Goal: Information Seeking & Learning: Find specific page/section

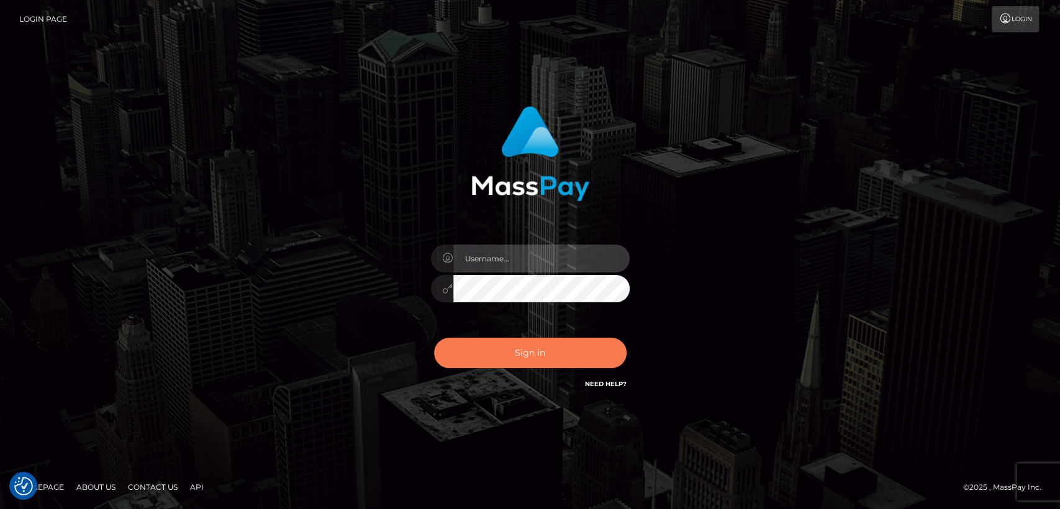
type input "[DOMAIN_NAME]"
click at [507, 348] on button "Sign in" at bounding box center [530, 353] width 192 height 30
type input "[DOMAIN_NAME]"
click at [518, 345] on button "Sign in" at bounding box center [530, 353] width 192 height 30
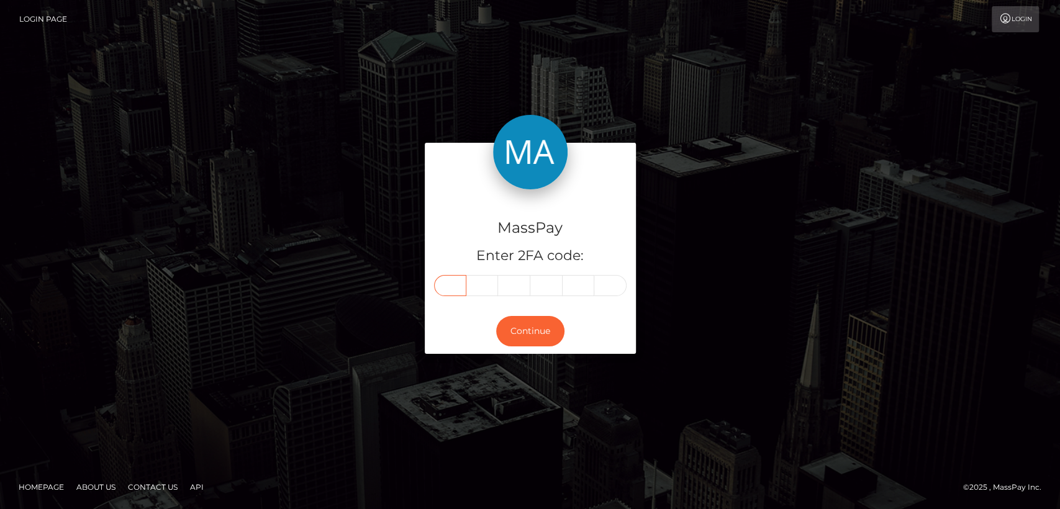
click at [451, 284] on input "text" at bounding box center [450, 285] width 32 height 21
paste input "6"
type input "6"
type input "1"
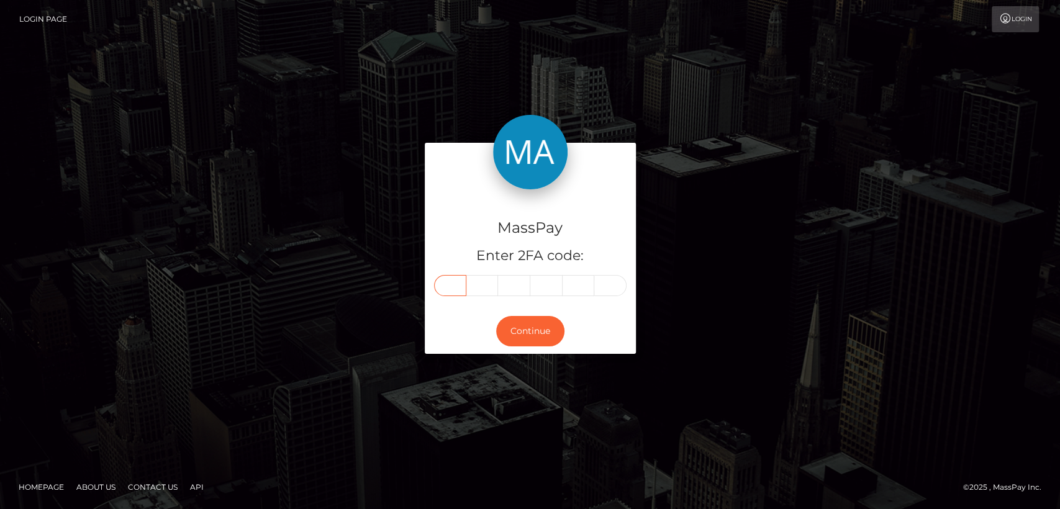
type input "6"
type input "9"
type input "8"
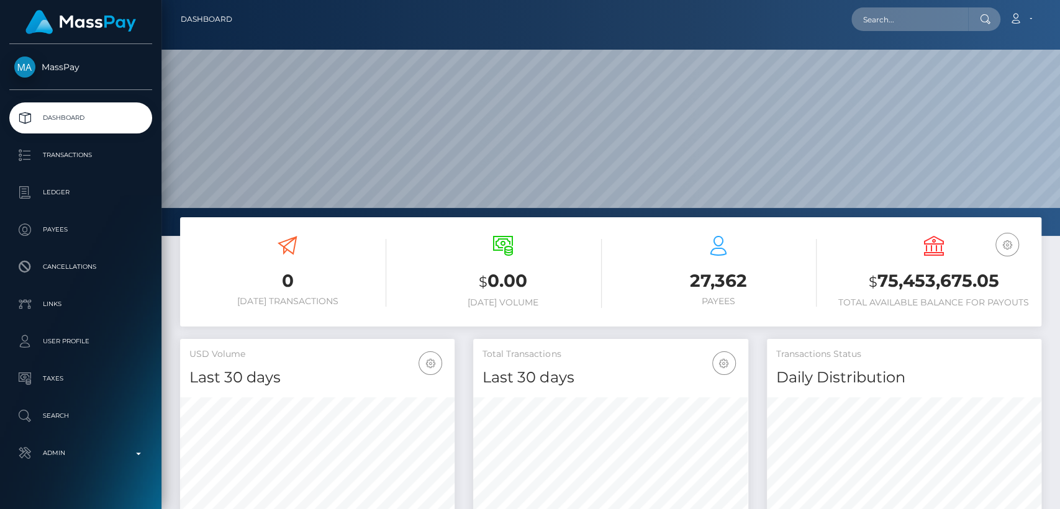
scroll to position [219, 274]
click at [888, 11] on input "text" at bounding box center [909, 19] width 117 height 24
paste input "jockerai.yt@gmail.com"
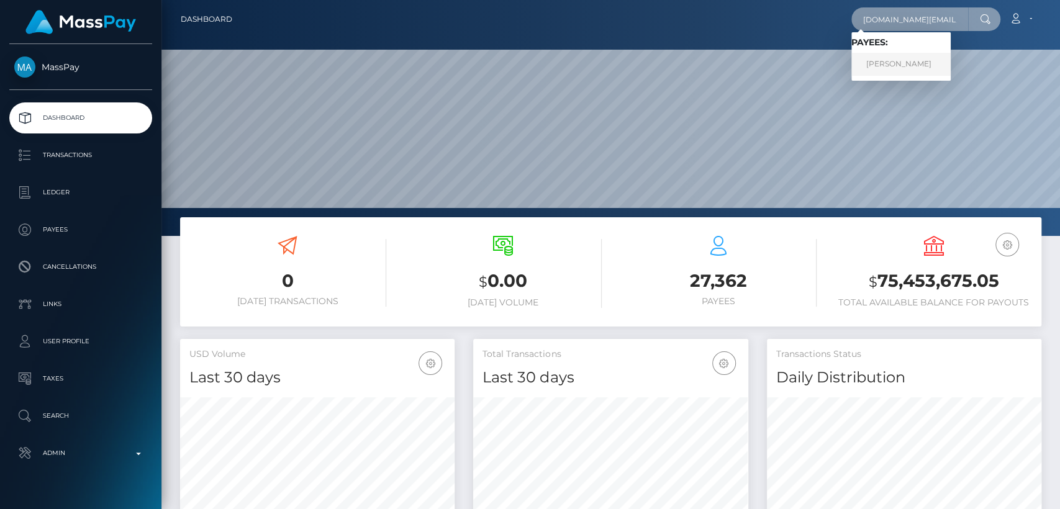
type input "jockerai.yt@gmail.com"
click at [873, 61] on link "EMMA MOORE" at bounding box center [900, 64] width 99 height 23
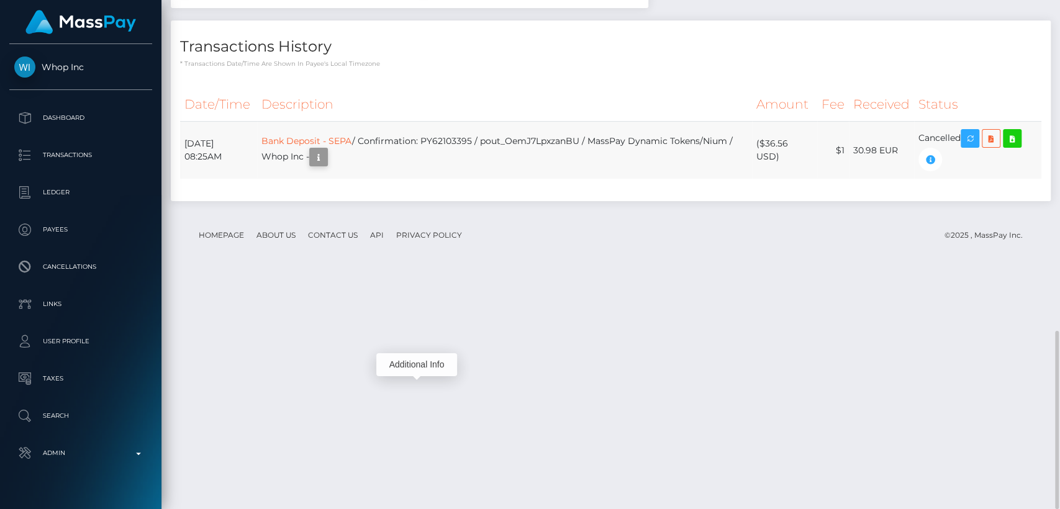
scroll to position [149, 274]
click at [326, 165] on icon "button" at bounding box center [318, 158] width 15 height 16
click at [416, 361] on div "Additional Info" at bounding box center [416, 364] width 81 height 23
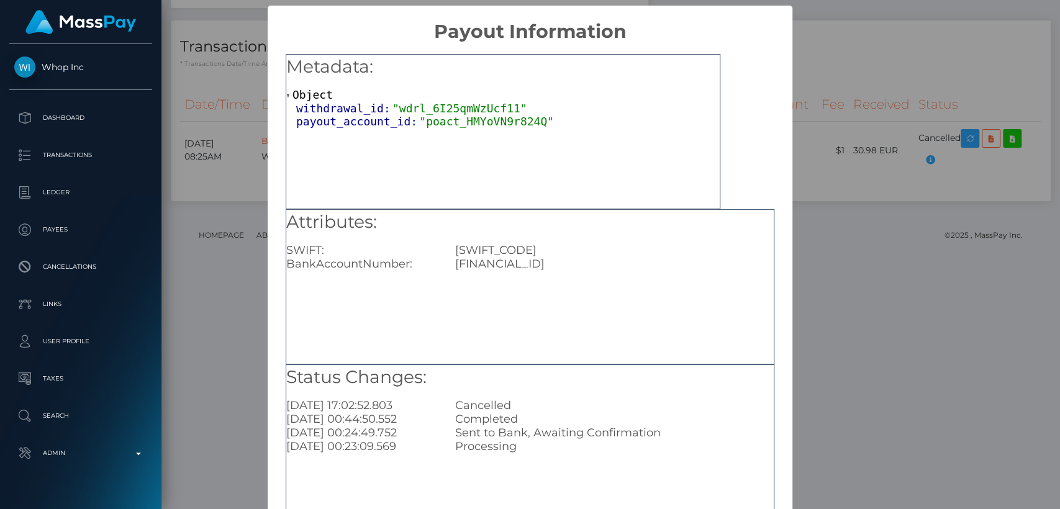
click at [849, 165] on div "× Payout Information Metadata: Object withdrawal_id: "wdrl_6I25qmWzUcf11" payou…" at bounding box center [530, 254] width 1060 height 509
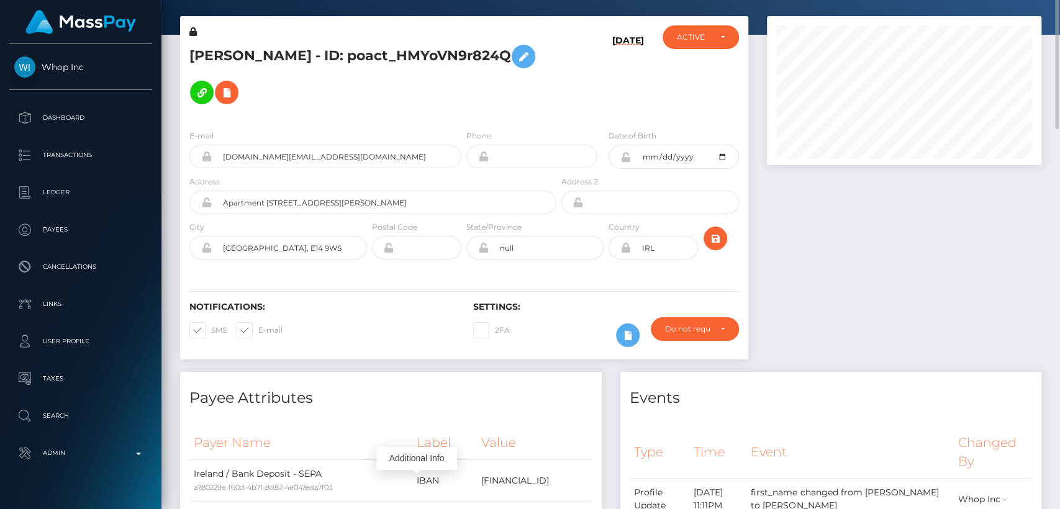
scroll to position [0, 0]
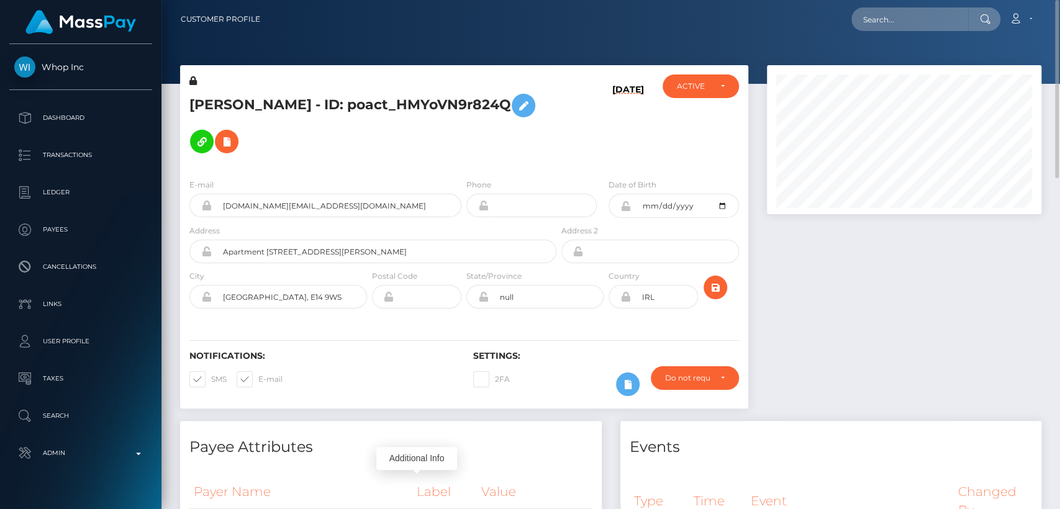
click at [219, 106] on h5 "EMMA MOORE - ID: poact_HMYoVN9r824Q" at bounding box center [369, 124] width 360 height 72
copy h5 "EMMA"
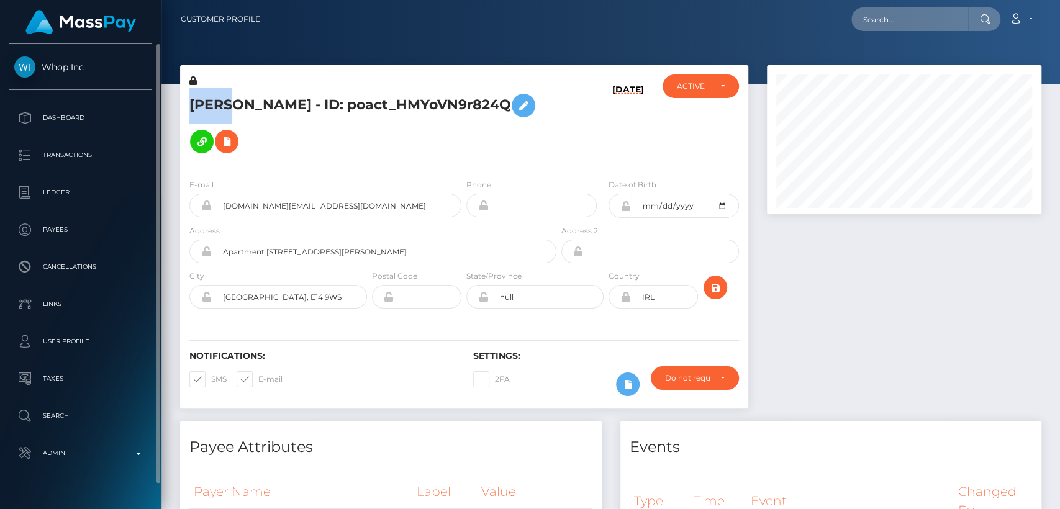
drag, startPoint x: 43, startPoint y: 48, endPoint x: 87, endPoint y: 66, distance: 47.4
click at [87, 66] on div "Whop Inc Dashboard Transactions Ledger Payees Cancellations" at bounding box center [80, 275] width 161 height 463
copy span "Whop Inc"
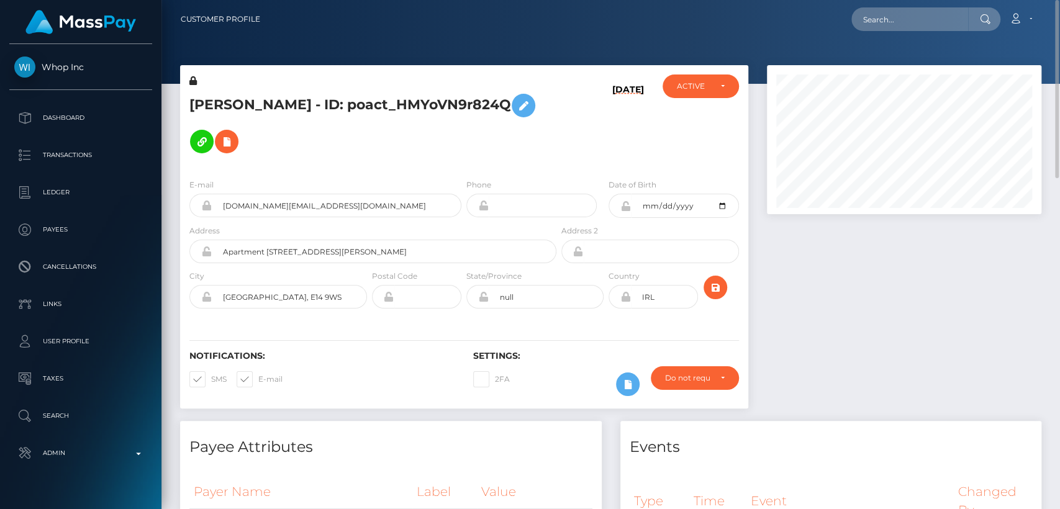
click at [433, 408] on div "EMMA MOORE - ID: poact_HMYoVN9r824Q 08/14/25 DEACTIVE" at bounding box center [464, 243] width 587 height 356
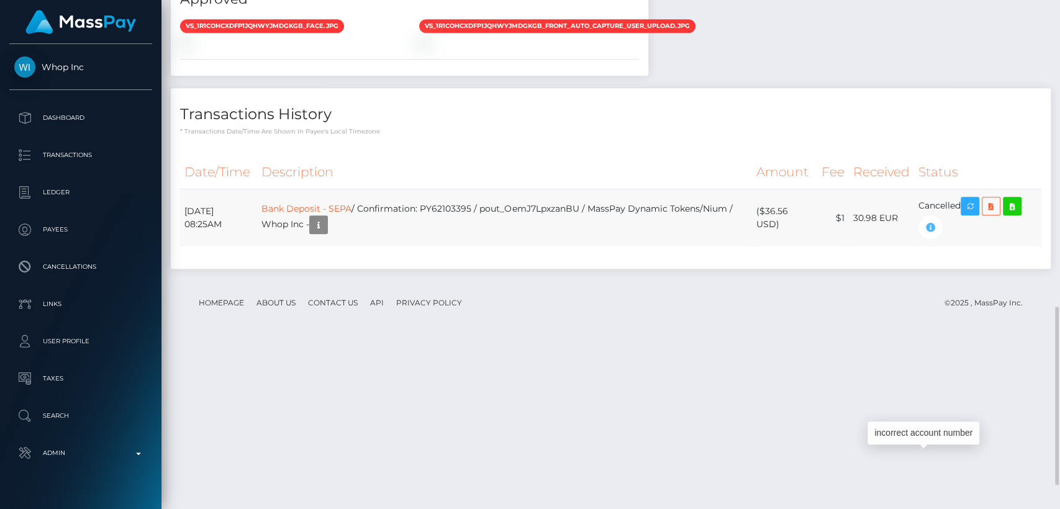
scroll to position [149, 274]
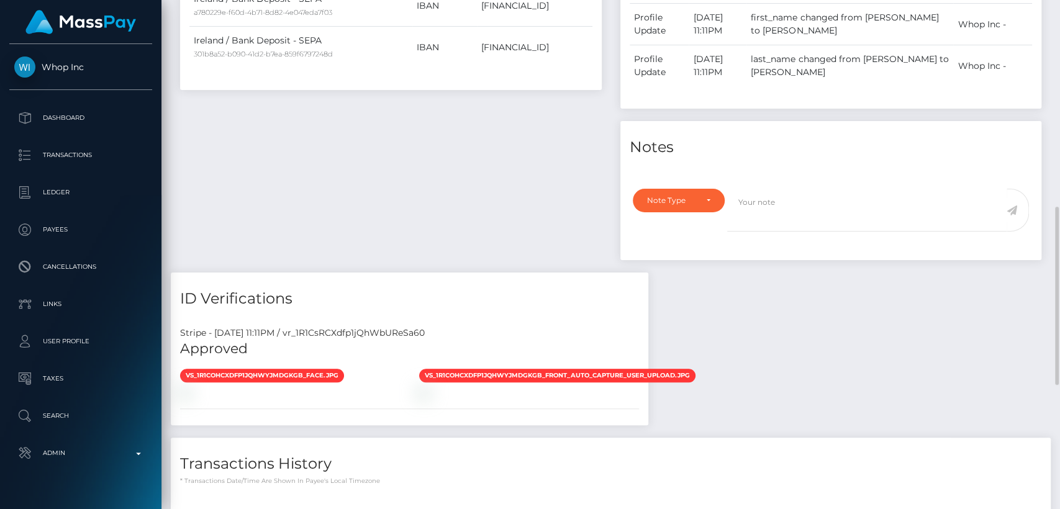
click at [923, 333] on div "Payee Attributes Payer Name Label Value Ireland / Bank Deposit - SEPA a780229e-…" at bounding box center [611, 264] width 880 height 734
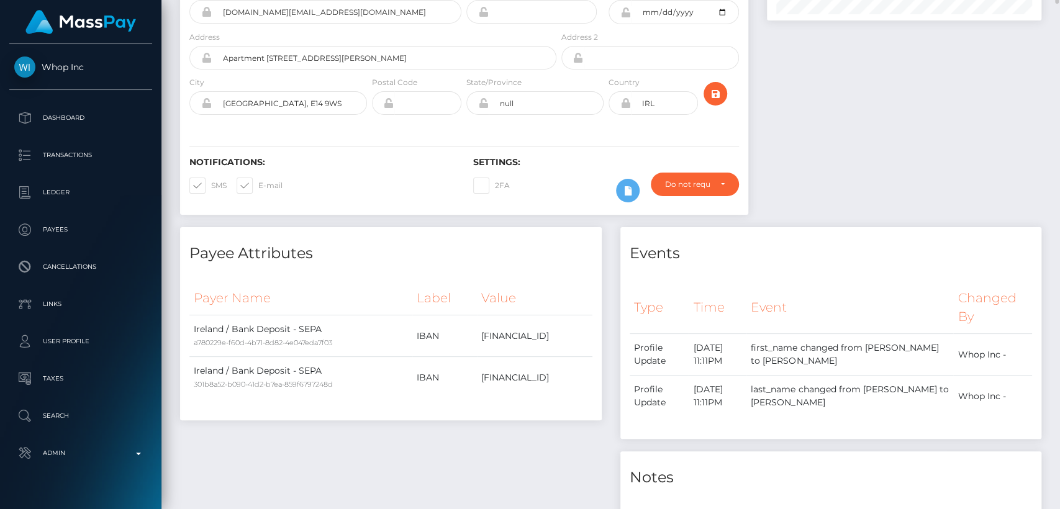
scroll to position [0, 0]
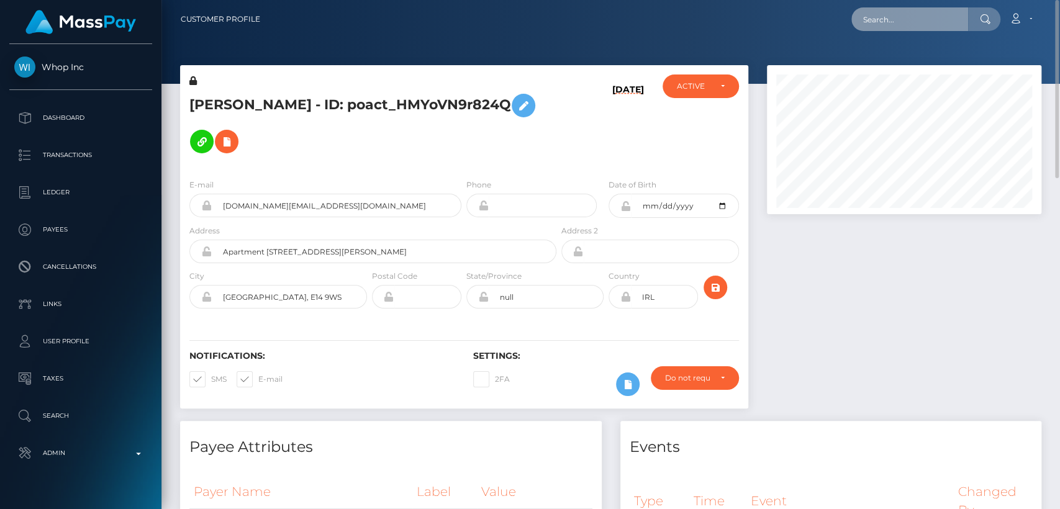
click at [900, 29] on input "text" at bounding box center [909, 19] width 117 height 24
paste input "bbykiwi@icloud.com"
click at [882, 20] on input "bbykiwi@icloud.com" at bounding box center [909, 19] width 117 height 24
click at [882, 21] on input "bbykiwi@icloud.com" at bounding box center [909, 19] width 117 height 24
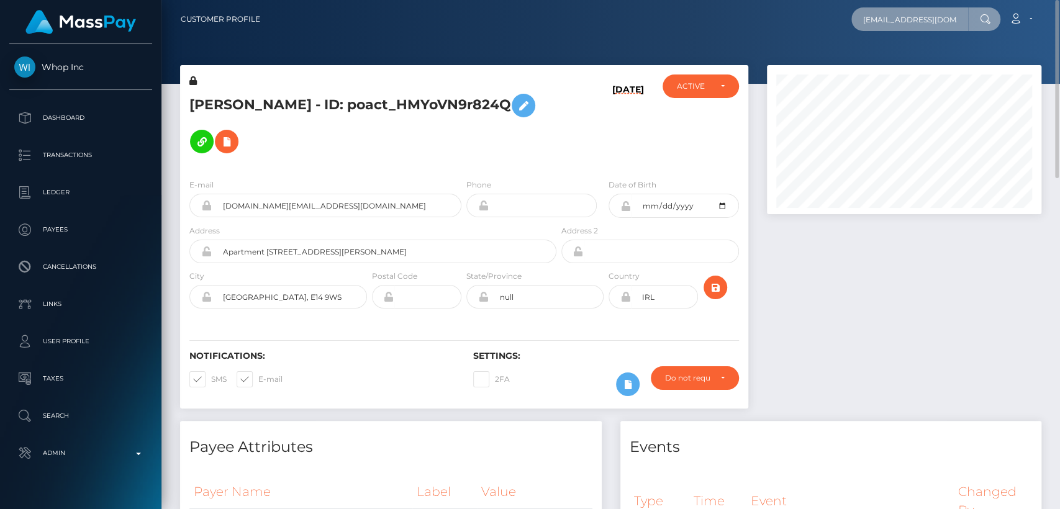
click at [882, 21] on input "bbykiwi@icloud.com" at bounding box center [909, 19] width 117 height 24
paste input "kiieu@outlook"
type input "kiieu@outlook.com"
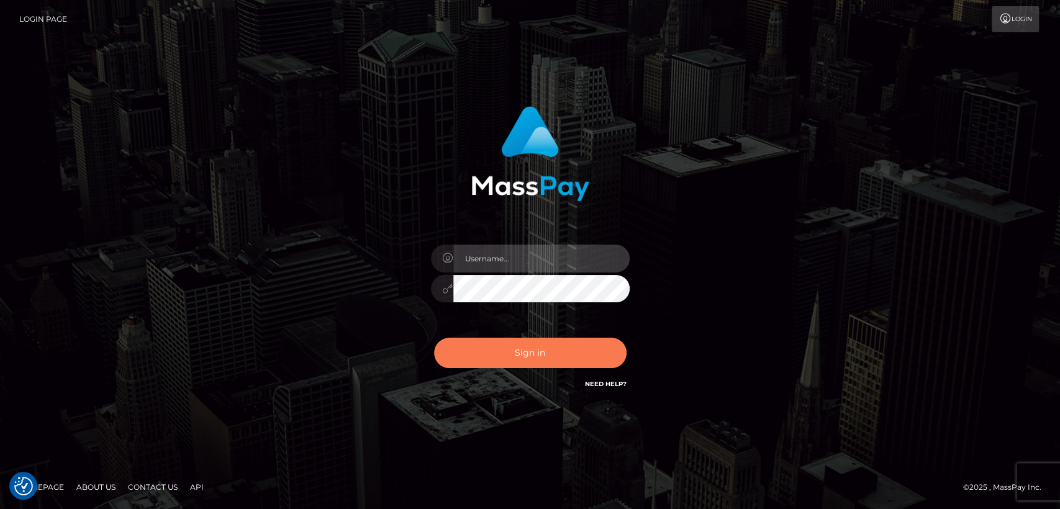
type input "nt.es"
click at [508, 366] on button "Sign in" at bounding box center [530, 353] width 192 height 30
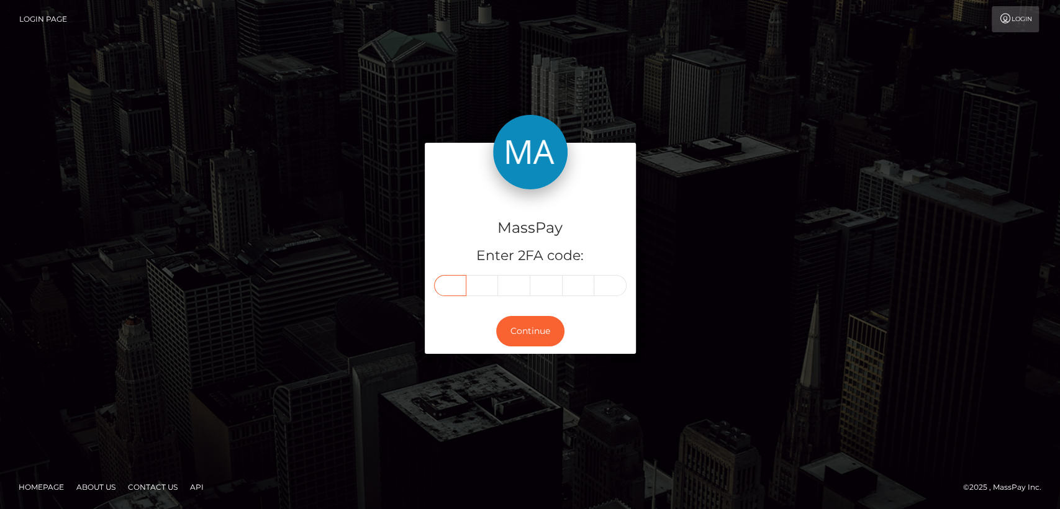
click at [458, 282] on input "text" at bounding box center [450, 285] width 32 height 21
paste input "4"
type input "4"
type input "1"
type input "4"
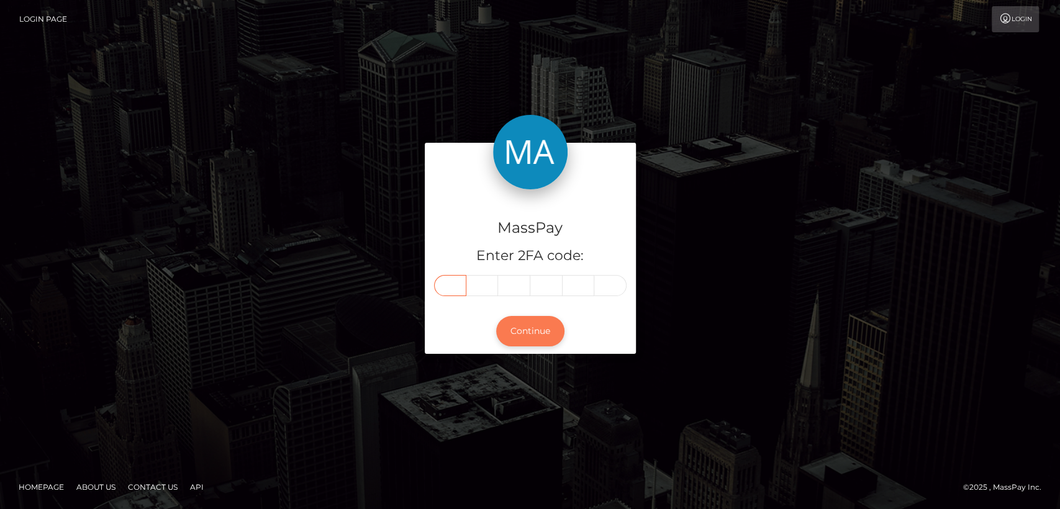
type input "0"
type input "6"
type input "4"
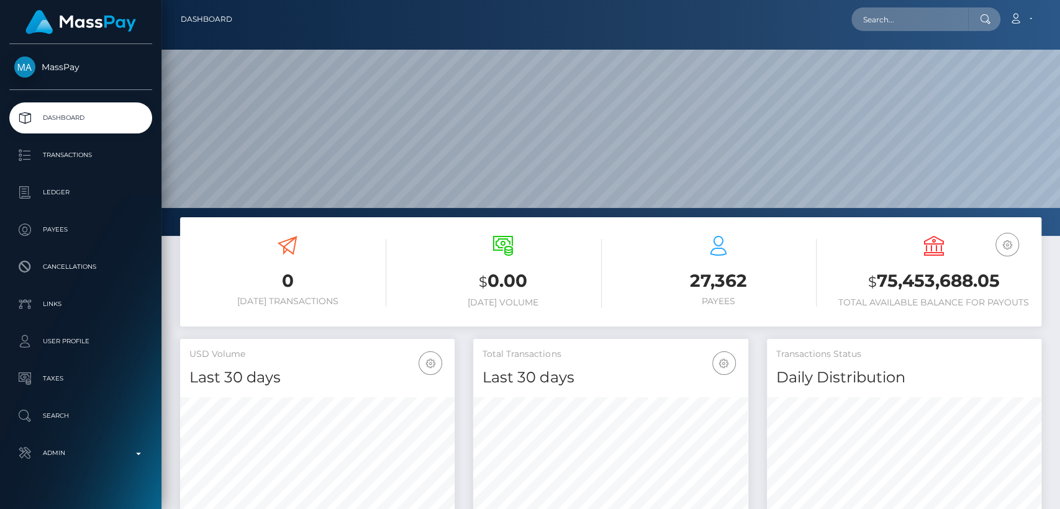
scroll to position [219, 274]
click at [950, 22] on input "text" at bounding box center [909, 19] width 117 height 24
paste input "matthias.schoellauf@gmx.at"
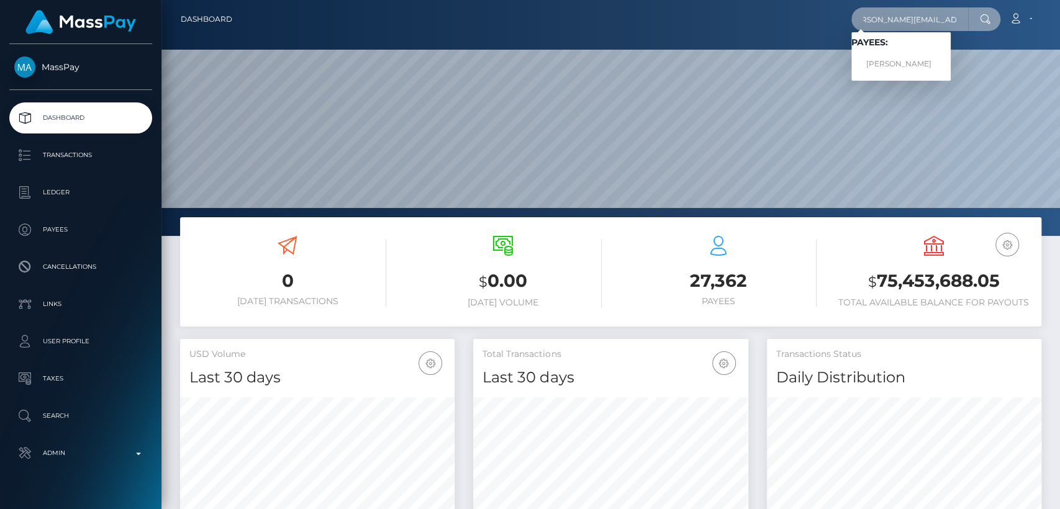
type input "matthias.schoellauf@gmx.at"
click at [896, 67] on link "Matthias Schoellauf" at bounding box center [900, 64] width 99 height 23
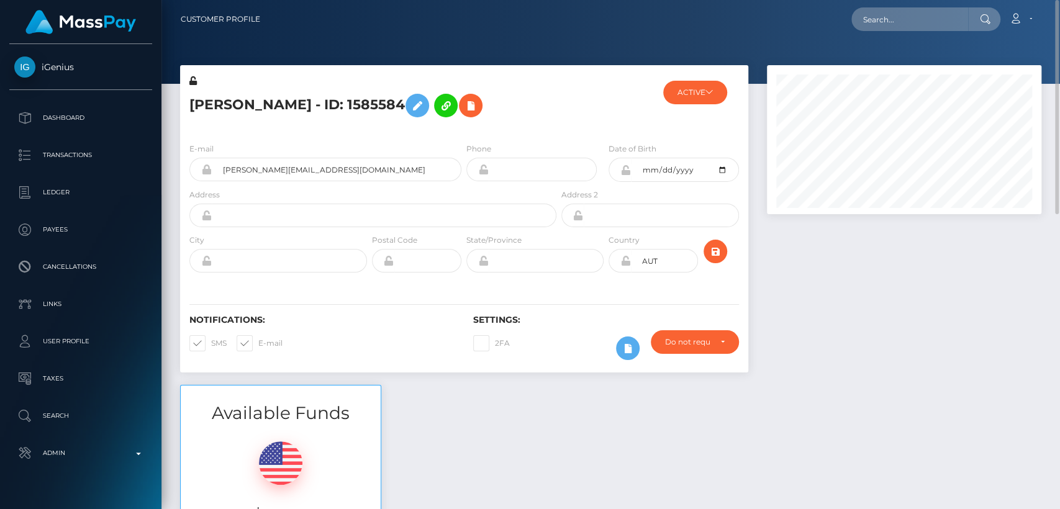
click at [234, 101] on h5 "[PERSON_NAME] - ID: 1585584" at bounding box center [369, 106] width 360 height 36
click at [234, 101] on h5 "Matthias Schoellauf - ID: 1585584" at bounding box center [369, 106] width 360 height 36
copy h5 "Matthias"
click at [906, 17] on input "text" at bounding box center [909, 19] width 117 height 24
paste input "Kimorabellayen@icloud.com"
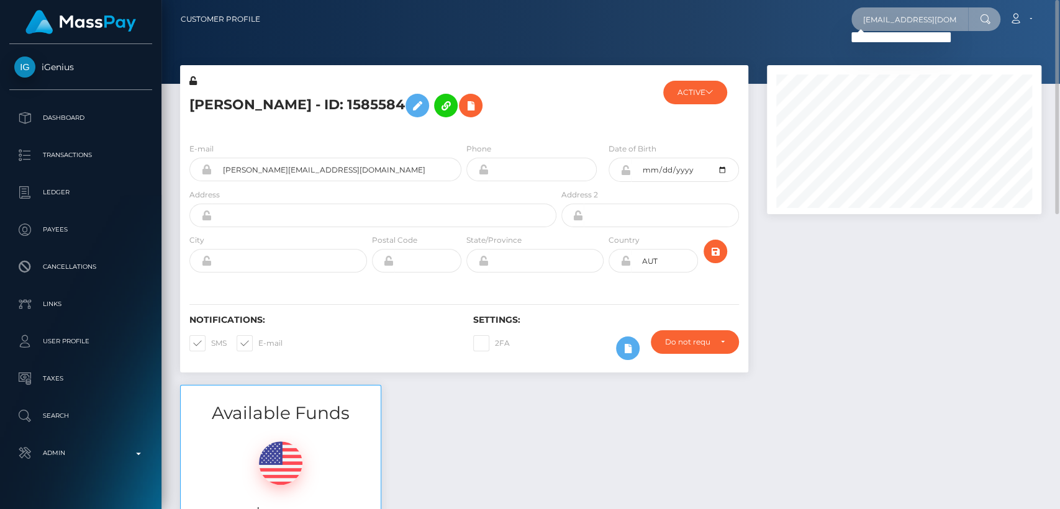
click at [913, 22] on input "Kimorabellayen@icloud.com" at bounding box center [909, 19] width 117 height 24
paste input "persephone4us@gmail"
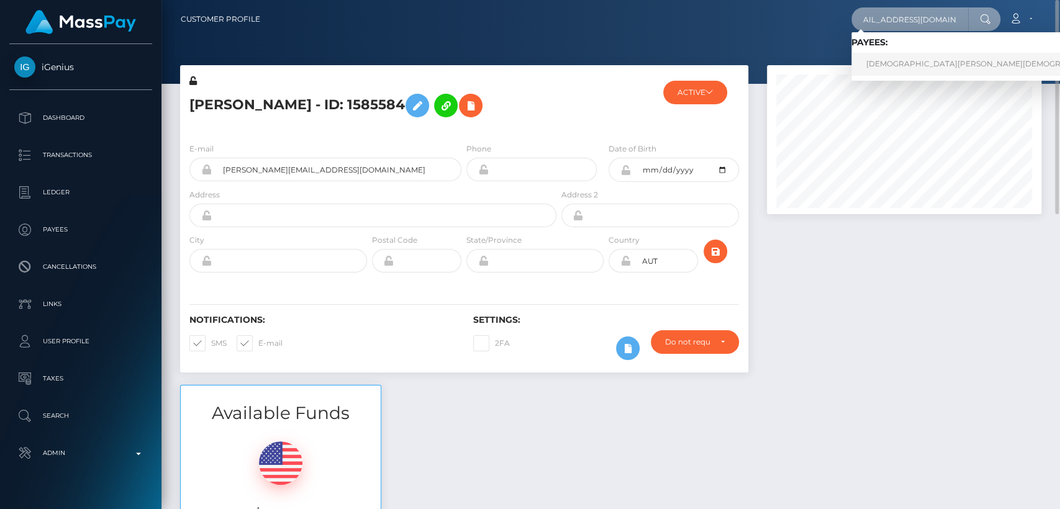
type input "[EMAIL_ADDRESS][DOMAIN_NAME]"
click at [887, 66] on link "[DEMOGRAPHIC_DATA][PERSON_NAME][DEMOGRAPHIC_DATA]" at bounding box center [990, 64] width 278 height 23
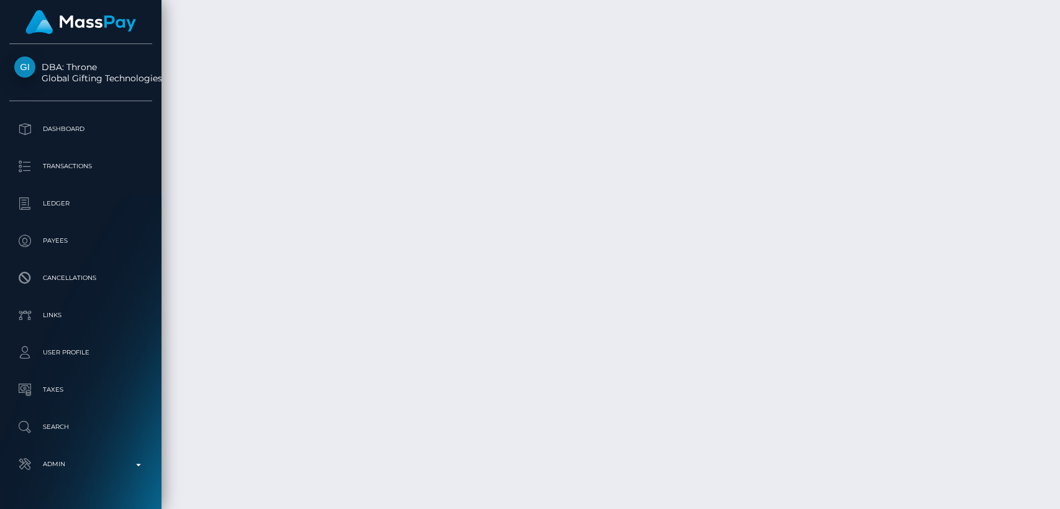
scroll to position [5906, 0]
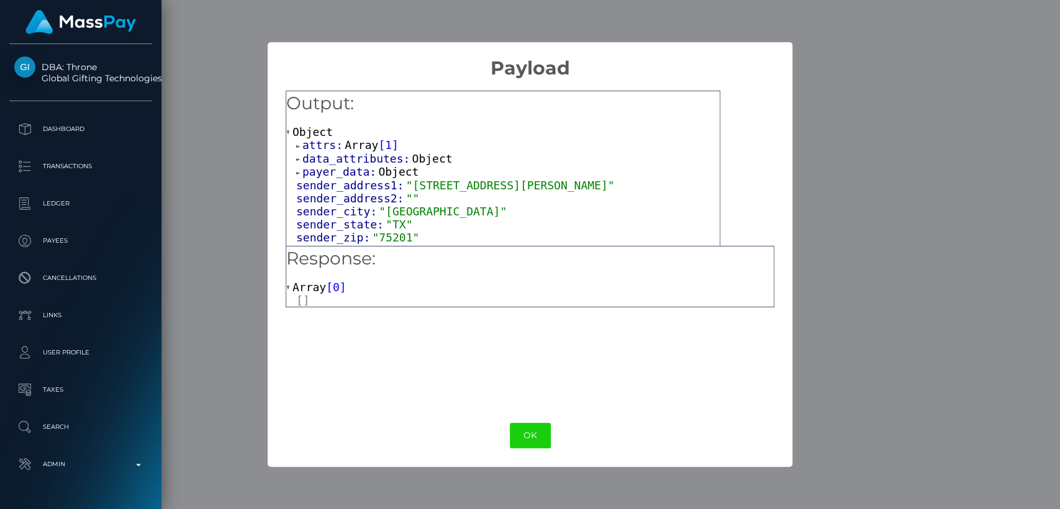
click at [361, 161] on span "data_attributes:" at bounding box center [357, 158] width 110 height 13
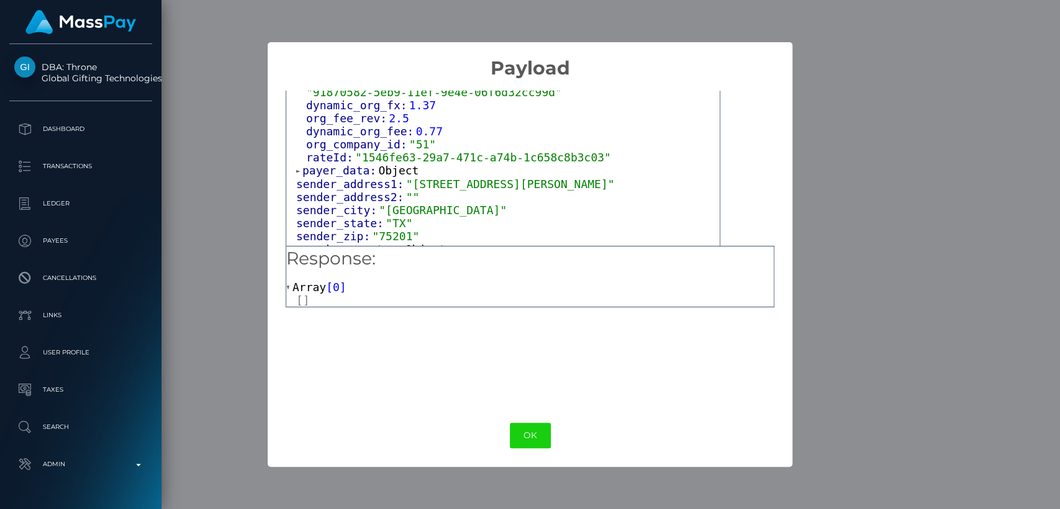
scroll to position [0, 0]
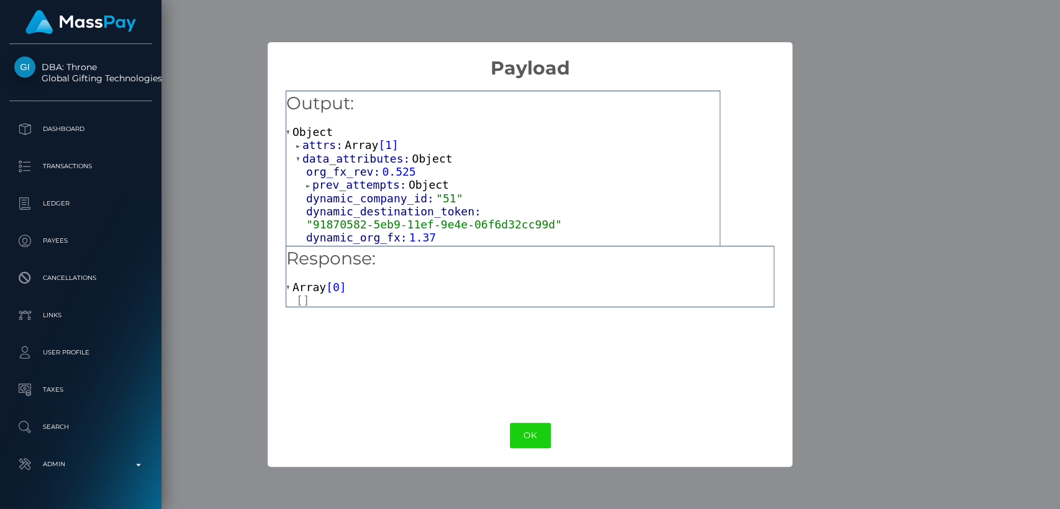
click at [311, 145] on span "attrs:" at bounding box center [323, 144] width 42 height 13
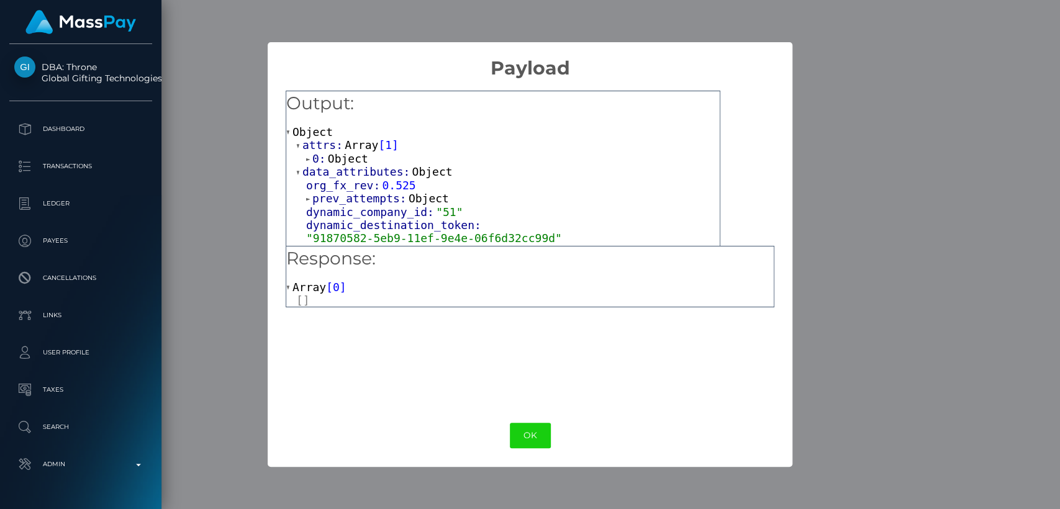
click at [316, 151] on span "attrs:" at bounding box center [323, 144] width 42 height 13
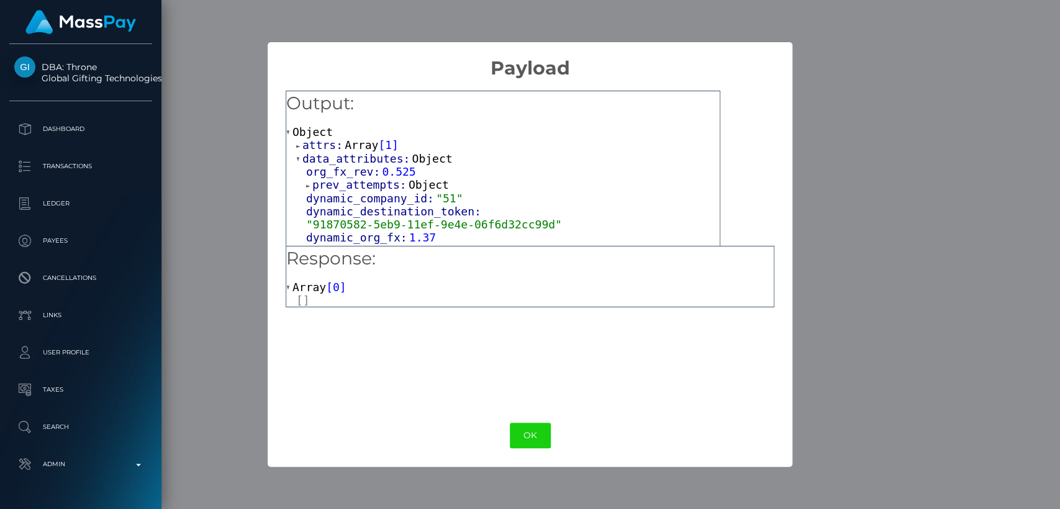
click at [318, 150] on span "attrs:" at bounding box center [323, 144] width 42 height 13
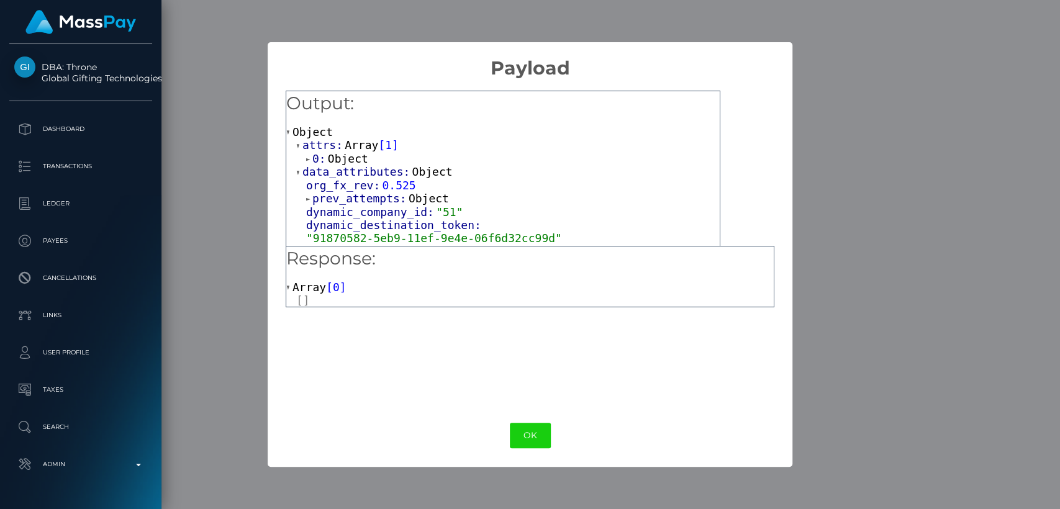
click at [325, 155] on span "0:" at bounding box center [320, 158] width 16 height 13
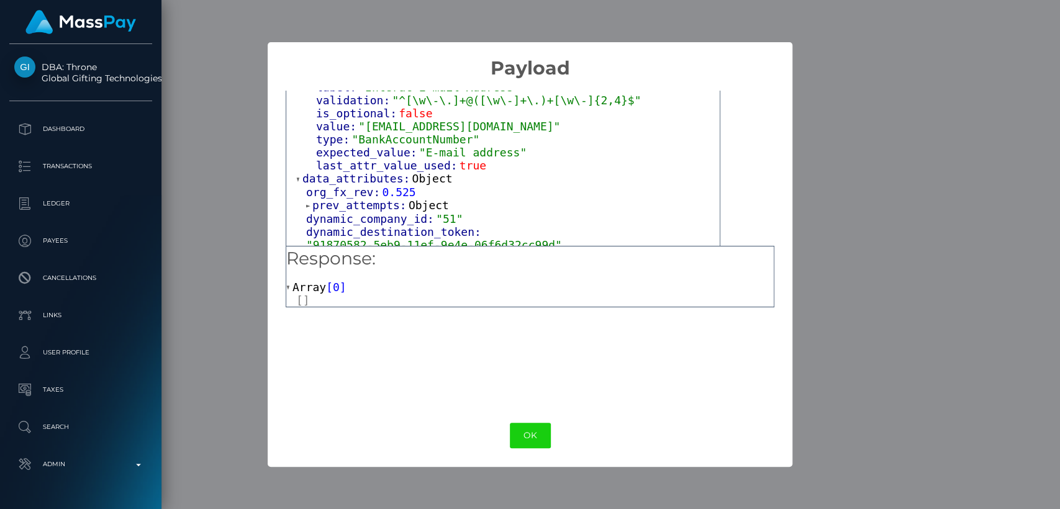
scroll to position [138, 0]
click at [394, 171] on span "data_attributes:" at bounding box center [357, 177] width 110 height 13
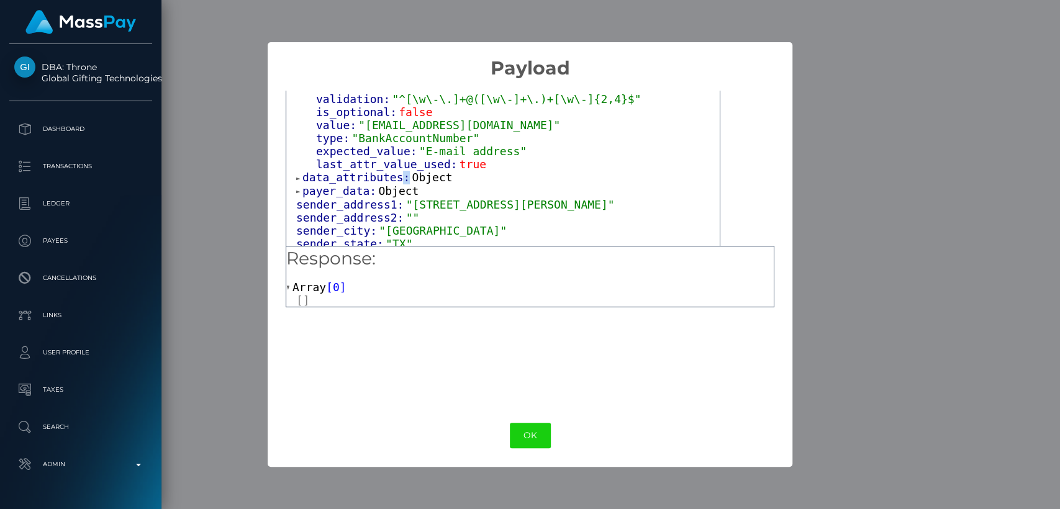
click at [394, 171] on span "data_attributes:" at bounding box center [357, 177] width 110 height 13
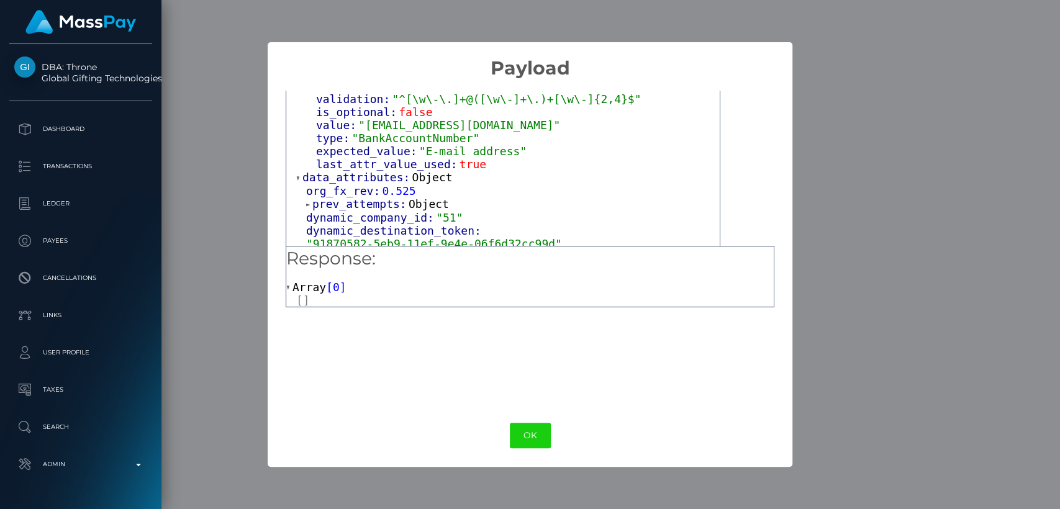
click at [386, 197] on span "prev_attempts:" at bounding box center [360, 203] width 96 height 13
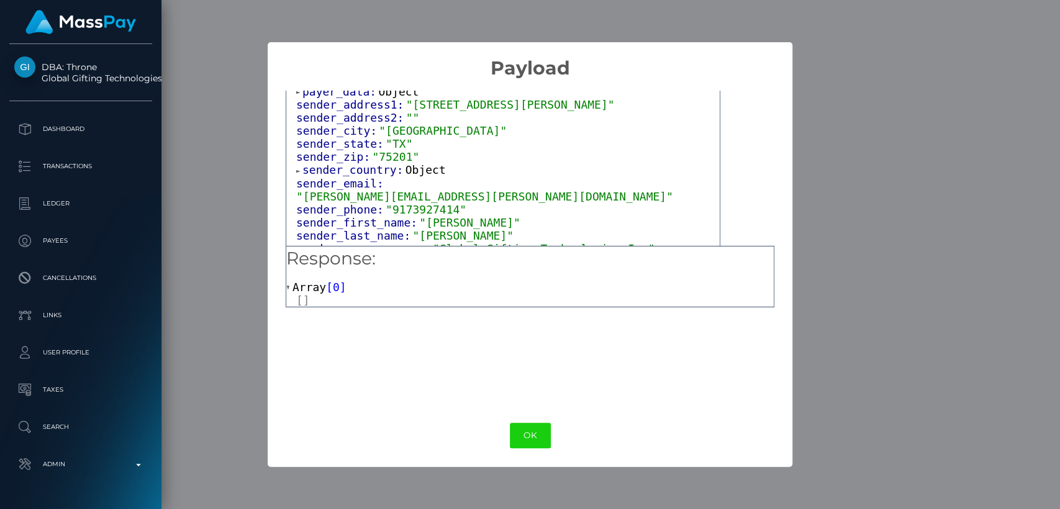
scroll to position [382, 0]
click at [535, 429] on button "OK" at bounding box center [530, 435] width 41 height 25
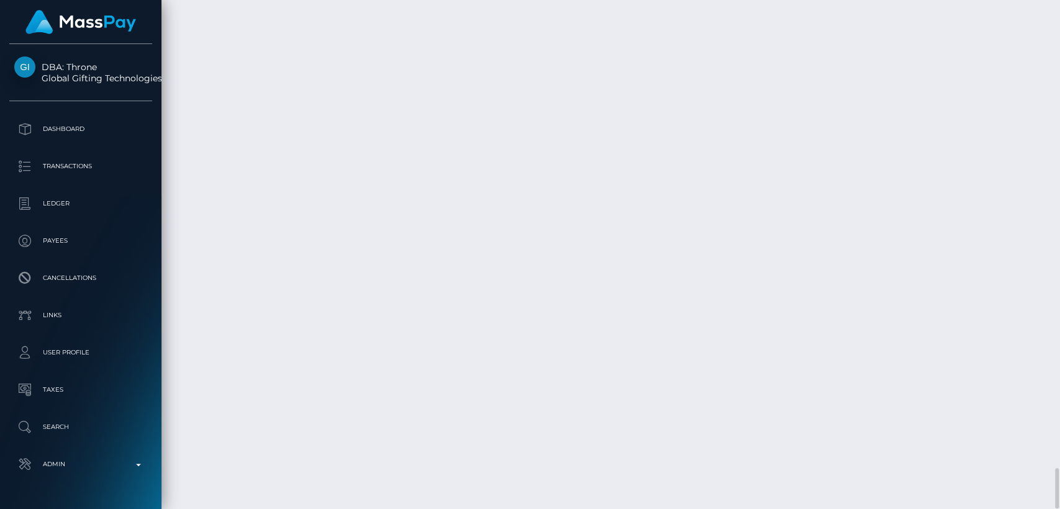
scroll to position [149, 274]
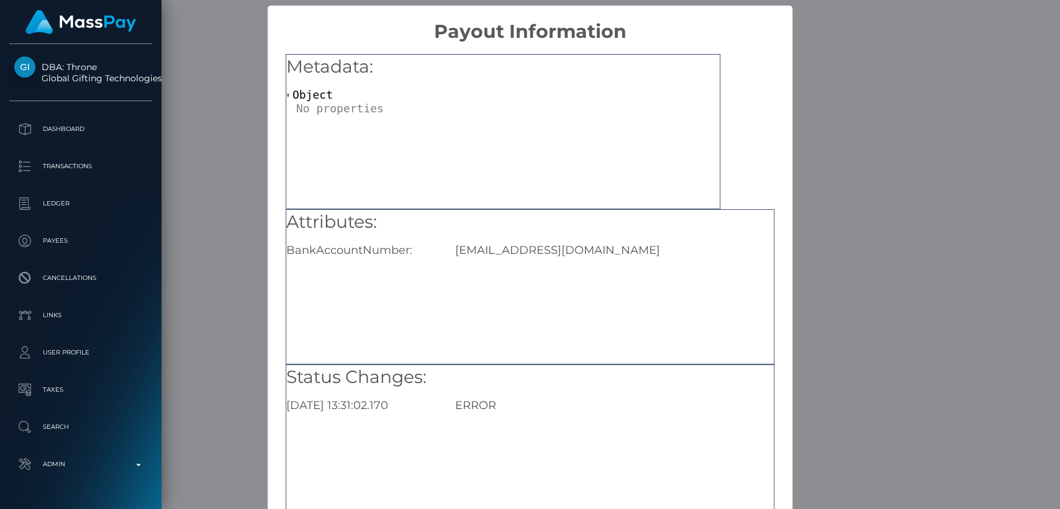
scroll to position [81, 0]
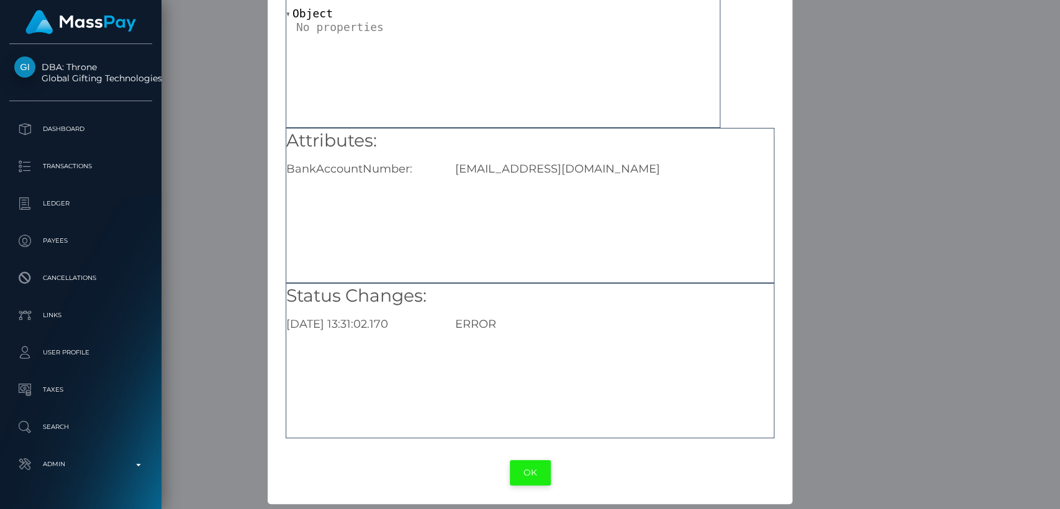
click at [520, 472] on button "OK" at bounding box center [530, 472] width 41 height 25
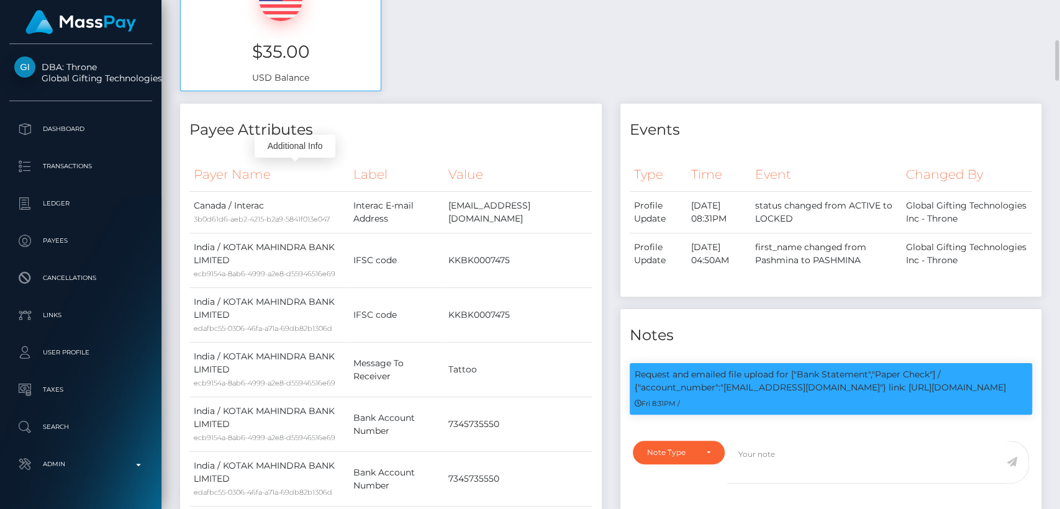
scroll to position [528, 0]
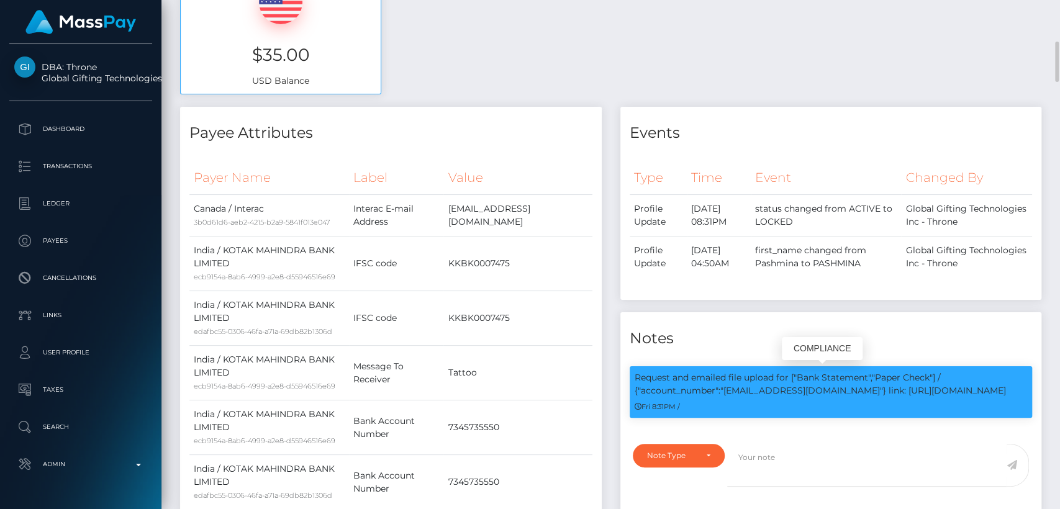
drag, startPoint x: 620, startPoint y: 326, endPoint x: 747, endPoint y: 389, distance: 142.4
click at [747, 389] on p "Request and emailed file upload for ["Bank Statement","Paper Check"] / {"accoun…" at bounding box center [830, 384] width 393 height 26
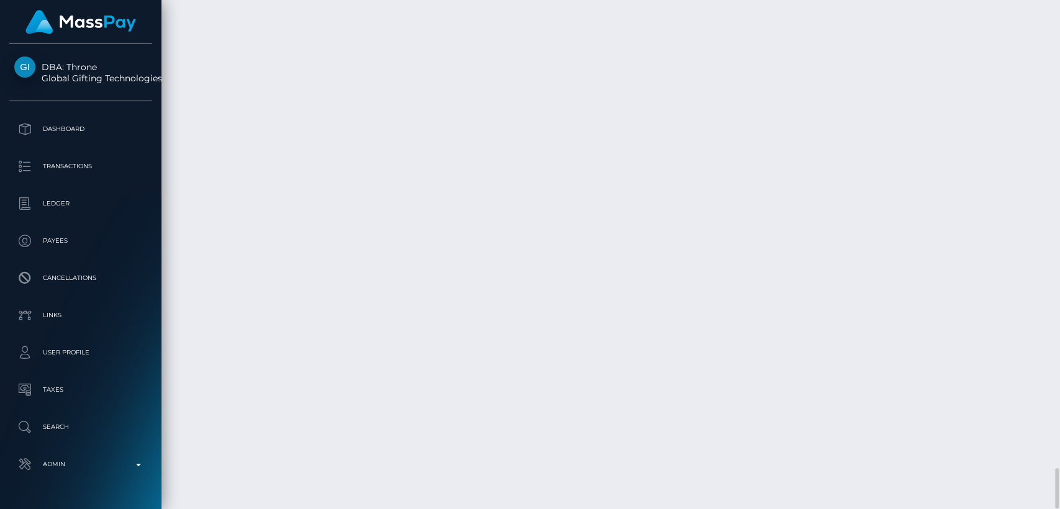
scroll to position [149, 274]
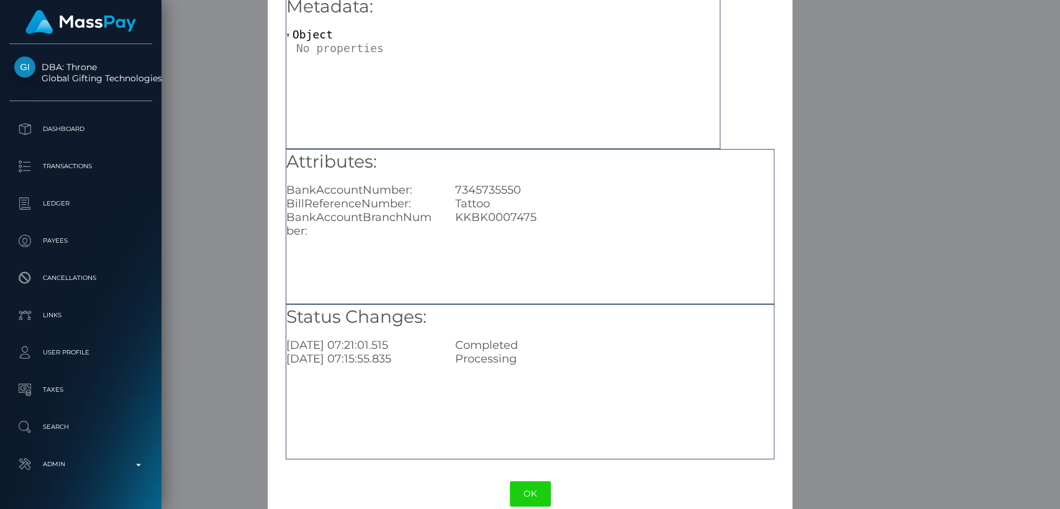
scroll to position [81, 0]
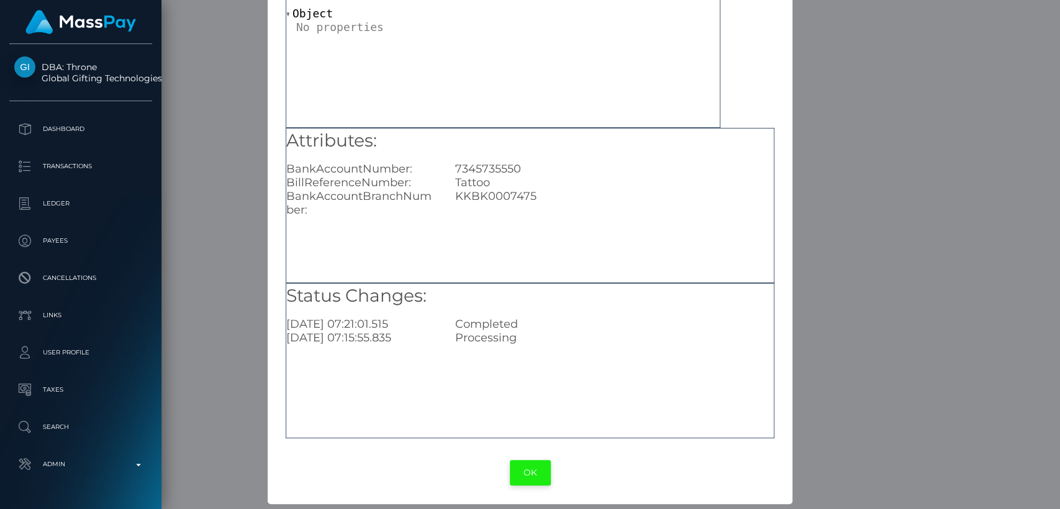
click at [526, 465] on button "OK" at bounding box center [530, 472] width 41 height 25
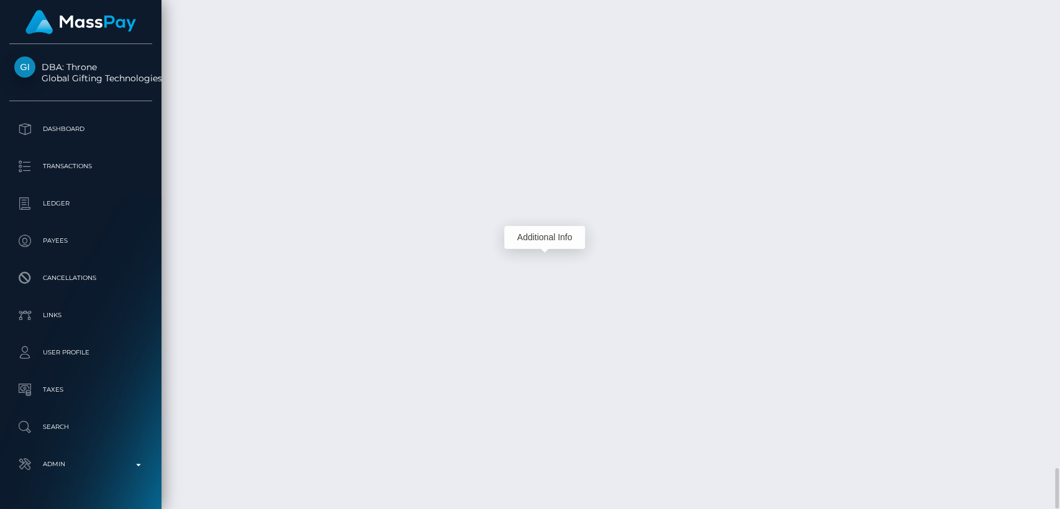
scroll to position [149, 274]
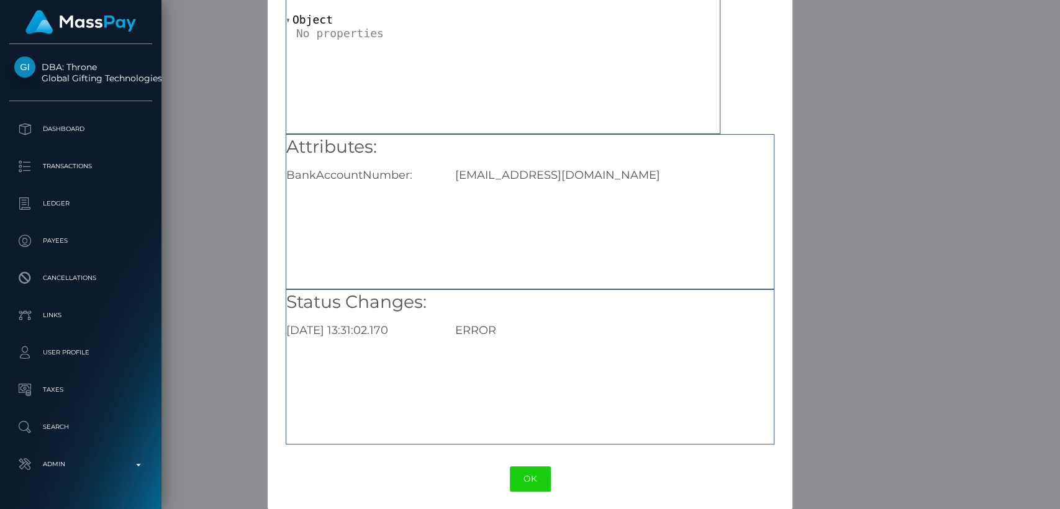
scroll to position [81, 0]
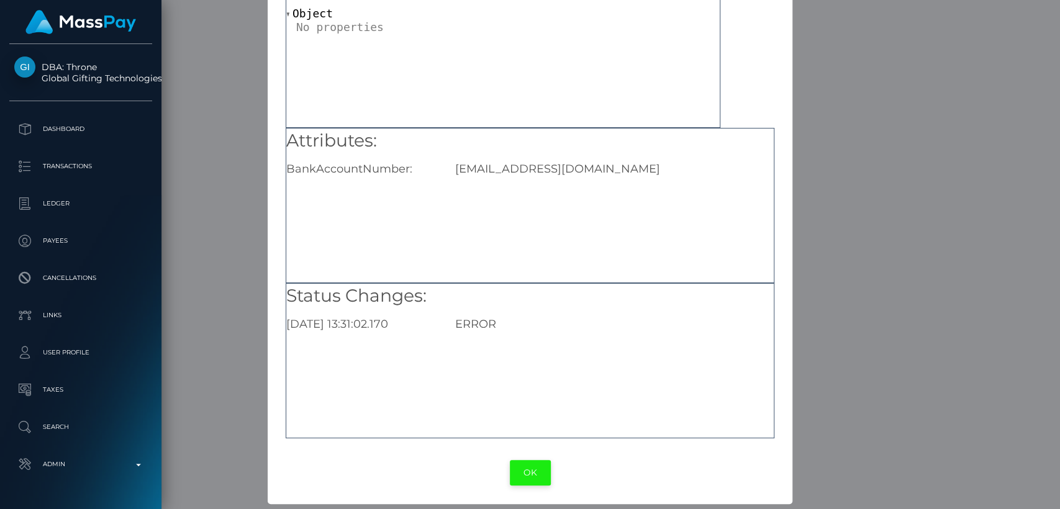
click at [520, 470] on button "OK" at bounding box center [530, 472] width 41 height 25
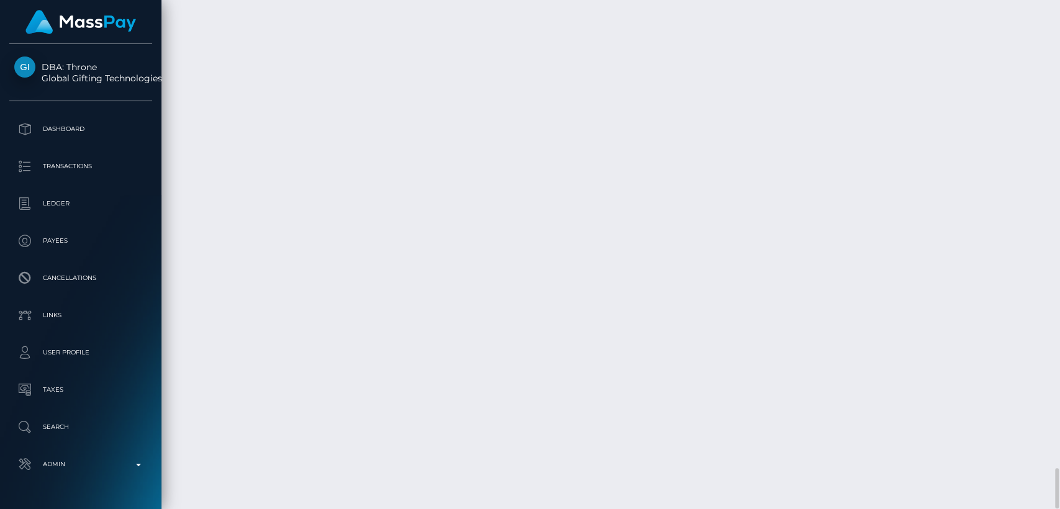
scroll to position [149, 274]
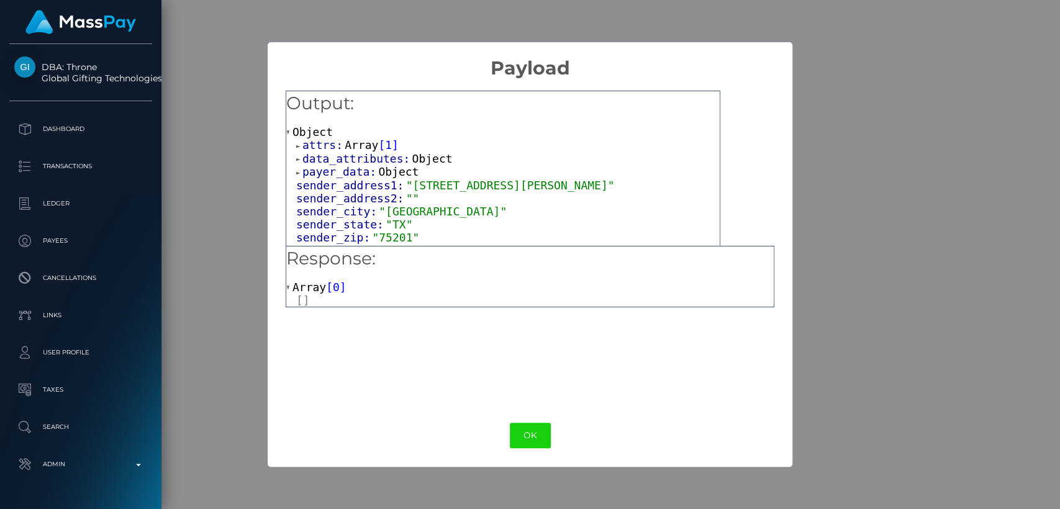
click at [341, 174] on span "payer_data:" at bounding box center [340, 171] width 76 height 13
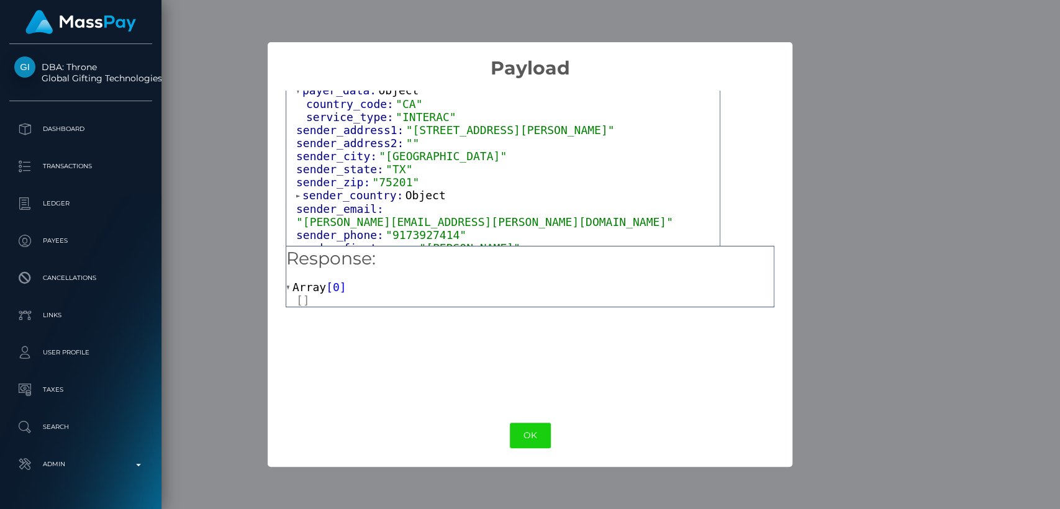
scroll to position [82, 0]
click at [354, 195] on span "sender_country:" at bounding box center [353, 194] width 103 height 13
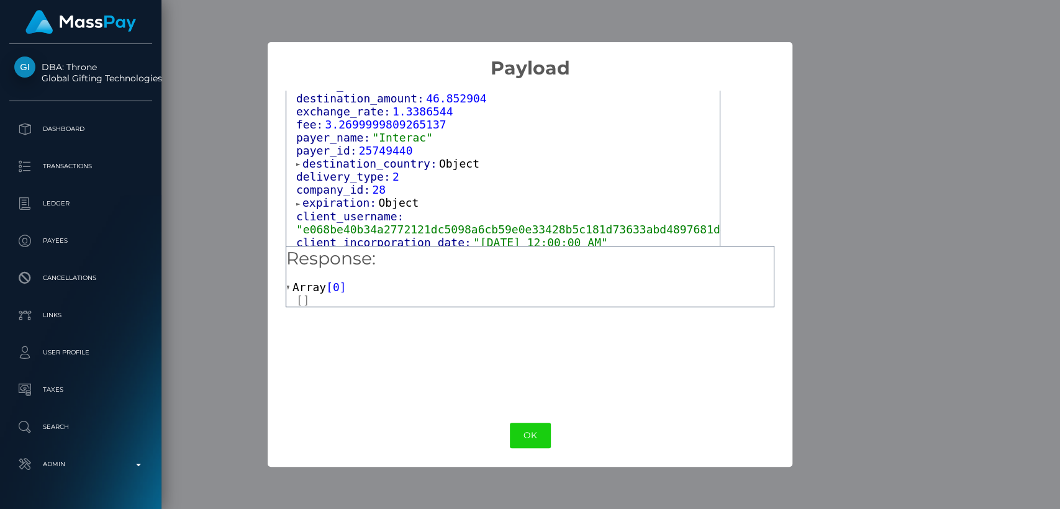
scroll to position [682, 0]
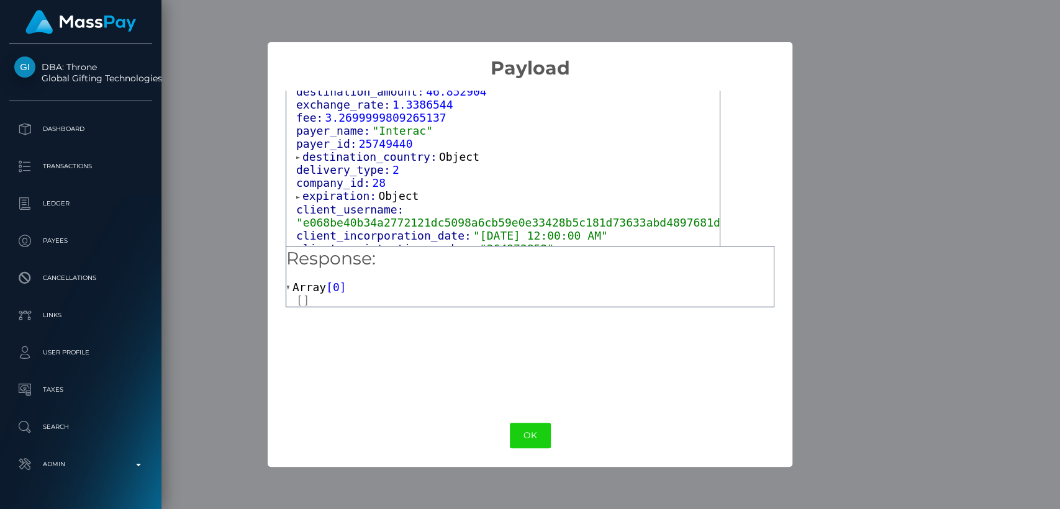
click at [400, 157] on span "destination_country:" at bounding box center [370, 156] width 137 height 13
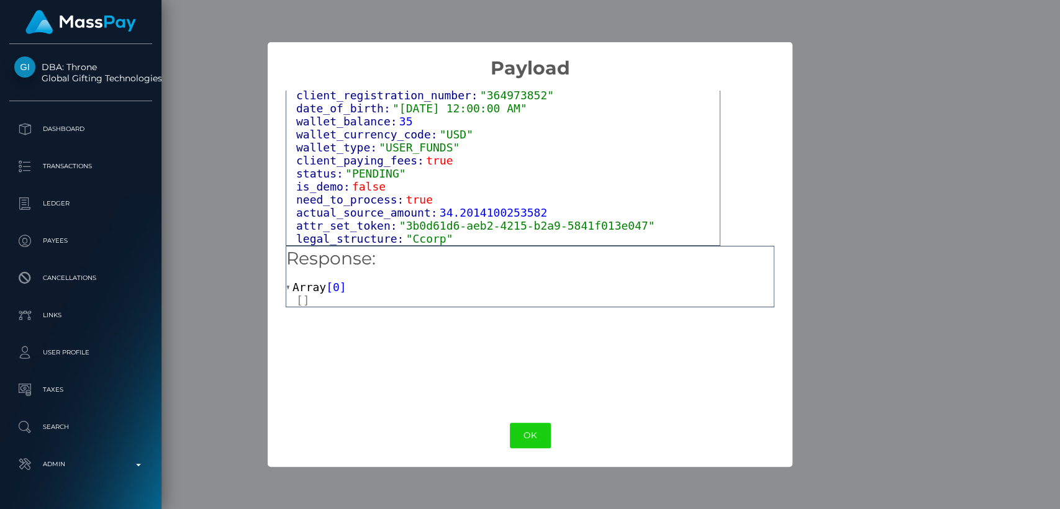
scroll to position [0, 0]
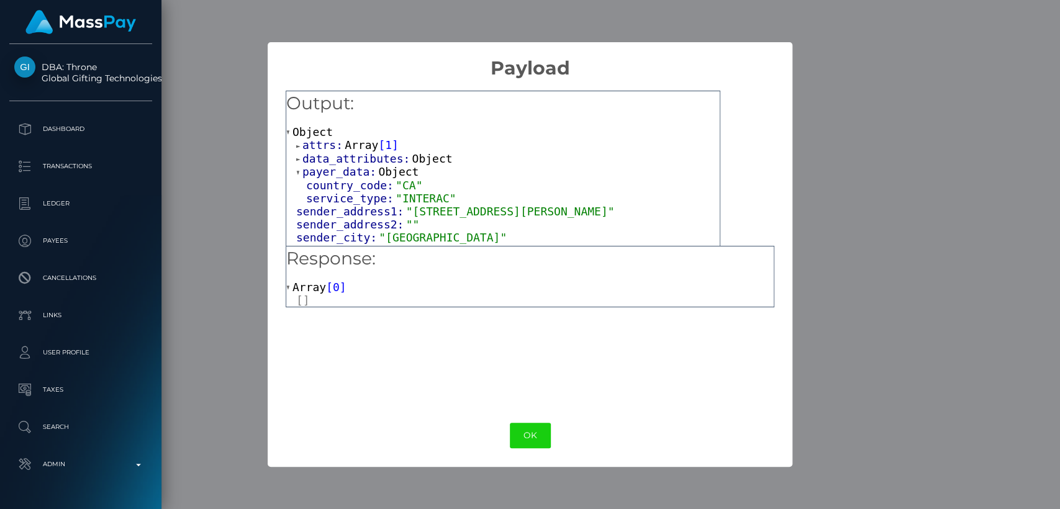
click at [323, 160] on span "data_attributes:" at bounding box center [357, 158] width 110 height 13
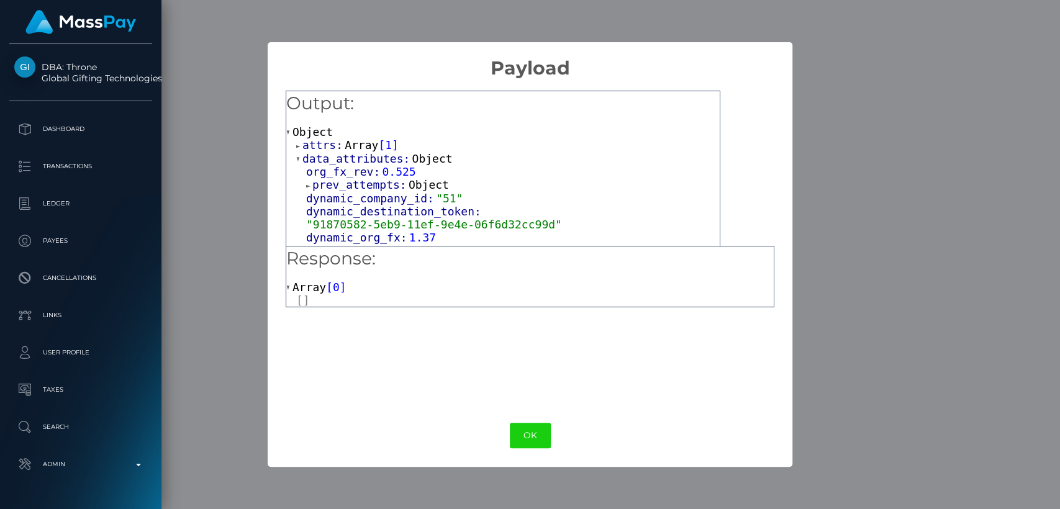
click at [327, 146] on span "attrs:" at bounding box center [323, 144] width 42 height 13
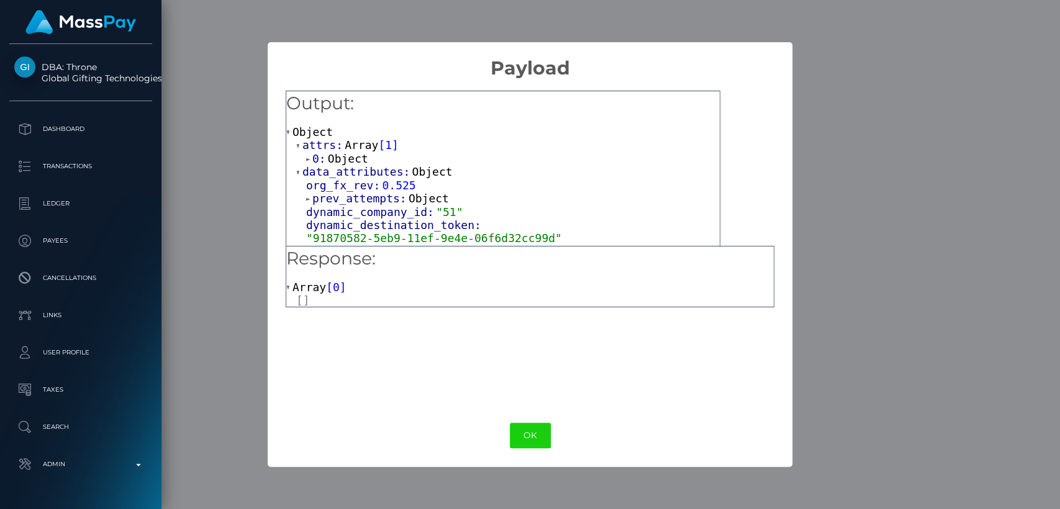
click at [333, 156] on span "Object" at bounding box center [348, 158] width 40 height 13
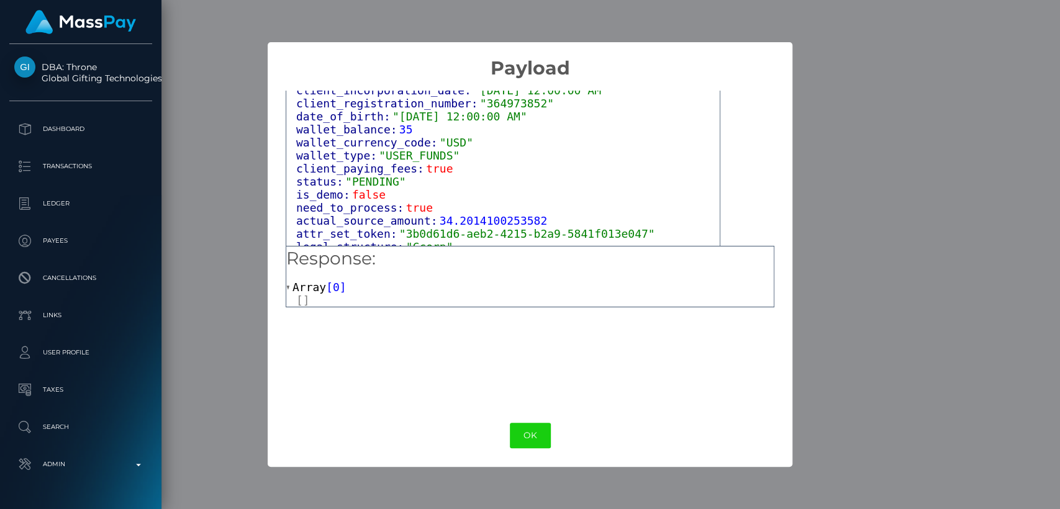
scroll to position [1167, 0]
click at [526, 433] on button "OK" at bounding box center [530, 435] width 41 height 25
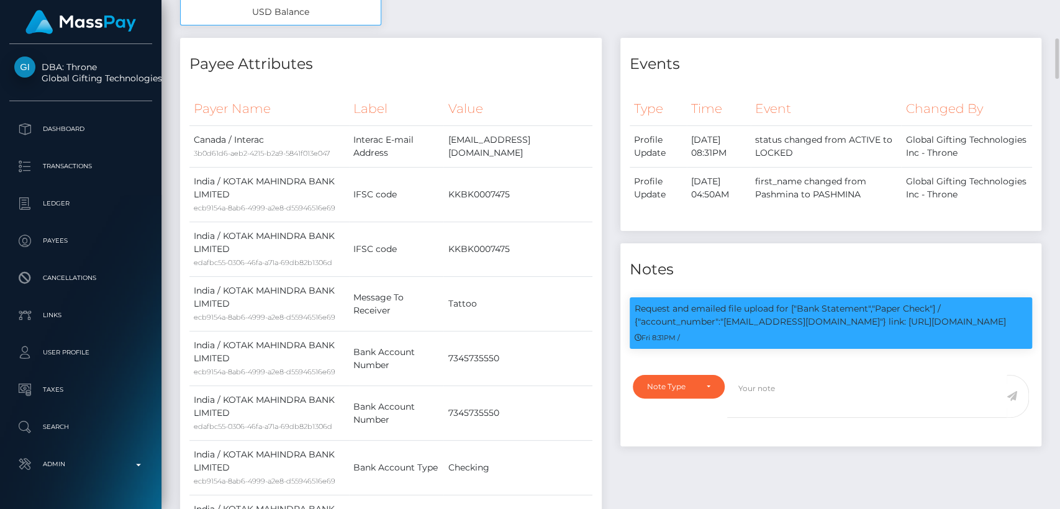
scroll to position [599, 0]
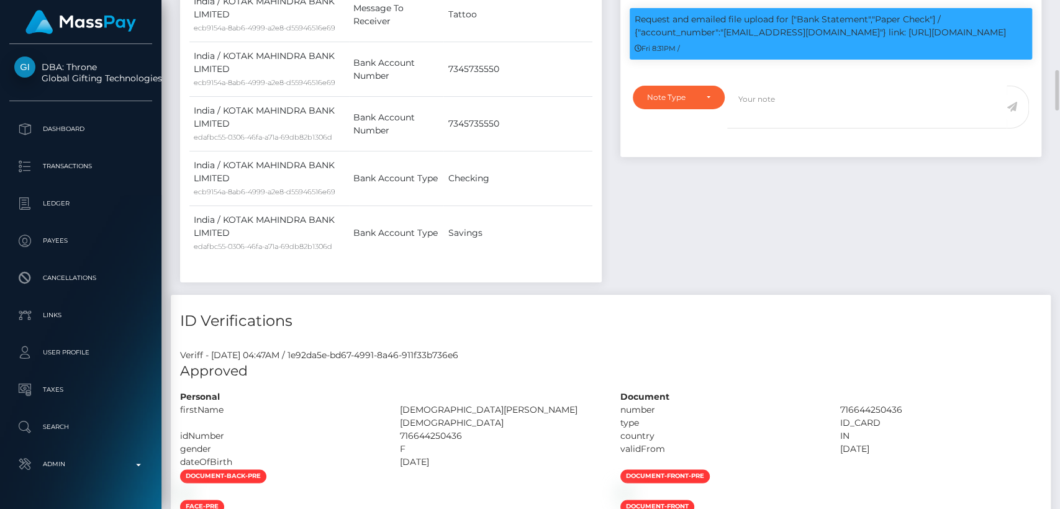
click at [436, 145] on td "Bank Account Number" at bounding box center [396, 124] width 95 height 55
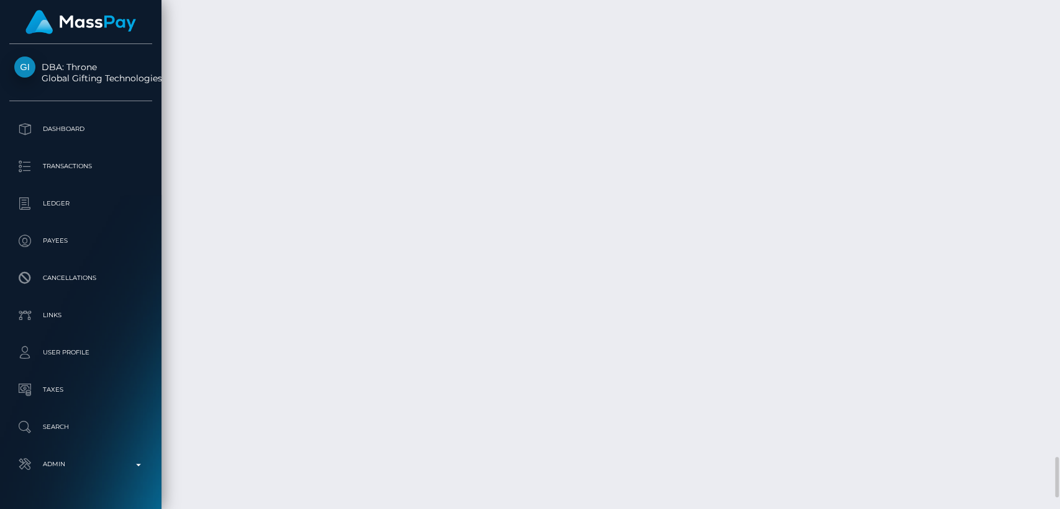
scroll to position [149, 274]
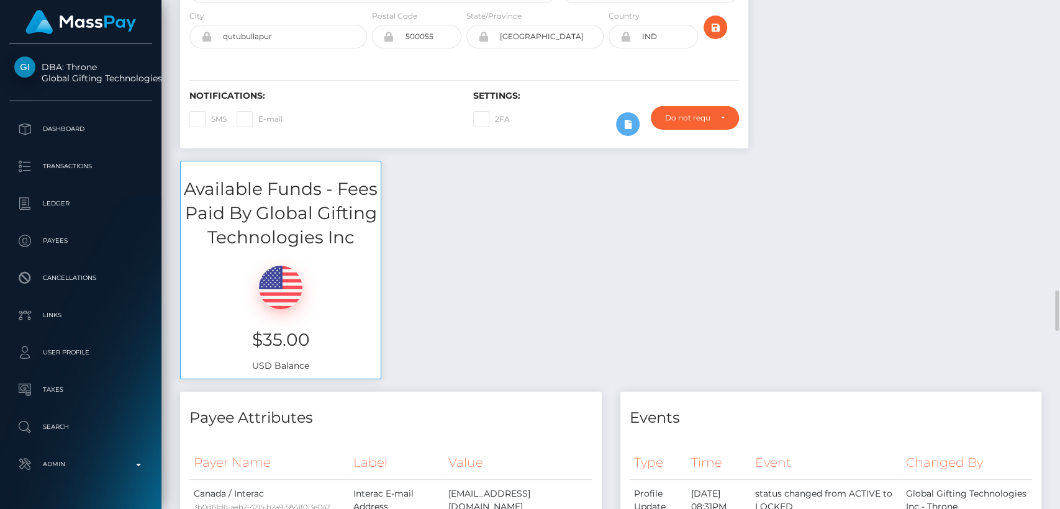
scroll to position [0, 0]
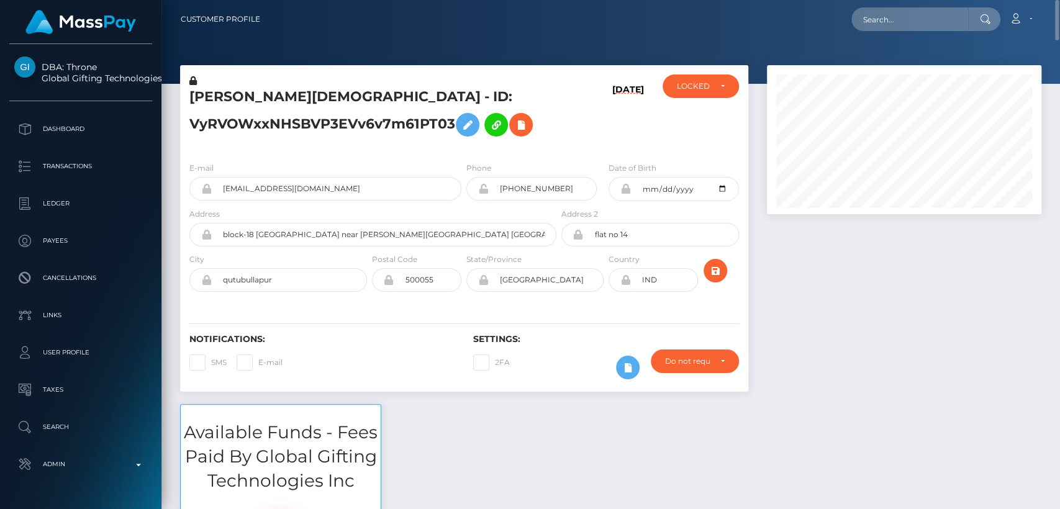
drag, startPoint x: 515, startPoint y: 161, endPoint x: 648, endPoint y: 535, distance: 396.6
click at [648, 508] on html "DBA: Throne Global Gifting Technologies Inc Dashboard Transactions Ledger Payee…" at bounding box center [530, 254] width 1060 height 509
click at [966, 310] on div at bounding box center [903, 234] width 293 height 339
click at [898, 11] on input "text" at bounding box center [909, 19] width 117 height 24
paste input "embabes1310@hotmail.com"
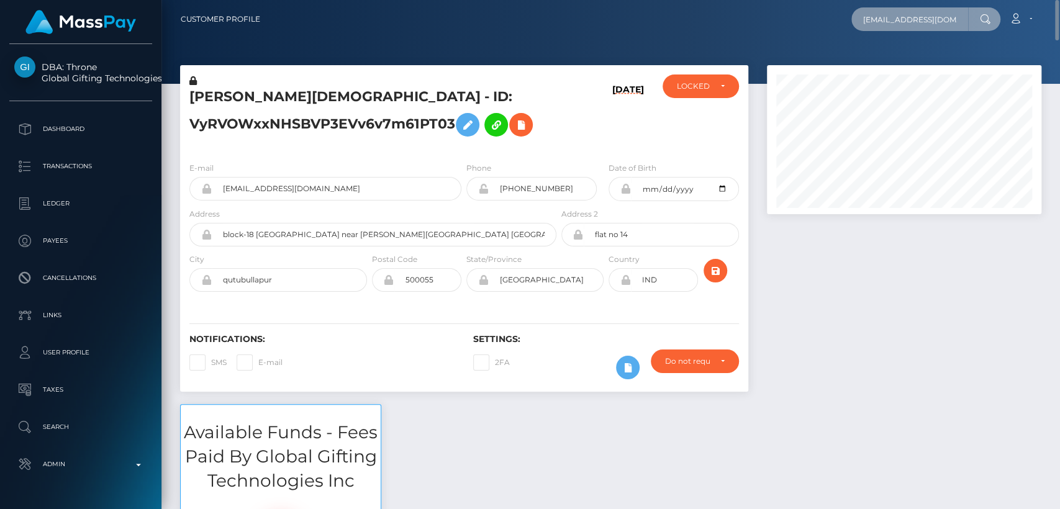
scroll to position [0, 12]
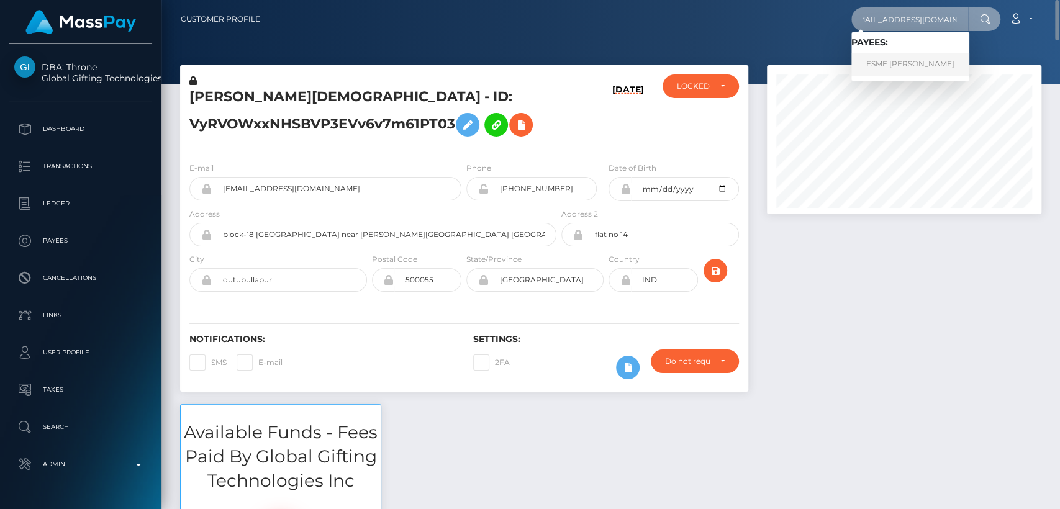
type input "embabes1310@hotmail.com"
click at [899, 60] on link "ESME JOY MATTHEWS" at bounding box center [910, 64] width 118 height 23
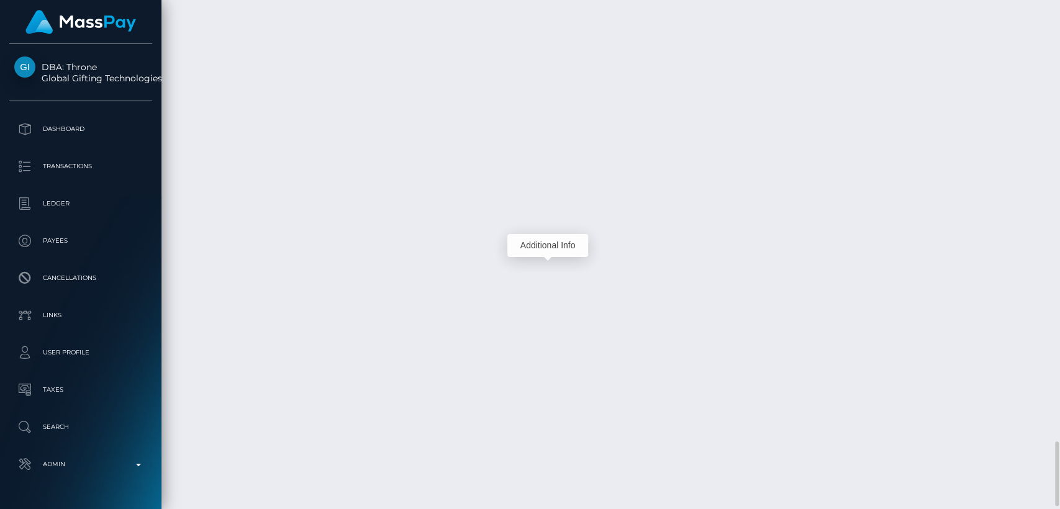
scroll to position [149, 274]
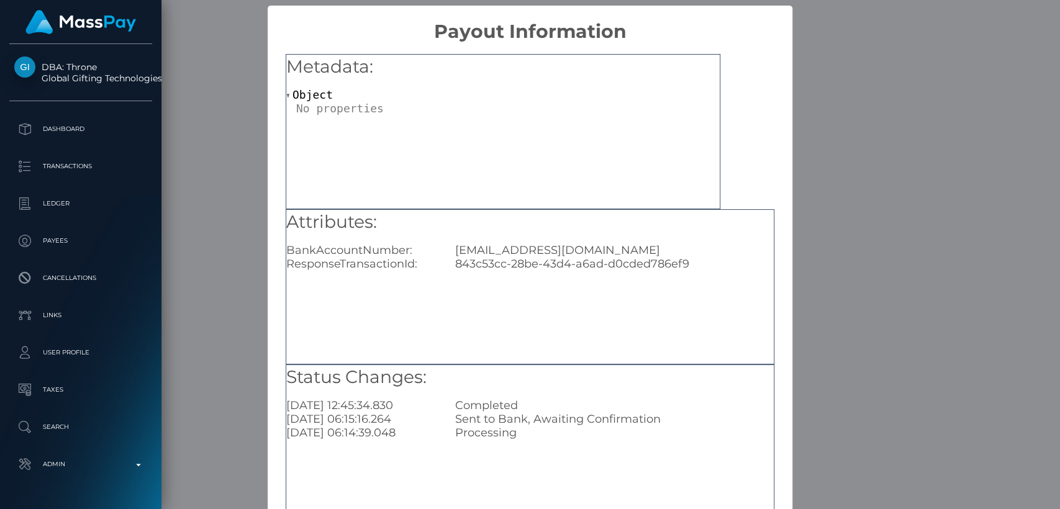
click at [551, 250] on div "[EMAIL_ADDRESS][DOMAIN_NAME]" at bounding box center [614, 250] width 337 height 14
click at [543, 251] on div "[EMAIL_ADDRESS][DOMAIN_NAME]" at bounding box center [614, 250] width 337 height 14
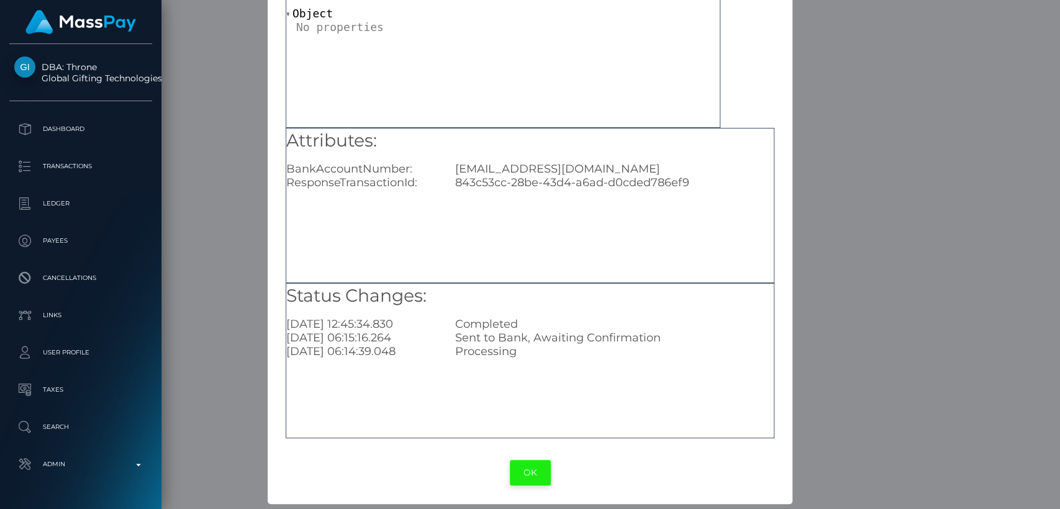
click at [521, 470] on button "OK" at bounding box center [530, 472] width 41 height 25
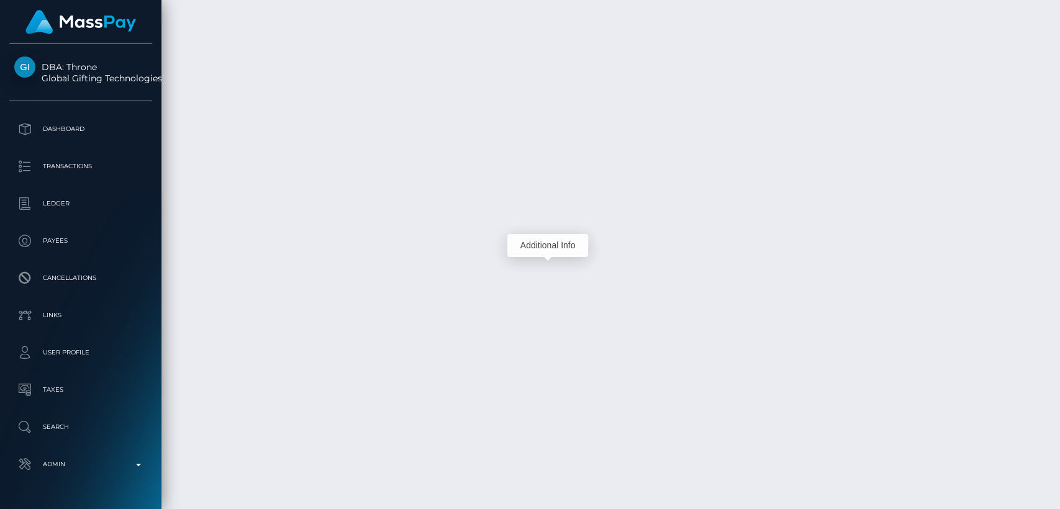
scroll to position [149, 274]
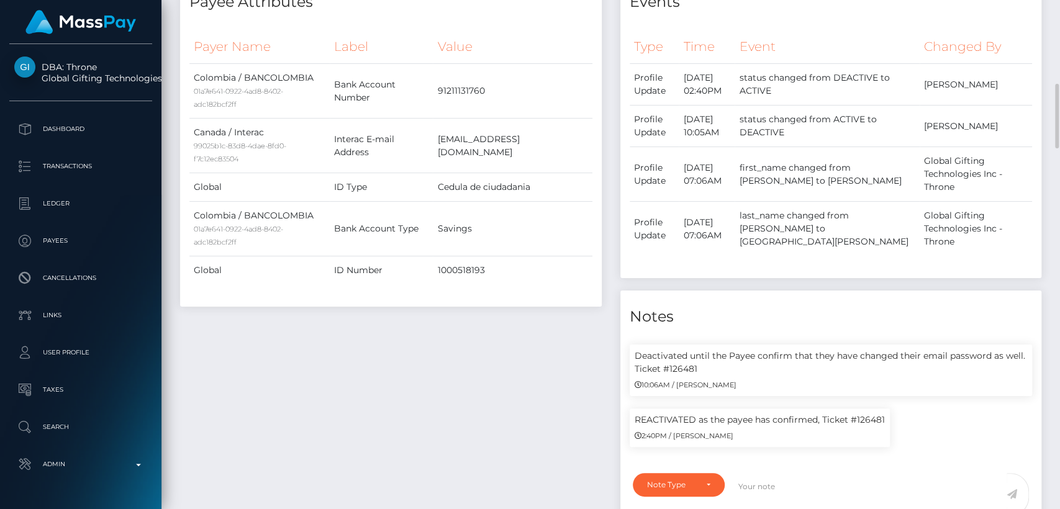
scroll to position [0, 0]
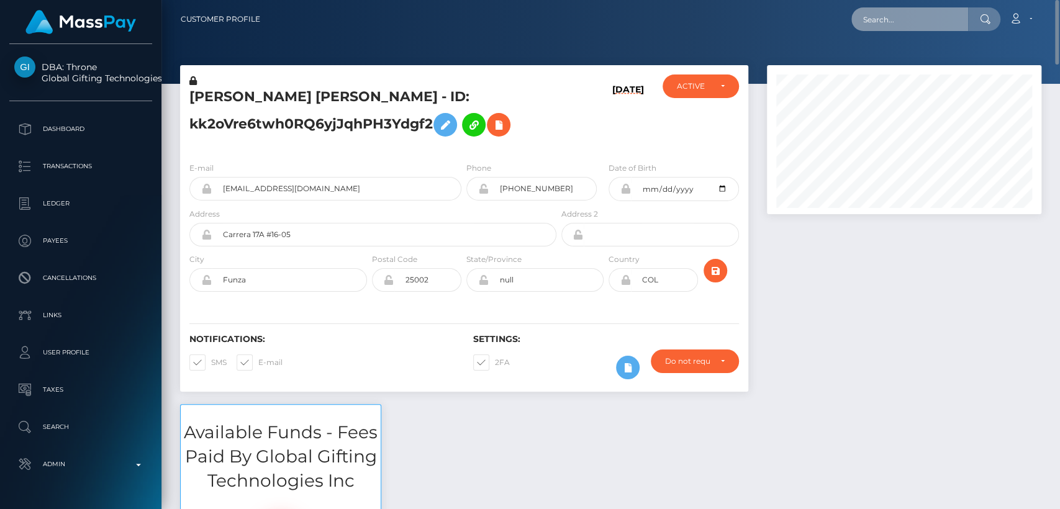
click at [895, 18] on input "text" at bounding box center [909, 19] width 117 height 24
paste input "persephone4us@gmail.com"
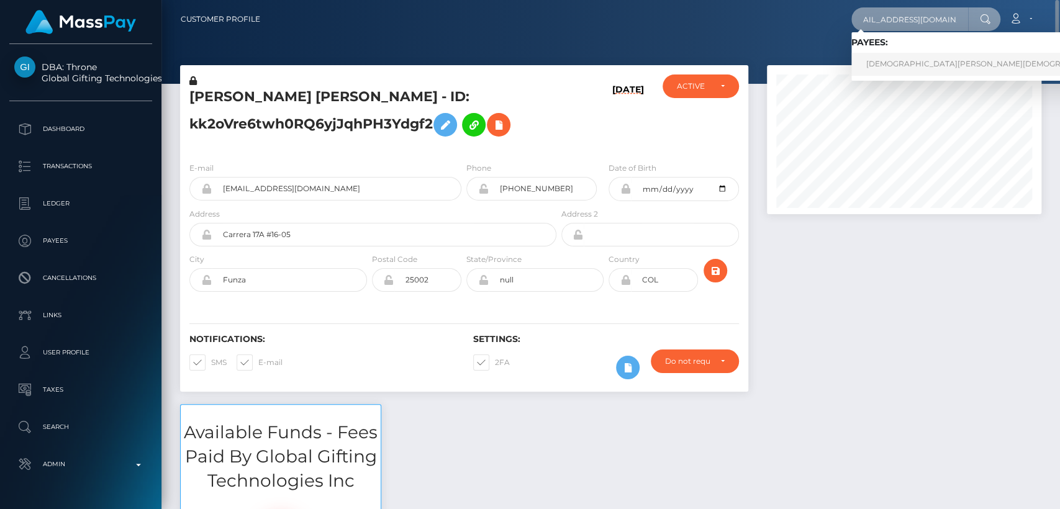
type input "persephone4us@gmail.com"
click at [870, 72] on link "PASHMINA KHRISTI Khristi" at bounding box center [990, 64] width 278 height 23
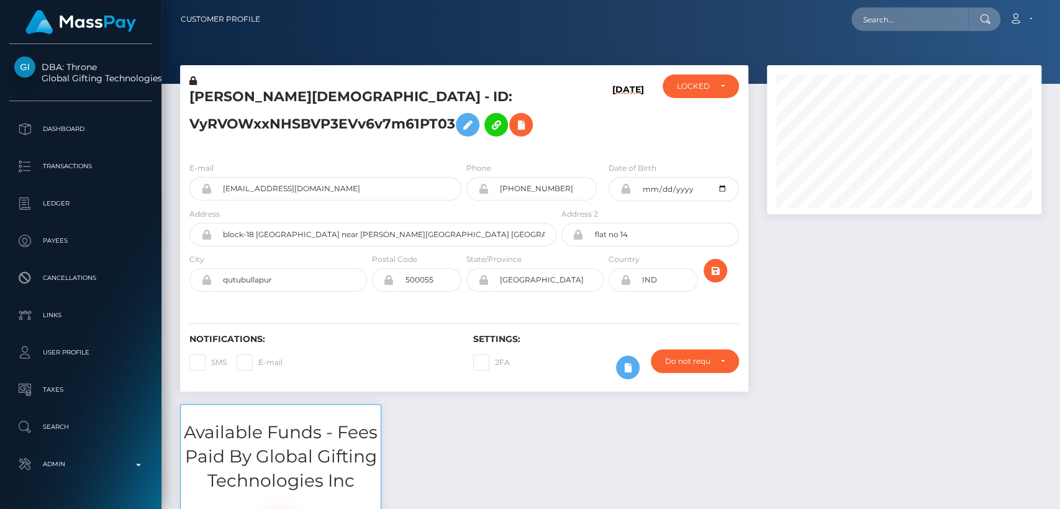
scroll to position [149, 274]
click at [1002, 271] on div at bounding box center [903, 234] width 293 height 339
click at [898, 17] on input "text" at bounding box center [909, 19] width 117 height 24
paste input "[EMAIL_ADDRESS][DOMAIN_NAME]"
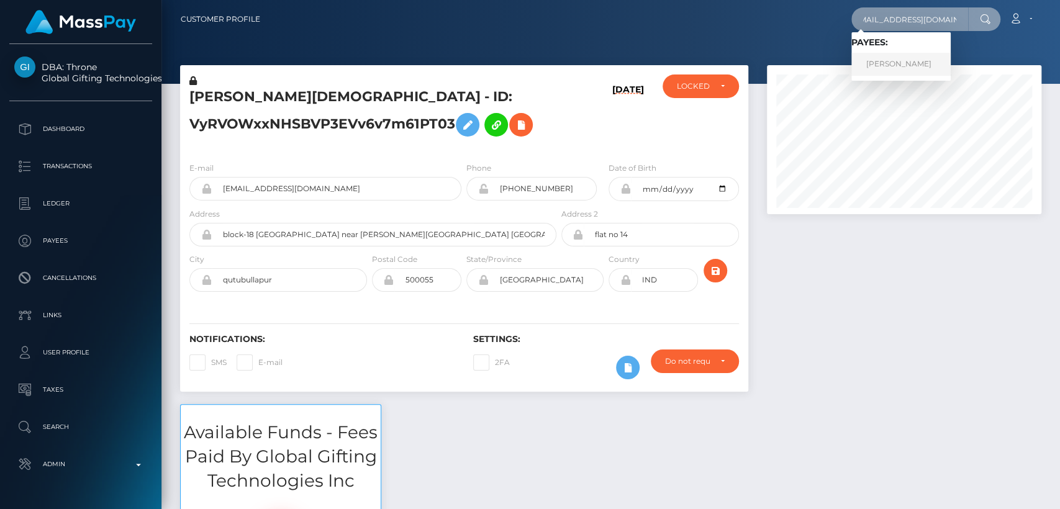
type input "[EMAIL_ADDRESS][DOMAIN_NAME]"
click at [887, 66] on link "ARIUNNA DANIELLE FICKLIN" at bounding box center [900, 64] width 99 height 23
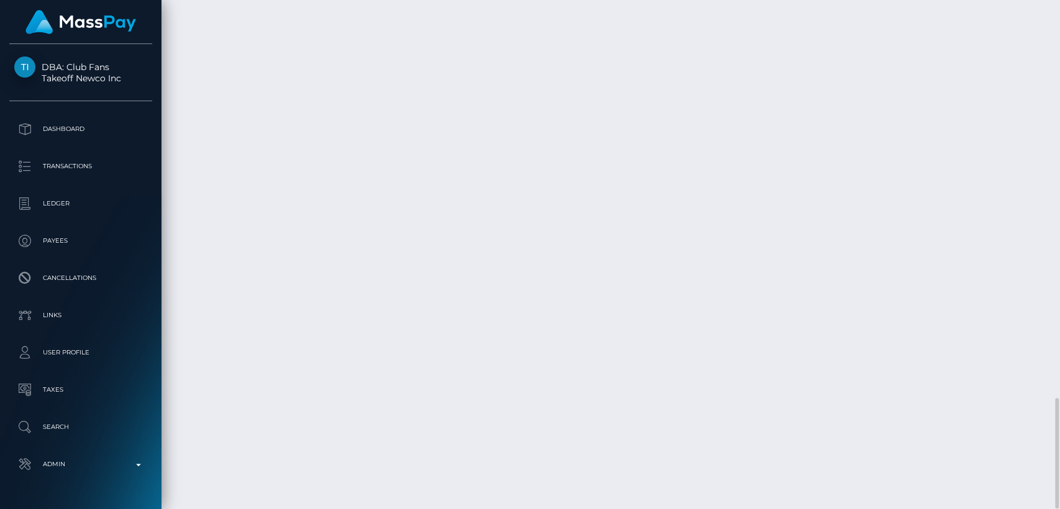
scroll to position [149, 274]
click at [993, 307] on div "Force status update" at bounding box center [983, 305] width 91 height 23
click at [515, 323] on div "Additional Info" at bounding box center [516, 321] width 81 height 23
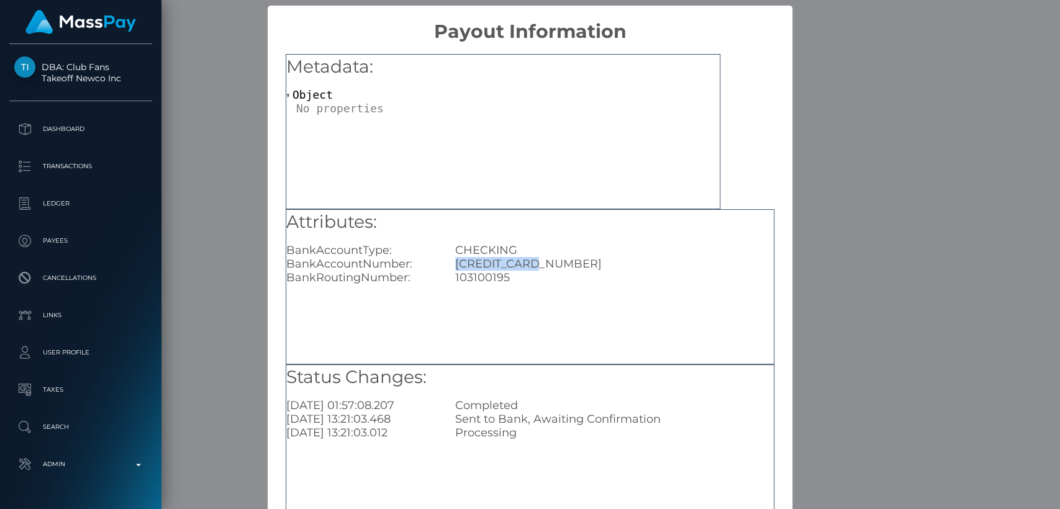
drag, startPoint x: 536, startPoint y: 264, endPoint x: 449, endPoint y: 264, distance: 86.9
click at [449, 264] on div "[CREDIT_CARD_NUMBER]" at bounding box center [614, 264] width 337 height 14
copy div "[CREDIT_CARD_NUMBER]"
click at [1, 488] on div "DBA: Club Fans Takeoff Newco Inc Dashboard Transactions Ledger Payees" at bounding box center [80, 275] width 161 height 463
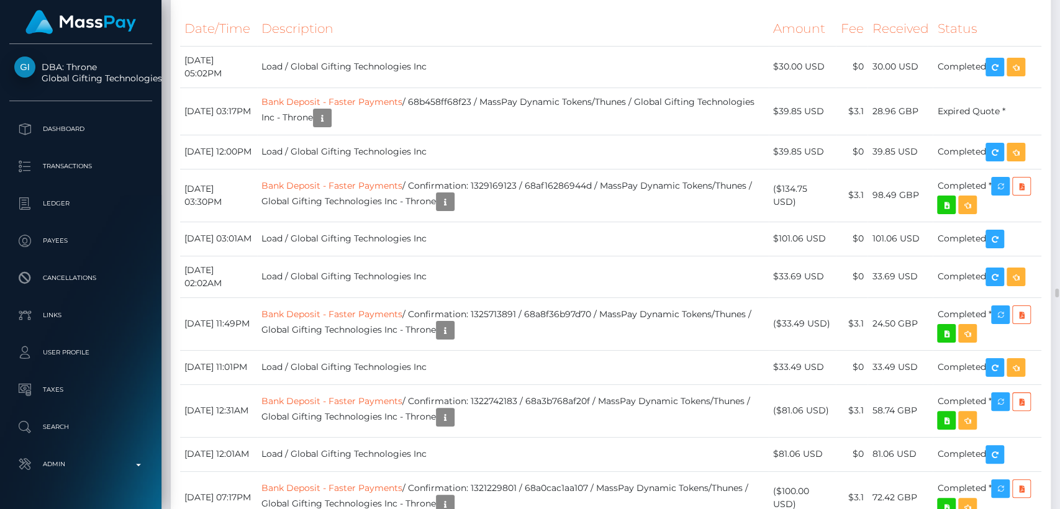
scroll to position [16831, 0]
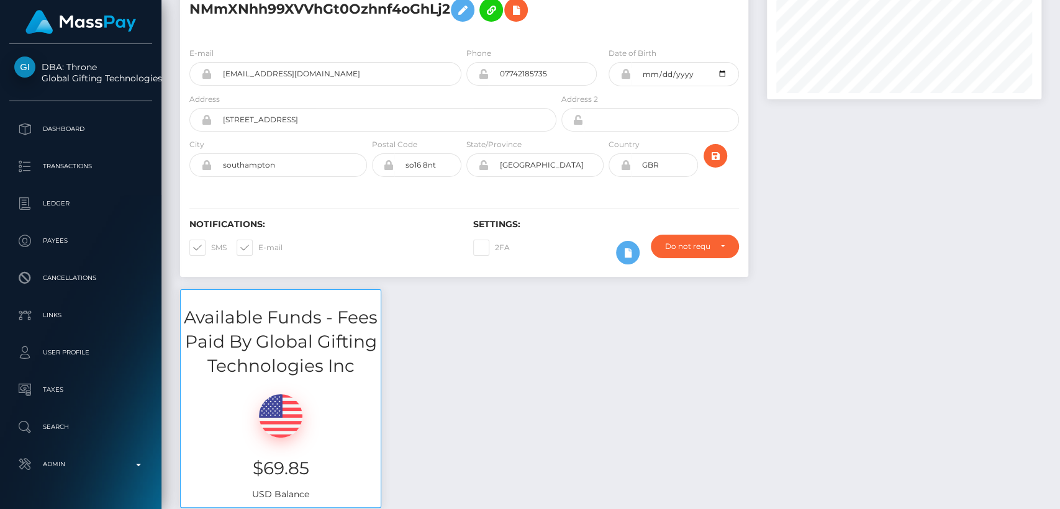
scroll to position [0, 0]
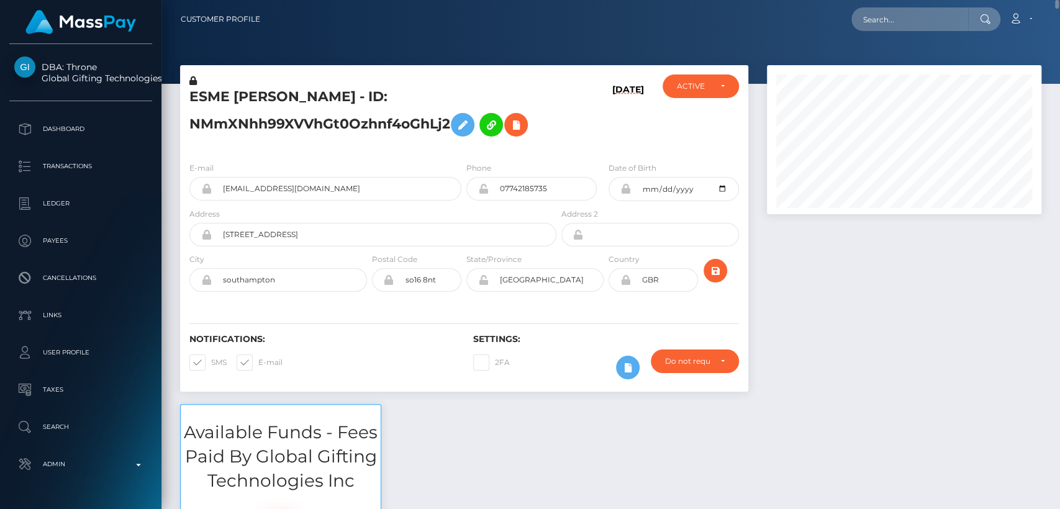
click at [215, 91] on h5 "ESME JOY MATTHEWS - ID: NMmXNhh99XVVhGt0Ozhnf4oGhLj2" at bounding box center [369, 115] width 360 height 55
copy h5 "ESME"
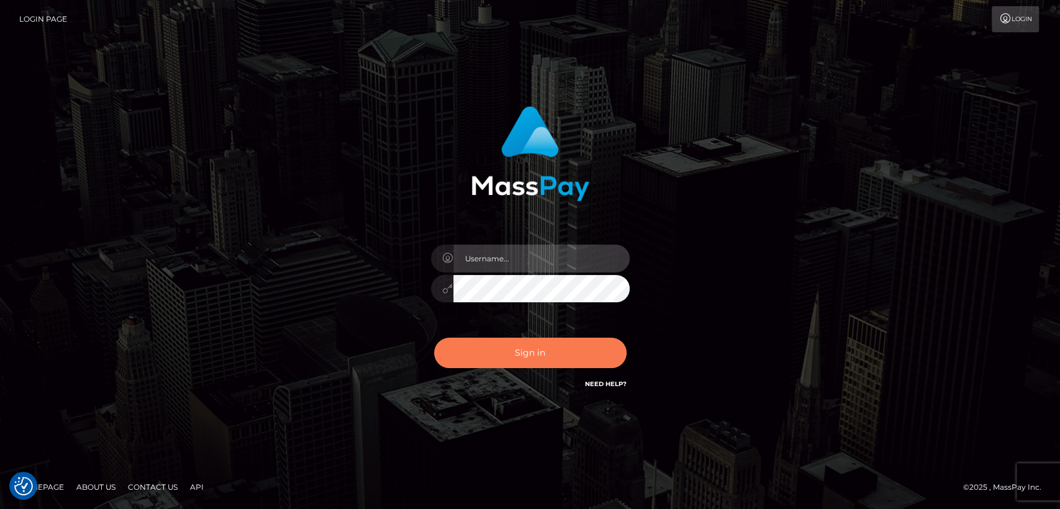
type input "[DOMAIN_NAME]"
click at [488, 364] on button "Sign in" at bounding box center [530, 353] width 192 height 30
type input "[DOMAIN_NAME]"
click at [502, 356] on button "Sign in" at bounding box center [530, 353] width 192 height 30
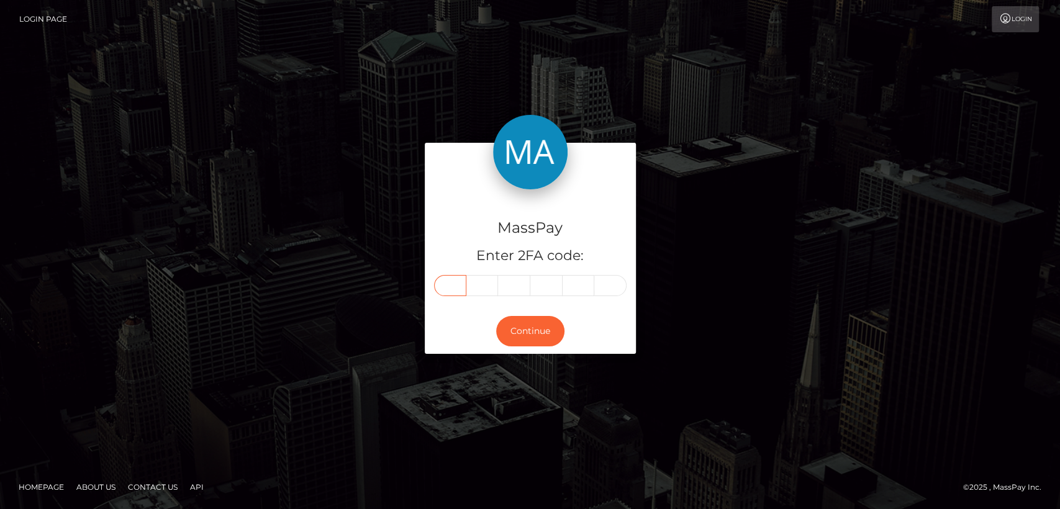
click at [451, 286] on input "text" at bounding box center [450, 285] width 32 height 21
paste input "6"
type input "6"
type input "8"
type input "6"
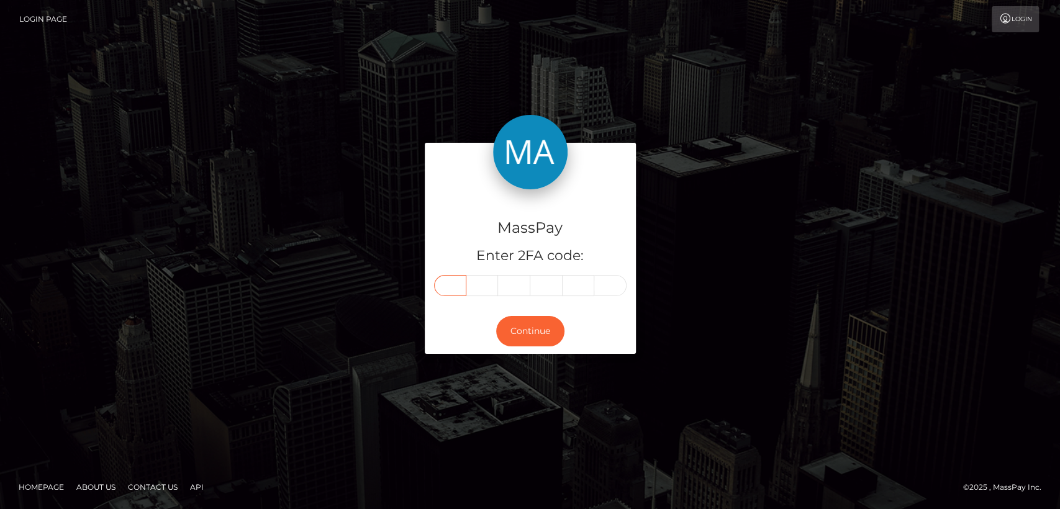
type input "4"
type input "9"
type input "2"
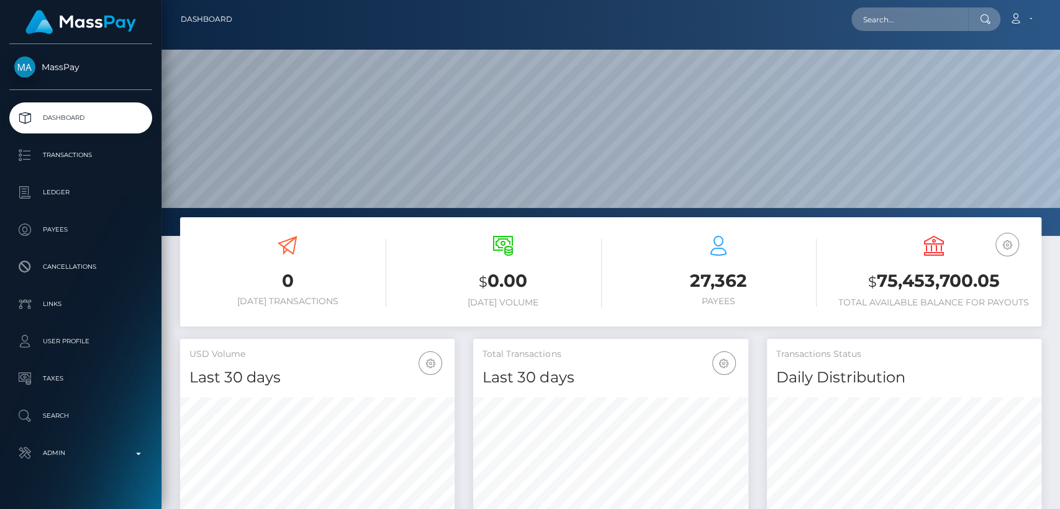
scroll to position [219, 274]
click at [931, 10] on input "text" at bounding box center [909, 19] width 117 height 24
paste input "[EMAIL_ADDRESS][DOMAIN_NAME]"
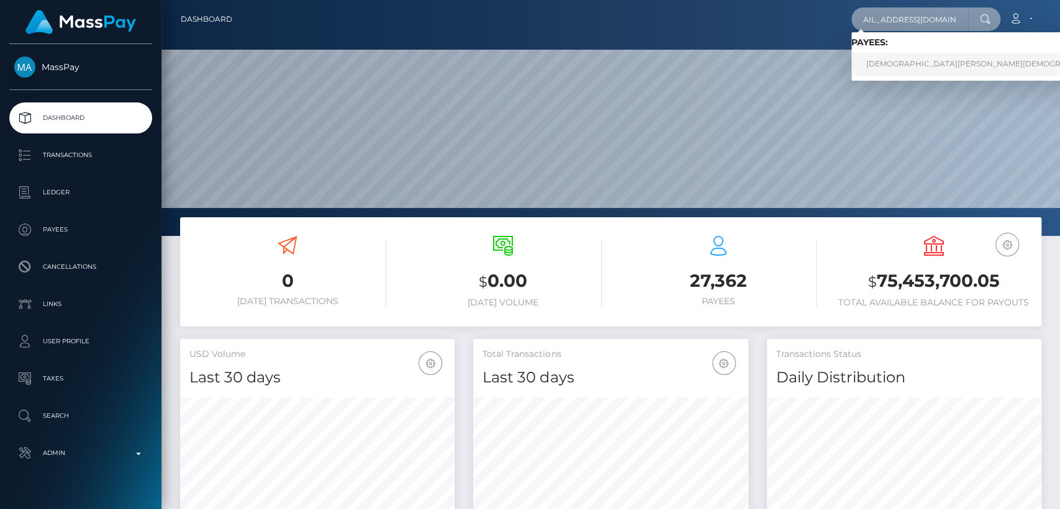
type input "[EMAIL_ADDRESS][DOMAIN_NAME]"
click at [924, 60] on link "[DEMOGRAPHIC_DATA][PERSON_NAME][DEMOGRAPHIC_DATA]" at bounding box center [990, 64] width 278 height 23
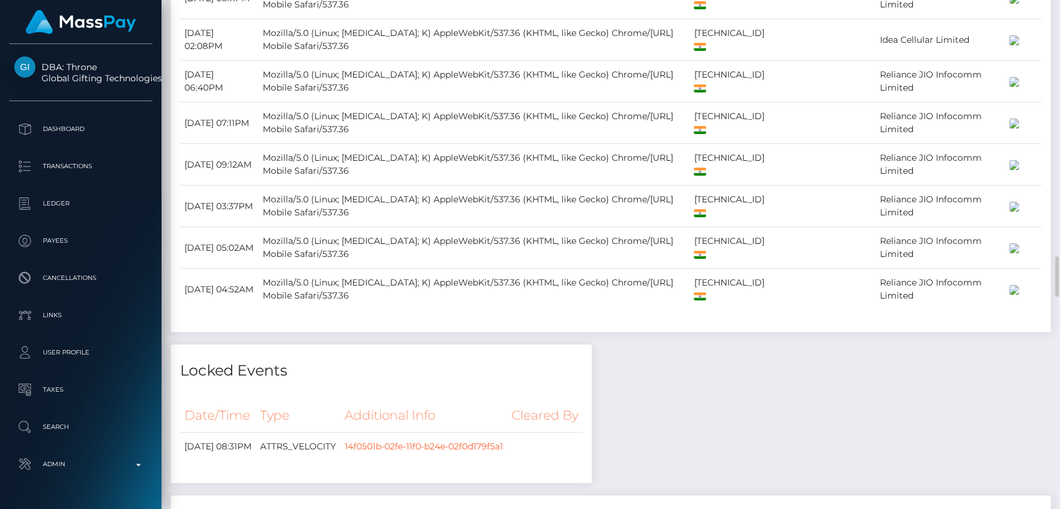
scroll to position [3270, 0]
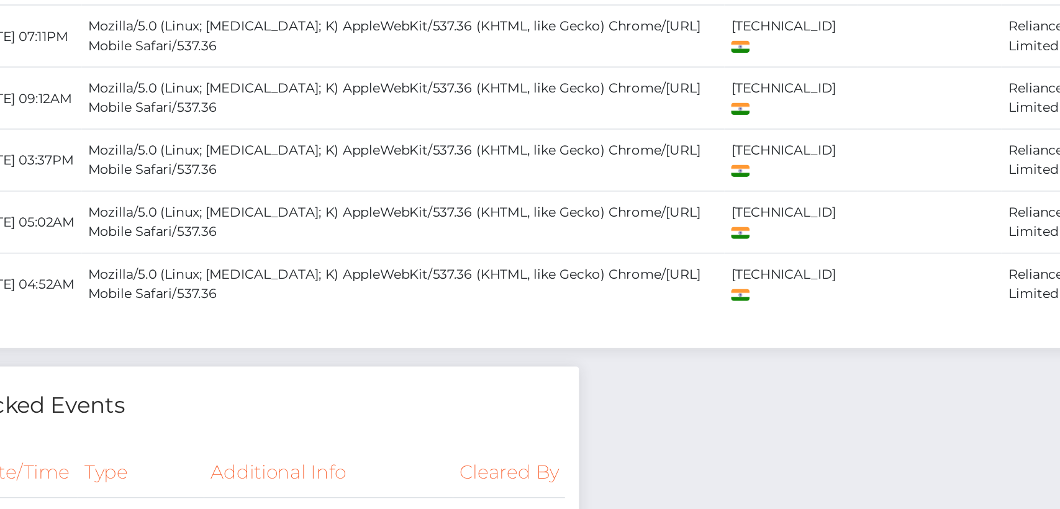
drag, startPoint x: 678, startPoint y: 233, endPoint x: 654, endPoint y: 222, distance: 26.4
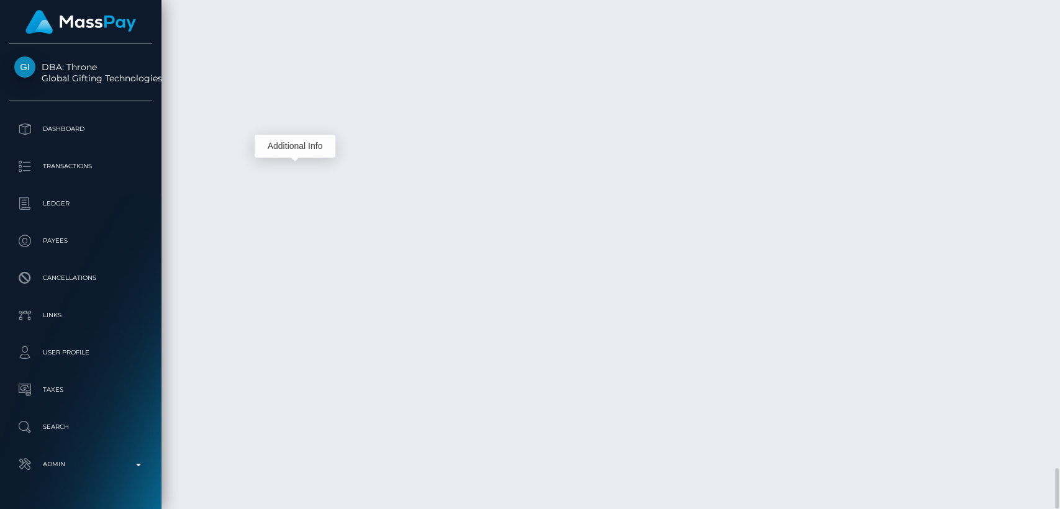
scroll to position [149, 274]
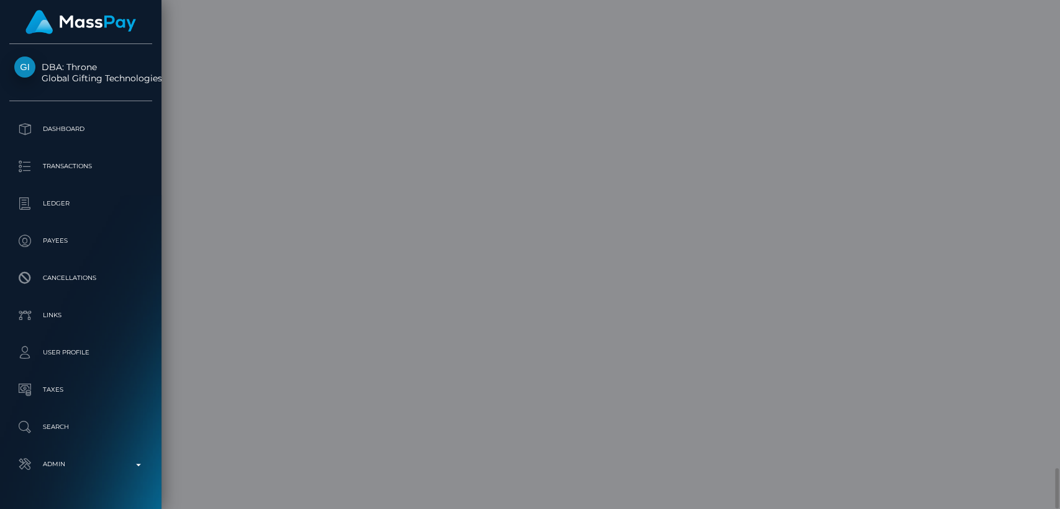
click at [743, 165] on div "Metadata: Object Attributes: BankAccountNumber: blissbmavra4fkxcq@outlook.com S…" at bounding box center [530, 283] width 525 height 480
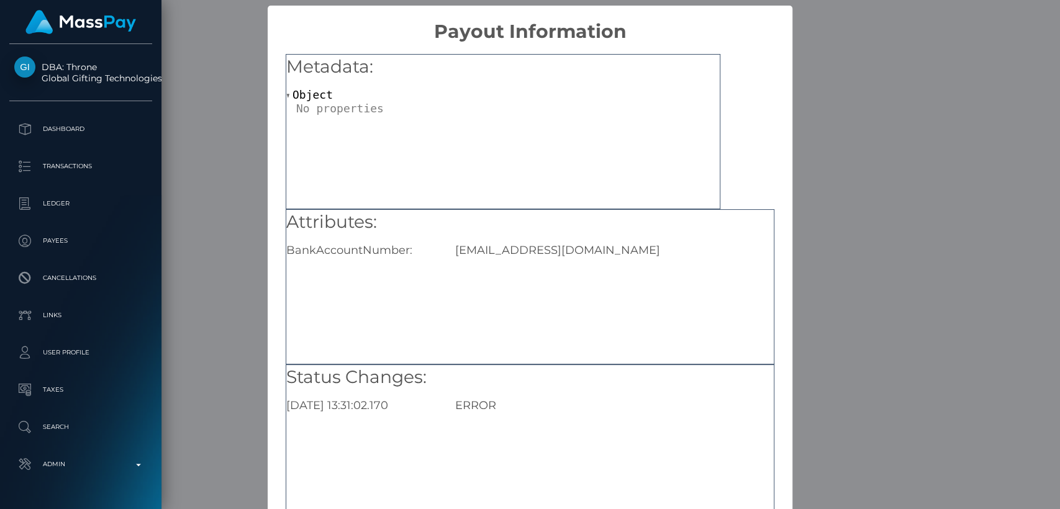
click at [873, 142] on div "× Payout Information Metadata: Object Attributes: BankAccountNumber: blissbmavr…" at bounding box center [530, 254] width 1060 height 509
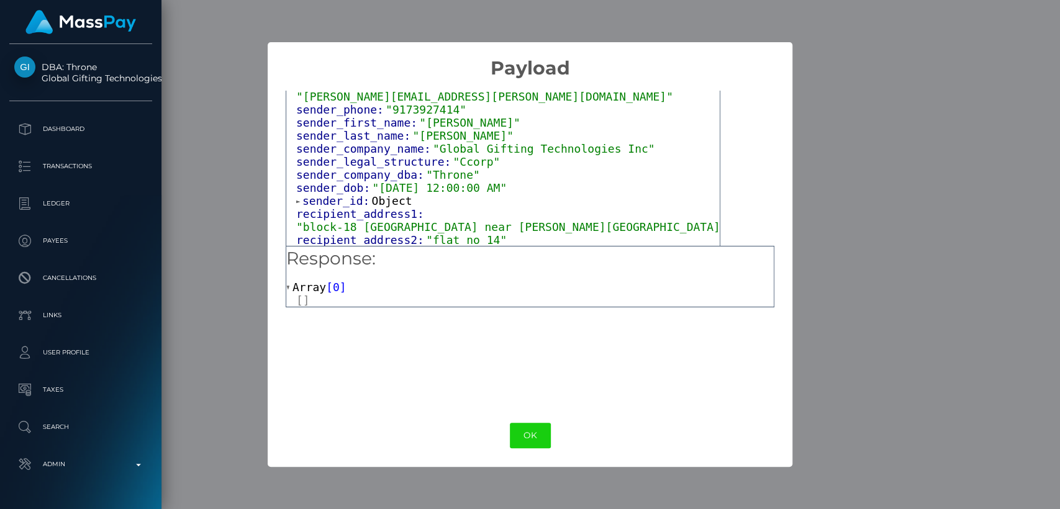
scroll to position [165, 0]
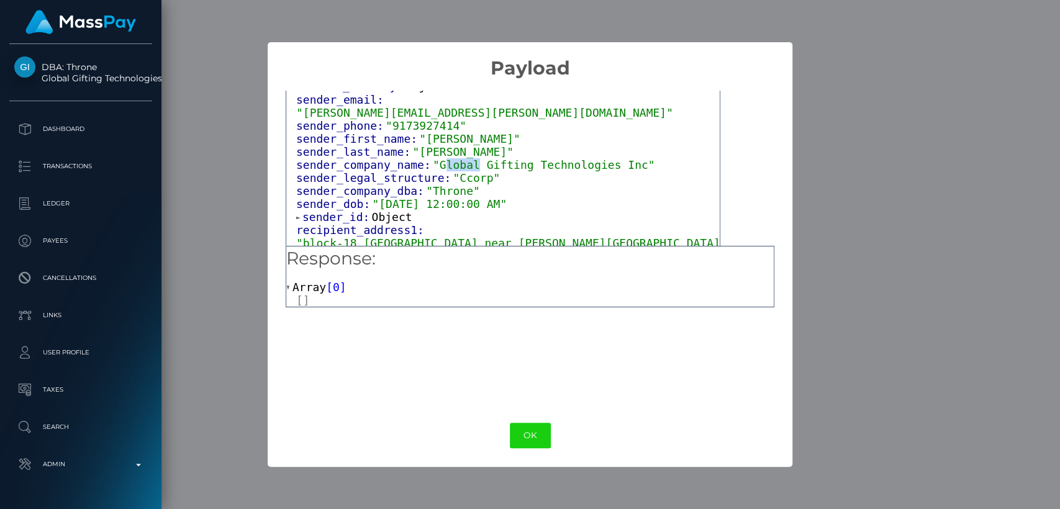
drag, startPoint x: 436, startPoint y: 153, endPoint x: 461, endPoint y: 152, distance: 24.8
click at [461, 158] on span ""Global Gifting Technologies Inc"" at bounding box center [544, 164] width 222 height 13
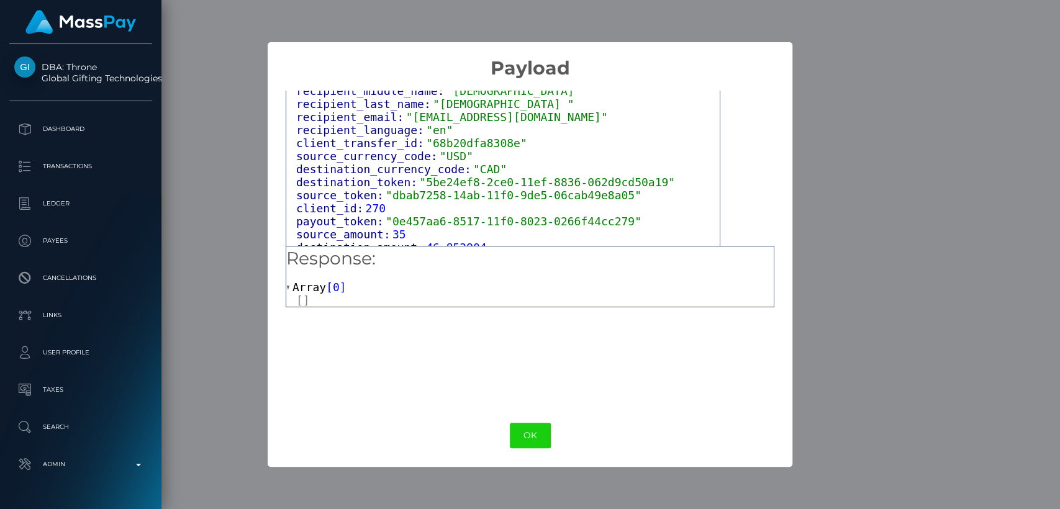
scroll to position [538, 0]
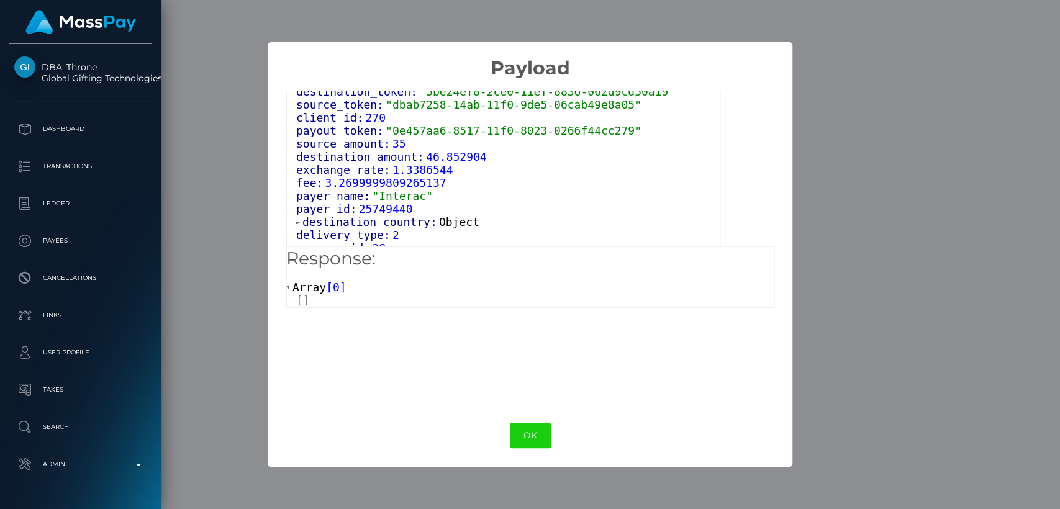
click at [303, 282] on span "Array" at bounding box center [309, 287] width 34 height 13
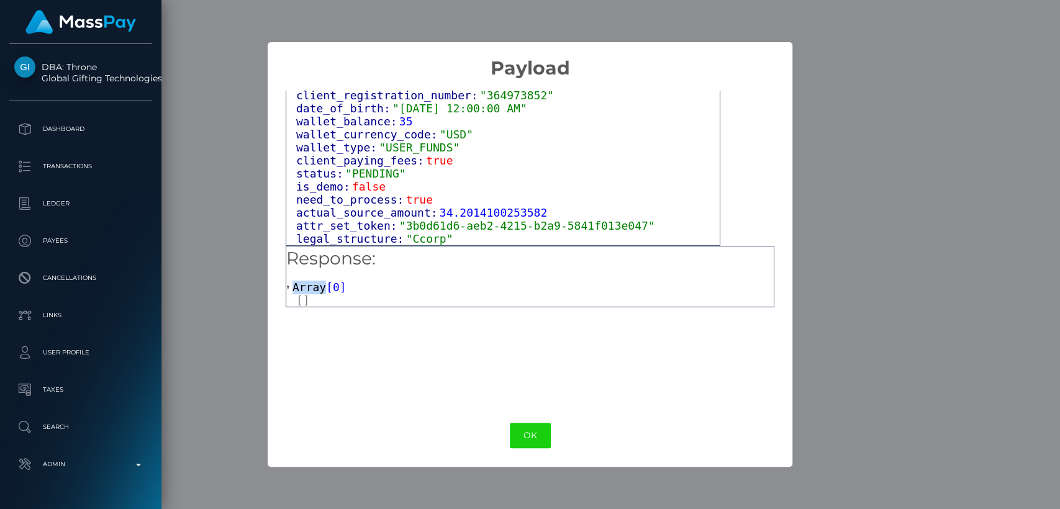
scroll to position [769, 0]
click at [834, 164] on div "× Payload Output: Object attrs: Array [ 1 ] data_attributes: Object payer_data:…" at bounding box center [530, 254] width 1060 height 509
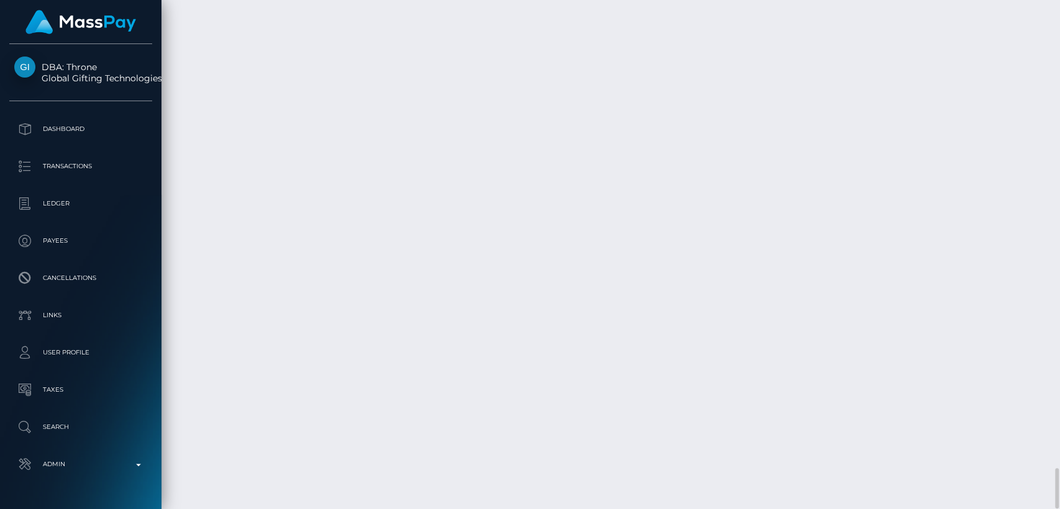
drag, startPoint x: 913, startPoint y: 171, endPoint x: 867, endPoint y: 168, distance: 46.0
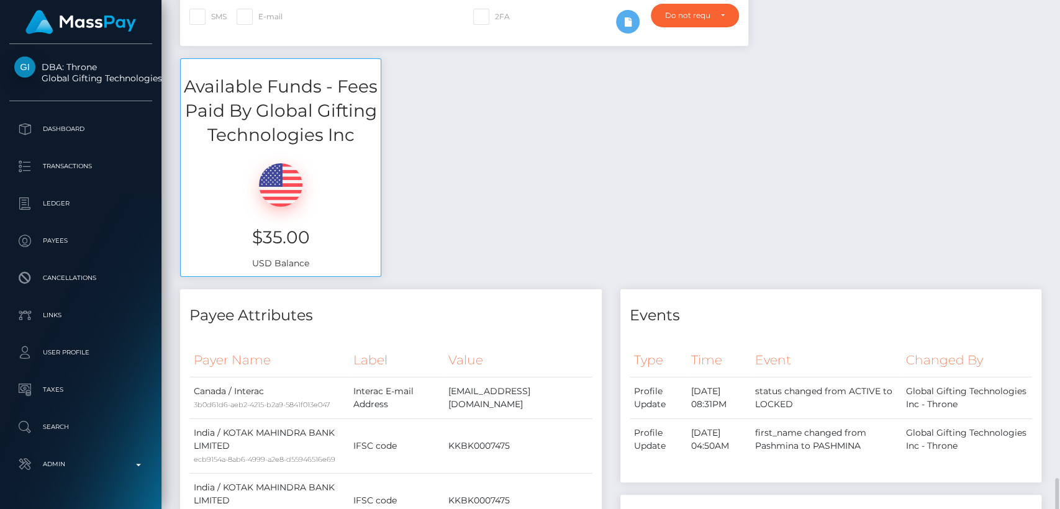
scroll to position [0, 0]
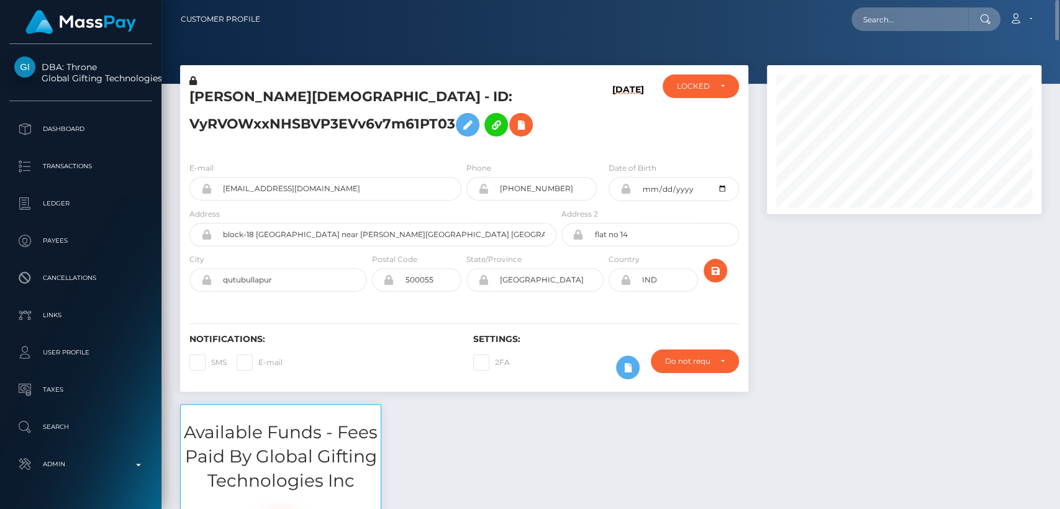
click at [220, 101] on h5 "PASHMINA KHRISTI Khristi - ID: VyRVOWxxNHSBVP3EVv6v7m61PT03" at bounding box center [369, 115] width 360 height 55
copy h5 "PASHMINA"
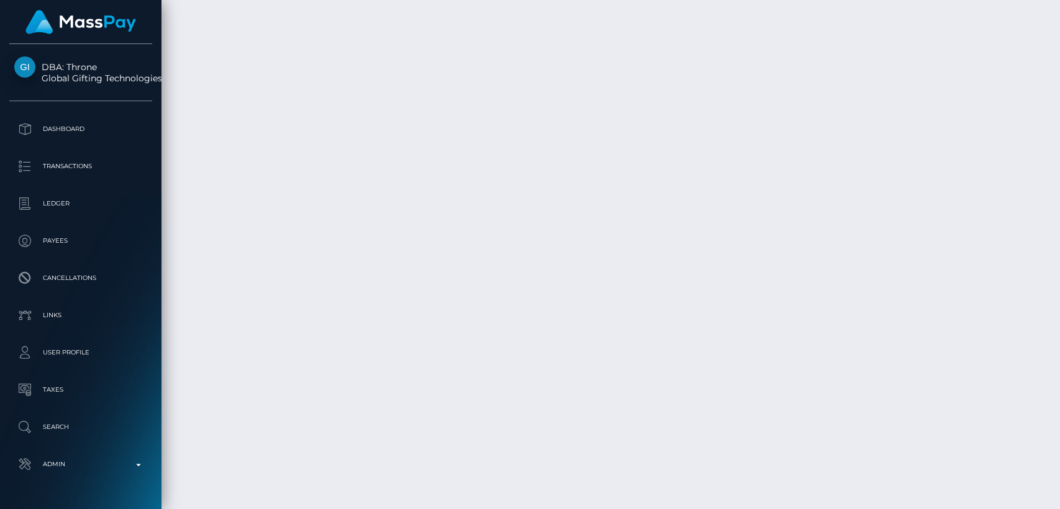
scroll to position [5906, 0]
drag, startPoint x: 255, startPoint y: 159, endPoint x: 181, endPoint y: 163, distance: 74.0
copy td "August 30, 2025"
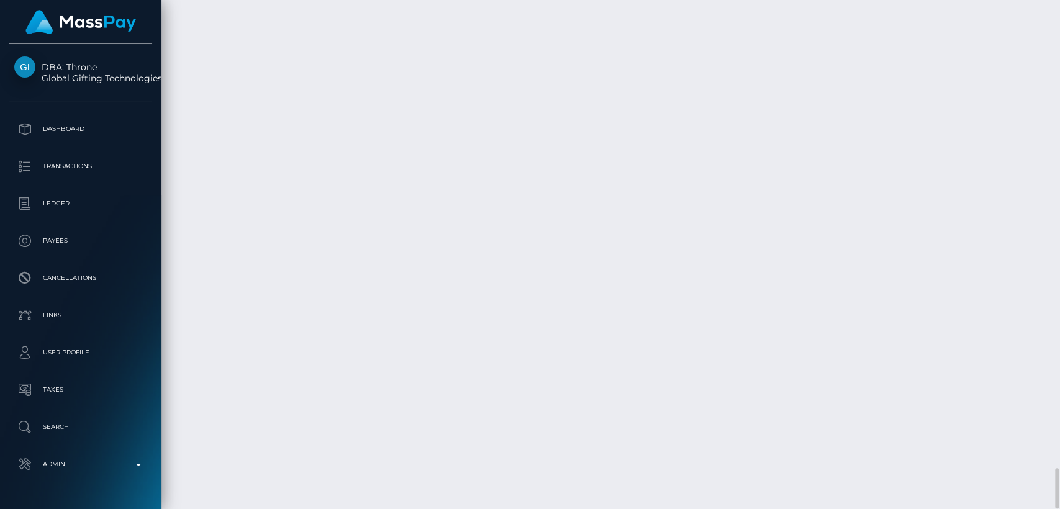
drag, startPoint x: 788, startPoint y: 173, endPoint x: 776, endPoint y: 162, distance: 16.3
copy td "$35.00 USD"
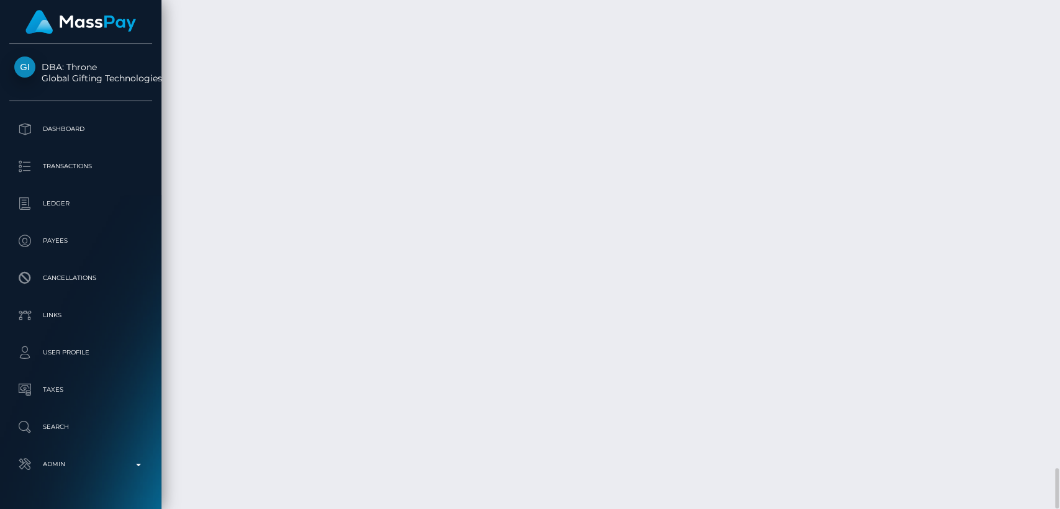
drag, startPoint x: 905, startPoint y: 172, endPoint x: 874, endPoint y: 172, distance: 31.0
drag, startPoint x: 914, startPoint y: 169, endPoint x: 865, endPoint y: 170, distance: 49.0
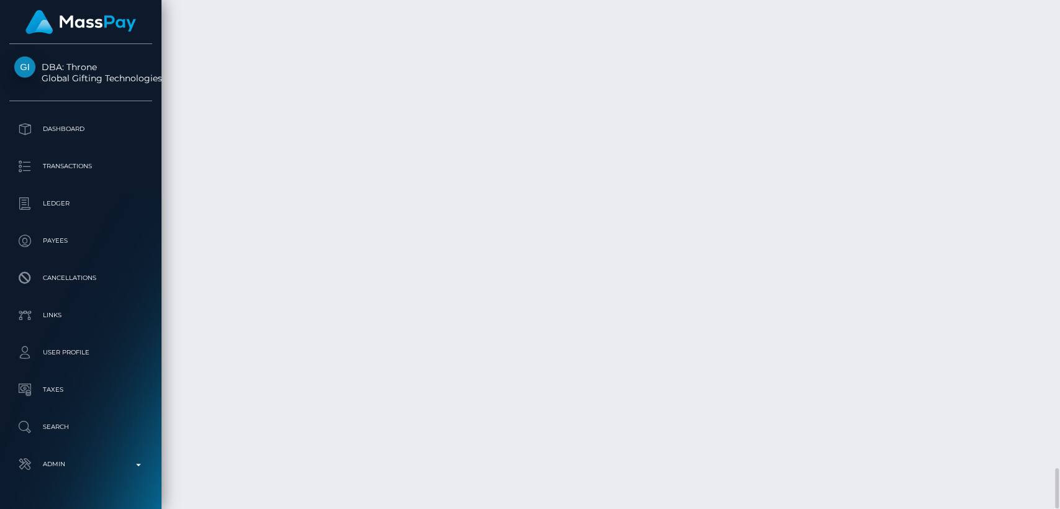
copy td "46.85 CAD"
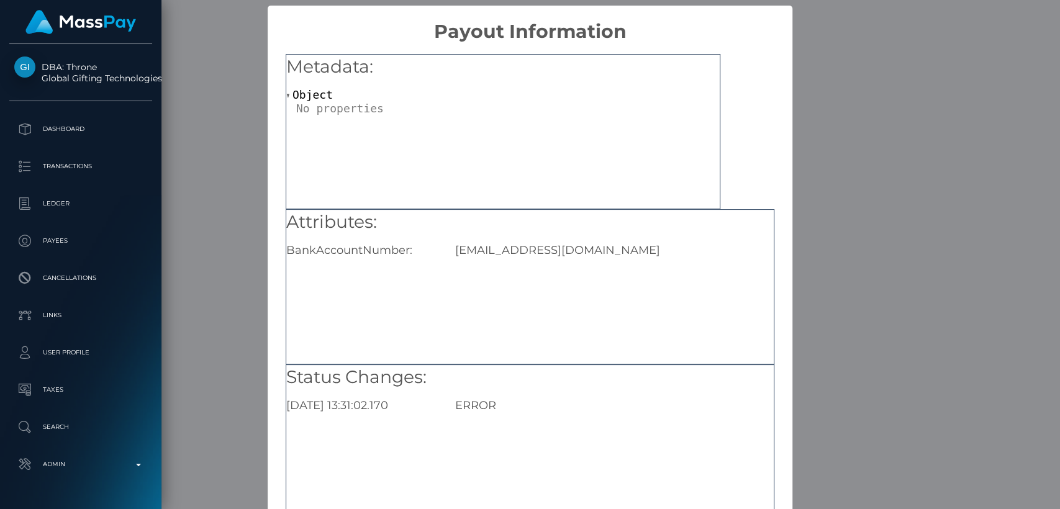
click at [591, 251] on div "[EMAIL_ADDRESS][DOMAIN_NAME]" at bounding box center [614, 250] width 337 height 14
copy div "blissbmavra4fkxcq@outlook.com"
click at [137, 495] on div "DBA: Throne Global Gifting Technologies Inc Dashboard Transactions Ledger Payee…" at bounding box center [80, 275] width 161 height 463
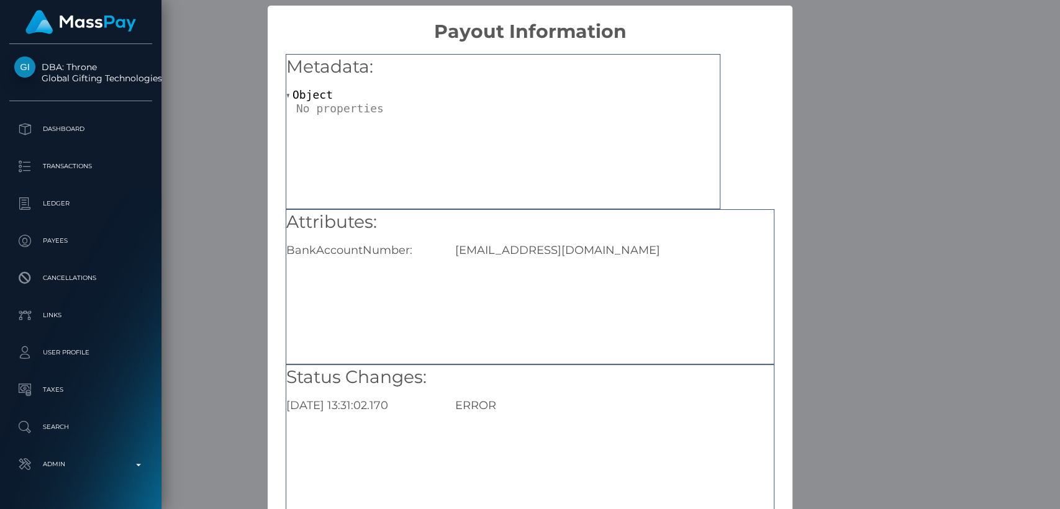
click at [196, 480] on div "× Payout Information Metadata: Object Attributes: BankAccountNumber: blissbmavr…" at bounding box center [530, 254] width 1060 height 509
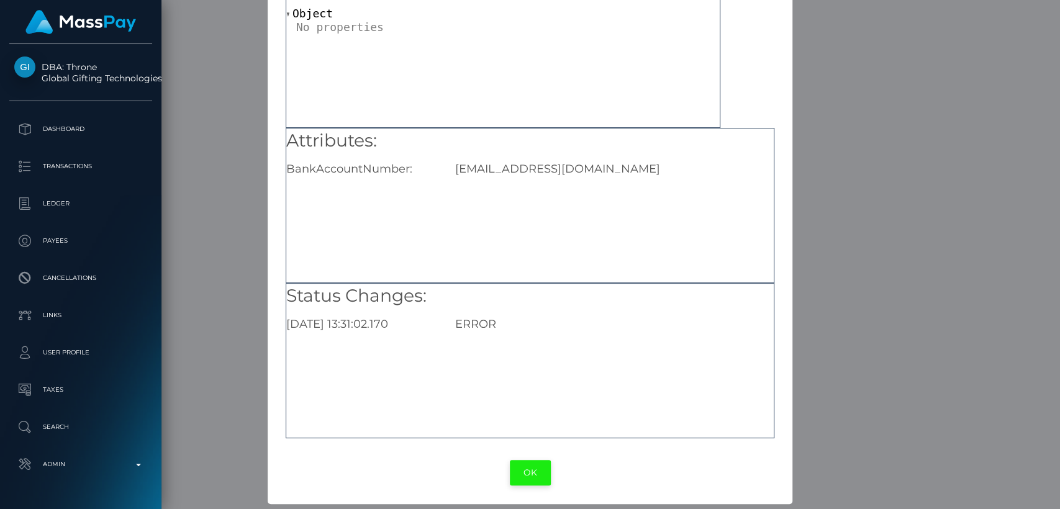
click at [530, 471] on button "OK" at bounding box center [530, 472] width 41 height 25
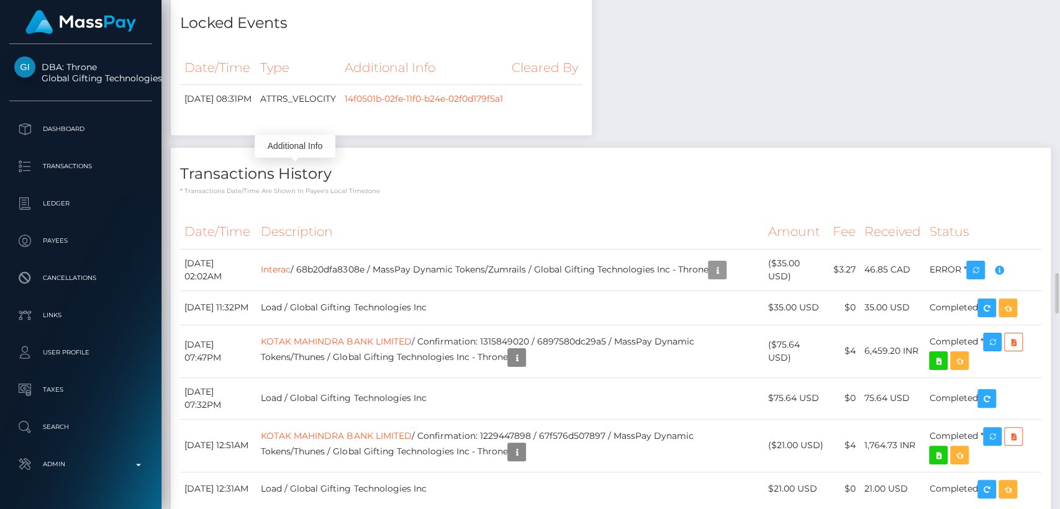
scroll to position [3610, 0]
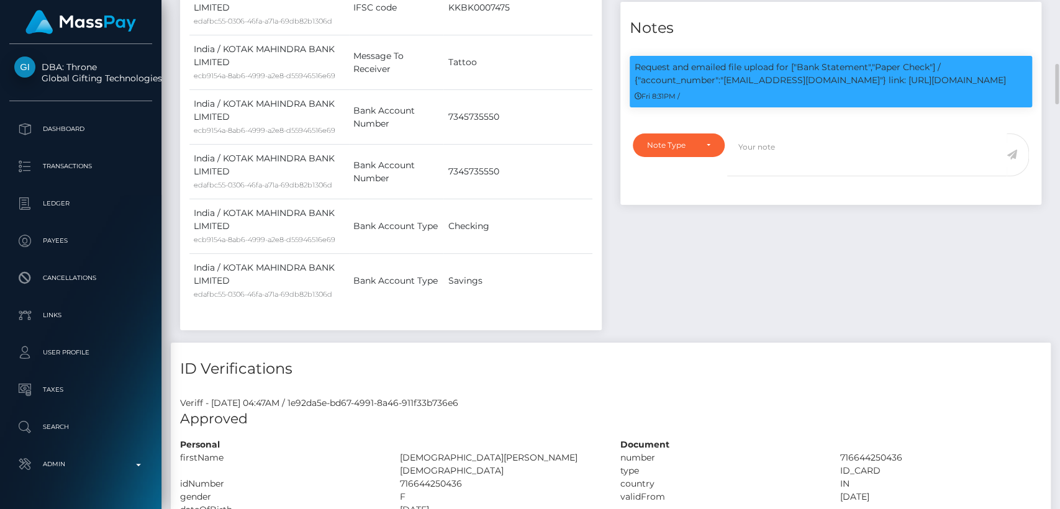
scroll to position [837, 0]
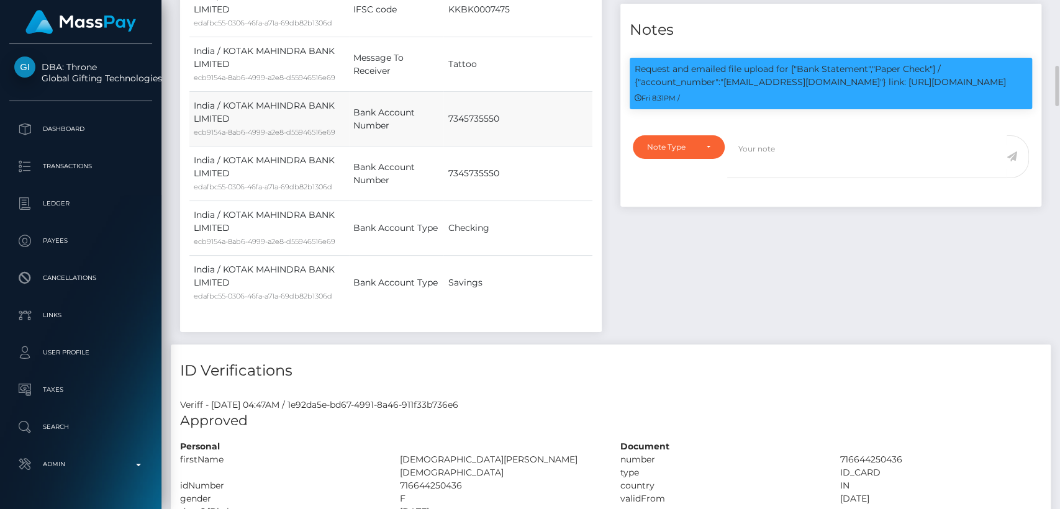
click at [458, 120] on td "7345735550" at bounding box center [517, 119] width 148 height 55
copy td "7345735550"
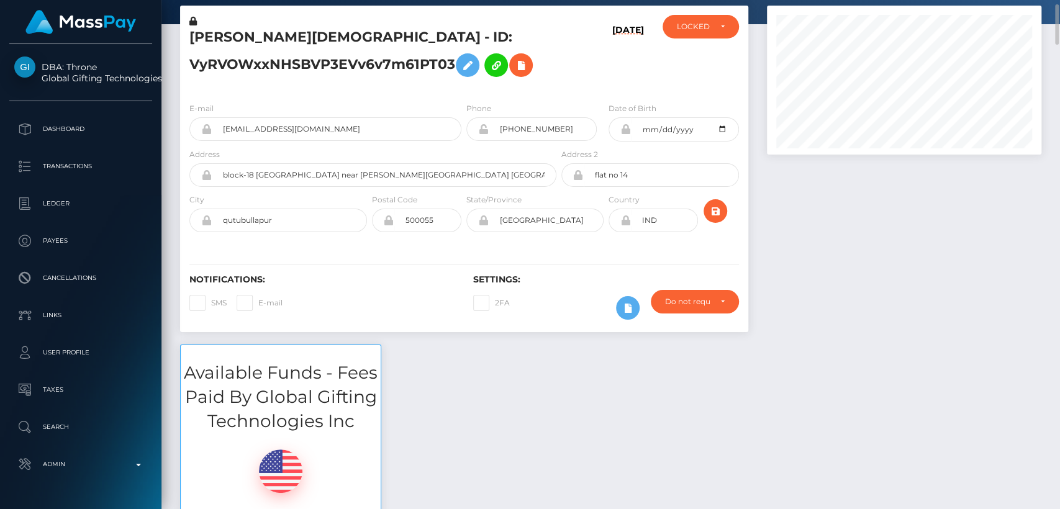
scroll to position [0, 0]
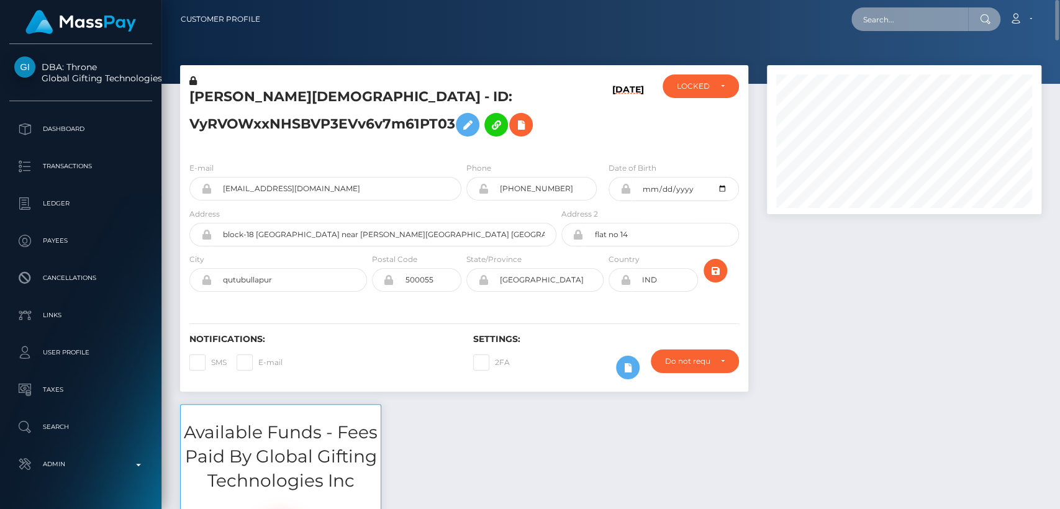
click at [937, 22] on input "text" at bounding box center [909, 19] width 117 height 24
paste input "qwertyjj4smile@gmail.com"
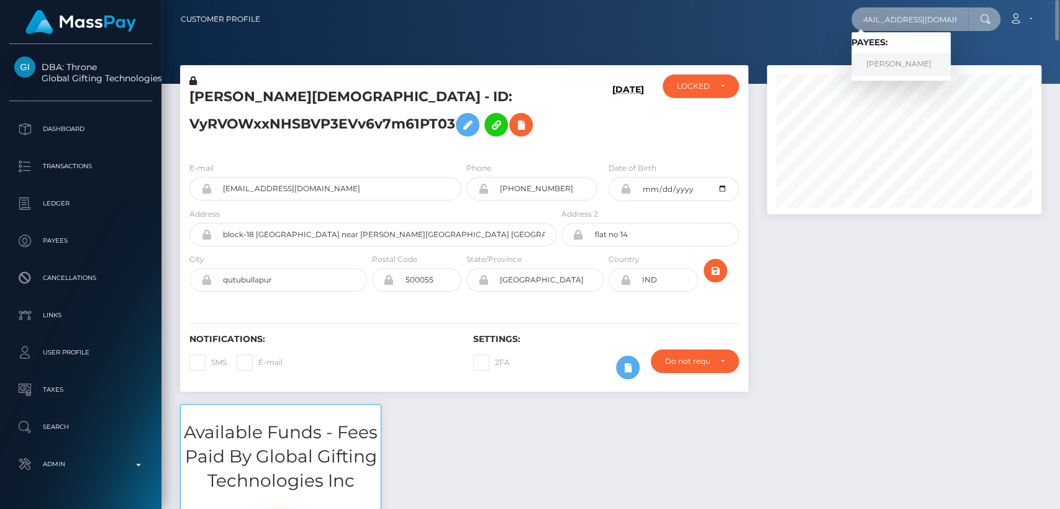
type input "qwertyjj4smile@gmail.com"
click at [917, 69] on link "Nataliia Zarubina" at bounding box center [900, 64] width 99 height 23
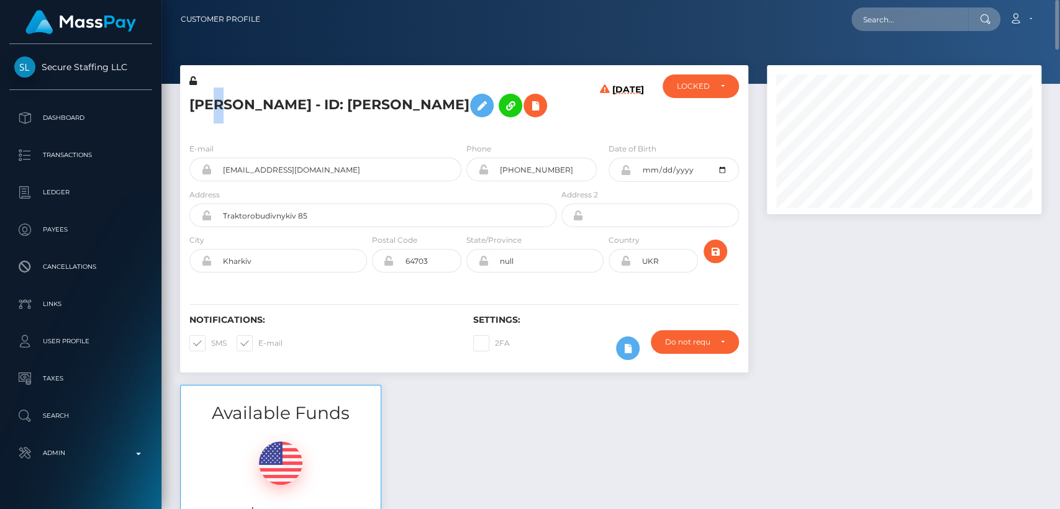
click at [219, 111] on h5 "[PERSON_NAME] - ID: [PERSON_NAME]" at bounding box center [369, 106] width 360 height 36
click at [219, 110] on h5 "[PERSON_NAME] - ID: [PERSON_NAME]" at bounding box center [369, 106] width 360 height 36
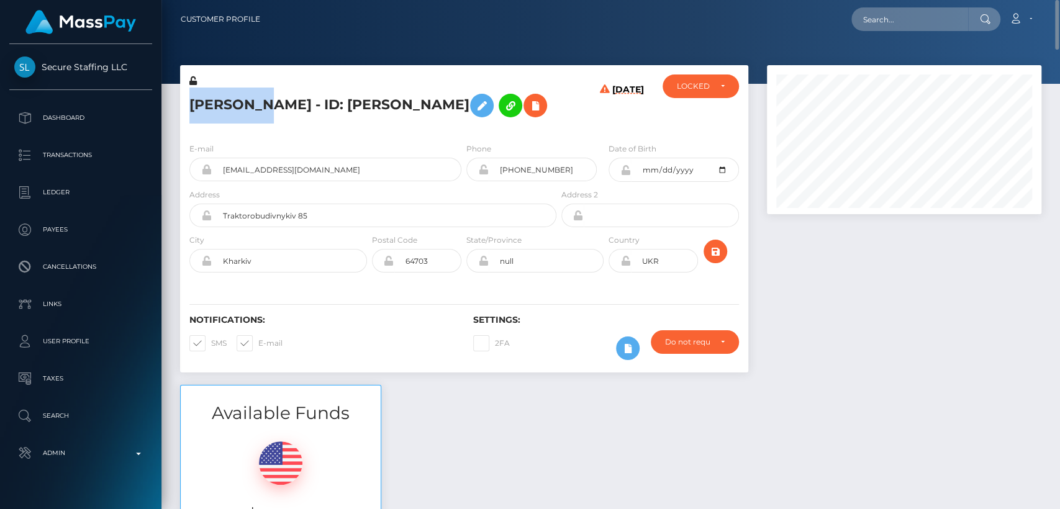
click at [219, 110] on h5 "Nataliia Zarubina - ID: Nataliia Zarubina" at bounding box center [369, 106] width 360 height 36
click at [218, 110] on h5 "Nataliia Zarubina - ID: Nataliia Zarubina" at bounding box center [369, 106] width 360 height 36
click at [279, 133] on div "Nataliia Zarubina - ID: Nataliia Zarubina" at bounding box center [369, 103] width 379 height 58
click at [219, 102] on h5 "Nataliia Zarubina - ID: Nataliia Zarubina" at bounding box center [369, 106] width 360 height 36
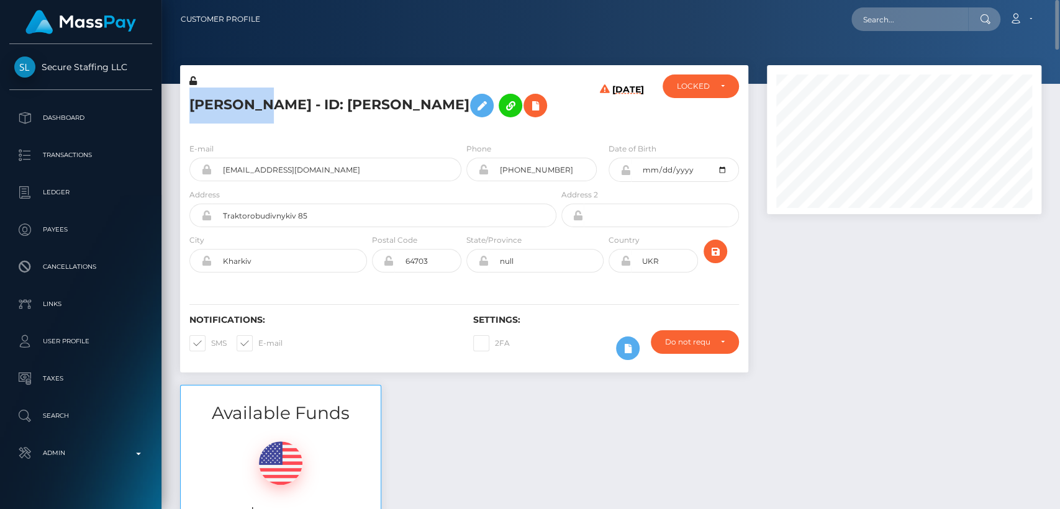
click at [219, 102] on h5 "Nataliia Zarubina - ID: Nataliia Zarubina" at bounding box center [369, 106] width 360 height 36
copy h5 "Nataliia"
click at [388, 505] on div "Available Funds $1,157.14 USD Balance" at bounding box center [281, 476] width 220 height 183
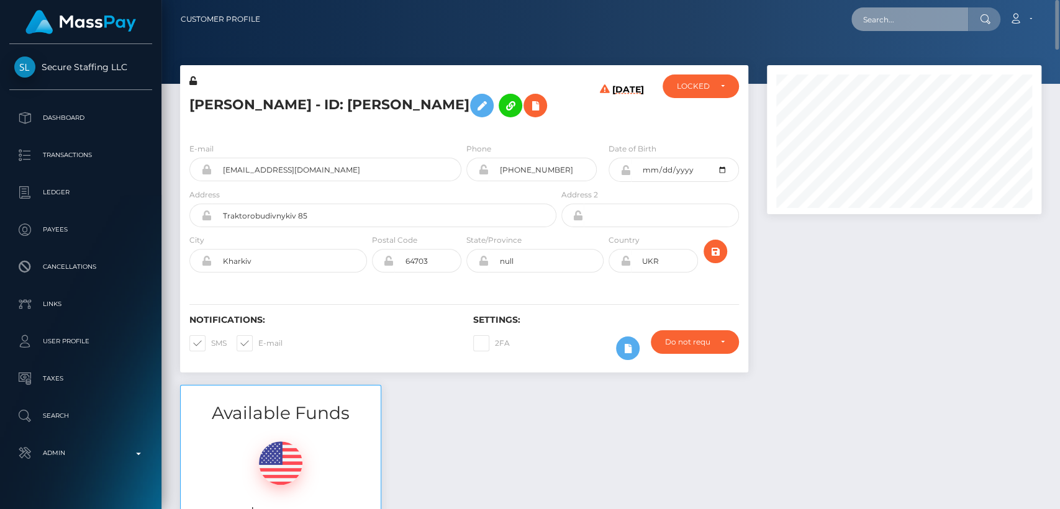
click at [923, 21] on input "text" at bounding box center [909, 19] width 117 height 24
paste input "[EMAIL_ADDRESS][DOMAIN_NAME]"
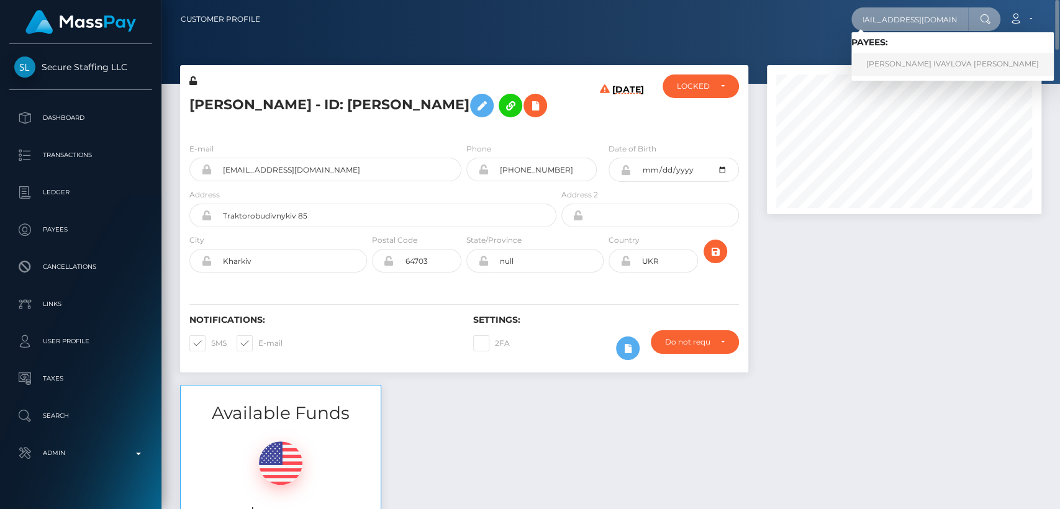
type input "[EMAIL_ADDRESS][DOMAIN_NAME]"
click at [910, 67] on link "MARTINA IVAYLOVA PETROVA" at bounding box center [952, 64] width 202 height 23
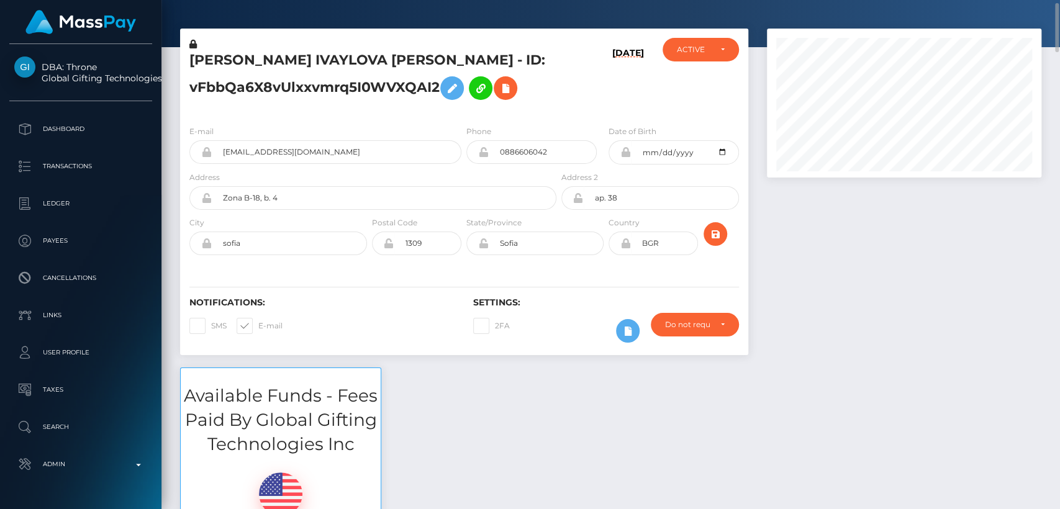
scroll to position [149, 274]
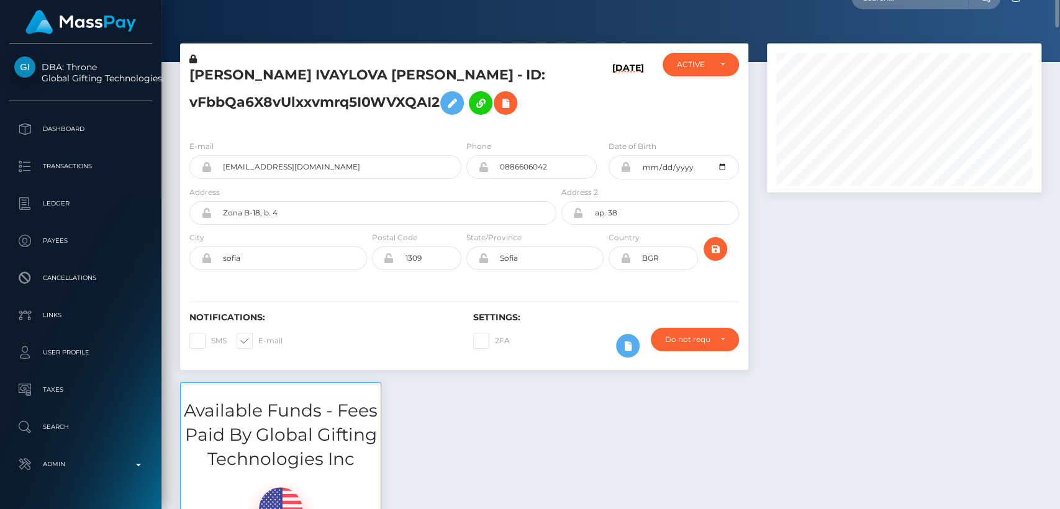
scroll to position [0, 0]
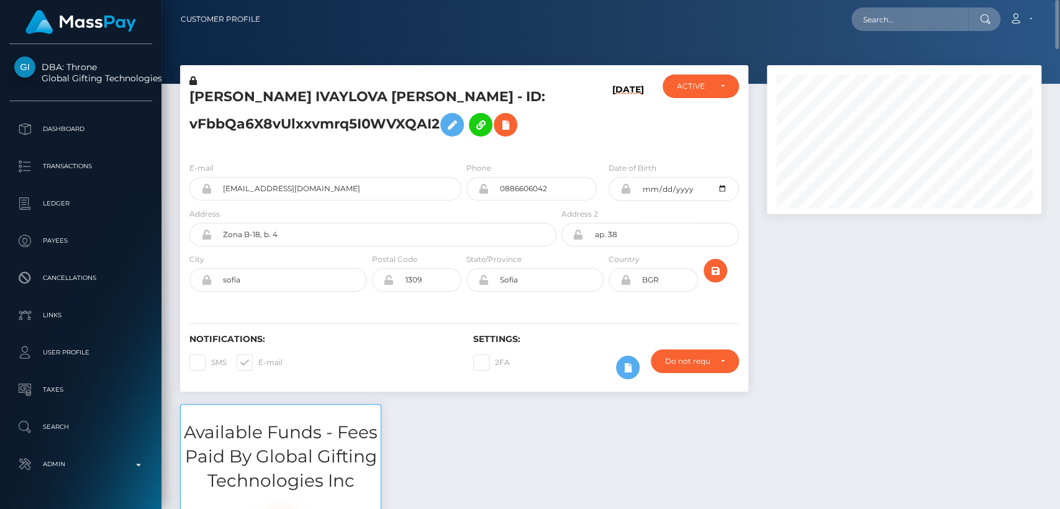
click at [228, 91] on h5 "[PERSON_NAME] IVAYLOVA [PERSON_NAME] - ID: vFbbQa6X8vUlxxvmrq5I0WVXQAI2" at bounding box center [369, 115] width 360 height 55
copy h5 "[PERSON_NAME]"
click at [906, 16] on input "text" at bounding box center [909, 19] width 117 height 24
paste input "[EMAIL_ADDRESS][DOMAIN_NAME]"
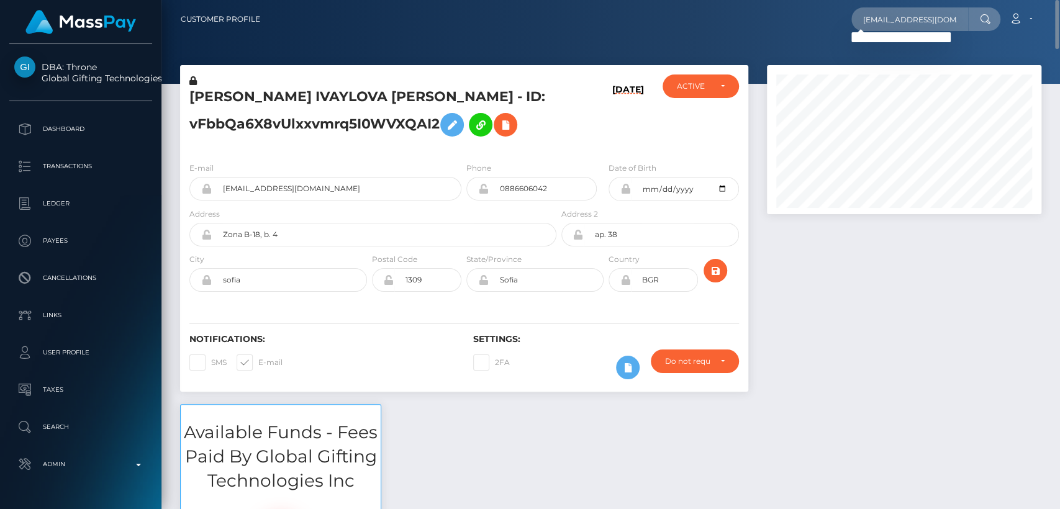
click at [1029, 233] on div at bounding box center [903, 234] width 293 height 339
click at [905, 6] on div "[EMAIL_ADDRESS][DOMAIN_NAME] Loading... Loading... Account Edit Profile Logout" at bounding box center [655, 19] width 770 height 26
click at [905, 11] on div "[EMAIL_ADDRESS][DOMAIN_NAME] Loading... Loading... Account Edit Profile Logout" at bounding box center [655, 19] width 770 height 26
click at [905, 11] on input "[EMAIL_ADDRESS][DOMAIN_NAME]" at bounding box center [909, 19] width 117 height 24
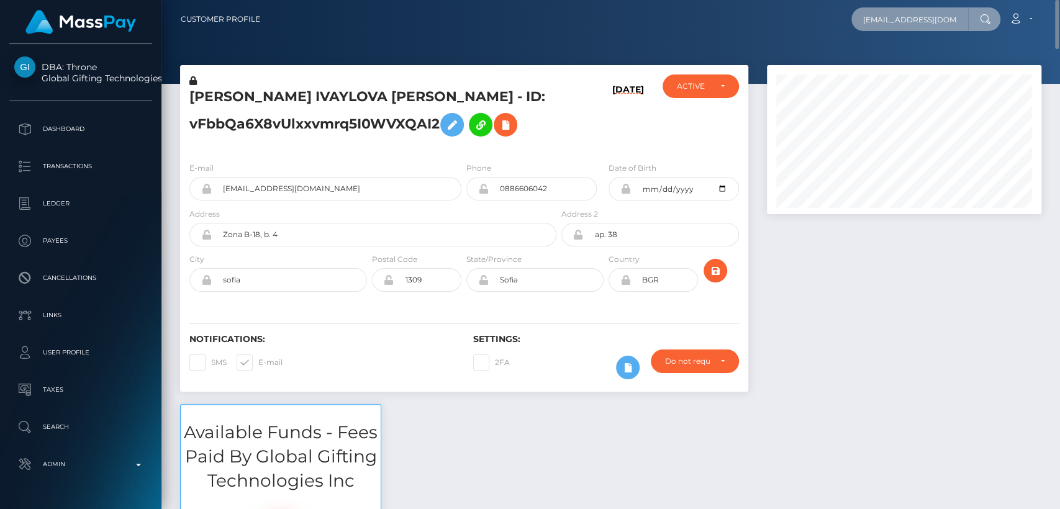
click at [905, 11] on input "trezureg3@gmail.com" at bounding box center [909, 19] width 117 height 24
click at [931, 24] on input "trezureg3@gmail.com" at bounding box center [909, 19] width 117 height 24
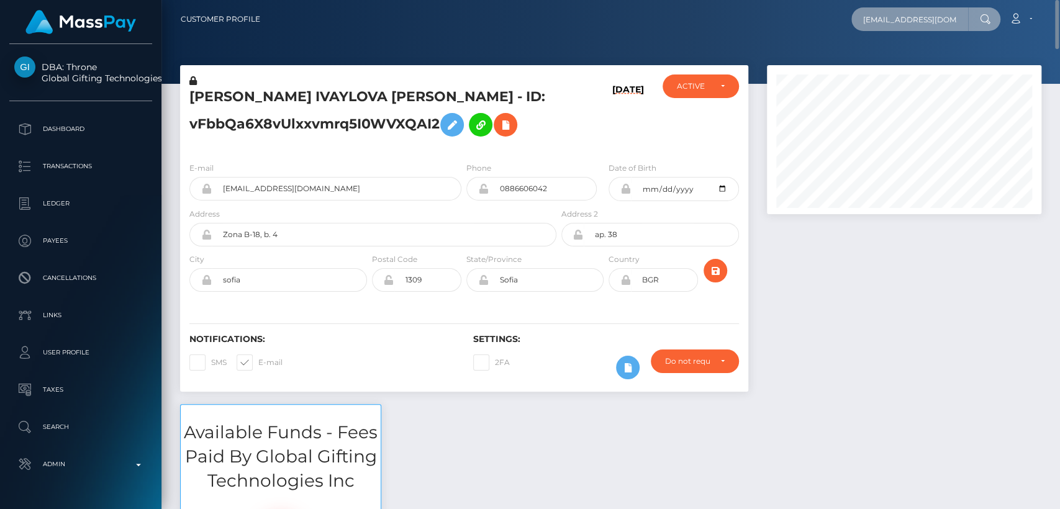
click at [931, 24] on input "trezureg3@gmail.com" at bounding box center [909, 19] width 117 height 24
paste input "mshoneydewblue"
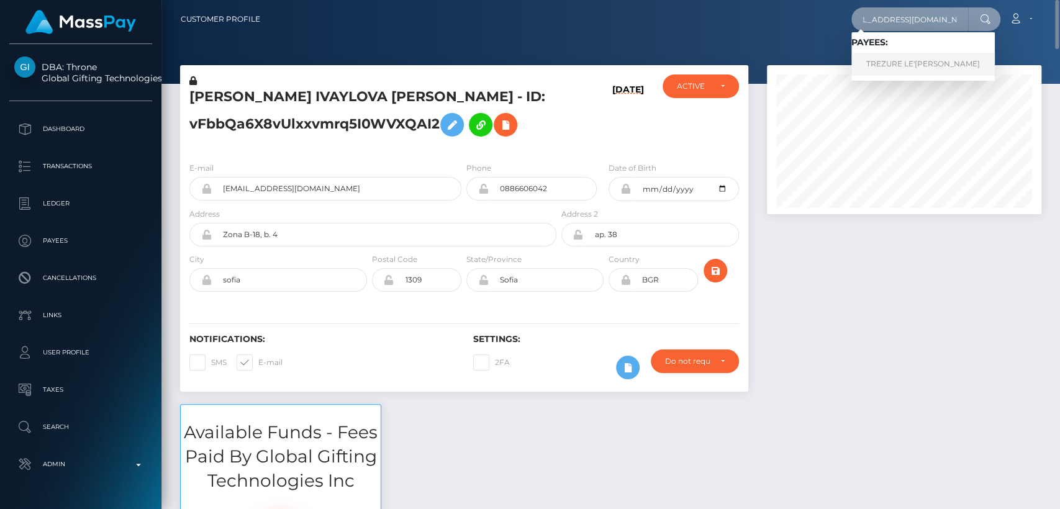
type input "mshoneydewblue@gmail.com"
click at [920, 72] on link "TREZURE LE'XANDRIA GRAVES" at bounding box center [922, 64] width 143 height 23
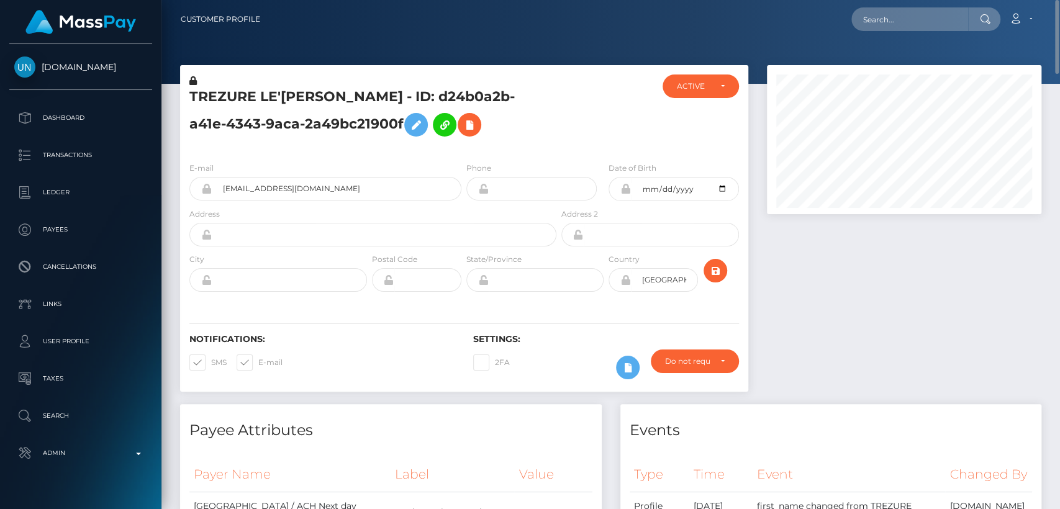
click at [535, 209] on div "Address" at bounding box center [372, 226] width 367 height 39
click at [894, 17] on input "text" at bounding box center [909, 19] width 117 height 24
paste input "[EMAIL_ADDRESS][DOMAIN_NAME]"
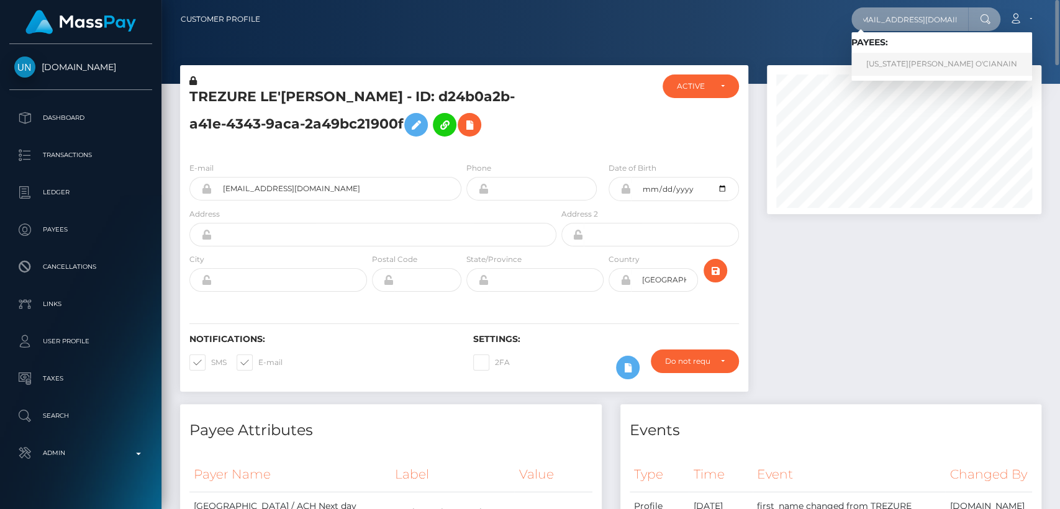
type input "[EMAIL_ADDRESS][DOMAIN_NAME]"
click at [893, 66] on link "GEORGIA KAYLA O'CIANAIN" at bounding box center [941, 64] width 181 height 23
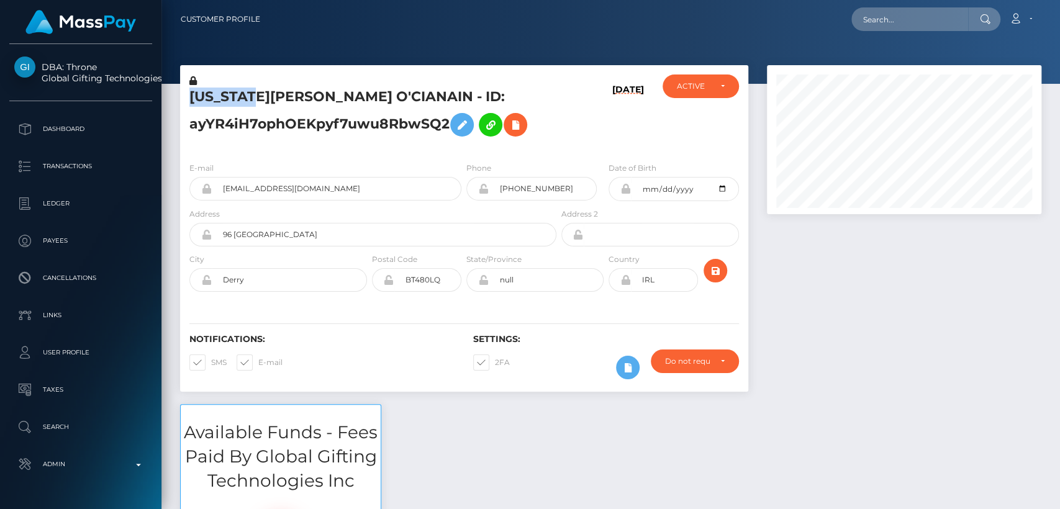
scroll to position [149, 274]
click at [919, 13] on input "text" at bounding box center [909, 19] width 117 height 24
paste input "[EMAIL_ADDRESS][DOMAIN_NAME]"
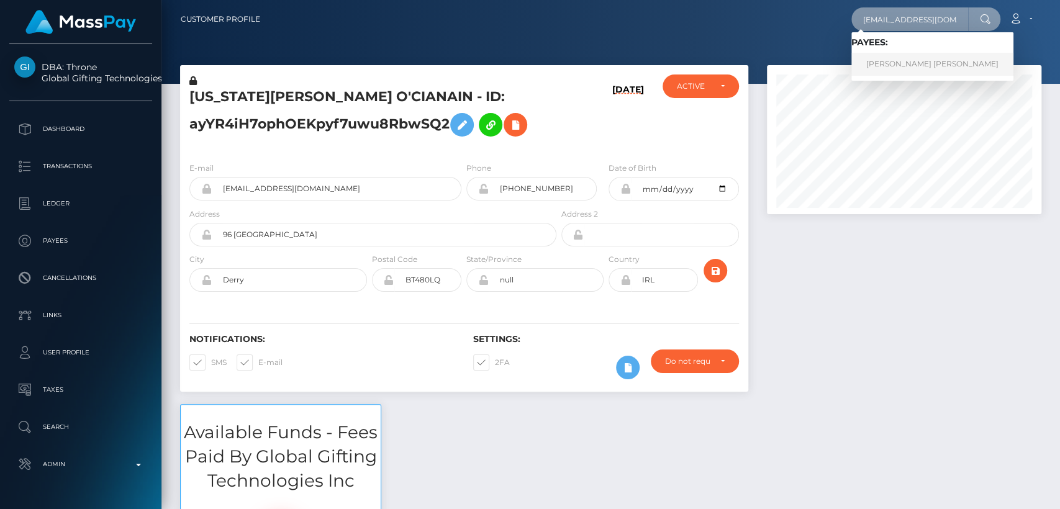
type input "[EMAIL_ADDRESS][DOMAIN_NAME]"
click at [921, 61] on link "[PERSON_NAME] [PERSON_NAME]" at bounding box center [932, 64] width 162 height 23
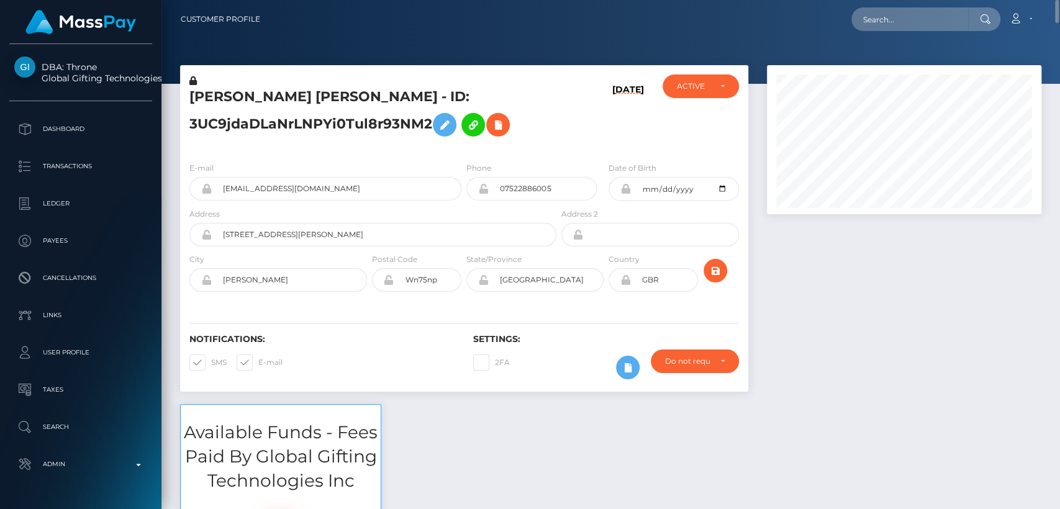
click at [215, 90] on h5 "PAIGE MERCEDES GILBERT - ID: 3UC9jdaDLaNrLNPYi0Tul8r93NM2" at bounding box center [369, 115] width 360 height 55
copy h5 "PAIGE"
click at [891, 28] on input "text" at bounding box center [909, 19] width 117 height 24
paste input "imanirain5@gmail.com"
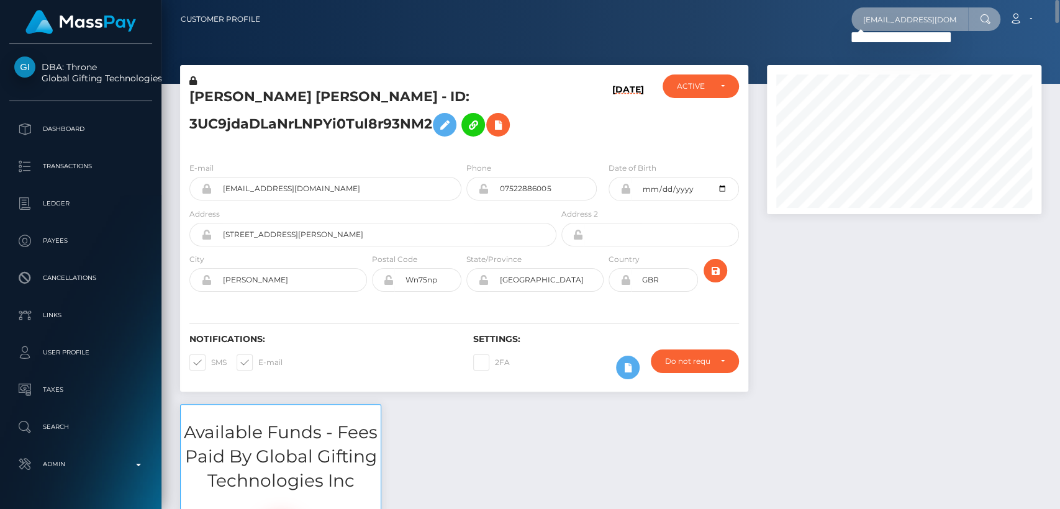
click at [937, 16] on input "imanirain5@gmail.com" at bounding box center [909, 19] width 117 height 24
paste input "persephone4us@gmail.com"
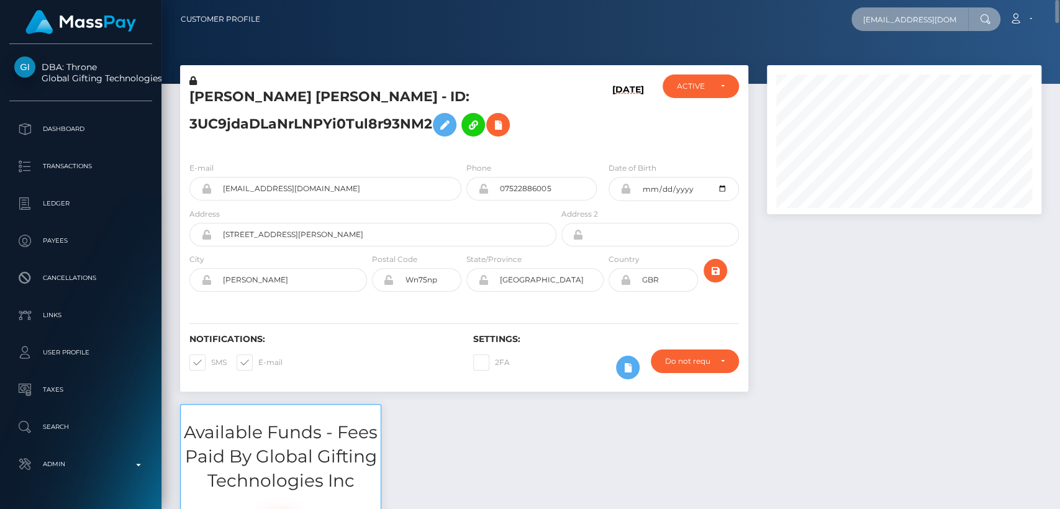
scroll to position [0, 14]
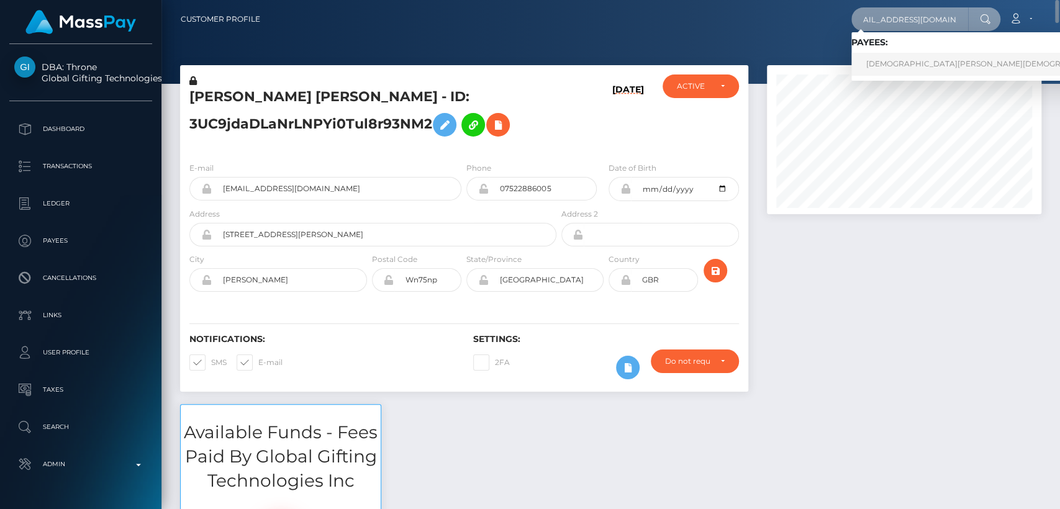
type input "persephone4us@gmail.com"
click at [933, 68] on link "PASHMINA KHRISTI Khristi" at bounding box center [990, 64] width 278 height 23
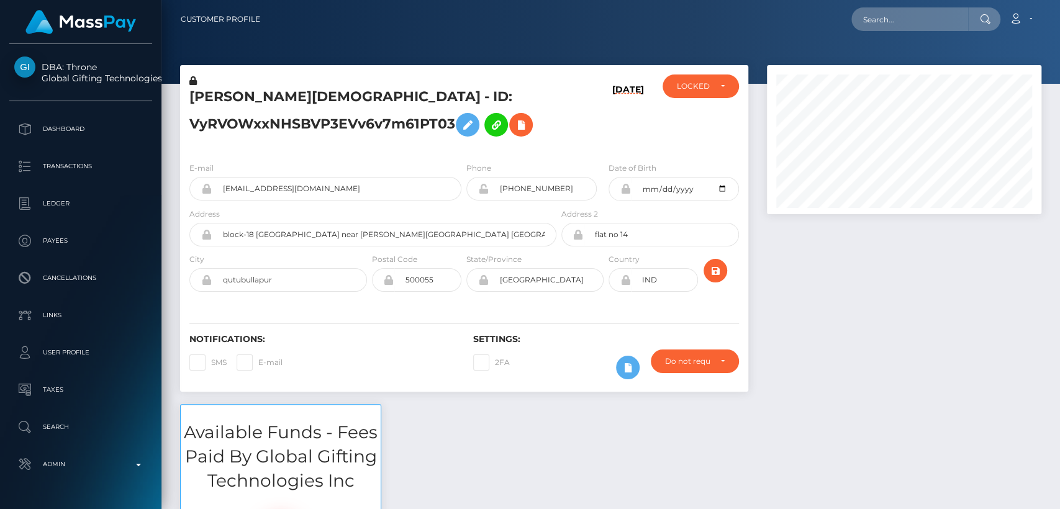
scroll to position [149, 274]
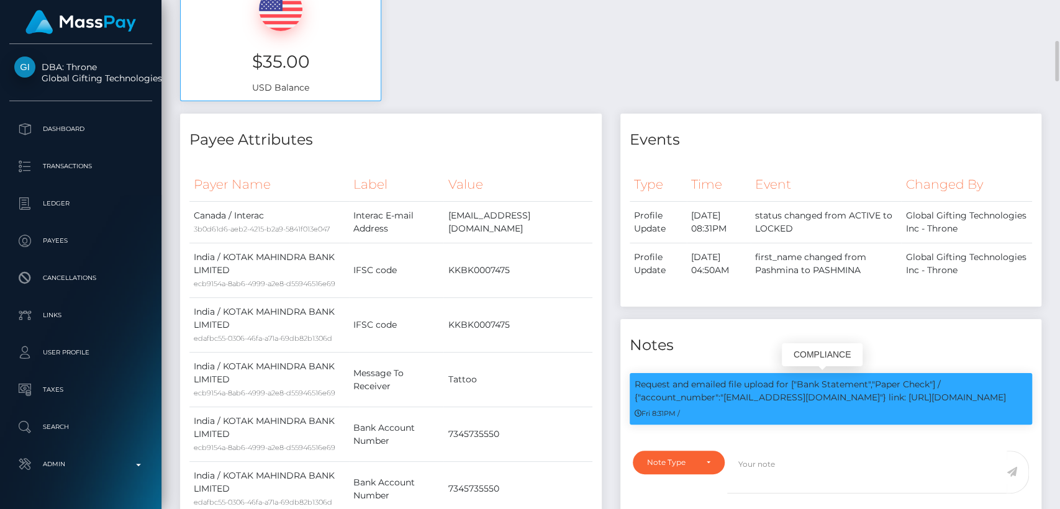
drag, startPoint x: 867, startPoint y: 397, endPoint x: 725, endPoint y: 399, distance: 141.6
click at [725, 399] on p "Request and emailed file upload for ["Bank Statement","Paper Check"] / {"accoun…" at bounding box center [830, 391] width 393 height 26
copy p "[EMAIL_ADDRESS][DOMAIN_NAME]"
click at [492, 136] on h4 "Payee Attributes" at bounding box center [390, 140] width 403 height 22
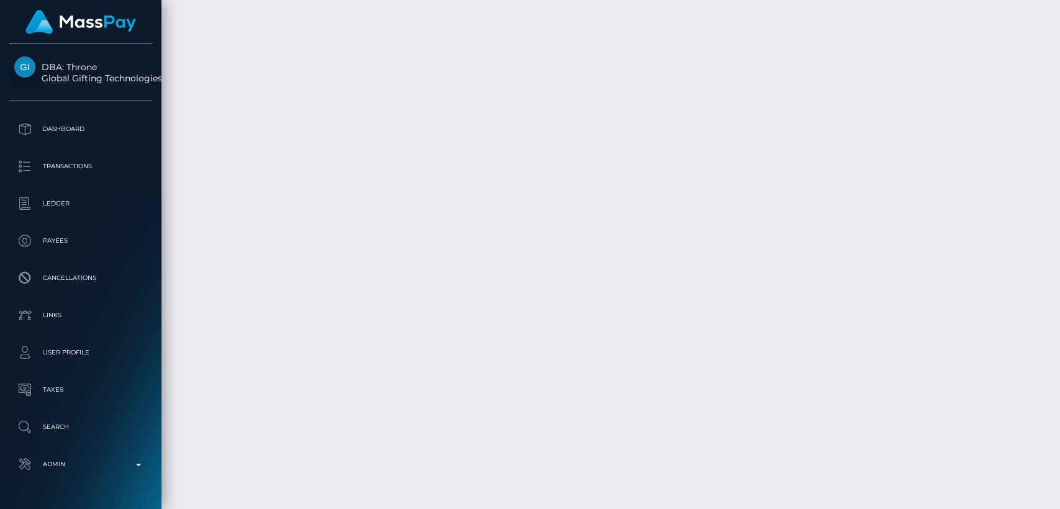
scroll to position [5906, 0]
drag, startPoint x: 255, startPoint y: 161, endPoint x: 186, endPoint y: 161, distance: 69.5
copy td "August 30, 2025"
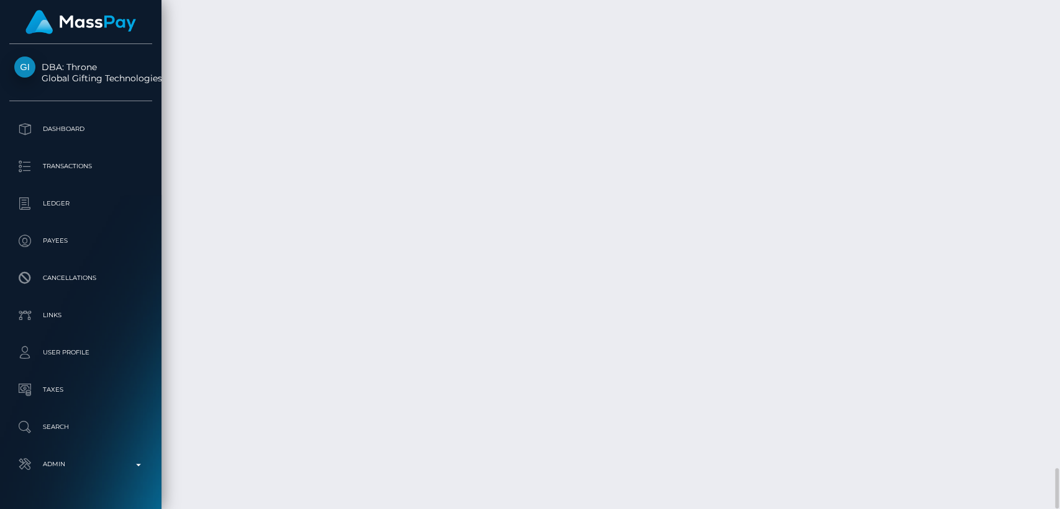
drag, startPoint x: 790, startPoint y: 174, endPoint x: 775, endPoint y: 162, distance: 19.0
copy td "$35.00 USD"
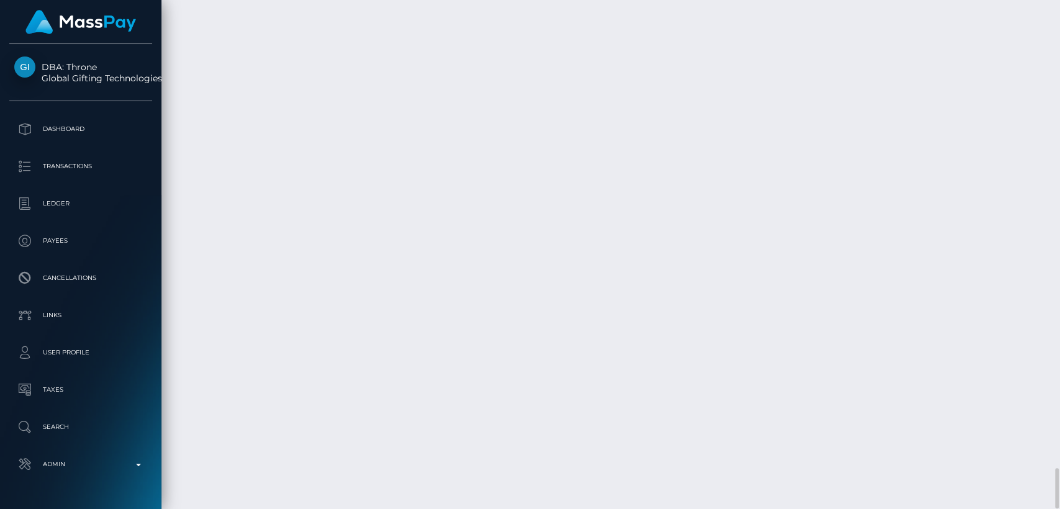
drag, startPoint x: 916, startPoint y: 170, endPoint x: 865, endPoint y: 161, distance: 51.0
copy td "46.85 CAD"
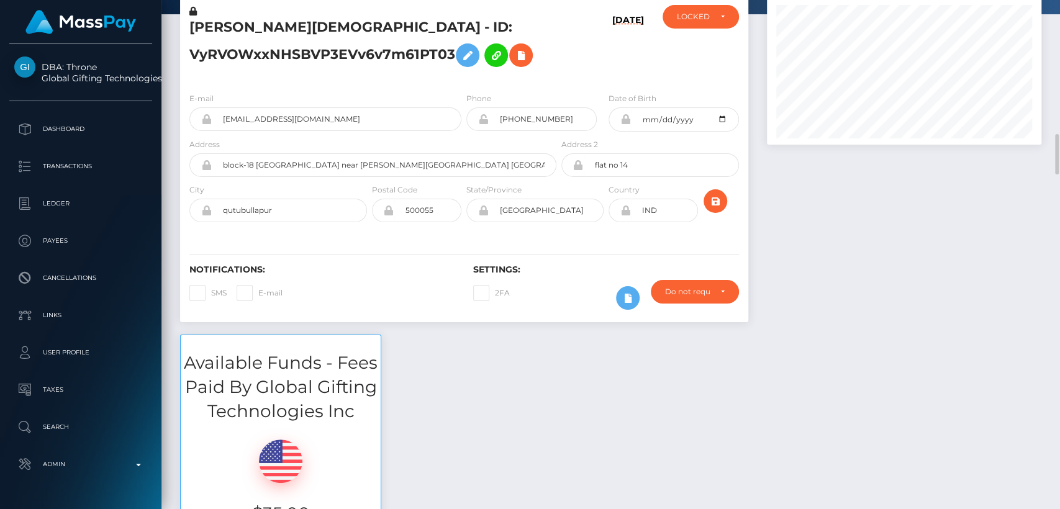
scroll to position [0, 0]
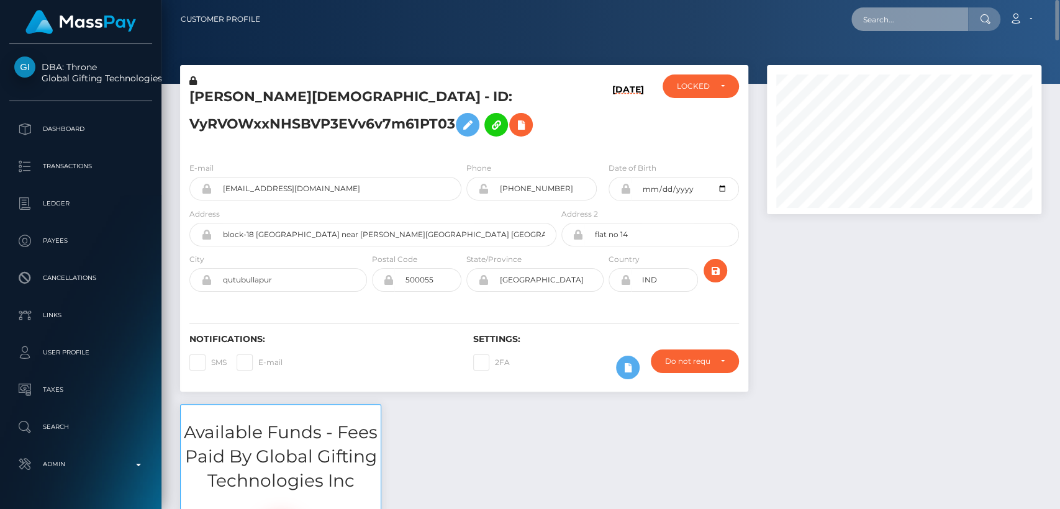
click at [910, 19] on input "text" at bounding box center [909, 19] width 117 height 24
paste input "modelssunnywow@gmail.com"
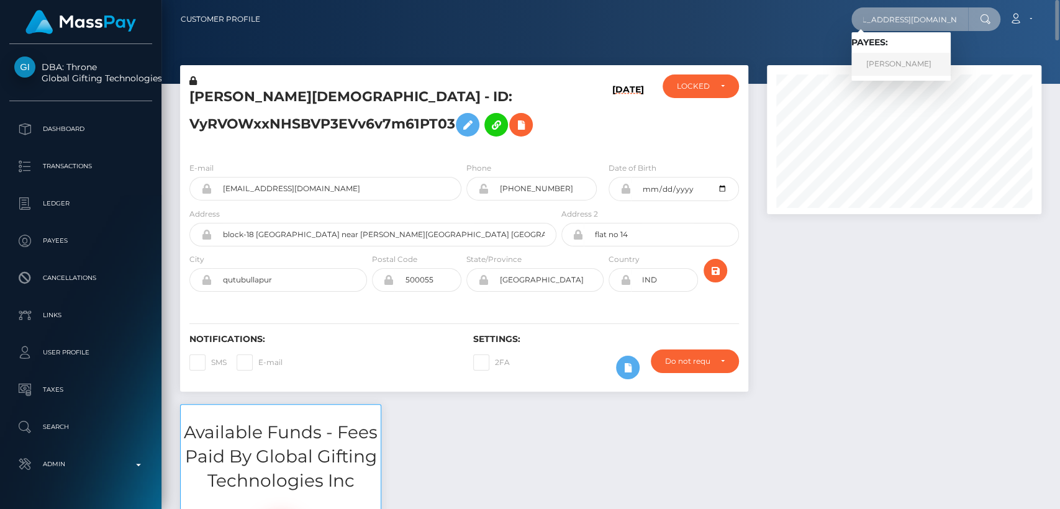
type input "[EMAIL_ADDRESS][DOMAIN_NAME]"
click at [901, 61] on link "Hrytsai Diana" at bounding box center [900, 64] width 99 height 23
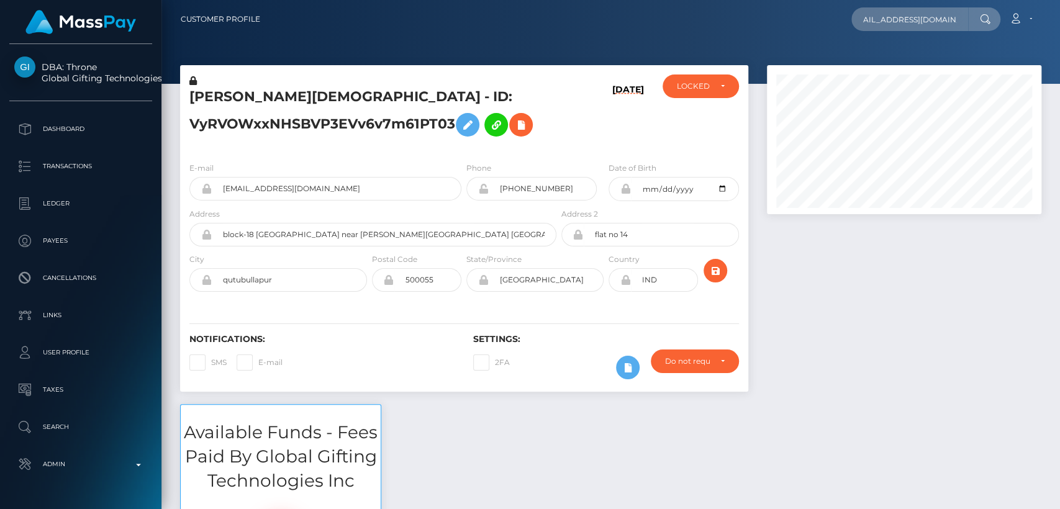
scroll to position [149, 274]
type input "[EMAIL_ADDRESS][DOMAIN_NAME]"
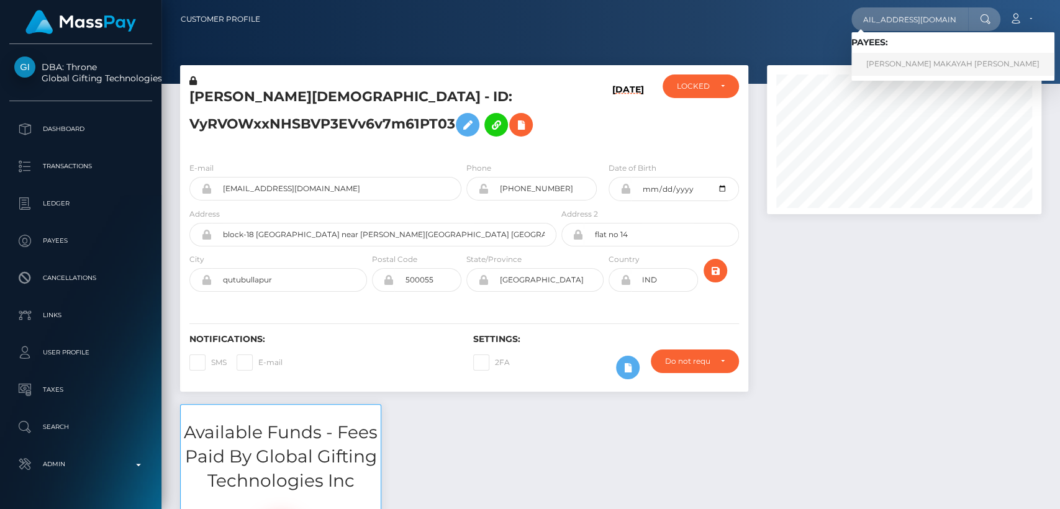
scroll to position [0, 0]
click at [931, 58] on link "[PERSON_NAME] MAKAYAH [PERSON_NAME]" at bounding box center [952, 64] width 203 height 23
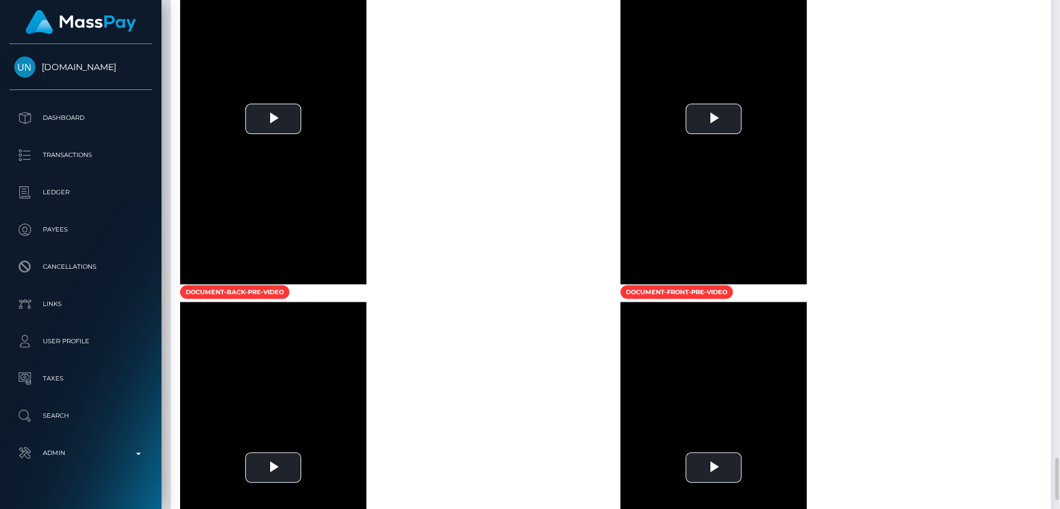
scroll to position [1857, 0]
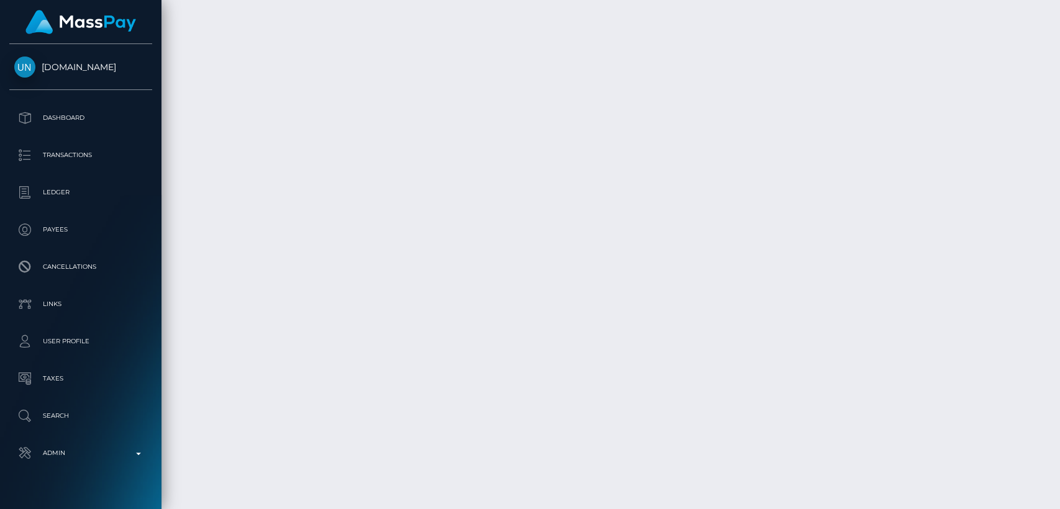
scroll to position [5596, 0]
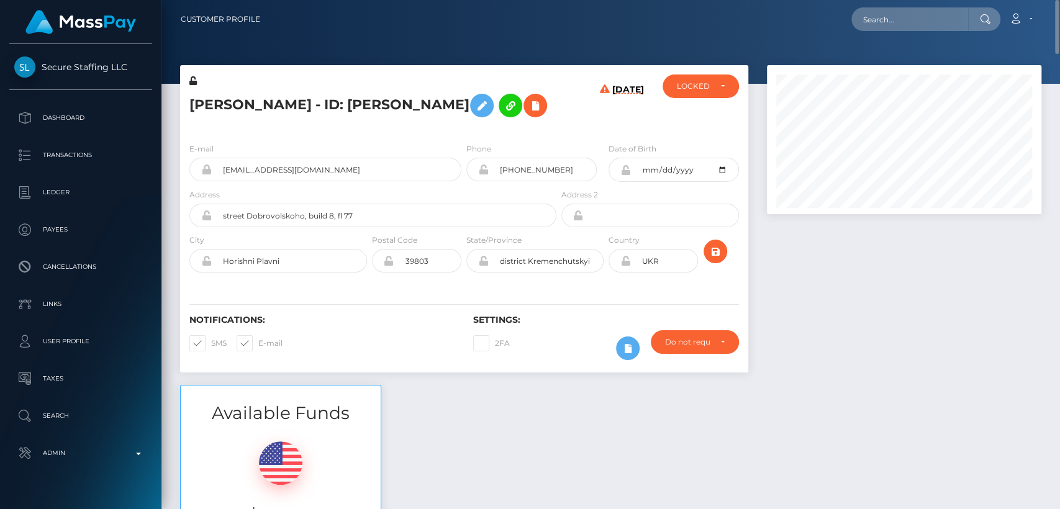
click at [219, 101] on h5 "Hrytsai Diana - ID: Diana Hrytsai" at bounding box center [369, 106] width 360 height 36
copy h5 "Hrytsai"
click at [886, 21] on input "text" at bounding box center [909, 19] width 117 height 24
paste input "goddesscassiya@gmail.com"
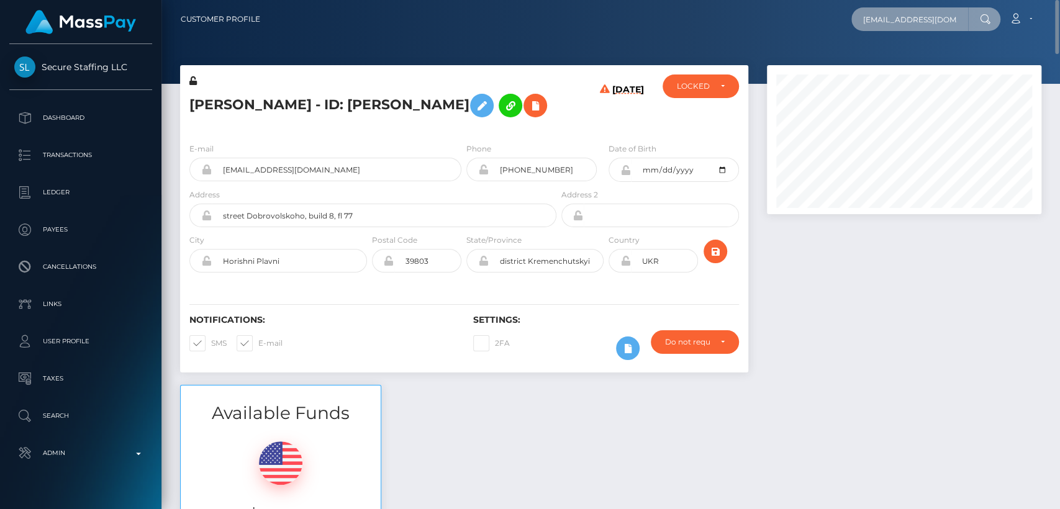
scroll to position [0, 13]
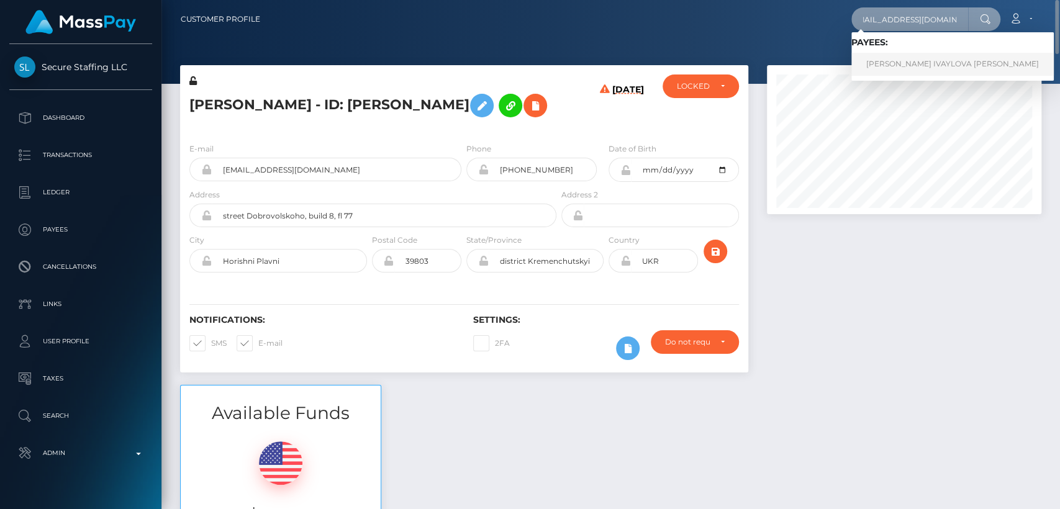
type input "goddesscassiya@gmail.com"
click at [900, 59] on link "MARTINA IVAYLOVA PETROVA" at bounding box center [952, 64] width 202 height 23
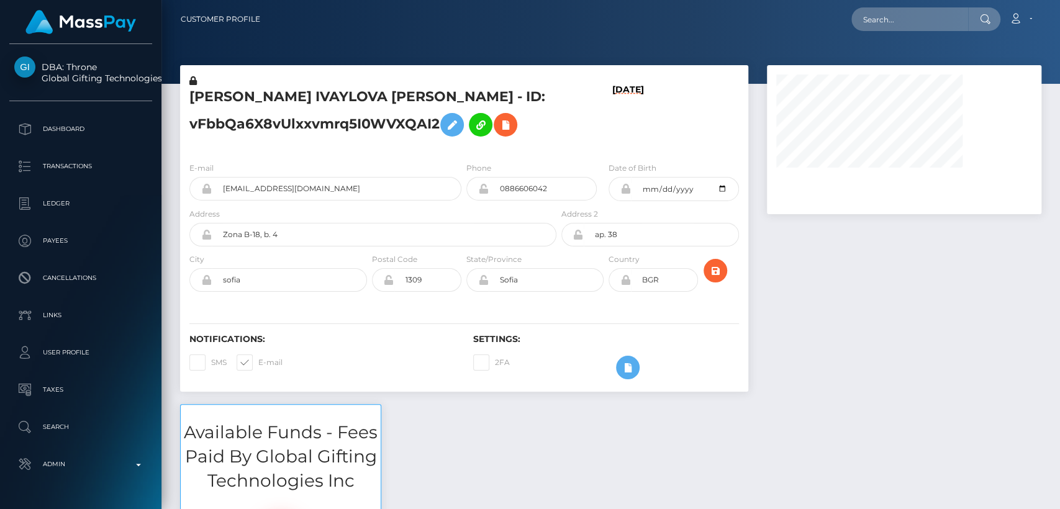
click at [791, 266] on div at bounding box center [903, 234] width 293 height 339
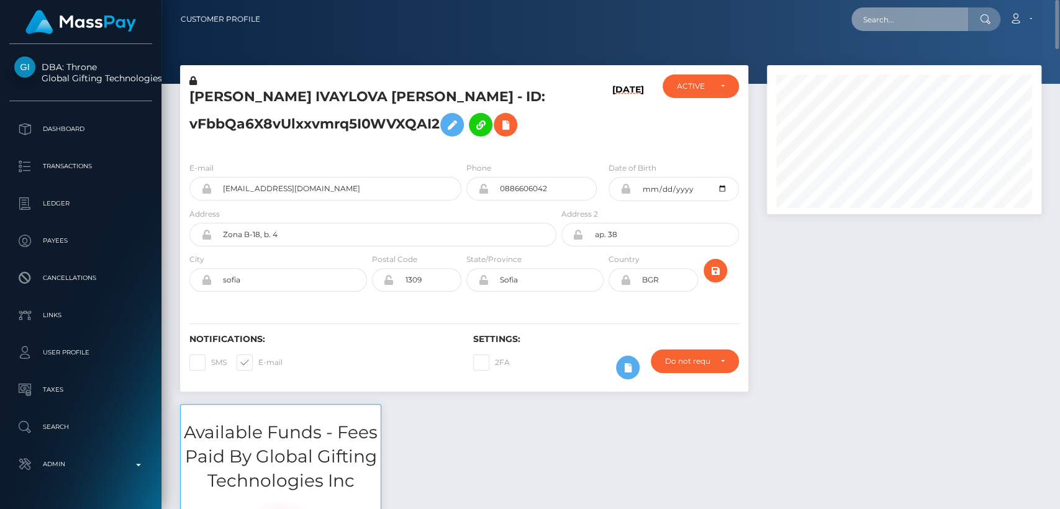
click at [885, 17] on input "text" at bounding box center [909, 19] width 117 height 24
paste input "mistresscrystale111@gmail.com"
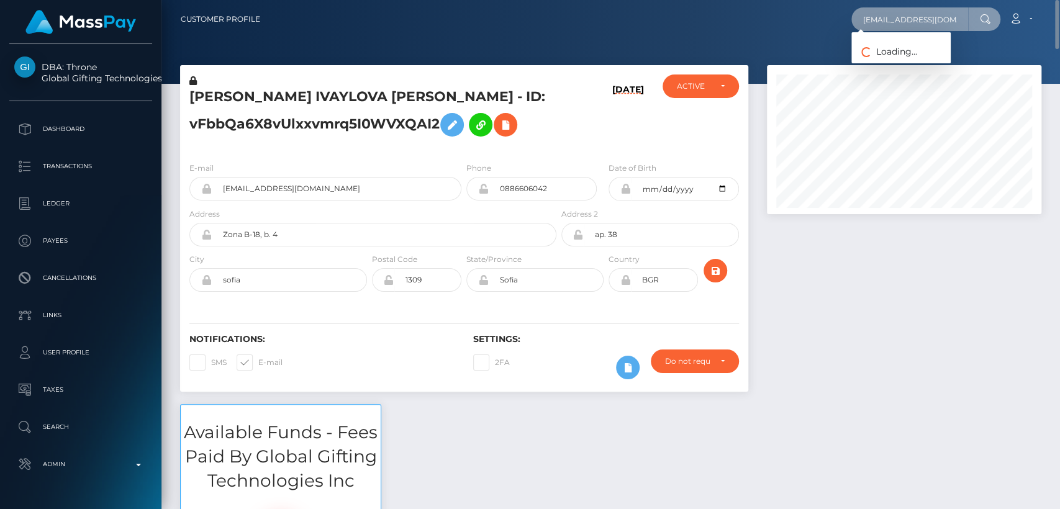
scroll to position [0, 23]
type input "mistresscrystale111@gmail.com"
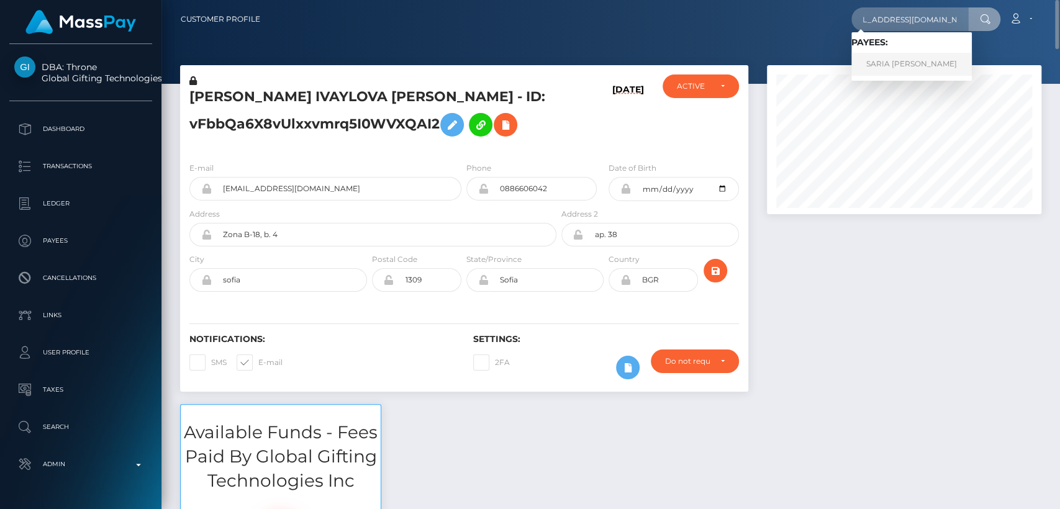
scroll to position [0, 0]
click at [890, 58] on link "SARIA GRACE CROFT" at bounding box center [911, 64] width 120 height 23
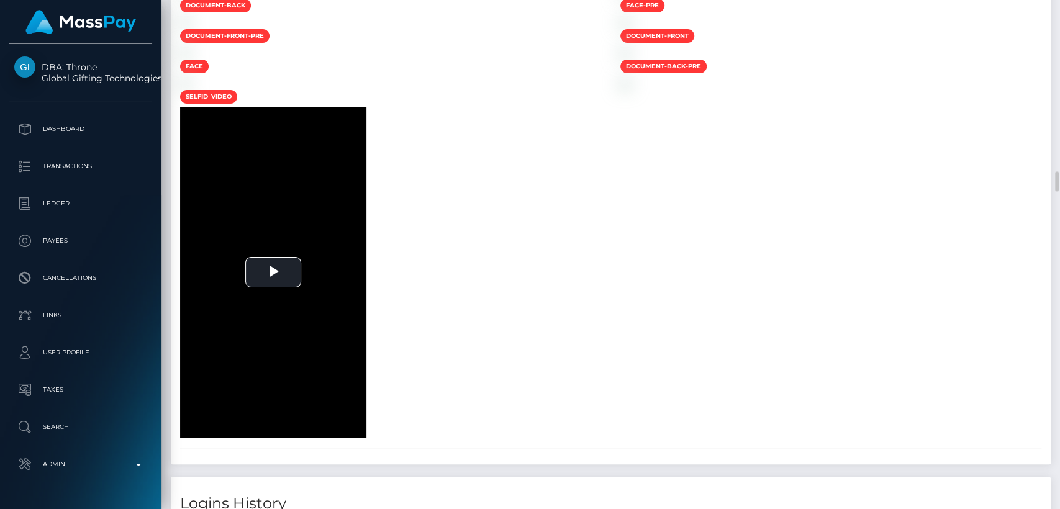
scroll to position [4477, 0]
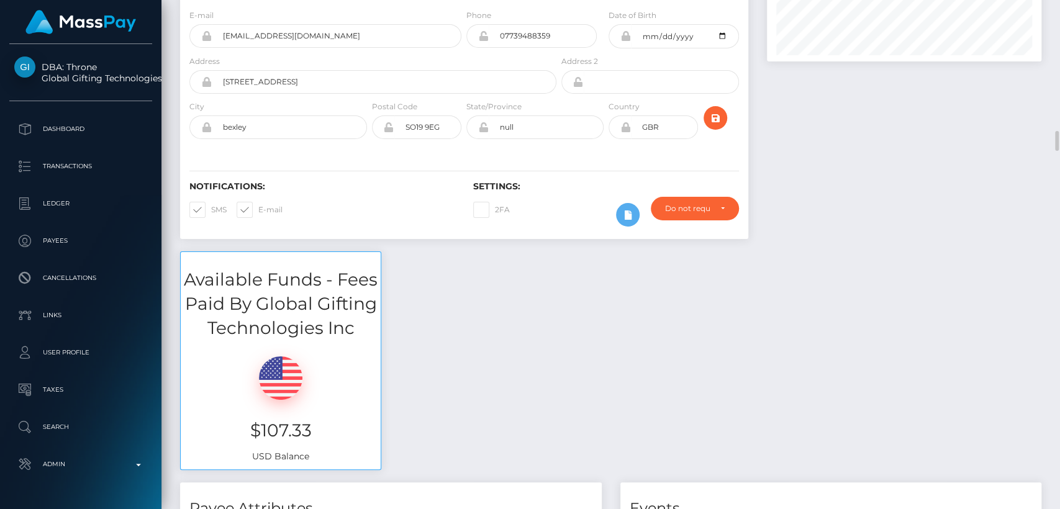
scroll to position [0, 0]
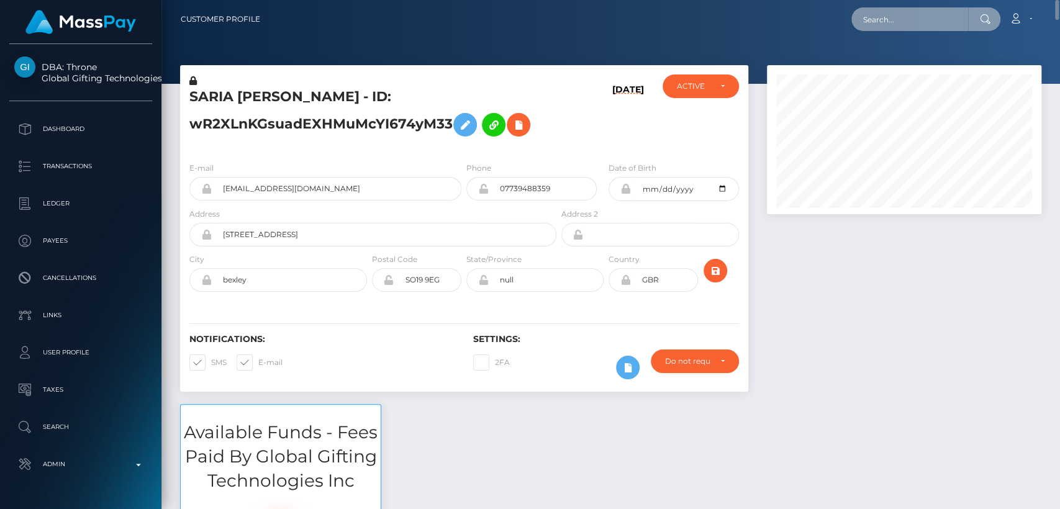
click at [875, 23] on input "text" at bounding box center [909, 19] width 117 height 24
paste input "tchagabrice@gmail.com"
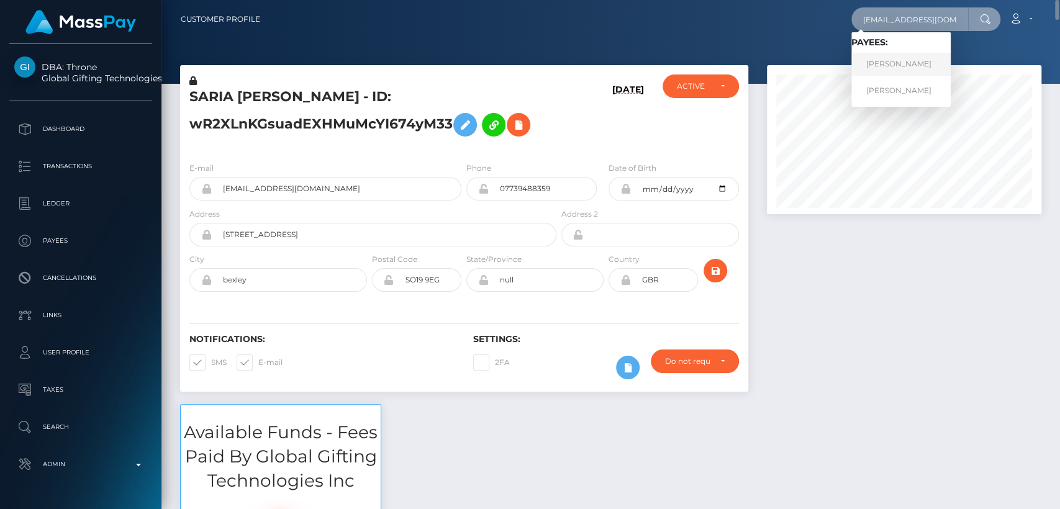
type input "tchagabrice@gmail.com"
click at [880, 71] on link "Brice Vanel Tchaga Njeuta" at bounding box center [900, 64] width 99 height 23
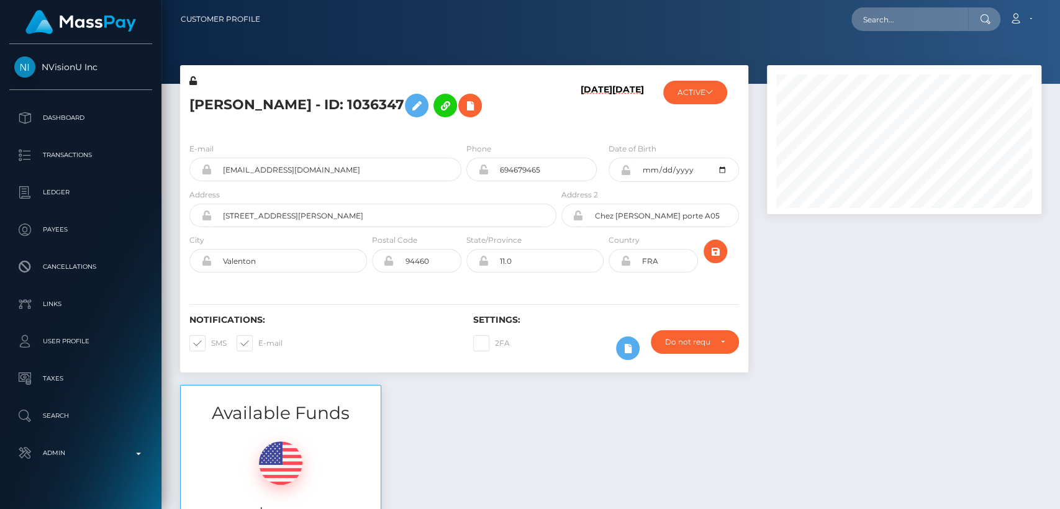
scroll to position [149, 274]
click at [208, 95] on h5 "[PERSON_NAME] - ID: 1036347" at bounding box center [369, 106] width 360 height 36
copy h5 "[PERSON_NAME]"
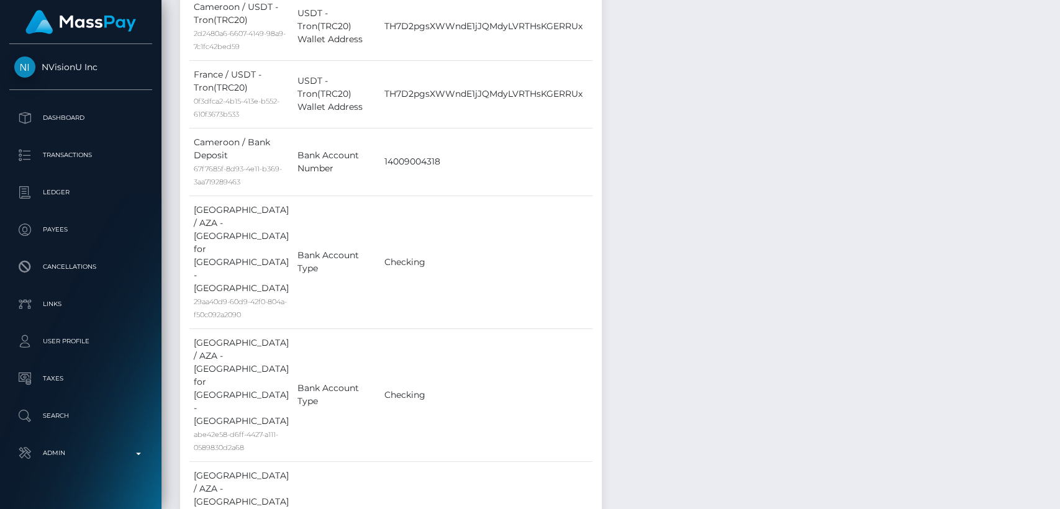
scroll to position [0, 0]
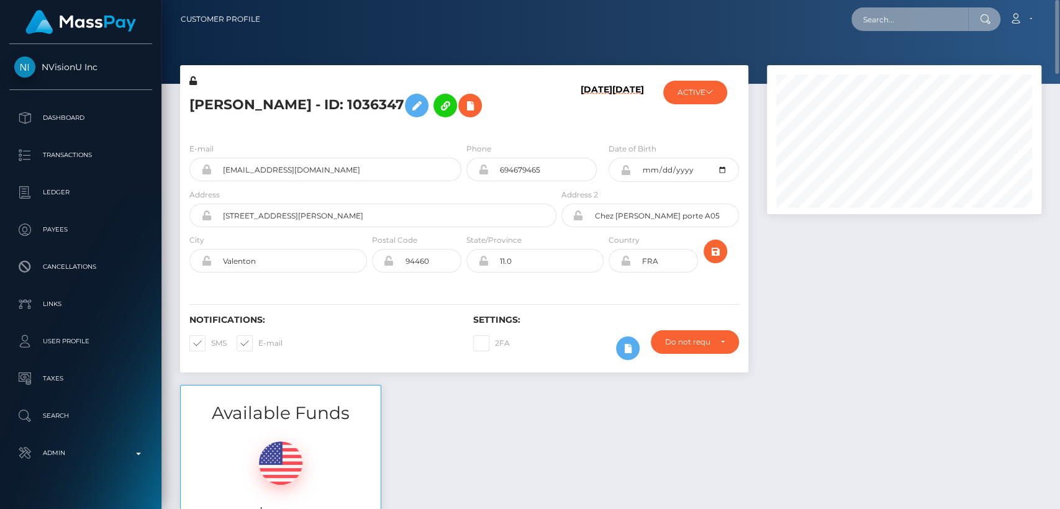
click at [883, 17] on input "text" at bounding box center [909, 19] width 117 height 24
paste input "[EMAIL_ADDRESS][DOMAIN_NAME]"
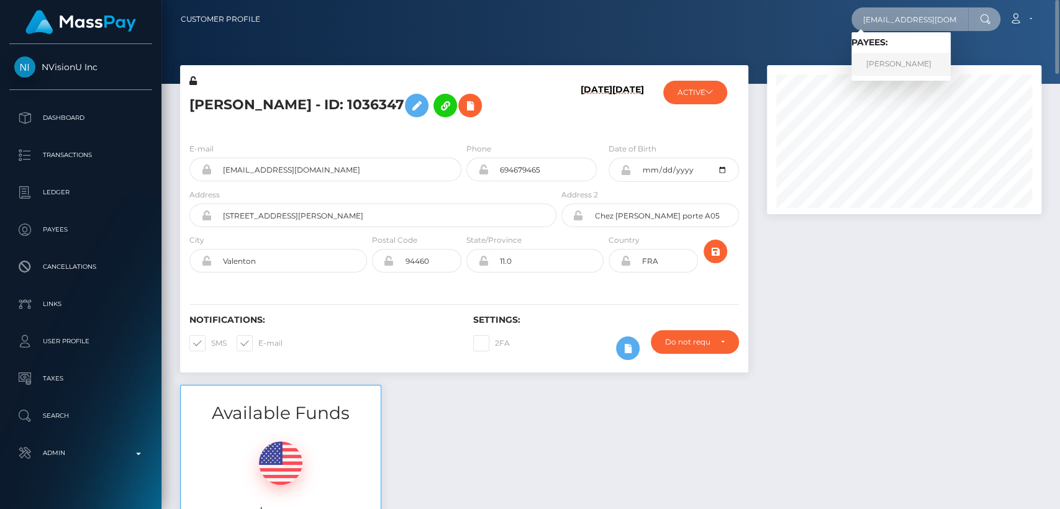
type input "[EMAIL_ADDRESS][DOMAIN_NAME]"
click at [902, 61] on link "IVY MICHELLE HEENAN" at bounding box center [900, 64] width 99 height 23
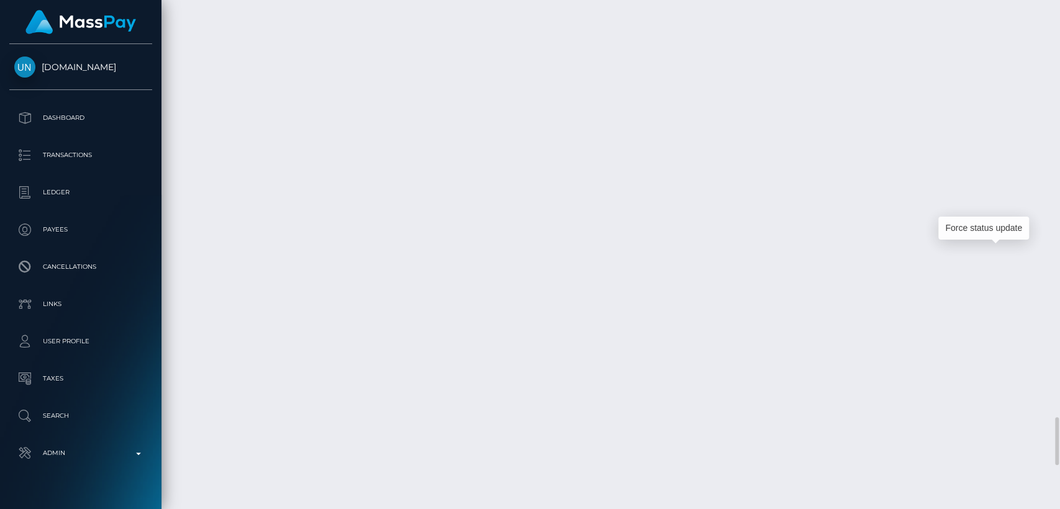
scroll to position [149, 274]
click at [988, 219] on div "Force status update" at bounding box center [983, 228] width 91 height 23
click at [986, 225] on div "Force status update" at bounding box center [983, 228] width 91 height 23
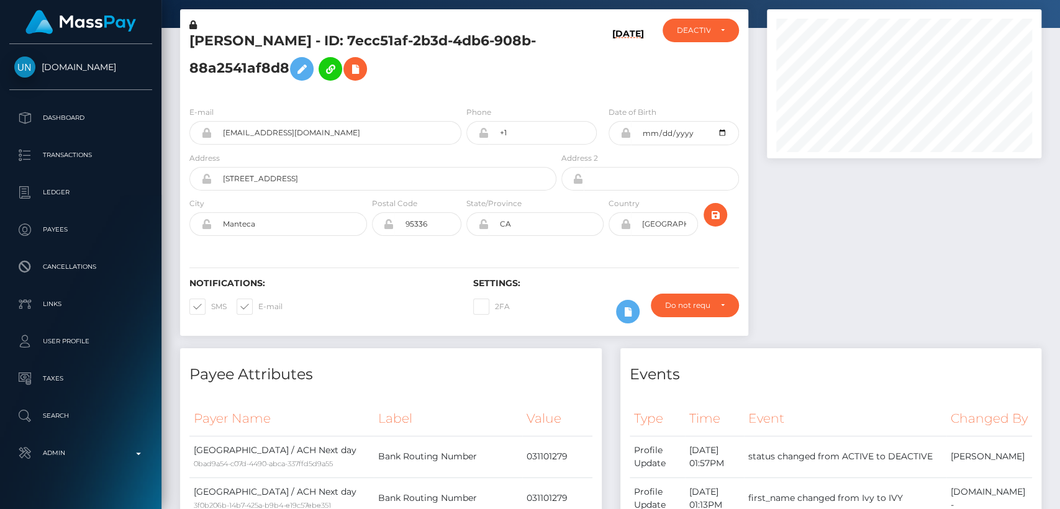
scroll to position [0, 0]
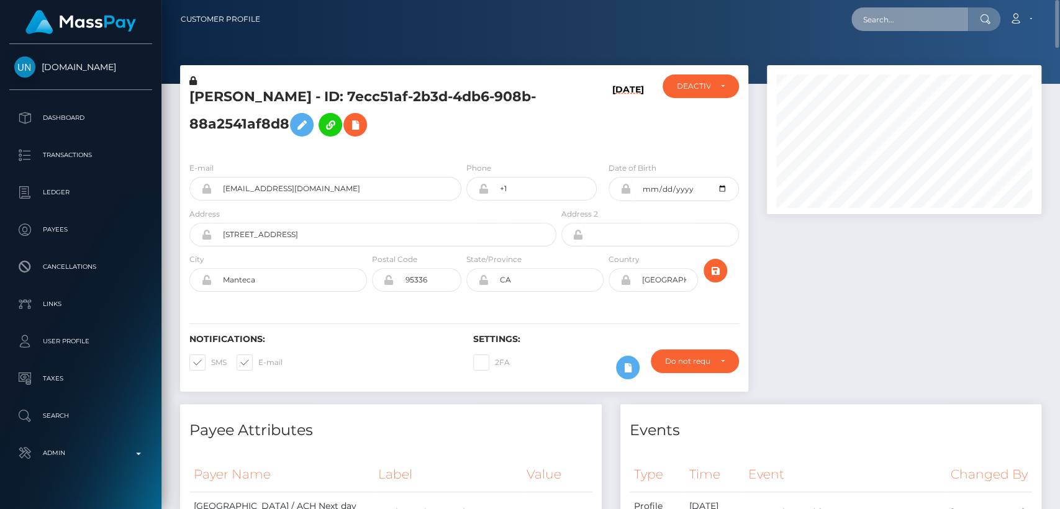
click at [901, 25] on input "text" at bounding box center [909, 19] width 117 height 24
paste input "ninjasatsumanin@gmail.com"
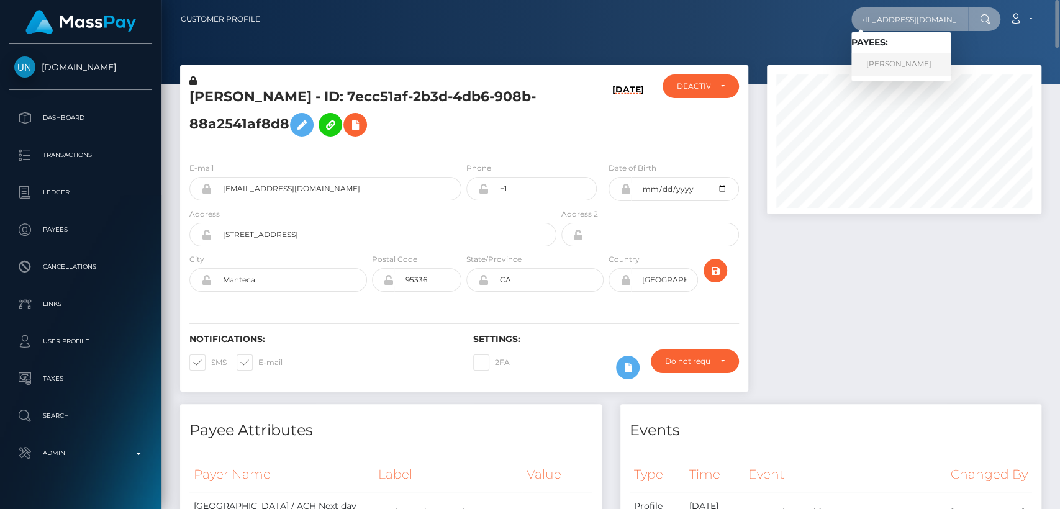
type input "ninjasatsumanin@gmail.com"
click at [882, 67] on link "DONNA MARIE SLATER" at bounding box center [900, 64] width 99 height 23
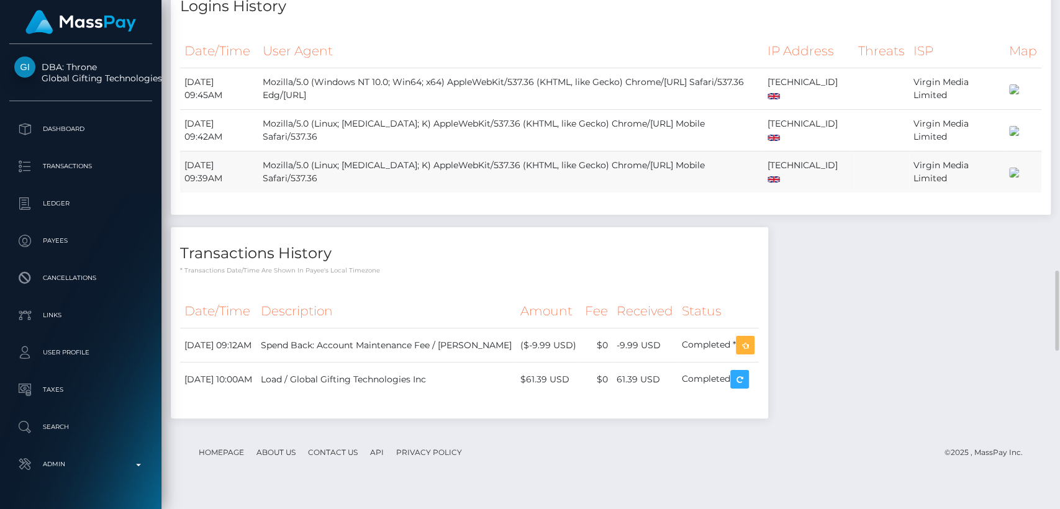
scroll to position [2705, 0]
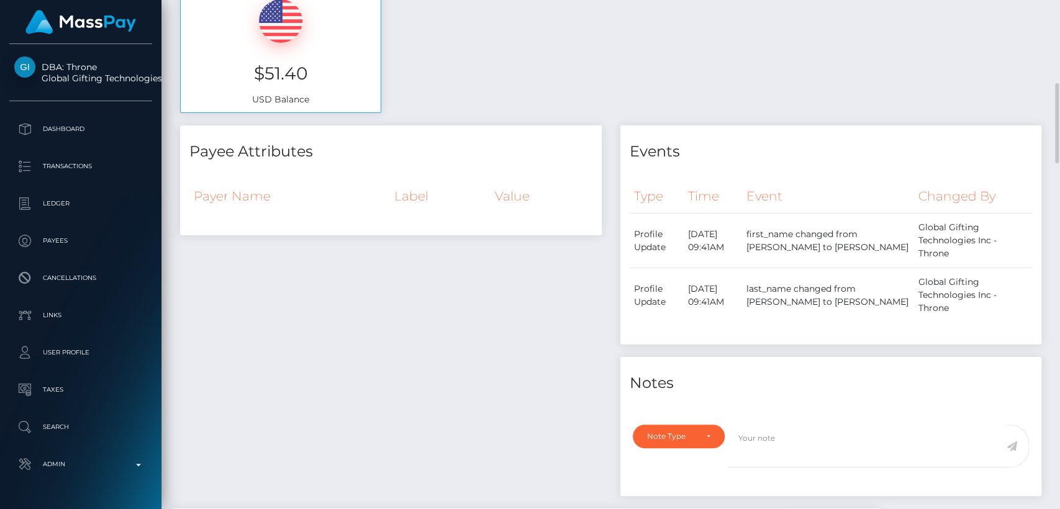
scroll to position [0, 0]
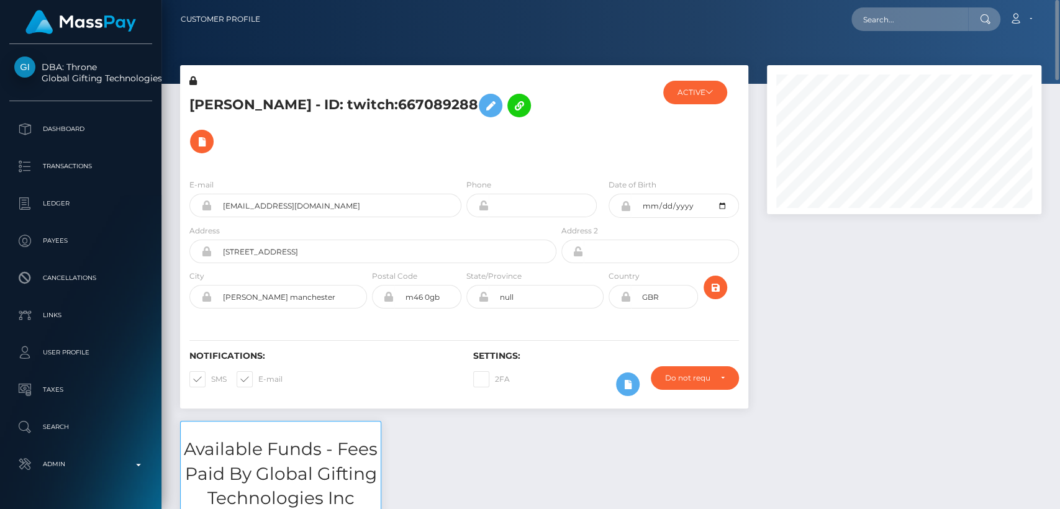
click at [216, 102] on h5 "DONNA MARIE SLATER - ID: twitch:667089288" at bounding box center [369, 124] width 360 height 72
copy h5 "DONNA"
click at [419, 314] on div "E-mail ninjasatsumanin@gmail.com Phone 1984-02-09" at bounding box center [464, 245] width 568 height 152
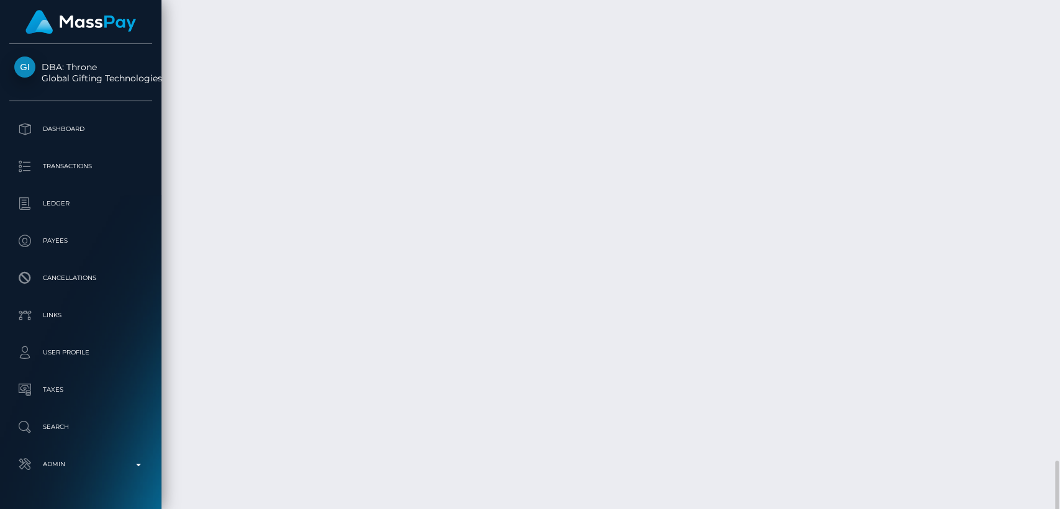
scroll to position [2705, 0]
drag, startPoint x: 708, startPoint y: 360, endPoint x: 657, endPoint y: 362, distance: 50.9
copy td "-9.99 USD"
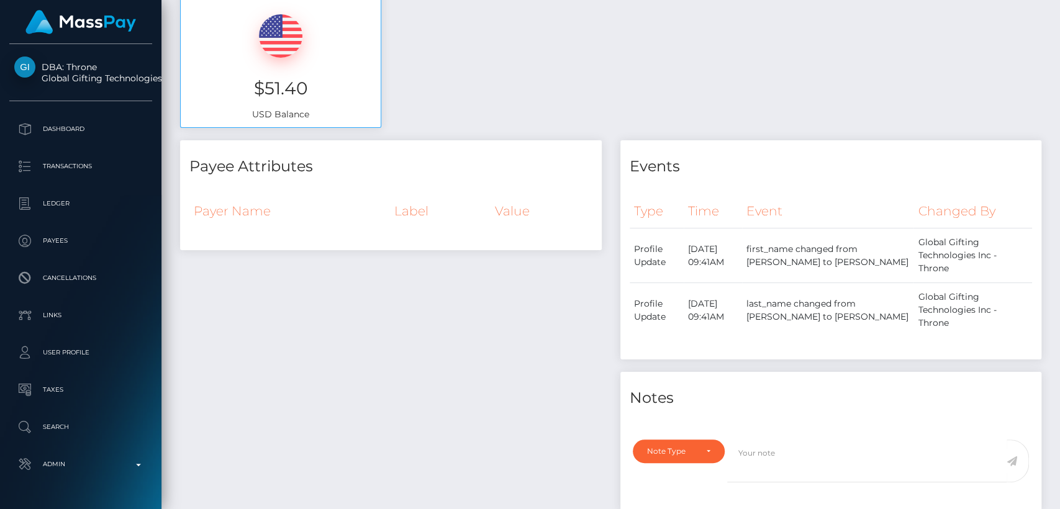
scroll to position [0, 0]
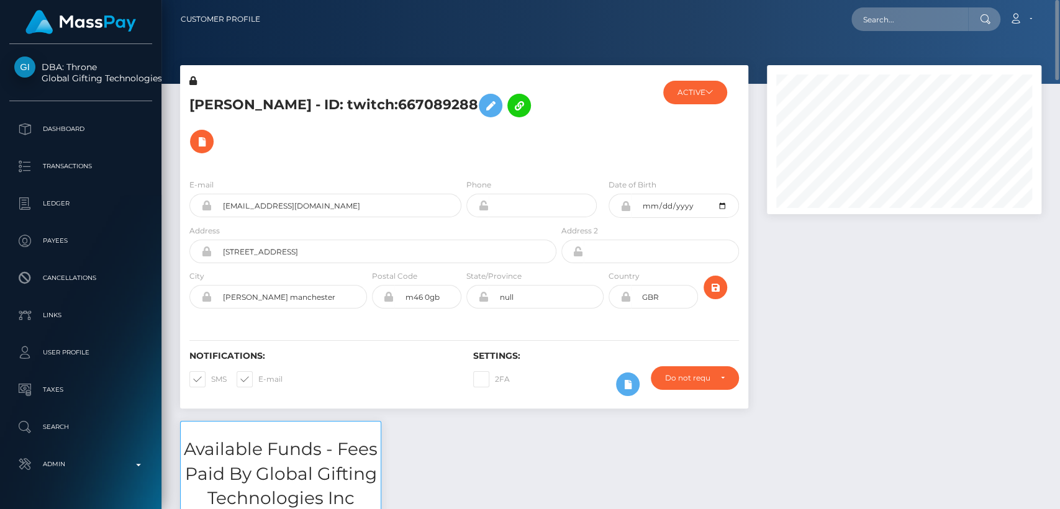
click at [219, 89] on h5 "DONNA MARIE SLATER - ID: twitch:667089288" at bounding box center [369, 124] width 360 height 72
click at [223, 101] on h5 "DONNA MARIE SLATER - ID: twitch:667089288" at bounding box center [369, 124] width 360 height 72
copy h5 "DONNA"
click at [687, 96] on button "ACTIVE" at bounding box center [695, 93] width 64 height 24
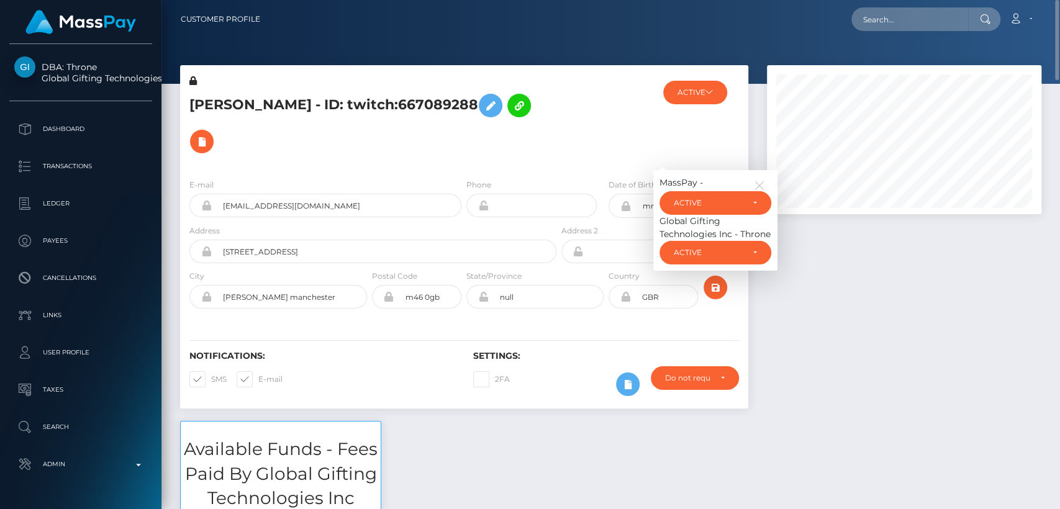
click at [615, 125] on div at bounding box center [606, 121] width 94 height 94
click at [869, 24] on input "text" at bounding box center [909, 19] width 117 height 24
paste input "[EMAIL_ADDRESS][DOMAIN_NAME]"
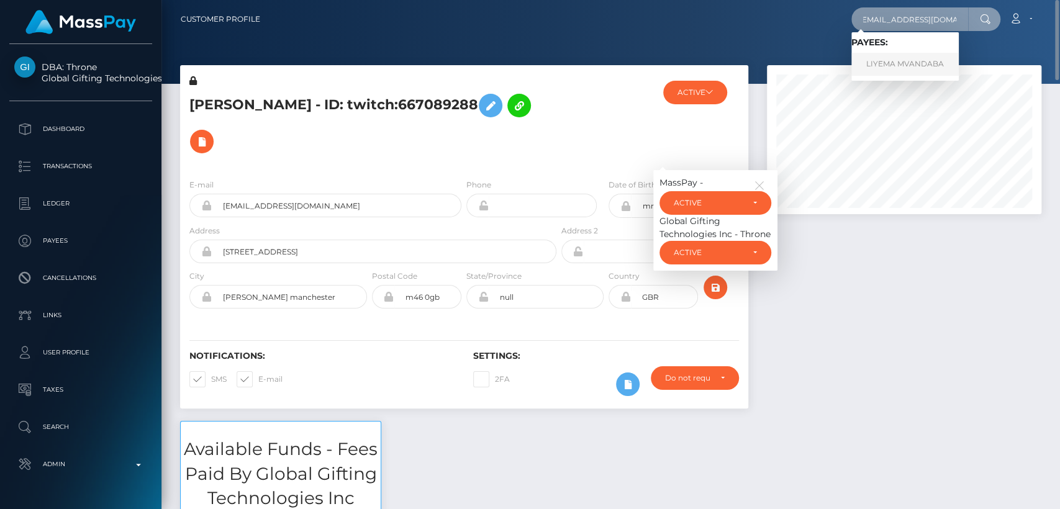
type input "[EMAIL_ADDRESS][DOMAIN_NAME]"
click at [920, 61] on link "LIYEMA MVANDABA" at bounding box center [904, 64] width 107 height 23
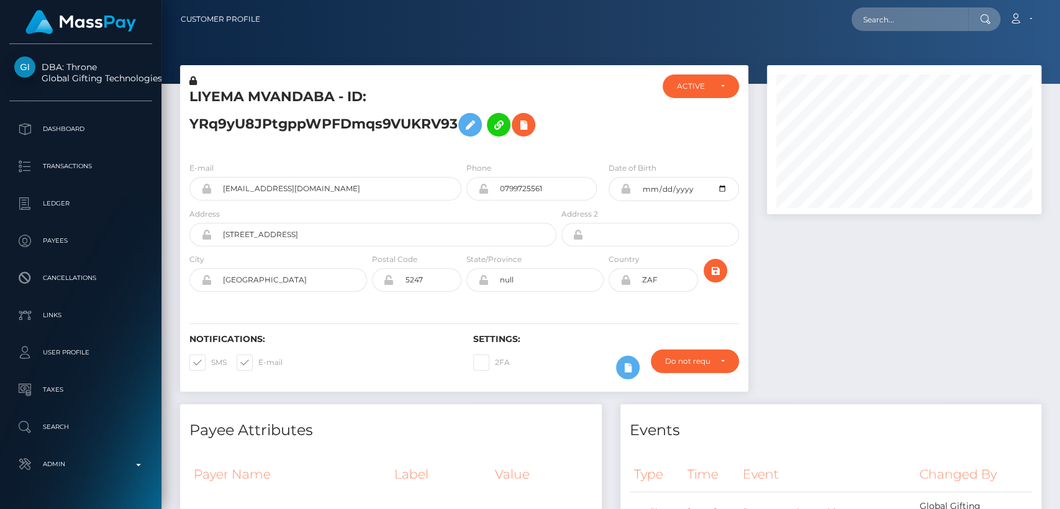
scroll to position [149, 274]
click at [882, 13] on input "text" at bounding box center [909, 19] width 117 height 24
paste input "[EMAIL_ADDRESS][DOMAIN_NAME]"
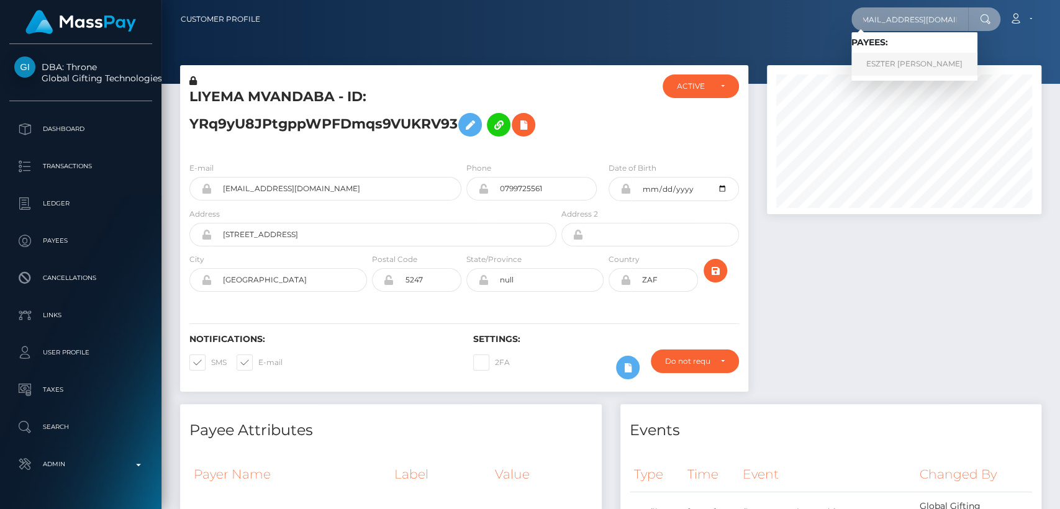
type input "[EMAIL_ADDRESS][DOMAIN_NAME]"
click at [932, 60] on link "ESZTER KLAUDIA NOVÁK-BEKEFI" at bounding box center [914, 64] width 126 height 23
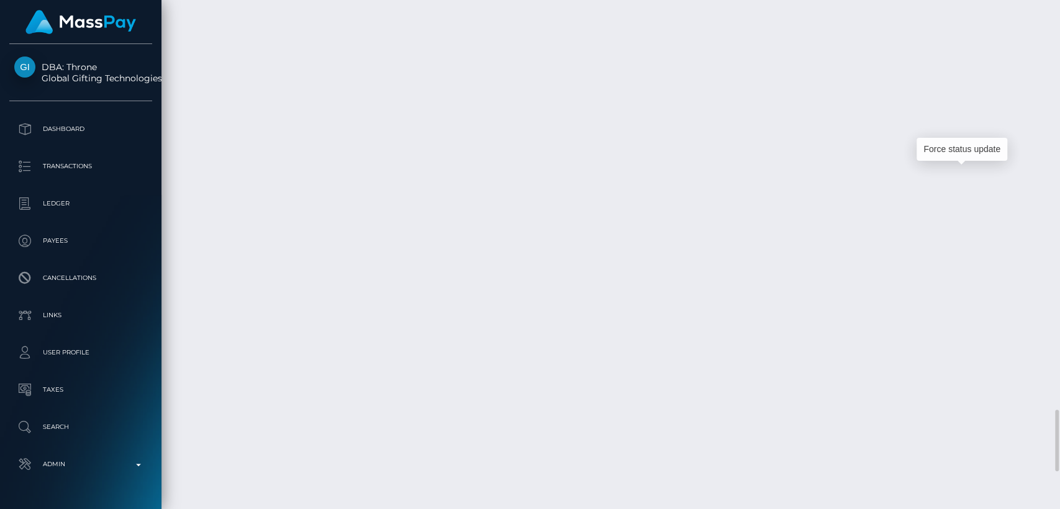
scroll to position [149, 274]
click at [960, 145] on div "Force status update" at bounding box center [961, 149] width 91 height 23
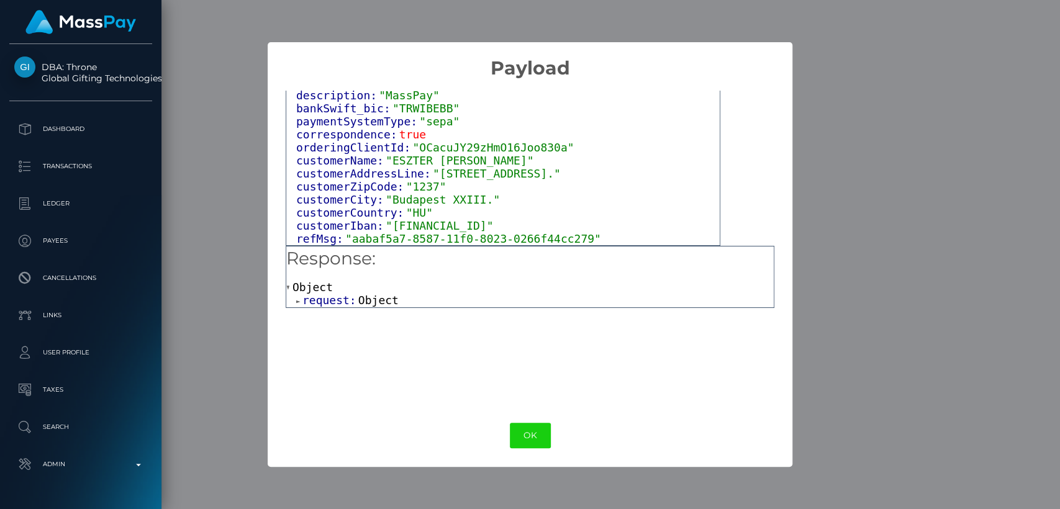
scroll to position [92, 0]
click at [300, 304] on span at bounding box center [299, 301] width 6 height 8
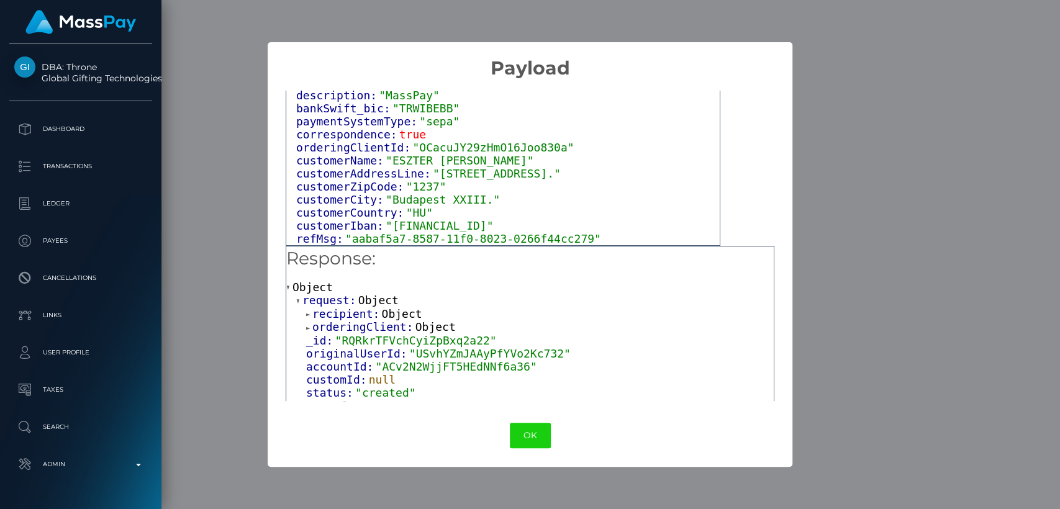
click at [311, 329] on span at bounding box center [309, 328] width 6 height 8
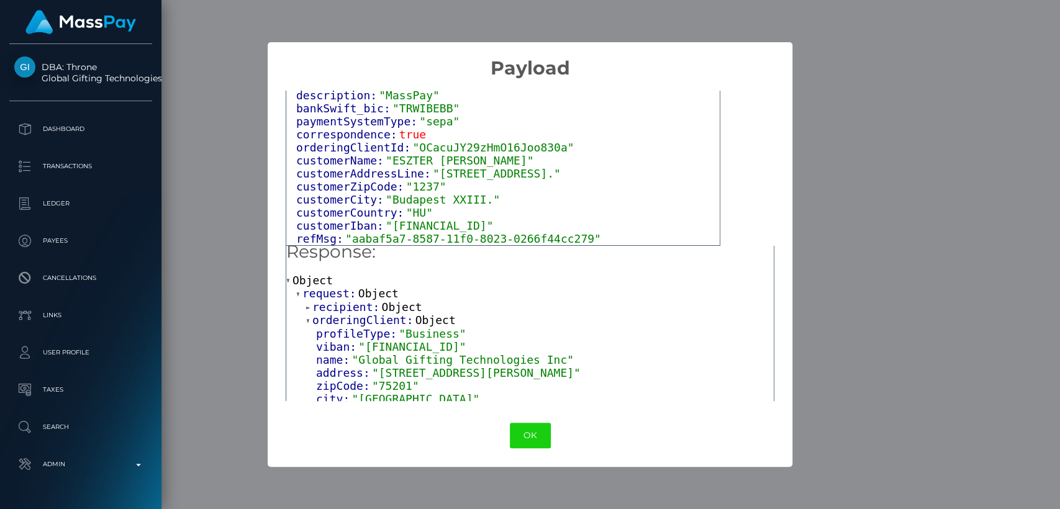
scroll to position [0, 0]
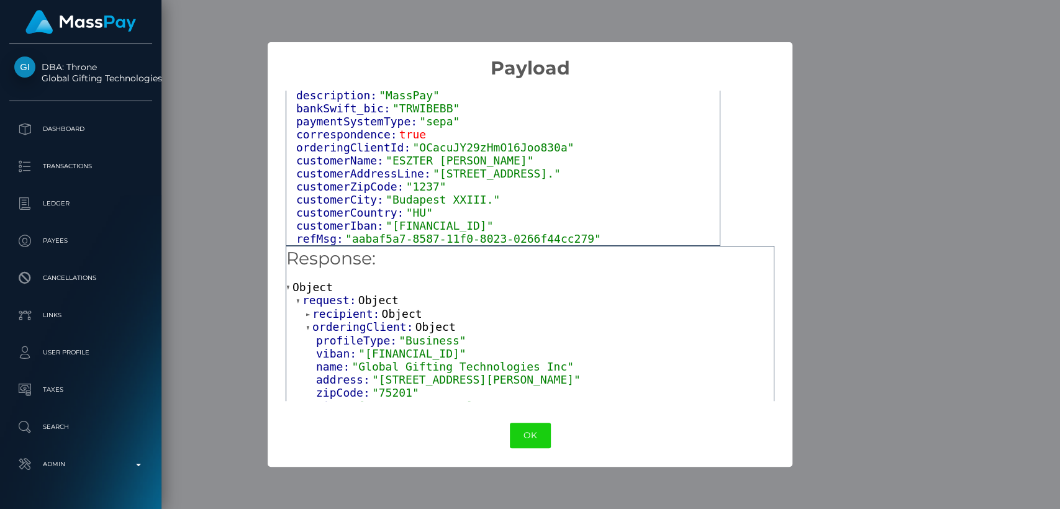
click at [308, 317] on span at bounding box center [309, 314] width 6 height 8
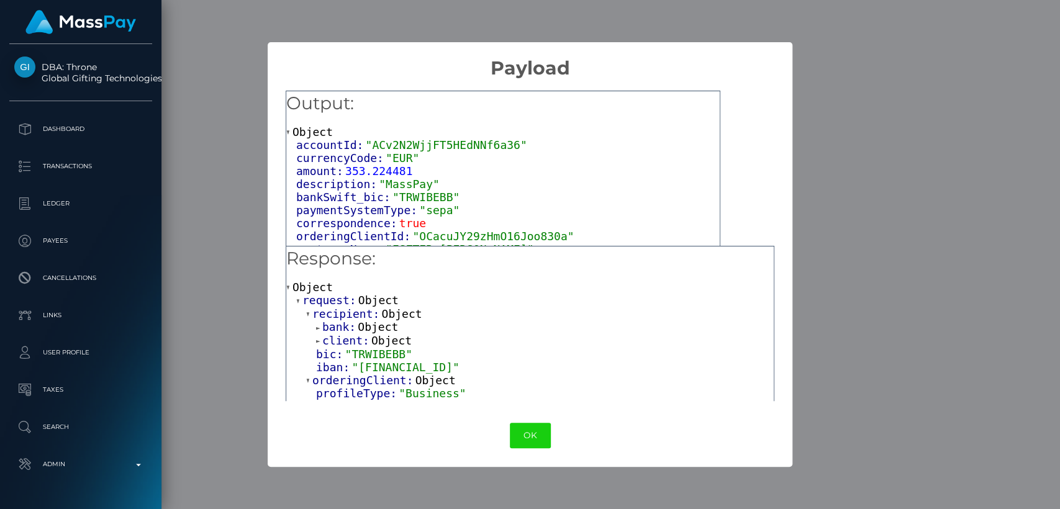
click at [381, 301] on span "Object" at bounding box center [378, 300] width 40 height 13
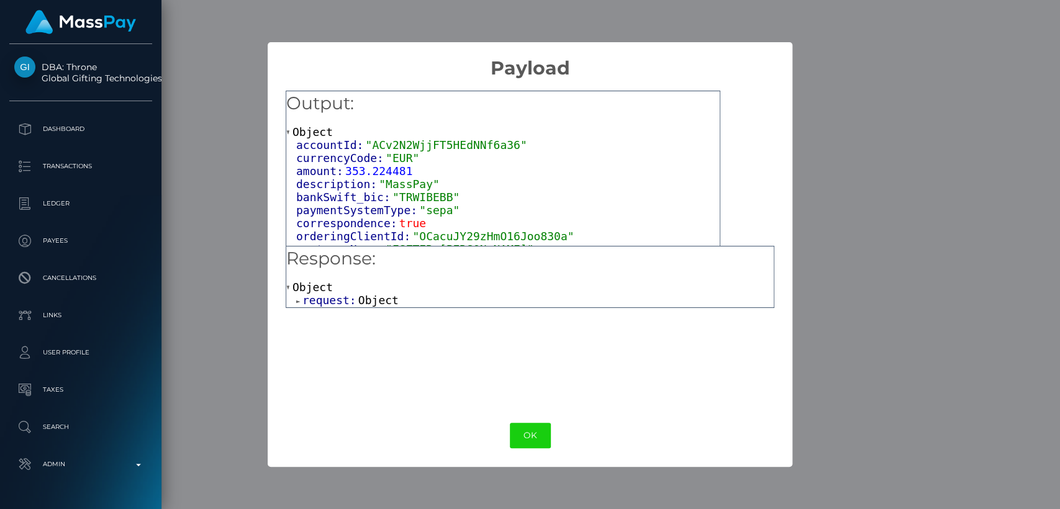
click at [381, 301] on span "Object" at bounding box center [378, 300] width 40 height 13
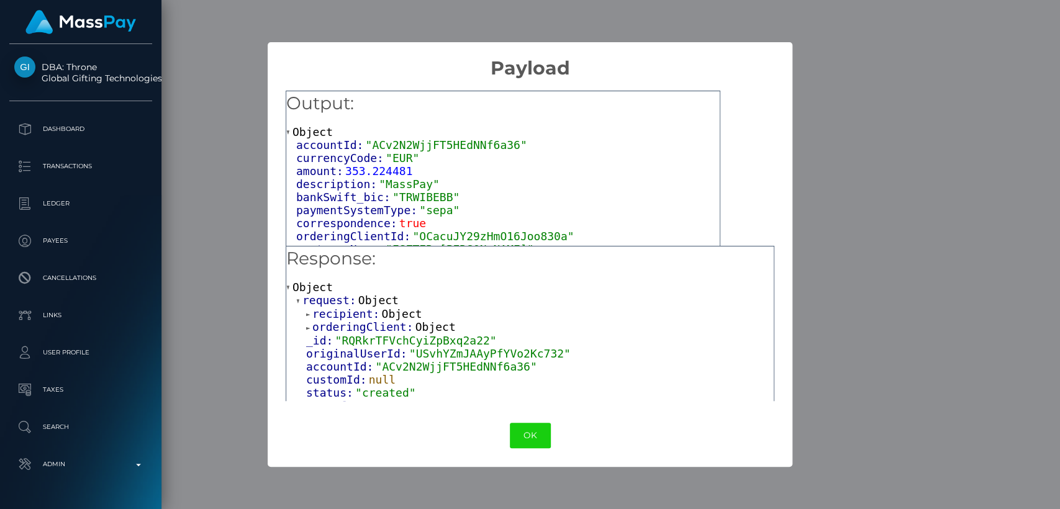
scroll to position [92, 0]
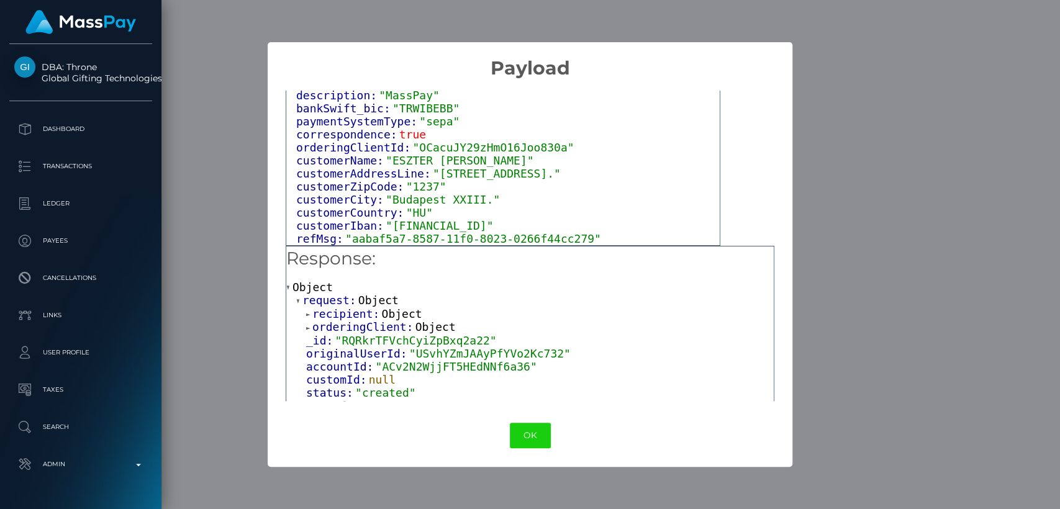
click at [398, 313] on span "Object" at bounding box center [401, 313] width 40 height 13
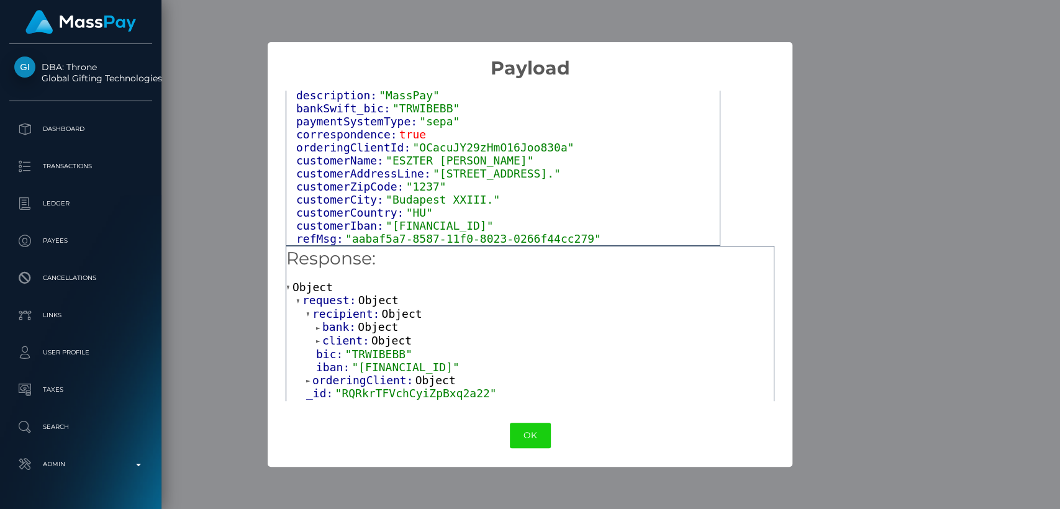
click at [1045, 303] on div "× Payload Output: Object accountId: "ACv2N2WjjFT5HEdNNf6a36" currencyCode: "EUR…" at bounding box center [530, 254] width 1060 height 509
click at [1042, 286] on div "× Payload Output: Object accountId: "ACv2N2WjjFT5HEdNNf6a36" currencyCode: "EUR…" at bounding box center [530, 254] width 1060 height 509
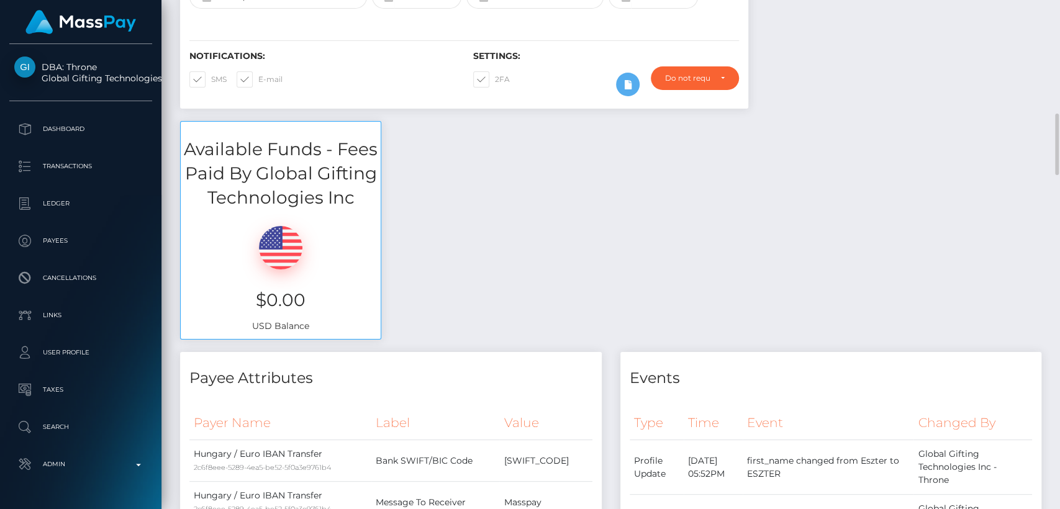
scroll to position [0, 0]
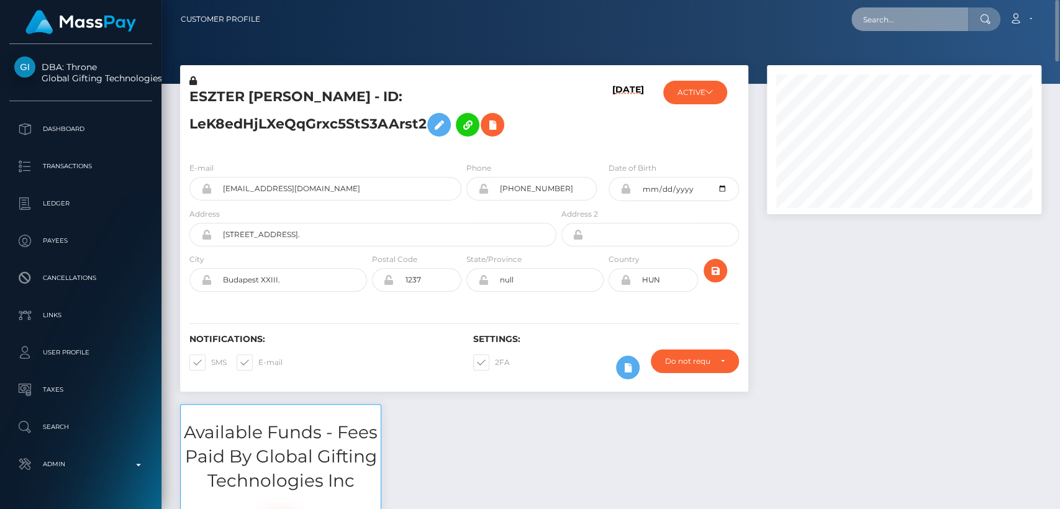
click at [862, 22] on input "text" at bounding box center [909, 19] width 117 height 24
paste input "tchagabrice@gmail.com"
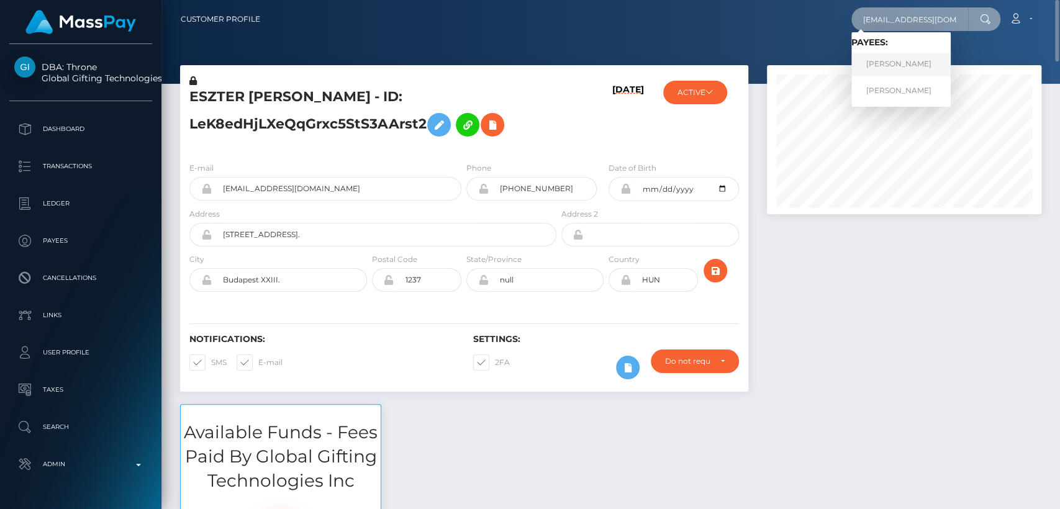
type input "tchagabrice@gmail.com"
click at [881, 70] on link "Brice Vanel Tchaga Njeuta" at bounding box center [900, 64] width 99 height 23
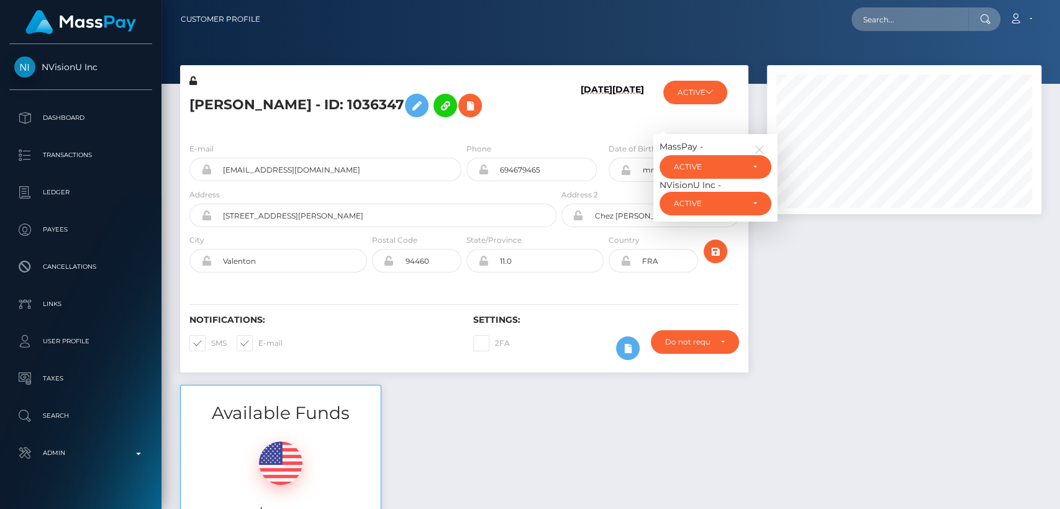
scroll to position [149, 274]
drag, startPoint x: 42, startPoint y: 52, endPoint x: 94, endPoint y: 66, distance: 54.2
click at [94, 66] on div "NVisionU Inc Dashboard Transactions Ledger Payees Cancellations Links Taxes" at bounding box center [80, 275] width 161 height 463
copy span "NVisionU Inc"
click at [888, 14] on input "text" at bounding box center [909, 19] width 117 height 24
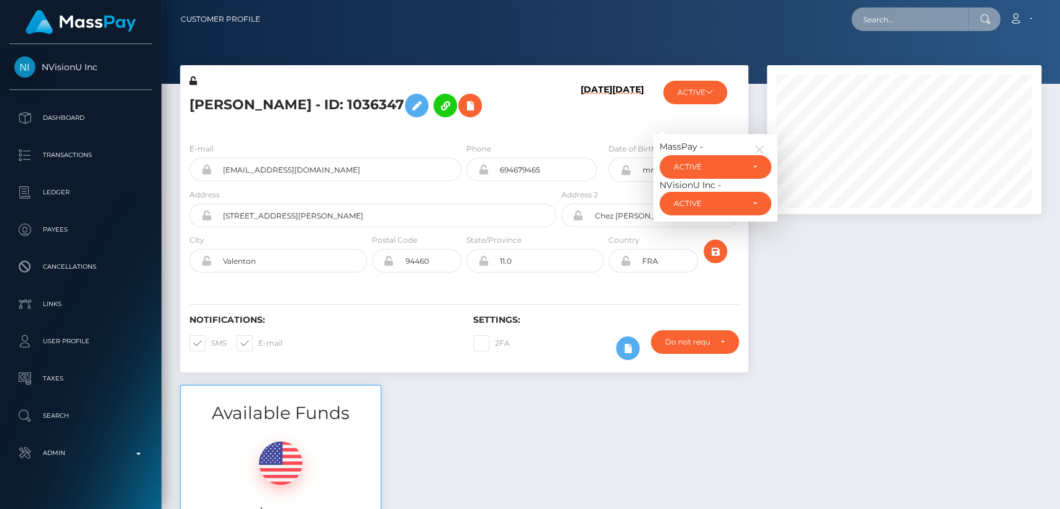
paste input "[EMAIL_ADDRESS][DOMAIN_NAME]"
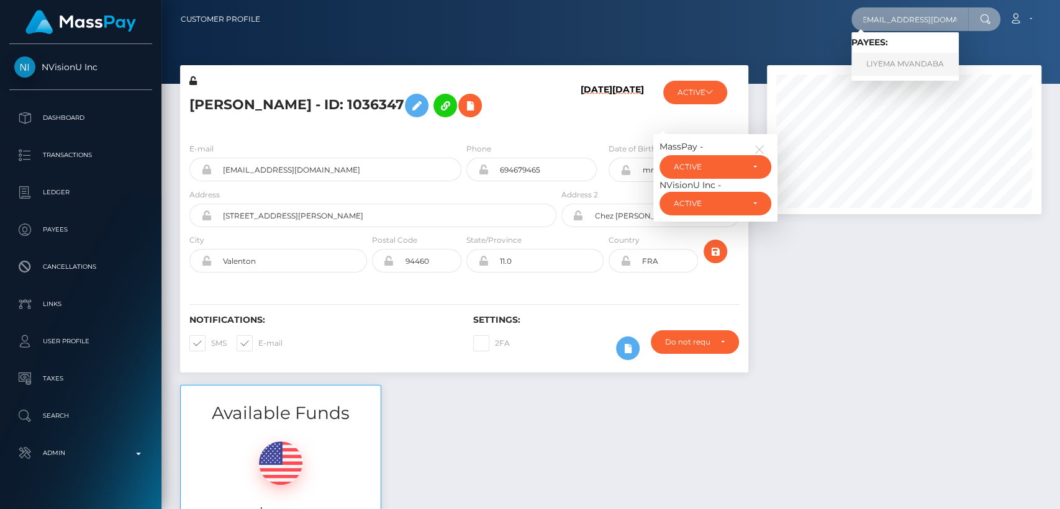
type input "[EMAIL_ADDRESS][DOMAIN_NAME]"
click at [875, 61] on link "LIYEMA MVANDABA" at bounding box center [904, 64] width 107 height 23
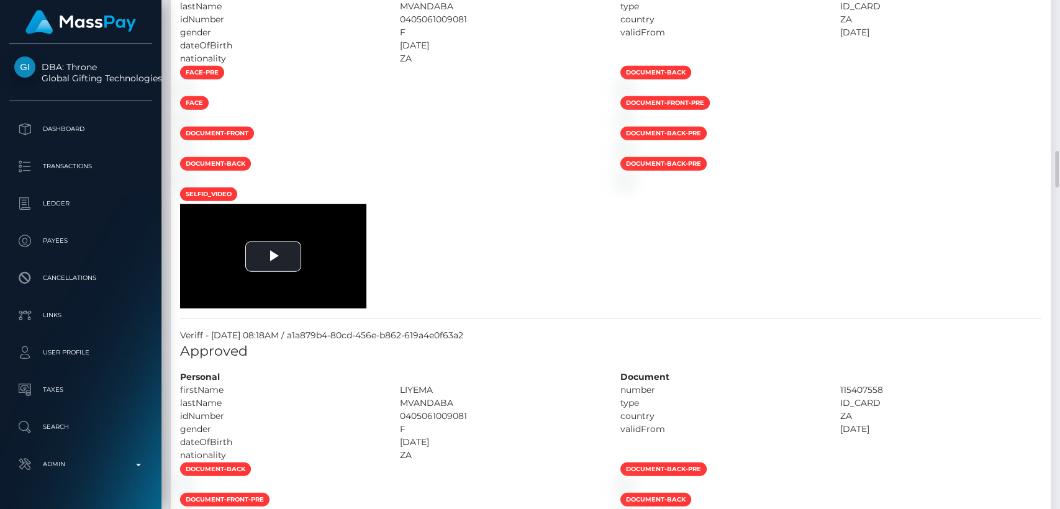
scroll to position [149, 274]
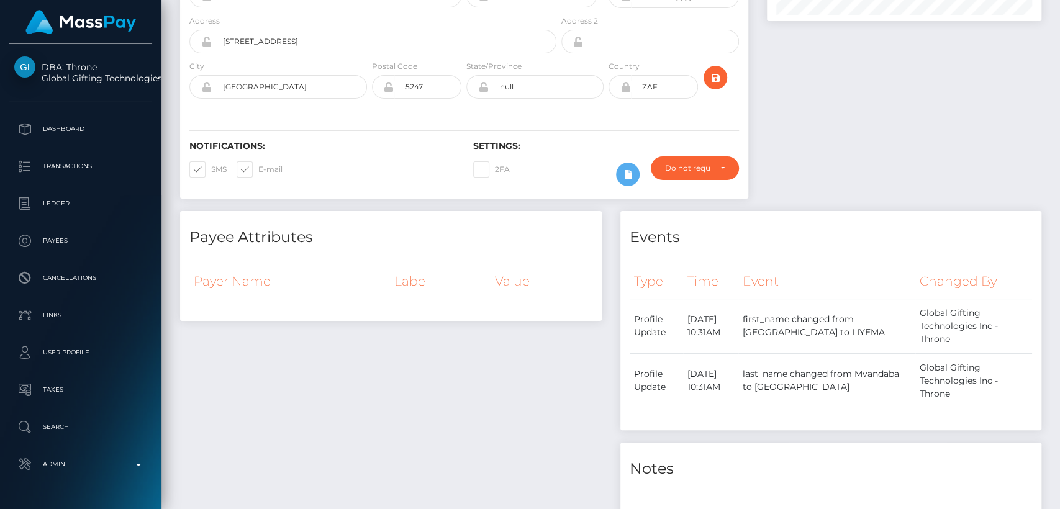
scroll to position [66, 0]
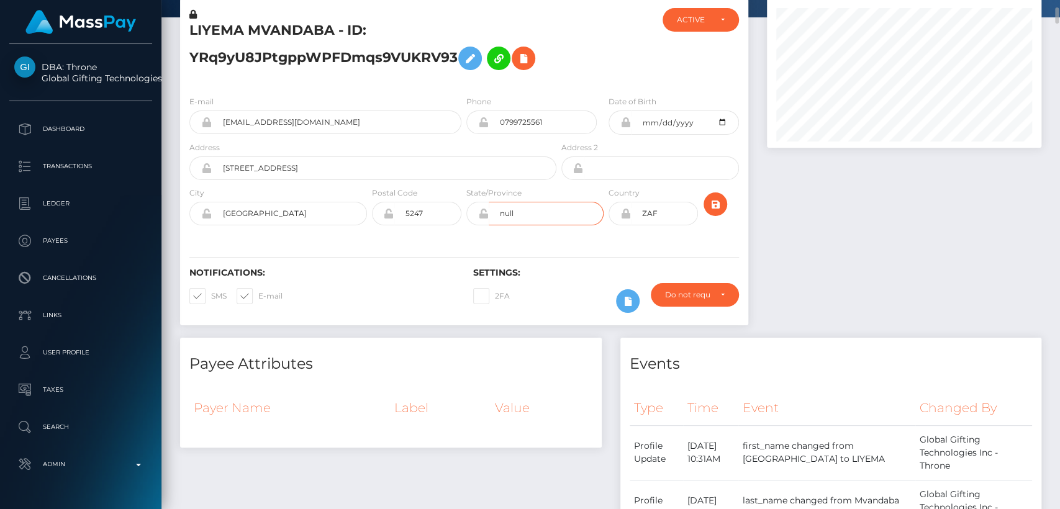
click at [518, 202] on input "null" at bounding box center [546, 214] width 115 height 24
click at [570, 261] on div "Notifications: SMS E-mail Settings: 2FA" at bounding box center [464, 282] width 568 height 88
click at [209, 28] on h5 "LIYEMA MVANDABA - ID: YRq9yU8JPtgppWPFDmqs9VUKRV93" at bounding box center [369, 48] width 360 height 55
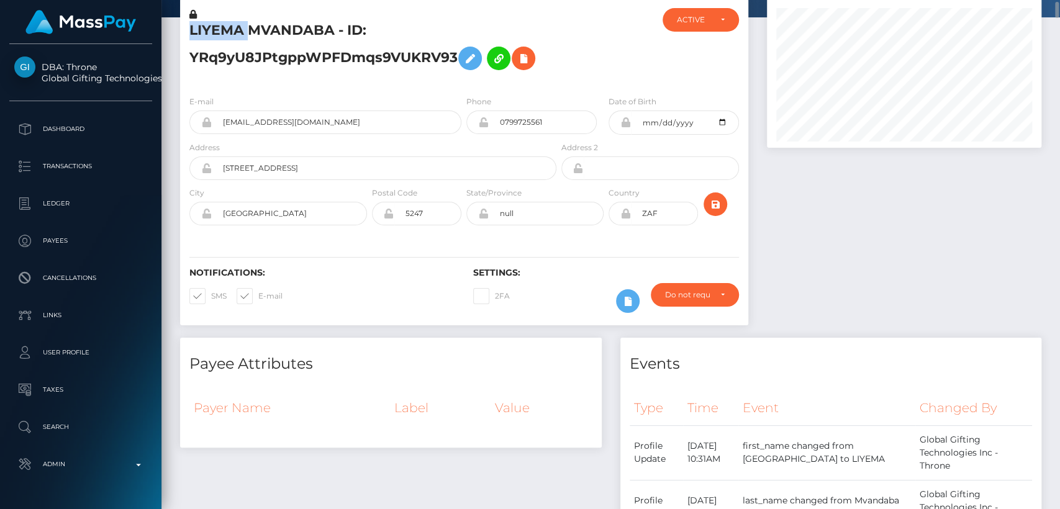
click at [209, 28] on h5 "LIYEMA MVANDABA - ID: YRq9yU8JPtgppWPFDmqs9VUKRV93" at bounding box center [369, 48] width 360 height 55
copy h5 "LIYEMA"
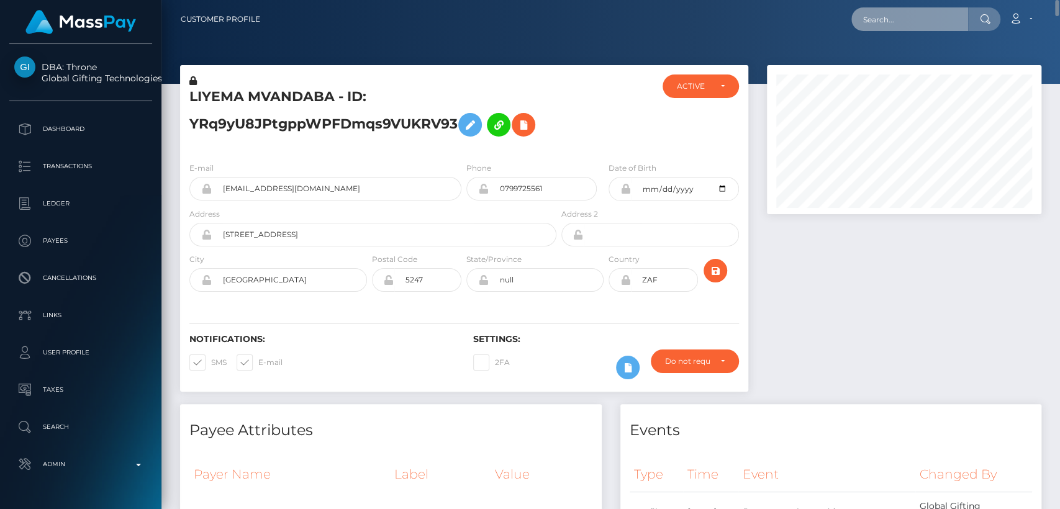
click at [890, 20] on input "text" at bounding box center [909, 19] width 117 height 24
paste input "geeupned@hotmail.co.uk"
type input "geeupned@hotmail.co.uk"
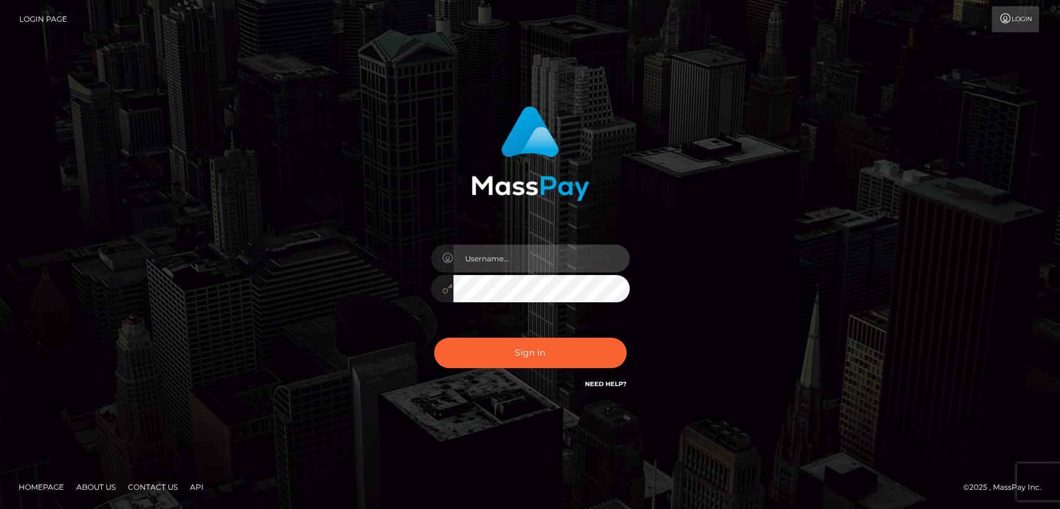
type input "nt.es"
click at [890, 20] on div "Login" at bounding box center [558, 19] width 963 height 26
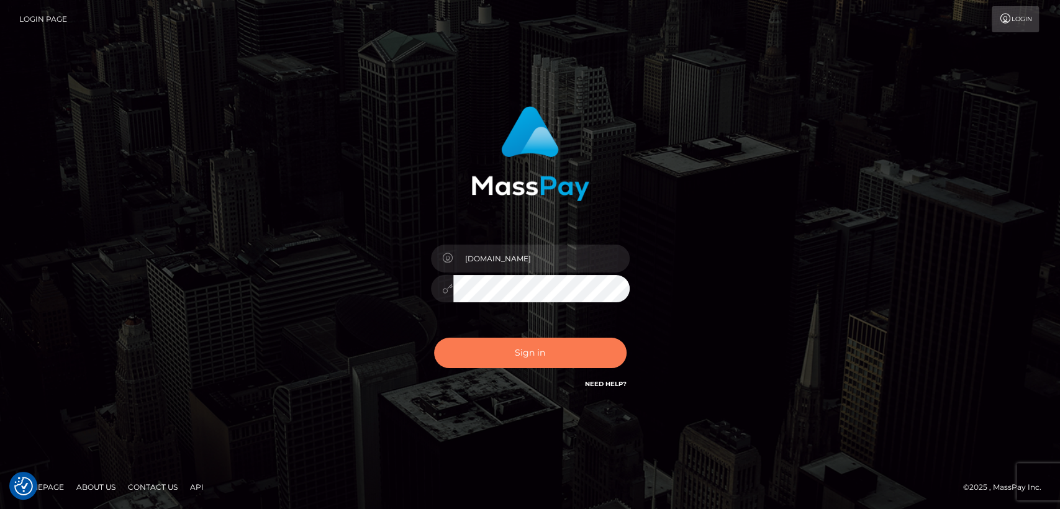
click at [562, 352] on button "Sign in" at bounding box center [530, 353] width 192 height 30
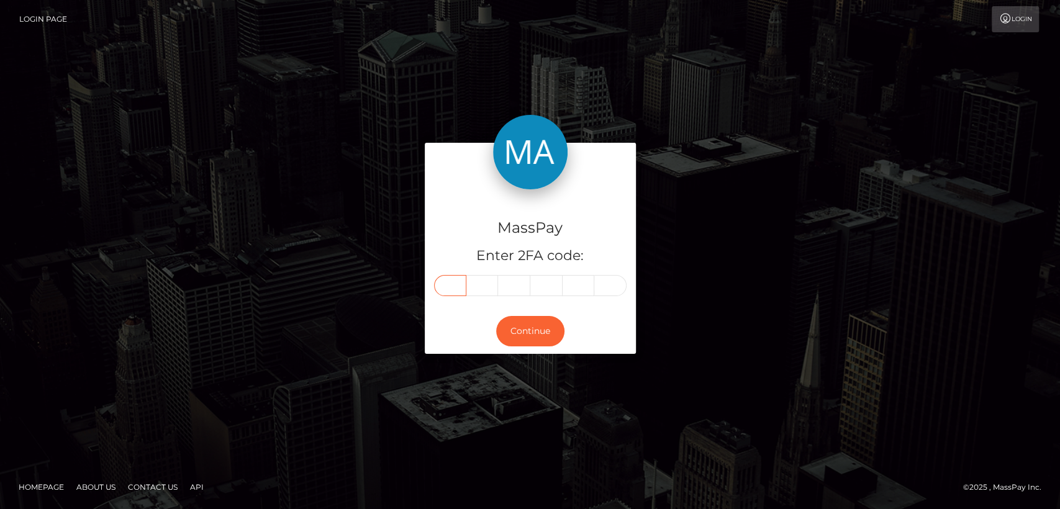
click at [451, 291] on input "text" at bounding box center [450, 285] width 32 height 21
paste input "5"
type input "5"
type input "1"
type input "2"
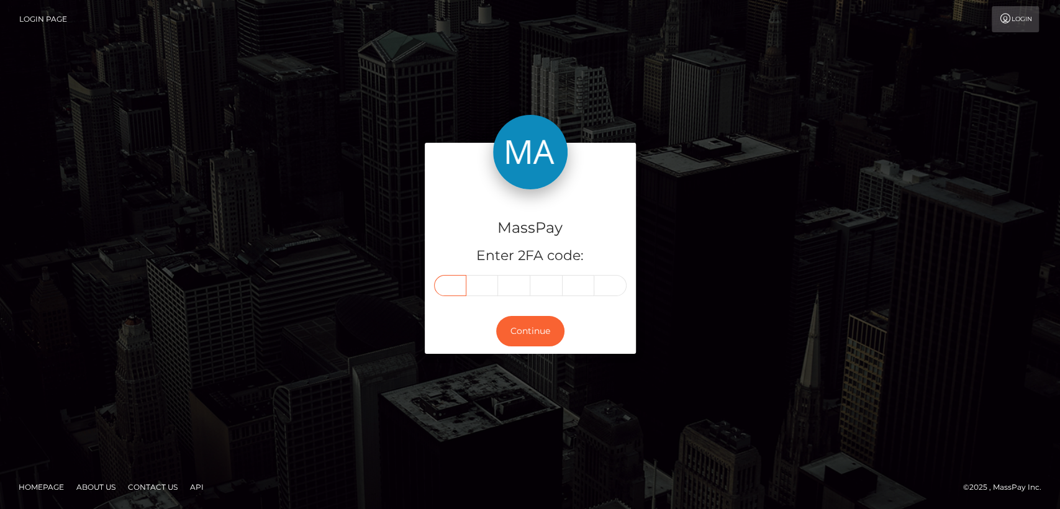
type input "5"
type input "0"
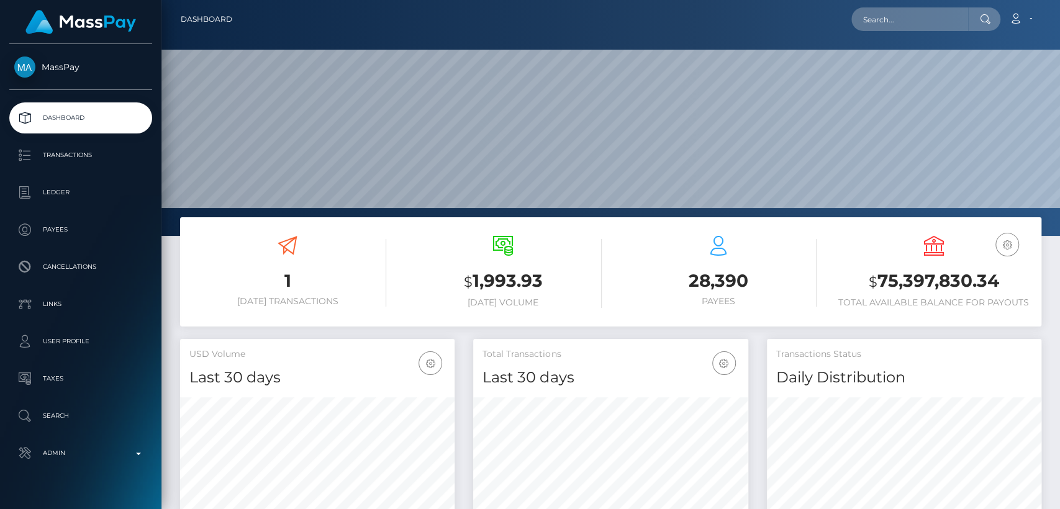
scroll to position [219, 274]
click at [905, 16] on input "text" at bounding box center [909, 19] width 117 height 24
paste input "[EMAIL_ADDRESS][DOMAIN_NAME]"
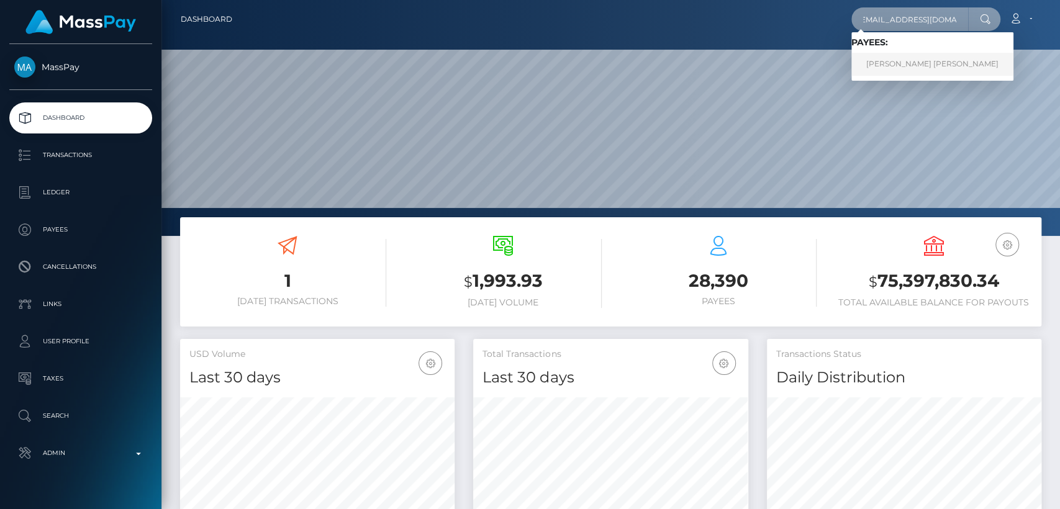
type input "[EMAIL_ADDRESS][DOMAIN_NAME]"
click at [886, 74] on link "[PERSON_NAME] [PERSON_NAME]" at bounding box center [932, 64] width 162 height 23
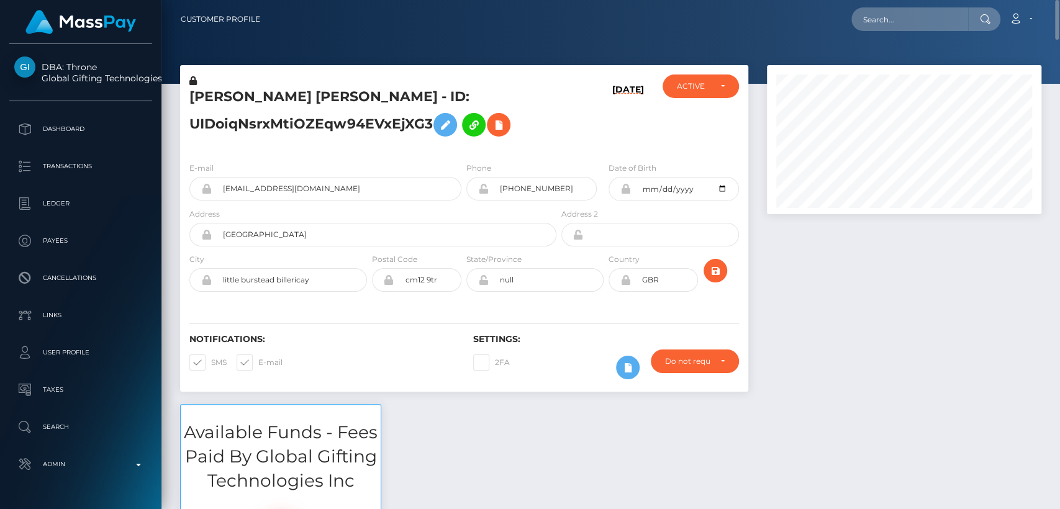
click at [206, 98] on h5 "KIM ELIZABETH STEWART - ID: UIDoiqNsrxMtiOZEqw94EVxEjXG3" at bounding box center [369, 115] width 360 height 55
copy h5 "KIM"
click at [888, 19] on input "text" at bounding box center [909, 19] width 117 height 24
paste input "[EMAIL_ADDRESS][DOMAIN_NAME]"
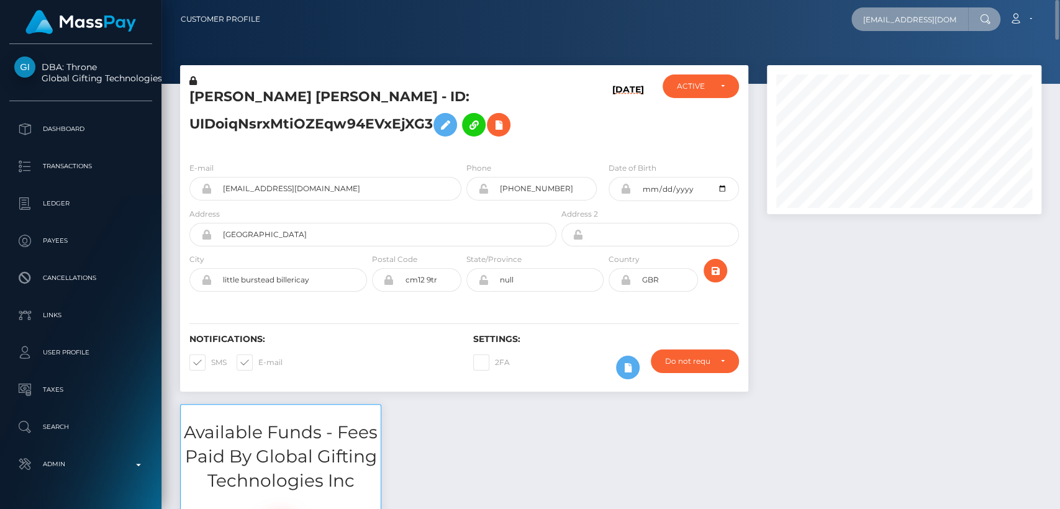
scroll to position [0, 20]
type input "[EMAIL_ADDRESS][DOMAIN_NAME]"
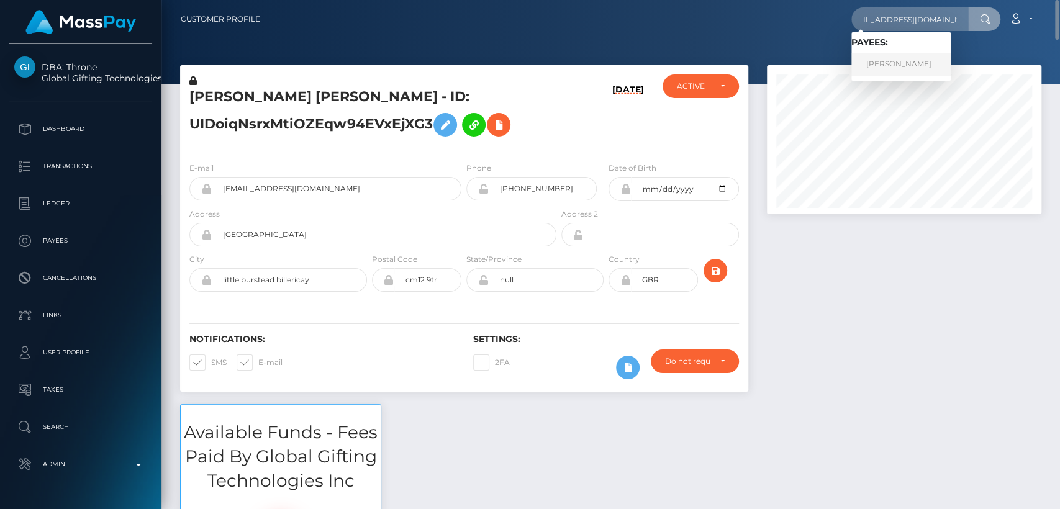
scroll to position [0, 0]
click at [877, 68] on link "Trevlyn Andrew" at bounding box center [900, 64] width 99 height 23
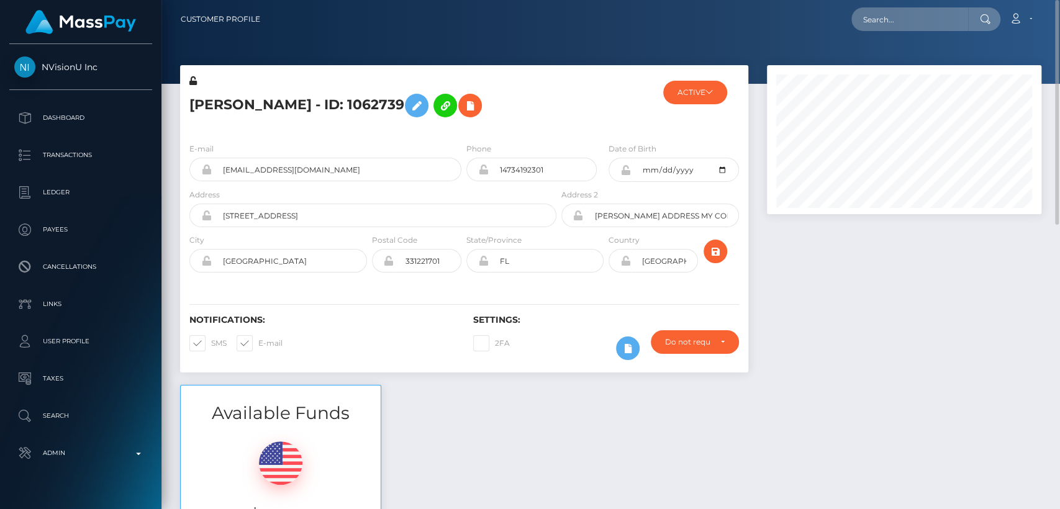
click at [221, 104] on h5 "[PERSON_NAME] - ID: 1062739" at bounding box center [369, 106] width 360 height 36
copy h5 "Trevlyn"
click at [884, 22] on input "text" at bounding box center [909, 19] width 117 height 24
paste input "[EMAIL_ADDRESS][DOMAIN_NAME]"
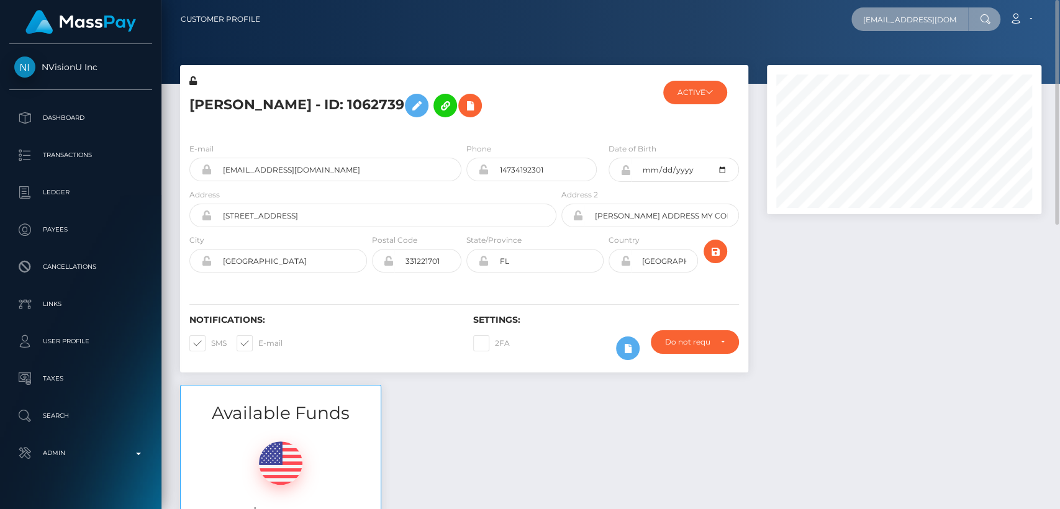
scroll to position [0, 24]
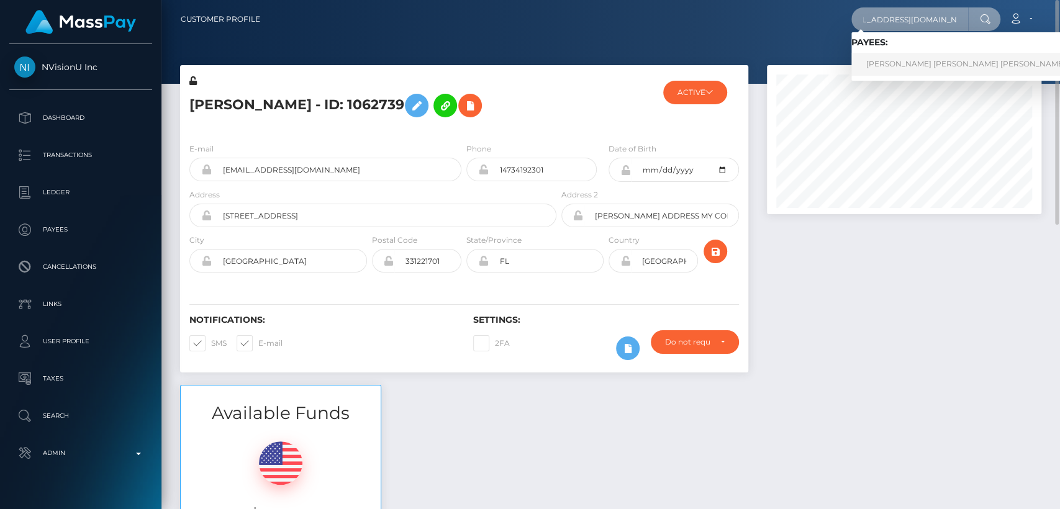
type input "[EMAIL_ADDRESS][DOMAIN_NAME]"
click at [875, 71] on link "[PERSON_NAME] [PERSON_NAME] [PERSON_NAME]" at bounding box center [965, 64] width 229 height 23
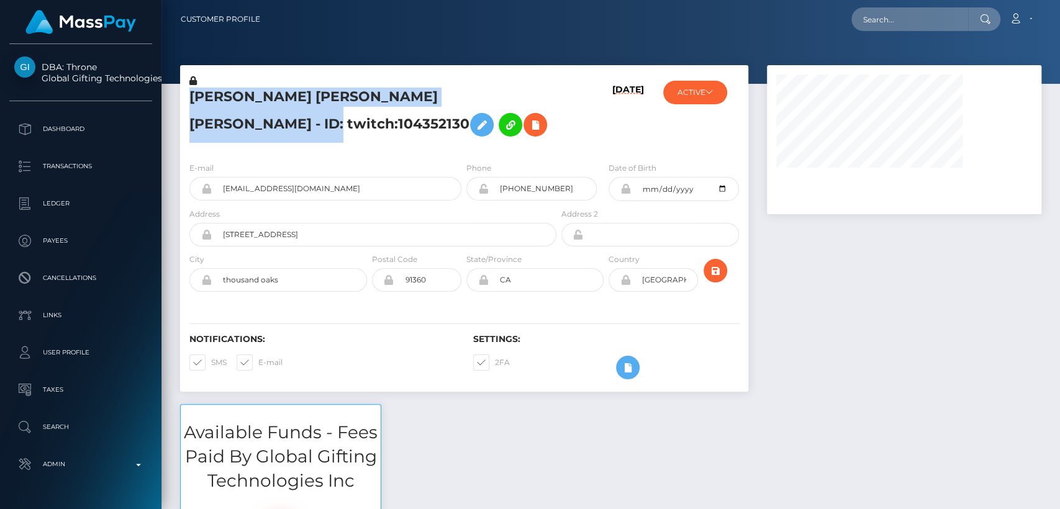
click at [207, 88] on h5 "[PERSON_NAME] [PERSON_NAME] [PERSON_NAME] - ID: twitch:104352130" at bounding box center [369, 115] width 360 height 55
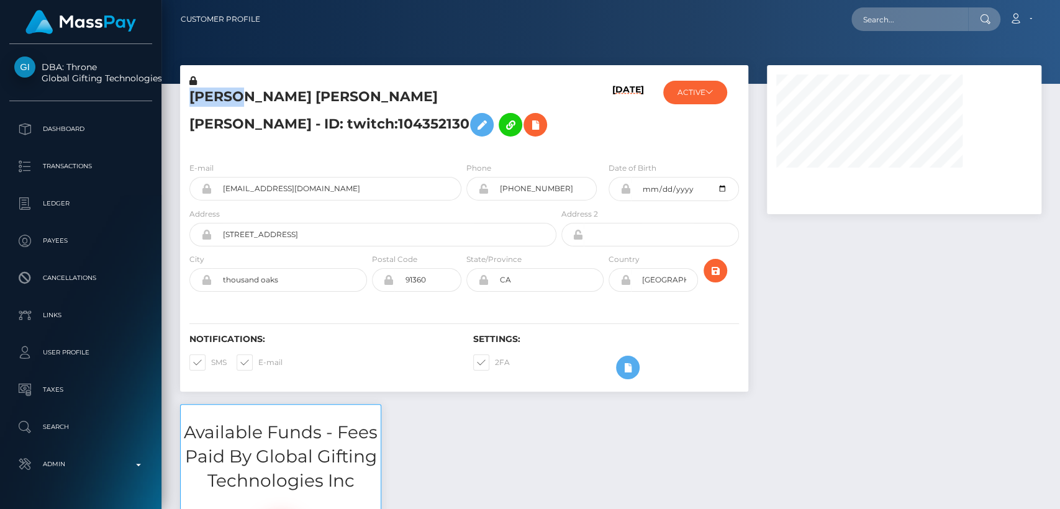
click at [207, 88] on h5 "[PERSON_NAME] [PERSON_NAME] [PERSON_NAME] - ID: twitch:104352130" at bounding box center [369, 115] width 360 height 55
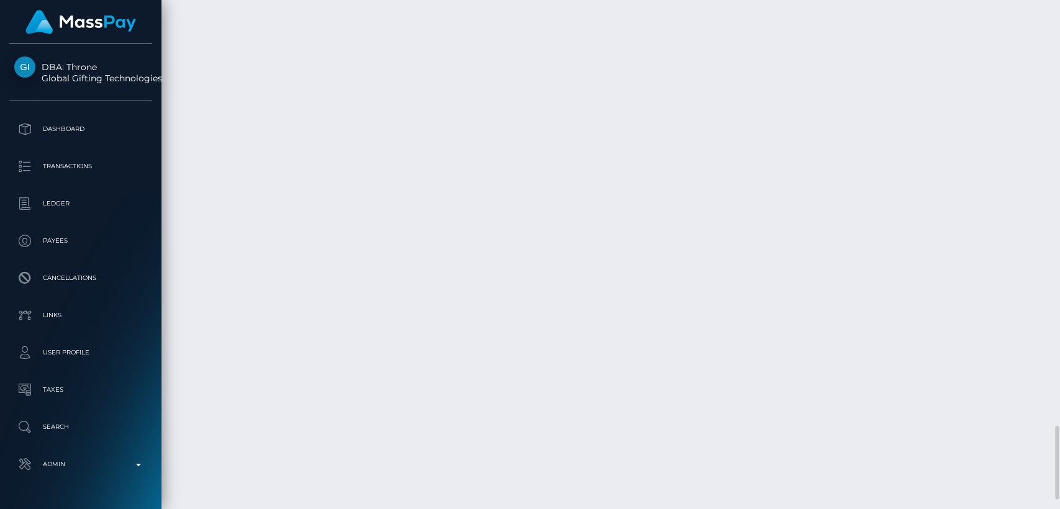
scroll to position [2933, 0]
drag, startPoint x: 263, startPoint y: 332, endPoint x: 184, endPoint y: 334, distance: 78.3
copy td "September 1, 2025"
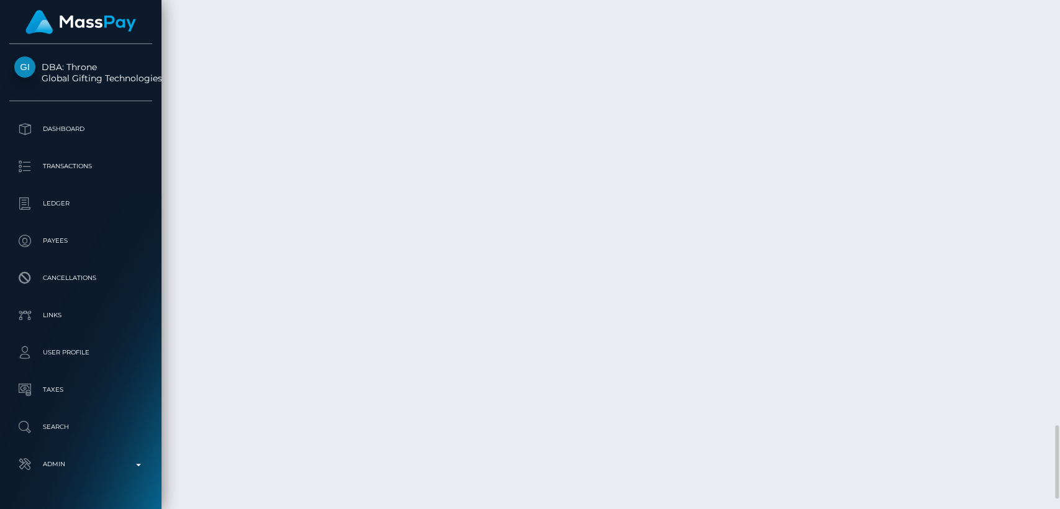
drag, startPoint x: 253, startPoint y: 373, endPoint x: 189, endPoint y: 373, distance: 63.9
copy td "August 1, 2025"
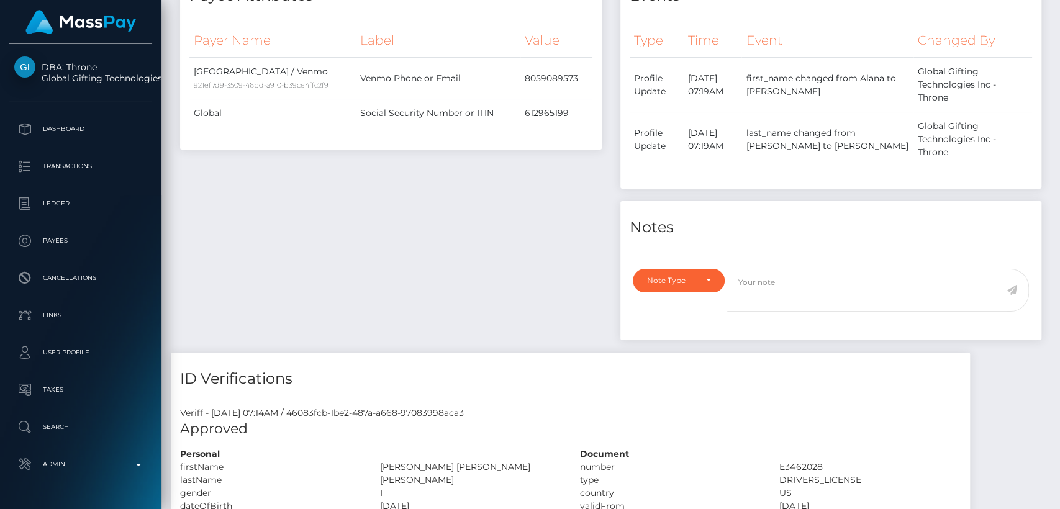
scroll to position [0, 0]
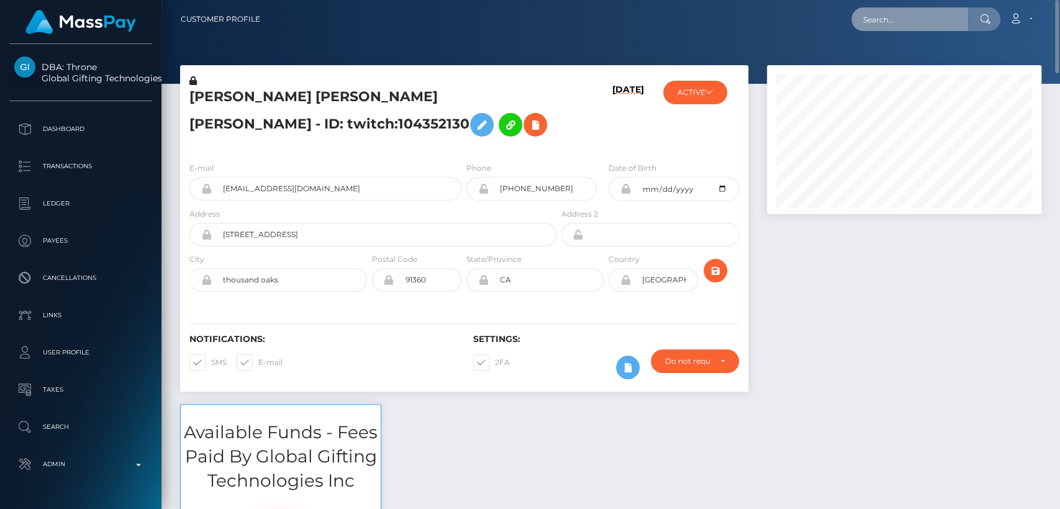
click at [880, 22] on input "text" at bounding box center [909, 19] width 117 height 24
paste input "brendaodoyo28@gmail.com"
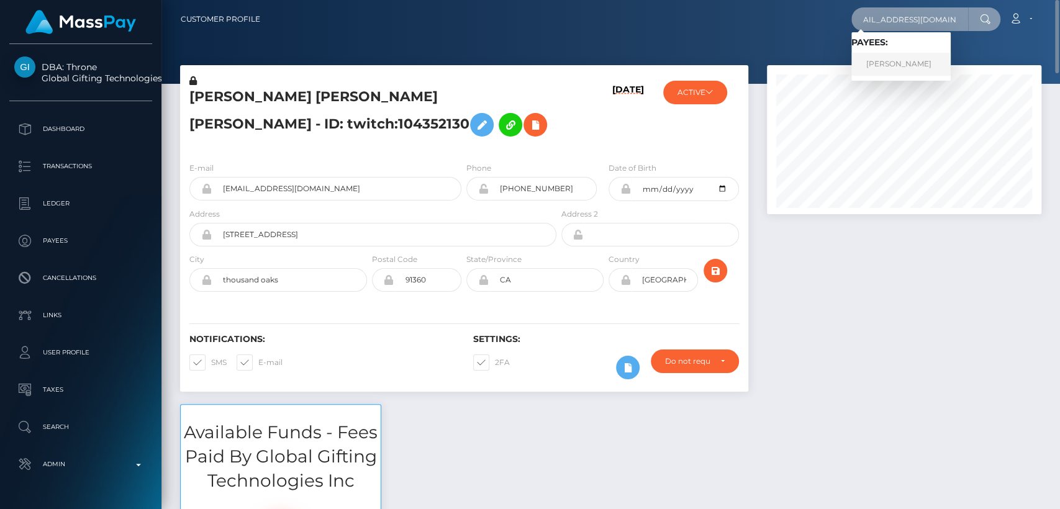
type input "brendaodoyo28@gmail.com"
click at [881, 61] on link "BRENDA KERUBO ODOYO" at bounding box center [900, 64] width 99 height 23
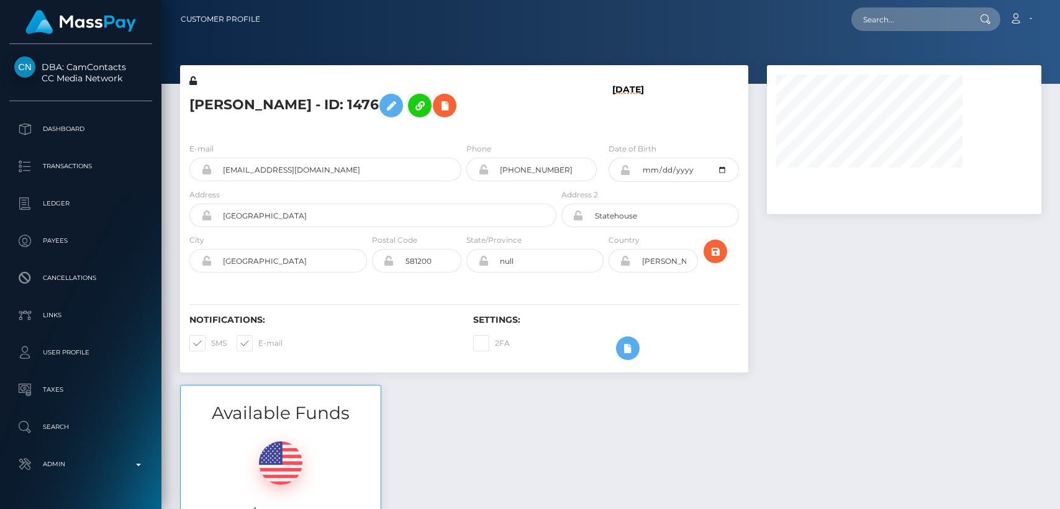
click at [222, 110] on h5 "[PERSON_NAME] - ID: 1476" at bounding box center [369, 106] width 360 height 36
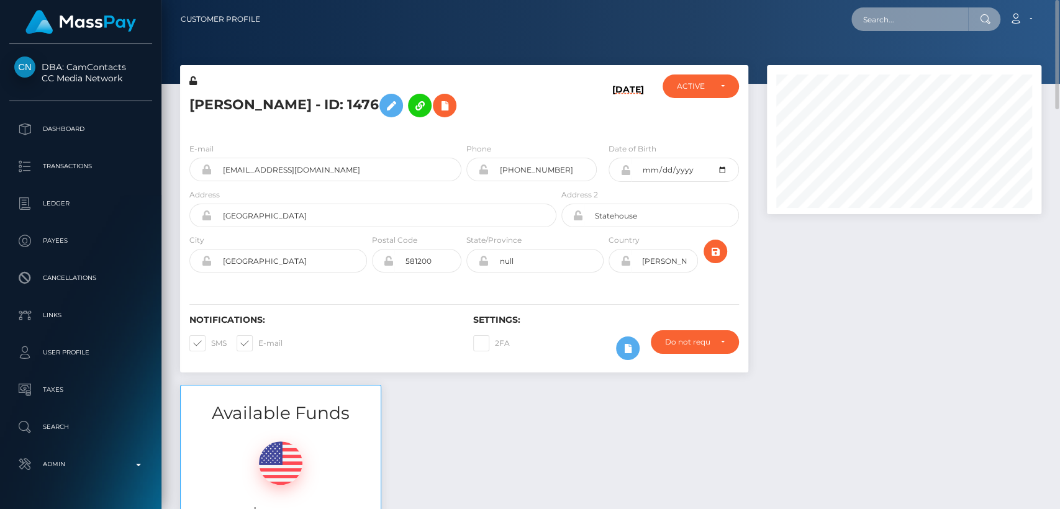
click at [892, 27] on input "text" at bounding box center [909, 19] width 117 height 24
paste input "[EMAIL_ADDRESS][DOMAIN_NAME]"
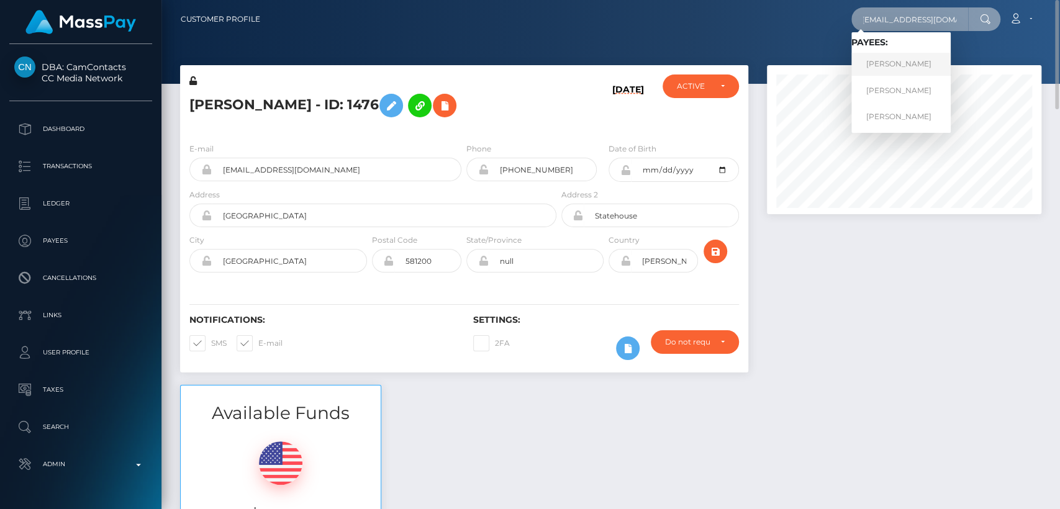
type input "[EMAIL_ADDRESS][DOMAIN_NAME]"
click at [866, 66] on link "Colette Jackson" at bounding box center [900, 64] width 99 height 23
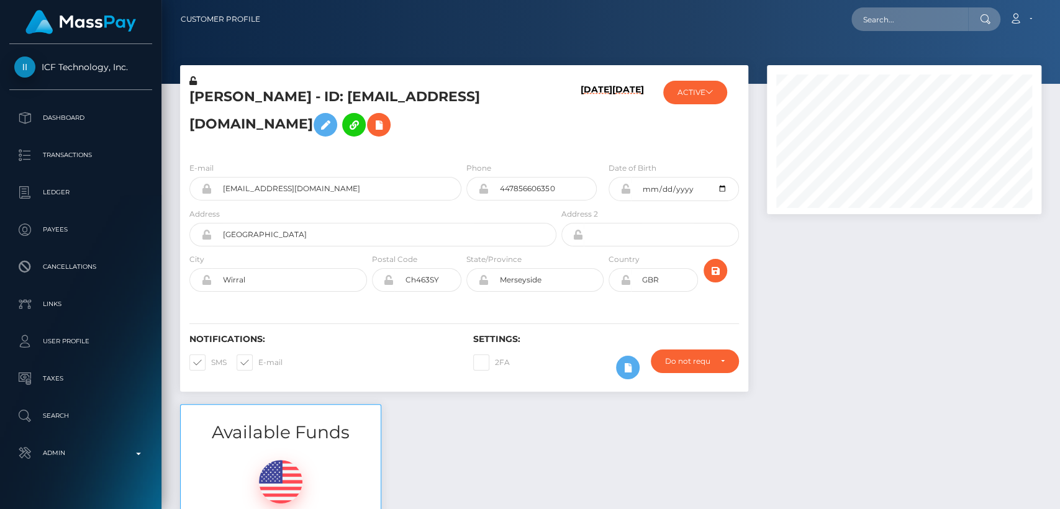
scroll to position [149, 274]
click at [706, 87] on button "ACTIVE" at bounding box center [695, 93] width 64 height 24
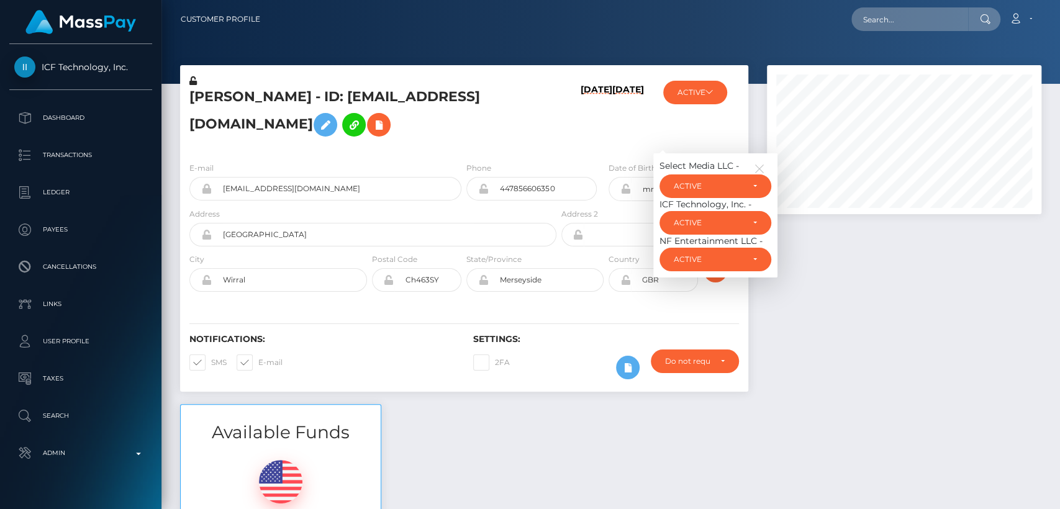
click at [625, 130] on h6 "[DATE]" at bounding box center [628, 115] width 32 height 63
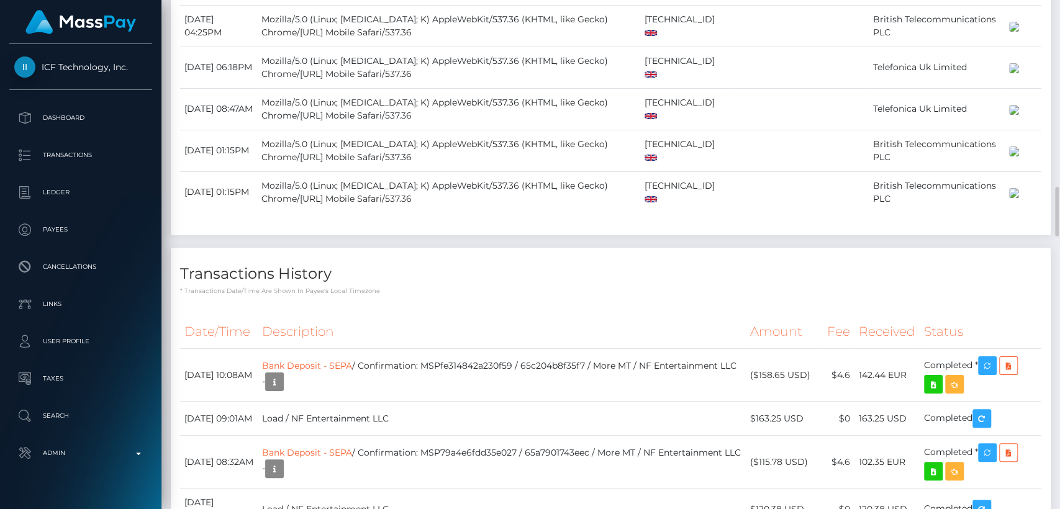
scroll to position [1733, 0]
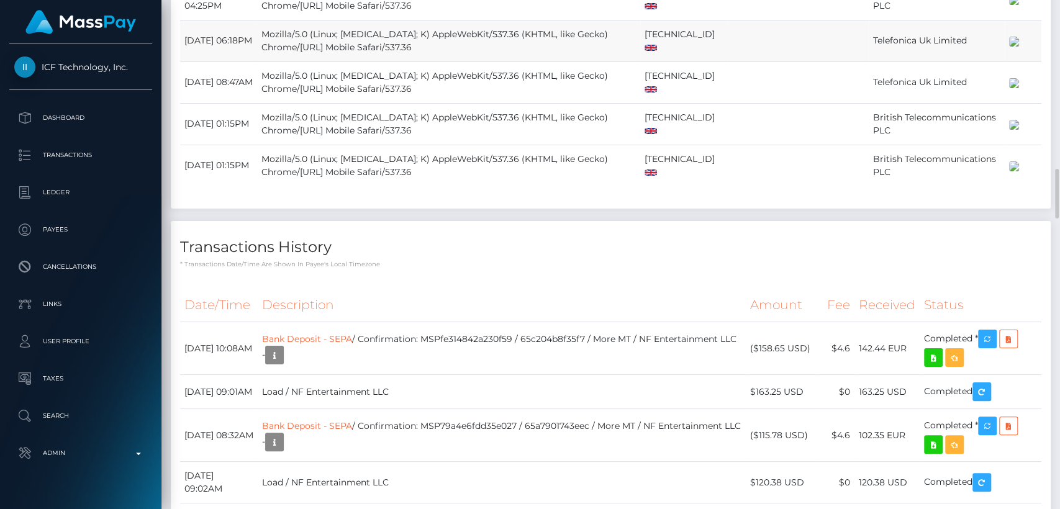
drag, startPoint x: 639, startPoint y: 84, endPoint x: 718, endPoint y: 263, distance: 195.4
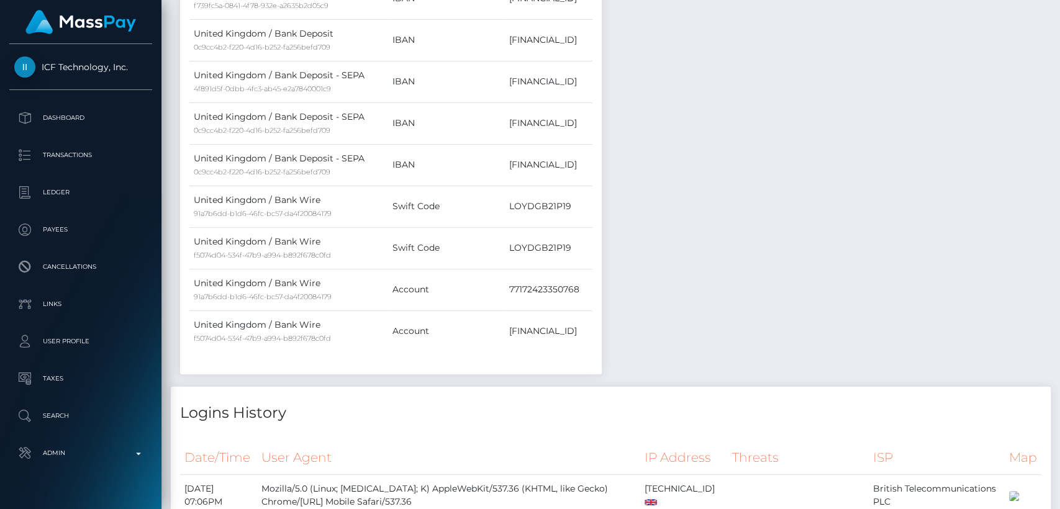
scroll to position [0, 0]
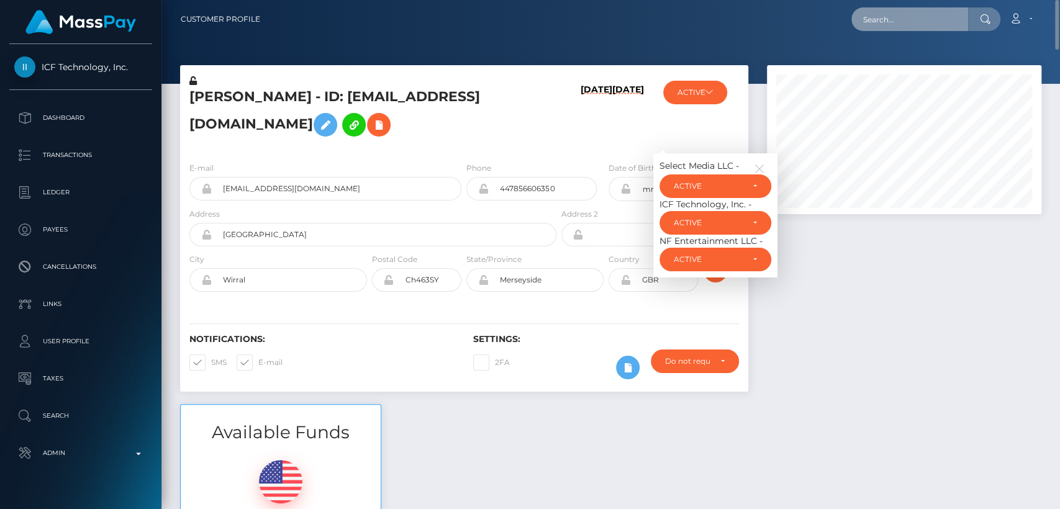
click at [888, 16] on input "text" at bounding box center [909, 19] width 117 height 24
paste input "diamondeve@protonmail.com"
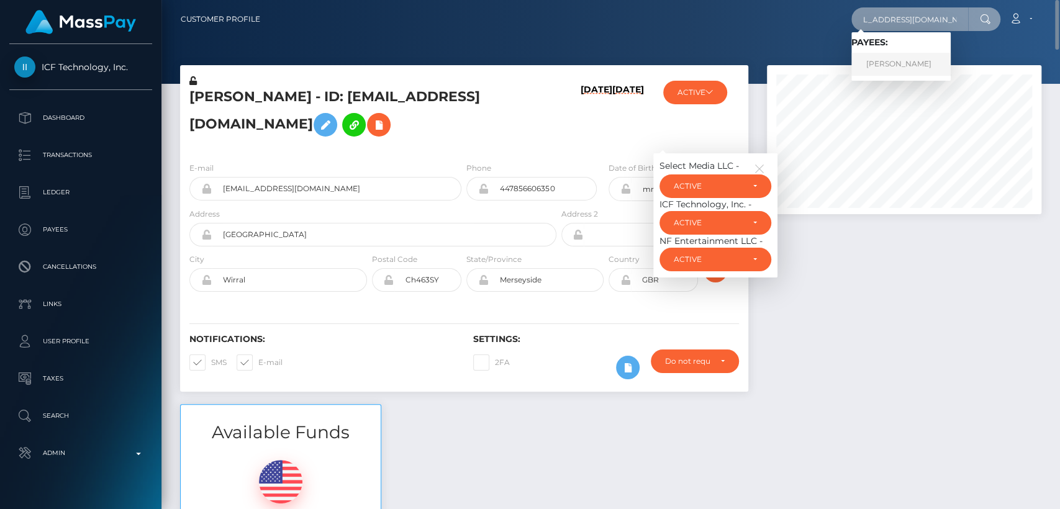
type input "diamondeve@protonmail.com"
click at [881, 60] on link "Eva Lambrich" at bounding box center [900, 64] width 99 height 23
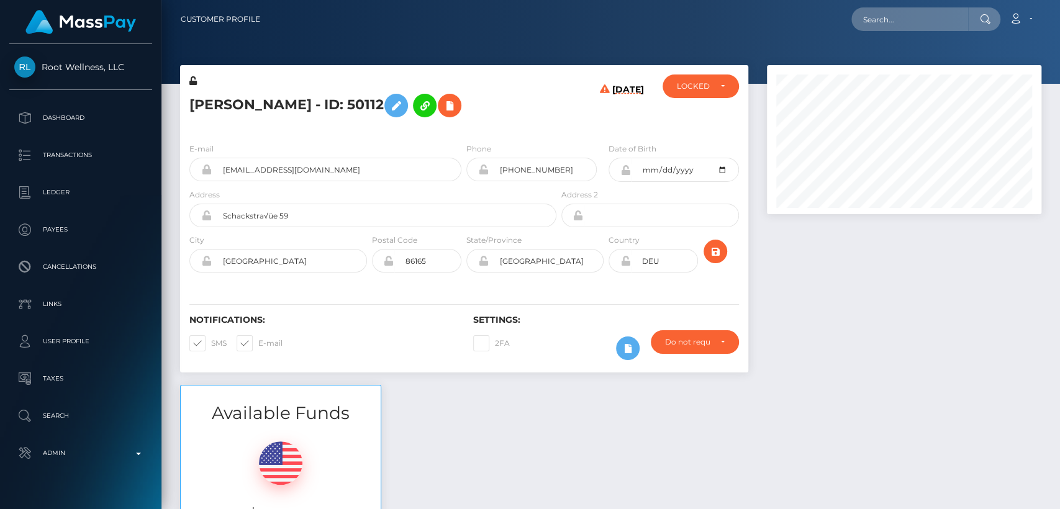
scroll to position [149, 274]
click at [494, 70] on div "Eva Lambrich - ID: 50112 08/29/25 ACTIVE DEACTIVE" at bounding box center [464, 99] width 568 height 68
click at [929, 25] on input "text" at bounding box center [909, 19] width 117 height 24
paste input "hhage6669@gmail.com"
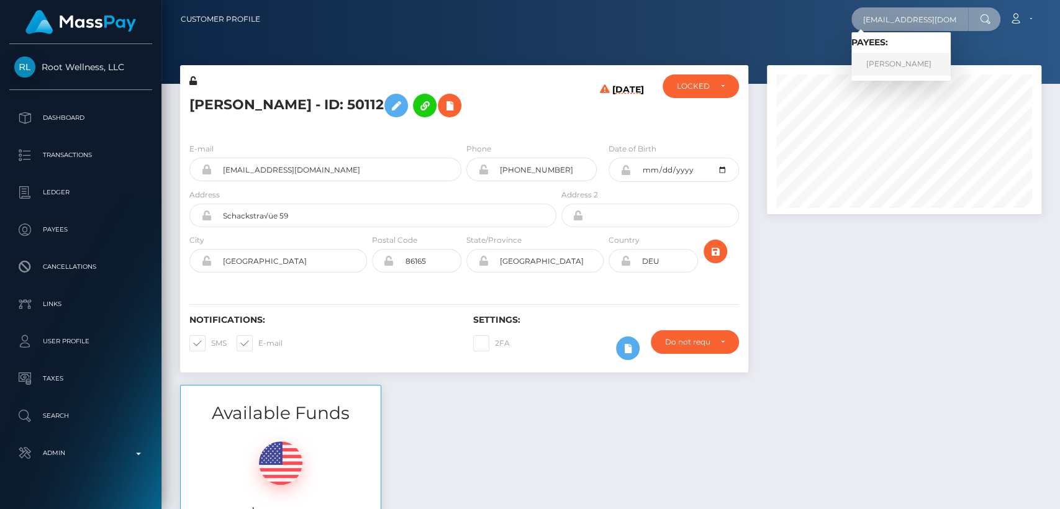
type input "hhage6669@gmail.com"
click at [914, 70] on link "ANTON VLADIMIROVICH BOSENKO" at bounding box center [900, 64] width 99 height 23
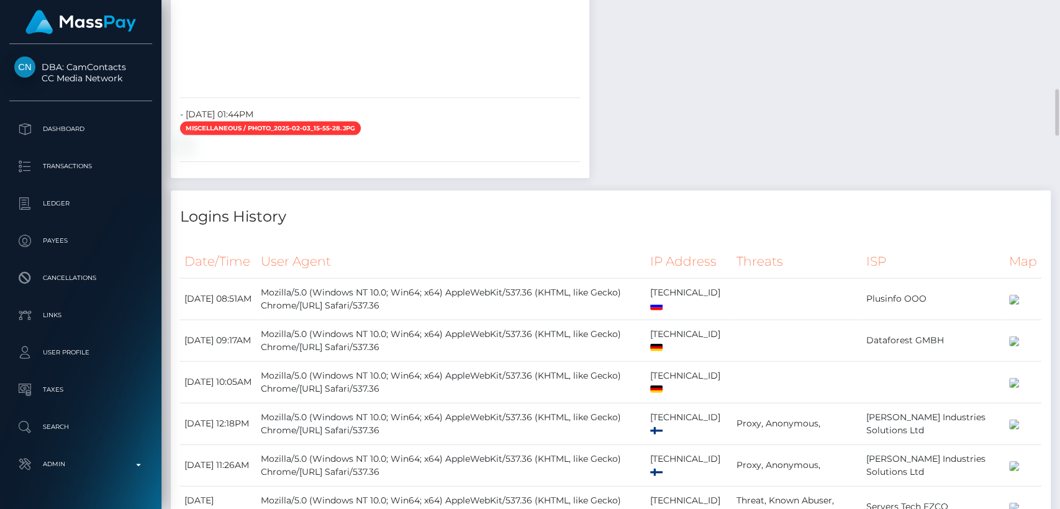
scroll to position [1884, 0]
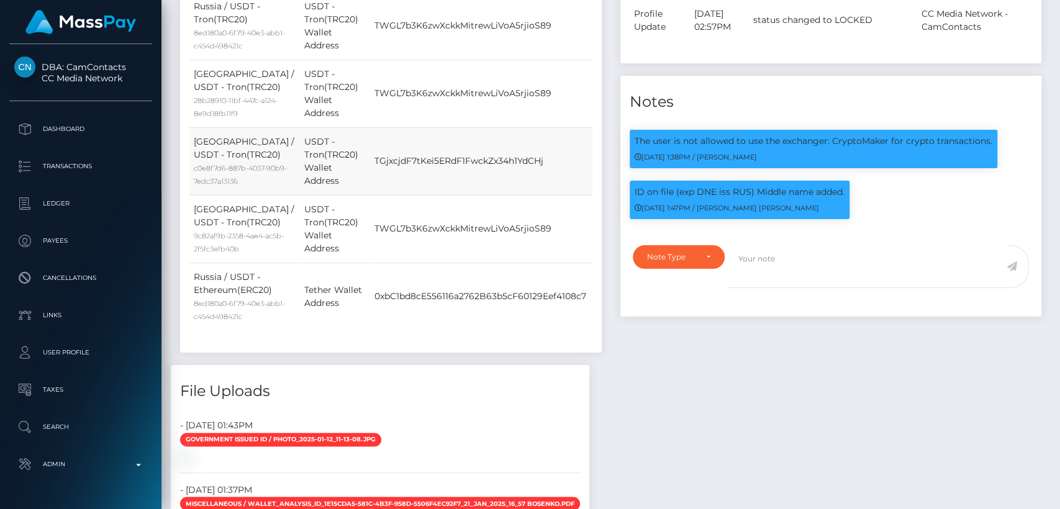
scroll to position [0, 0]
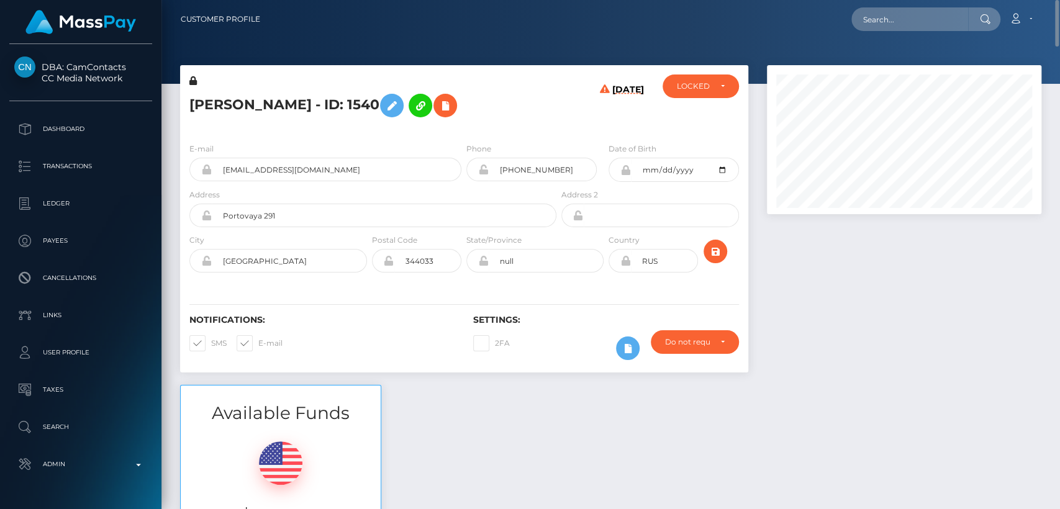
click at [222, 104] on h5 "[PERSON_NAME] - ID: 1540" at bounding box center [369, 106] width 360 height 36
copy h5 "[PERSON_NAME]"
click at [884, 13] on input "text" at bounding box center [909, 19] width 117 height 24
paste input "[EMAIL_ADDRESS][DOMAIN_NAME]"
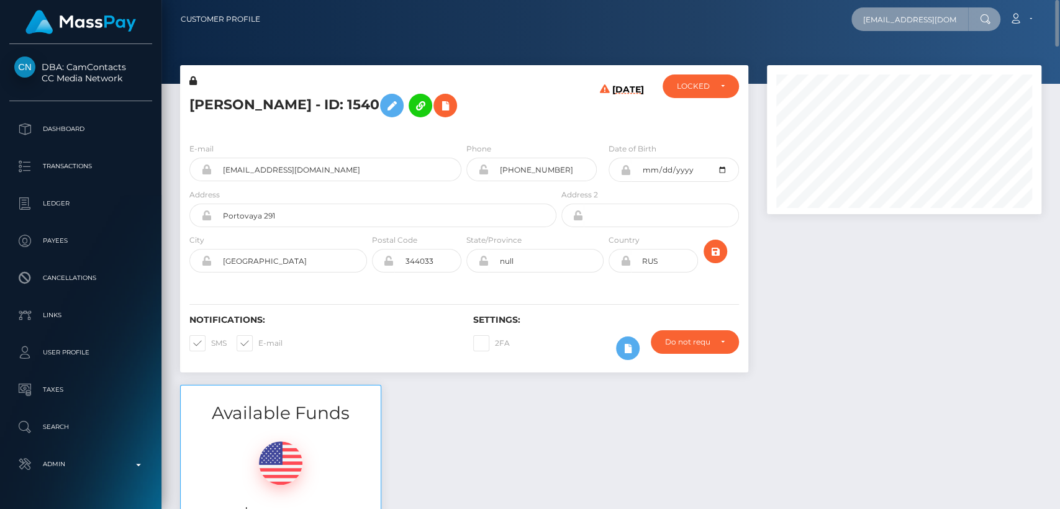
scroll to position [0, 6]
type input "[EMAIL_ADDRESS][DOMAIN_NAME]"
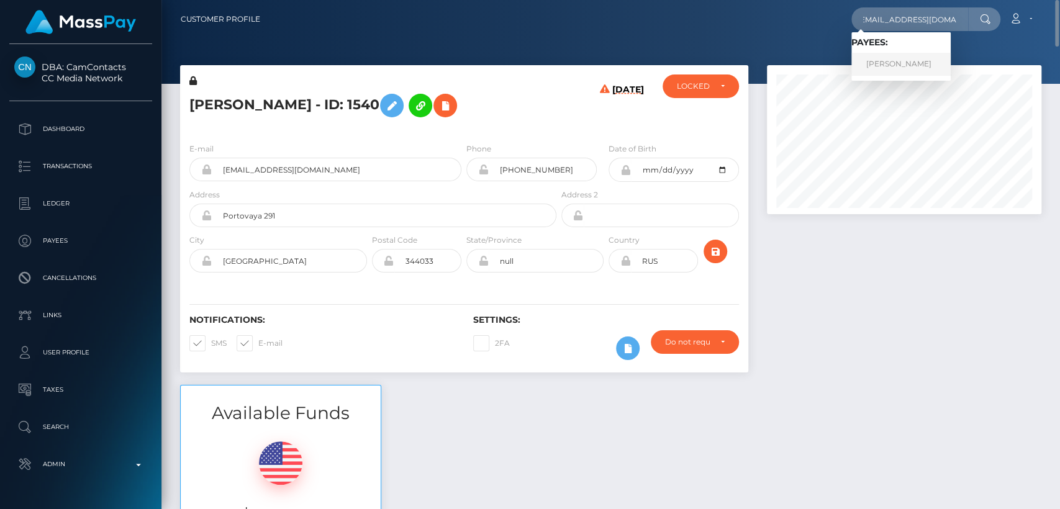
scroll to position [0, 0]
click at [899, 64] on link "Alona Anisimova" at bounding box center [900, 64] width 99 height 23
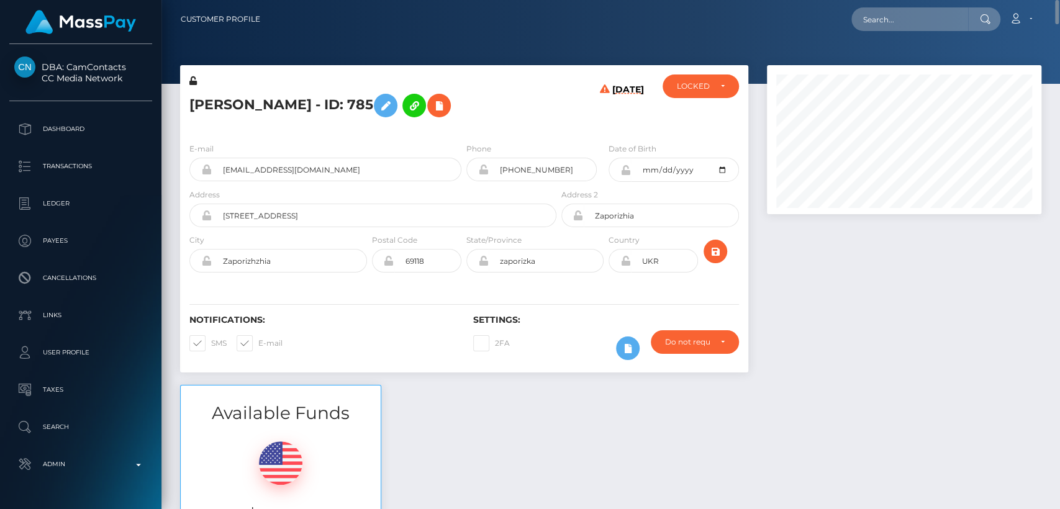
click at [214, 101] on h5 "[PERSON_NAME] - ID: 785" at bounding box center [369, 106] width 360 height 36
click at [214, 101] on h5 "Alona Anisimova - ID: 785" at bounding box center [369, 106] width 360 height 36
click at [893, 22] on input "text" at bounding box center [909, 19] width 117 height 24
paste input "xwilddragonx@gmail.com"
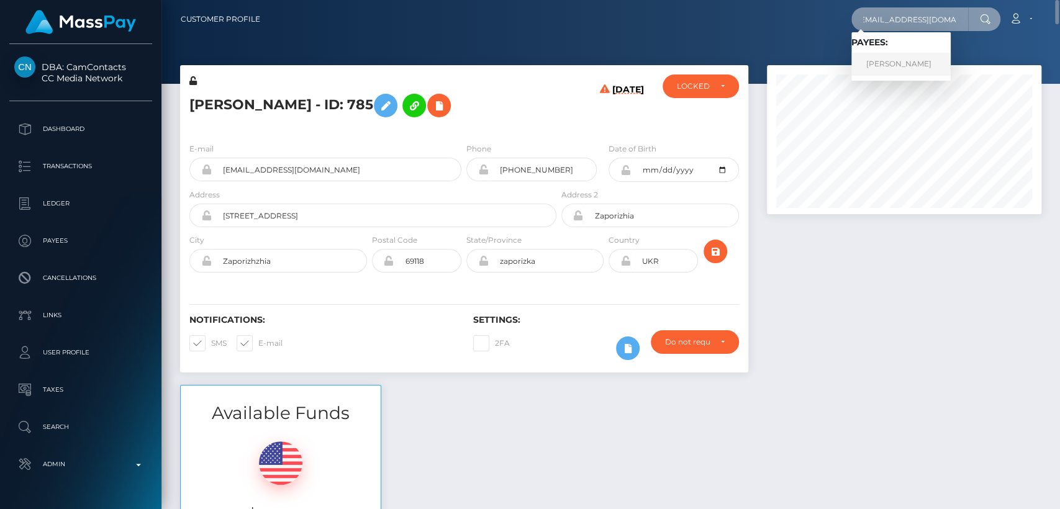
type input "xwilddragonx@gmail.com"
click at [875, 70] on link "Alona Anisimova" at bounding box center [900, 64] width 99 height 23
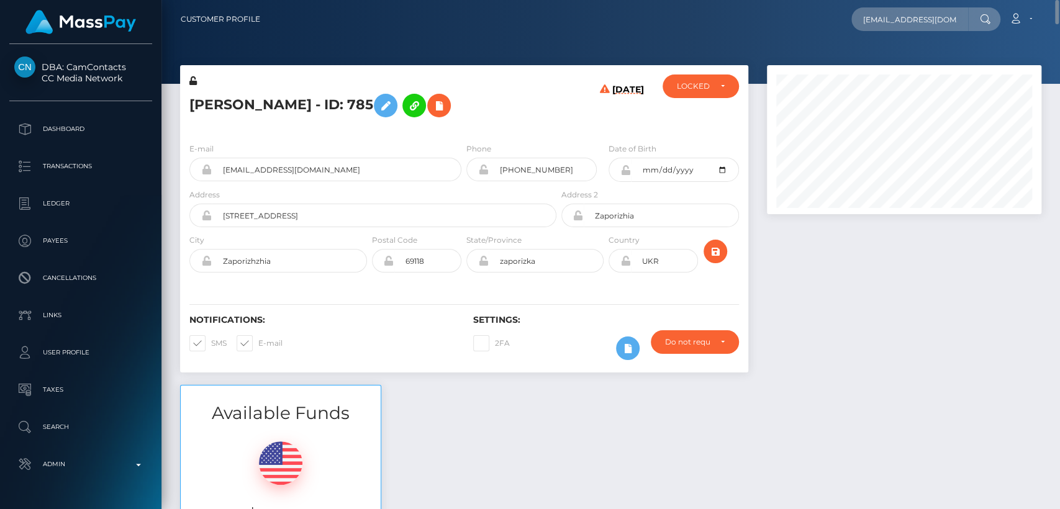
click at [184, 106] on div "Alona Anisimova - ID: 785" at bounding box center [369, 103] width 379 height 58
copy h5 "Alona"
click at [873, 20] on input "text" at bounding box center [909, 19] width 117 height 24
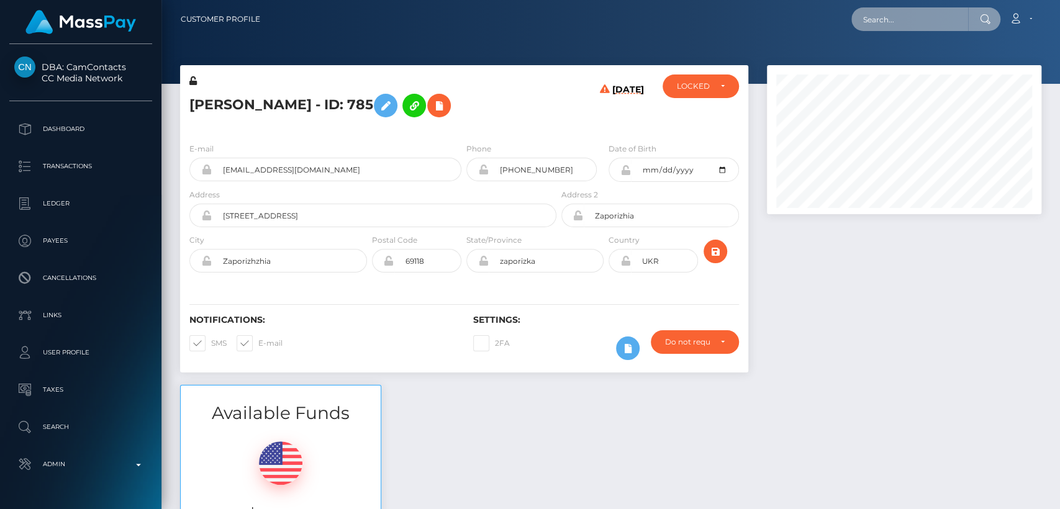
paste input "[EMAIL_ADDRESS][DOMAIN_NAME]"
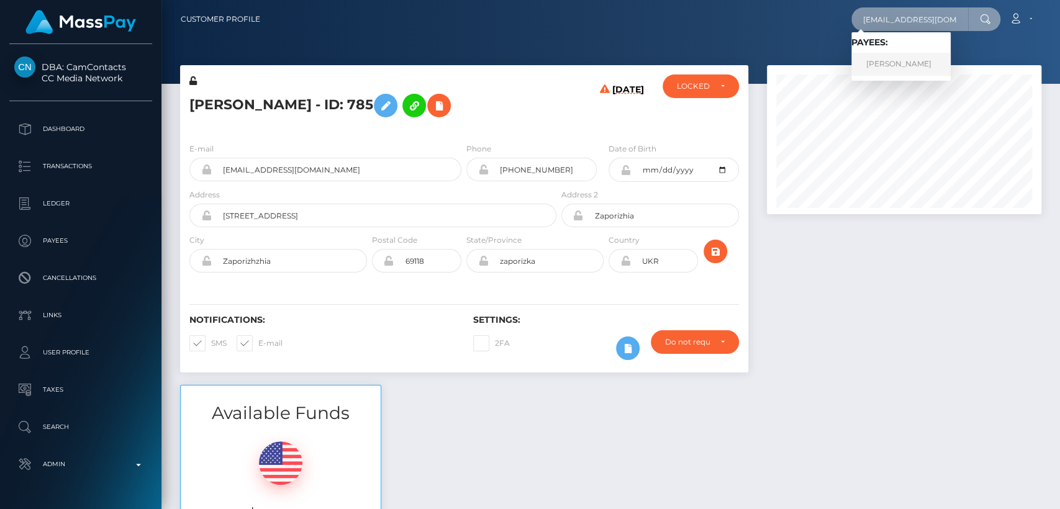
type input "[EMAIL_ADDRESS][DOMAIN_NAME]"
click at [898, 61] on link "Vladislav Pskhatsiev" at bounding box center [900, 64] width 99 height 23
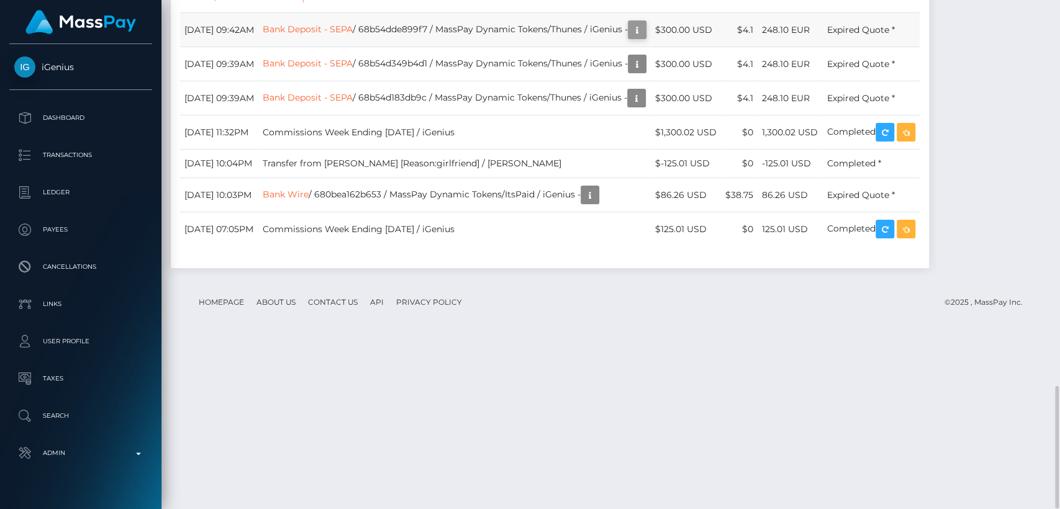
scroll to position [149, 274]
click at [644, 38] on icon "button" at bounding box center [637, 30] width 15 height 16
click at [684, 173] on div "Additional Info" at bounding box center [691, 168] width 81 height 23
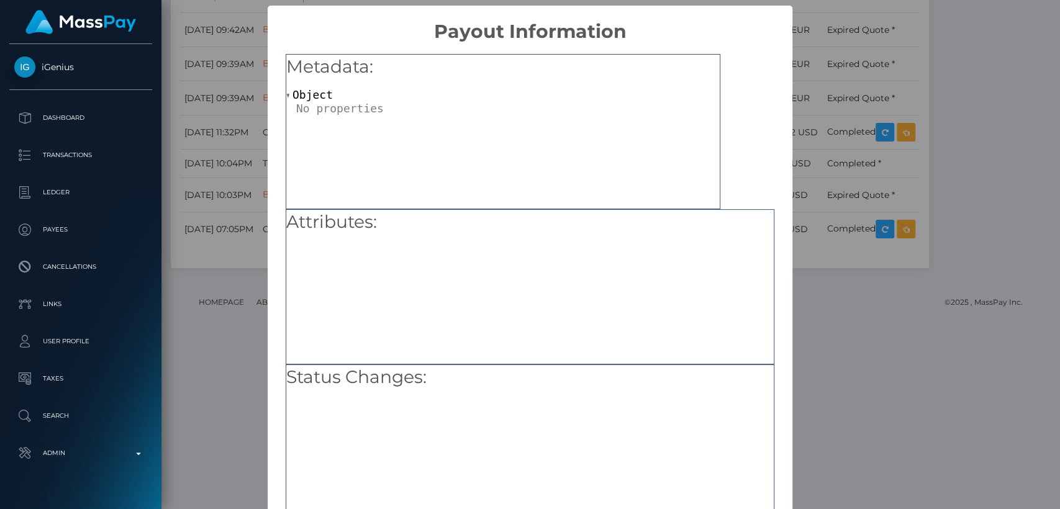
click at [905, 99] on div "× Payout Information Metadata: Object Attributes: Status Changes: OK No Cancel" at bounding box center [530, 254] width 1060 height 509
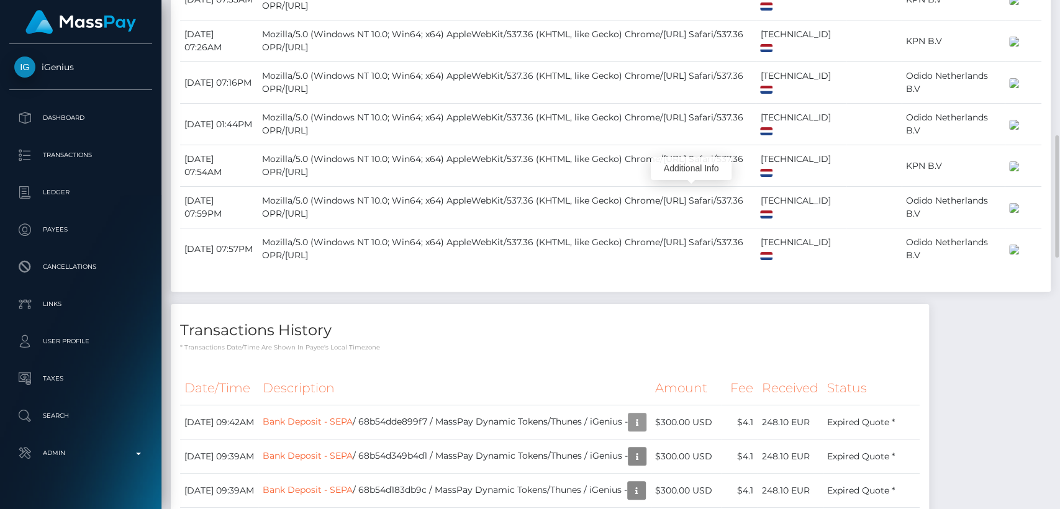
scroll to position [869, 0]
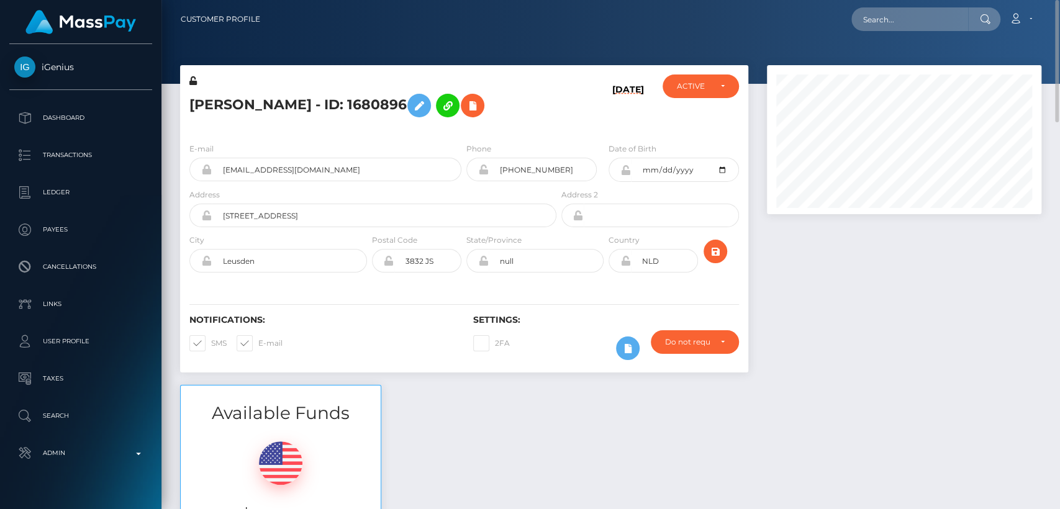
click at [210, 106] on h5 "Vladislav Pskhatsiev - ID: 1680896" at bounding box center [369, 106] width 360 height 36
copy h5 "Vladislav"
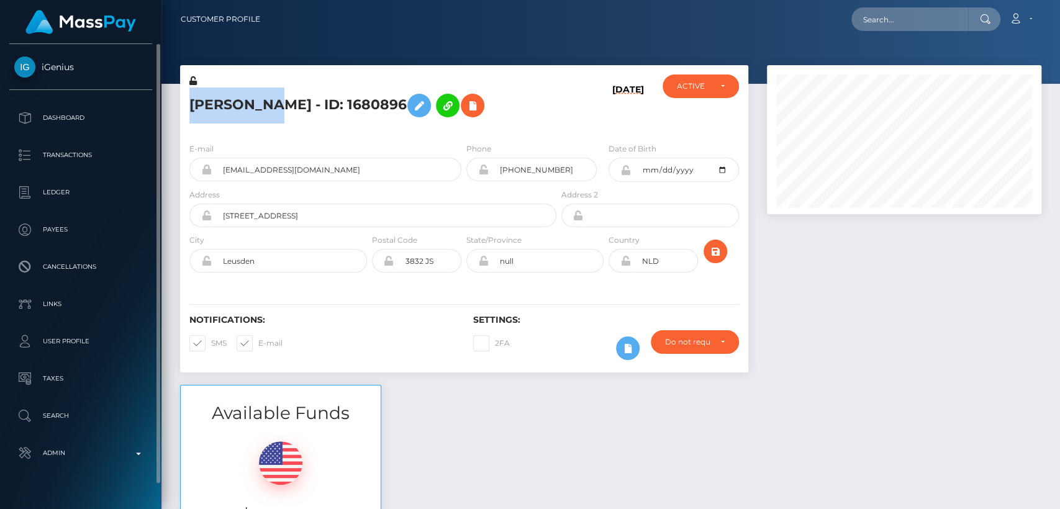
drag, startPoint x: 39, startPoint y: 54, endPoint x: 79, endPoint y: 66, distance: 42.0
click at [79, 66] on div "iGenius Dashboard Transactions Ledger Payees Cancellations" at bounding box center [80, 275] width 161 height 463
copy span "iGenius"
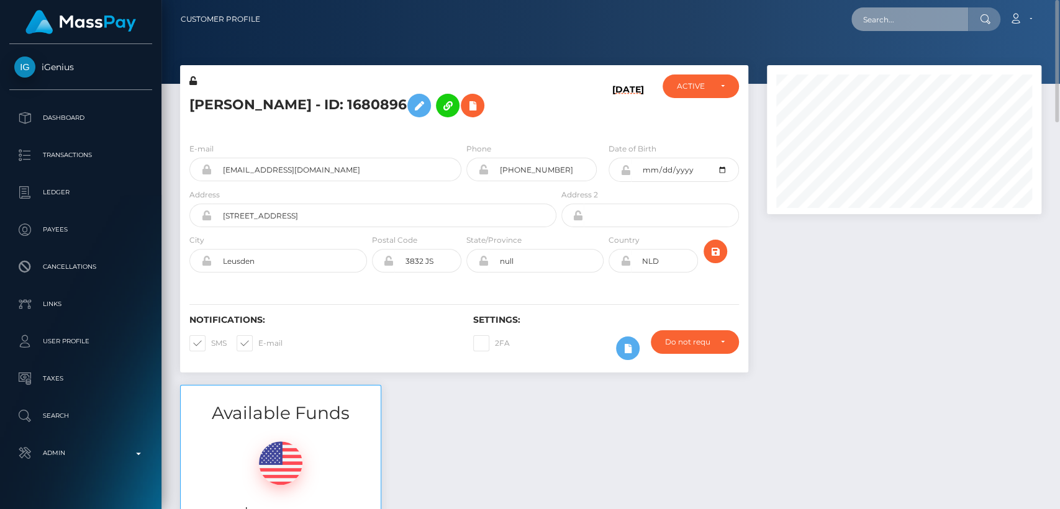
click at [918, 19] on input "text" at bounding box center [909, 19] width 117 height 24
paste input "cheesecake.exettv@gmail.com"
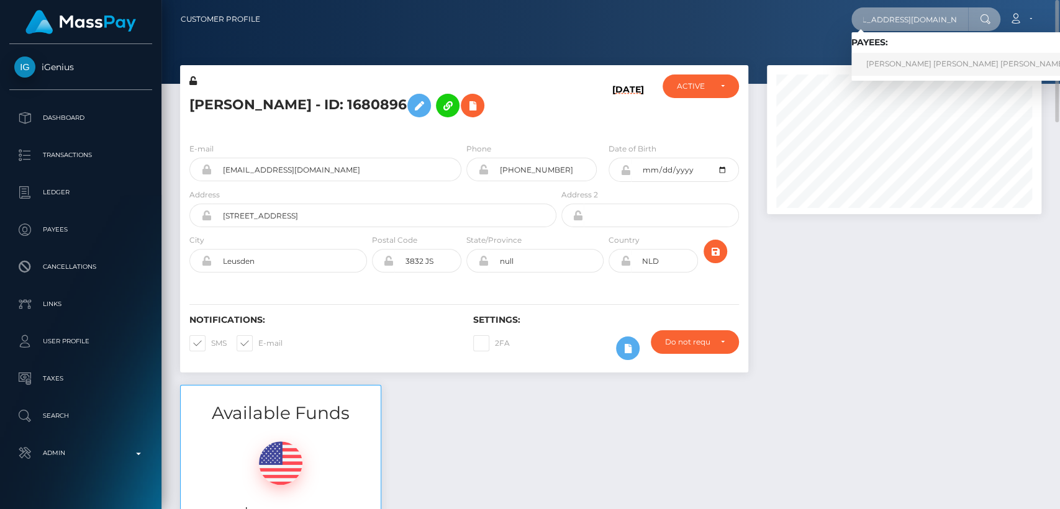
type input "cheesecake.exettv@gmail.com"
click at [913, 73] on link "ALANA LEE MUTART GRAVES" at bounding box center [965, 64] width 229 height 23
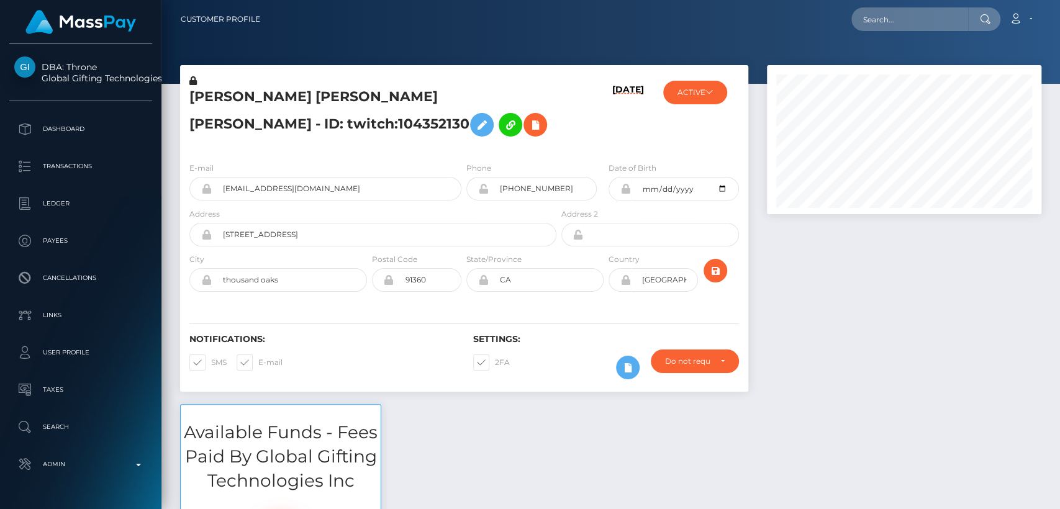
scroll to position [149, 274]
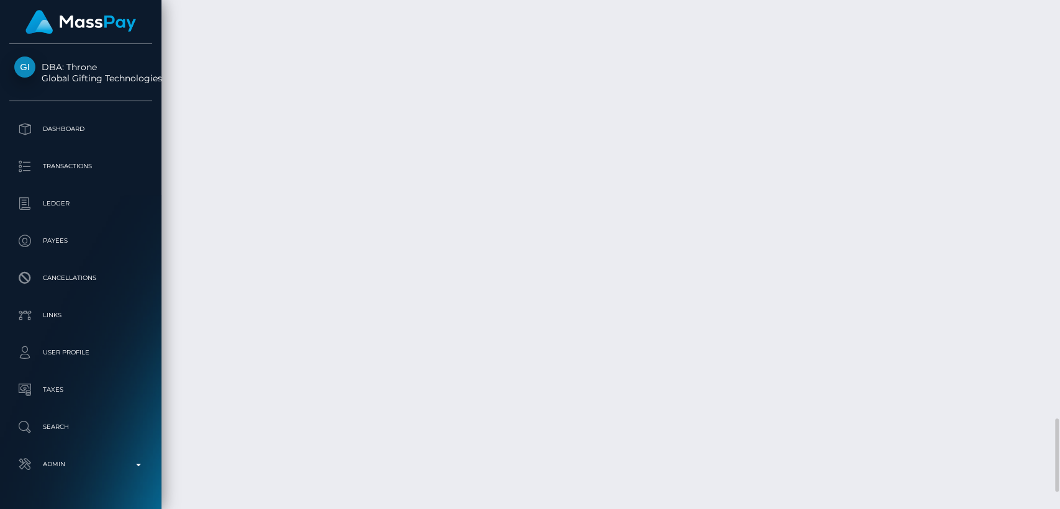
scroll to position [2892, 0]
drag, startPoint x: 793, startPoint y: 344, endPoint x: 782, endPoint y: 327, distance: 20.5
copy td "$70.84 USD"
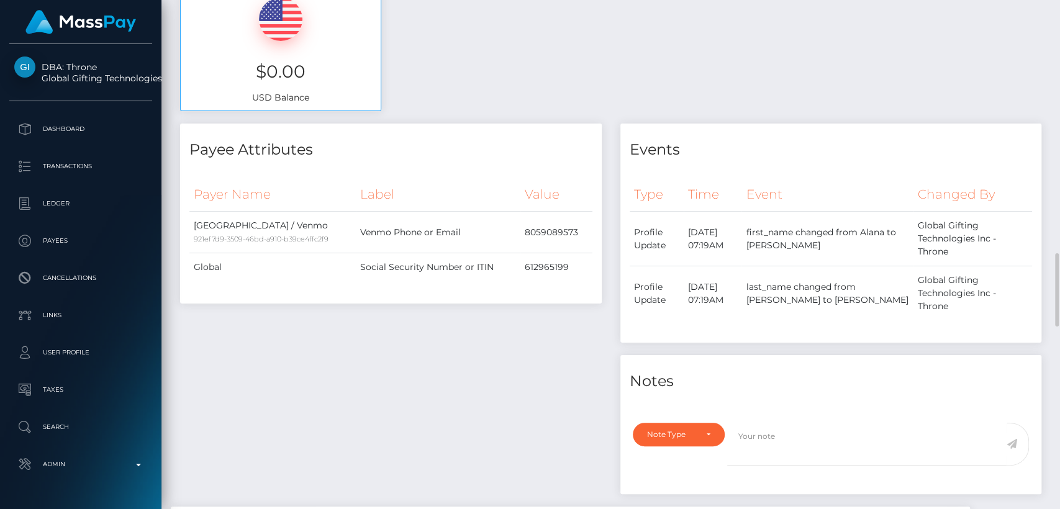
scroll to position [0, 0]
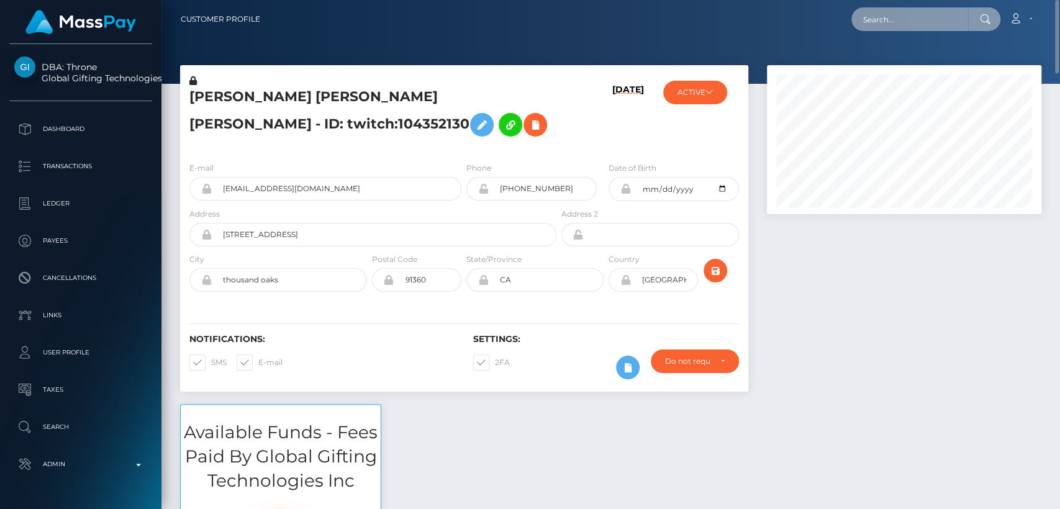
click at [873, 16] on input "text" at bounding box center [909, 19] width 117 height 24
paste input "jempusjan77@gmail.com"
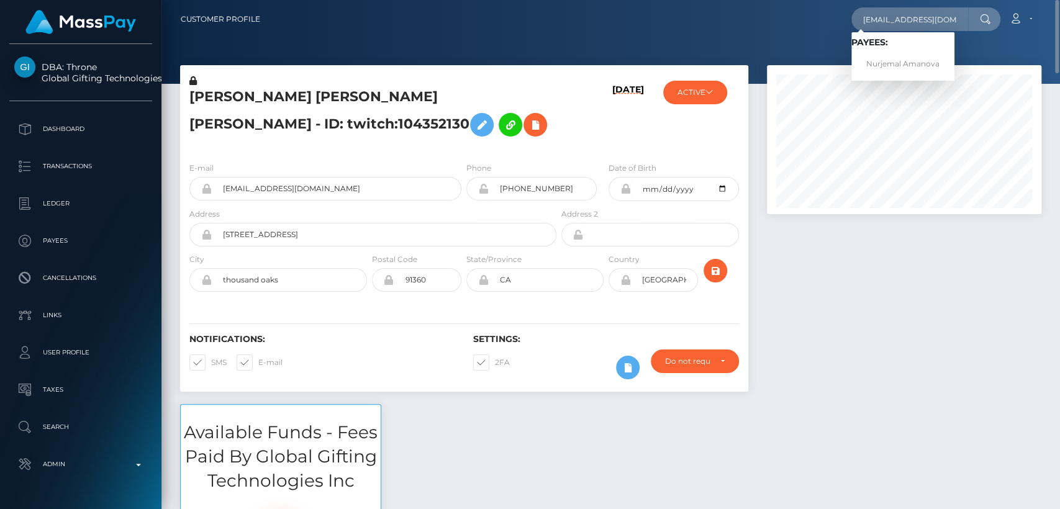
click at [406, 387] on div "Notifications: SMS E-mail Settings: 2FA" at bounding box center [464, 348] width 568 height 88
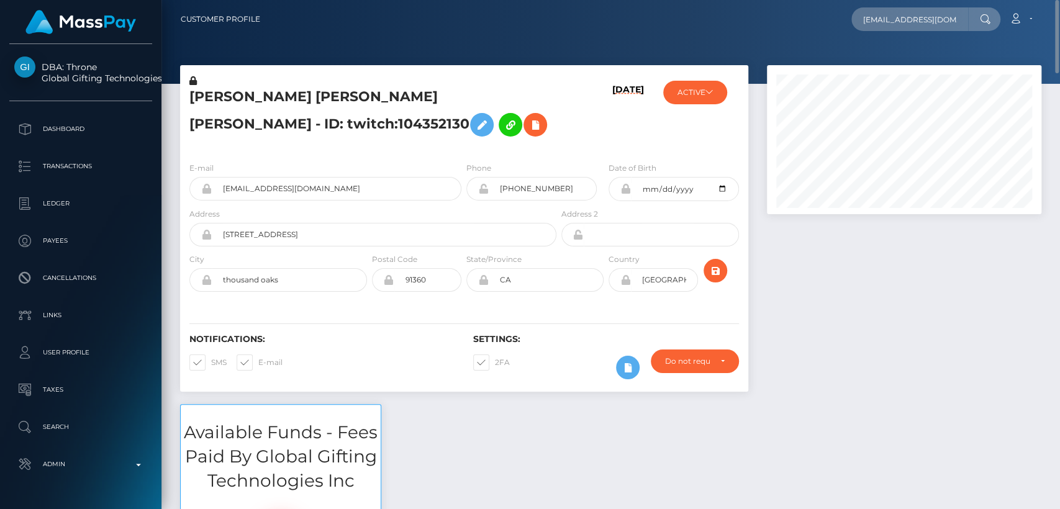
click at [406, 387] on div "Notifications: SMS E-mail Settings: 2FA" at bounding box center [464, 348] width 568 height 88
click at [209, 93] on h5 "ALANA LEE MUTART GRAVES - ID: twitch:104352130" at bounding box center [369, 115] width 360 height 55
copy h5 "ALANA"
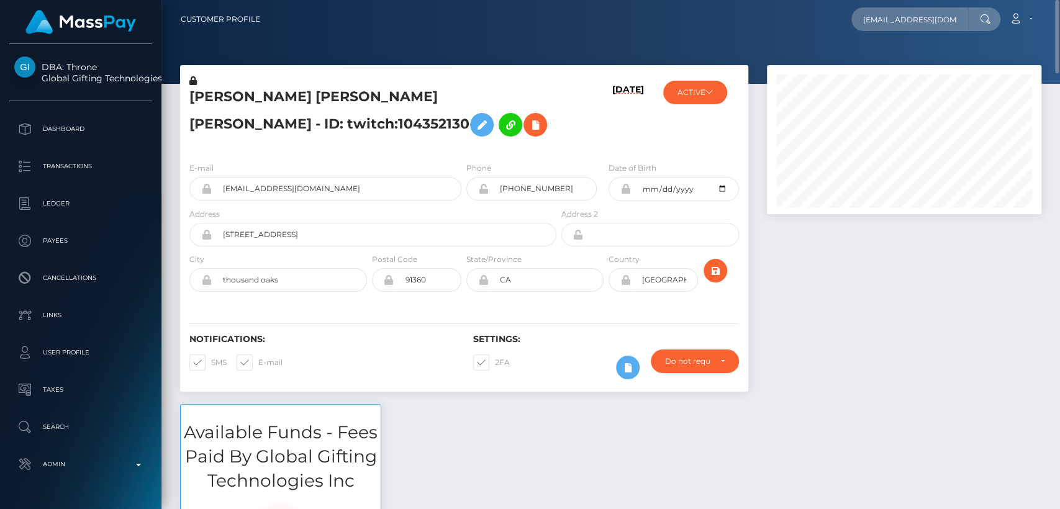
click at [922, 6] on div "jempusjan77@gmail.com Loading... Loading... Payees: Nurjemal Amanova Account Ed…" at bounding box center [655, 19] width 770 height 26
click at [921, 14] on input "jempusjan77@gmail.com" at bounding box center [909, 19] width 117 height 24
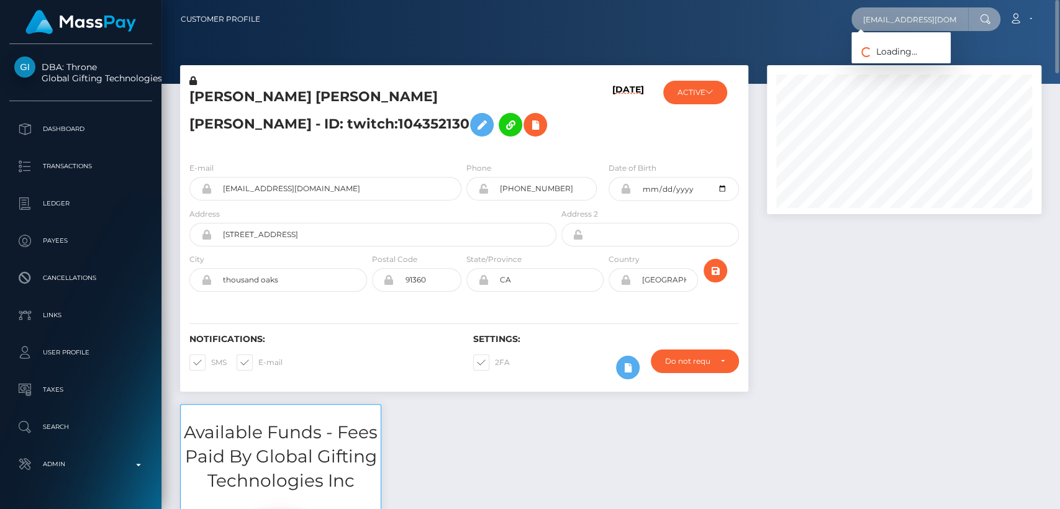
paste input "santi69.sts"
click at [871, 16] on input "santi69.sts@gmail.com" at bounding box center [909, 19] width 117 height 24
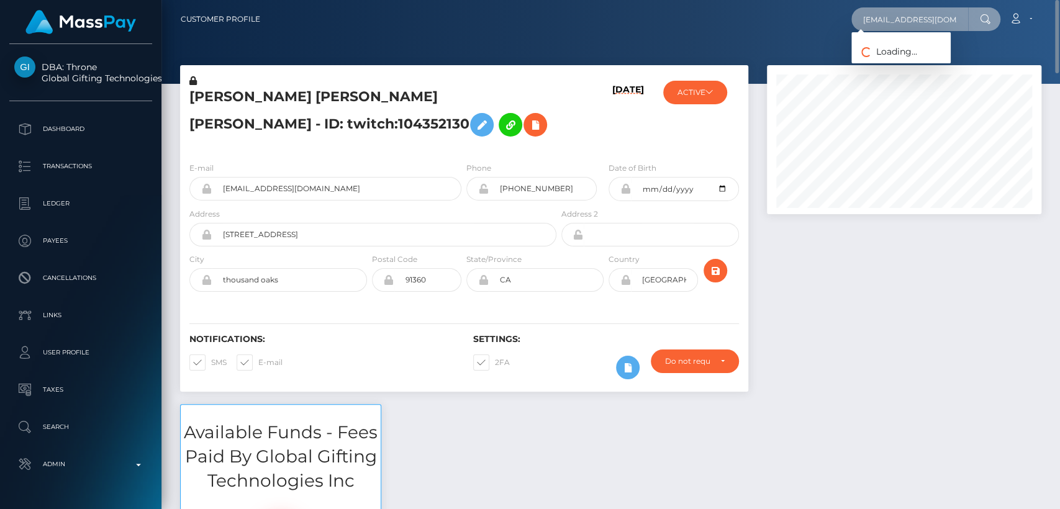
paste input "oogle"
type input "santi69.sts@googlemail.com"
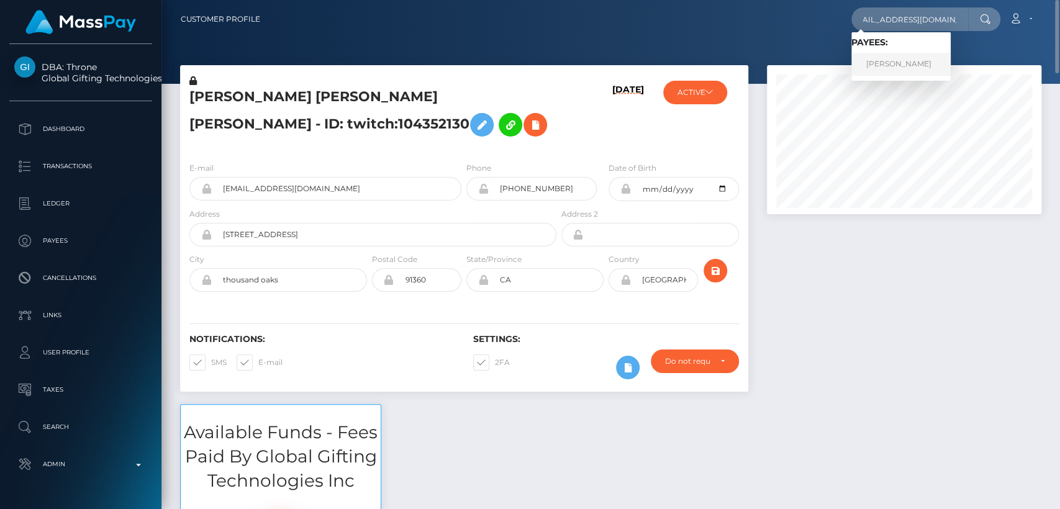
scroll to position [0, 0]
click at [923, 73] on link "Sandra Thiele" at bounding box center [900, 64] width 99 height 23
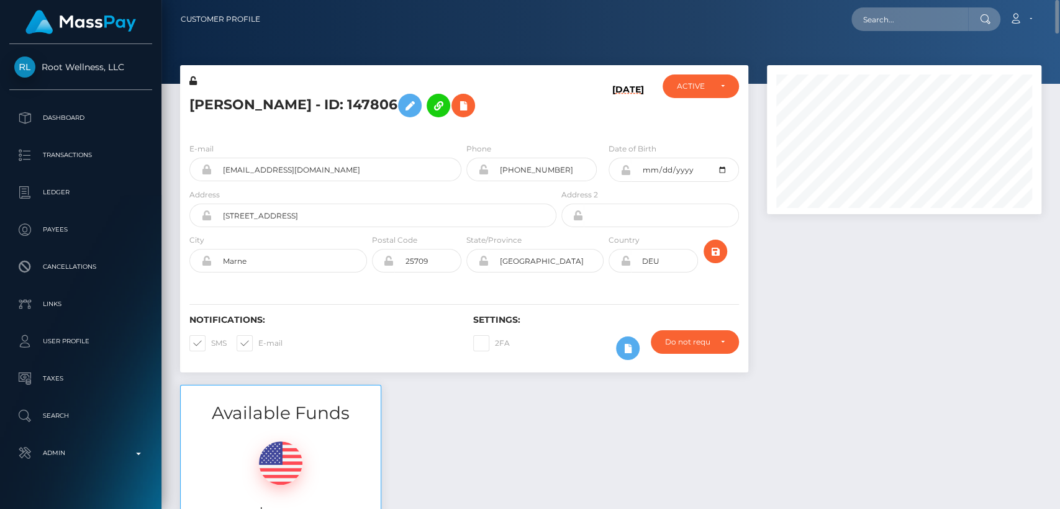
click at [220, 101] on h5 "[PERSON_NAME] - ID: 147806" at bounding box center [369, 106] width 360 height 36
copy h5 "[PERSON_NAME]"
click at [904, 25] on input "text" at bounding box center [909, 19] width 117 height 24
paste input "[EMAIL_ADDRESS][DOMAIN_NAME]"
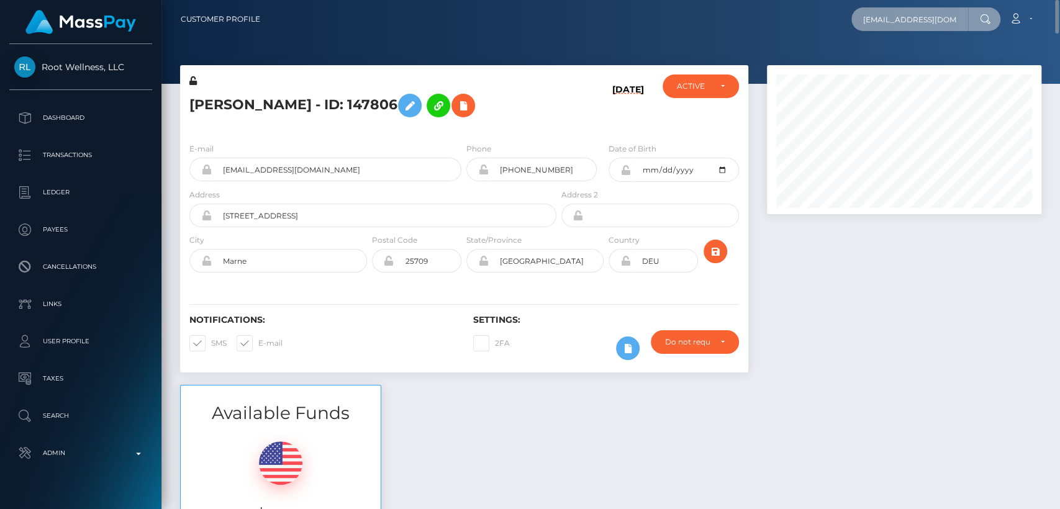
scroll to position [0, 27]
type input "corkersgroundcare@yahoo.com"
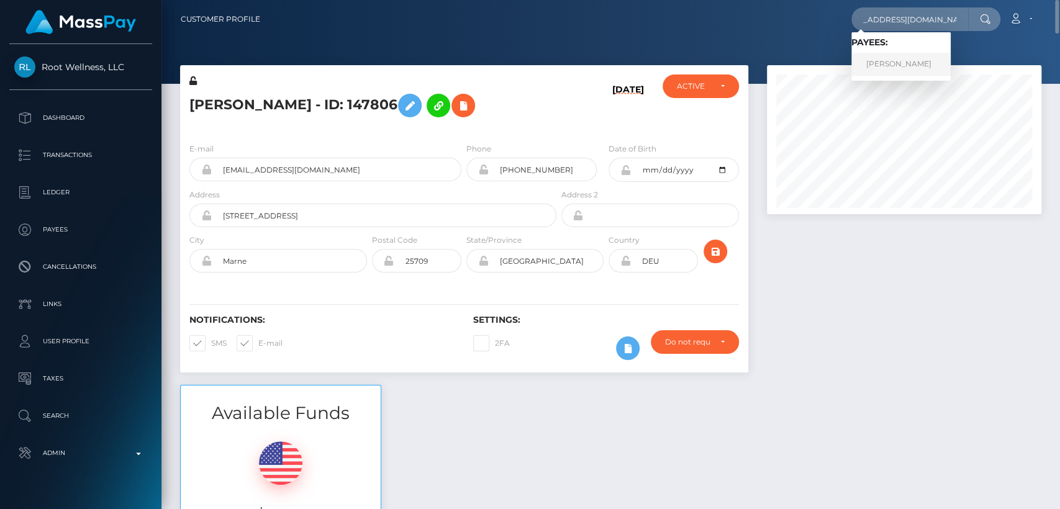
scroll to position [0, 0]
click at [884, 63] on link "BENJAMIN ROBERT CORKER" at bounding box center [900, 64] width 99 height 23
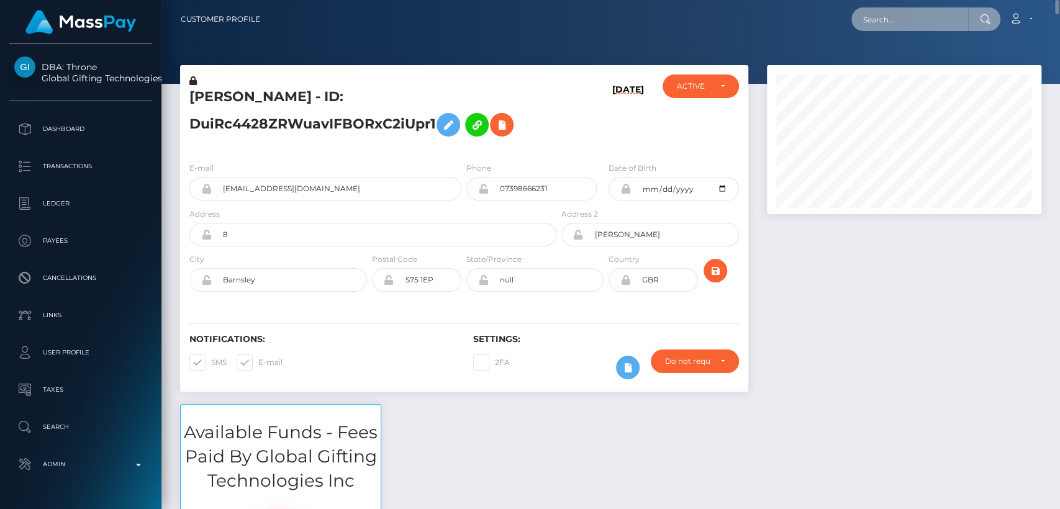
click at [879, 19] on input "text" at bounding box center [909, 19] width 117 height 24
paste input "e.kielan@onet.pl"
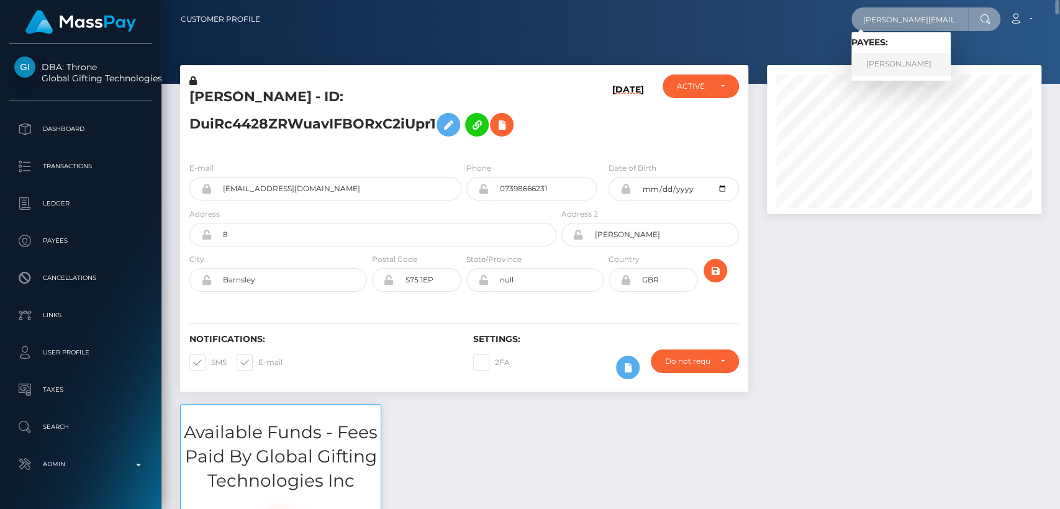
type input "e.kielan@onet.pl"
click at [882, 56] on link "Ewelina Kielan" at bounding box center [900, 64] width 99 height 23
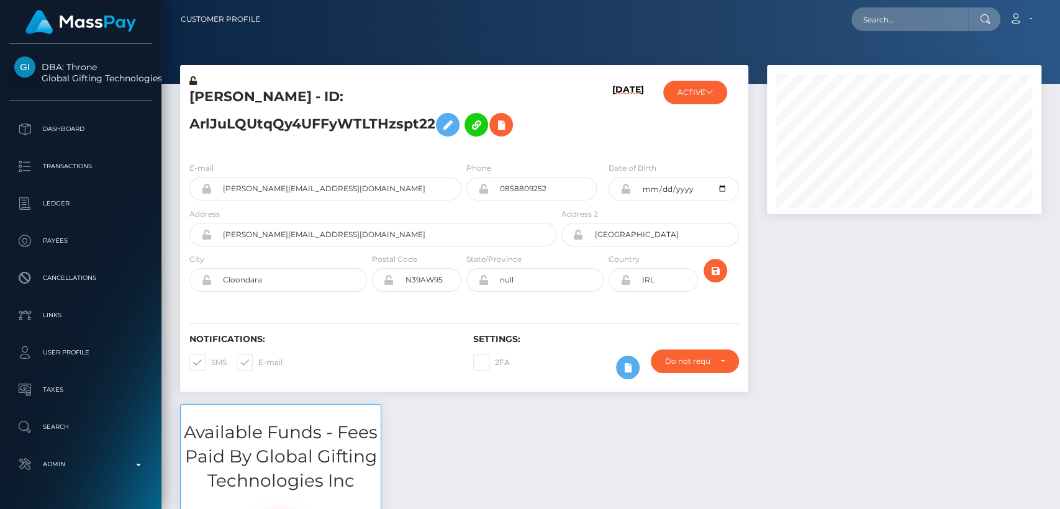
scroll to position [149, 274]
click at [215, 88] on h5 "[PERSON_NAME] - ID: ArlJuLQUtqQy4UFFyWTLTHzspt22" at bounding box center [369, 115] width 360 height 55
click at [218, 94] on h5 "[PERSON_NAME] - ID: ArlJuLQUtqQy4UFFyWTLTHzspt22" at bounding box center [369, 115] width 360 height 55
copy h5 "Ewelina"
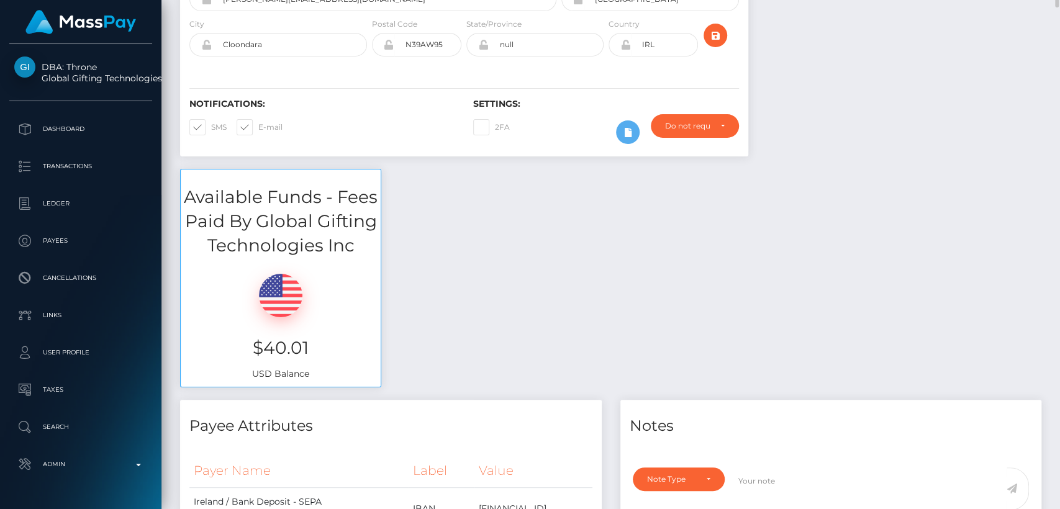
scroll to position [0, 0]
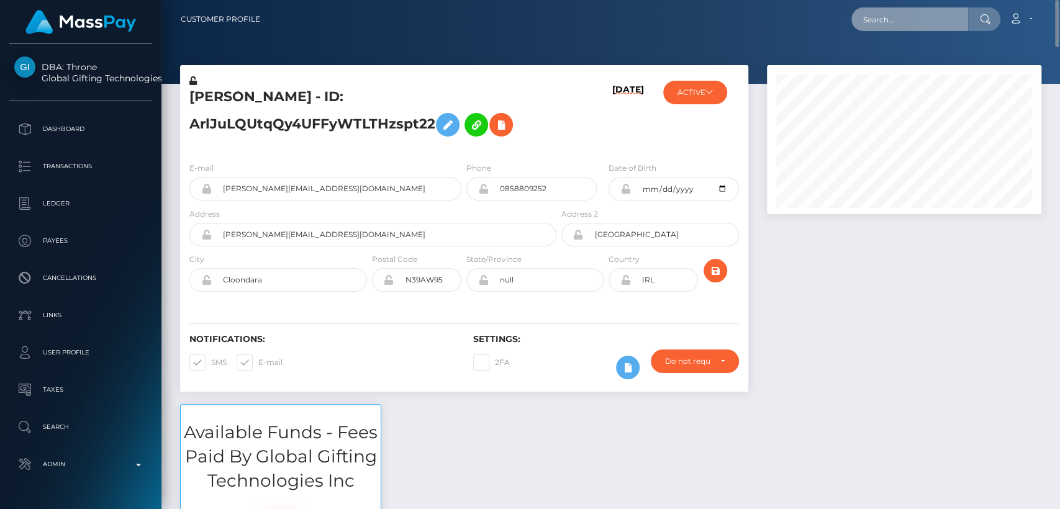
click at [903, 21] on input "text" at bounding box center [909, 19] width 117 height 24
paste input "[EMAIL_ADDRESS][DOMAIN_NAME]"
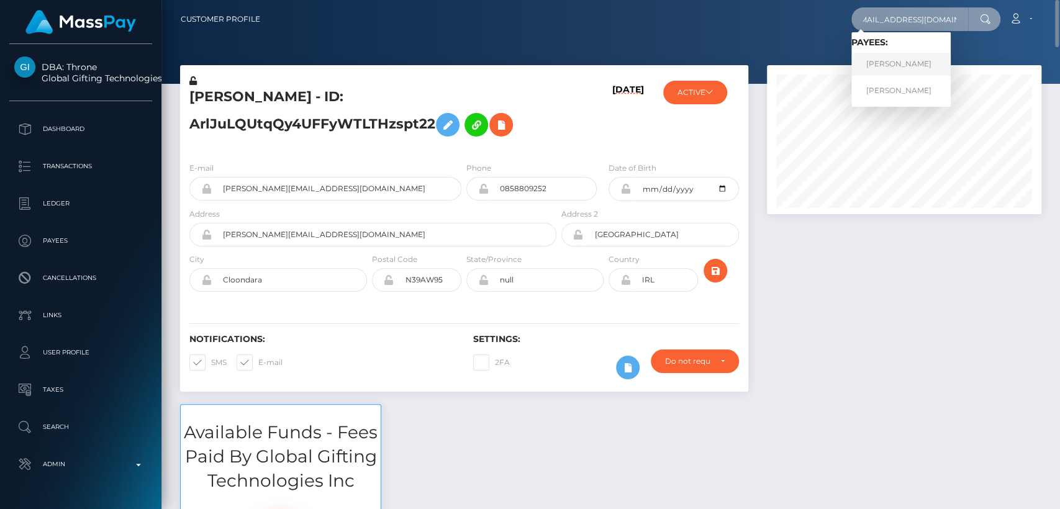
type input "[EMAIL_ADDRESS][DOMAIN_NAME]"
click at [899, 68] on link "OLENA TRESHNIUK" at bounding box center [900, 64] width 99 height 23
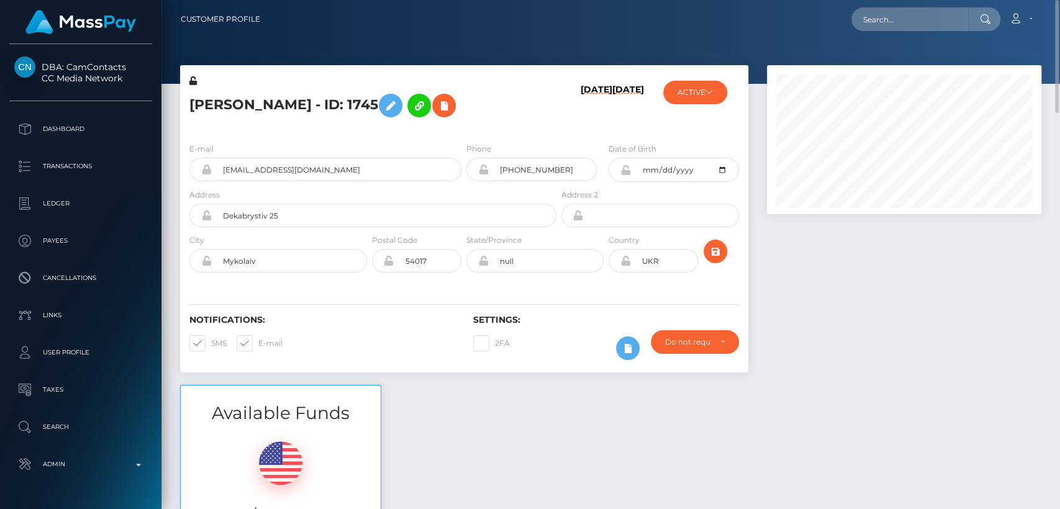
click at [220, 100] on h5 "[PERSON_NAME] - ID: 1745" at bounding box center [369, 106] width 360 height 36
copy h5 "OLENA"
click at [918, 4] on nav "Customer Profile Loading... Loading... Account" at bounding box center [610, 19] width 898 height 38
click at [918, 21] on input "text" at bounding box center [909, 19] width 117 height 24
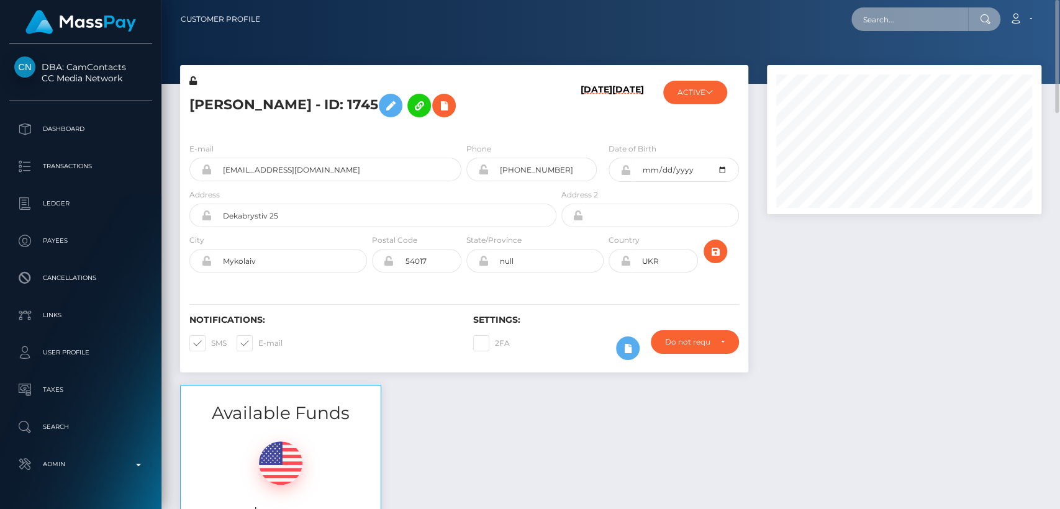
paste input "[EMAIL_ADDRESS][DOMAIN_NAME]"
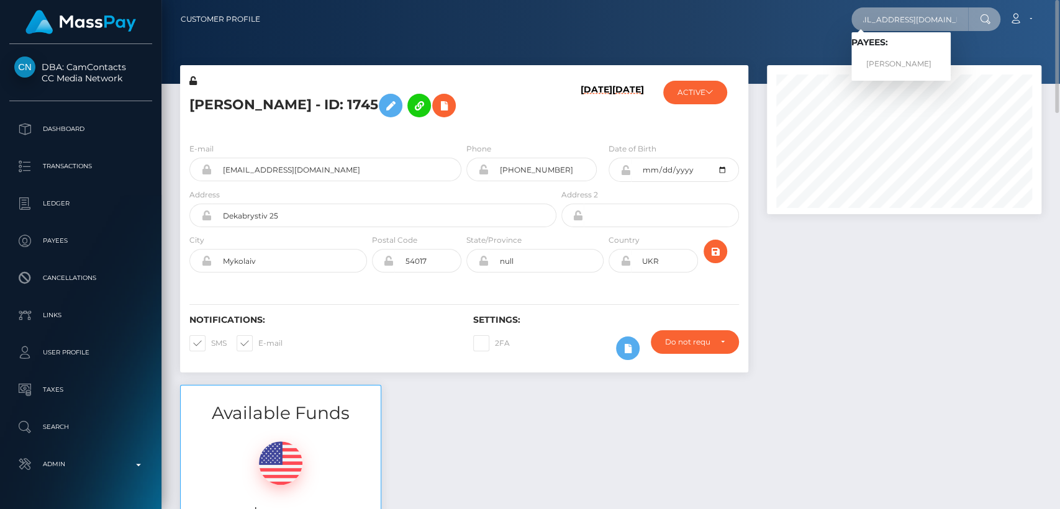
type input "[EMAIL_ADDRESS][DOMAIN_NAME]"
click at [911, 76] on div "Loading... Loading... Payees: DARIA BESPALKO-POPOVA" at bounding box center [900, 56] width 99 height 48
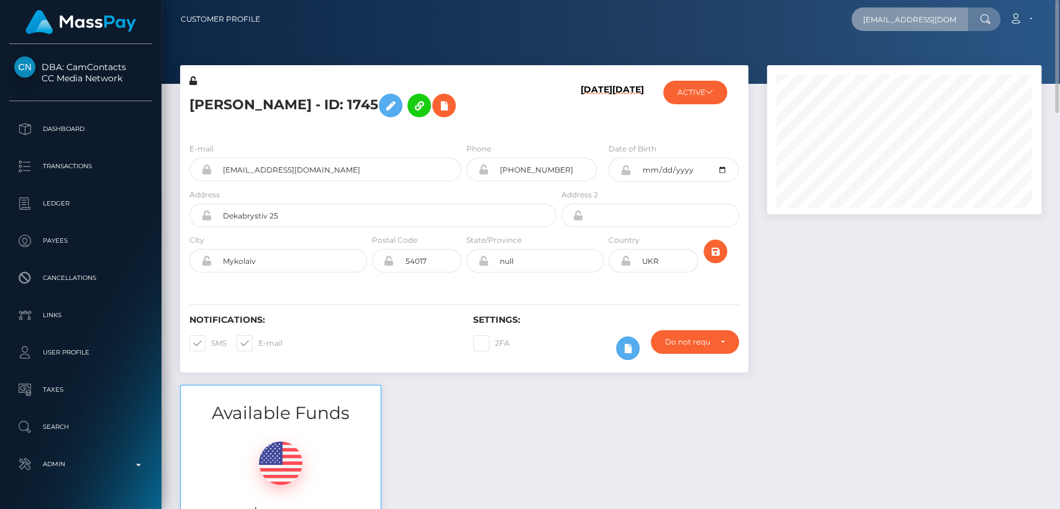
click at [924, 27] on input "[EMAIL_ADDRESS][DOMAIN_NAME]" at bounding box center [909, 19] width 117 height 24
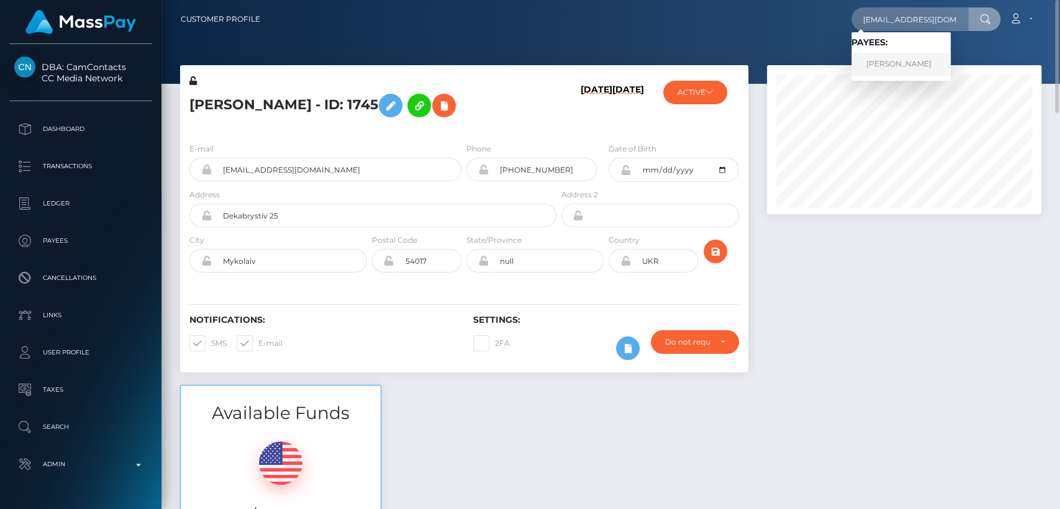
click at [926, 65] on link "DARIA BESPALKO-POPOVA" at bounding box center [900, 64] width 99 height 23
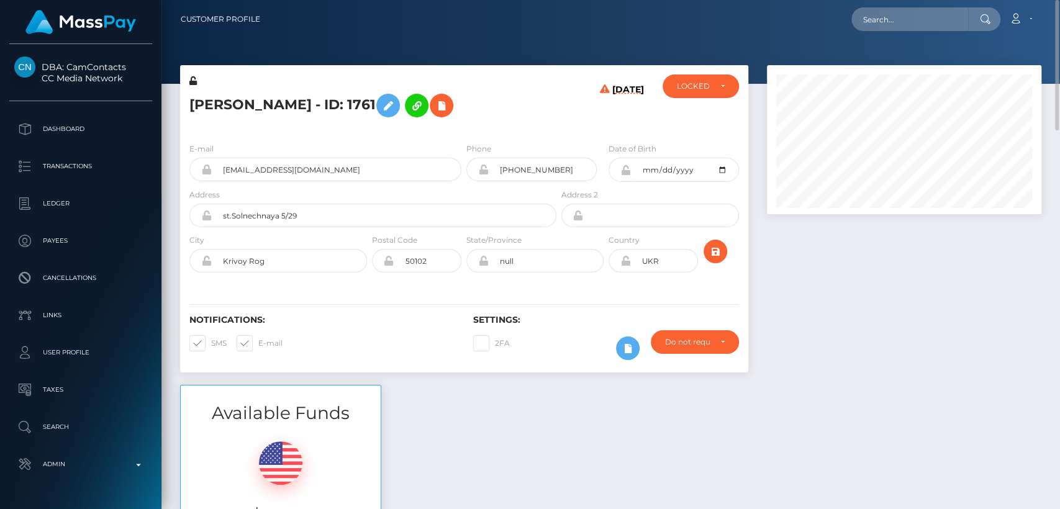
click at [219, 95] on h5 "DARIA BESPALKO-POPOVA - ID: 1761" at bounding box center [369, 106] width 360 height 36
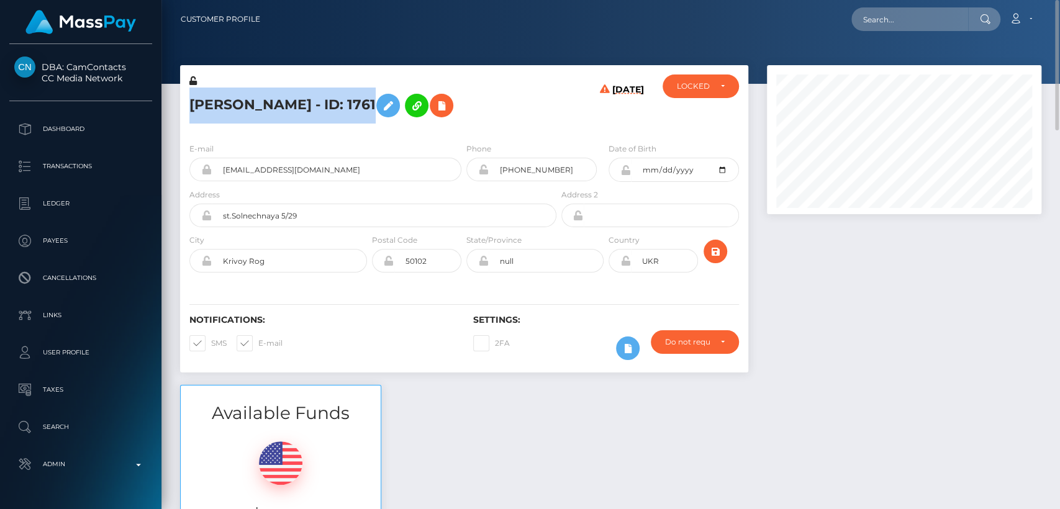
click at [219, 95] on h5 "DARIA BESPALKO-POPOVA - ID: 1761" at bounding box center [369, 106] width 360 height 36
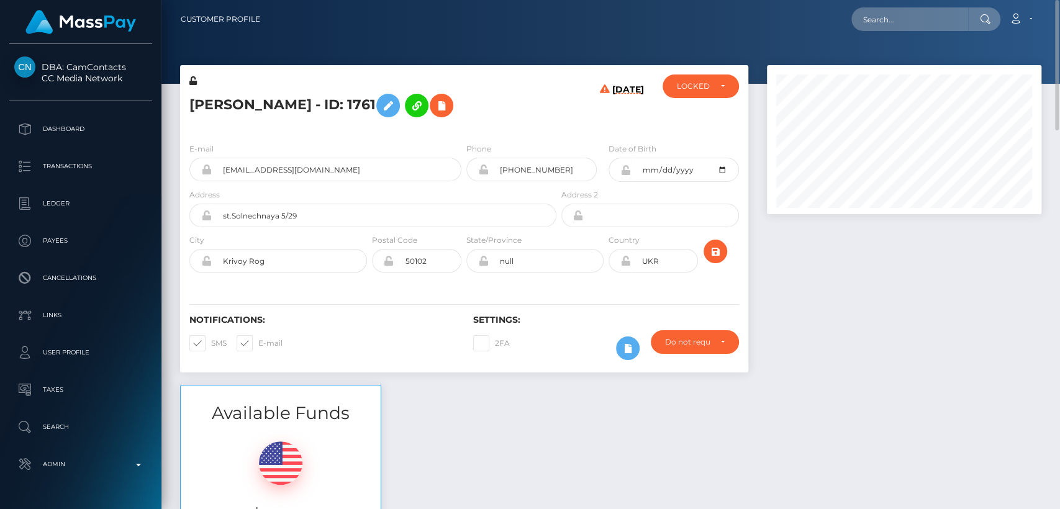
click at [435, 430] on div "Available Funds $121.20 USD Balance" at bounding box center [611, 476] width 880 height 183
click at [915, 19] on input "text" at bounding box center [909, 19] width 117 height 24
paste input "add070159@gmail.com"
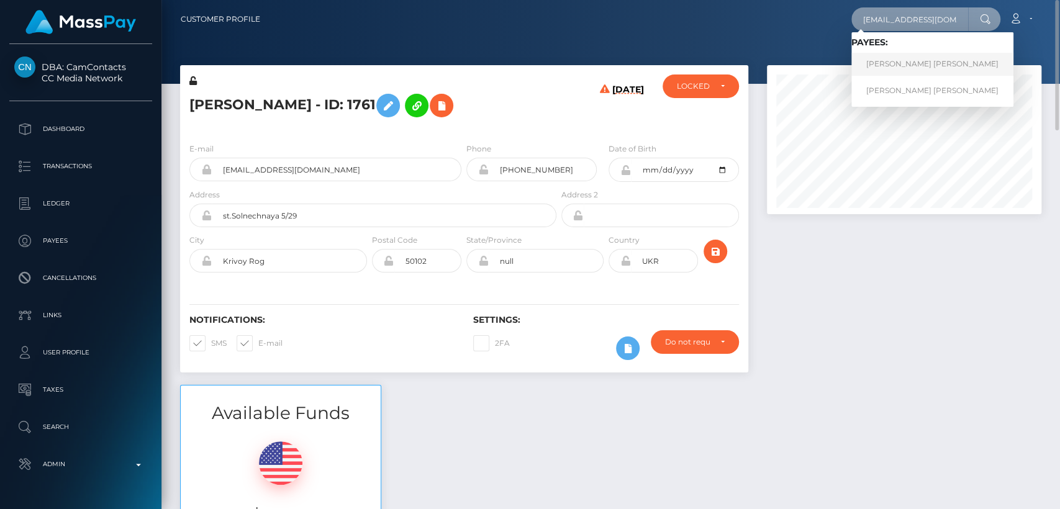
type input "add070159@gmail.com"
click at [879, 60] on link "Angelica Deniz Darias" at bounding box center [932, 64] width 162 height 23
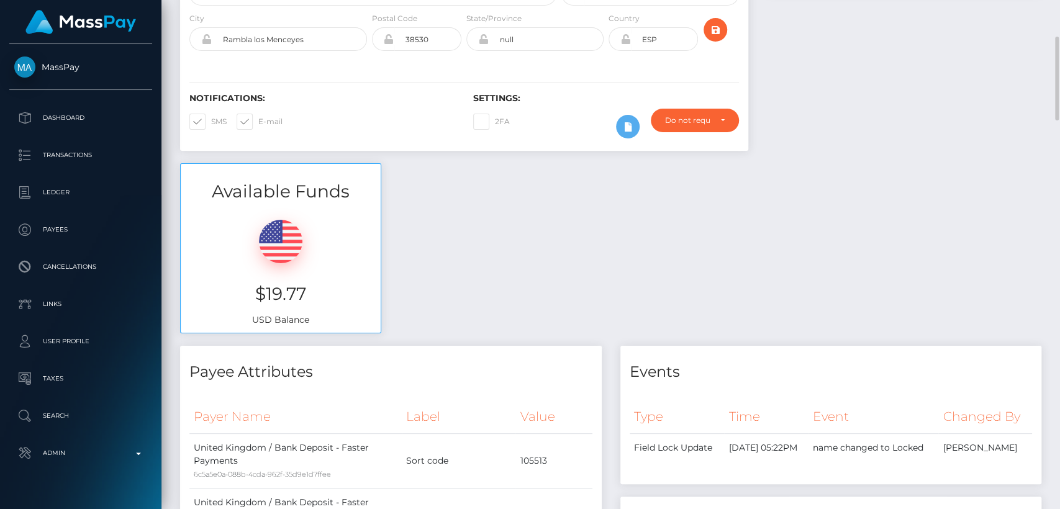
scroll to position [223, 0]
click at [466, 153] on div "Angelica Deniz Darias - ID: 05/05/25 ACTIVE MassPay - ACTIVE" at bounding box center [464, 2] width 587 height 320
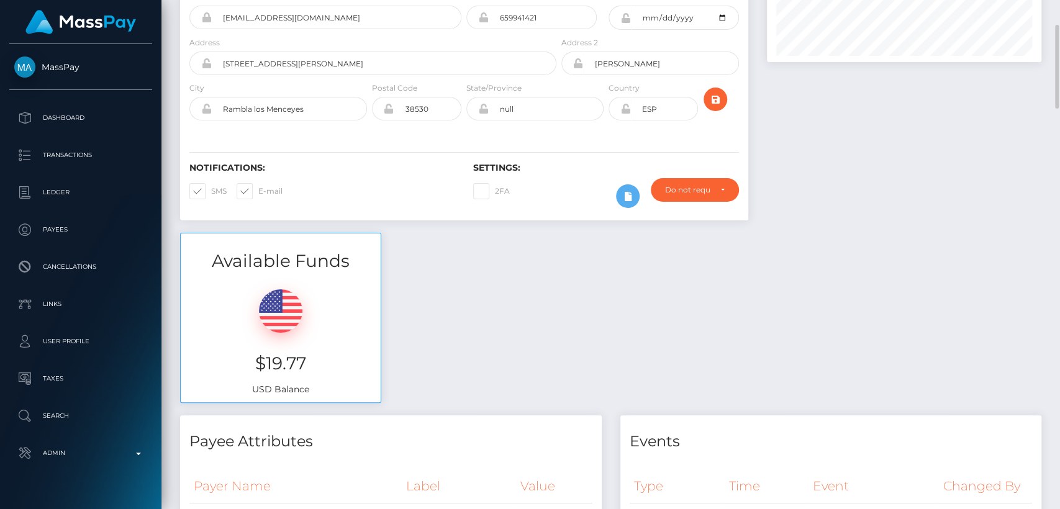
scroll to position [0, 0]
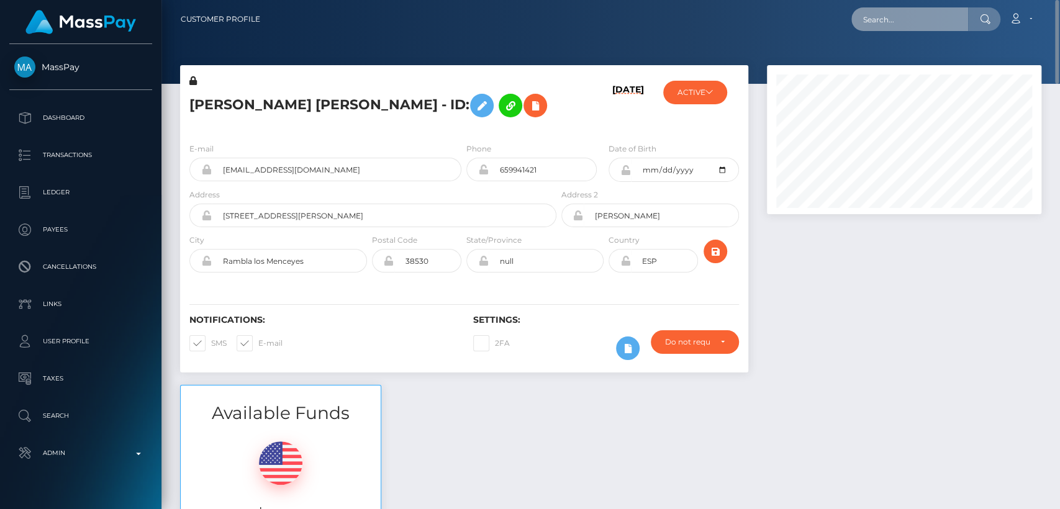
click at [909, 16] on input "text" at bounding box center [909, 19] width 117 height 24
paste input "italydasha@gmail.com"
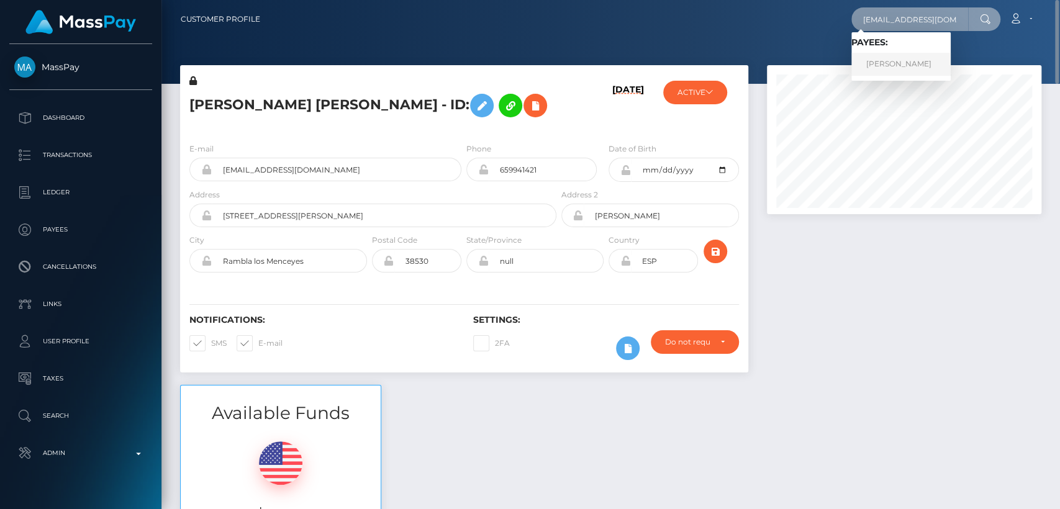
type input "italydasha@gmail.com"
click at [884, 66] on link "DARIIA TUPALSKA" at bounding box center [900, 64] width 99 height 23
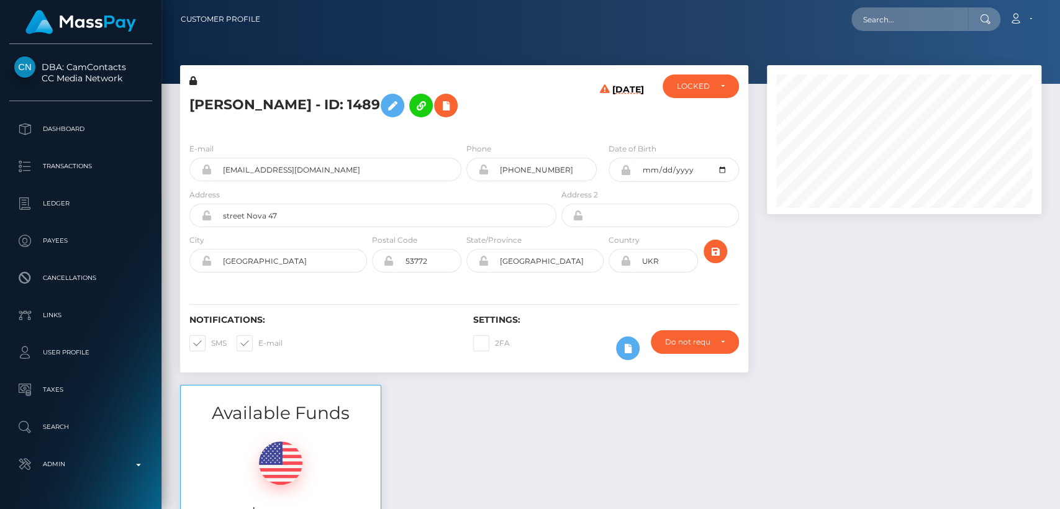
scroll to position [149, 274]
click at [431, 399] on div "Available Funds $277.69 USD Balance" at bounding box center [611, 476] width 880 height 183
click at [219, 108] on h5 "DARIIA TUPALSKA - ID: 1489" at bounding box center [369, 106] width 360 height 36
copy h5 "DARIIA"
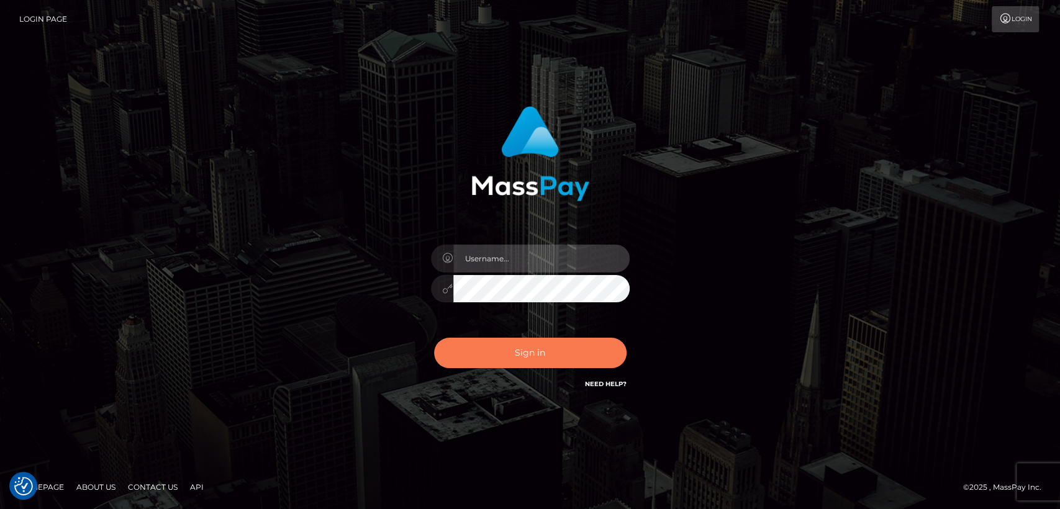
type input "[DOMAIN_NAME]"
click at [497, 355] on button "Sign in" at bounding box center [530, 353] width 192 height 30
type input "nt.es"
click at [497, 355] on button "Sign in" at bounding box center [530, 353] width 192 height 30
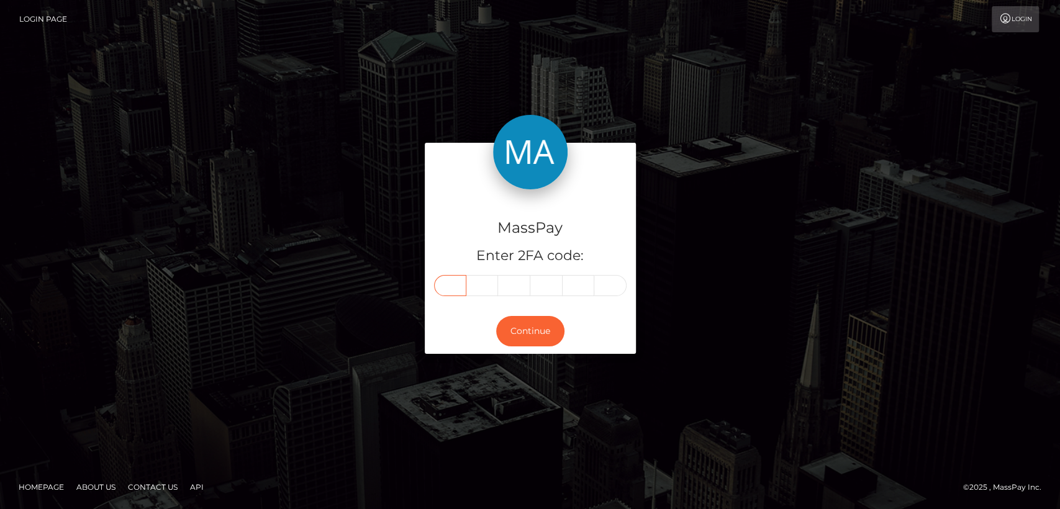
click at [461, 290] on input "text" at bounding box center [450, 285] width 32 height 21
paste input "1"
type input "1"
type input "5"
type input "9"
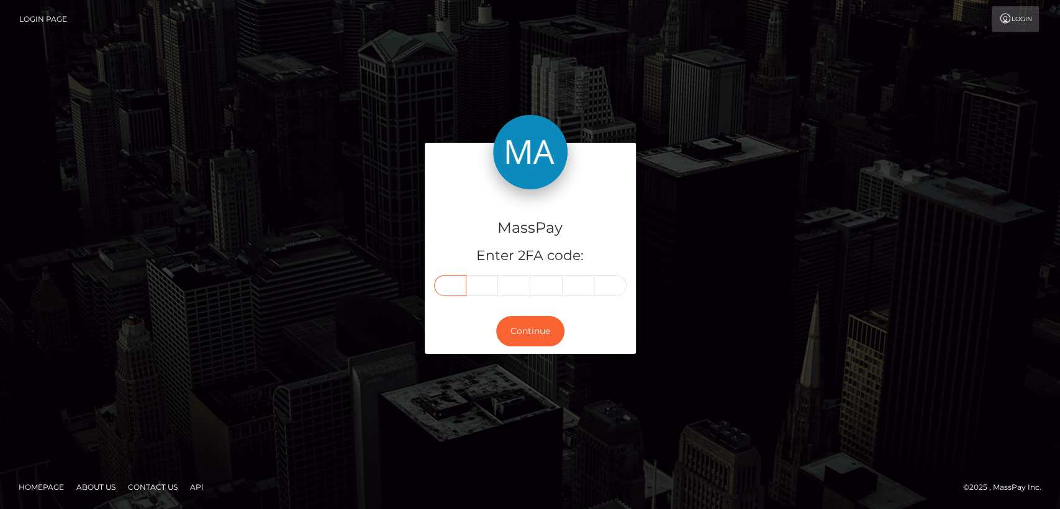
type input "5"
type input "9"
type input "2"
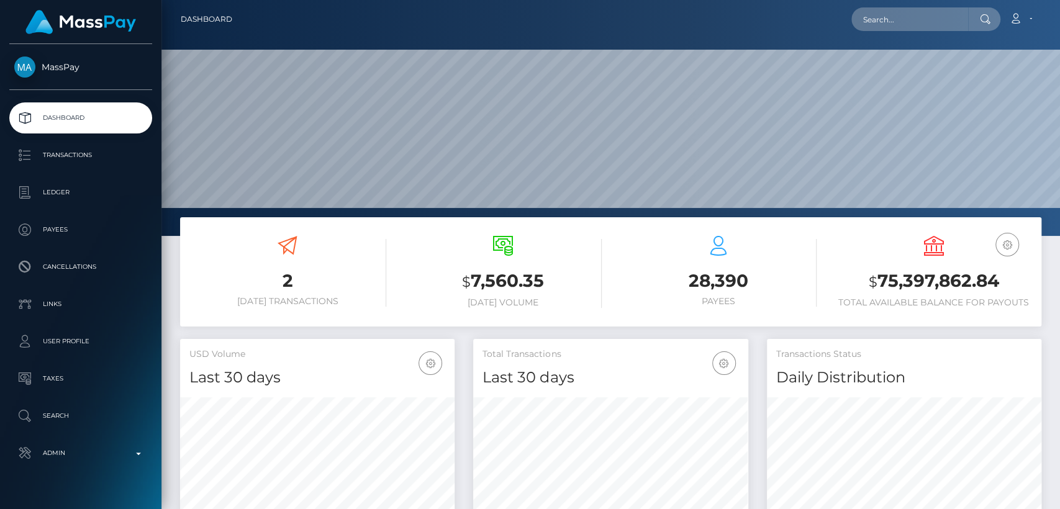
scroll to position [219, 274]
click at [936, 14] on input "text" at bounding box center [909, 19] width 117 height 24
paste input "reemkhalel65@gmail.com"
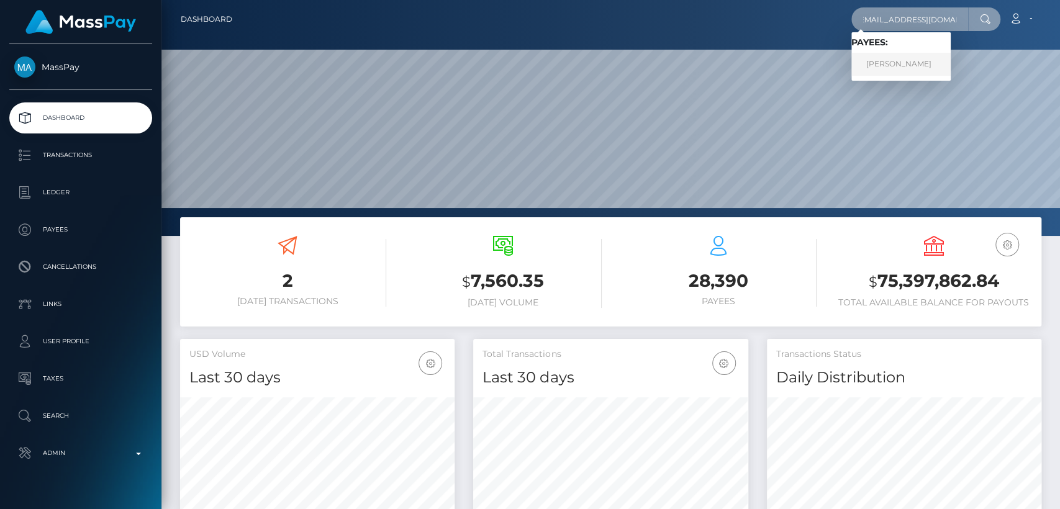
type input "reemkhalel65@gmail.com"
click at [927, 63] on link "Reem Al-Jassim Al-Muhammad" at bounding box center [900, 64] width 99 height 23
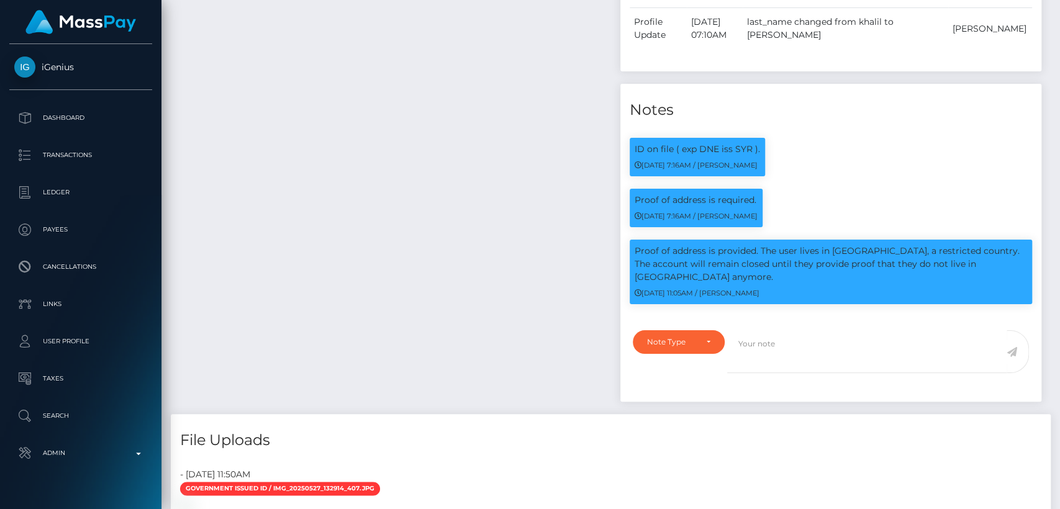
scroll to position [104, 0]
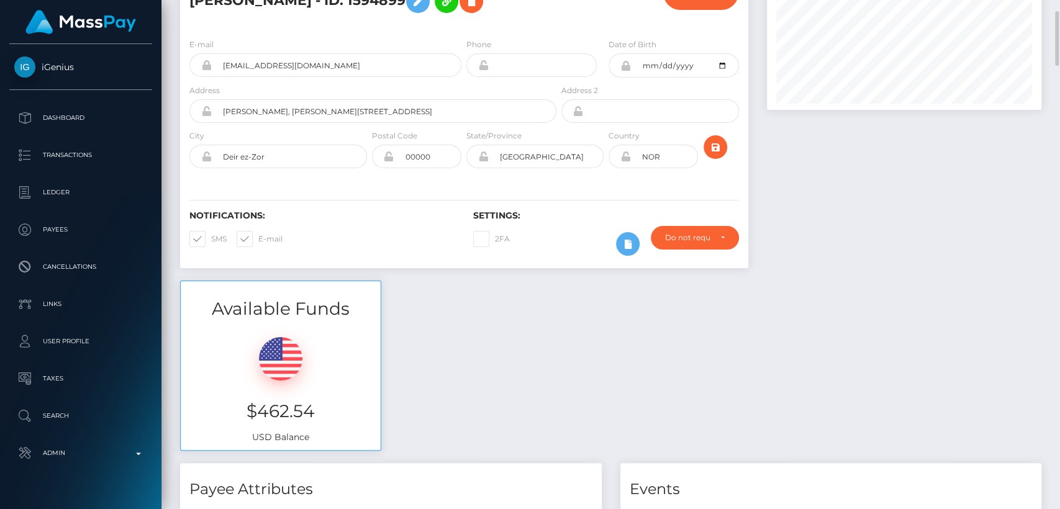
click at [780, 109] on div at bounding box center [903, 121] width 293 height 320
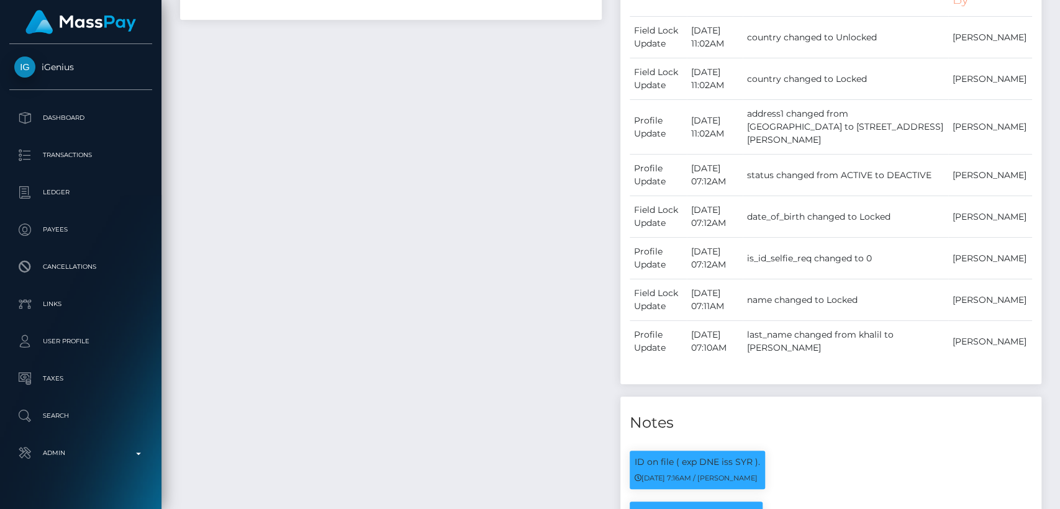
scroll to position [0, 0]
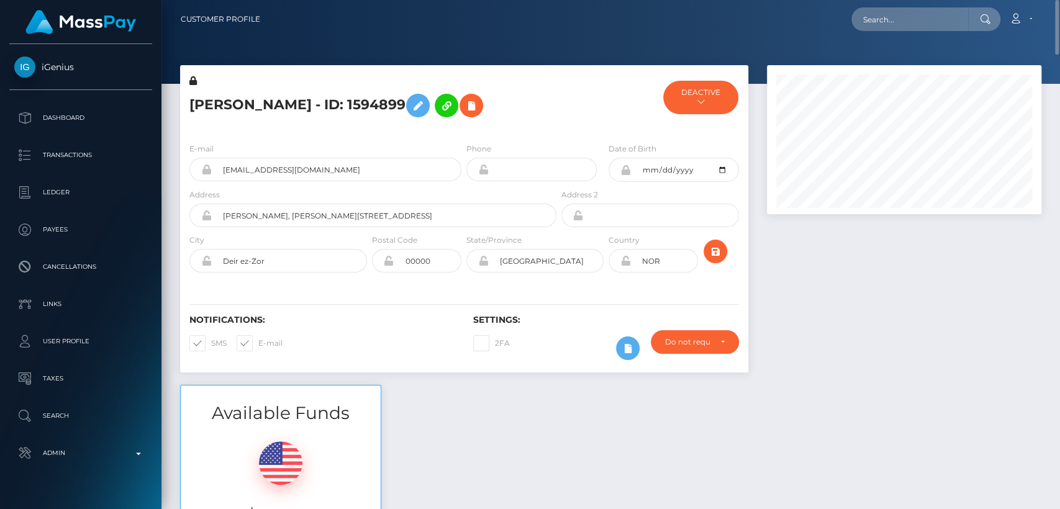
click at [808, 241] on div at bounding box center [903, 225] width 293 height 320
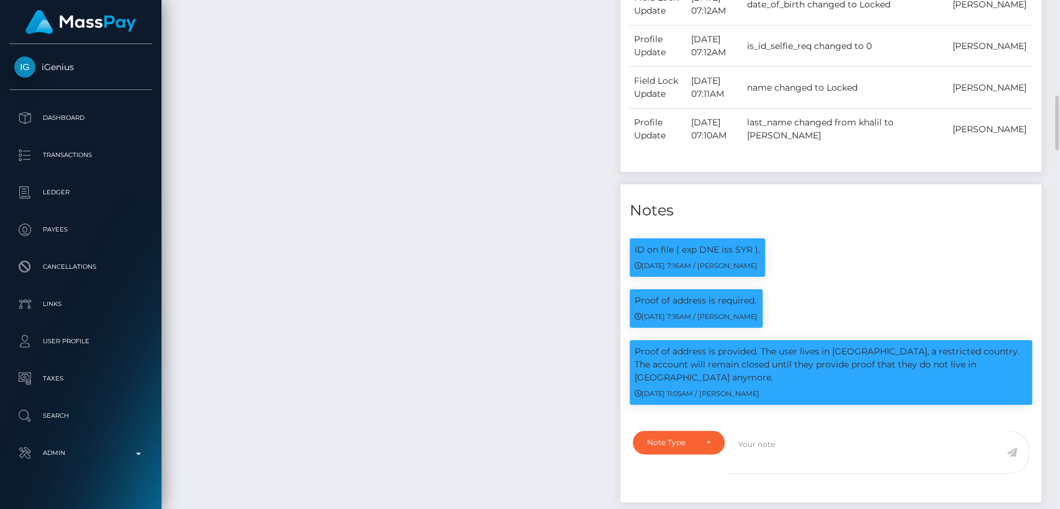
scroll to position [872, 0]
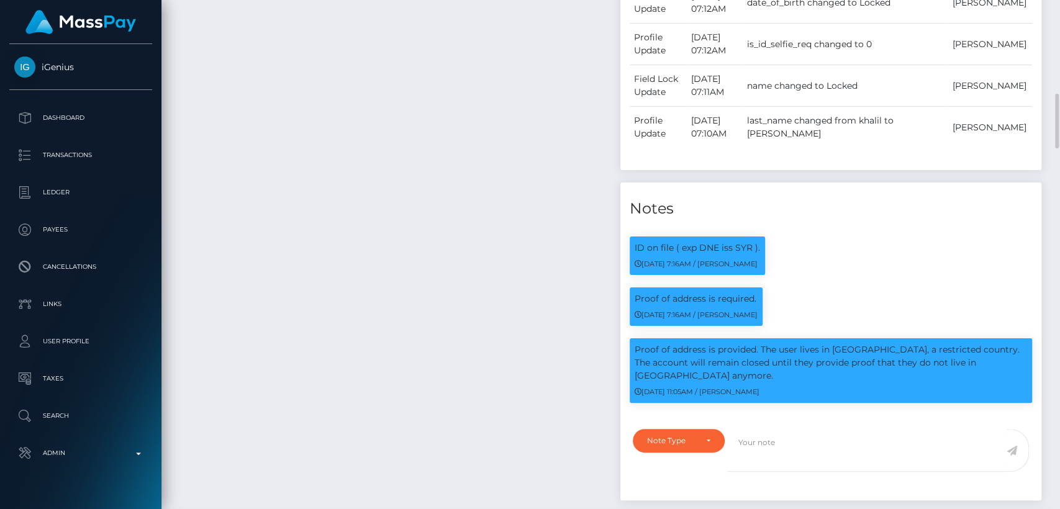
click at [561, 168] on div "Payee Attributes Payer Name Label Value" at bounding box center [391, 104] width 440 height 817
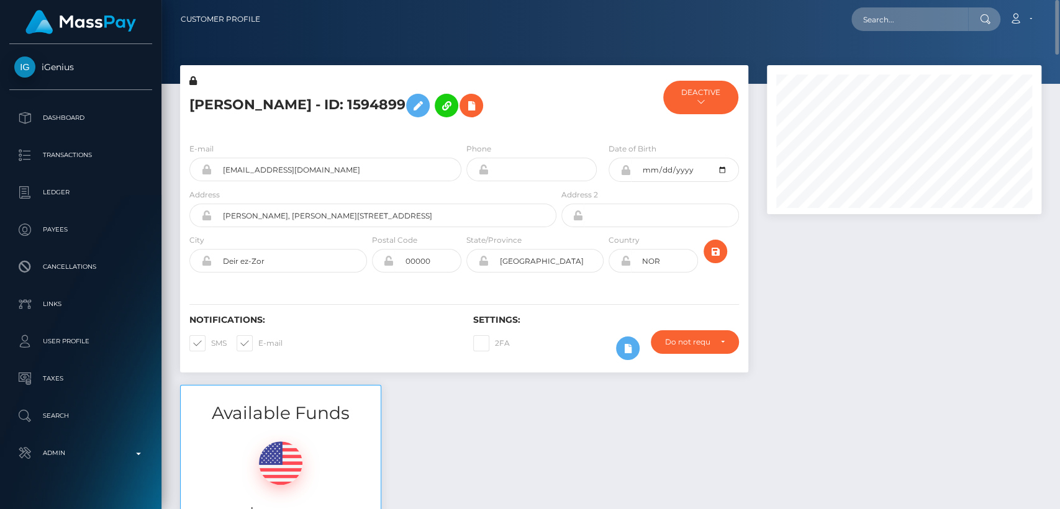
click at [204, 97] on h5 "Reem Al-Jassim Al-Muhammad - ID: 1594899" at bounding box center [369, 106] width 360 height 36
copy h5 "Reem"
click at [391, 124] on h5 "Reem Al-Jassim Al-Muhammad - ID: 1594899" at bounding box center [369, 106] width 360 height 36
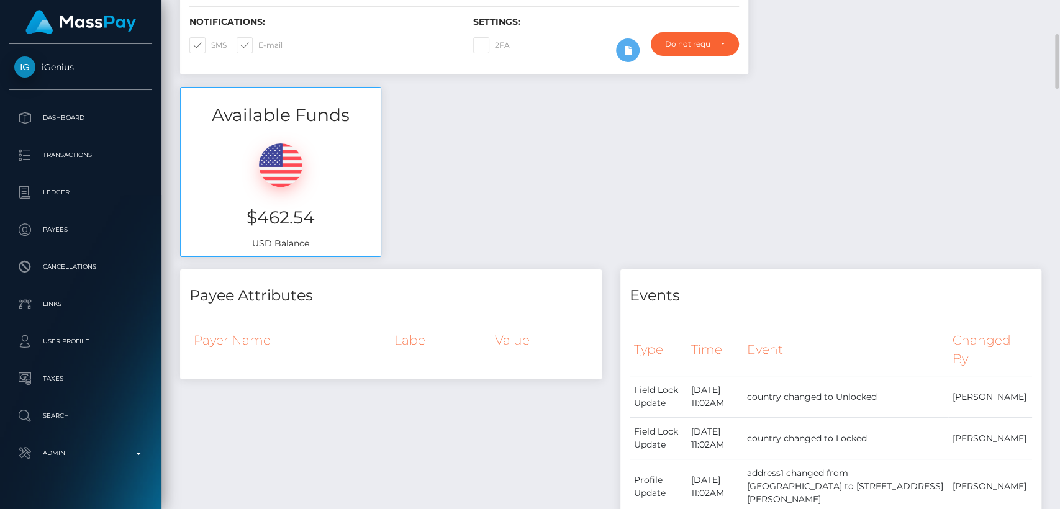
scroll to position [300, 0]
drag, startPoint x: 318, startPoint y: 255, endPoint x: 248, endPoint y: 255, distance: 69.5
click at [247, 228] on h3 "$462.54" at bounding box center [280, 216] width 181 height 24
copy h3 "$462.54"
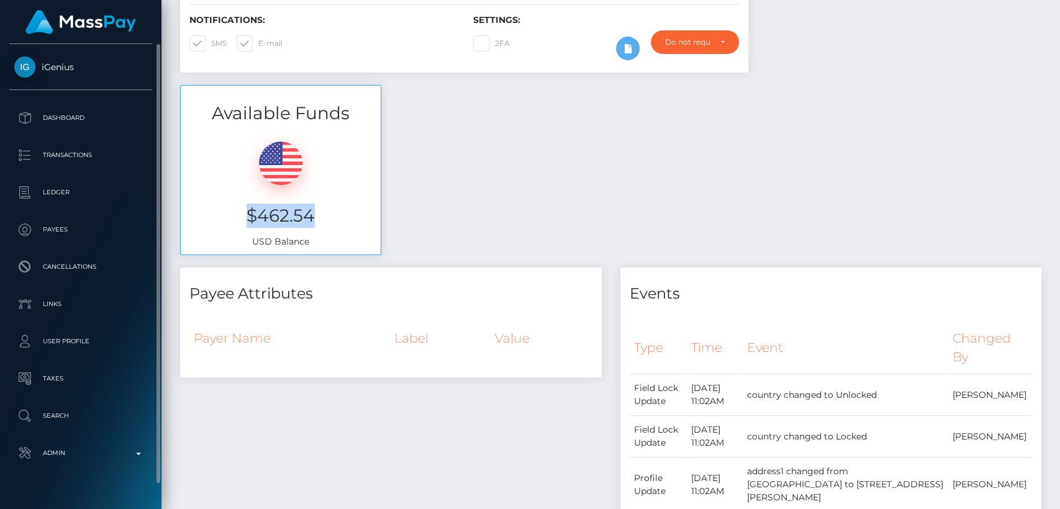
drag, startPoint x: 40, startPoint y: 50, endPoint x: 74, endPoint y: 63, distance: 37.1
click at [74, 63] on div "iGenius Dashboard Transactions Ledger Payees Cancellations" at bounding box center [80, 275] width 161 height 463
copy span "iGenius"
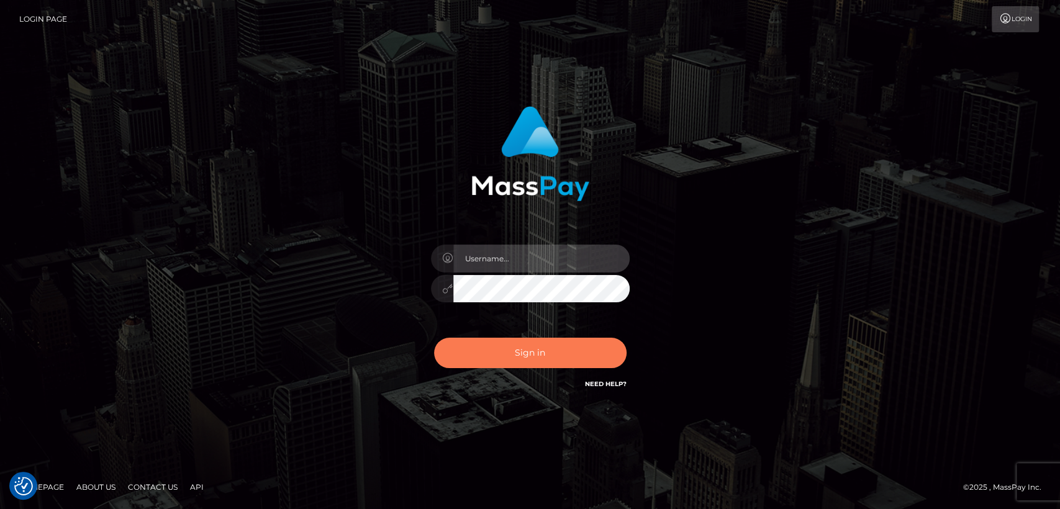
type input "[DOMAIN_NAME]"
click at [477, 349] on button "Sign in" at bounding box center [530, 353] width 192 height 30
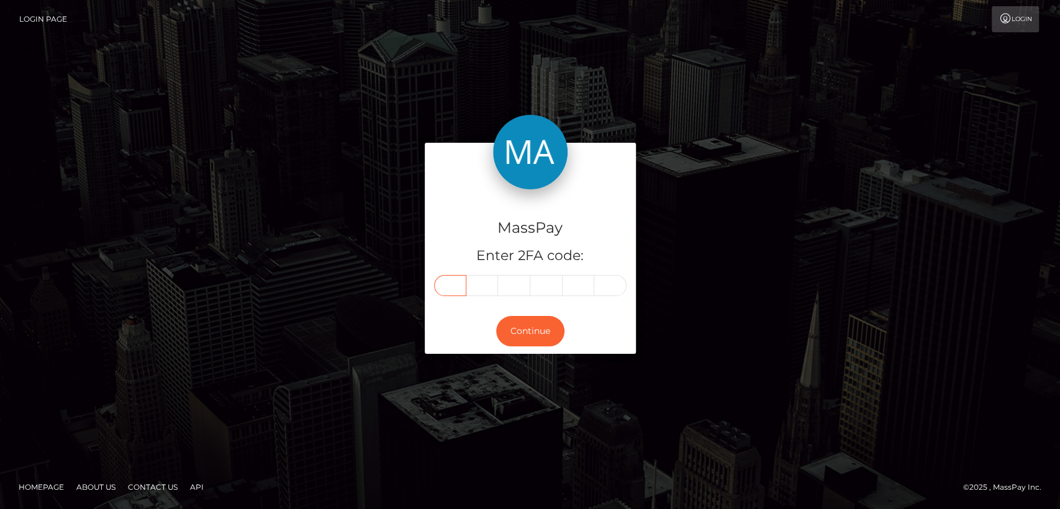
click at [436, 279] on input "text" at bounding box center [450, 285] width 32 height 21
paste input "7"
type input "7"
type input "3"
type input "1"
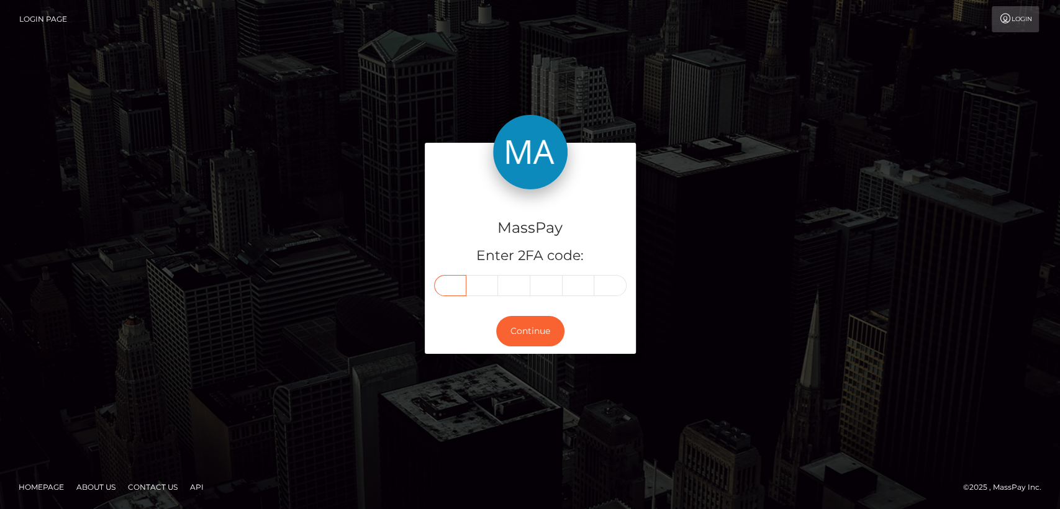
type input "6"
type input "5"
type input "3"
drag, startPoint x: 486, startPoint y: 314, endPoint x: 457, endPoint y: 241, distance: 78.9
click at [457, 241] on div "MassPay Enter 2FA code: 7 3 1 6 5 3 731653 Continue" at bounding box center [530, 248] width 211 height 210
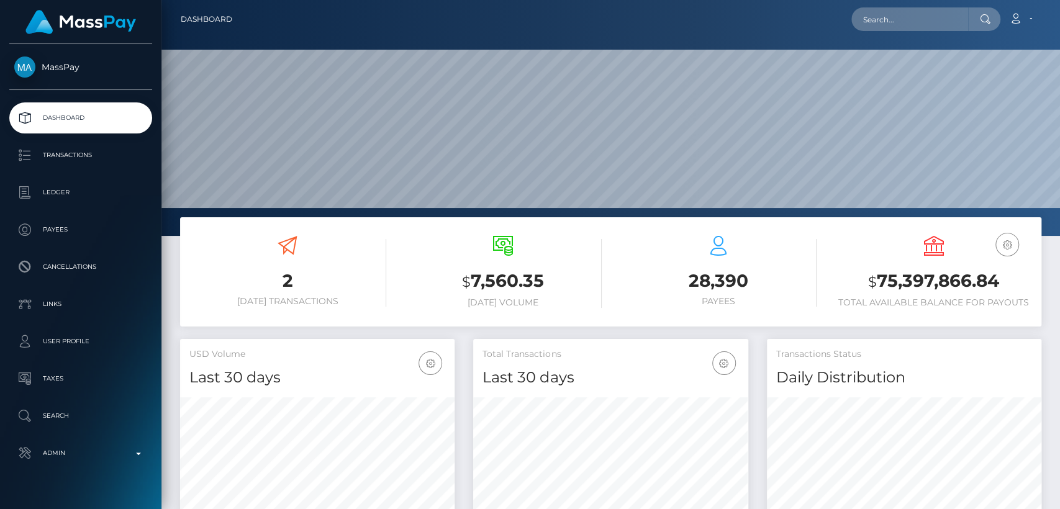
scroll to position [219, 274]
click at [949, 20] on input "text" at bounding box center [909, 19] width 117 height 24
paste input "[EMAIL_ADDRESS][DOMAIN_NAME]"
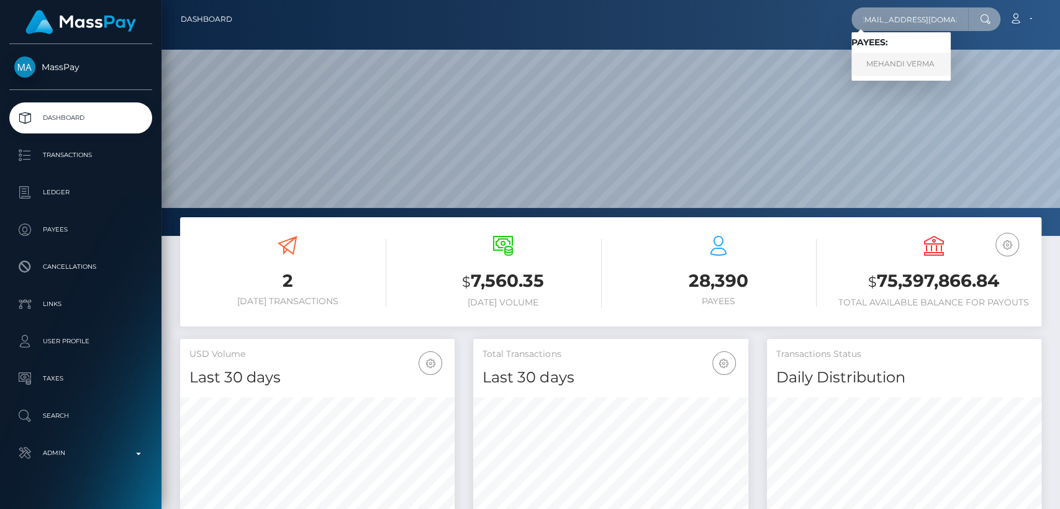
type input "[EMAIL_ADDRESS][DOMAIN_NAME]"
click at [899, 56] on link "MEHANDI VERMA" at bounding box center [900, 64] width 99 height 23
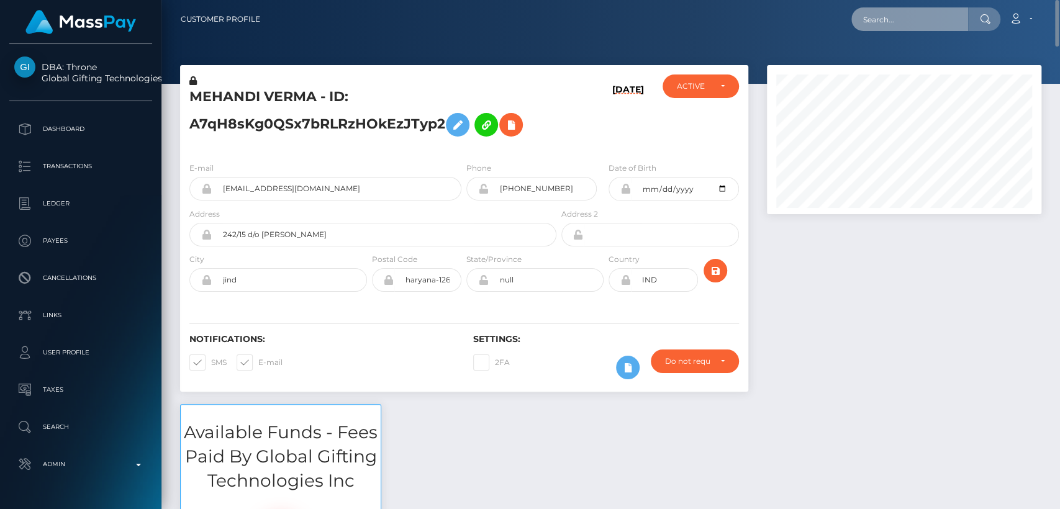
click at [884, 24] on input "text" at bounding box center [909, 19] width 117 height 24
paste input "femgoddess3@gmail.com"
type input "femgoddess3@gmail.com"
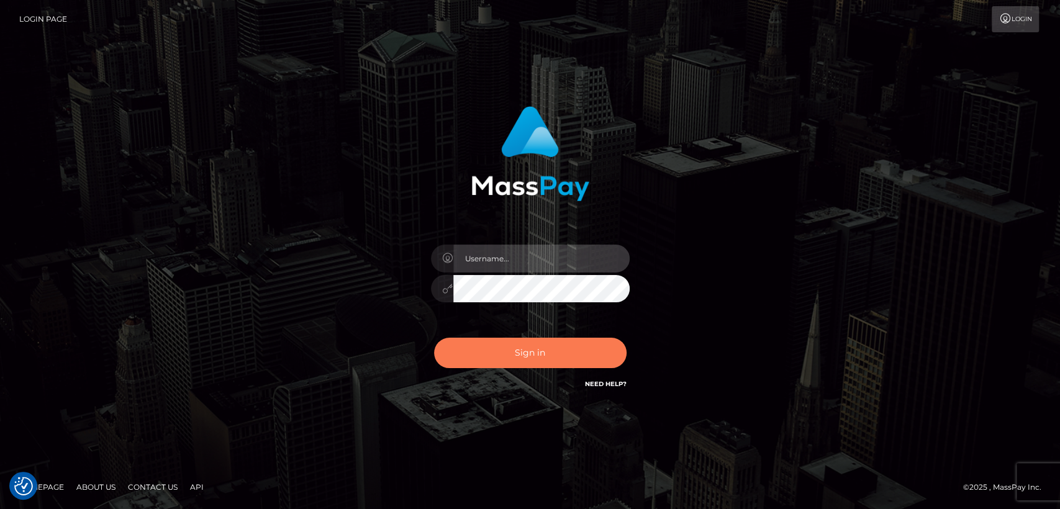
type input "nt.es"
click at [549, 347] on button "Sign in" at bounding box center [530, 353] width 192 height 30
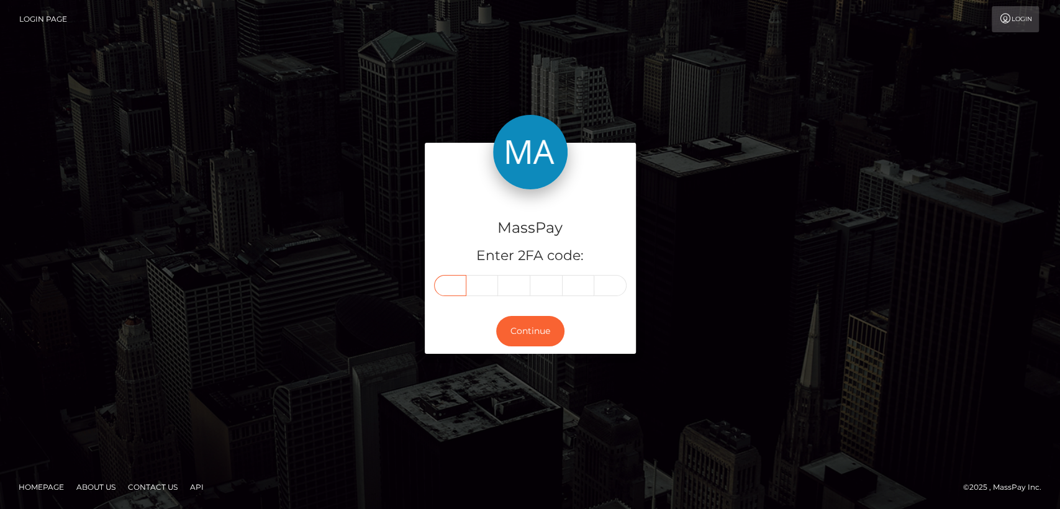
click at [460, 284] on input "text" at bounding box center [450, 285] width 32 height 21
paste input "2"
type input "2"
type input "9"
type input "0"
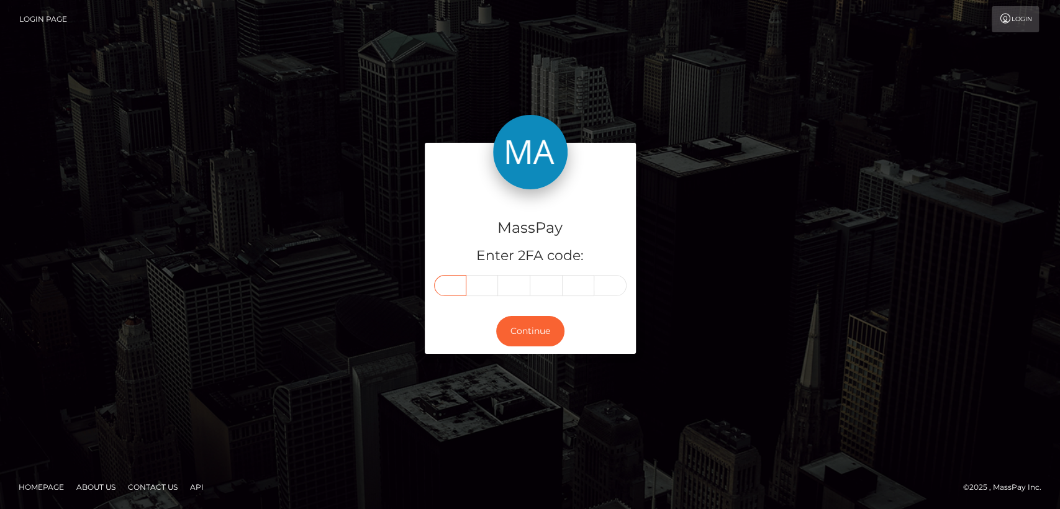
type input "3"
type input "1"
type input "5"
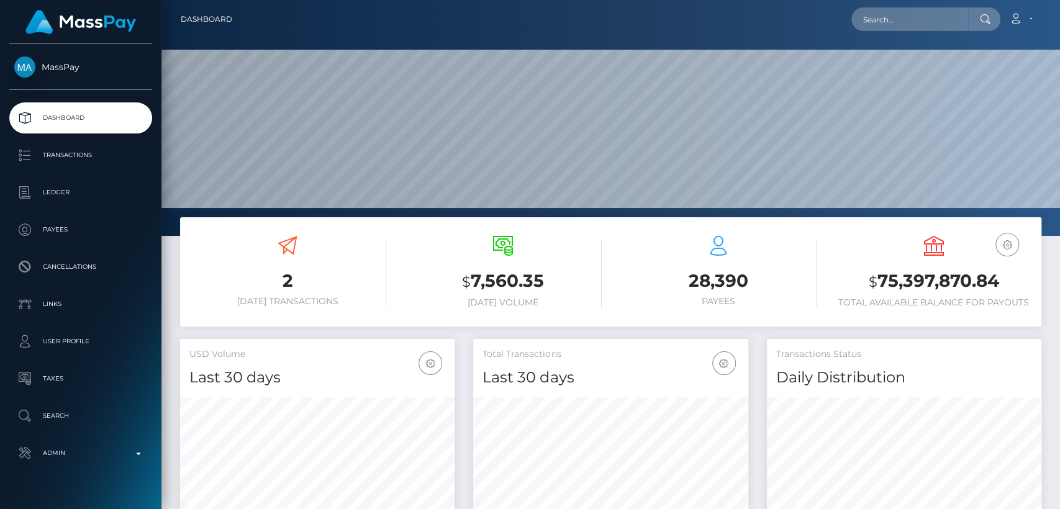
scroll to position [219, 274]
drag, startPoint x: 876, startPoint y: 38, endPoint x: 875, endPoint y: 29, distance: 9.3
click at [875, 29] on nav "Dashboard Loading... Loading... Account Edit Profile" at bounding box center [610, 19] width 898 height 38
click at [876, 28] on input "text" at bounding box center [909, 19] width 117 height 24
paste input "[EMAIL_ADDRESS][DOMAIN_NAME]"
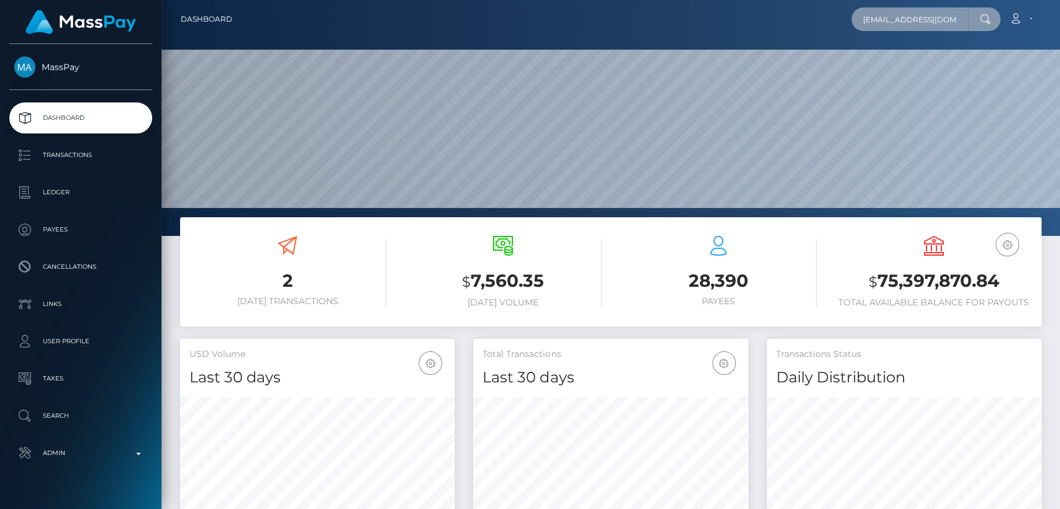
scroll to position [0, 6]
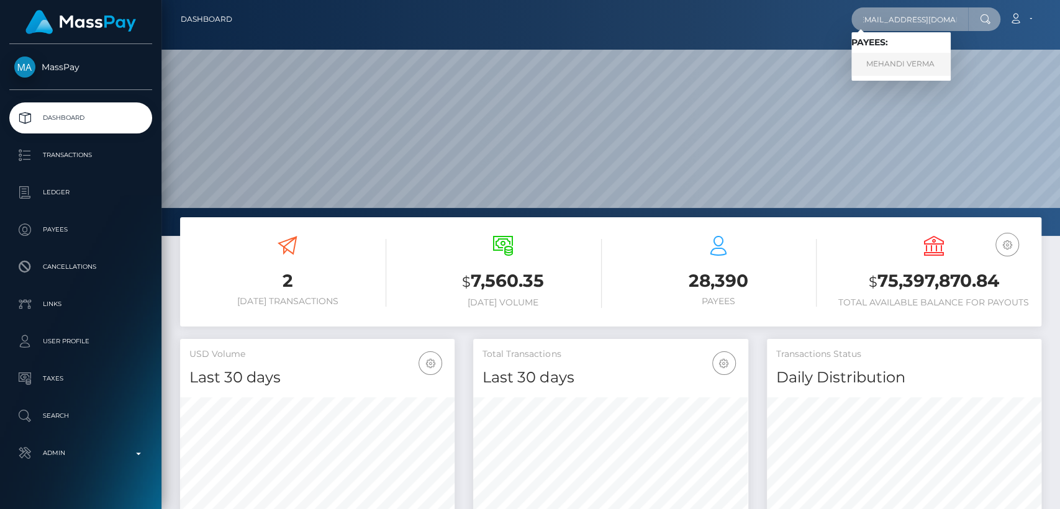
type input "femgoddess3@gmail.com"
click at [896, 69] on link "MEHANDI VERMA" at bounding box center [900, 64] width 99 height 23
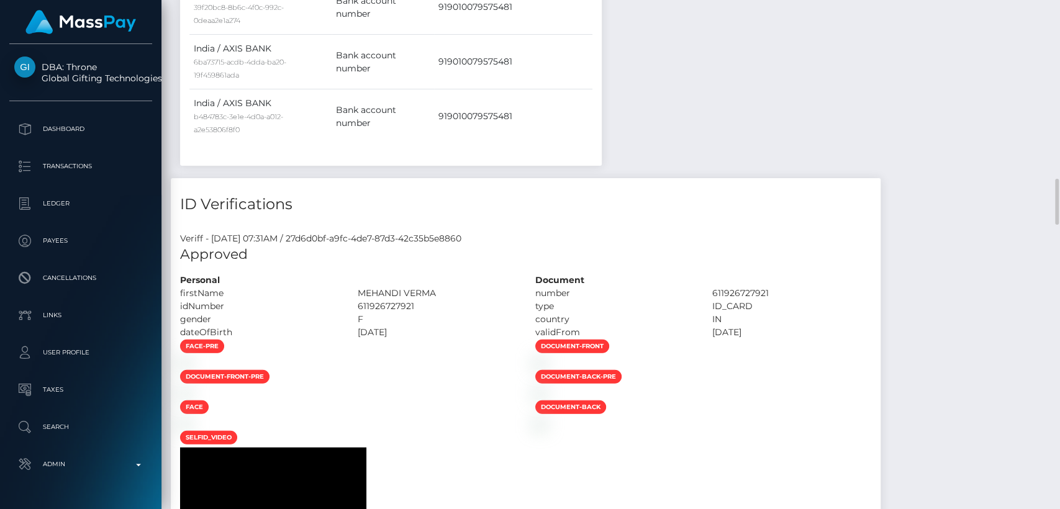
scroll to position [1962, 0]
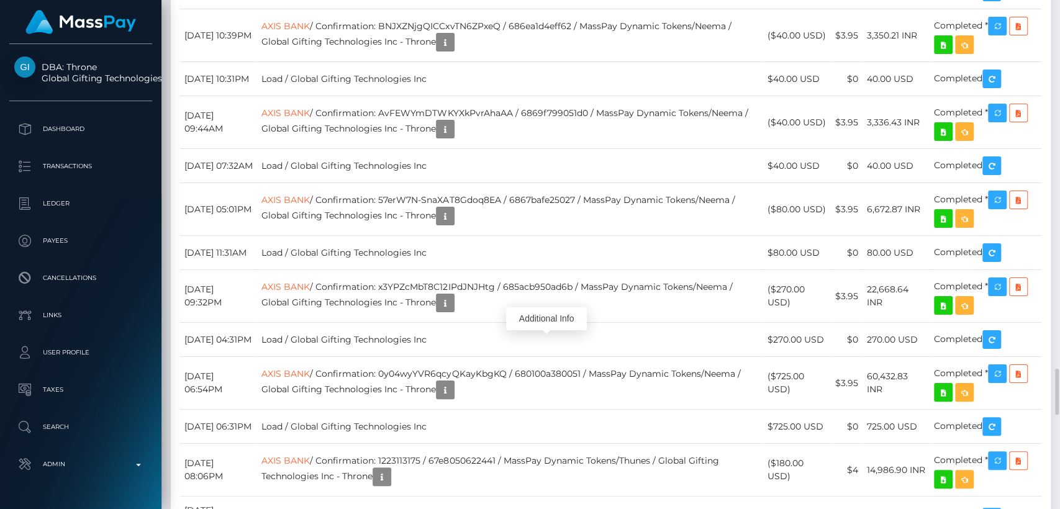
scroll to position [149, 274]
click at [546, 314] on div "Additional Info" at bounding box center [546, 318] width 81 height 23
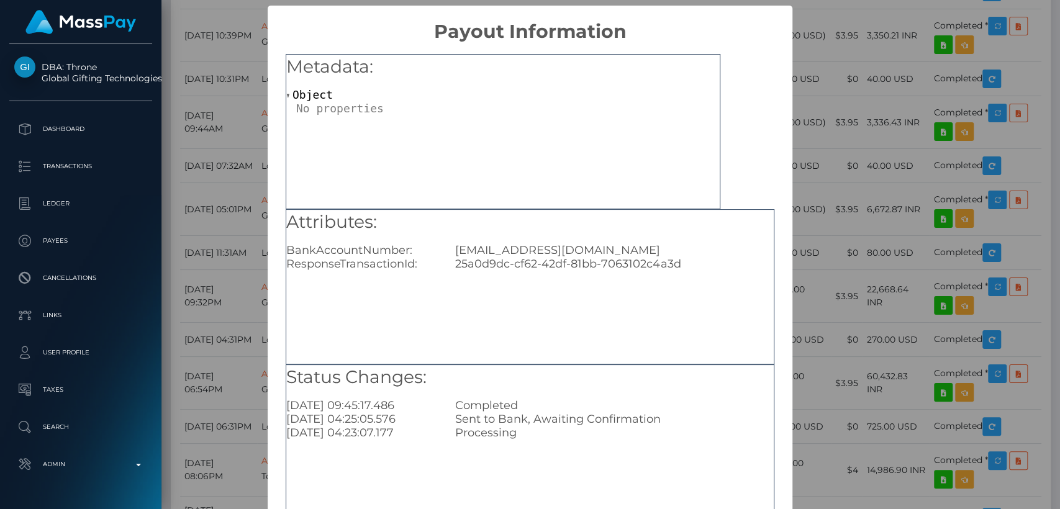
scroll to position [0, 0]
click at [805, 241] on div "× Payout Information Metadata: Object Attributes: BankAccountNumber: Rejean007r…" at bounding box center [530, 254] width 1060 height 509
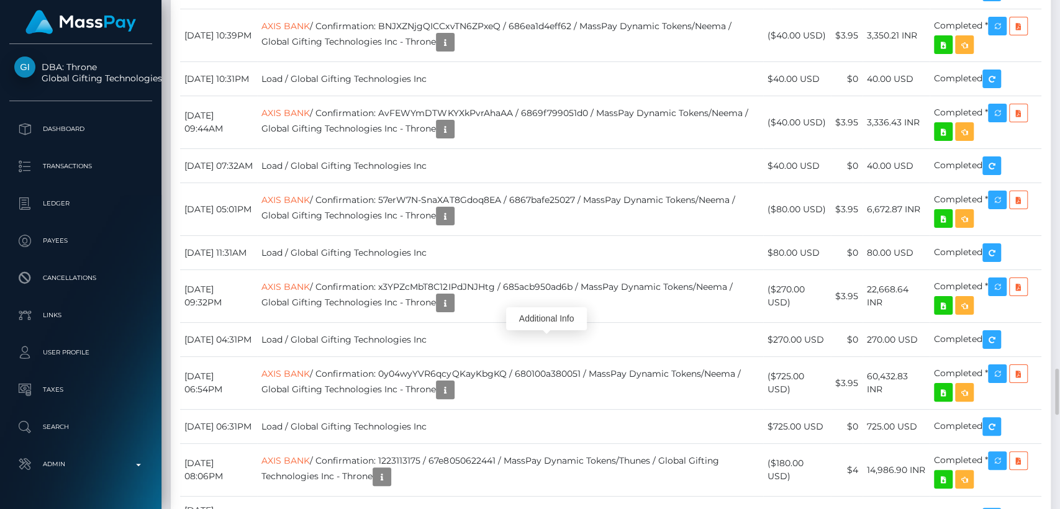
scroll to position [149, 274]
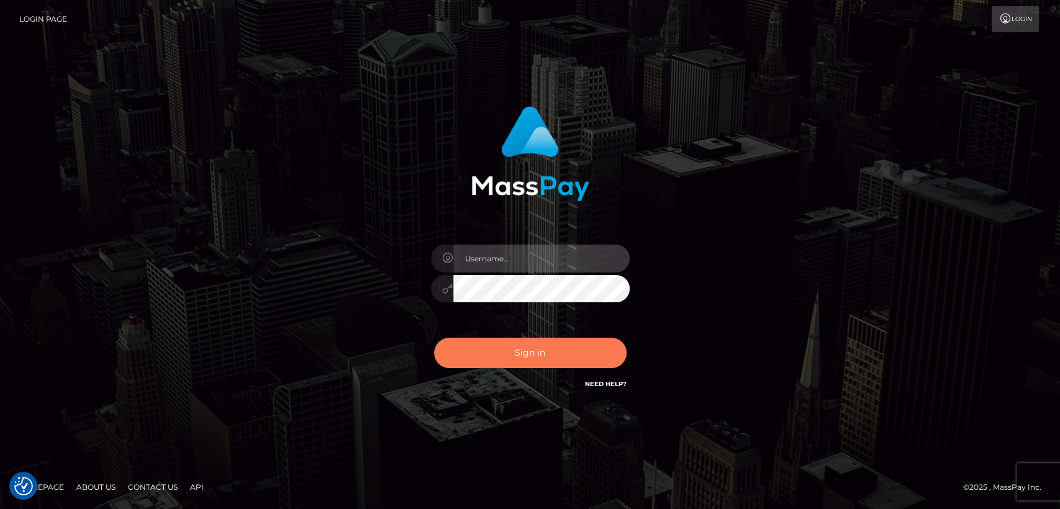
type input "nt.es"
click at [515, 340] on button "Sign in" at bounding box center [530, 353] width 192 height 30
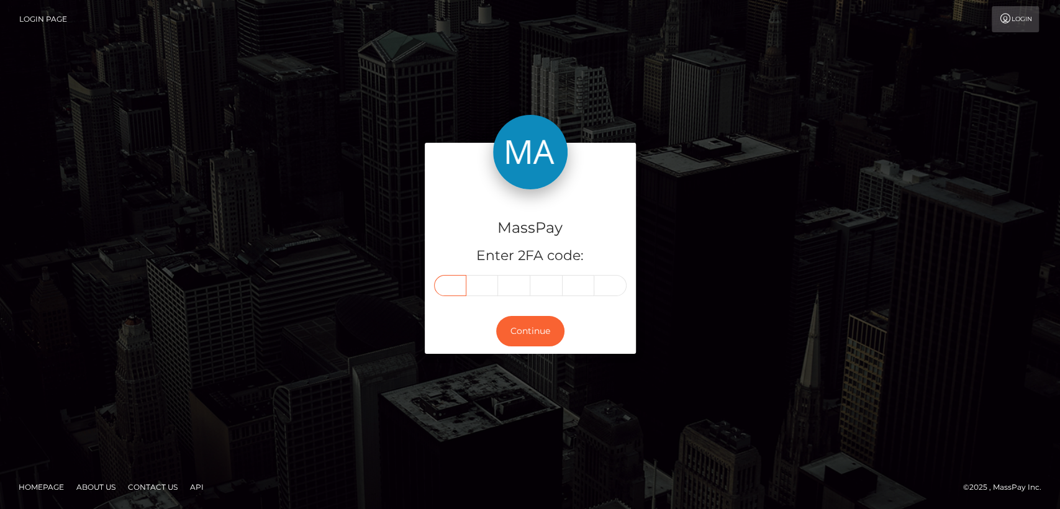
click at [453, 294] on input "text" at bounding box center [450, 285] width 32 height 21
paste input "0"
type input "0"
type input "7"
type input "3"
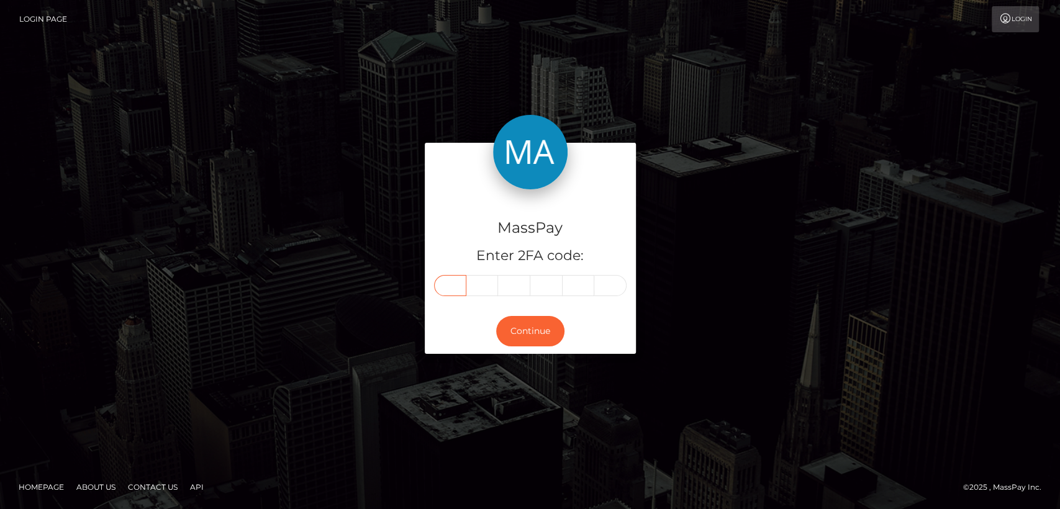
type input "9"
type input "2"
type input "1"
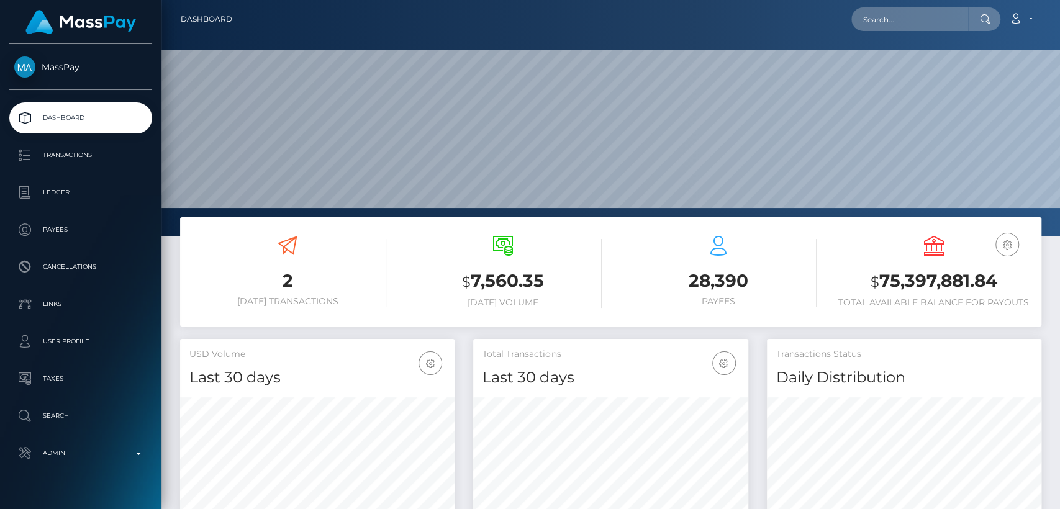
scroll to position [219, 274]
click at [926, 29] on input "text" at bounding box center [909, 19] width 117 height 24
paste input "[EMAIL_ADDRESS][DOMAIN_NAME]"
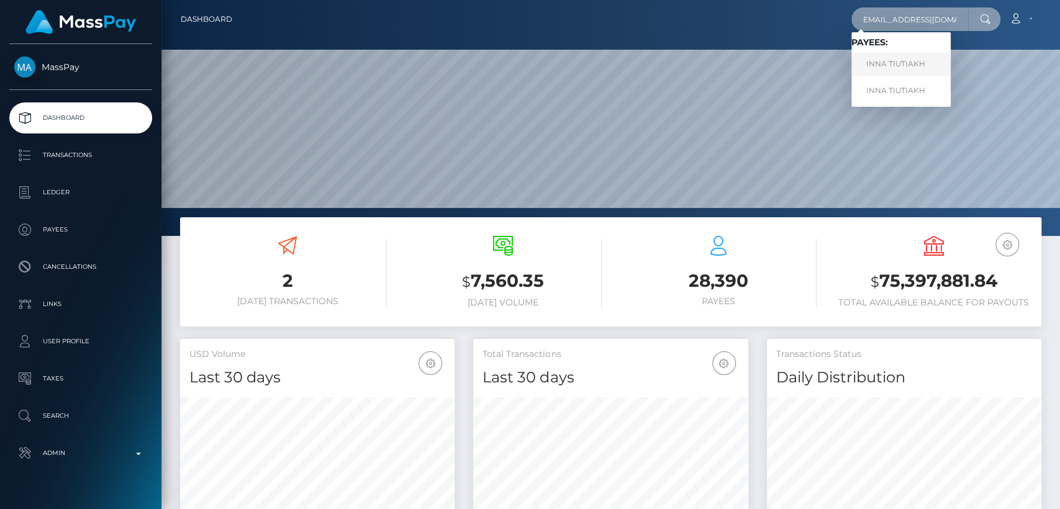
type input "[EMAIL_ADDRESS][DOMAIN_NAME]"
click at [911, 68] on link "INNA TIUTIAKH" at bounding box center [900, 64] width 99 height 23
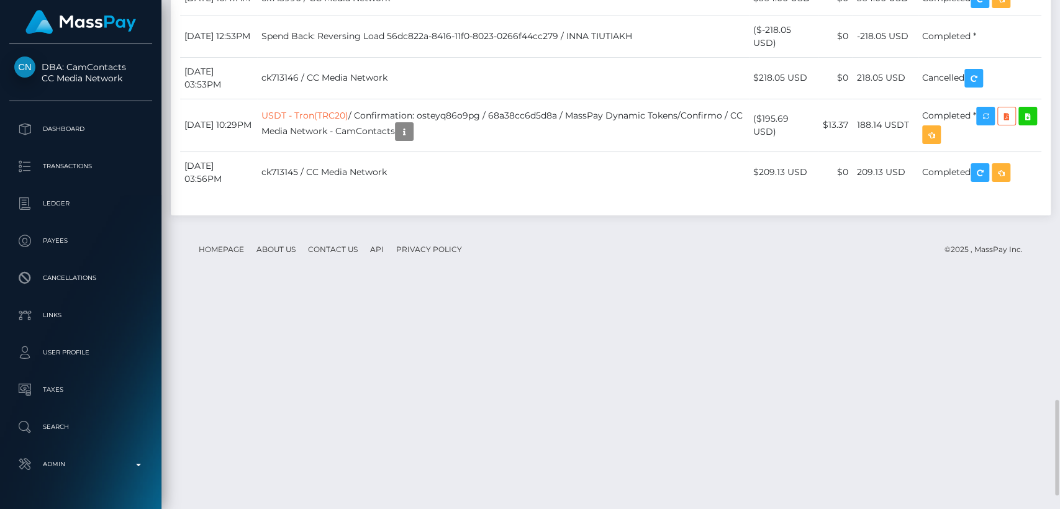
scroll to position [2108, 0]
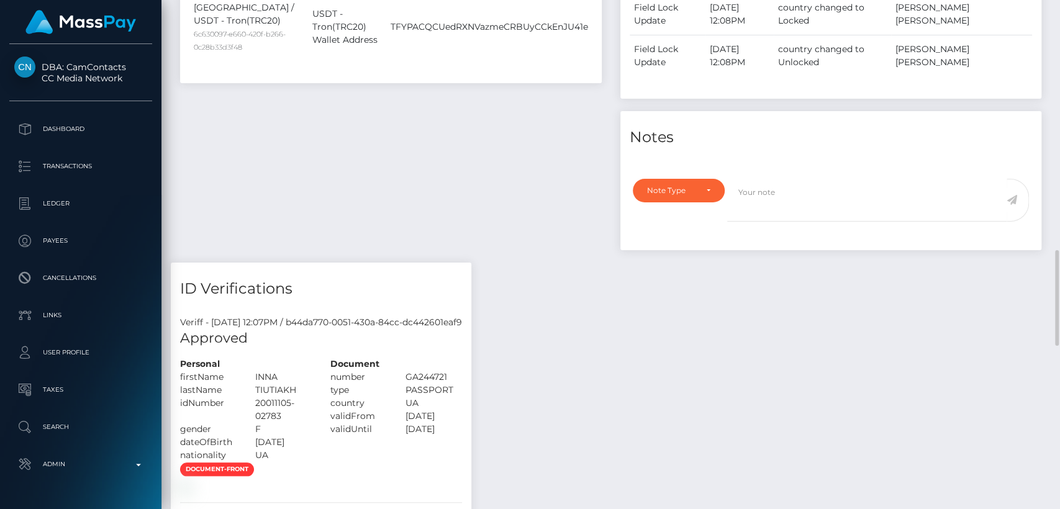
scroll to position [0, 0]
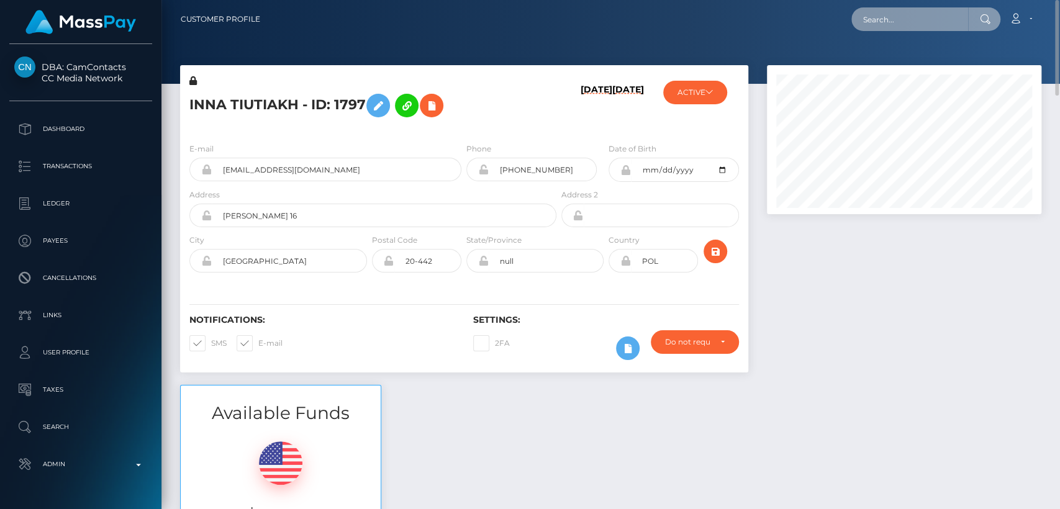
click at [903, 16] on input "text" at bounding box center [909, 19] width 117 height 24
paste input "[EMAIL_ADDRESS][DOMAIN_NAME]"
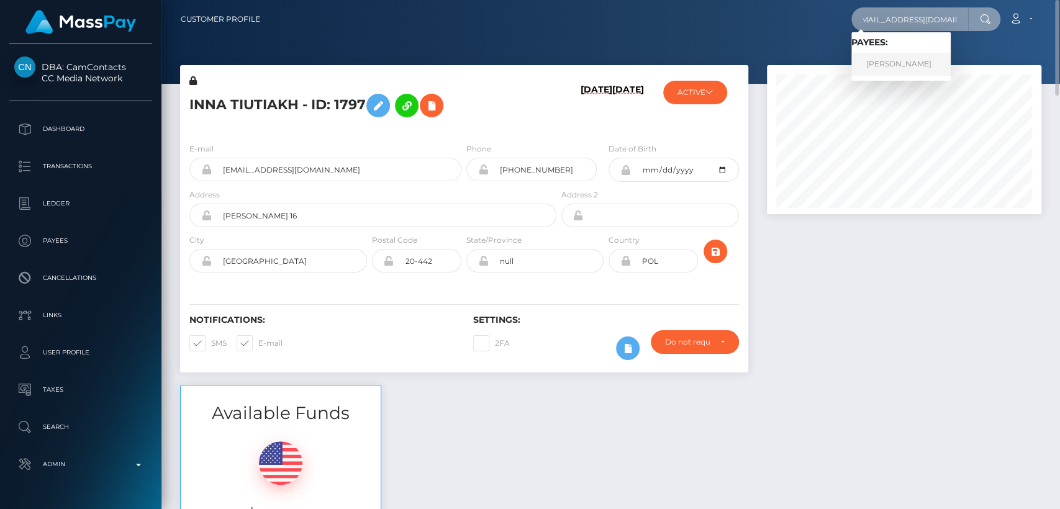
type input "jess.smith8199@gmail.com"
click at [884, 61] on link "JESSICA SMITH" at bounding box center [900, 64] width 99 height 23
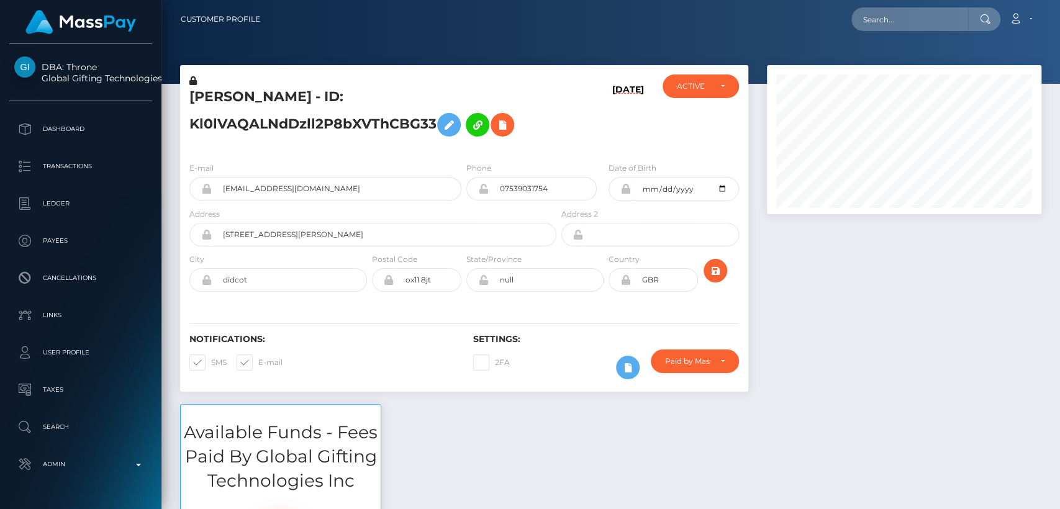
scroll to position [149, 274]
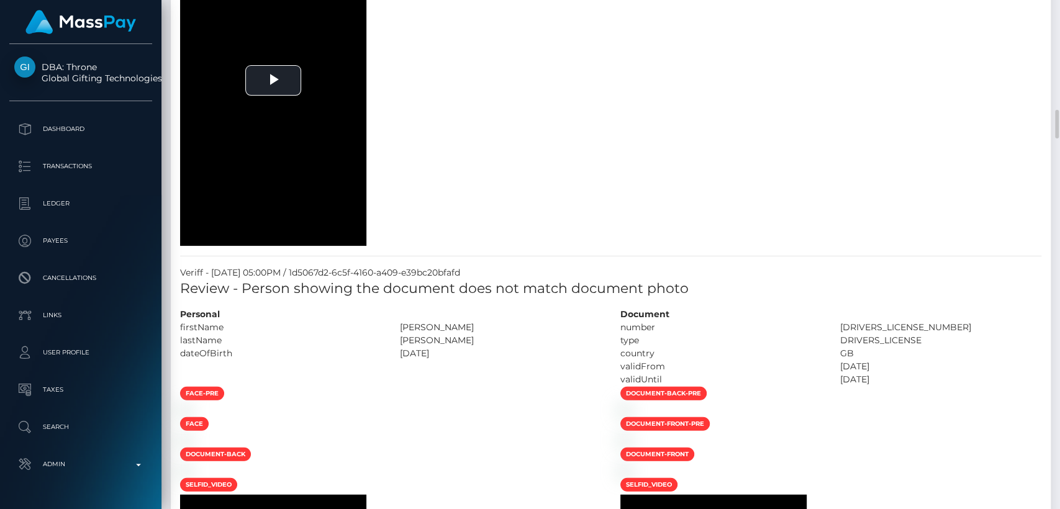
scroll to position [0, 0]
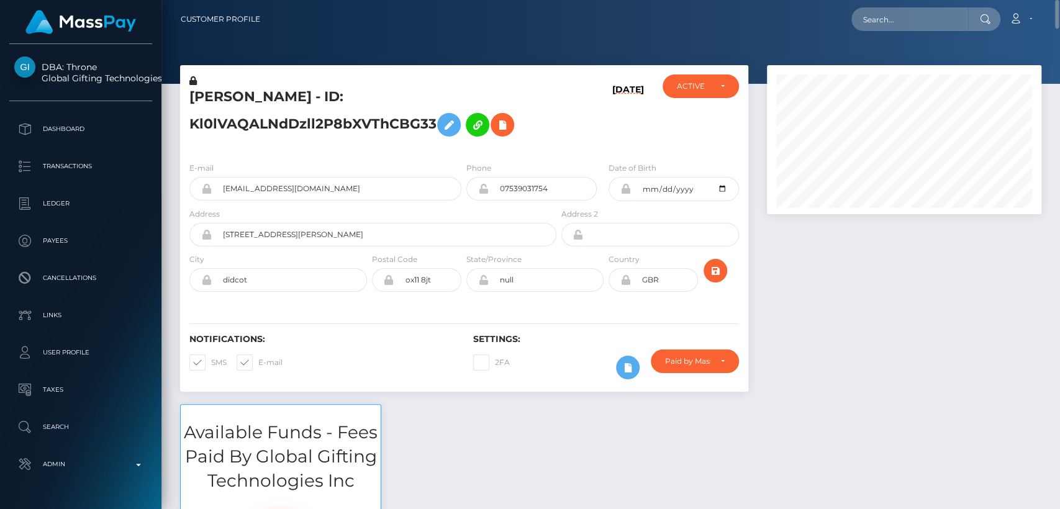
click at [222, 91] on h5 "JESSICA SMITH - ID: Kl0lVAQALNdDzll2P8bXVThCBG33" at bounding box center [369, 115] width 360 height 55
copy h5 "JESSICA"
click at [874, 21] on input "text" at bounding box center [909, 19] width 117 height 24
paste input "[EMAIL_ADDRESS][DOMAIN_NAME]"
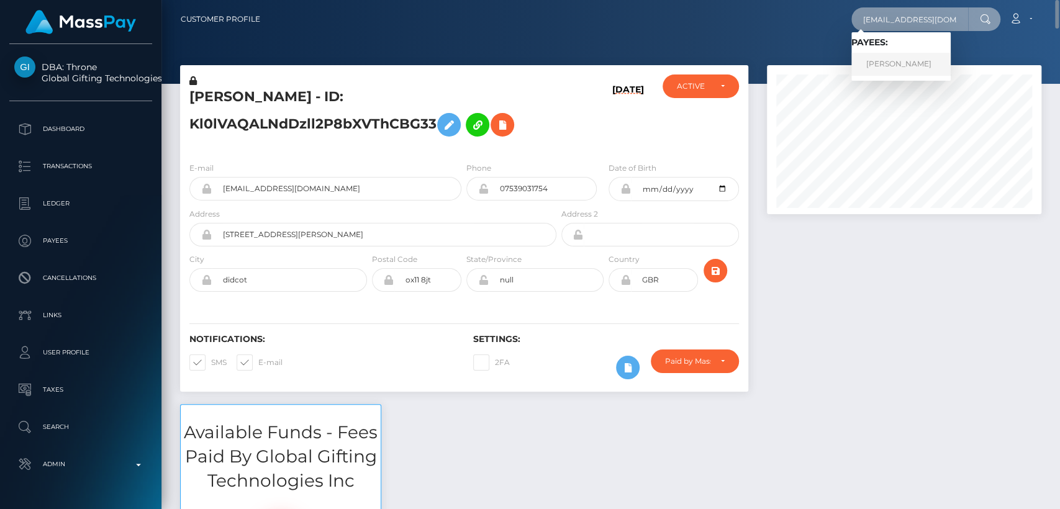
type input "[EMAIL_ADDRESS][DOMAIN_NAME]"
click at [890, 64] on link "TORI-LATISHA LATTIBAUDIER" at bounding box center [900, 64] width 99 height 23
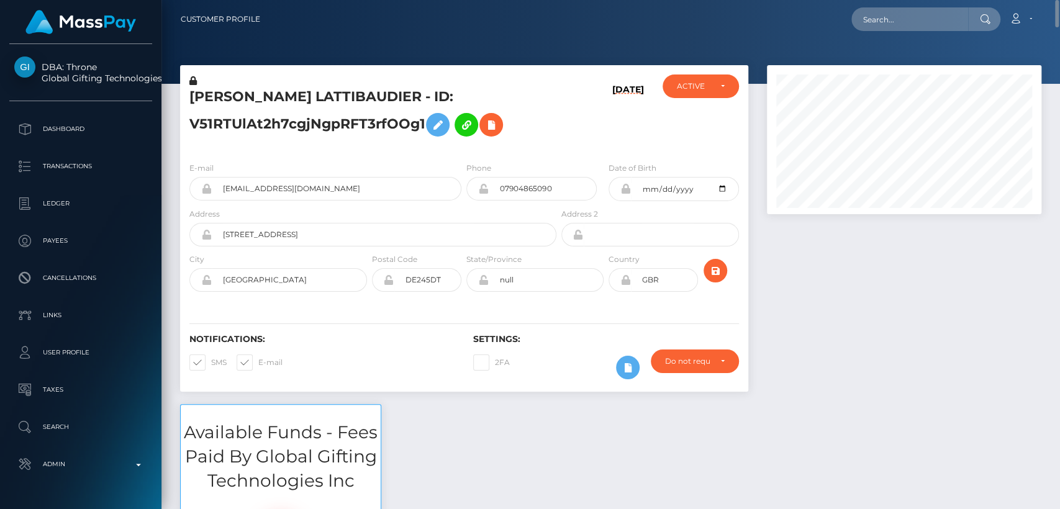
click at [215, 96] on h5 "TORI-LATISHA LATTIBAUDIER - ID: V51RTUlAt2h7cgjNgpRFT3rfOOg1" at bounding box center [369, 115] width 360 height 55
copy h5 "TORI"
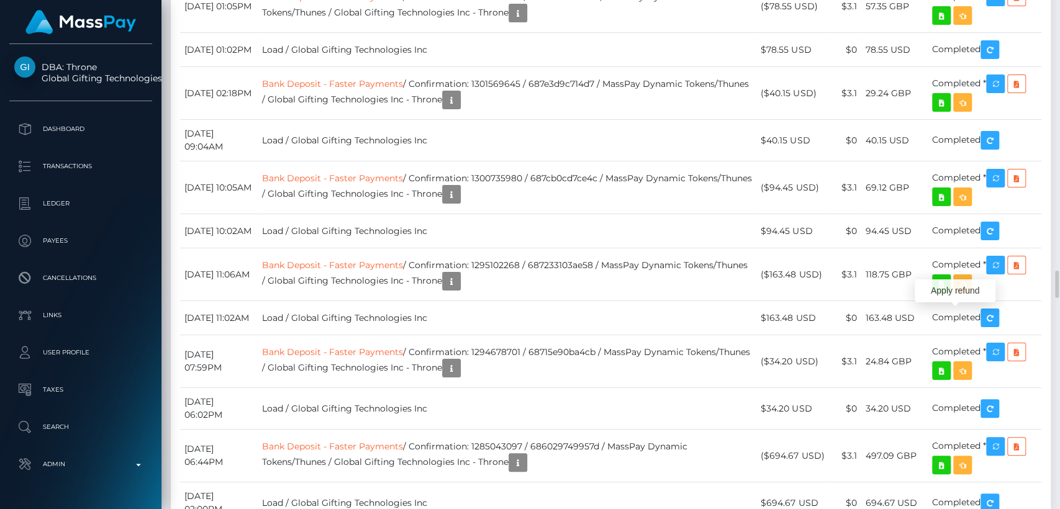
scroll to position [149, 274]
drag, startPoint x: 914, startPoint y: 311, endPoint x: 867, endPoint y: 311, distance: 46.6
copy td "18.18 GBP"
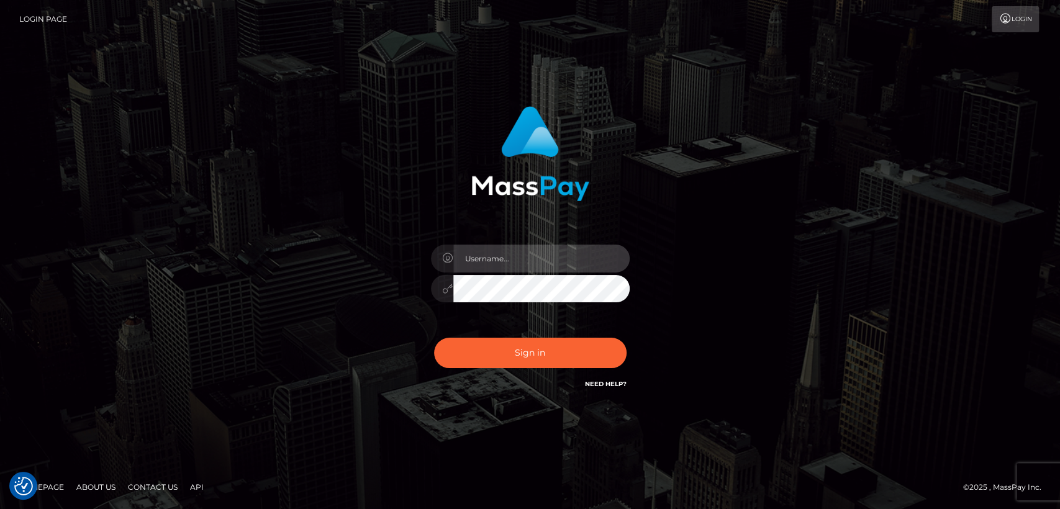
type input "[DOMAIN_NAME]"
click at [517, 369] on div "Sign in Need Help?" at bounding box center [530, 357] width 217 height 55
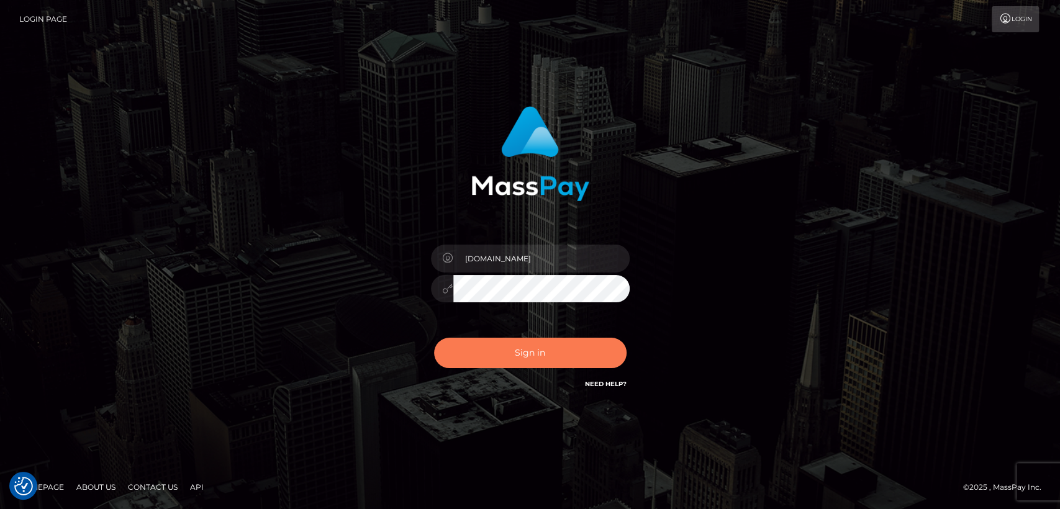
click at [505, 348] on button "Sign in" at bounding box center [530, 353] width 192 height 30
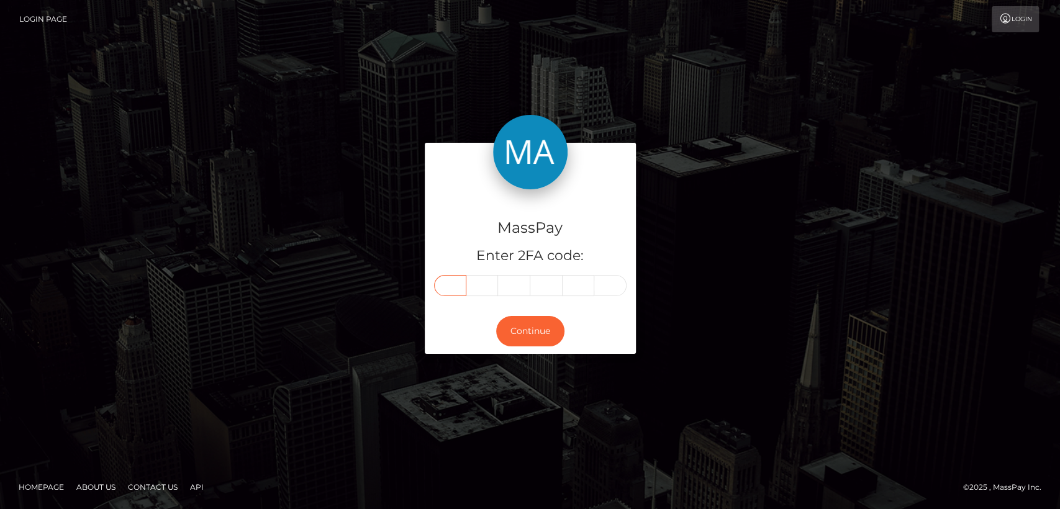
click at [451, 289] on input "text" at bounding box center [450, 285] width 32 height 21
paste input "2"
type input "2"
type input "9"
type input "1"
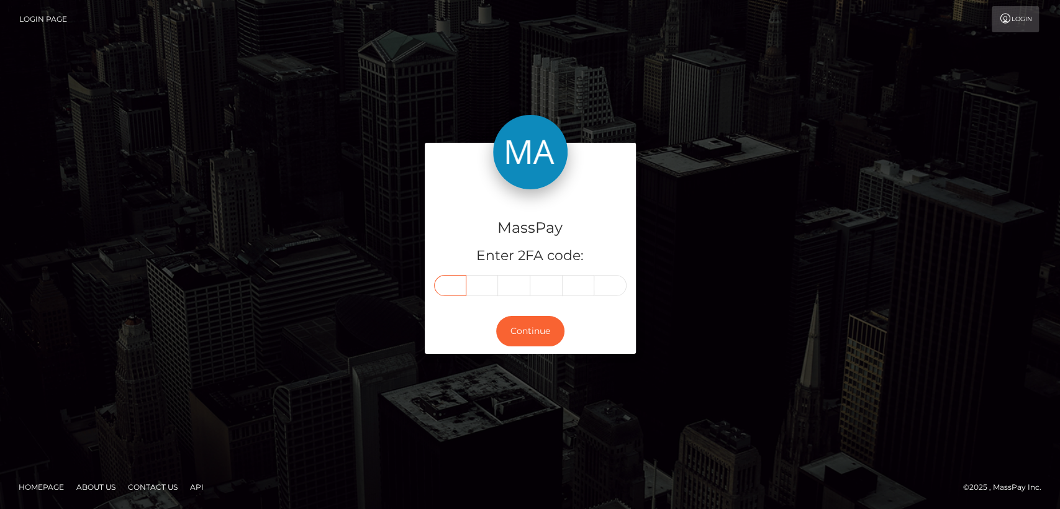
type input "0"
type input "9"
type input "8"
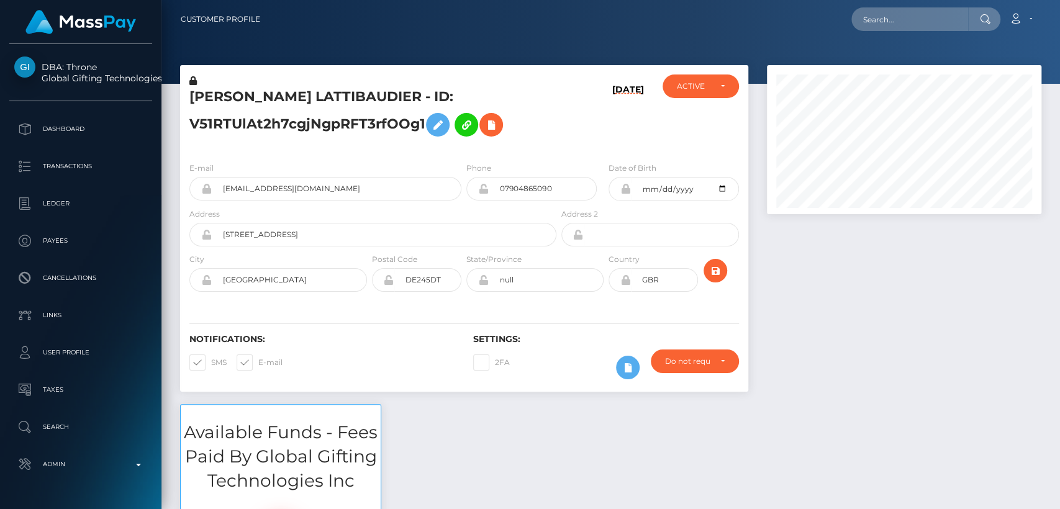
scroll to position [149, 274]
click at [876, 20] on input "text" at bounding box center [909, 19] width 117 height 24
paste input "[EMAIL_ADDRESS][DOMAIN_NAME]"
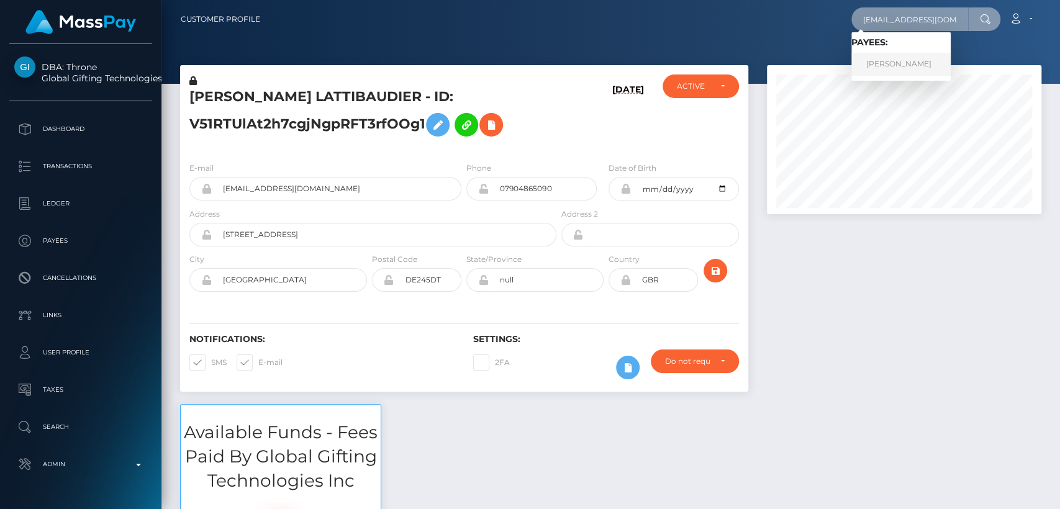
type input "[EMAIL_ADDRESS][DOMAIN_NAME]"
click at [914, 56] on link "TORI-LATISHA LATTIBAUDIER" at bounding box center [900, 64] width 99 height 23
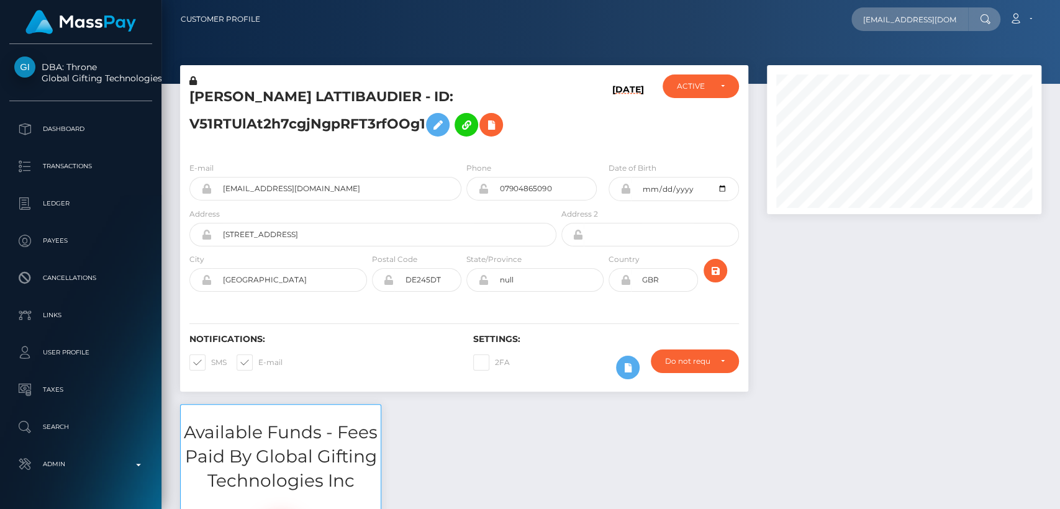
click at [204, 96] on h5 "TORI-LATISHA LATTIBAUDIER - ID: V51RTUlAt2h7cgjNgpRFT3rfOOg1" at bounding box center [369, 115] width 360 height 55
copy h5 "TORI"
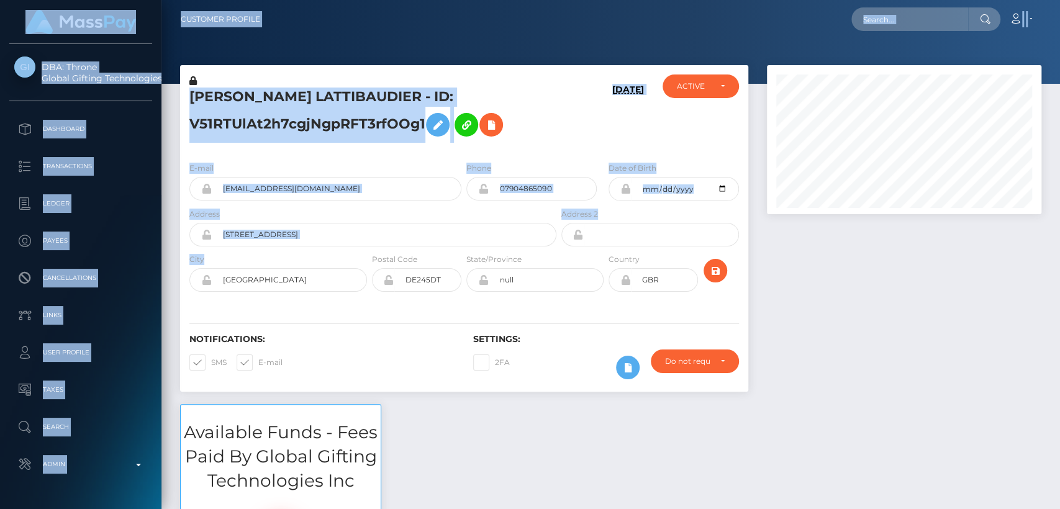
drag, startPoint x: 354, startPoint y: 260, endPoint x: 503, endPoint y: -25, distance: 321.3
click at [503, 0] on html "DBA: Throne Global Gifting Technologies Inc Dashboard Transactions Ledger Payee…" at bounding box center [530, 254] width 1060 height 509
click at [538, 39] on div at bounding box center [610, 42] width 898 height 84
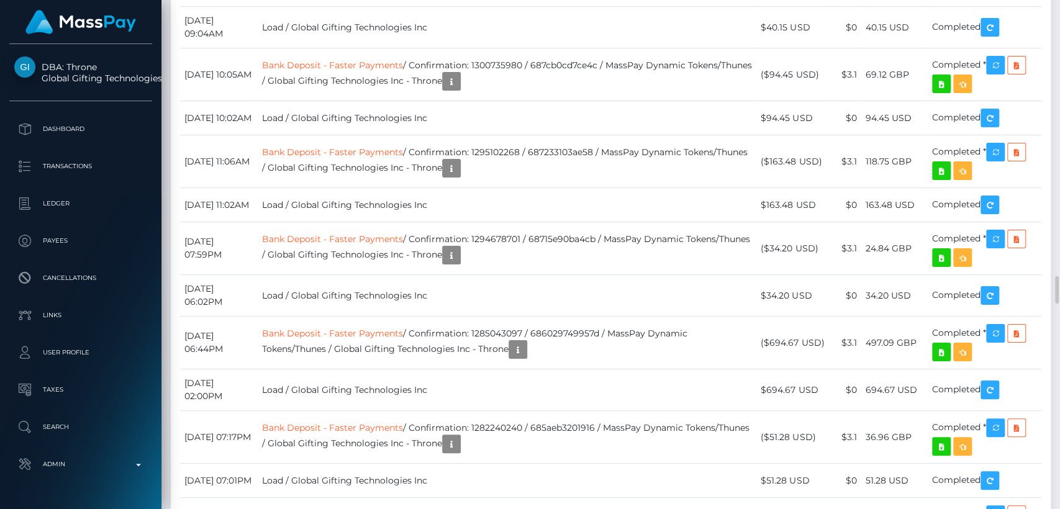
scroll to position [5092, 0]
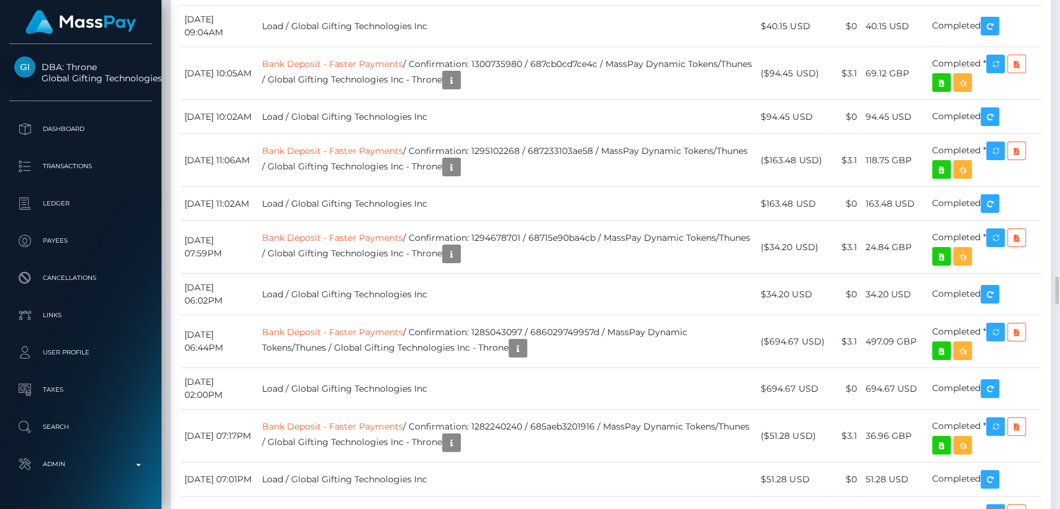
drag, startPoint x: 542, startPoint y: 187, endPoint x: 437, endPoint y: 187, distance: 104.9
copy td "Confirmation: 1332760811"
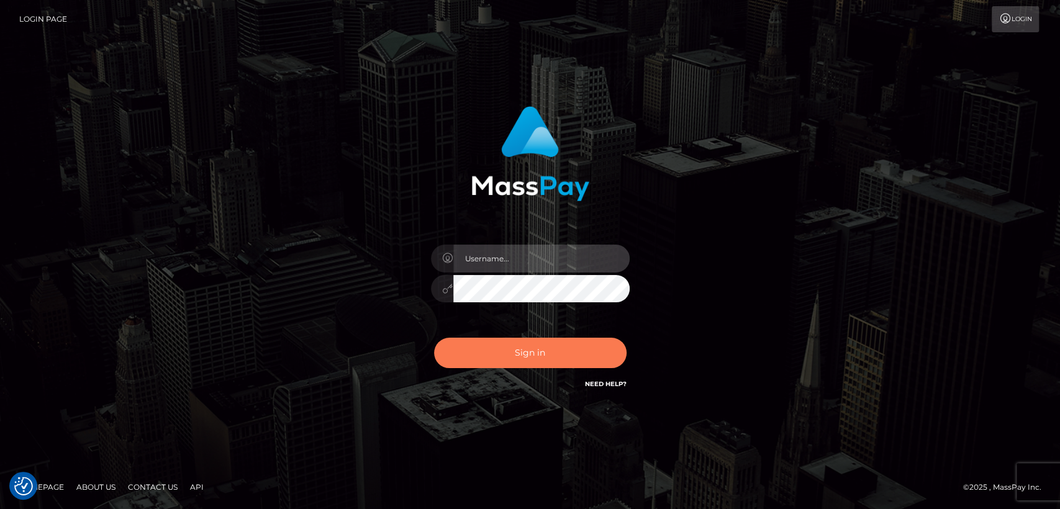
type input "[DOMAIN_NAME]"
click at [494, 339] on button "Sign in" at bounding box center [530, 353] width 192 height 30
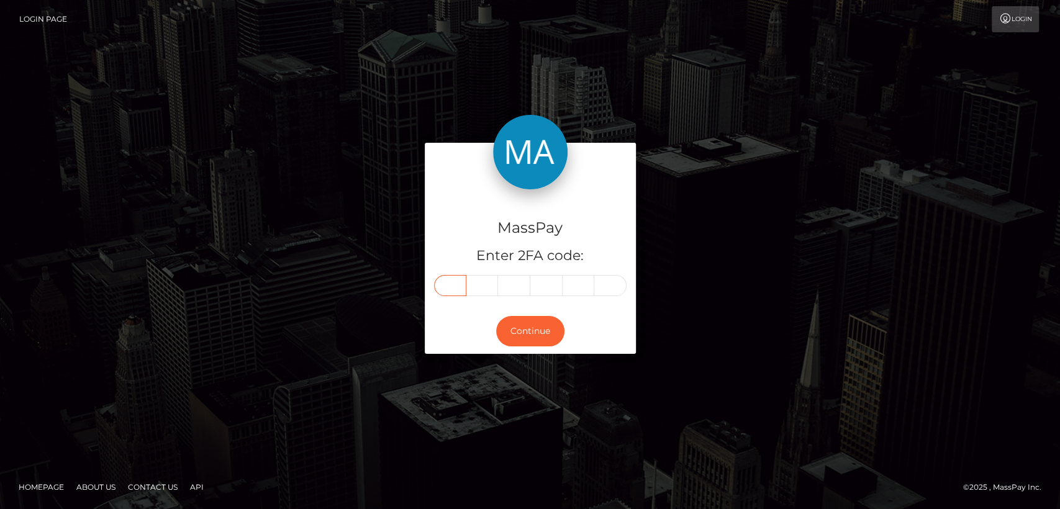
click at [446, 283] on input "text" at bounding box center [450, 285] width 32 height 21
paste input "3"
type input "3"
type input "1"
type input "0"
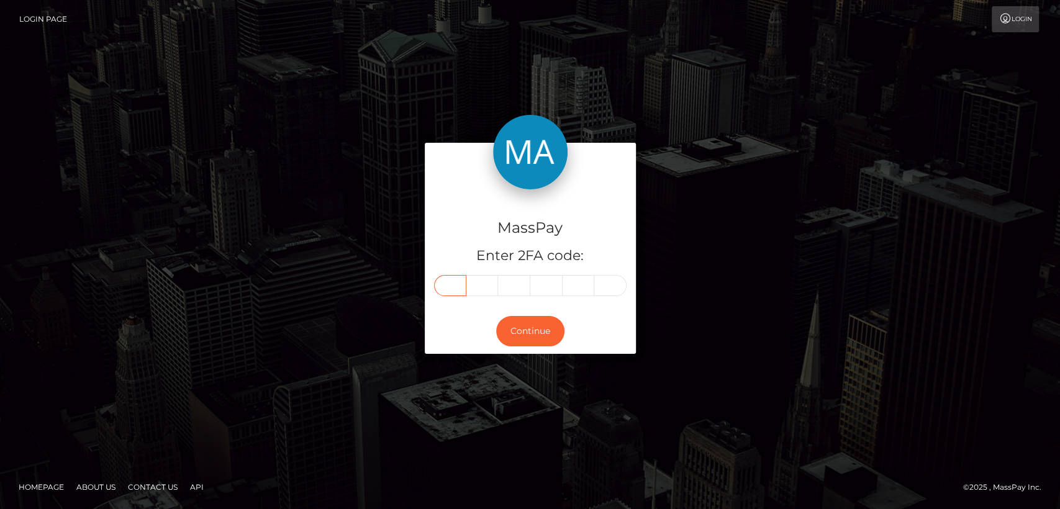
type input "0"
type input "2"
type input "4"
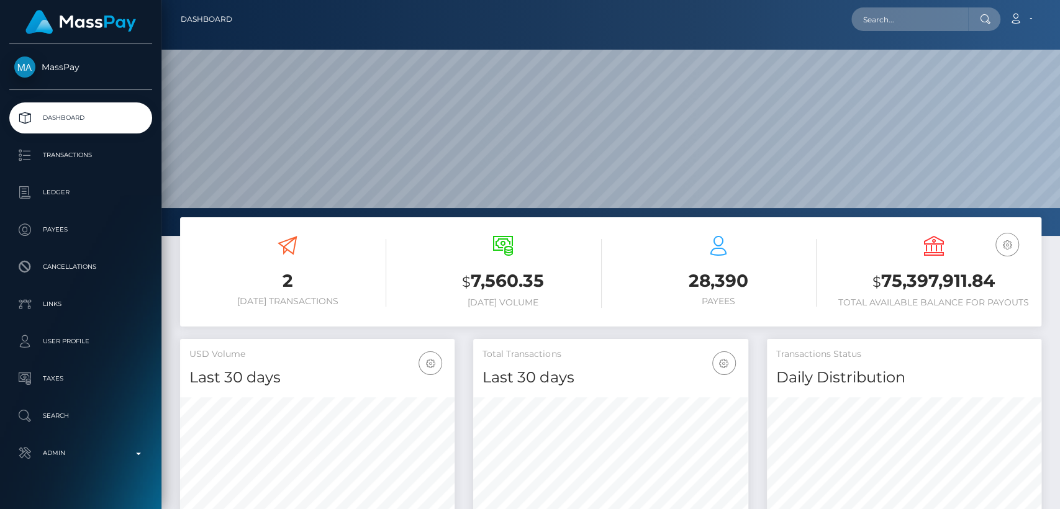
scroll to position [219, 274]
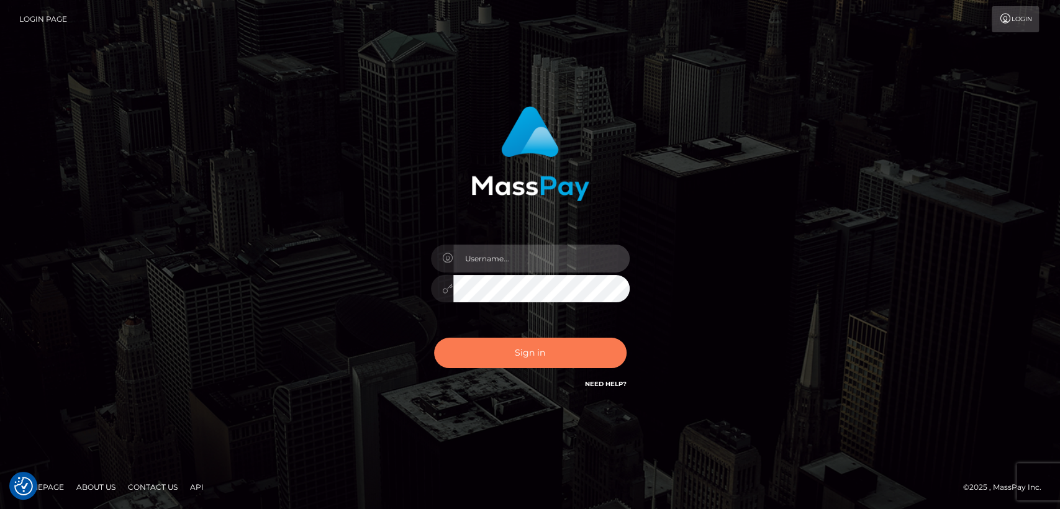
type input "[DOMAIN_NAME]"
click at [475, 361] on button "Sign in" at bounding box center [530, 353] width 192 height 30
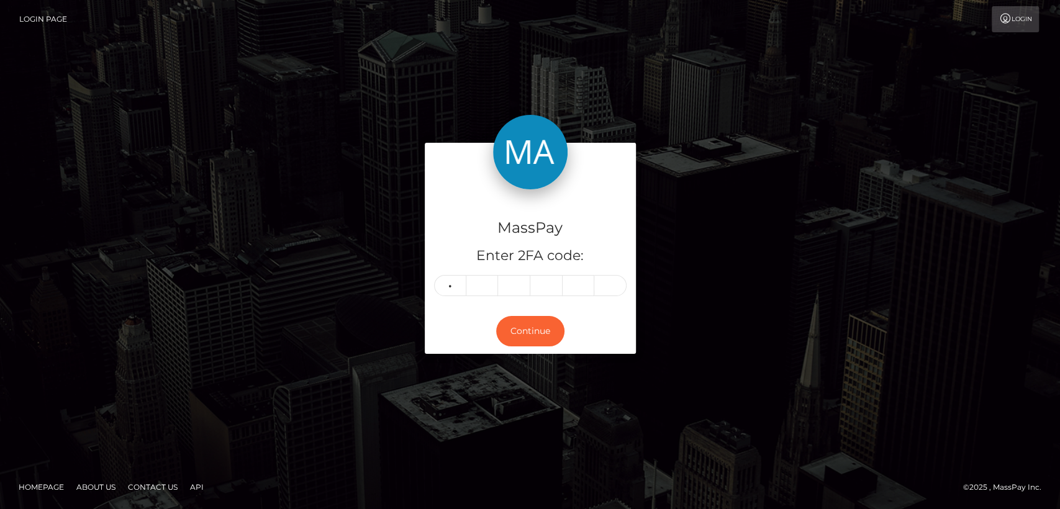
type input "3"
type input "0"
type input "3"
type input "4"
type input "3"
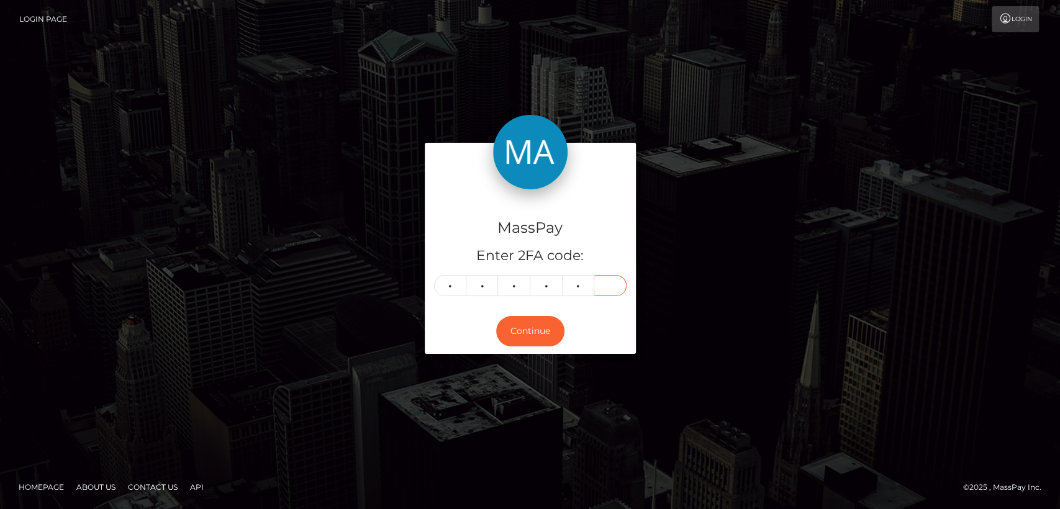
type input "2"
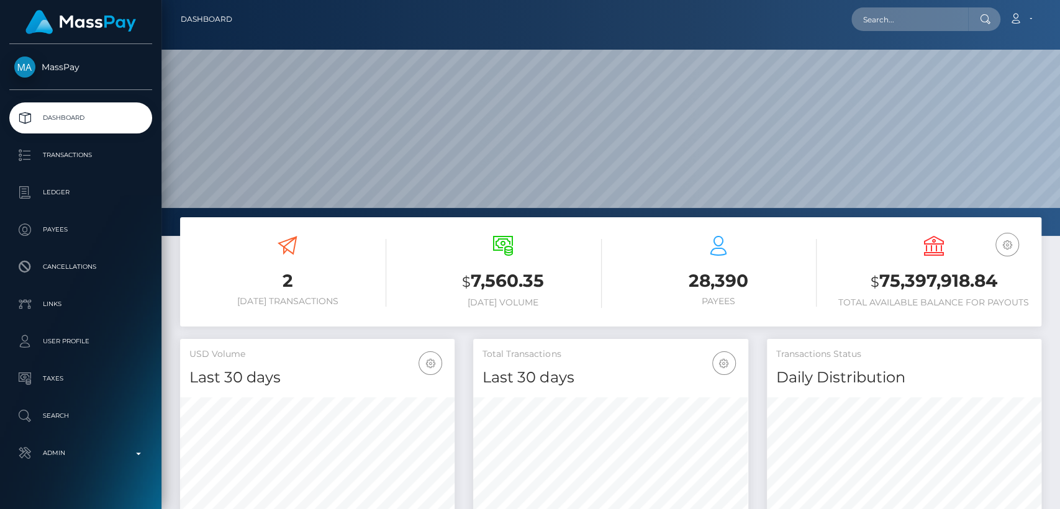
scroll to position [219, 274]
click at [905, 25] on input "text" at bounding box center [909, 19] width 117 height 24
paste input "[EMAIL_ADDRESS][DOMAIN_NAME]"
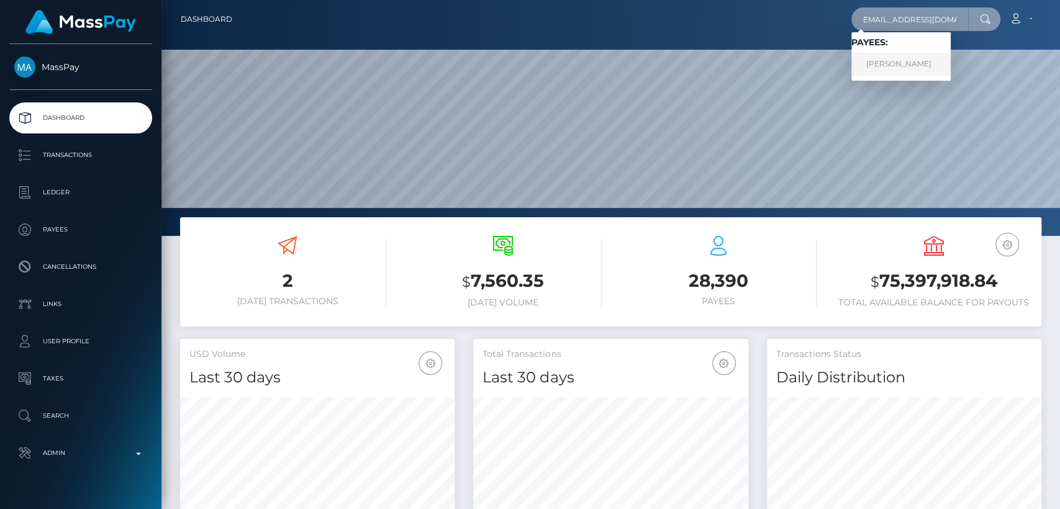
type input "llleonie@protonmail.com"
click at [950, 58] on link "NORA KATHARINE SCHERER" at bounding box center [900, 64] width 99 height 23
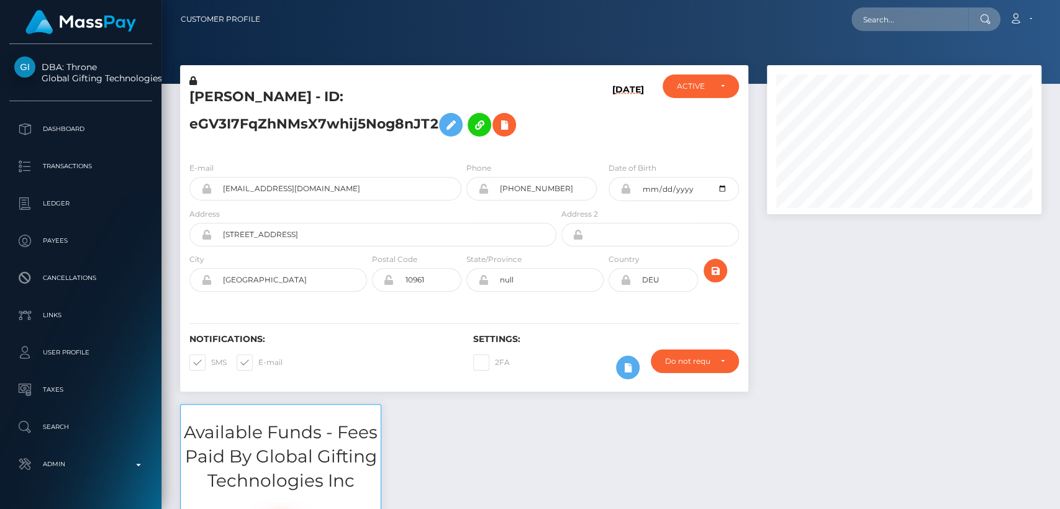
scroll to position [149, 274]
click at [899, 16] on input "text" at bounding box center [909, 19] width 117 height 24
paste input "[EMAIL_ADDRESS][DOMAIN_NAME]"
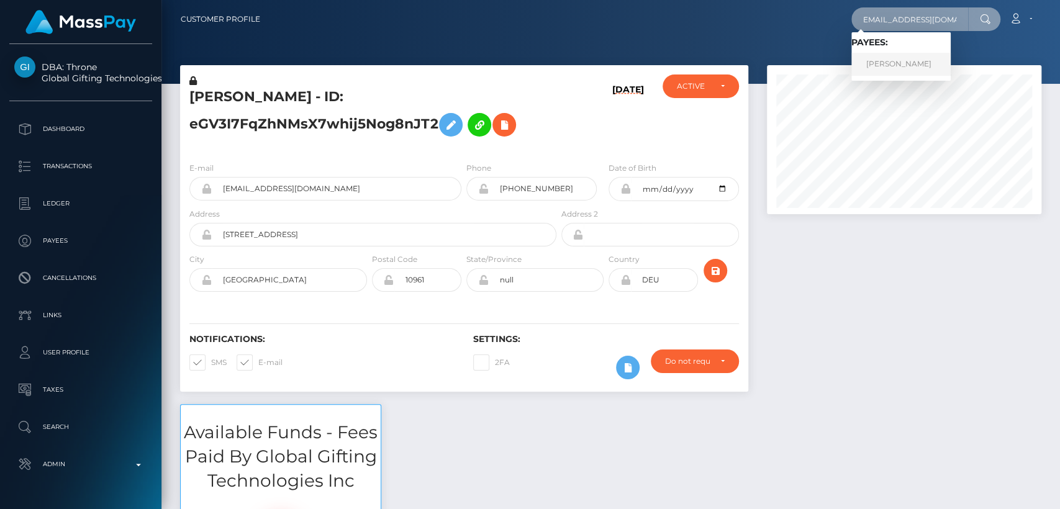
type input "llleonie@protonmail.com"
click at [882, 59] on link "NORA KATHARINE SCHERER" at bounding box center [900, 64] width 99 height 23
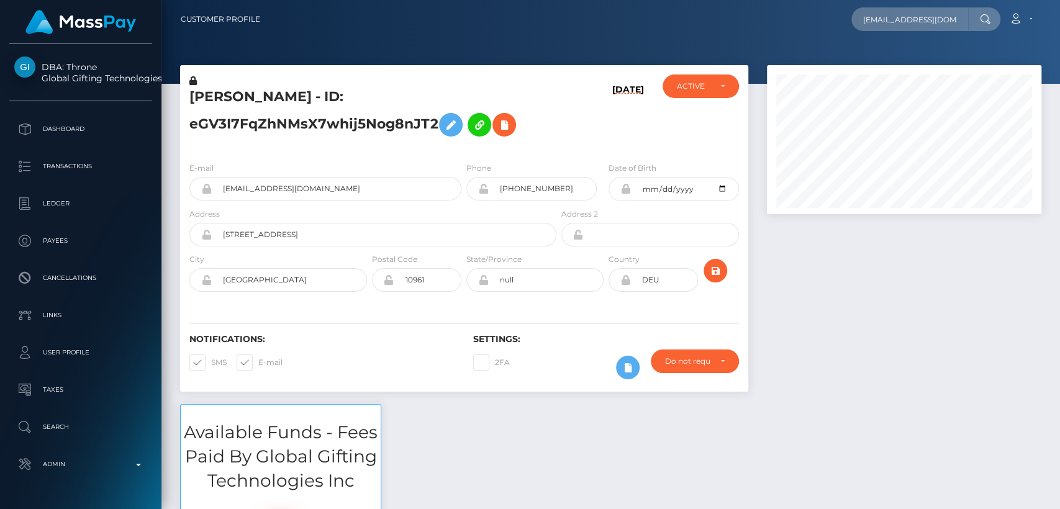
click at [201, 96] on h5 "NORA KATHARINE SCHERER - ID: eGV3I7FqZhNMsX7whij5Nog8nJT2" at bounding box center [369, 115] width 360 height 55
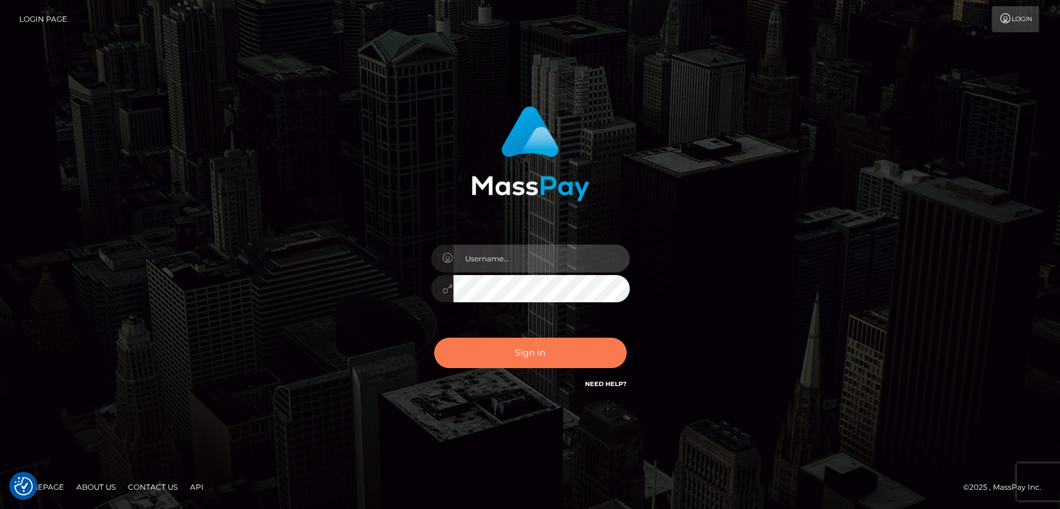
type input "nt.es"
click at [522, 355] on button "Sign in" at bounding box center [530, 353] width 192 height 30
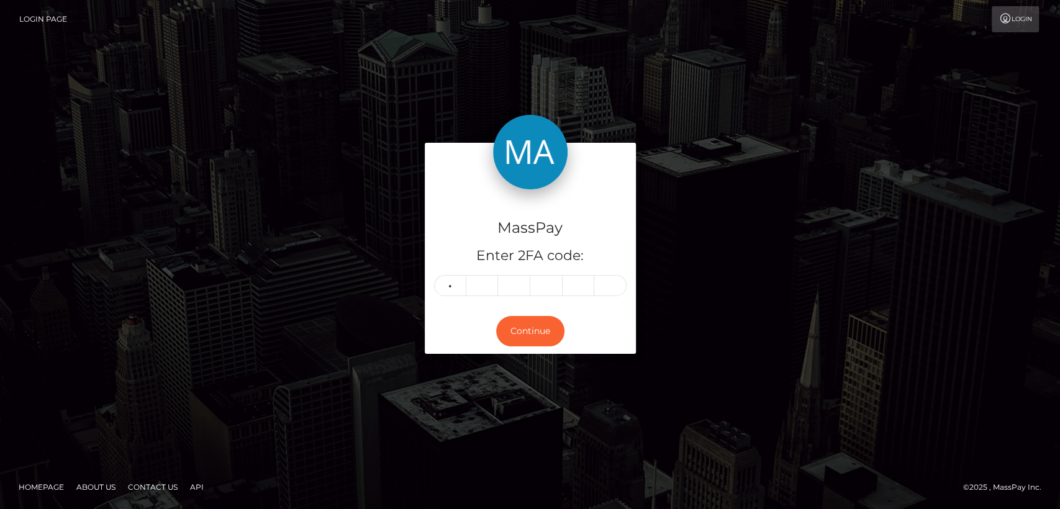
type input "5"
type input "4"
type input "2"
type input "5"
type input "2"
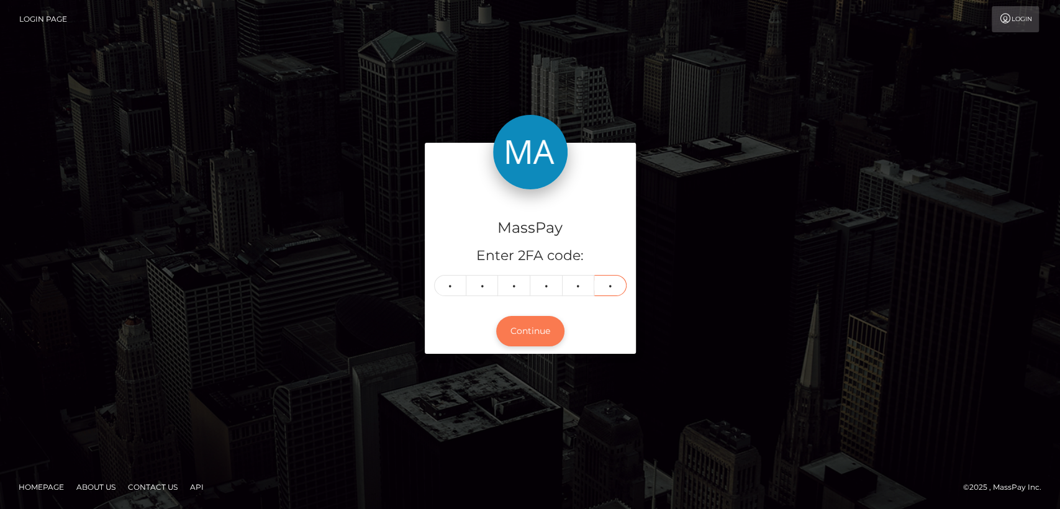
type input "2"
click at [530, 333] on button "Continue" at bounding box center [530, 331] width 68 height 30
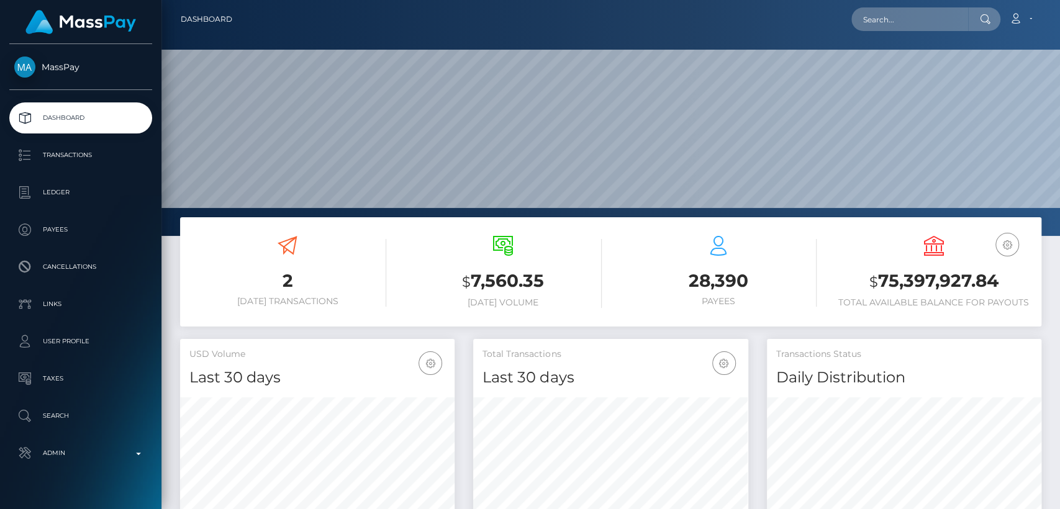
scroll to position [219, 274]
click at [894, 24] on input "text" at bounding box center [909, 19] width 117 height 24
paste input "[EMAIL_ADDRESS][DOMAIN_NAME]"
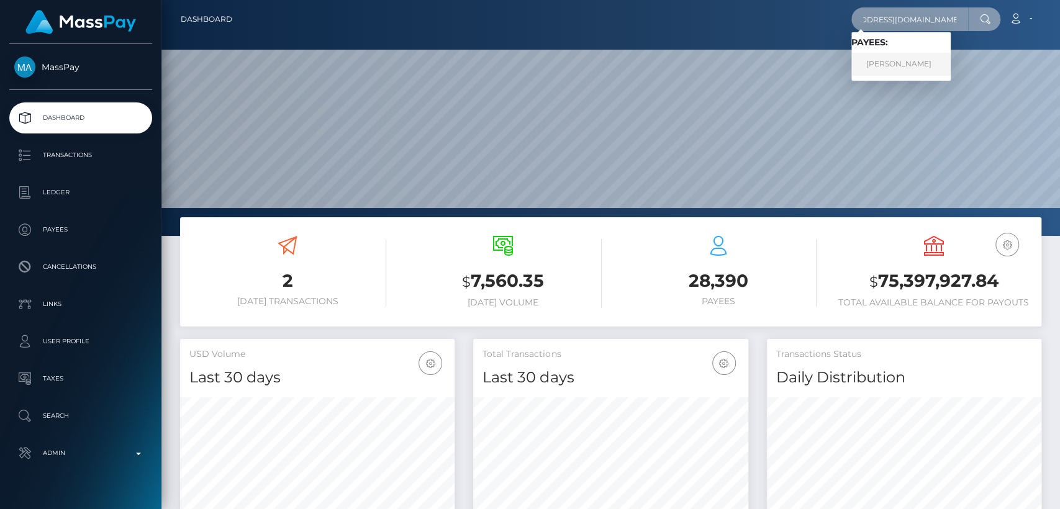
type input "underdogaccessories0@gmail.com"
click at [914, 63] on link "JORDANNE LALONDE" at bounding box center [900, 64] width 99 height 23
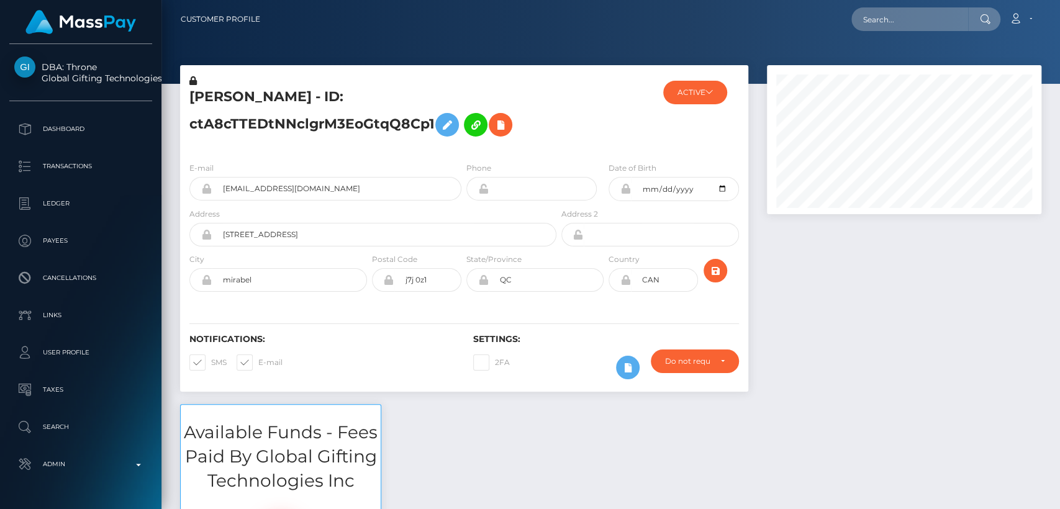
scroll to position [149, 274]
click at [236, 96] on h5 "JORDANNE LALONDE - ID: ctA8cTTEDtNNclgrM3EoGtqQ8Cp1" at bounding box center [369, 115] width 360 height 55
copy h5 "JORDANNE"
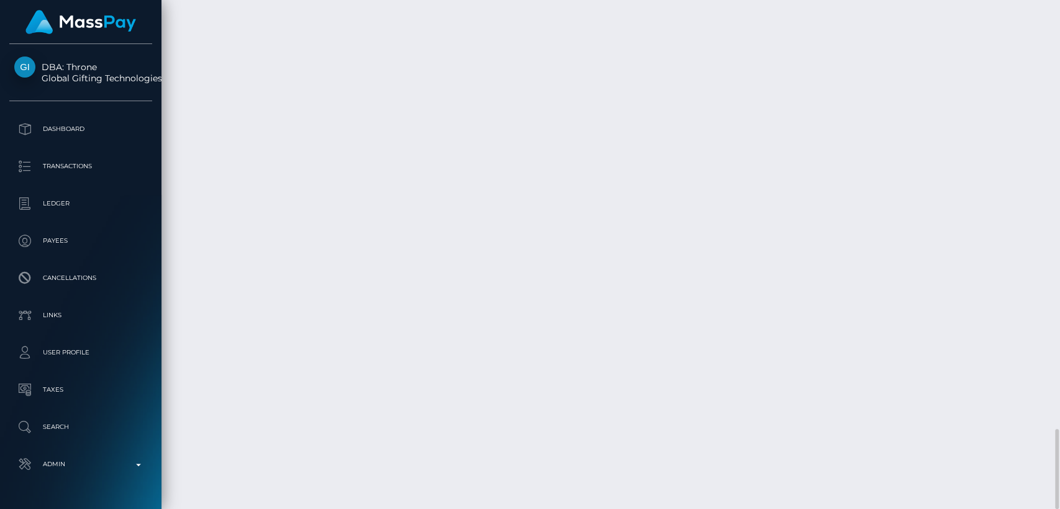
scroll to position [0, 0]
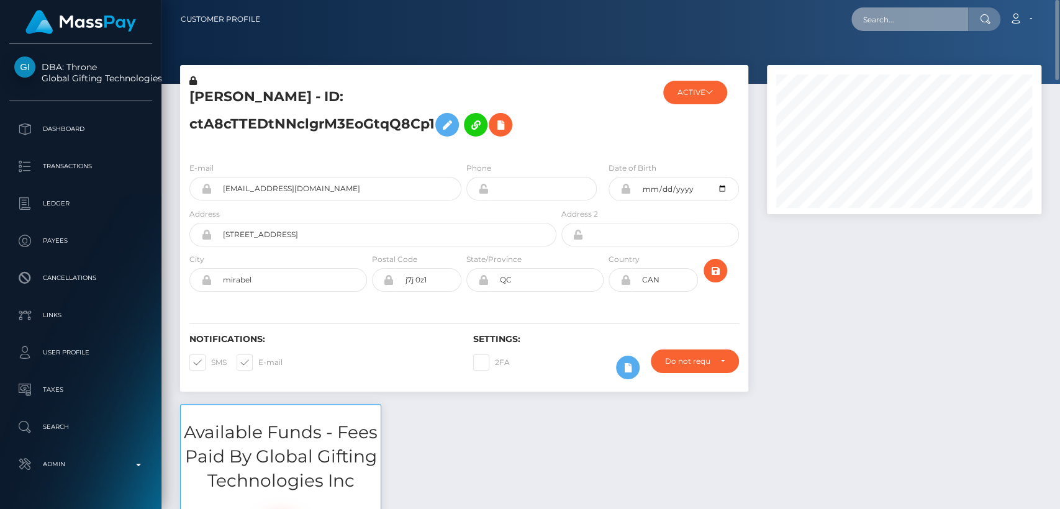
click at [890, 12] on input "text" at bounding box center [909, 19] width 117 height 24
paste input "hamywho@gmail.com"
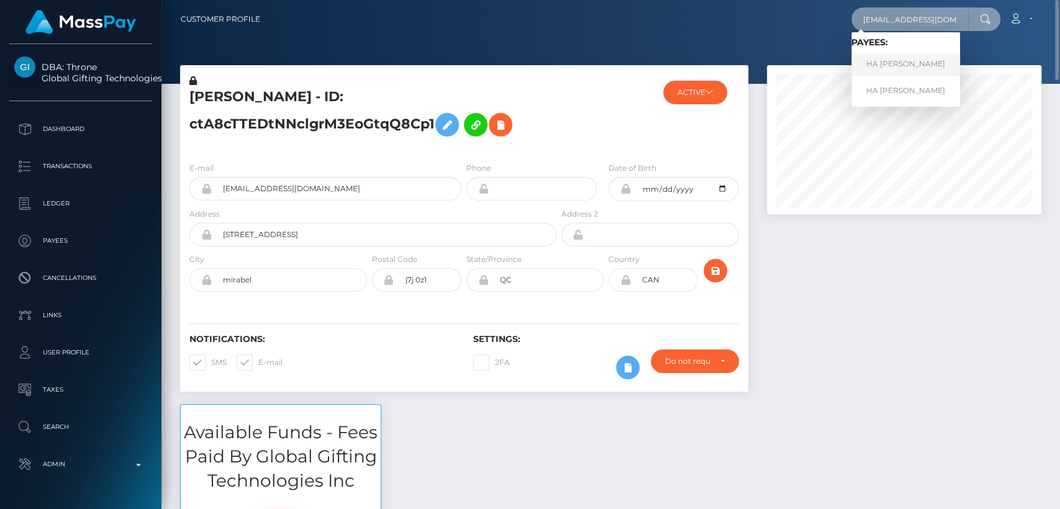
type input "hamywho@gmail.com"
click at [874, 61] on link "HA MY NGUYEN" at bounding box center [905, 64] width 109 height 23
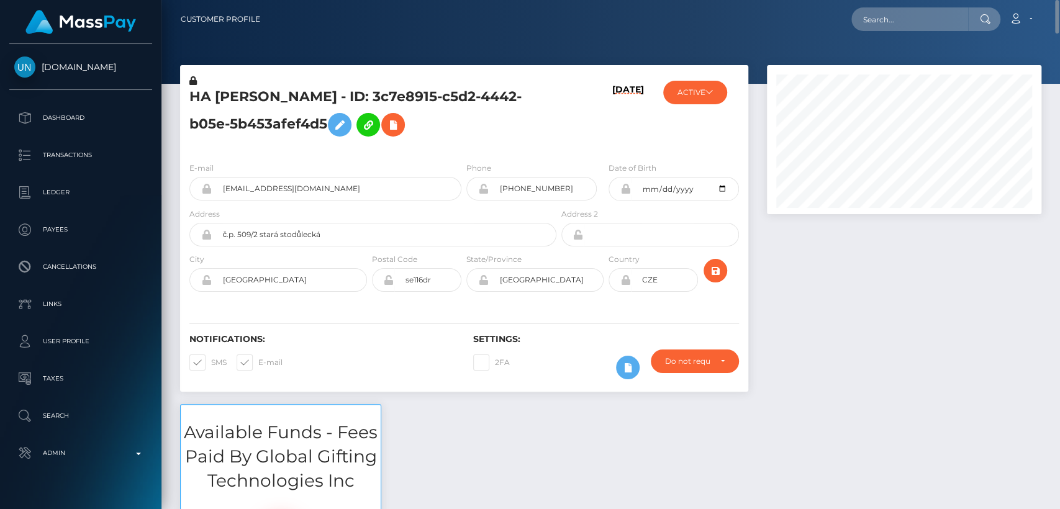
click at [250, 96] on h5 "HA MY NGUYEN - ID: 3c7e8915-c5d2-4442-b05e-5b453afef4d5" at bounding box center [369, 115] width 360 height 55
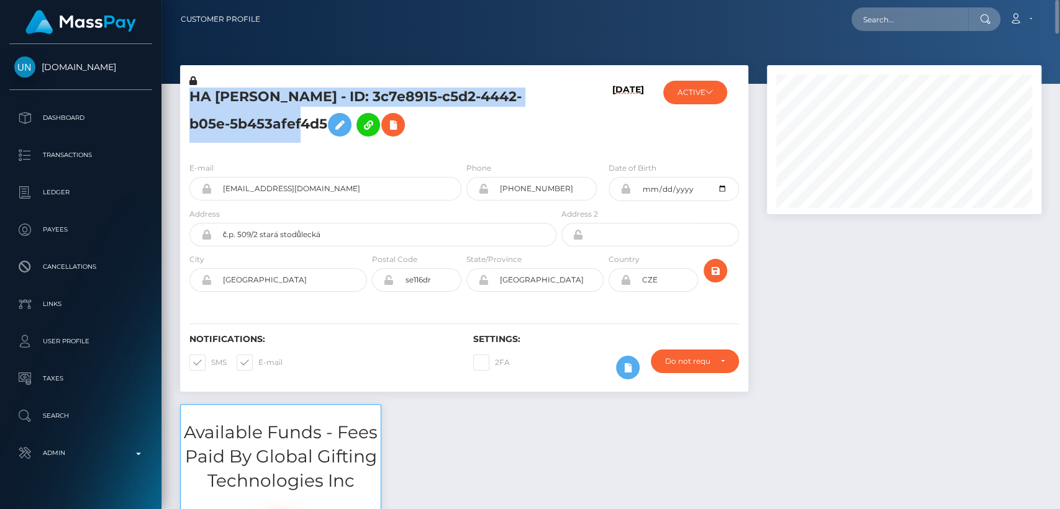
click at [250, 96] on h5 "HA MY NGUYEN - ID: 3c7e8915-c5d2-4442-b05e-5b453afef4d5" at bounding box center [369, 115] width 360 height 55
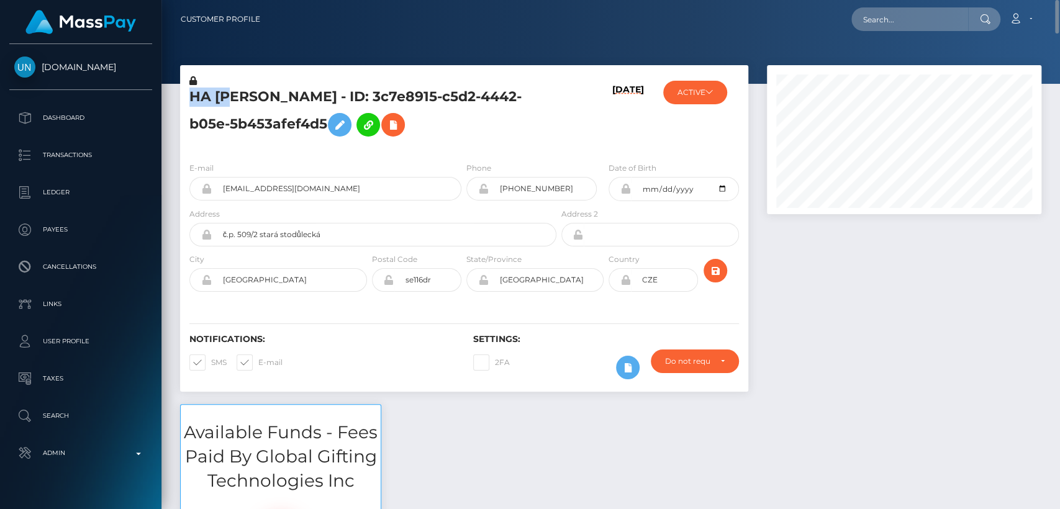
drag, startPoint x: 237, startPoint y: 93, endPoint x: 183, endPoint y: 91, distance: 54.0
click at [183, 91] on div "HA MY NGUYEN - ID: 3c7e8915-c5d2-4442-b05e-5b453afef4d5" at bounding box center [369, 113] width 379 height 78
copy h5 "HA MY"
click at [397, 114] on h5 "HA MY NGUYEN - ID: 3c7e8915-c5d2-4442-b05e-5b453afef4d5" at bounding box center [369, 115] width 360 height 55
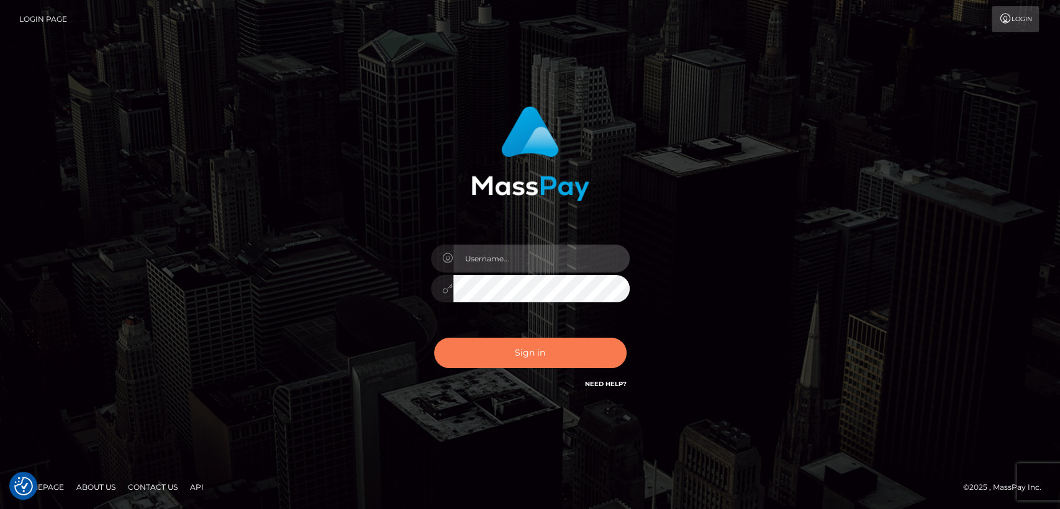
type input "nt.es"
click at [508, 354] on button "Sign in" at bounding box center [530, 353] width 192 height 30
type input "nt.es"
click at [535, 352] on button "Sign in" at bounding box center [530, 353] width 192 height 30
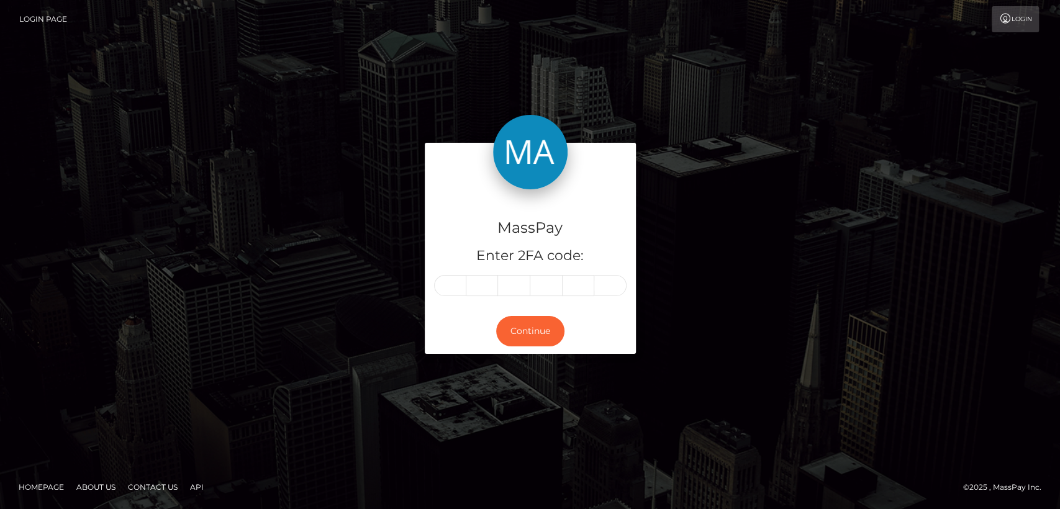
click at [451, 286] on input "text" at bounding box center [450, 285] width 32 height 21
type input "3"
type input "7"
type input "3"
type input "6"
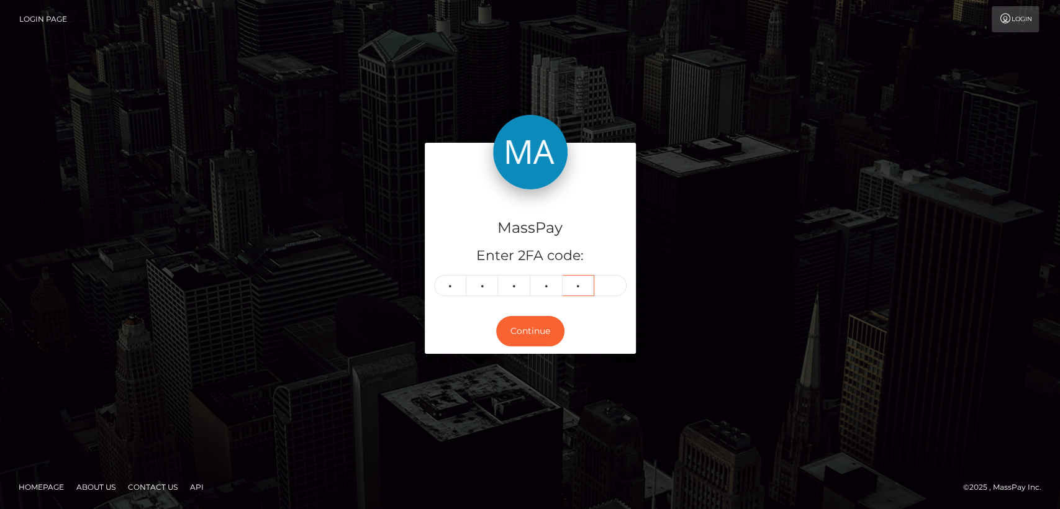
type input "9"
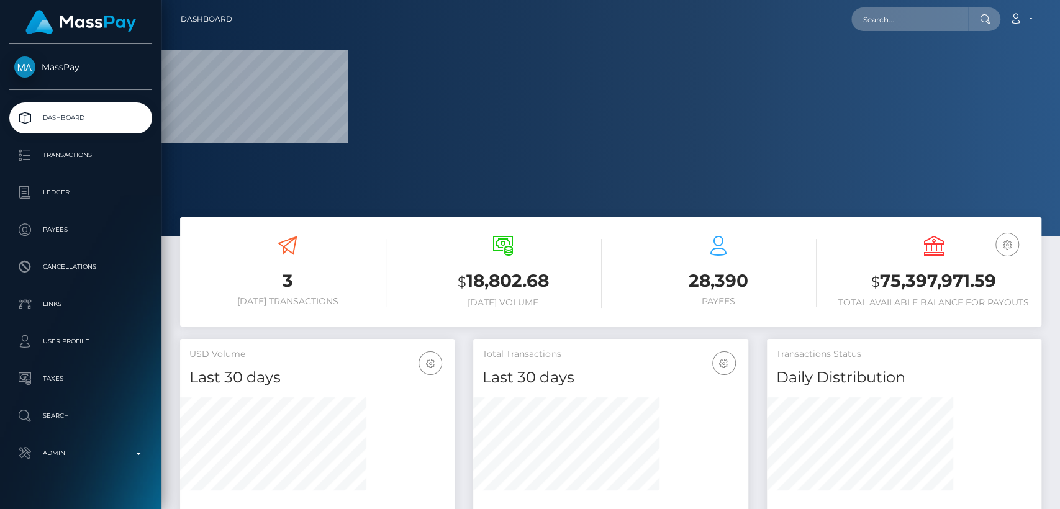
click at [519, 342] on div "Total Transactions Last 30 days Last 30 days Last 60 days Last 90 days" at bounding box center [610, 363] width 274 height 49
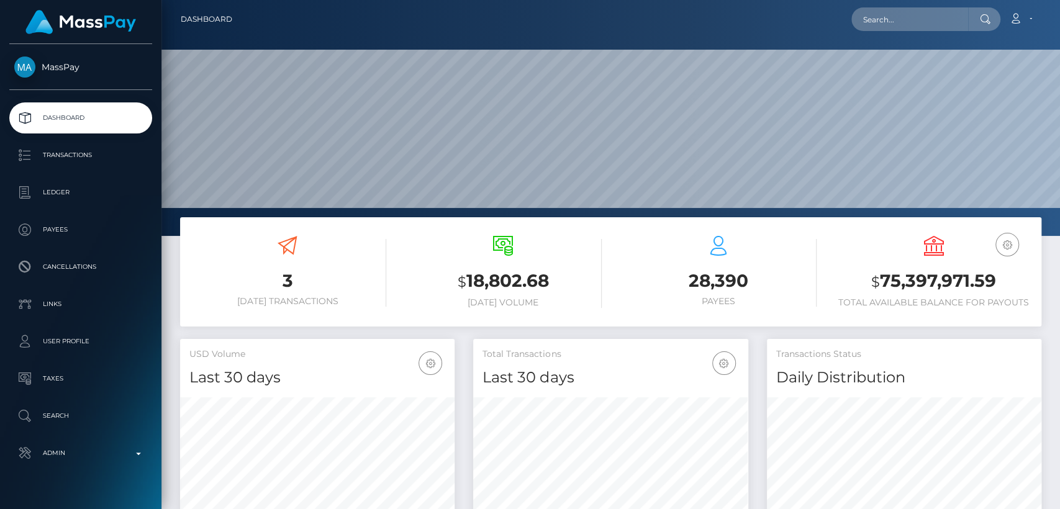
scroll to position [219, 274]
click at [888, 21] on input "text" at bounding box center [909, 19] width 117 height 24
paste input "[EMAIL_ADDRESS][DOMAIN_NAME]"
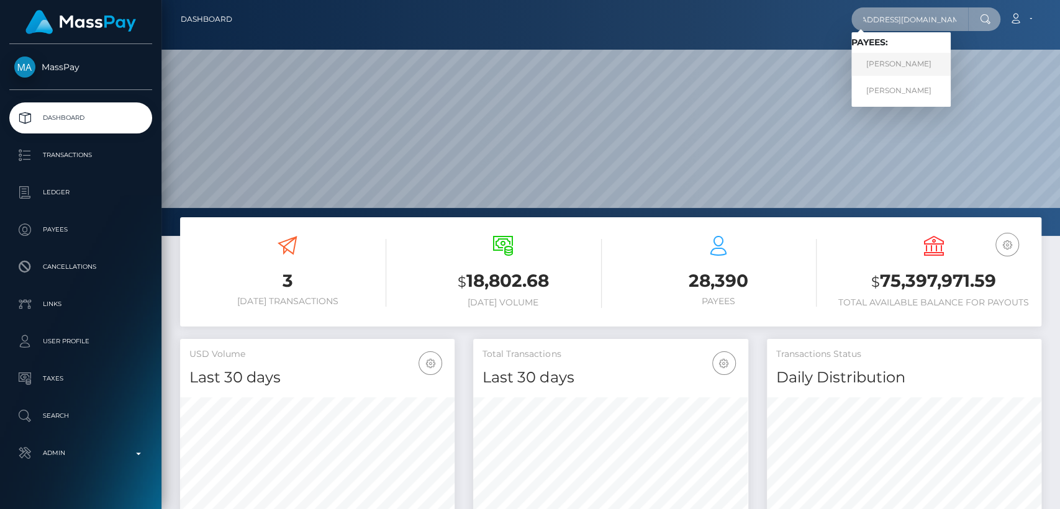
type input "ashleyyamamotoo42@gmail.com"
click at [882, 64] on link "ASHLEY YAMAMOTO" at bounding box center [900, 64] width 99 height 23
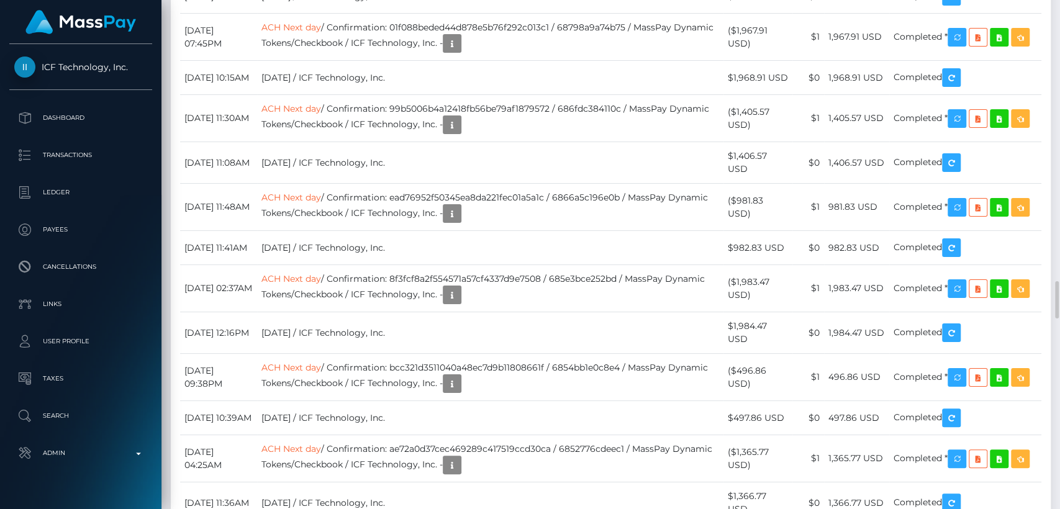
scroll to position [149, 274]
click at [523, 255] on div "Additional Info" at bounding box center [519, 252] width 81 height 23
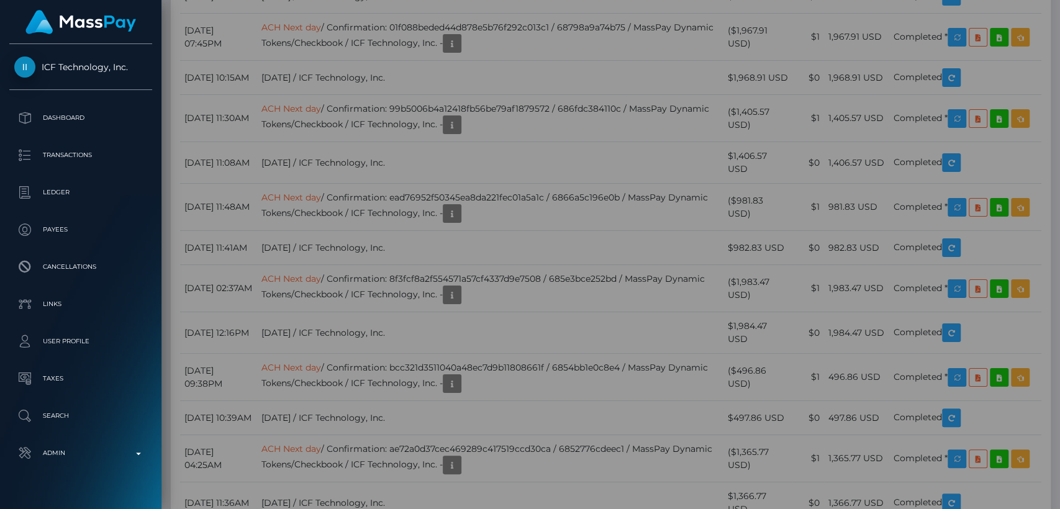
scroll to position [0, 0]
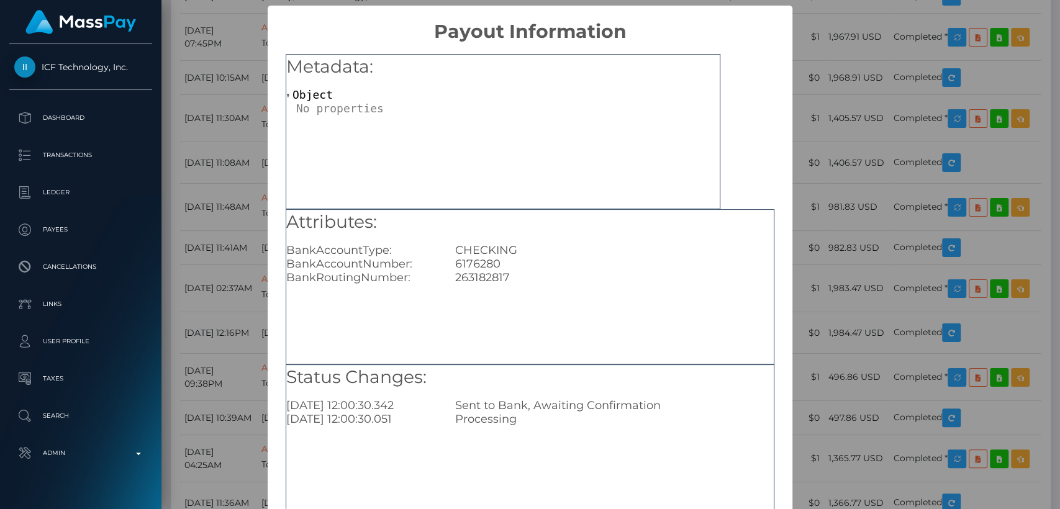
click at [877, 196] on div "× Payout Information Metadata: Object Attributes: BankAccountType: CHECKING Ban…" at bounding box center [530, 254] width 1060 height 509
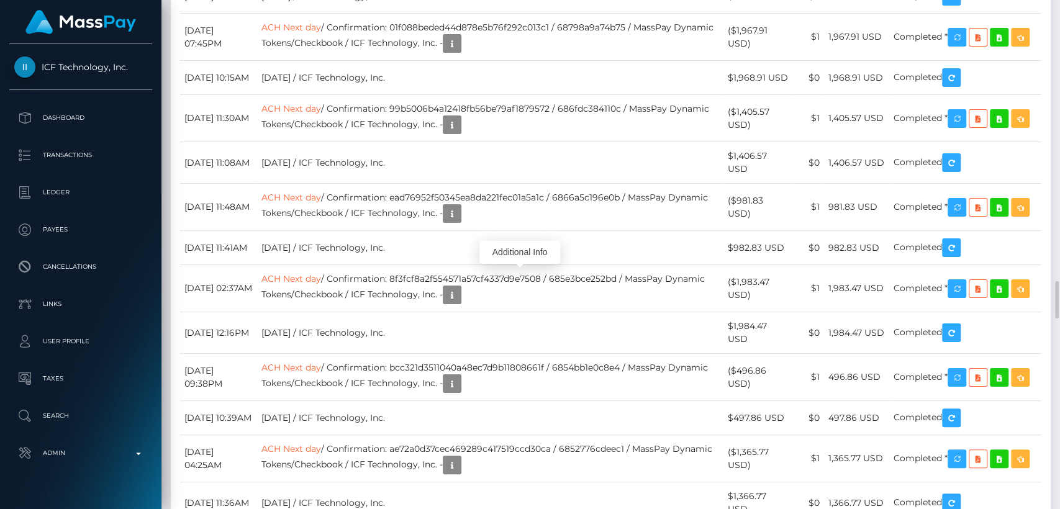
scroll to position [149, 274]
click at [965, 251] on div "Force status update" at bounding box center [966, 252] width 91 height 23
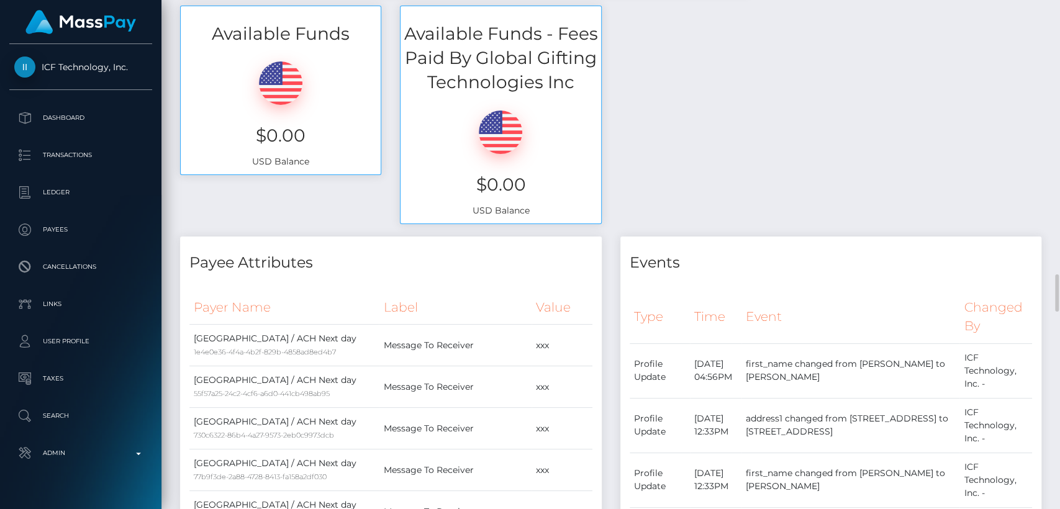
scroll to position [0, 0]
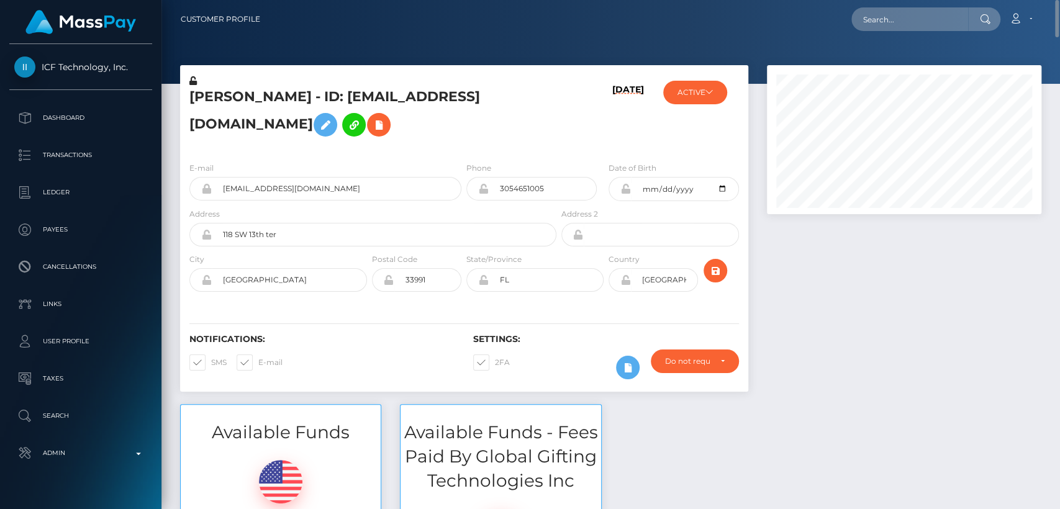
click at [207, 90] on h5 "ASHLEY YAMAMOTO - ID: ashleyyamamotoo42@gmail.com" at bounding box center [369, 115] width 360 height 55
copy h5 "ASHLEY"
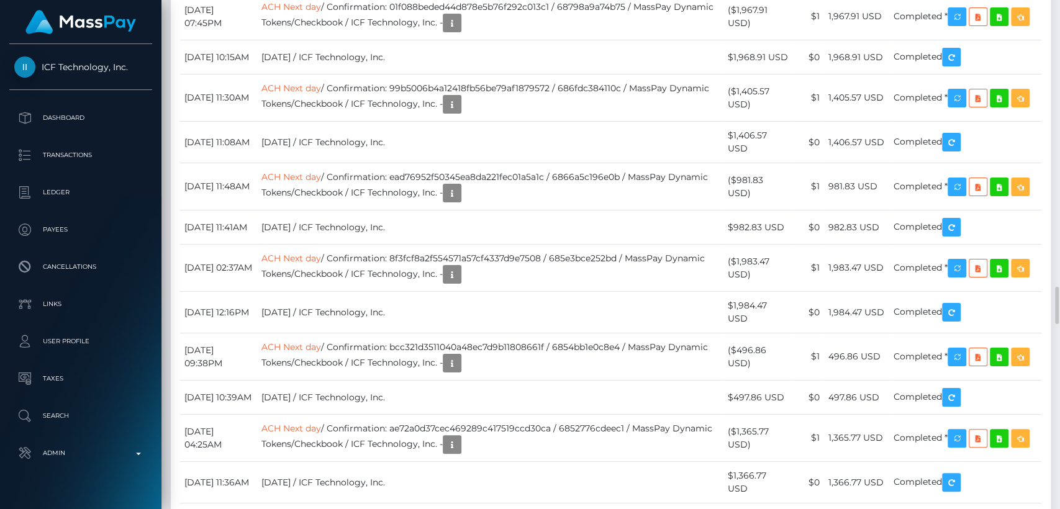
scroll to position [3802, 0]
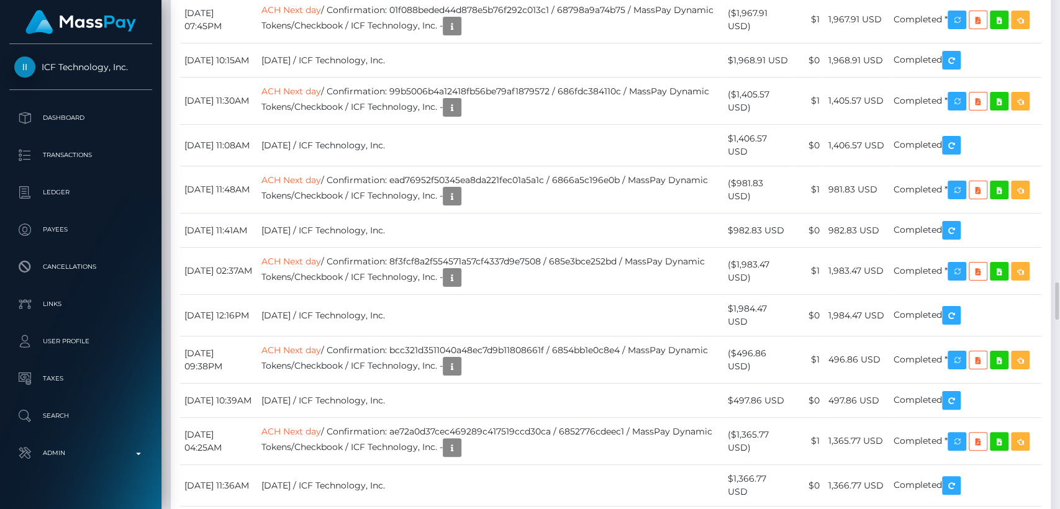
drag, startPoint x: 256, startPoint y: 250, endPoint x: 207, endPoint y: 248, distance: 49.1
drag, startPoint x: 788, startPoint y: 259, endPoint x: 739, endPoint y: 256, distance: 48.5
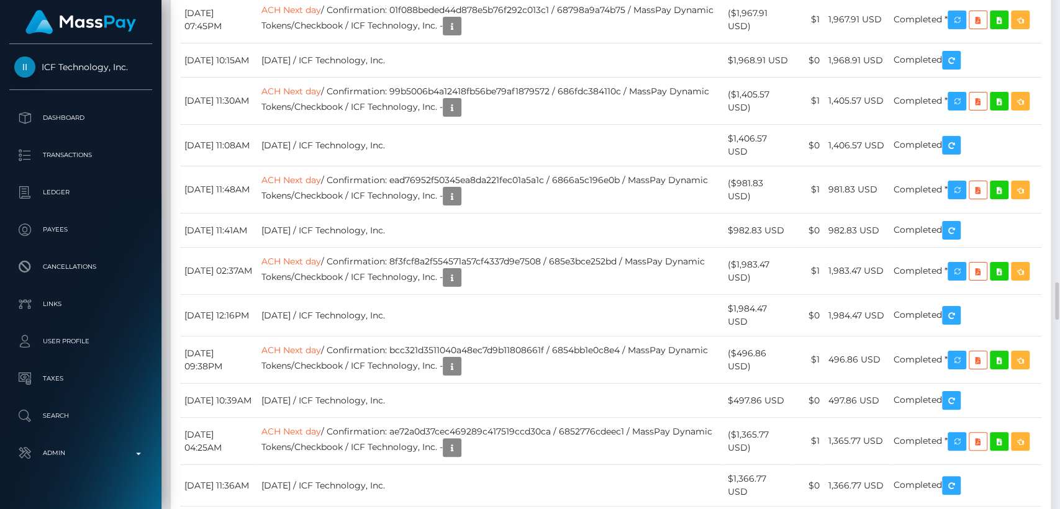
copy td "$895.11 USD"
drag, startPoint x: 249, startPoint y: 251, endPoint x: 187, endPoint y: 248, distance: 62.2
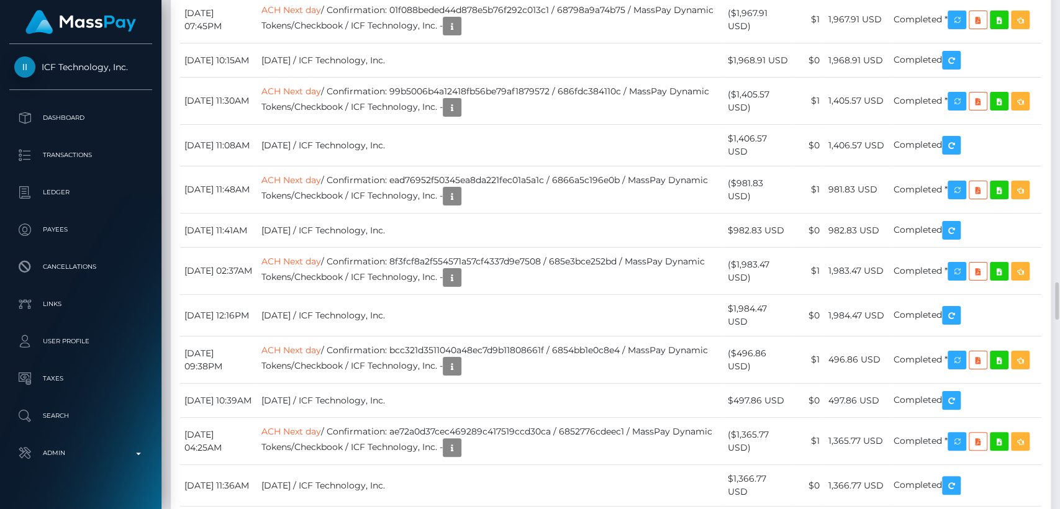
copy td "August 30, 2025"
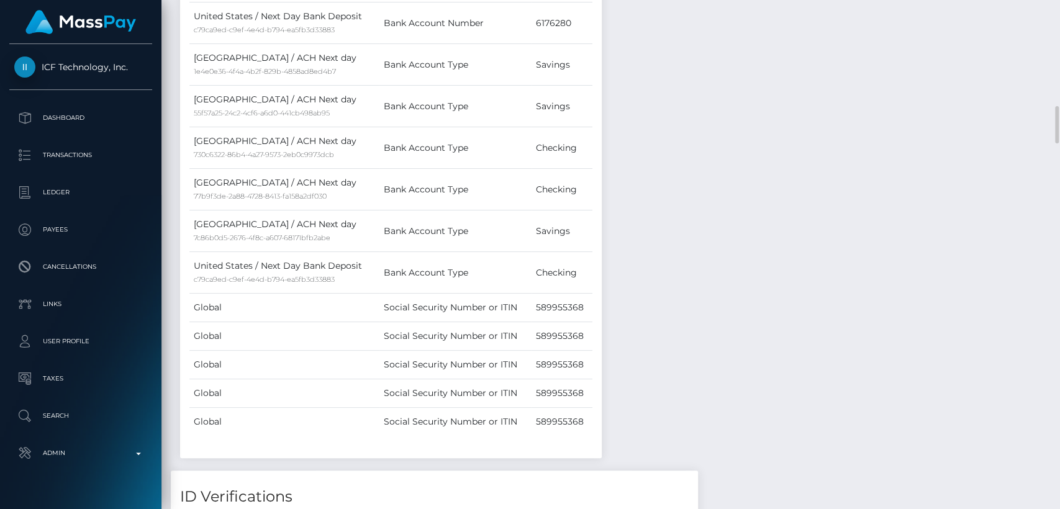
scroll to position [0, 0]
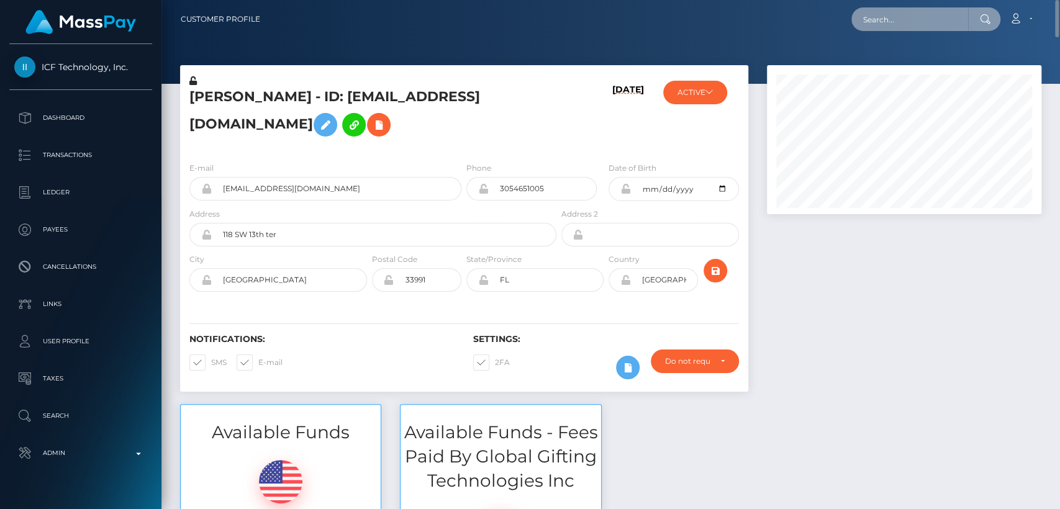
click at [944, 17] on input "text" at bounding box center [909, 19] width 117 height 24
paste input "protsakolga777@gmail.com"
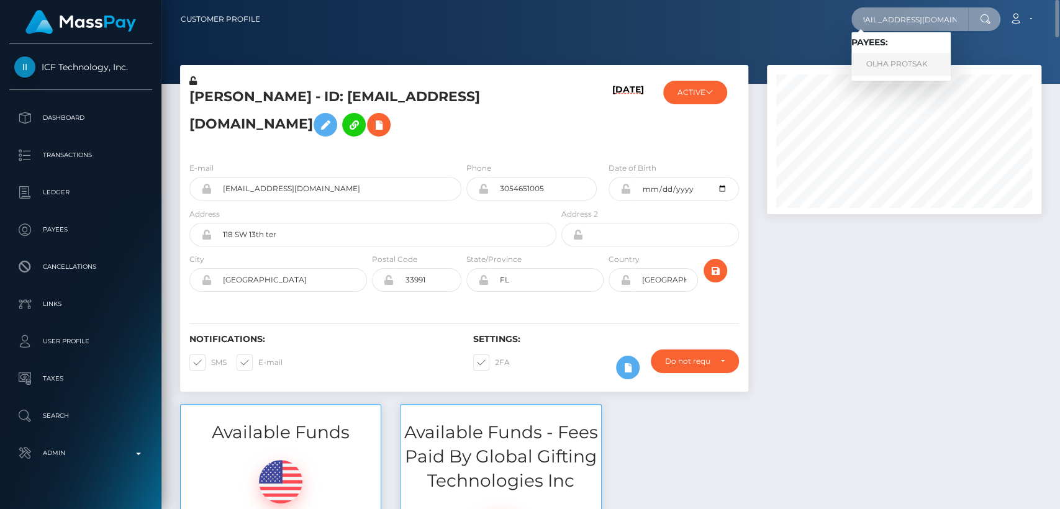
type input "protsakolga777@gmail.com"
click at [925, 68] on link "OLHA PROTSAK" at bounding box center [900, 64] width 99 height 23
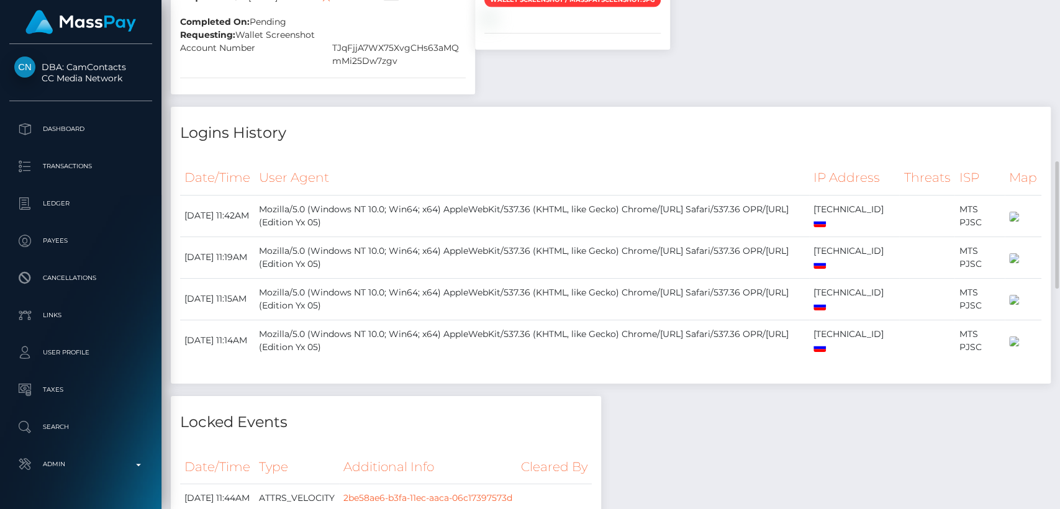
scroll to position [948, 0]
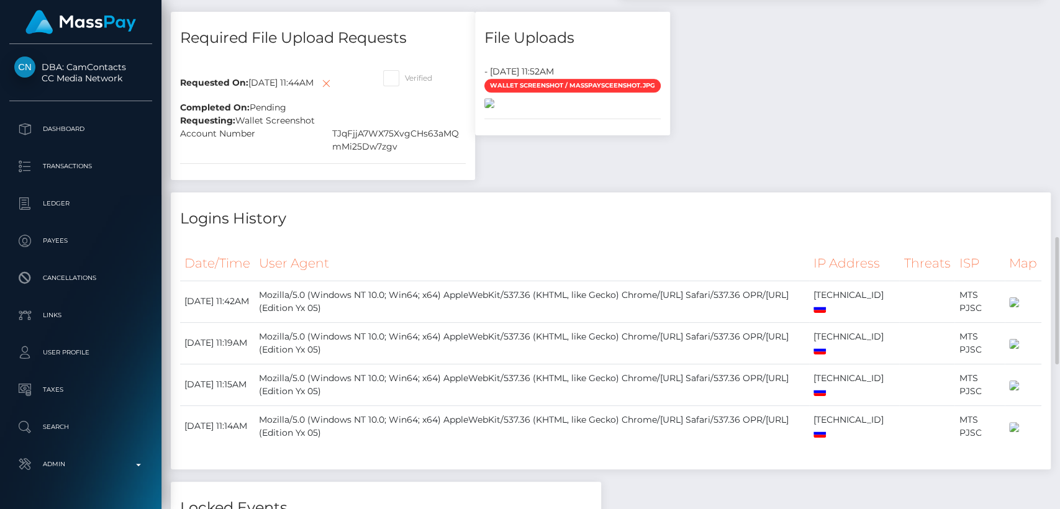
click at [494, 108] on img at bounding box center [489, 103] width 10 height 10
drag, startPoint x: 408, startPoint y: 163, endPoint x: 331, endPoint y: 147, distance: 78.8
click at [331, 147] on div "TJqFjjA7WX75XvgCHs63aMQmMi25Dw7zgv" at bounding box center [399, 140] width 152 height 26
copy div "TJqFjjA7WX75XvgCHs63aMQmMi25Dw7zgv"
click at [981, 255] on div "Payee Attributes Payer Name Label Value Ukraine / USDT - Tron(TRC20) 53f95ae9-a…" at bounding box center [611, 243] width 880 height 1248
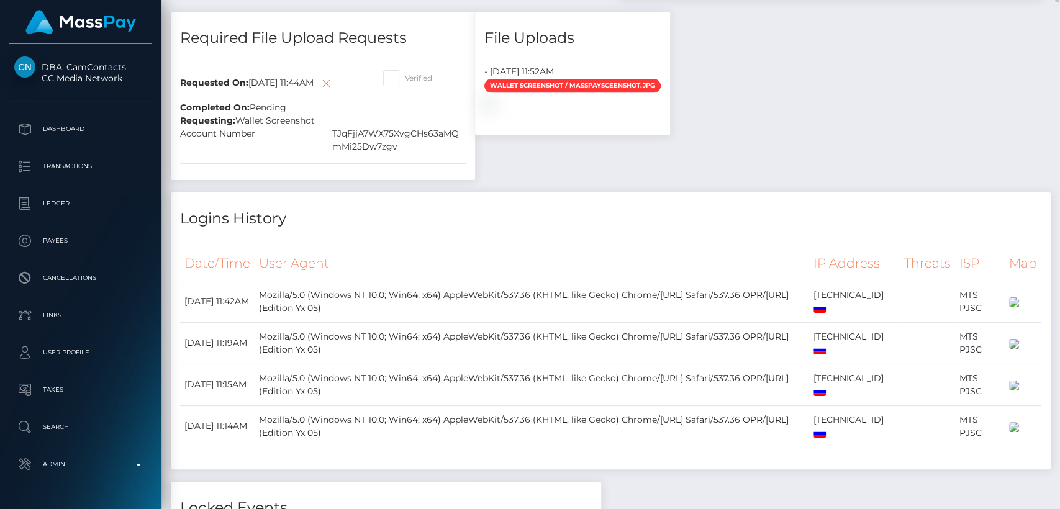
scroll to position [0, 0]
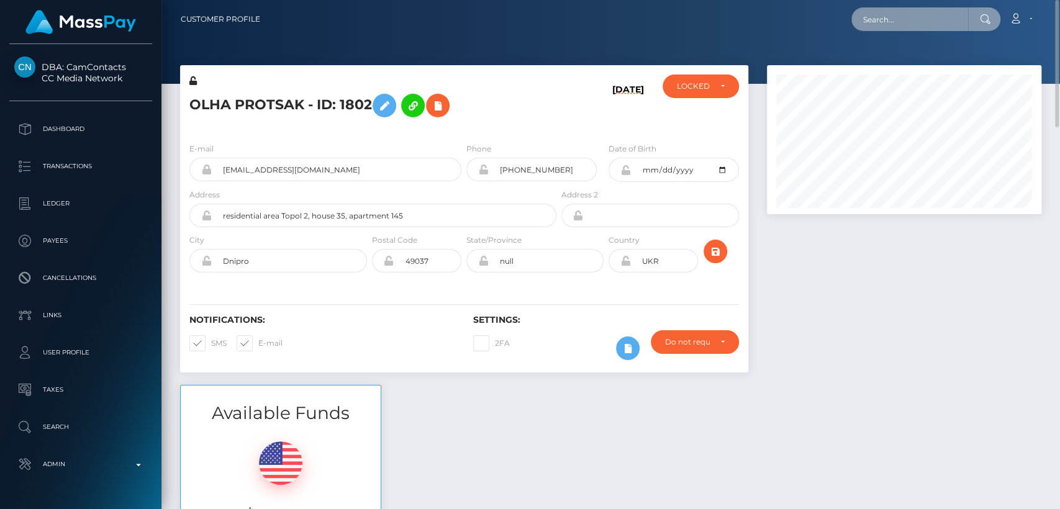
click at [952, 18] on input "text" at bounding box center [909, 19] width 117 height 24
paste input "[EMAIL_ADDRESS][DOMAIN_NAME]"
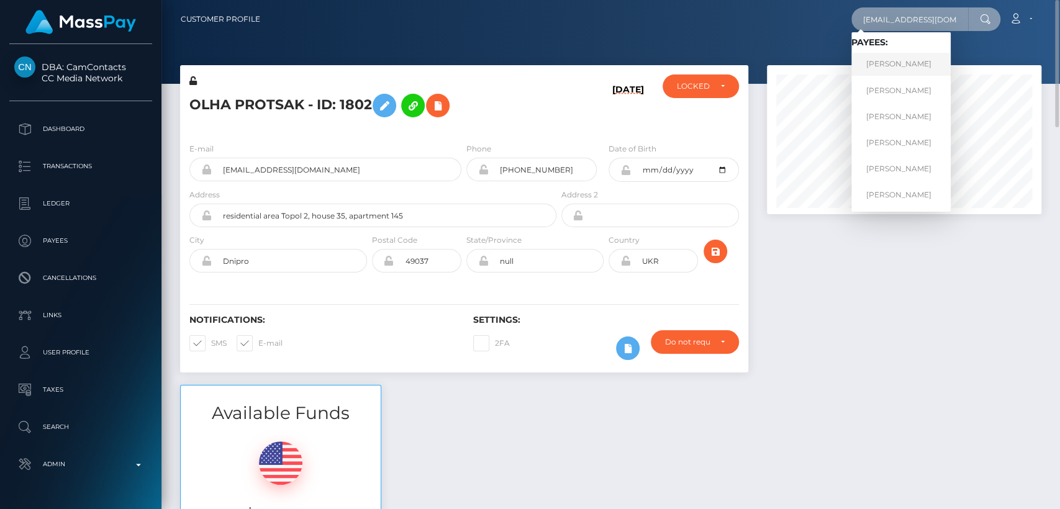
type input "[EMAIL_ADDRESS][DOMAIN_NAME]"
click at [901, 61] on link "Carol Altermatt" at bounding box center [900, 64] width 99 height 23
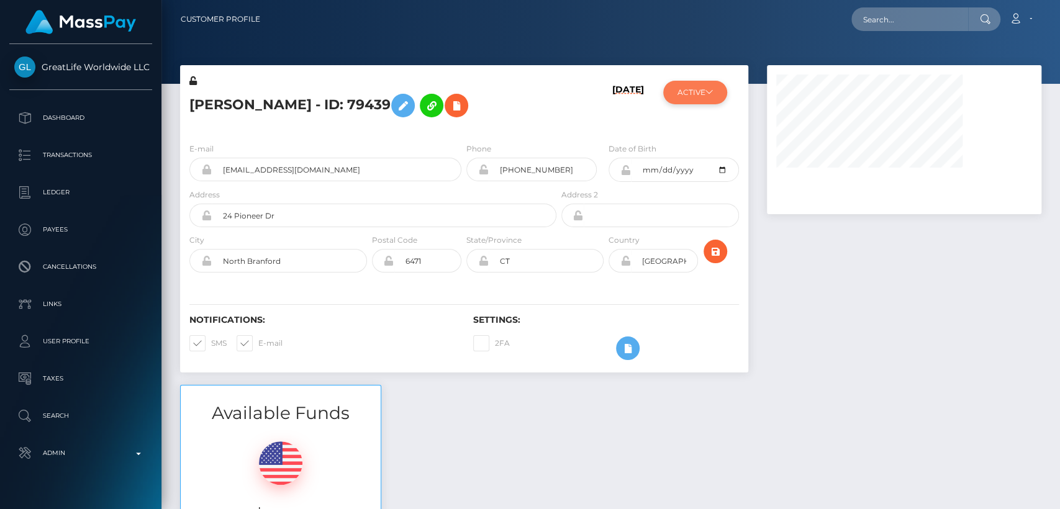
click at [703, 95] on button "ACTIVE" at bounding box center [695, 93] width 64 height 24
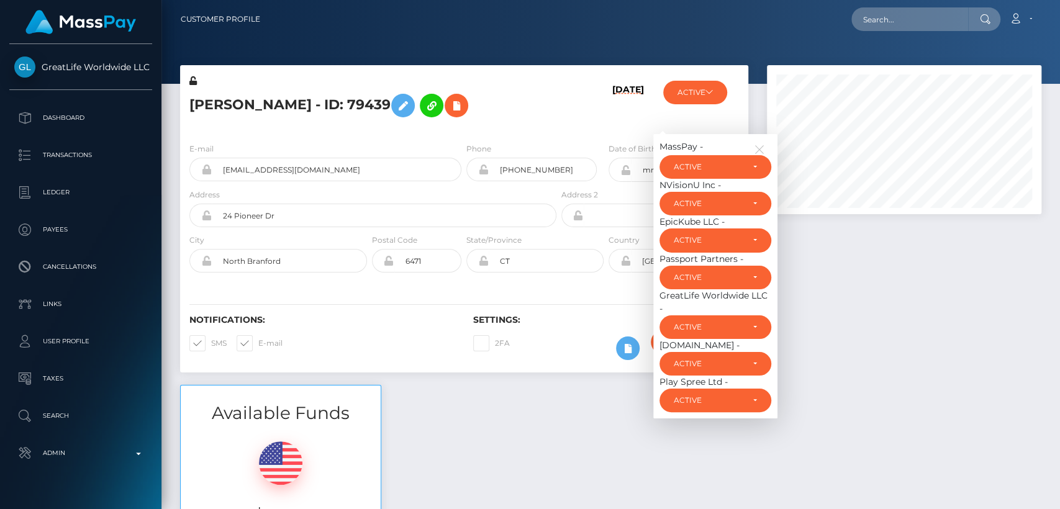
click at [880, 232] on div at bounding box center [903, 225] width 293 height 320
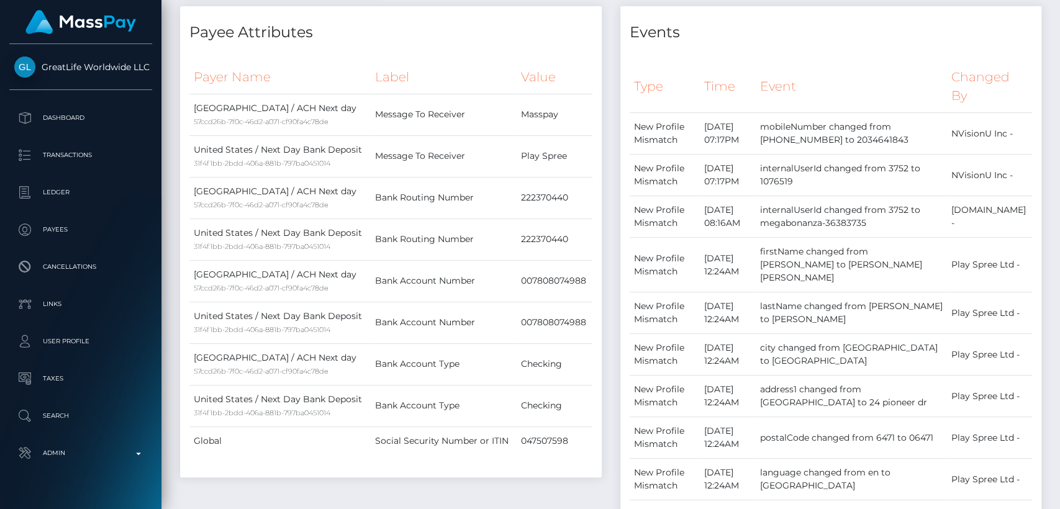
scroll to position [0, 0]
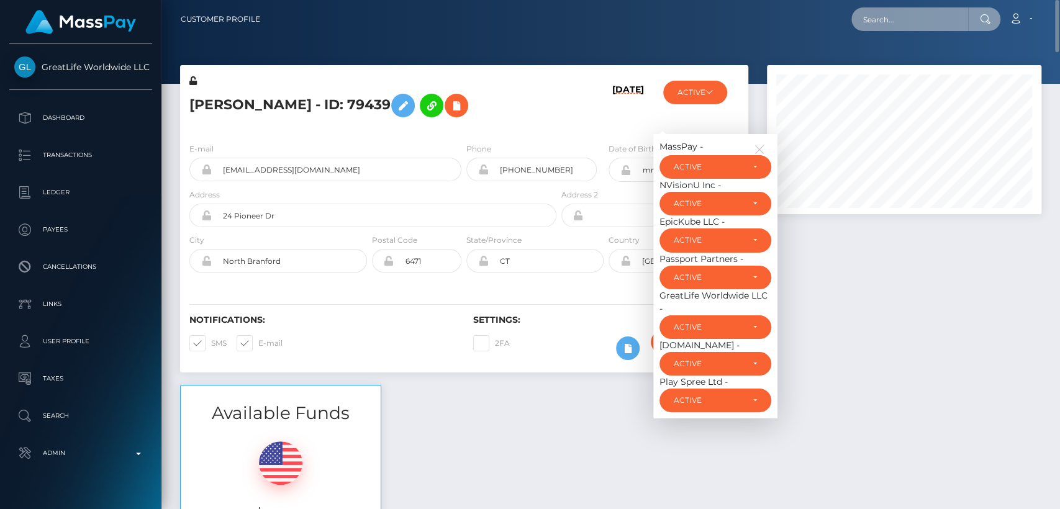
click at [909, 19] on input "text" at bounding box center [909, 19] width 117 height 24
paste input "luvabruno@gmail.com"
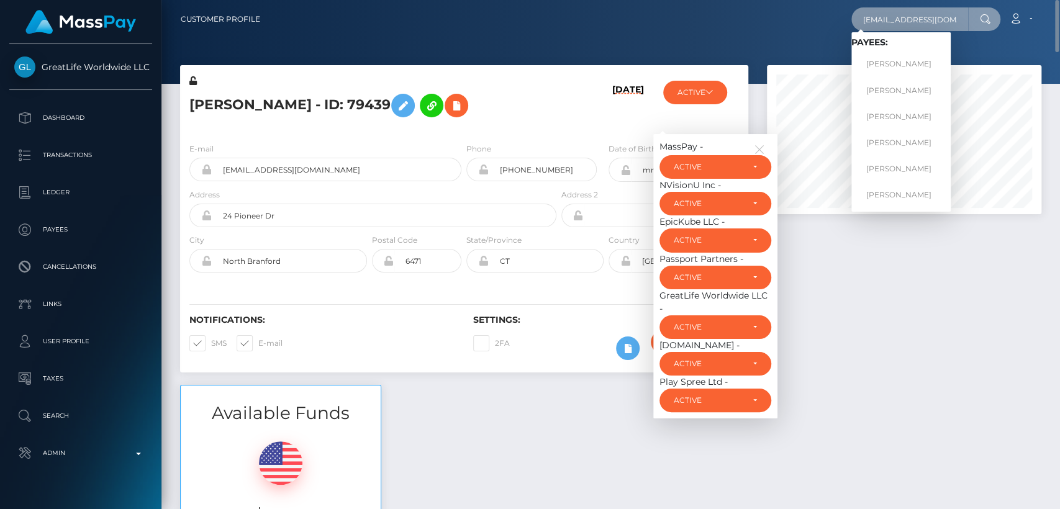
type input "luvabruno@gmail.com"
click at [460, 127] on div "Carol Altermatt - ID: 79439" at bounding box center [369, 103] width 379 height 58
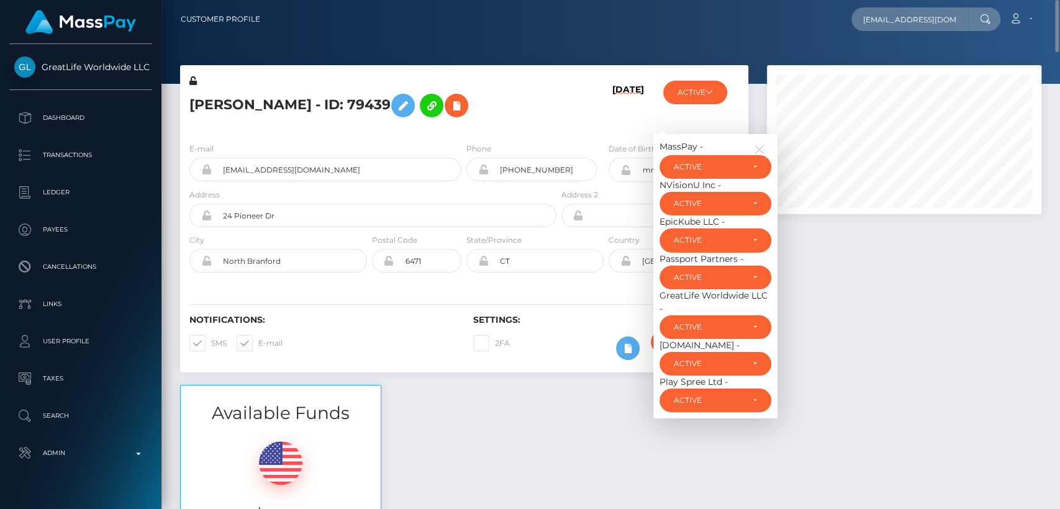
click at [202, 96] on h5 "Carol Altermatt - ID: 79439" at bounding box center [369, 106] width 360 height 36
copy h5 "Carol"
click at [368, 312] on div "Notifications: SMS E-mail Settings: 2FA" at bounding box center [464, 329] width 568 height 88
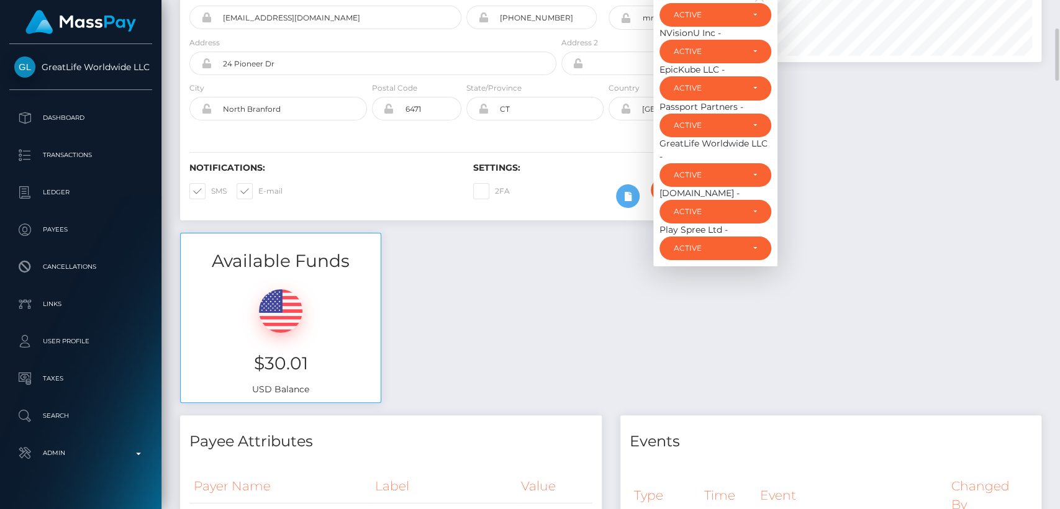
scroll to position [171, 0]
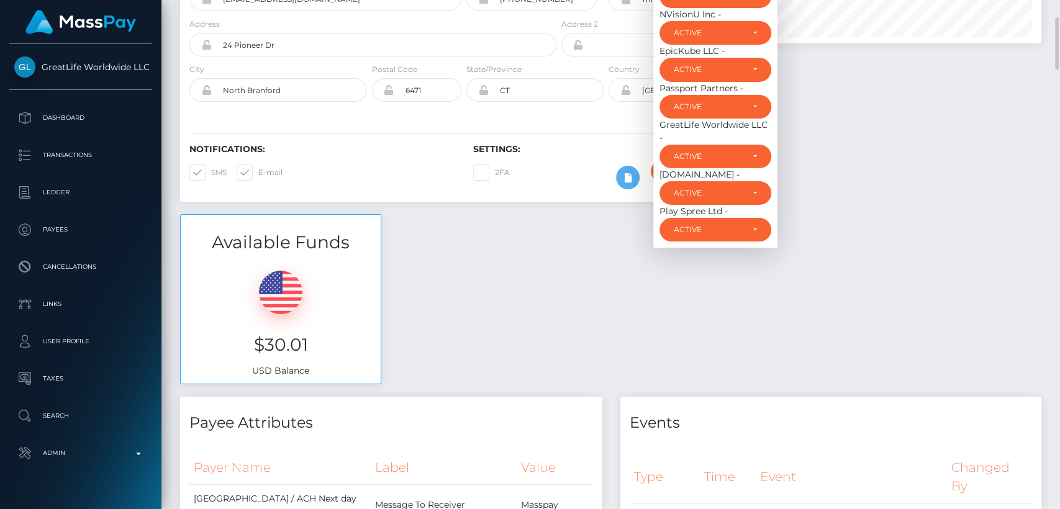
click at [402, 336] on div "Available Funds $30.01 USD Balance" at bounding box center [611, 305] width 880 height 183
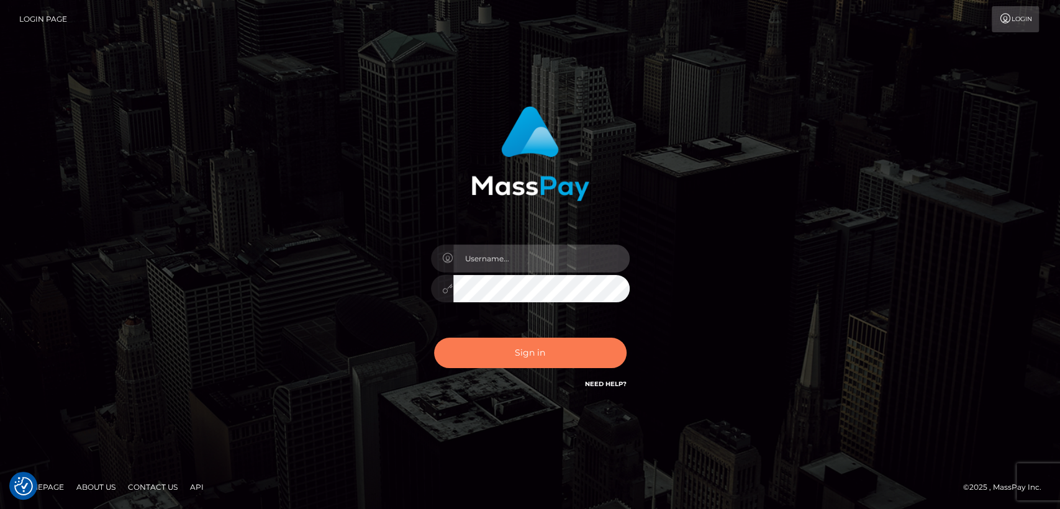
type input "nt.es"
click at [493, 356] on button "Sign in" at bounding box center [530, 353] width 192 height 30
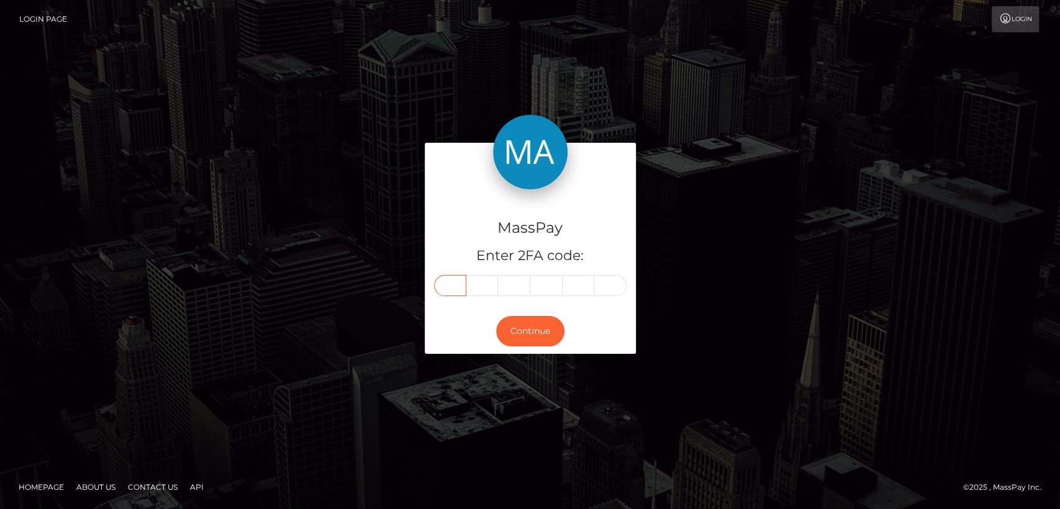
click at [445, 291] on input "text" at bounding box center [450, 285] width 32 height 21
type input "4"
type input "7"
type input "1"
type input "5"
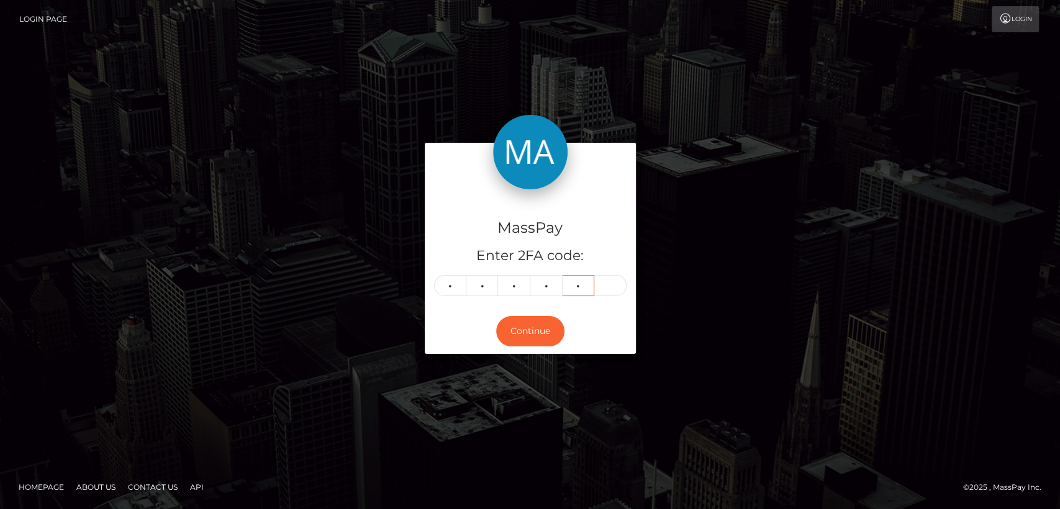
type input "1"
type input "3"
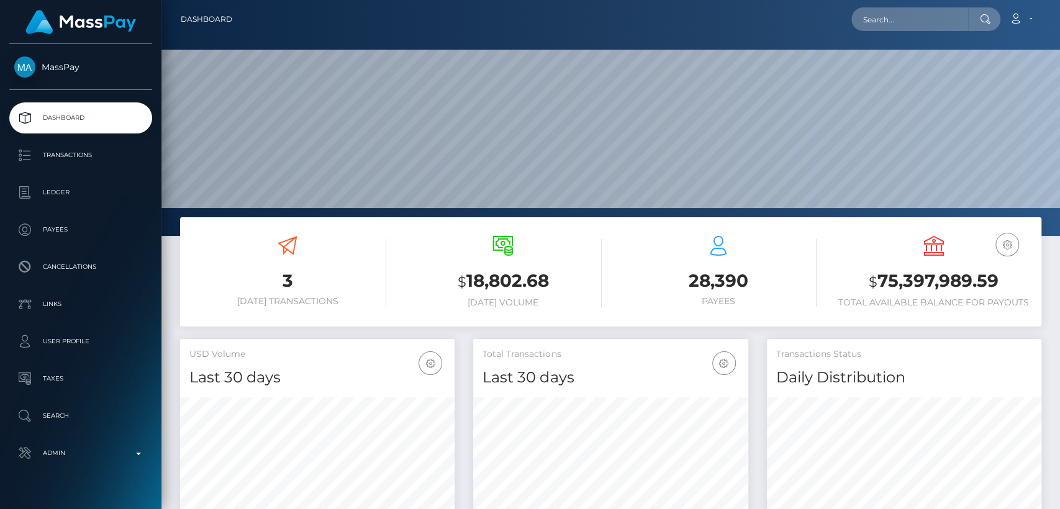
scroll to position [219, 274]
click at [944, 24] on input "text" at bounding box center [909, 19] width 117 height 24
paste input "[EMAIL_ADDRESS][DOMAIN_NAME]"
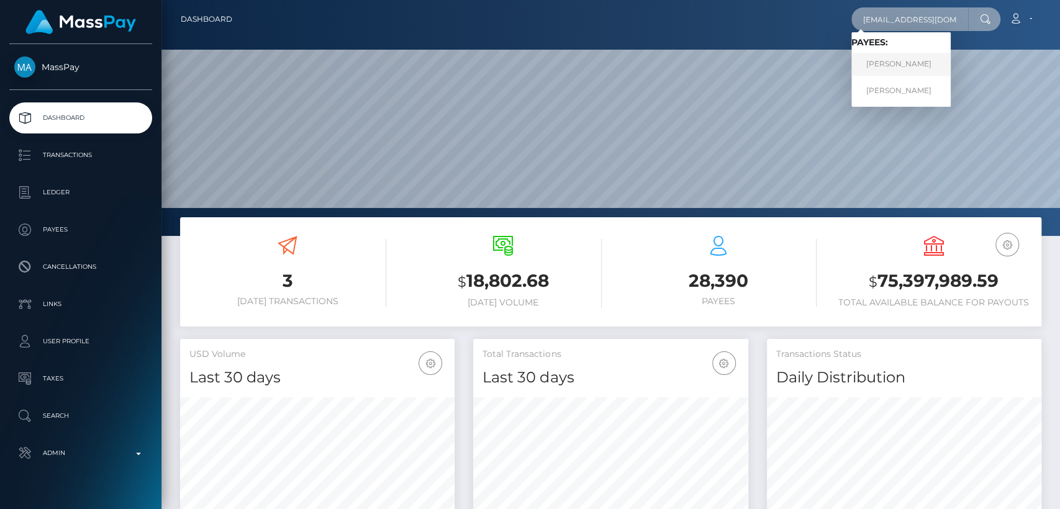
type input "[EMAIL_ADDRESS][DOMAIN_NAME]"
click at [911, 64] on link "[PERSON_NAME]" at bounding box center [900, 64] width 99 height 23
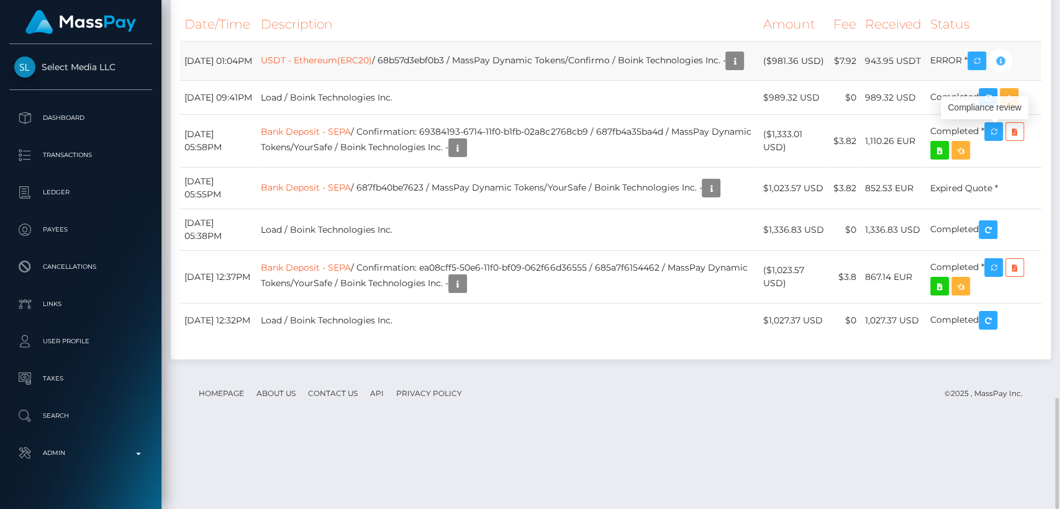
scroll to position [149, 274]
click at [918, 70] on div "Transactions History * Transactions date/time are shown in payee's local timezo…" at bounding box center [611, 149] width 880 height 419
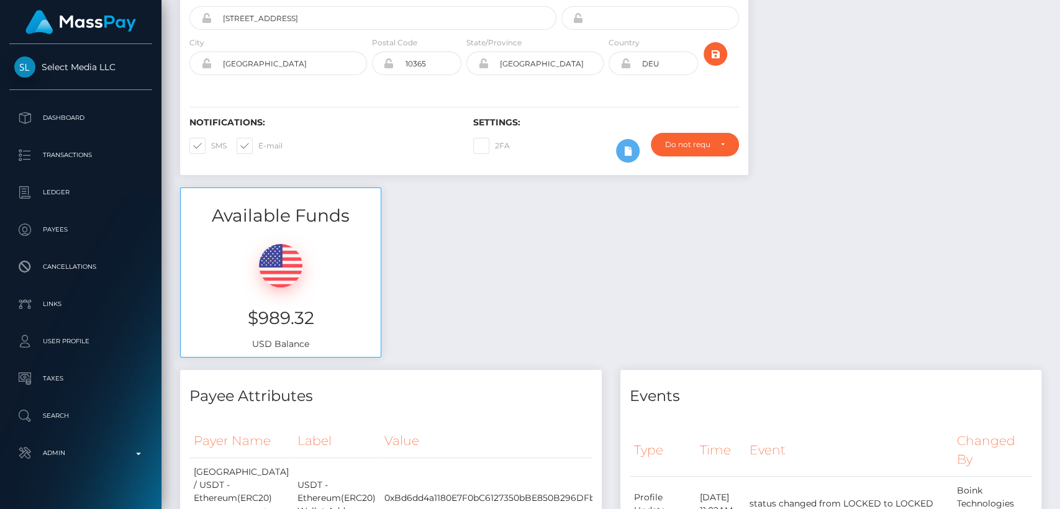
scroll to position [0, 0]
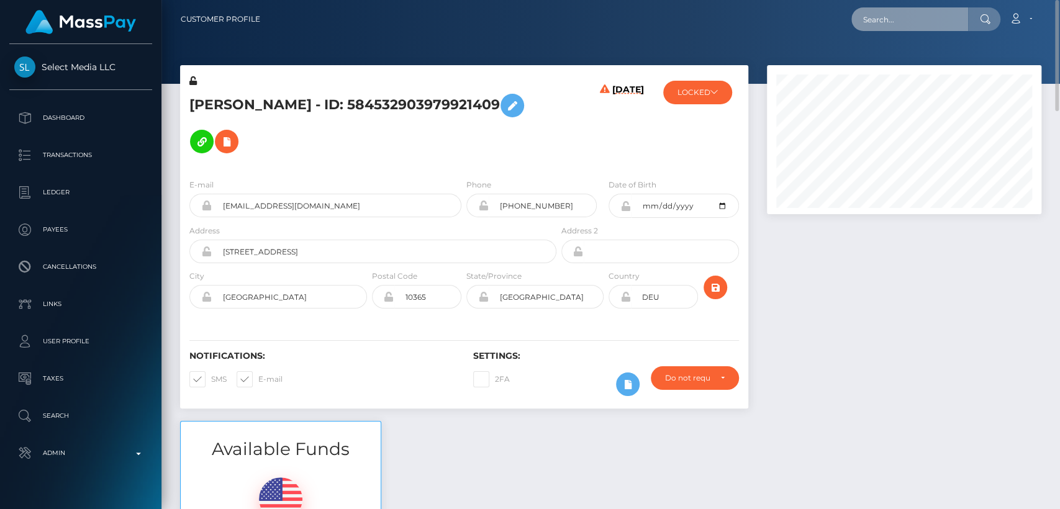
click at [880, 19] on input "text" at bounding box center [909, 19] width 117 height 24
paste input "[EMAIL_ADDRESS][DOMAIN_NAME]"
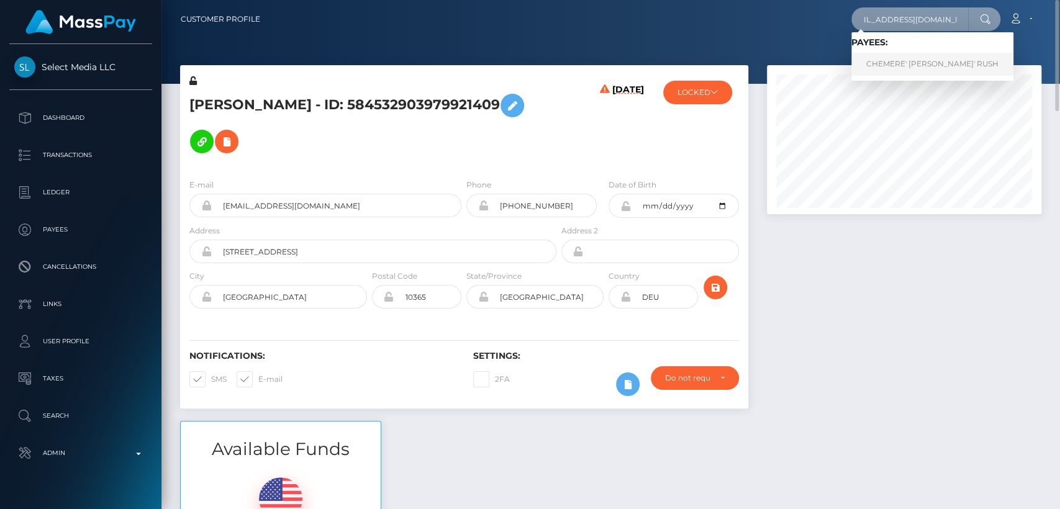
type input "[EMAIL_ADDRESS][DOMAIN_NAME]"
click at [882, 64] on link "CHEMERE' SHANTE' RUSH" at bounding box center [932, 64] width 162 height 23
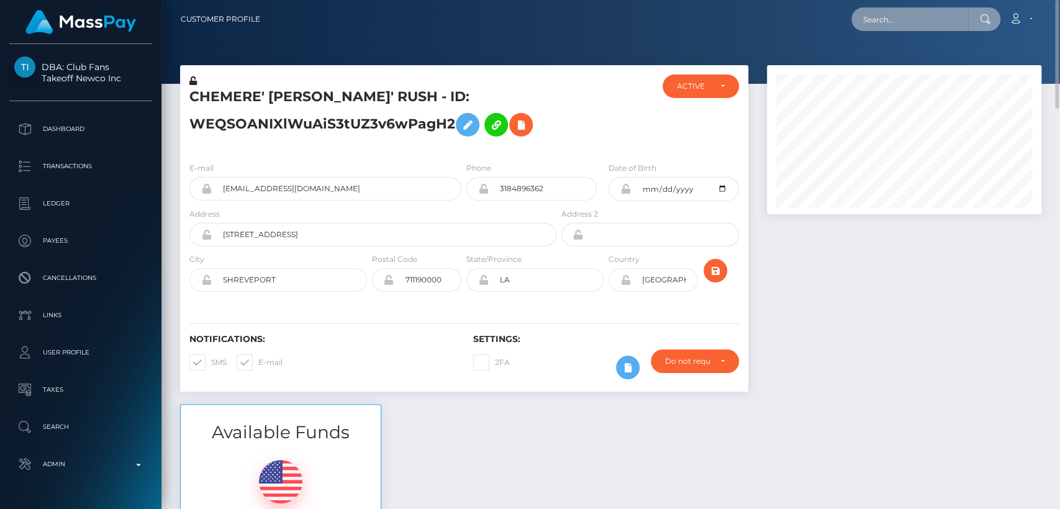
click at [899, 20] on input "text" at bounding box center [909, 19] width 117 height 24
paste input "[EMAIL_ADDRESS][DOMAIN_NAME]"
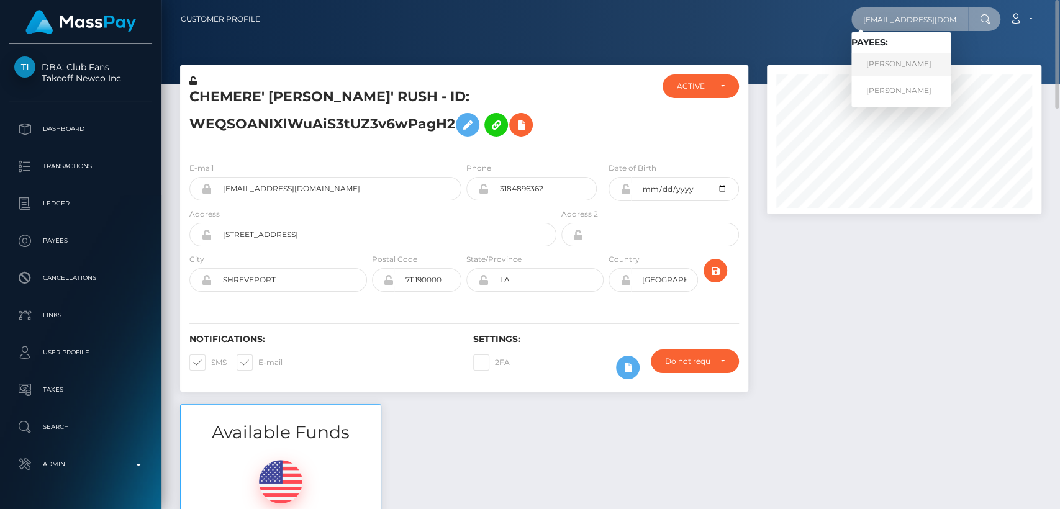
type input "[EMAIL_ADDRESS][DOMAIN_NAME]"
click at [906, 61] on link "[PERSON_NAME]" at bounding box center [900, 64] width 99 height 23
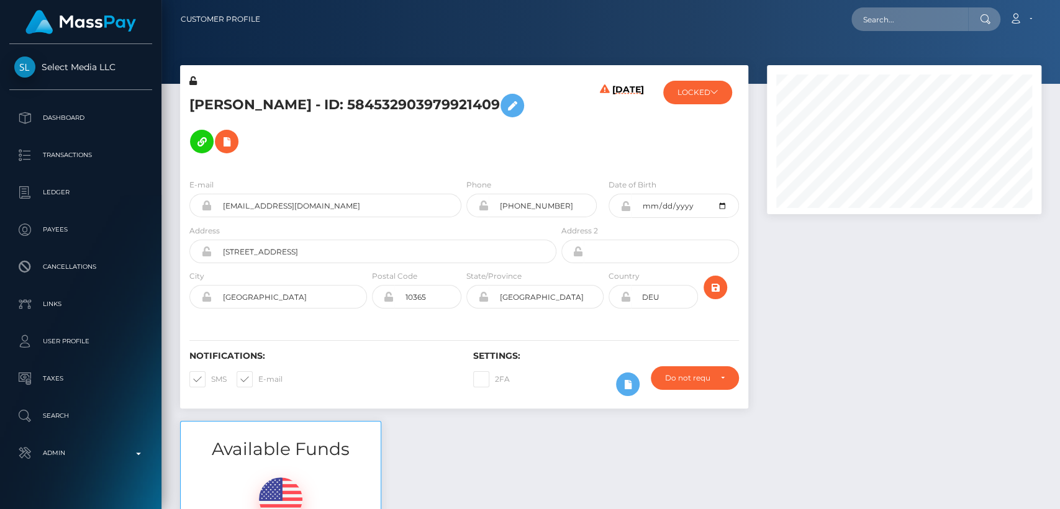
scroll to position [149, 274]
click at [231, 98] on h5 "Celine Gans - ID: 584532903979921409" at bounding box center [369, 124] width 360 height 72
click at [210, 99] on h5 "Celine Gans - ID: 584532903979921409" at bounding box center [369, 124] width 360 height 72
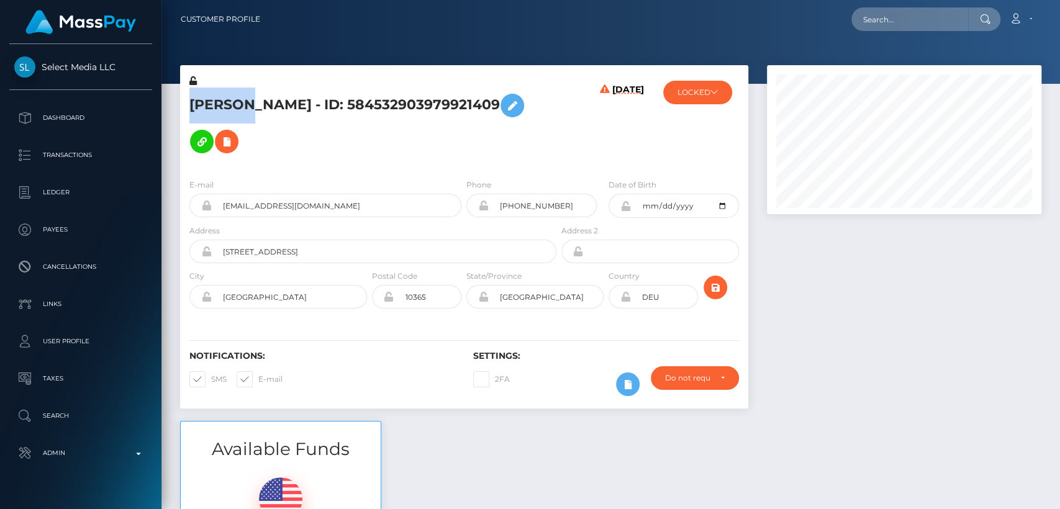
copy h5 "Celine"
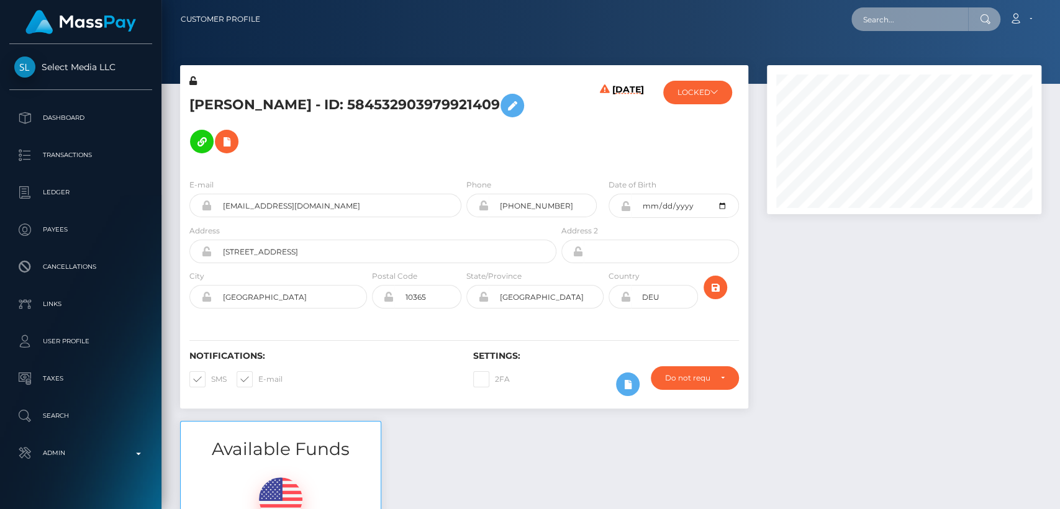
click at [868, 24] on input "text" at bounding box center [909, 19] width 117 height 24
paste input "salvador.studio.1@gmail.com"
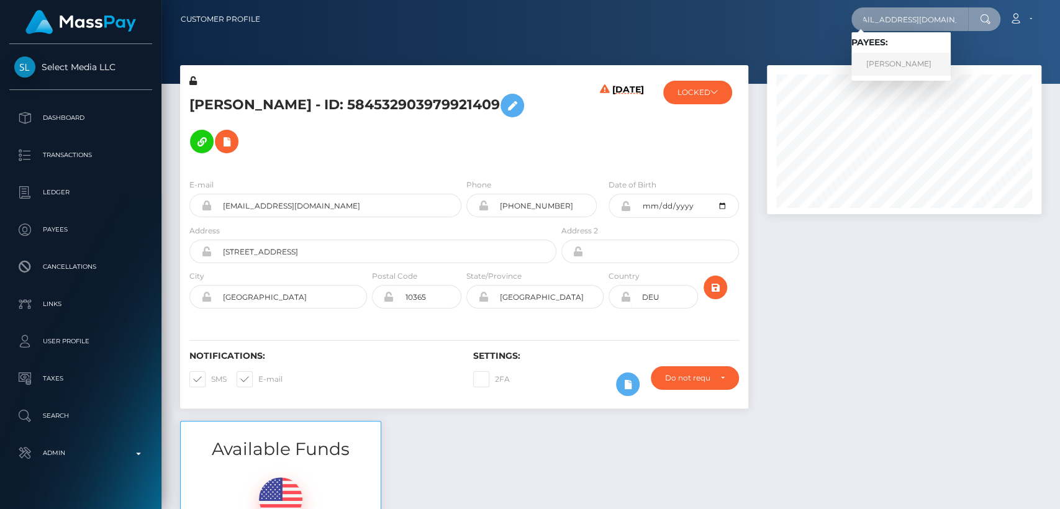
type input "salvador.studio.1@gmail.com"
click at [909, 61] on link "Aleksandra Sergeyevna Iakshevich" at bounding box center [900, 64] width 99 height 23
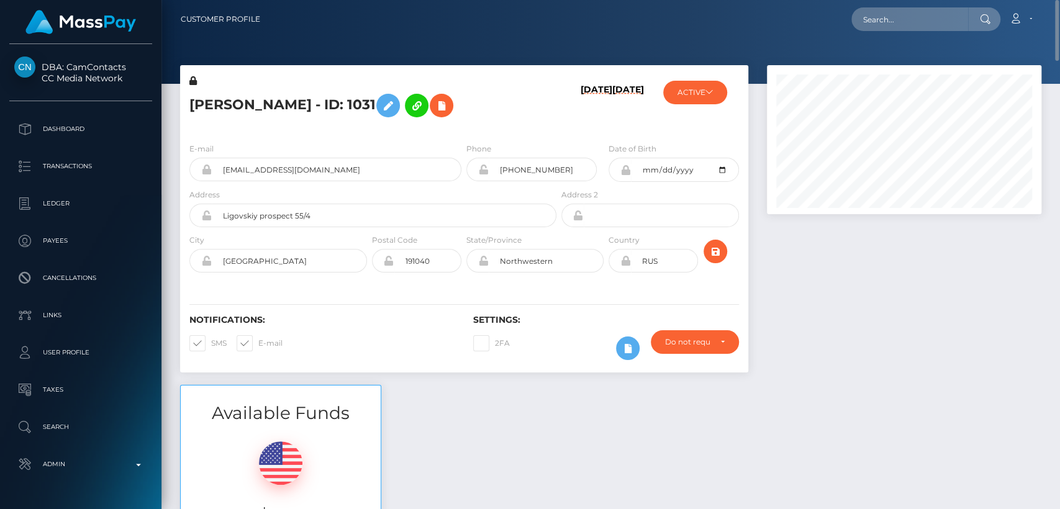
click at [235, 99] on h5 "Aleksandra Sergeyevna Iakshevich - ID: 1031" at bounding box center [369, 106] width 360 height 36
drag, startPoint x: 235, startPoint y: 99, endPoint x: 219, endPoint y: 99, distance: 16.1
click at [219, 99] on h5 "Aleksandra Sergeyevna Iakshevich - ID: 1031" at bounding box center [369, 106] width 360 height 36
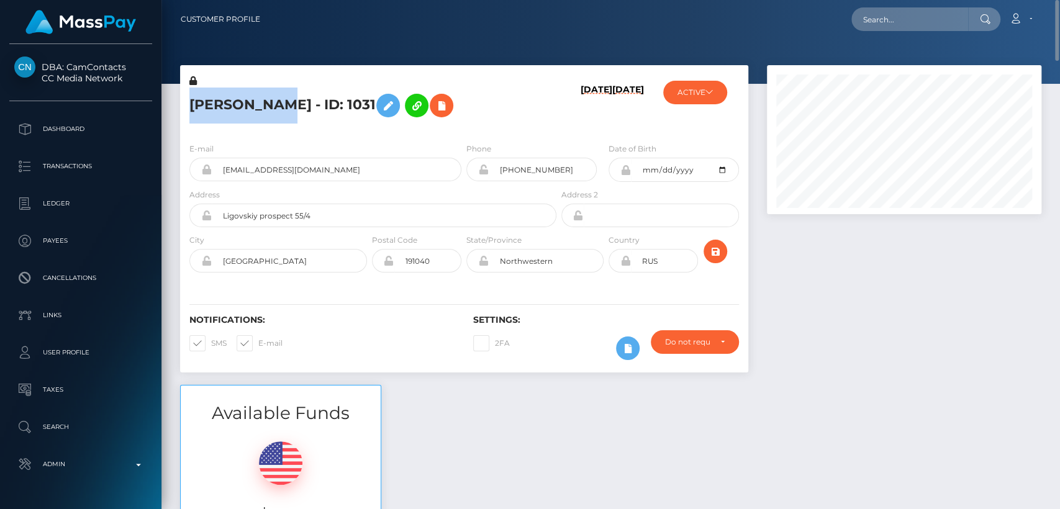
click at [219, 99] on h5 "Aleksandra Sergeyevna Iakshevich - ID: 1031" at bounding box center [369, 106] width 360 height 36
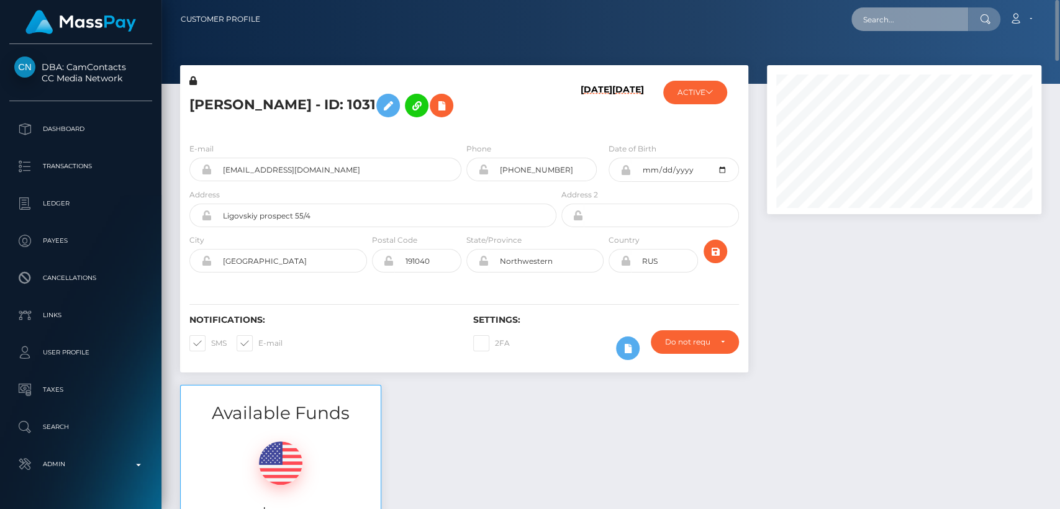
click at [897, 29] on input "text" at bounding box center [909, 19] width 117 height 24
paste input "komidomi08@gmail.com"
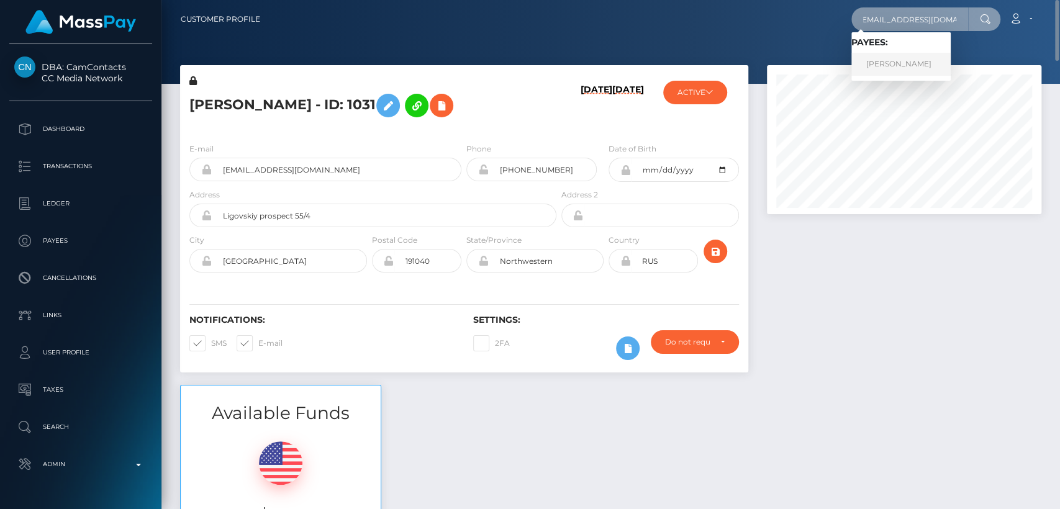
type input "komidomi08@gmail.com"
click at [909, 60] on link "JHOAN FABIÁN BERROCAL CRESPO" at bounding box center [900, 64] width 99 height 23
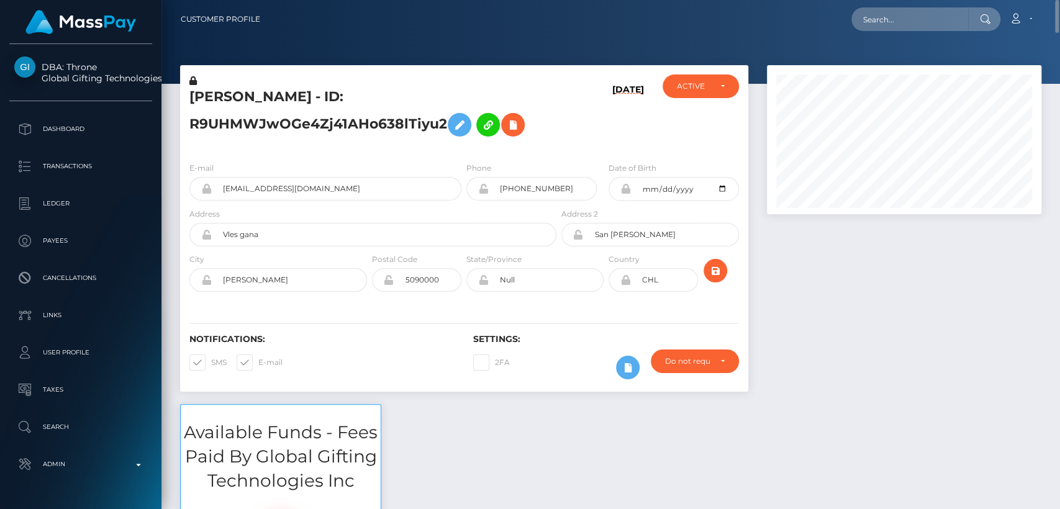
click at [222, 104] on h5 "[PERSON_NAME] - ID: R9UHMWJwOGe4Zj41AHo638lTiyu2" at bounding box center [369, 115] width 360 height 55
copy h5 "JHOAN"
click at [389, 374] on div "Notifications: SMS E-mail" at bounding box center [322, 360] width 284 height 52
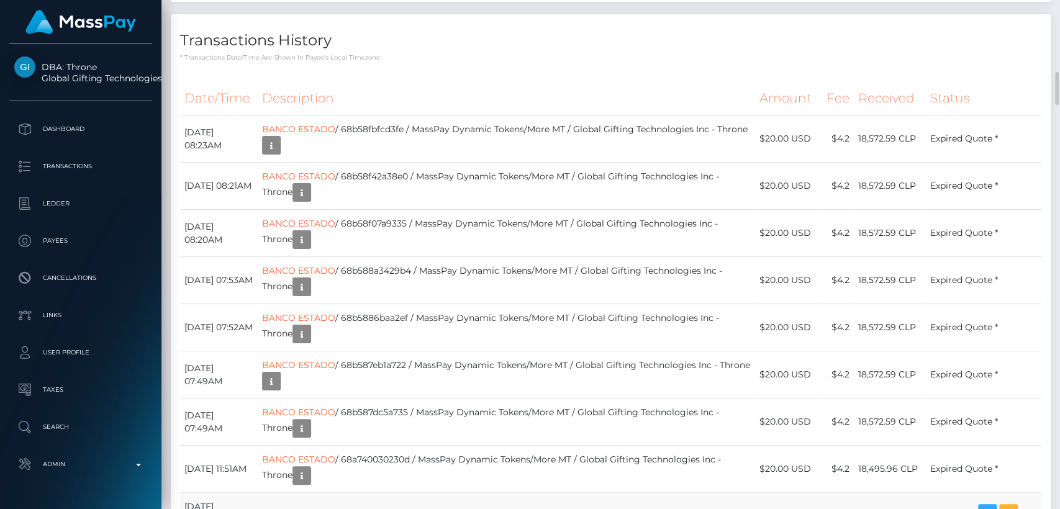
scroll to position [1909, 0]
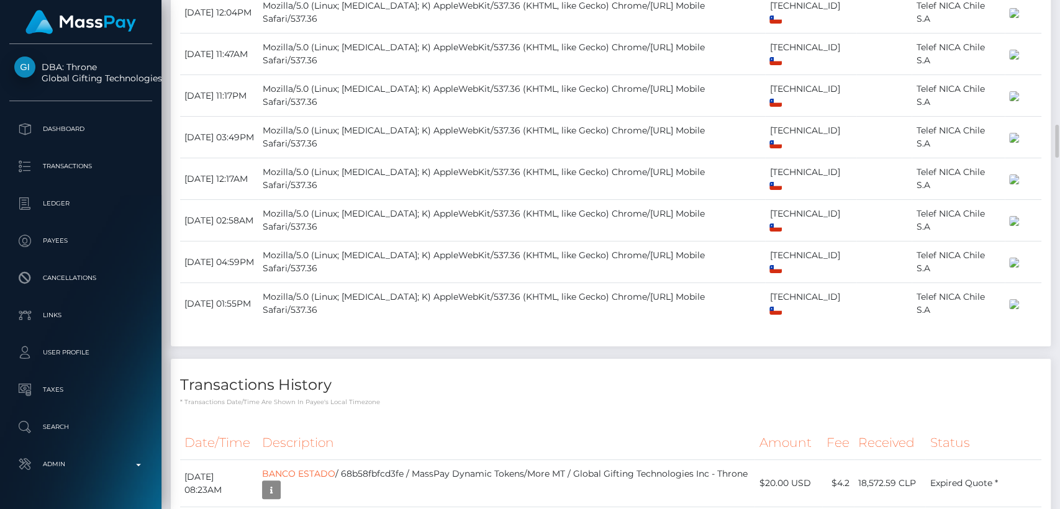
drag, startPoint x: 561, startPoint y: 94, endPoint x: 536, endPoint y: 535, distance: 442.1
click at [536, 508] on html "DBA: Throne Global Gifting Technologies Inc Dashboard Transactions Ledger Payee…" at bounding box center [530, 254] width 1060 height 509
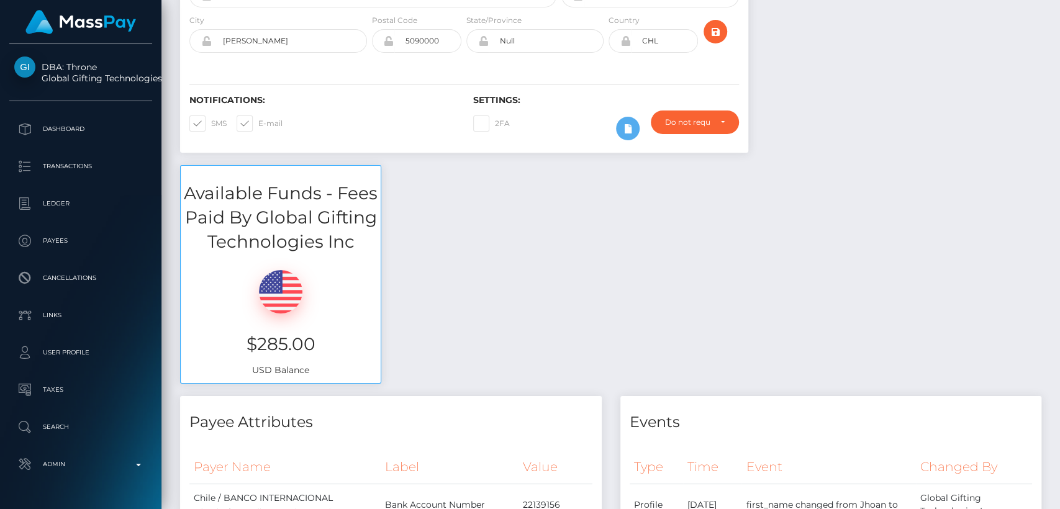
scroll to position [0, 0]
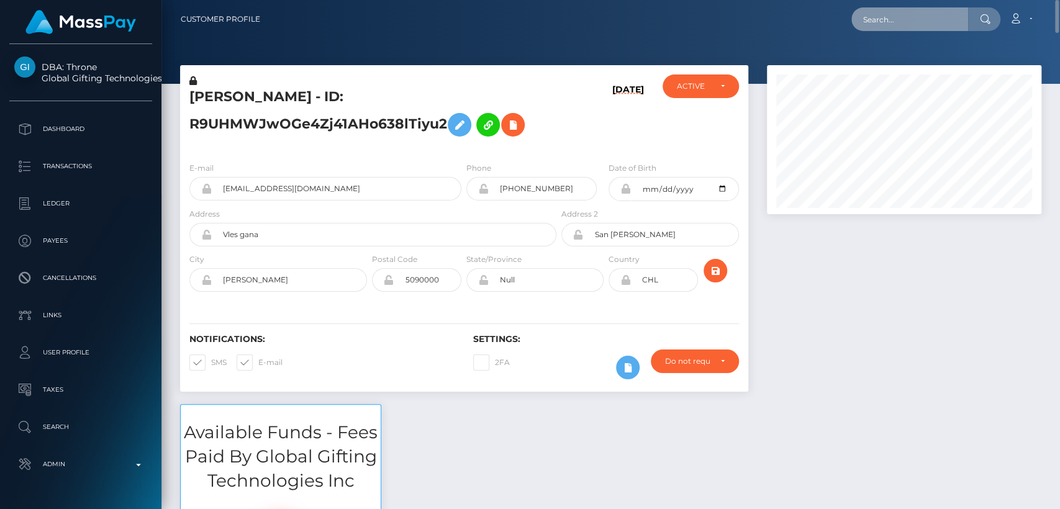
click at [874, 22] on input "text" at bounding box center [909, 19] width 117 height 24
paste input "komidomi08@gmail.com"
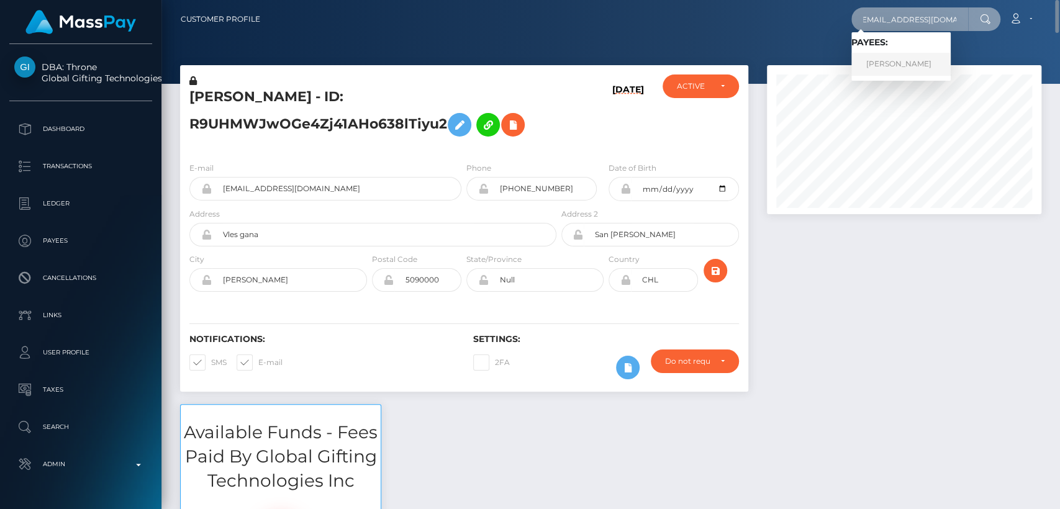
type input "komidomi08@gmail.com"
click at [931, 70] on link "JHOAN FABIÁN BERROCAL CRESPO" at bounding box center [900, 64] width 99 height 23
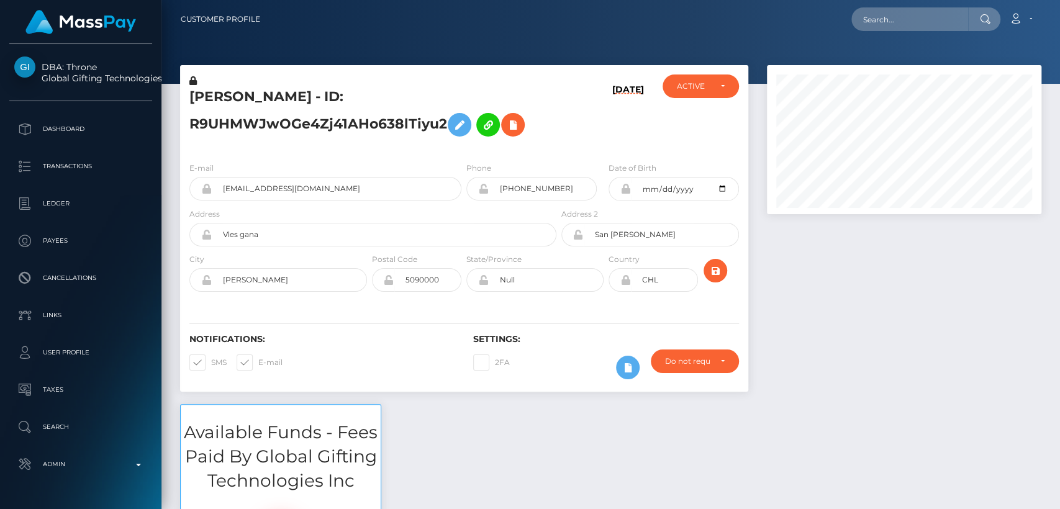
scroll to position [149, 274]
click at [908, 15] on input "text" at bounding box center [909, 19] width 117 height 24
paste input "[EMAIL_ADDRESS][DOMAIN_NAME]"
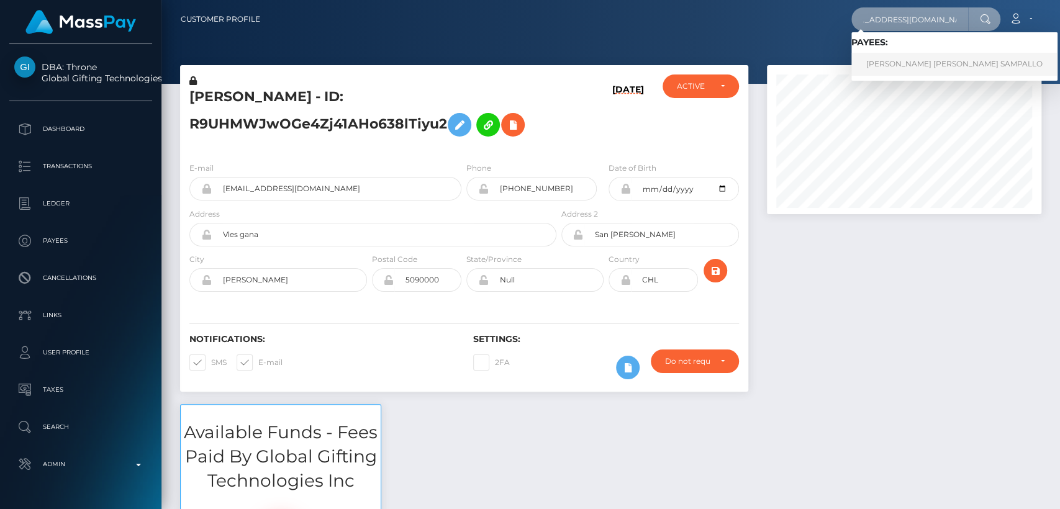
type input "[EMAIL_ADDRESS][DOMAIN_NAME]"
click at [929, 71] on link "JULIANA MARCELA CARVAJAL SAMPALLO" at bounding box center [954, 64] width 206 height 23
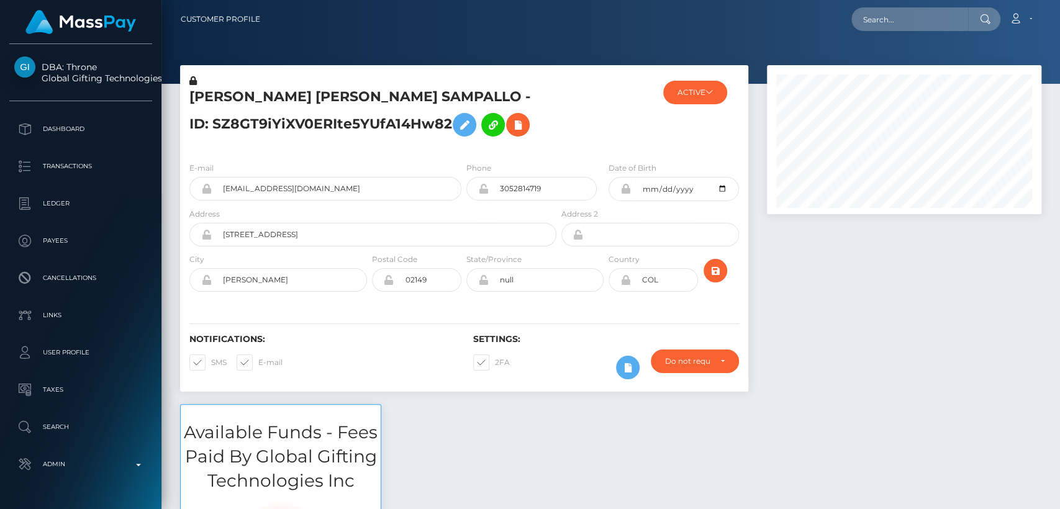
scroll to position [149, 274]
click at [967, 328] on div at bounding box center [903, 234] width 293 height 339
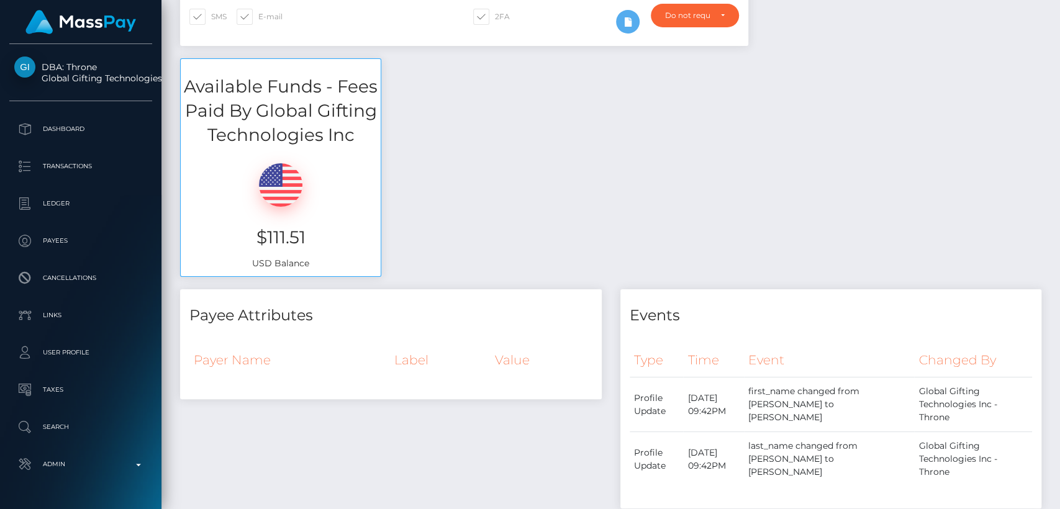
scroll to position [3075, 0]
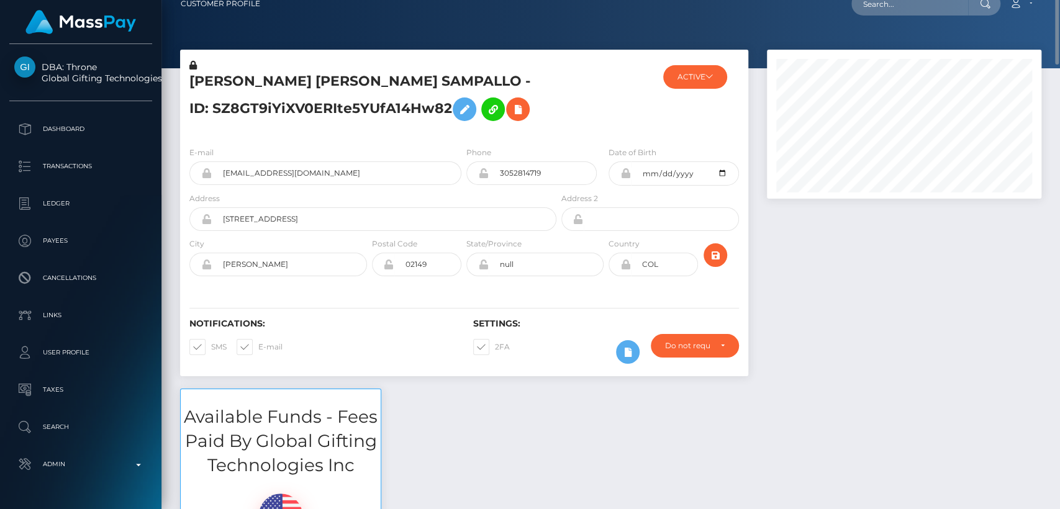
scroll to position [1, 0]
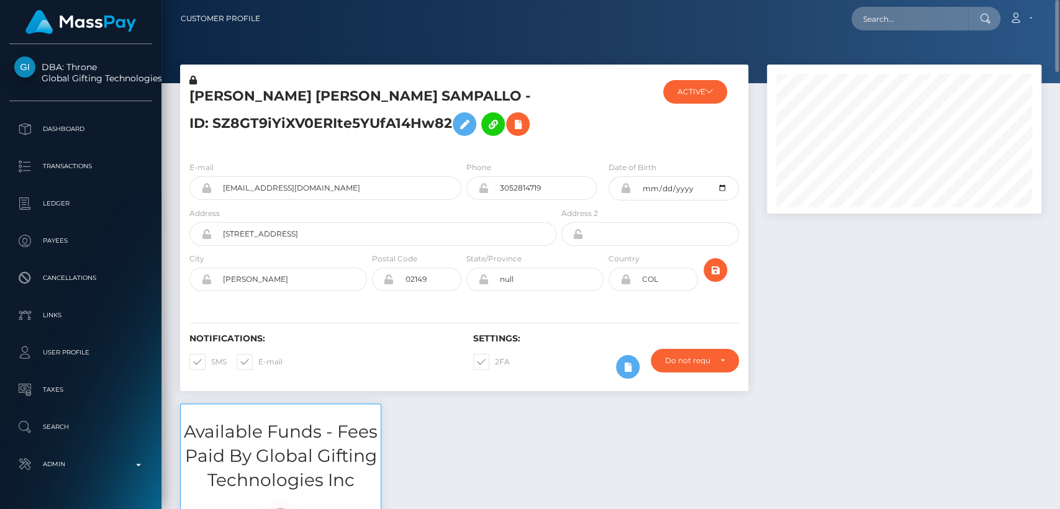
click at [213, 104] on h5 "[PERSON_NAME] [PERSON_NAME] SAMPALLO - ID: SZ8GT9iYiXV0ERIte5YUfA14Hw82" at bounding box center [369, 114] width 360 height 55
click at [215, 94] on h5 "[PERSON_NAME] [PERSON_NAME] SAMPALLO - ID: SZ8GT9iYiXV0ERIte5YUfA14Hw82" at bounding box center [369, 114] width 360 height 55
copy h5 "JULIANA"
click at [272, 110] on h5 "JULIANA MARCELA CARVAJAL SAMPALLO - ID: SZ8GT9iYiXV0ERIte5YUfA14Hw82" at bounding box center [369, 114] width 360 height 55
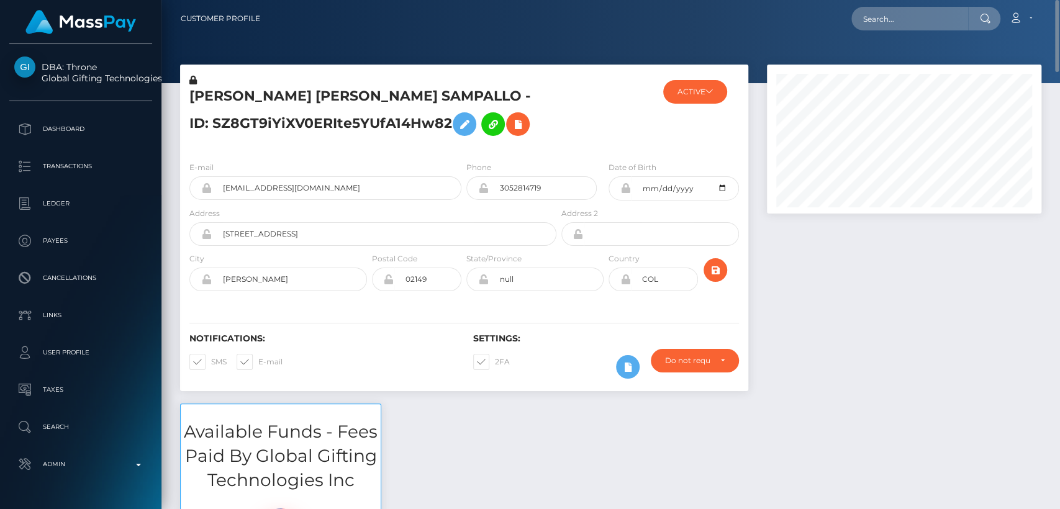
click at [225, 88] on h5 "[PERSON_NAME] [PERSON_NAME] SAMPALLO - ID: SZ8GT9iYiXV0ERIte5YUfA14Hw82" at bounding box center [369, 114] width 360 height 55
click at [225, 88] on h5 "JULIANA MARCELA CARVAJAL SAMPALLO - ID: SZ8GT9iYiXV0ERIte5YUfA14Hw82" at bounding box center [369, 114] width 360 height 55
copy h5 "JULIANA"
click at [890, 14] on input "text" at bounding box center [909, 19] width 117 height 24
paste input "cotejojershey@gmail.com"
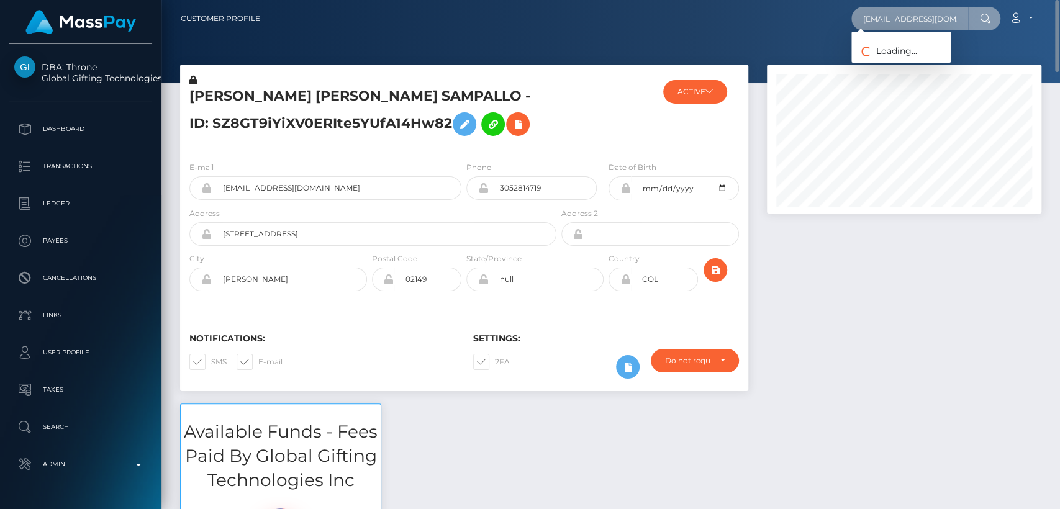
scroll to position [0, 5]
type input "cotejojershey@gmail.com"
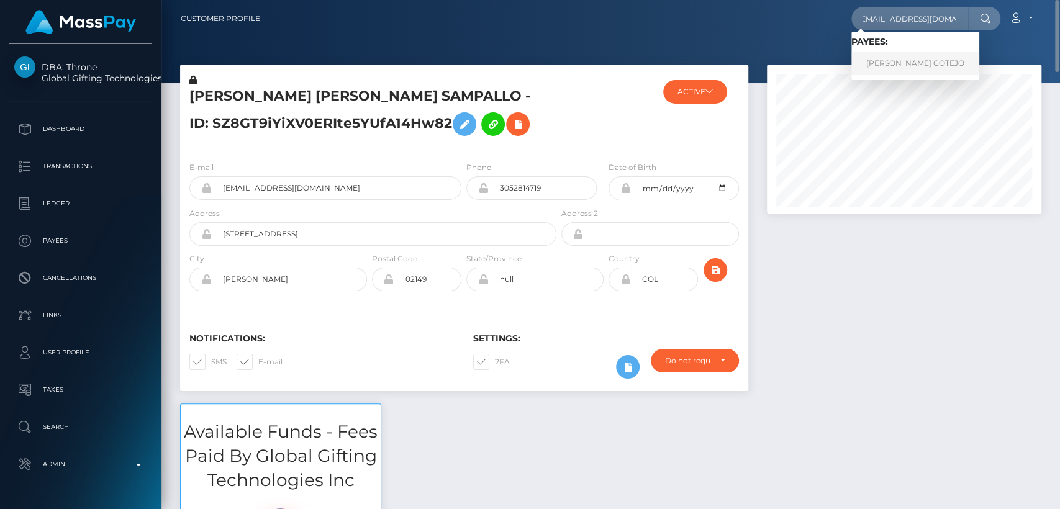
scroll to position [0, 0]
click at [872, 61] on link "JERSHEY FUENTESPINA COTEJO" at bounding box center [915, 63] width 128 height 23
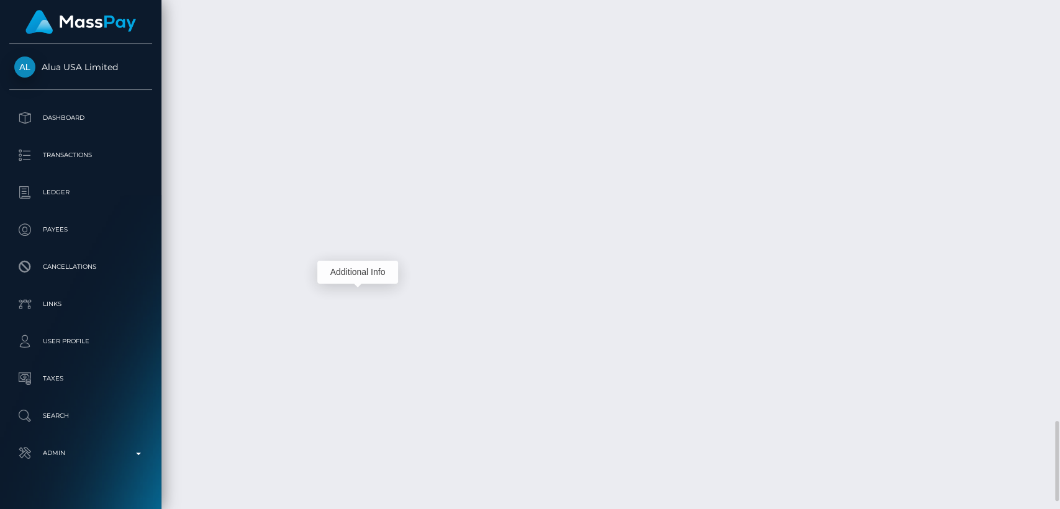
scroll to position [149, 274]
click at [360, 271] on div "Additional Info" at bounding box center [357, 272] width 81 height 23
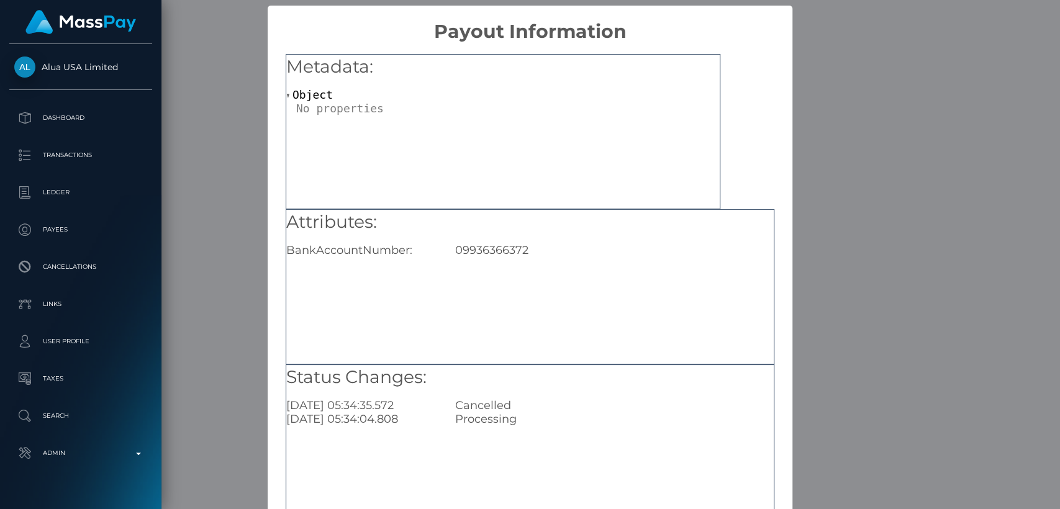
click at [499, 246] on div "09936366372" at bounding box center [614, 250] width 337 height 14
drag, startPoint x: 500, startPoint y: 246, endPoint x: 919, endPoint y: 148, distance: 430.2
click at [919, 148] on div "× Payout Information Metadata: Object Attributes: BankAccountNumber: 0993636637…" at bounding box center [530, 254] width 1060 height 509
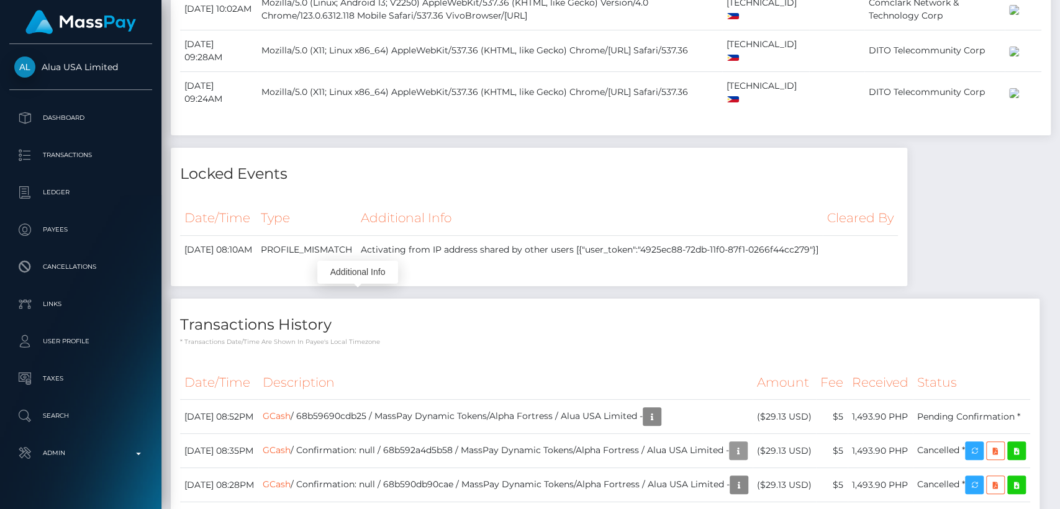
scroll to position [0, 0]
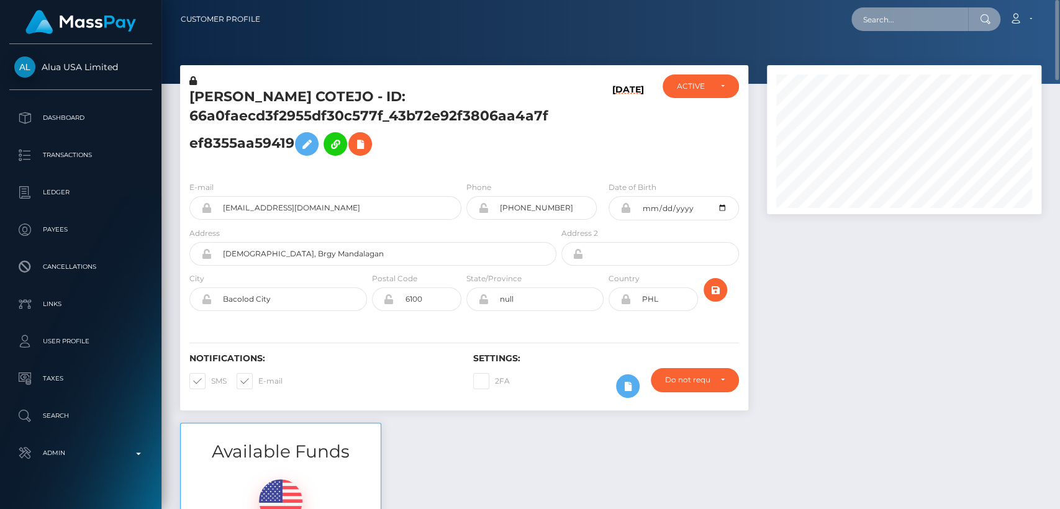
click at [924, 20] on input "text" at bounding box center [909, 19] width 117 height 24
paste input "mia.innamoratavip@gmail.com"
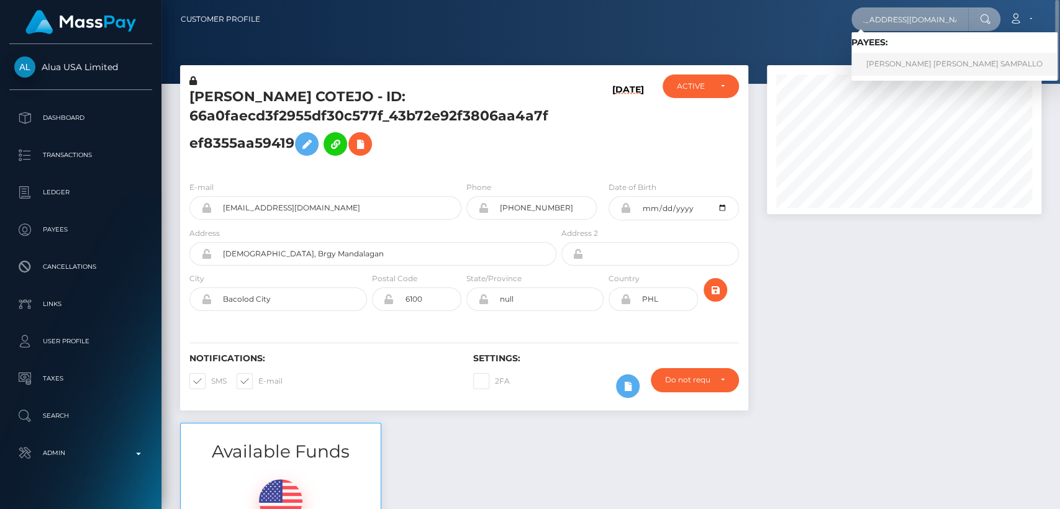
type input "mia.innamoratavip@gmail.com"
click at [944, 61] on link "JULIANA MARCELA CARVAJAL SAMPALLO" at bounding box center [954, 64] width 206 height 23
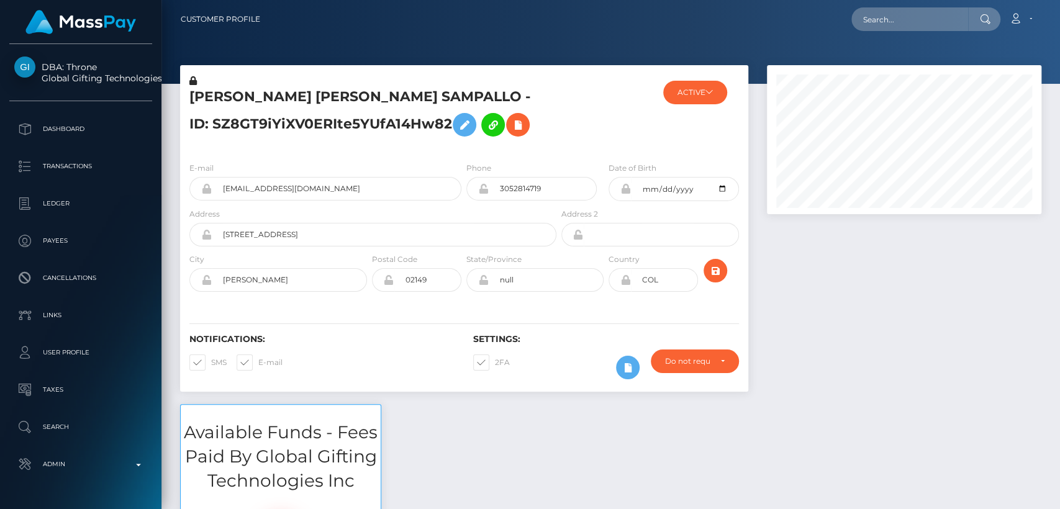
scroll to position [149, 274]
click at [223, 97] on h5 "JULIANA MARCELA CARVAJAL SAMPALLO - ID: SZ8GT9iYiXV0ERIte5YUfA14Hw82" at bounding box center [369, 115] width 360 height 55
copy h5 "JULIANA"
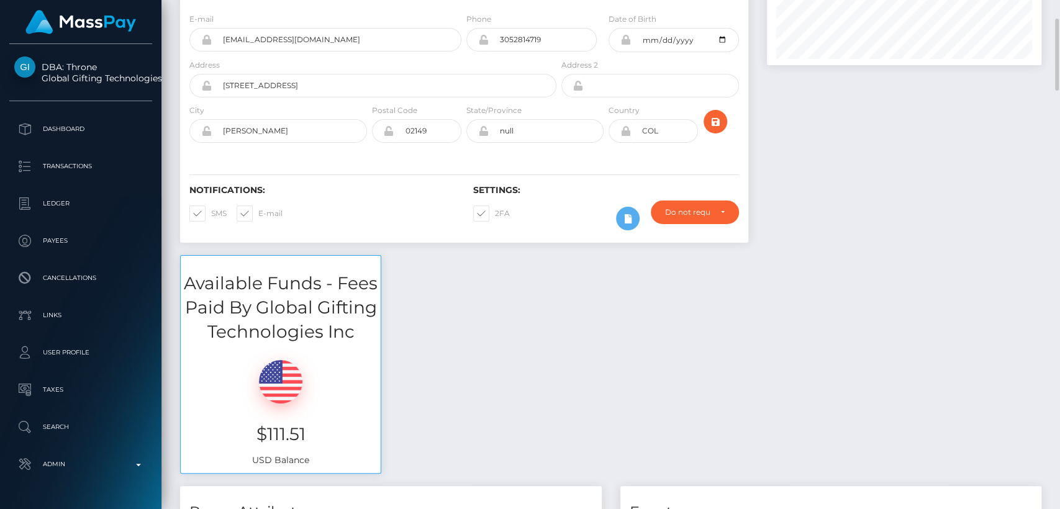
scroll to position [164, 0]
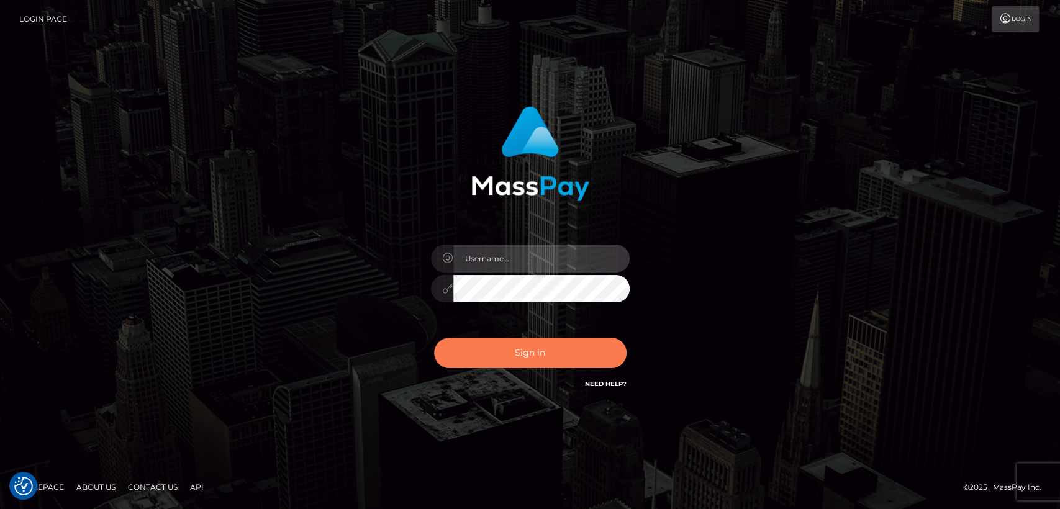
type input "[DOMAIN_NAME]"
click at [499, 339] on button "Sign in" at bounding box center [530, 353] width 192 height 30
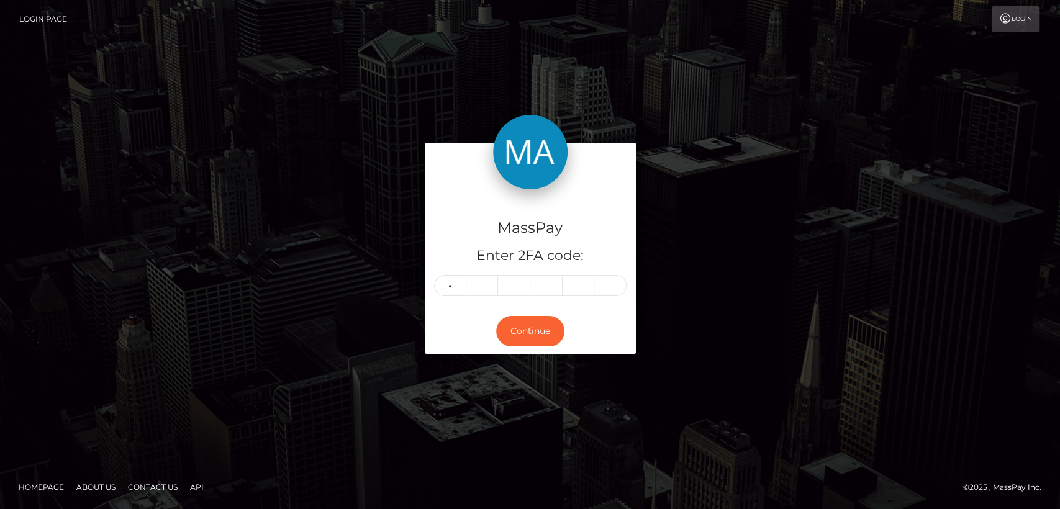
type input "7"
type input "6"
type input "7"
type input "5"
type input "4"
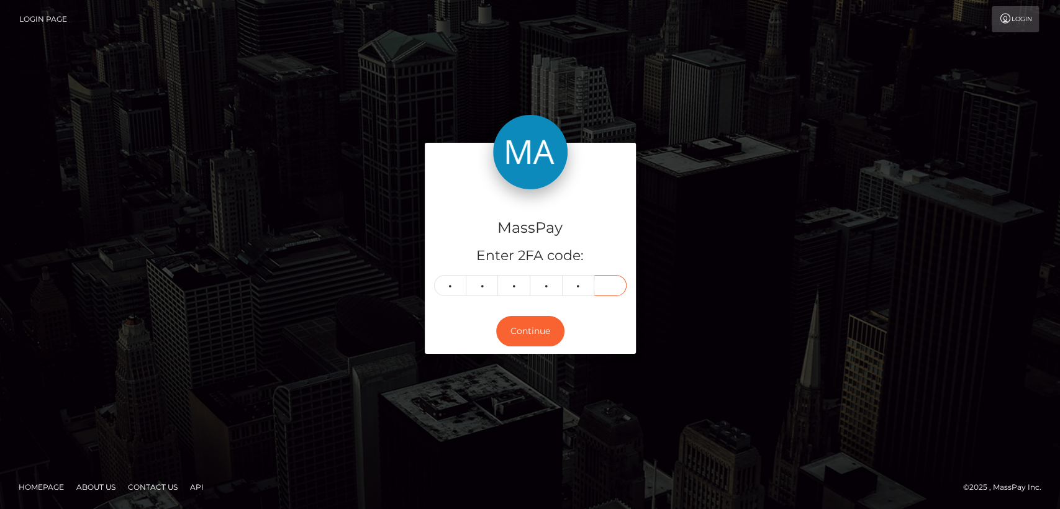
type input "2"
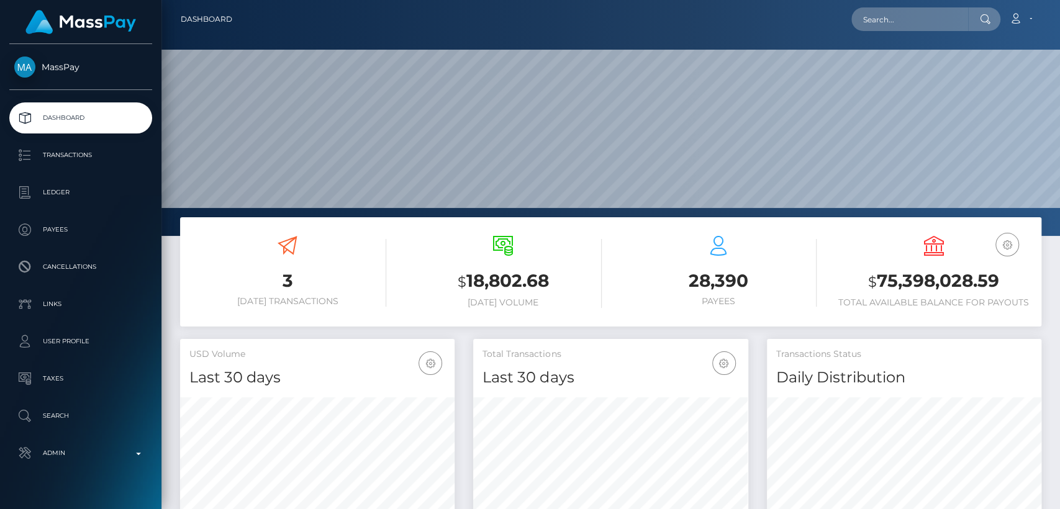
scroll to position [235, 898]
click at [924, 26] on input "text" at bounding box center [909, 19] width 117 height 24
paste input "[EMAIL_ADDRESS][DOMAIN_NAME]"
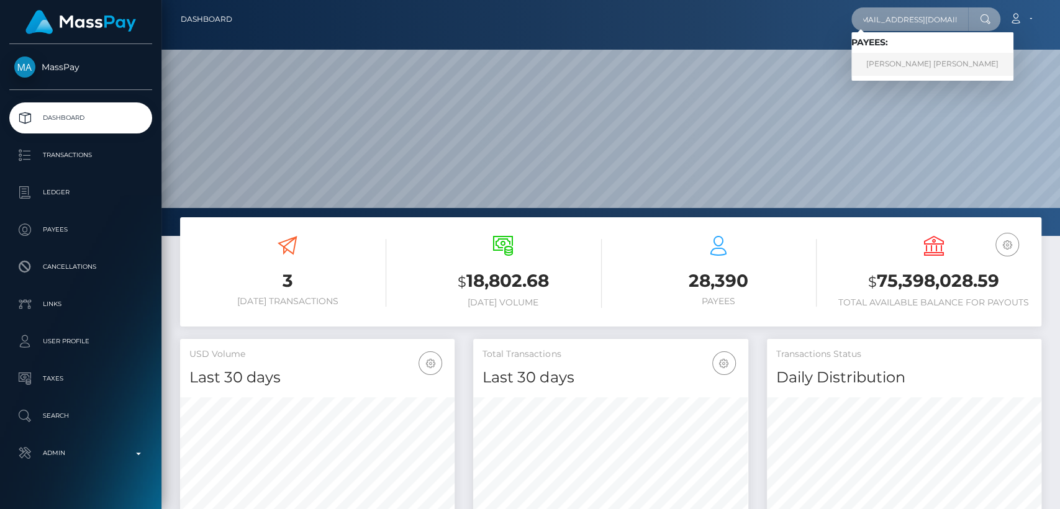
type input "[EMAIL_ADDRESS][DOMAIN_NAME]"
click at [914, 62] on link "EMMA LOUISE SWIRLES" at bounding box center [932, 64] width 162 height 23
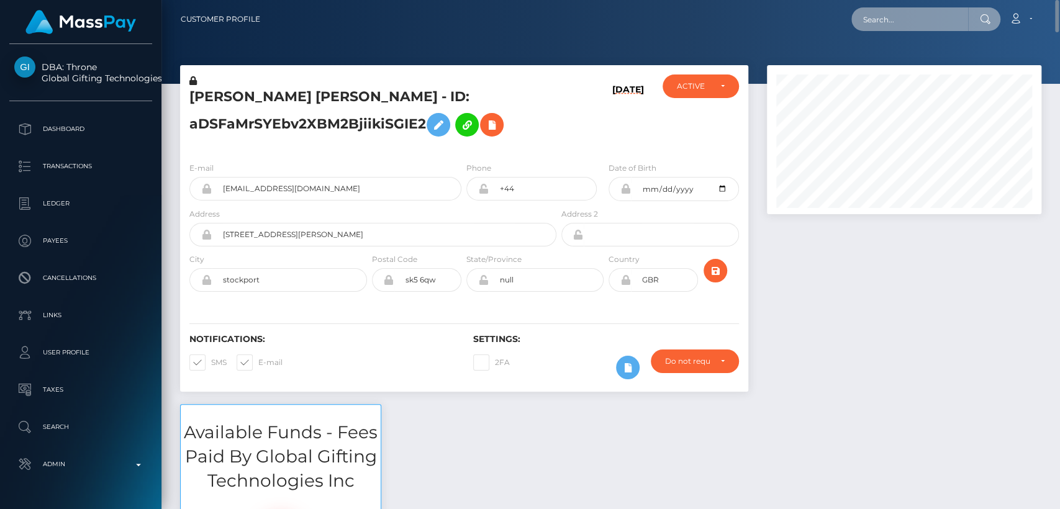
click at [873, 16] on input "text" at bounding box center [909, 19] width 117 height 24
paste input "maddybabeyx7@gmail.com"
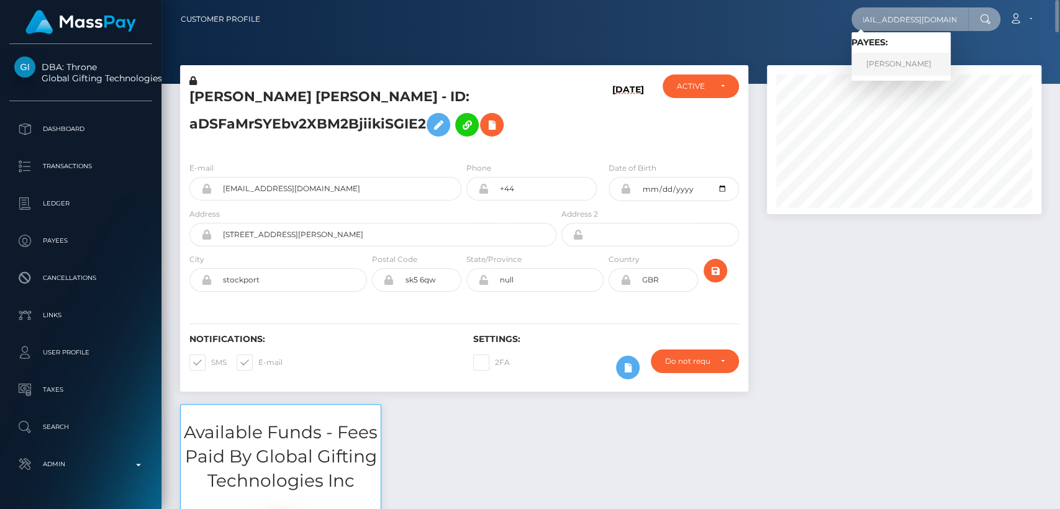
type input "maddybabeyx7@gmail.com"
click at [875, 61] on link "LUKA NARIMANIDZE" at bounding box center [900, 64] width 99 height 23
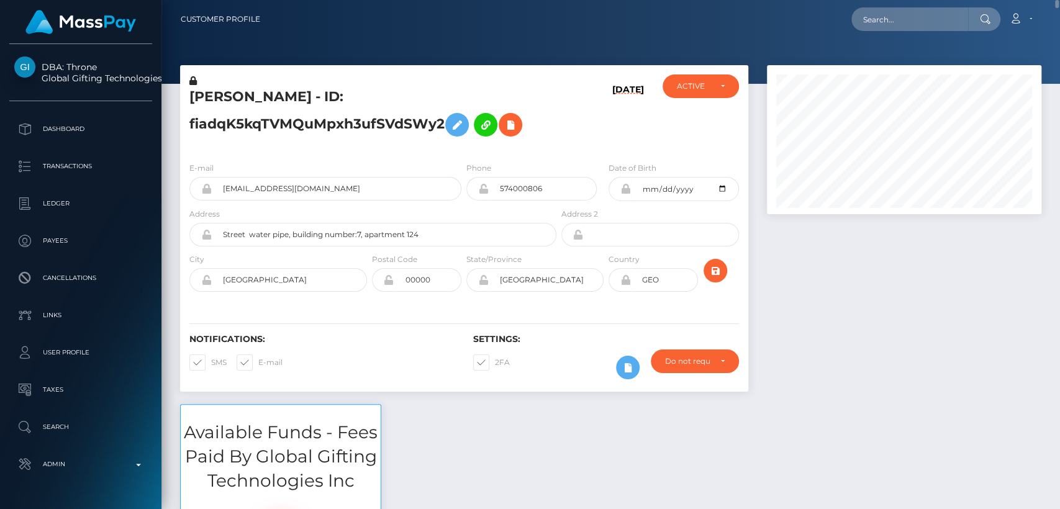
click at [214, 99] on h5 "LUKA NARIMANIDZE - ID: fiadqK5kqTVMQuMpxh3ufSVdSWy2" at bounding box center [369, 115] width 360 height 55
copy h5 "LUKA"
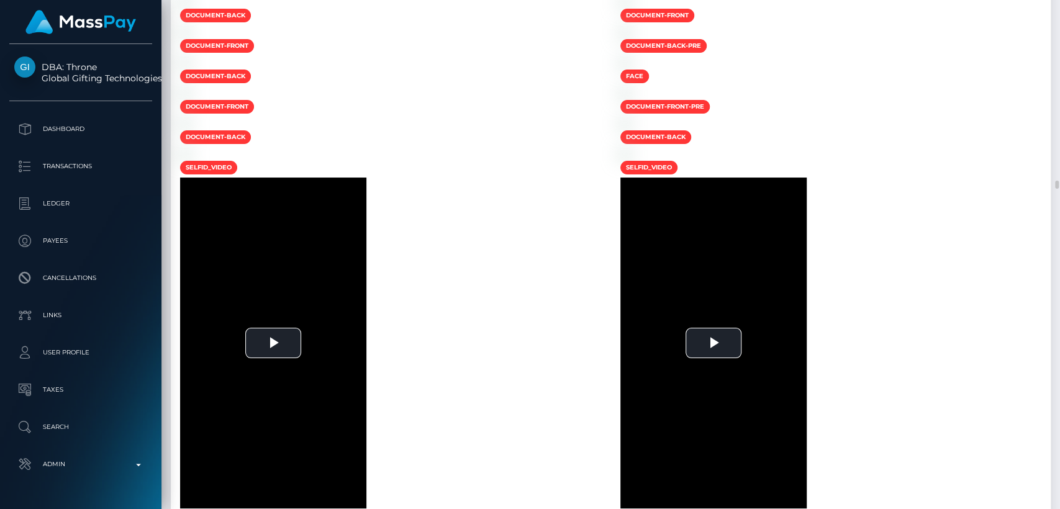
scroll to position [10845, 0]
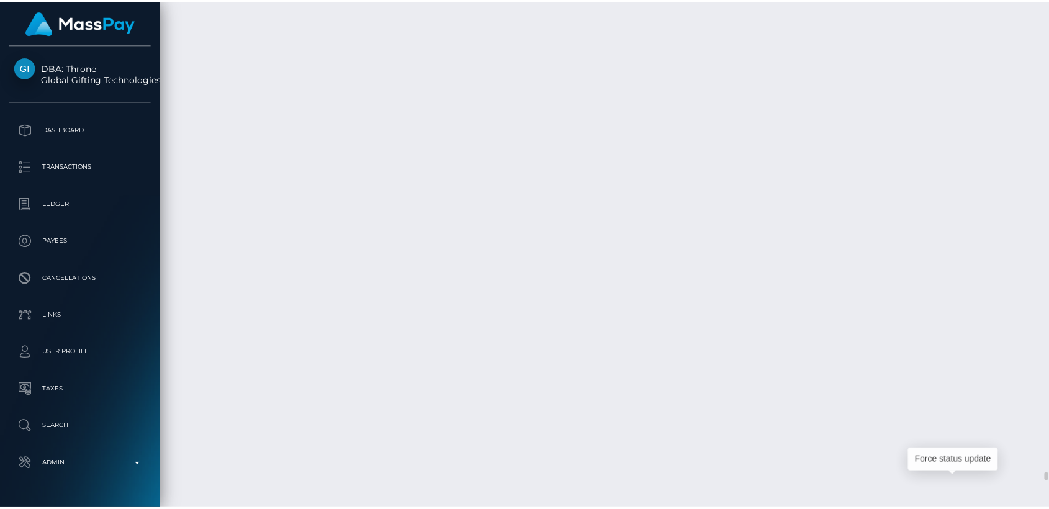
scroll to position [149, 274]
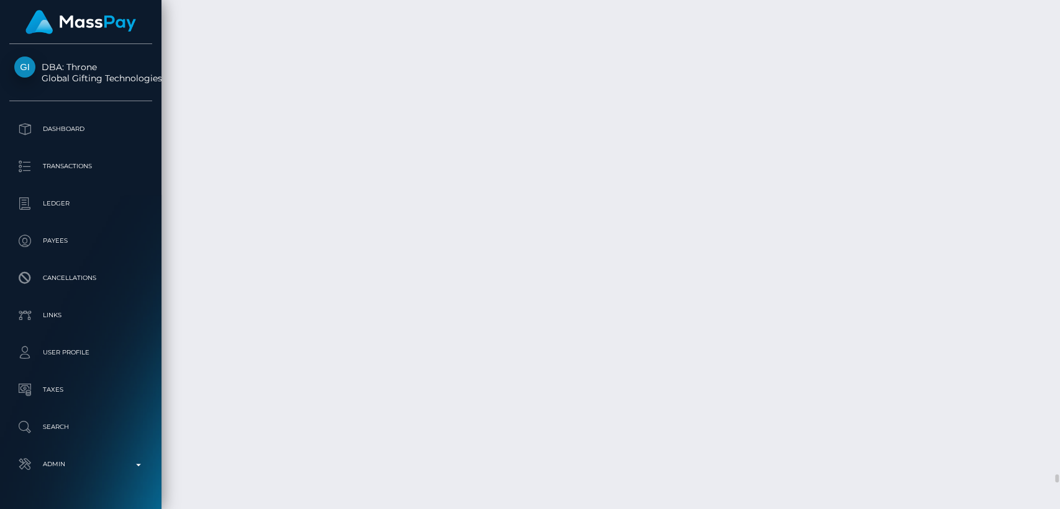
drag, startPoint x: 235, startPoint y: 276, endPoint x: 212, endPoint y: 281, distance: 23.4
drag, startPoint x: 256, startPoint y: 279, endPoint x: 181, endPoint y: 282, distance: 75.8
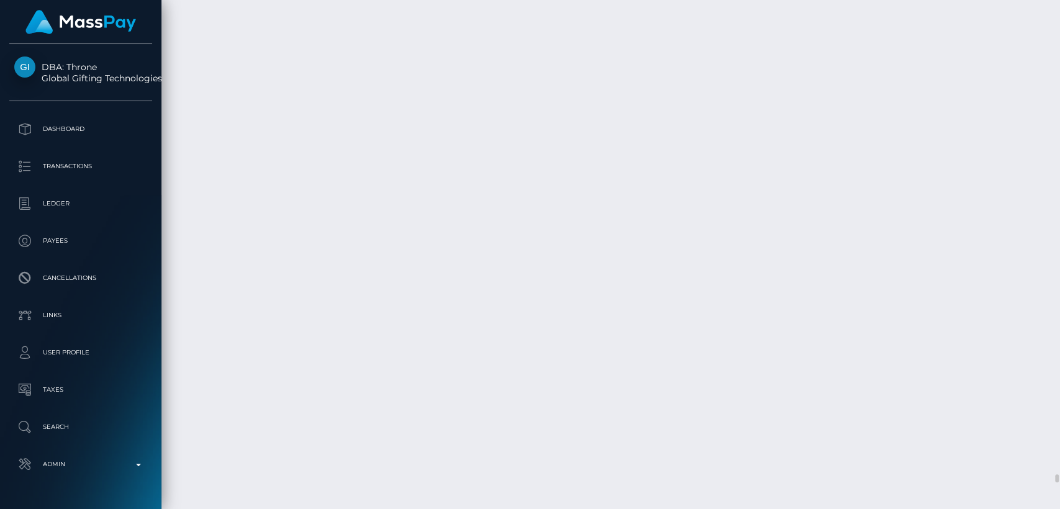
drag, startPoint x: 877, startPoint y: 291, endPoint x: 832, endPoint y: 292, distance: 44.7
copy td "48.86 EUR"
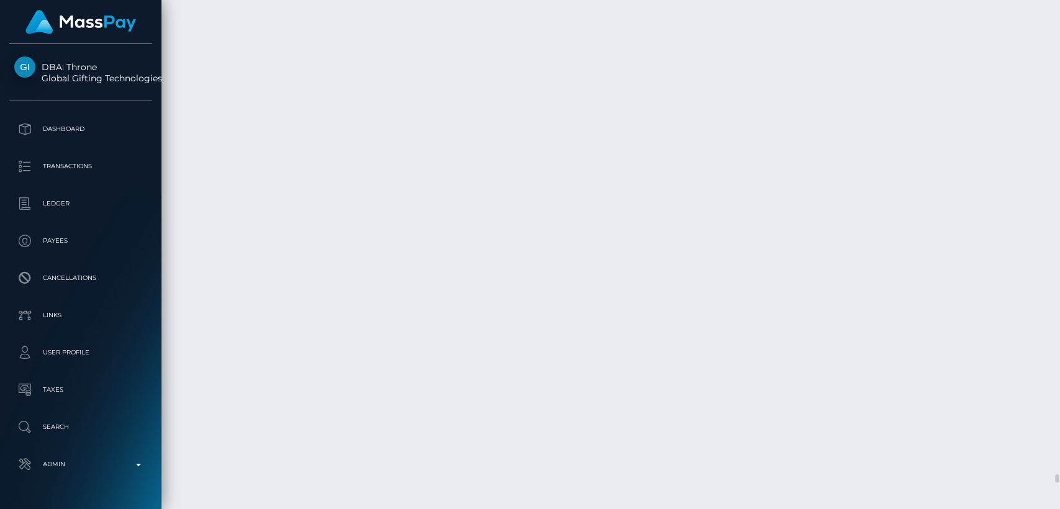
drag, startPoint x: 185, startPoint y: 195, endPoint x: 265, endPoint y: 195, distance: 80.1
copy td "September 1, 2025"
drag, startPoint x: 875, startPoint y: 202, endPoint x: 831, endPoint y: 201, distance: 44.7
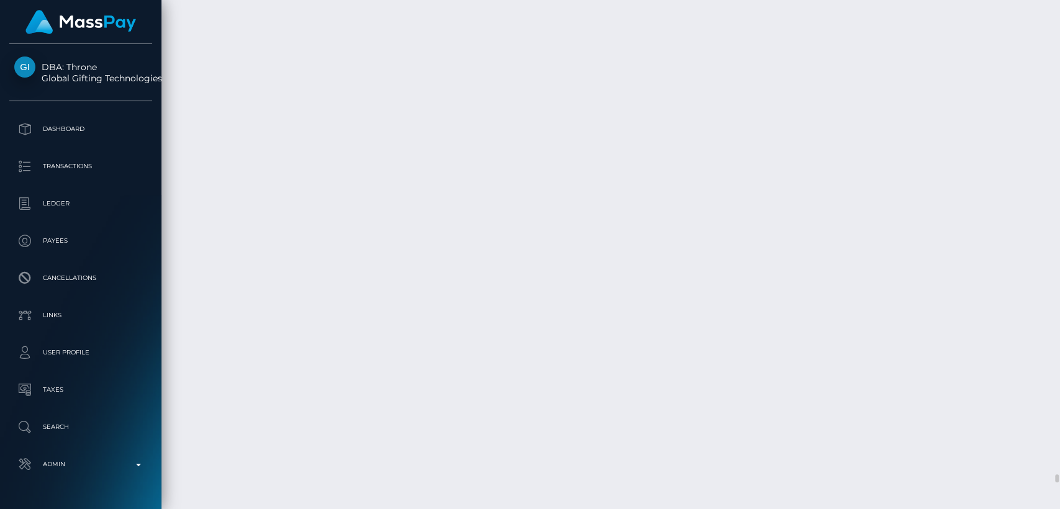
copy td "71.35 EUR"
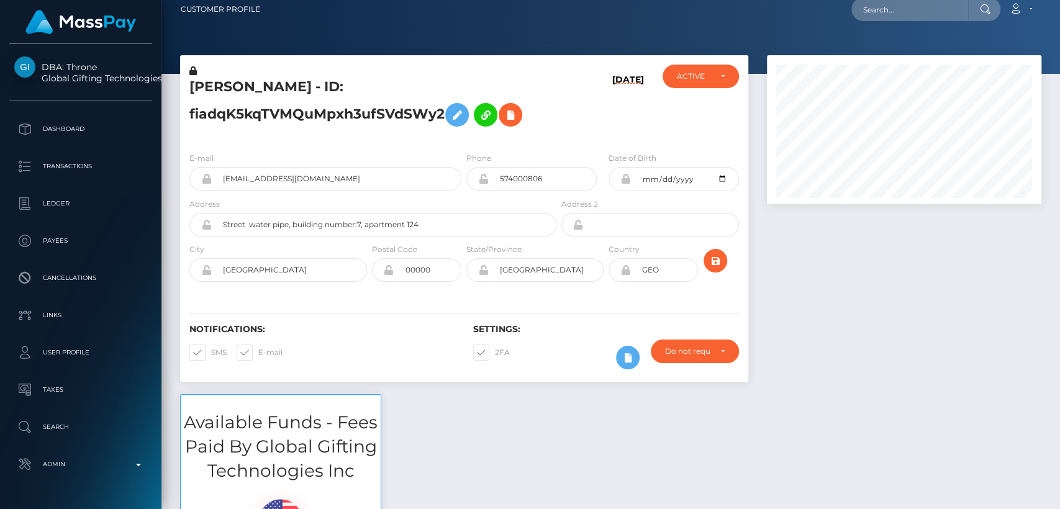
scroll to position [0, 0]
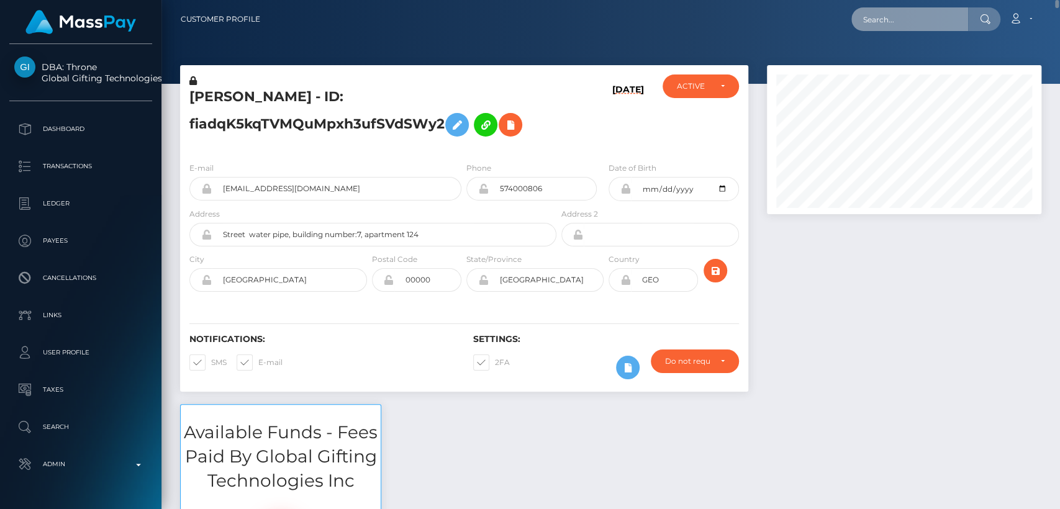
click at [899, 20] on input "text" at bounding box center [909, 19] width 117 height 24
paste input "inna.tiutiakh@gmail.com"
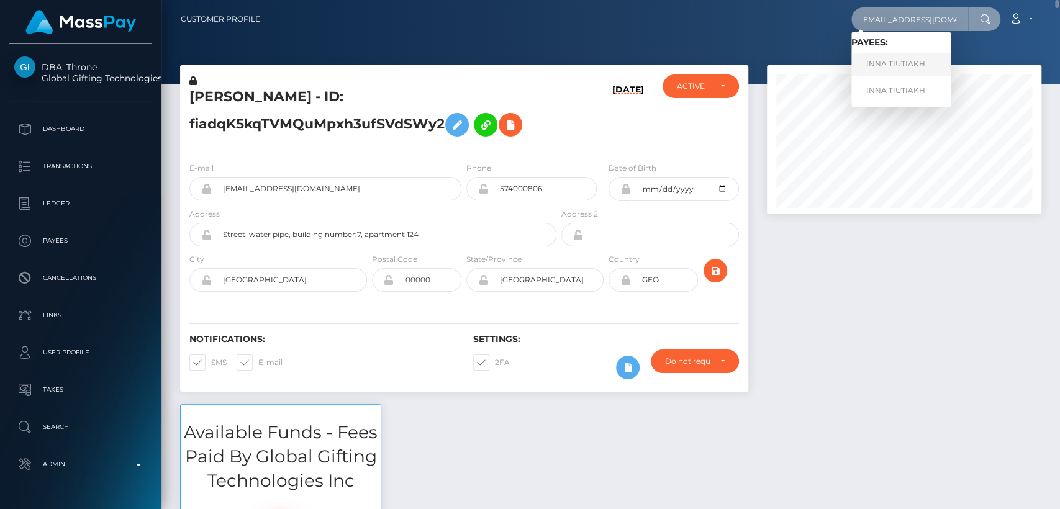
type input "inna.tiutiakh@gmail.com"
click at [887, 62] on link "INNA TIUTIAKH" at bounding box center [900, 64] width 99 height 23
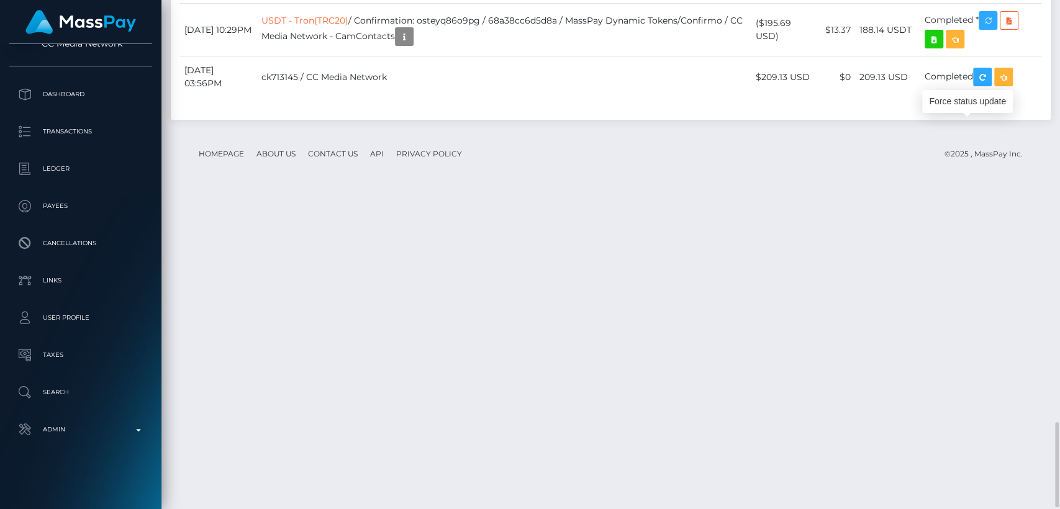
scroll to position [149, 274]
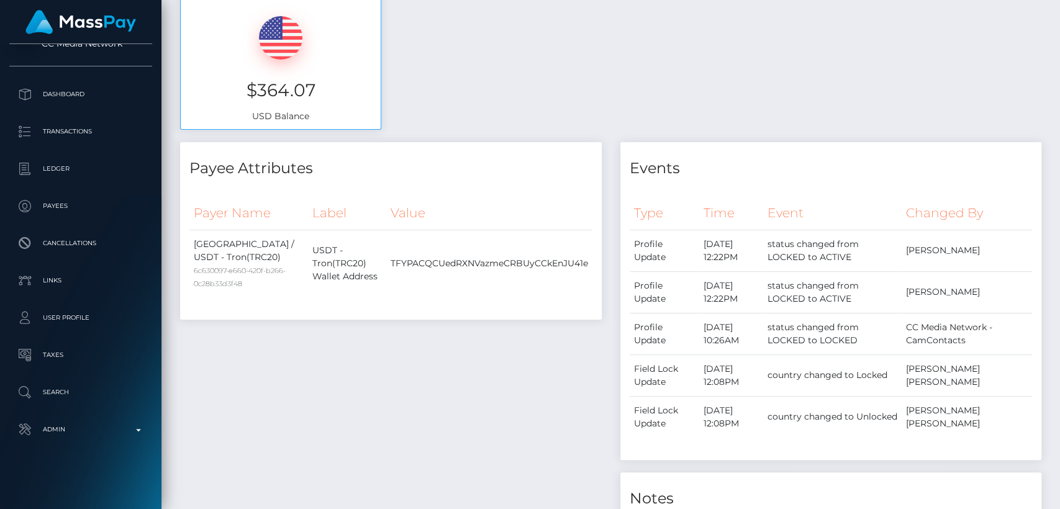
scroll to position [0, 0]
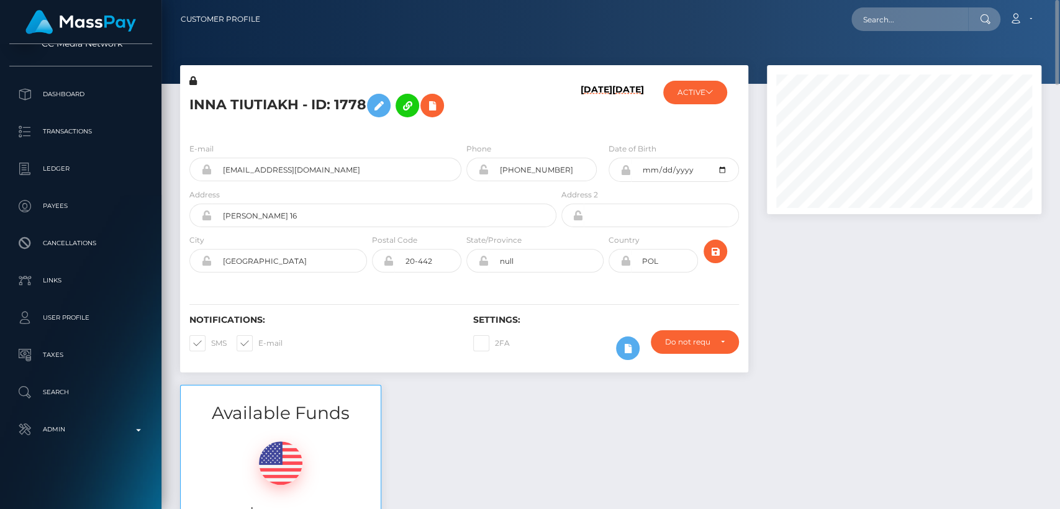
click at [210, 106] on h5 "INNA TIUTIAKH - ID: 1778" at bounding box center [369, 106] width 360 height 36
click at [207, 102] on h5 "INNA TIUTIAKH - ID: 1778" at bounding box center [369, 106] width 360 height 36
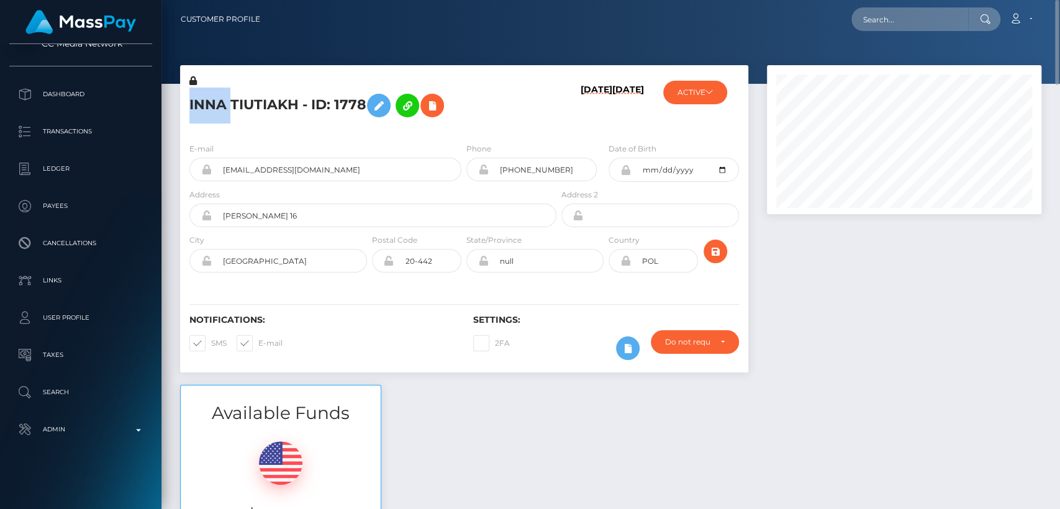
click at [207, 102] on h5 "INNA TIUTIAKH - ID: 1778" at bounding box center [369, 106] width 360 height 36
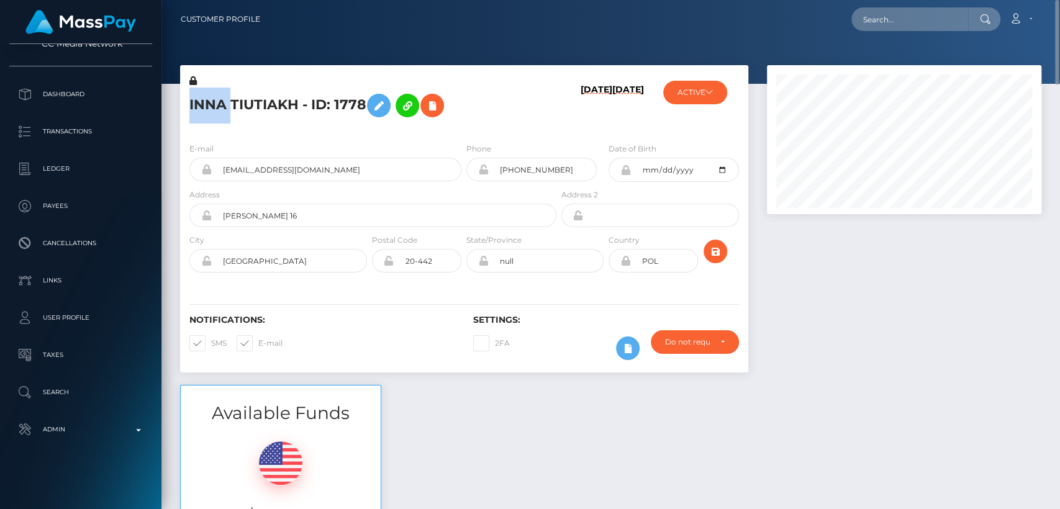
click at [258, 111] on h5 "INNA TIUTIAKH - ID: 1778" at bounding box center [369, 106] width 360 height 36
click at [200, 100] on h5 "INNA TIUTIAKH - ID: 1778" at bounding box center [369, 106] width 360 height 36
copy h5 "INNA"
click at [898, 18] on input "text" at bounding box center [909, 19] width 117 height 24
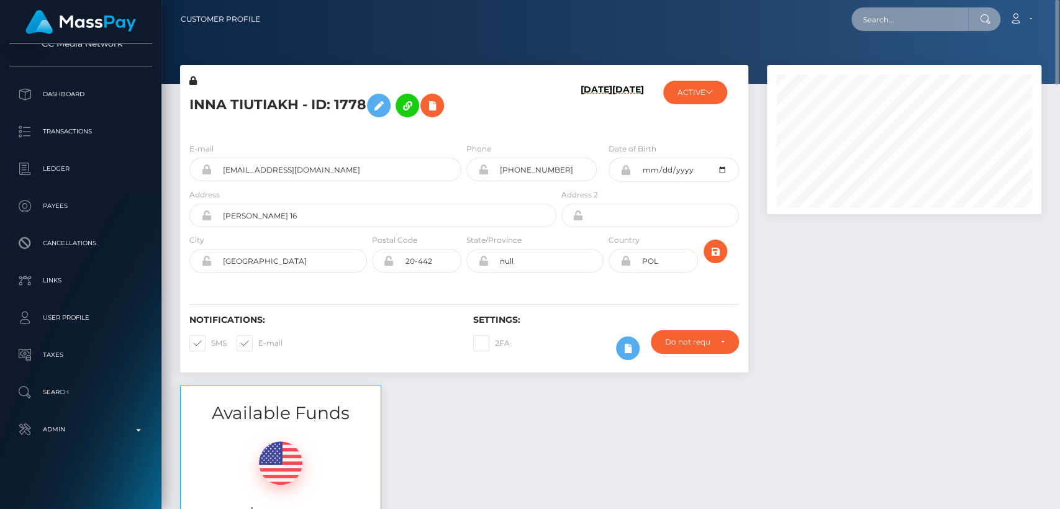
paste input "inna.tiutiakh@gmail.com"
type input "inna.tiutiakh@gmail.com"
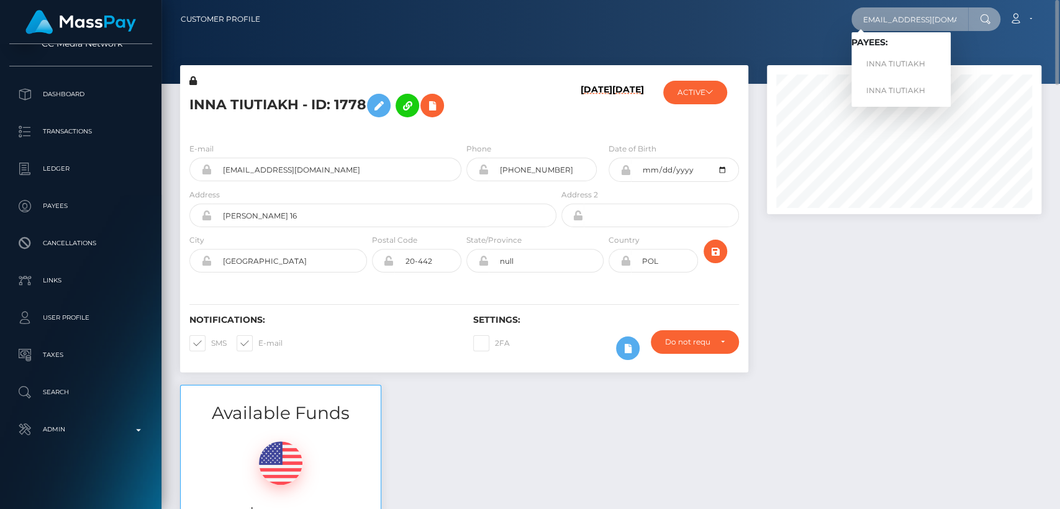
scroll to position [0, 0]
click at [906, 66] on link "INNA TIUTIAKH" at bounding box center [900, 64] width 99 height 23
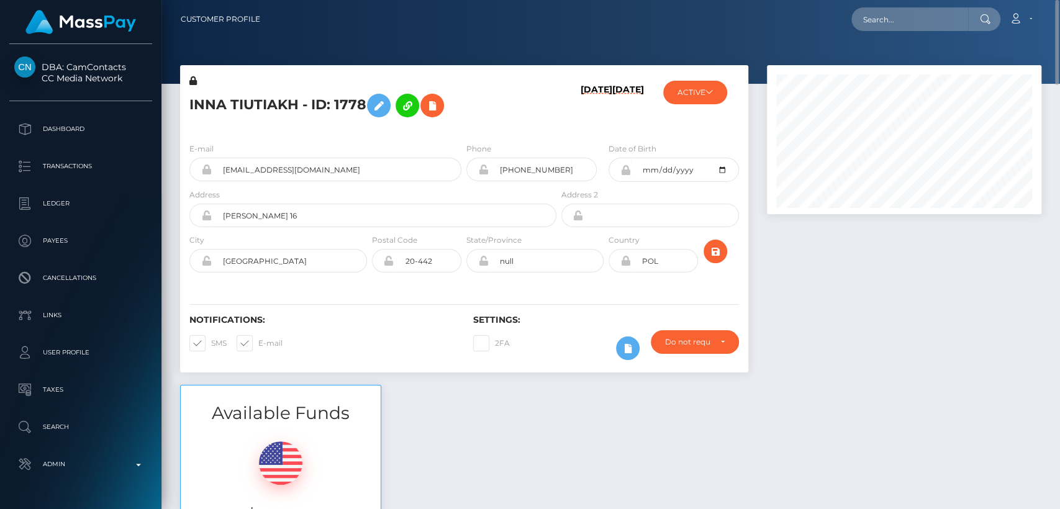
click at [880, 6] on nav "Customer Profile Loading... Loading... Account" at bounding box center [610, 19] width 898 height 38
click at [882, 19] on input "text" at bounding box center [909, 19] width 117 height 24
paste input "[EMAIL_ADDRESS][DOMAIN_NAME]"
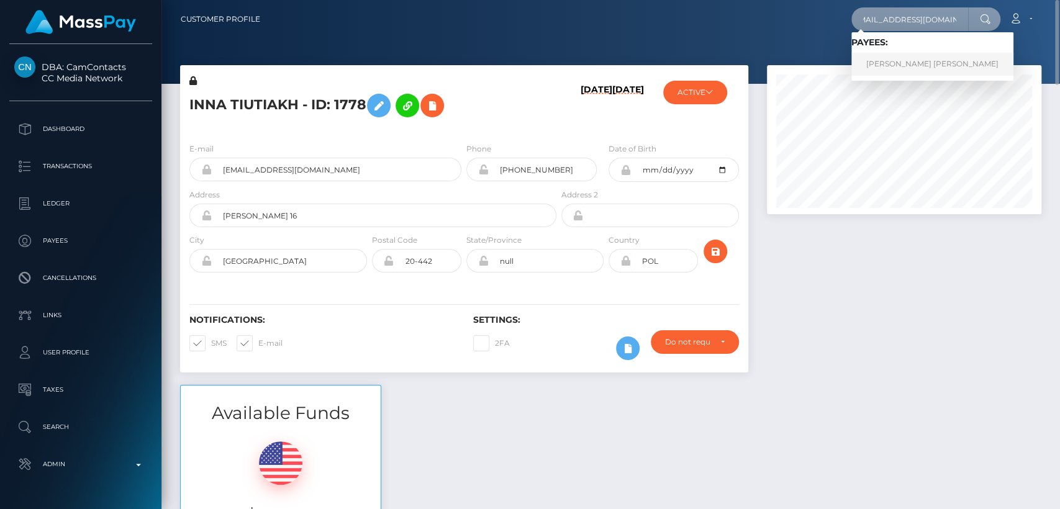
type input "[EMAIL_ADDRESS][DOMAIN_NAME]"
click at [887, 64] on link "JAYDEN LEE BAILEY" at bounding box center [932, 64] width 162 height 23
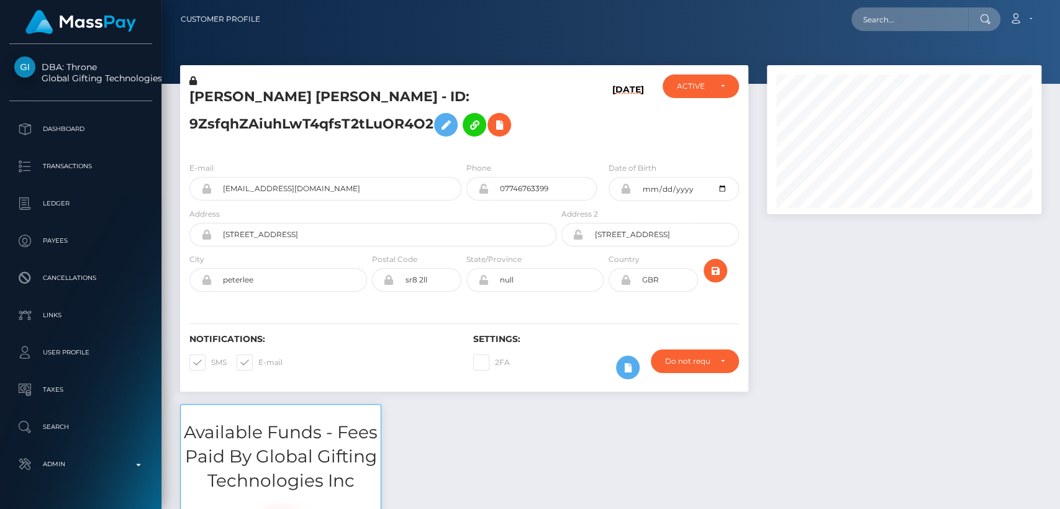
scroll to position [149, 274]
click at [212, 91] on h5 "[PERSON_NAME] [PERSON_NAME] - ID: 9ZsfqhZAiuhLwT4qfsT2tLuOR4O2" at bounding box center [369, 115] width 360 height 55
copy h5 "JAYDEN"
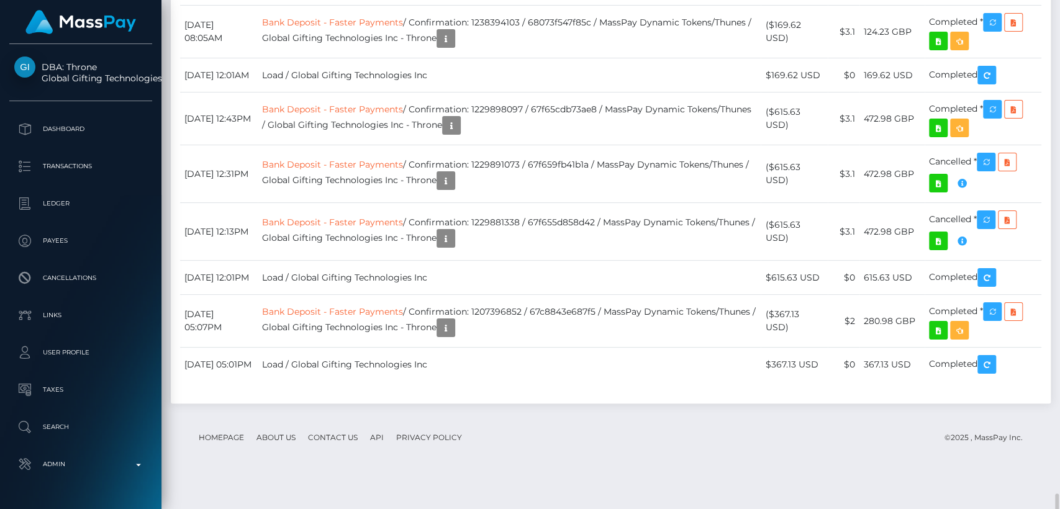
scroll to position [5722, 0]
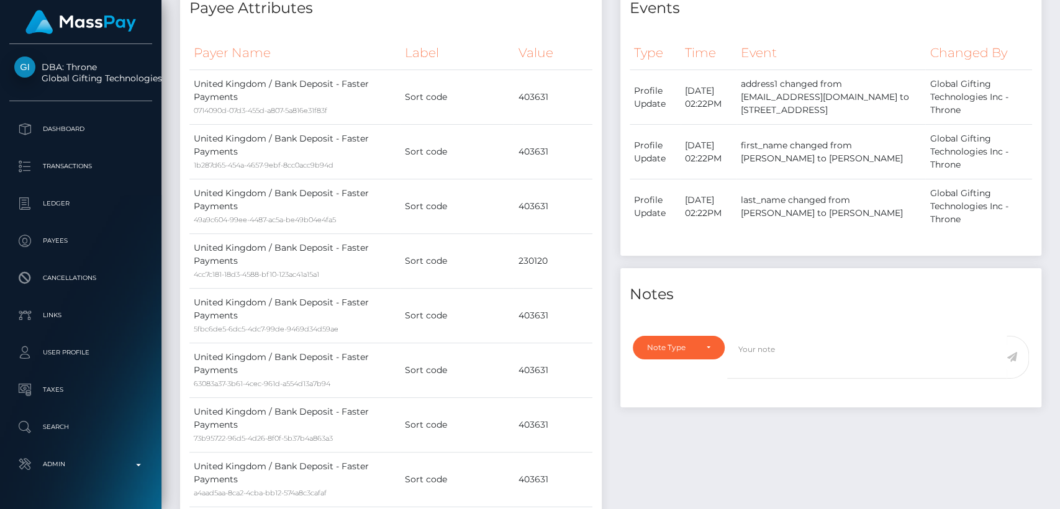
scroll to position [0, 0]
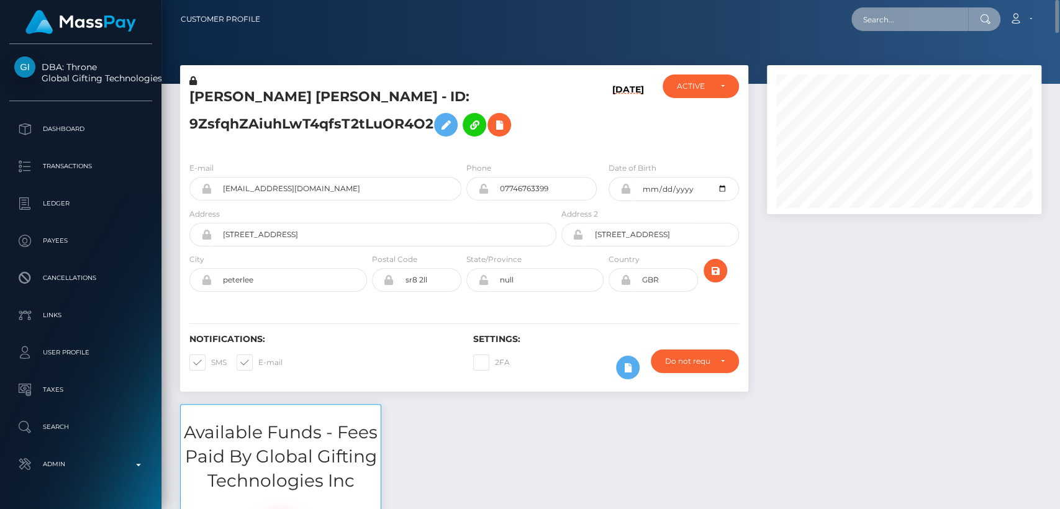
click at [871, 25] on input "text" at bounding box center [909, 19] width 117 height 24
paste input "[EMAIL_ADDRESS][DOMAIN_NAME]"
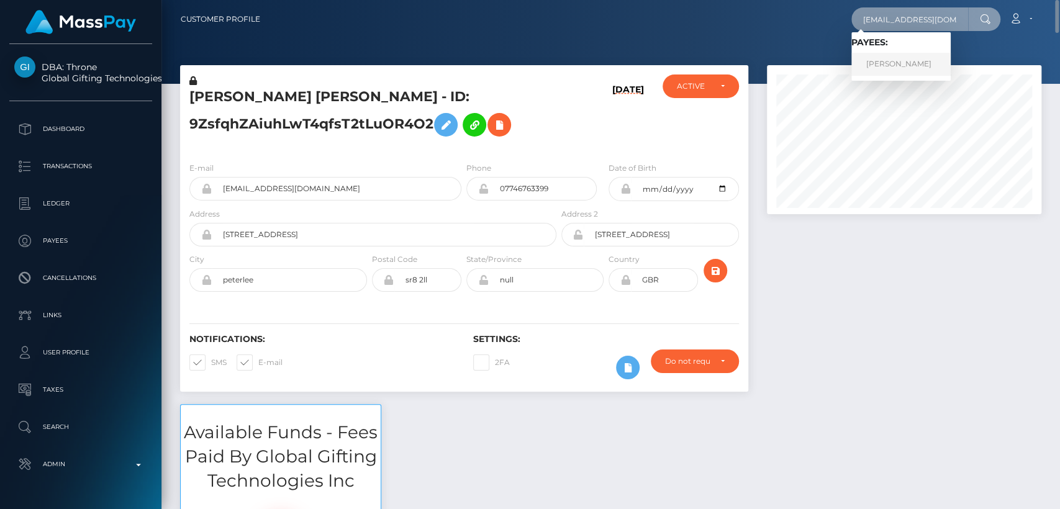
type input "[EMAIL_ADDRESS][DOMAIN_NAME]"
click at [879, 63] on link "IRYNA CHEBOTAROVA" at bounding box center [900, 64] width 99 height 23
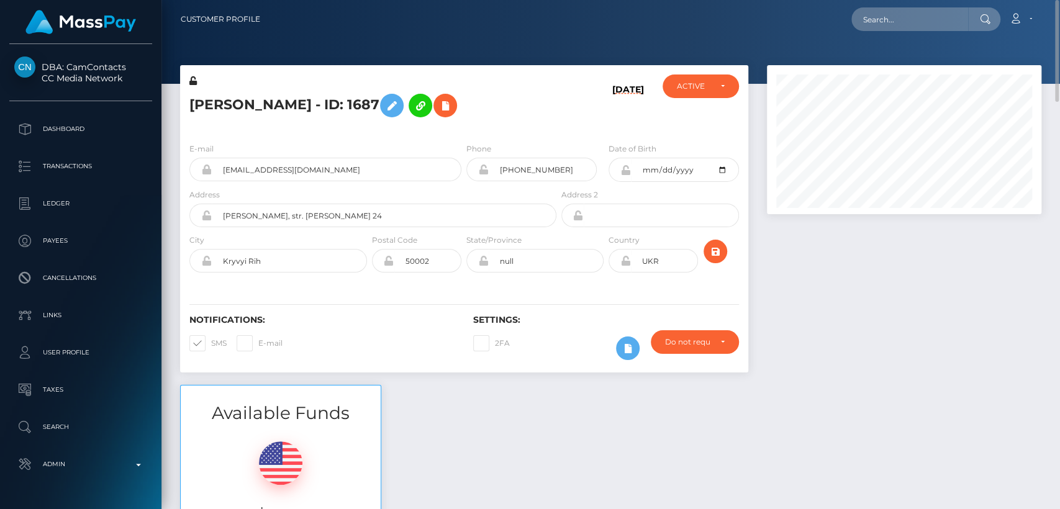
click at [199, 104] on h5 "[PERSON_NAME] - ID: 1687" at bounding box center [369, 106] width 360 height 36
copy h5 "[PERSON_NAME]"
click at [412, 425] on div "Available Funds $0.06 USD Balance" at bounding box center [611, 476] width 880 height 183
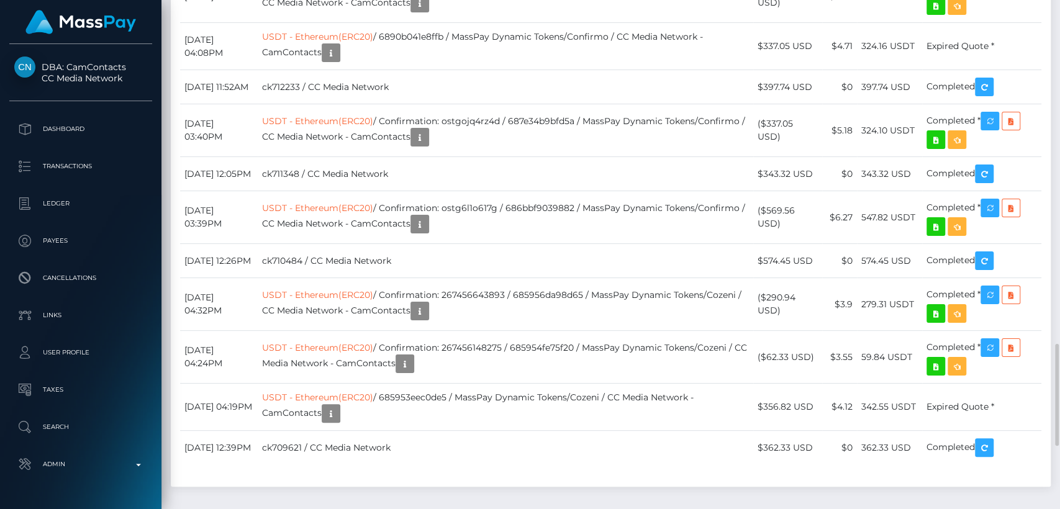
scroll to position [149, 274]
drag, startPoint x: 272, startPoint y: 165, endPoint x: 186, endPoint y: 162, distance: 85.7
copy td "[DATE]"
drag, startPoint x: 443, startPoint y: 83, endPoint x: 697, endPoint y: 165, distance: 267.6
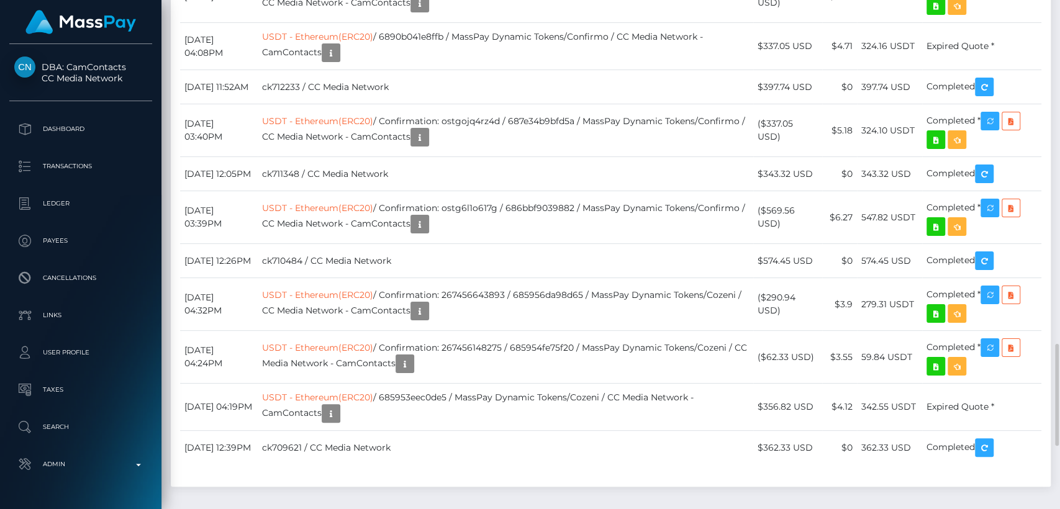
click at [697, 165] on div "Transactions History * Transactions date/time are shown in payee's local timezo…" at bounding box center [611, 134] width 880 height 705
drag, startPoint x: 921, startPoint y: 166, endPoint x: 865, endPoint y: 165, distance: 55.3
copy td "440.35 USDT"
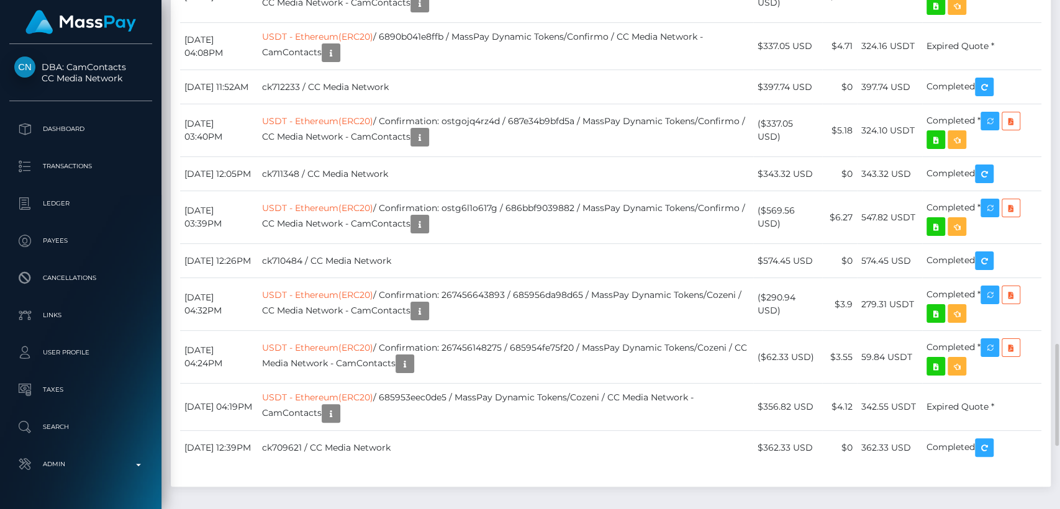
drag, startPoint x: 445, startPoint y: 97, endPoint x: 743, endPoint y: 184, distance: 310.4
click at [743, 184] on div "Date/Time Description Amount Fee Received Status USDT - Ethereum(ERC20)" at bounding box center [611, 163] width 880 height 647
click at [978, 115] on div "Force status update" at bounding box center [983, 123] width 91 height 23
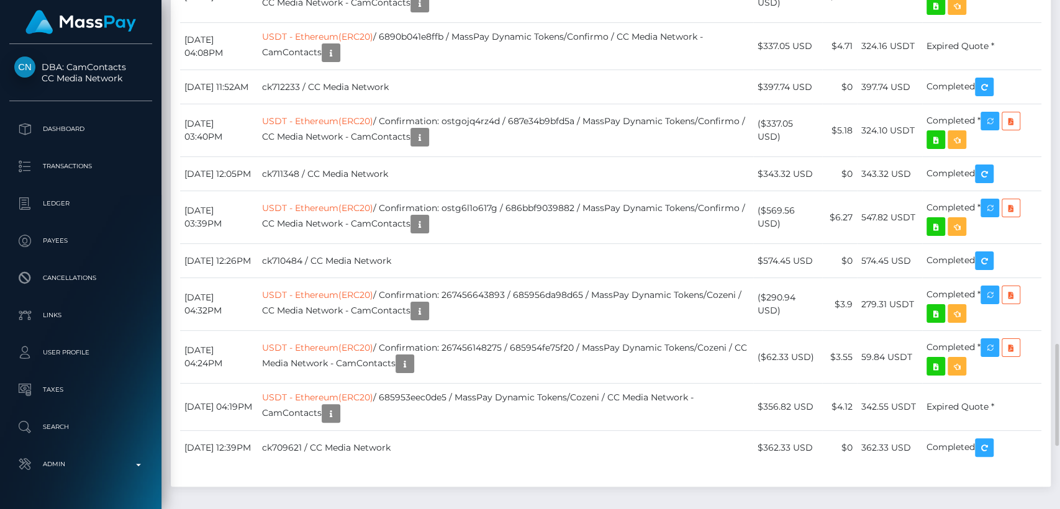
click at [455, 101] on div "Date/Time Description Amount Fee Received Status USDT - Ethereum(ERC20)" at bounding box center [611, 163] width 880 height 647
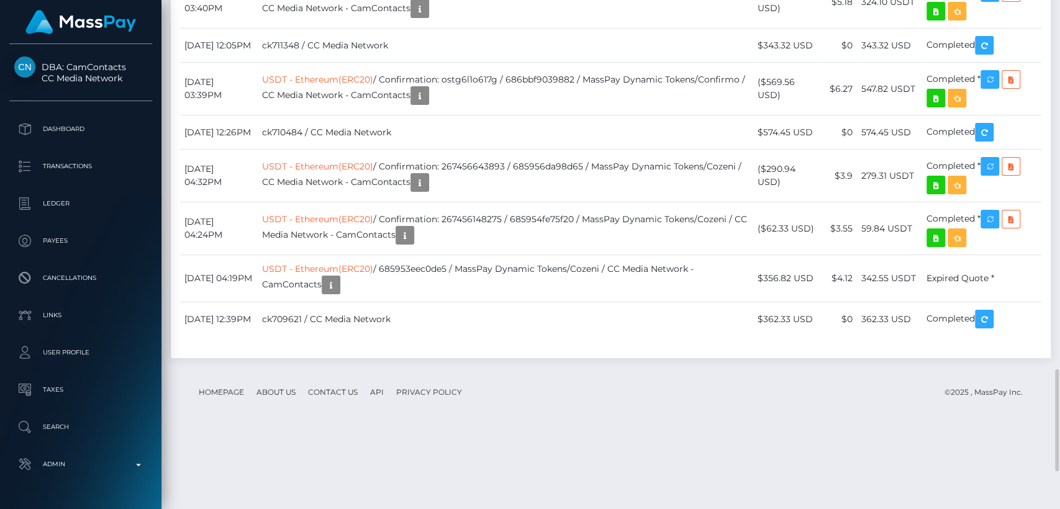
scroll to position [2032, 0]
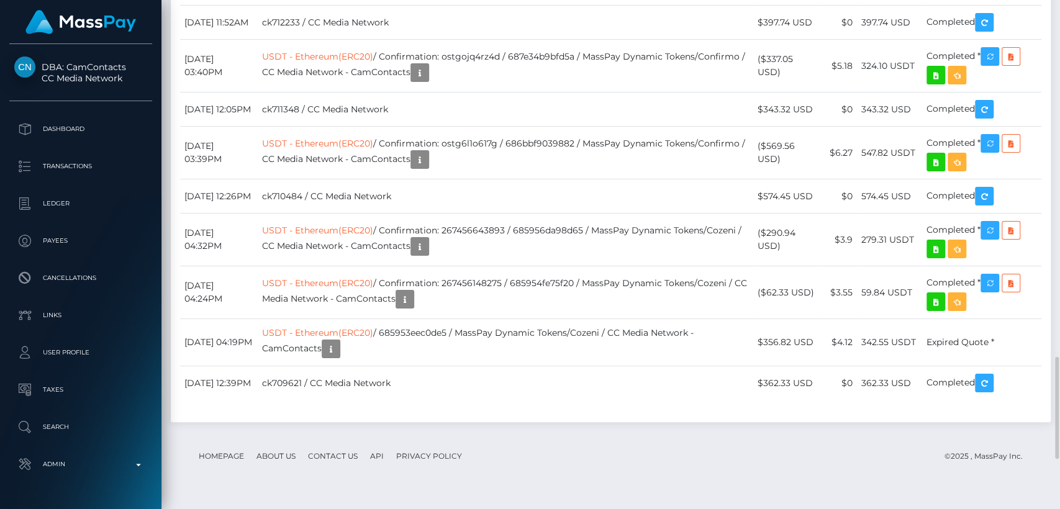
scroll to position [149, 274]
click at [533, 174] on div "Additional Info" at bounding box center [534, 169] width 81 height 23
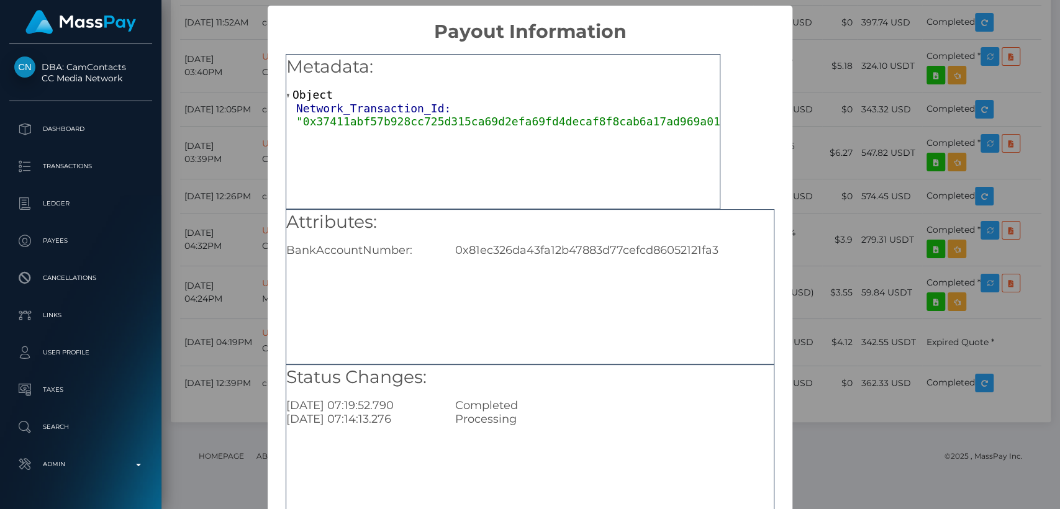
click at [530, 251] on div "0x81ec326da43fa12b47883d77cefcd86052121fa3" at bounding box center [614, 250] width 337 height 14
copy div "0x81ec326da43fa12b47883d77cefcd86052121fa3"
click at [808, 194] on div "× Payout Information Metadata: Object Network_Transaction_Id: "0x37411abf57b928…" at bounding box center [530, 254] width 1060 height 509
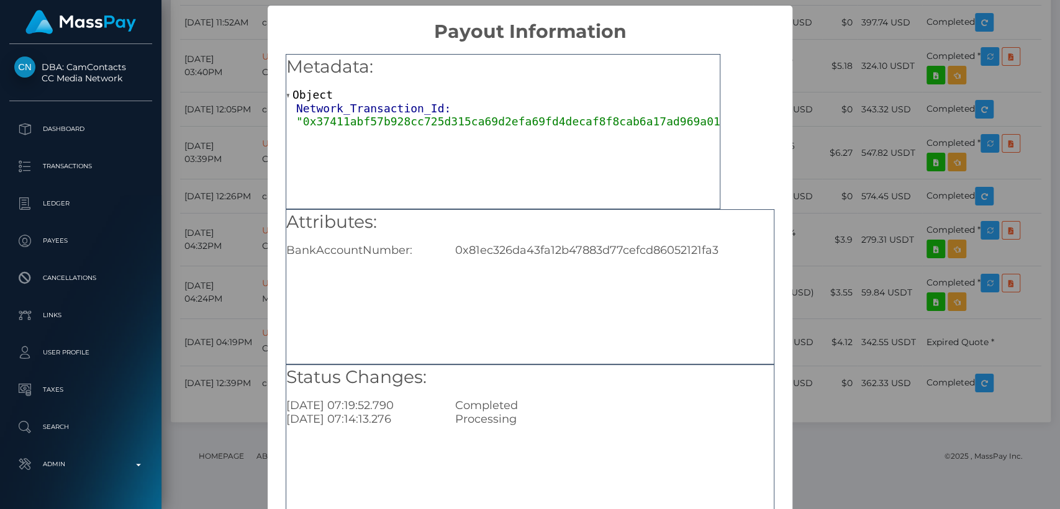
click at [829, 160] on div "× Payout Information Metadata: Object Network_Transaction_Id: "0x37411abf57b928…" at bounding box center [530, 254] width 1060 height 509
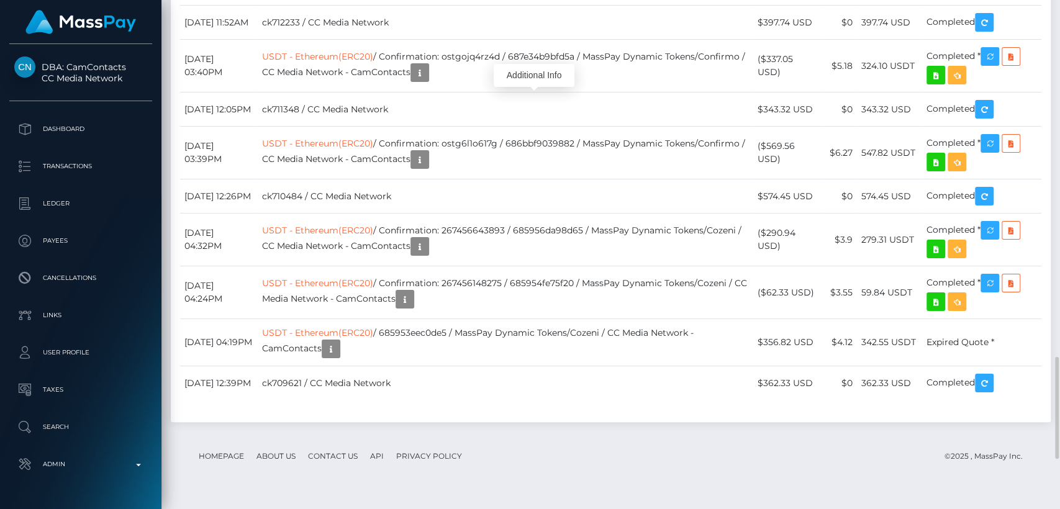
click at [531, 73] on div "Additional Info" at bounding box center [534, 75] width 81 height 23
click at [530, 73] on div "Additional Info" at bounding box center [534, 75] width 81 height 23
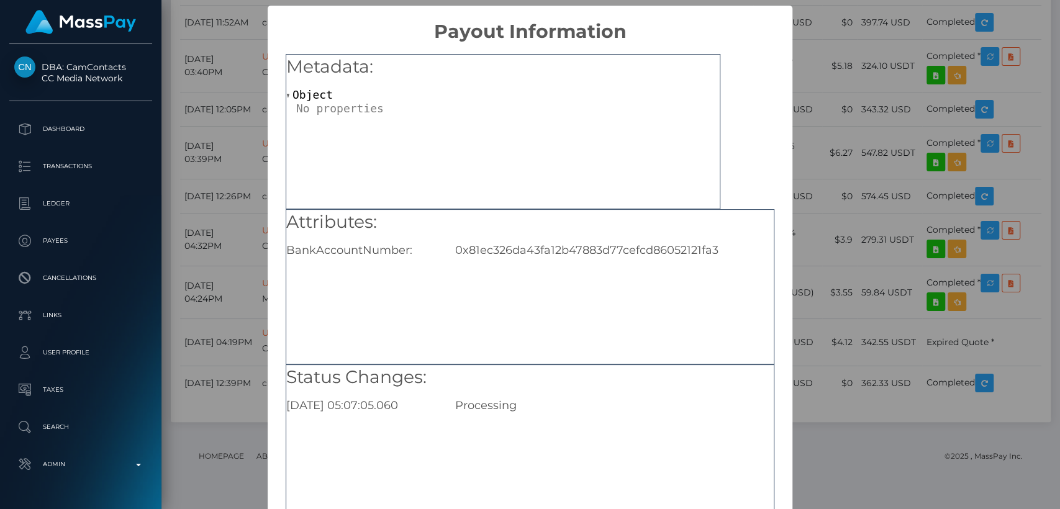
click at [986, 38] on div "× Payout Information Metadata: Object Attributes: BankAccountNumber: 0x81ec326d…" at bounding box center [530, 254] width 1060 height 509
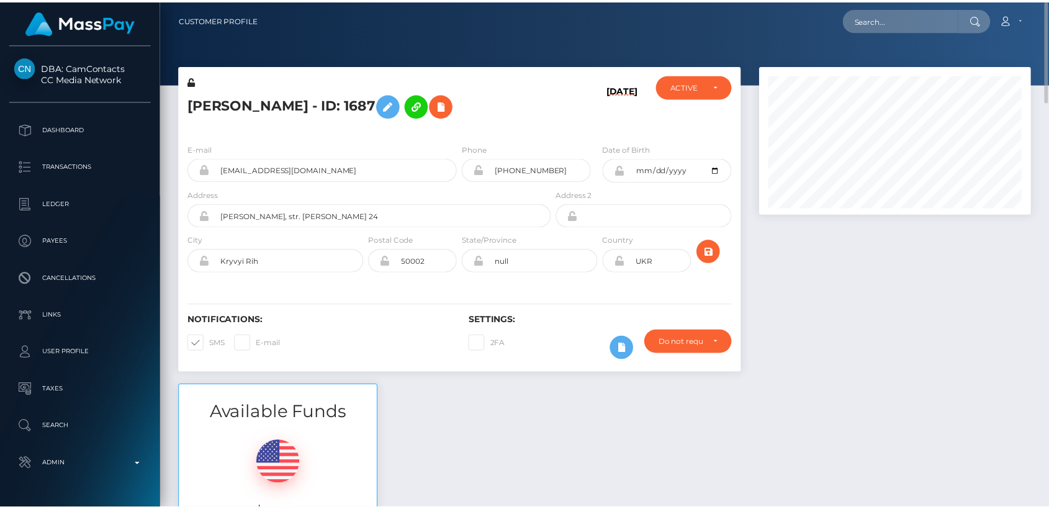
scroll to position [149, 271]
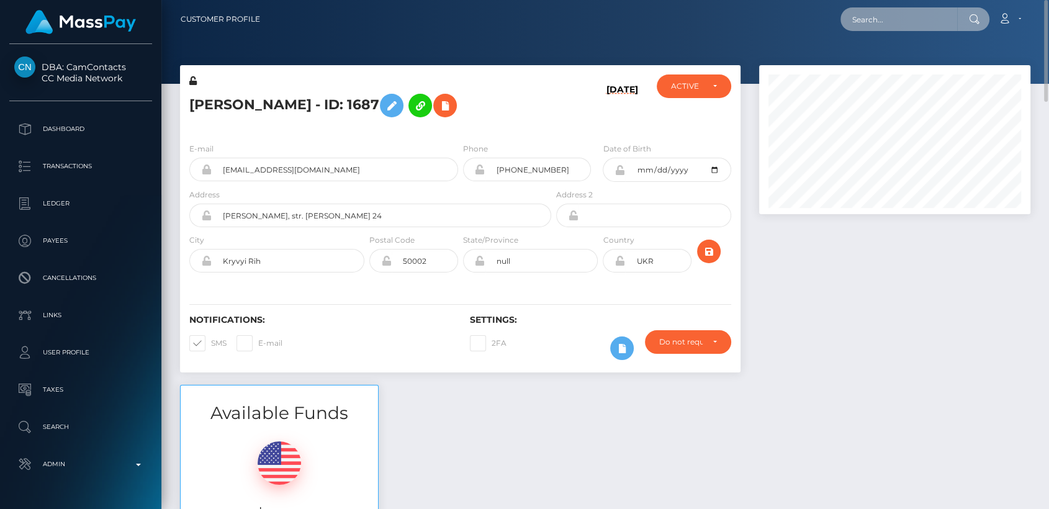
click at [921, 11] on input "text" at bounding box center [899, 19] width 117 height 24
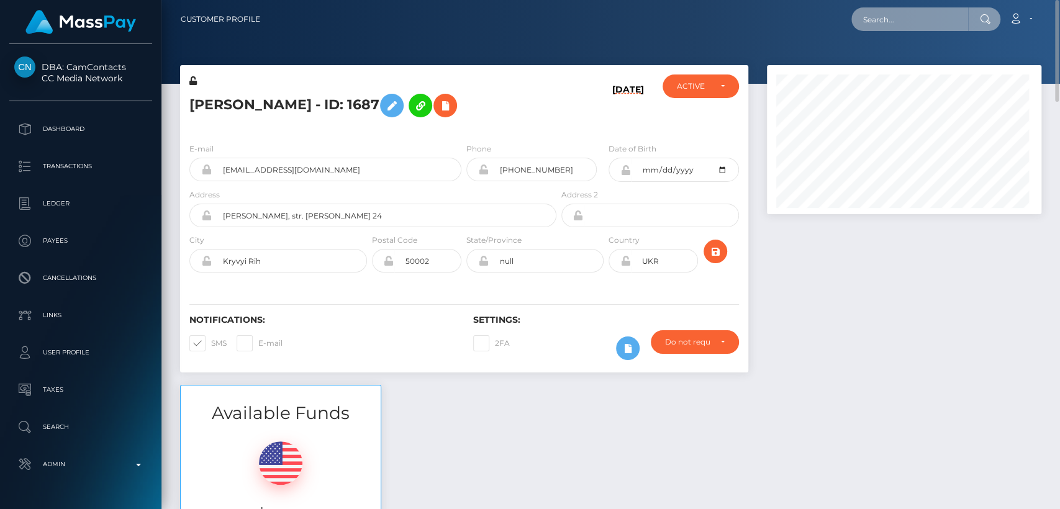
scroll to position [149, 274]
paste input "[EMAIL_ADDRESS][PERSON_NAME][DOMAIN_NAME]"
click at [906, 29] on input "[EMAIL_ADDRESS][PERSON_NAME][DOMAIN_NAME]" at bounding box center [909, 19] width 117 height 24
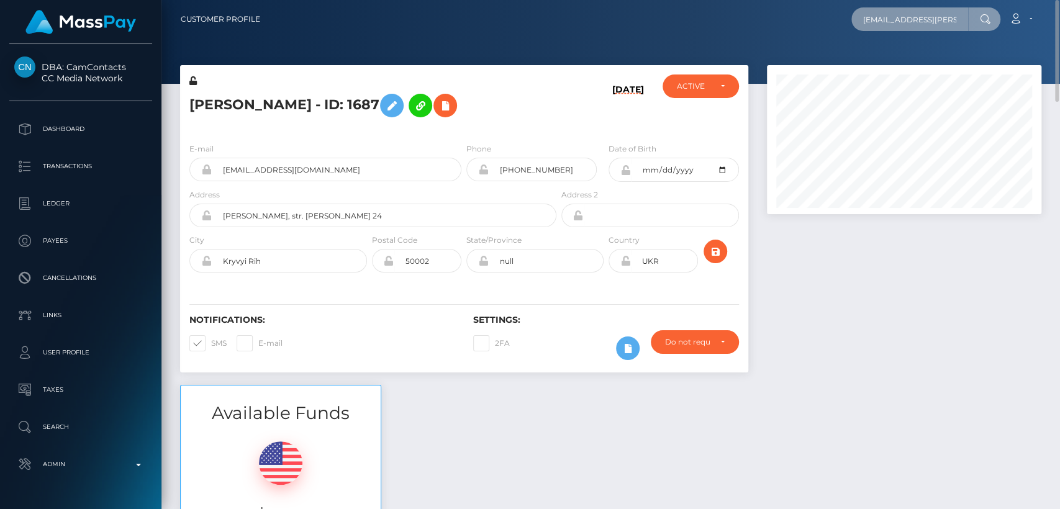
click at [906, 28] on input "crystal.schumacher@saintfrancisministries.org" at bounding box center [909, 19] width 117 height 24
paste input "schu82@yahoo.com"
type input "[EMAIL_ADDRESS][DOMAIN_NAME]"
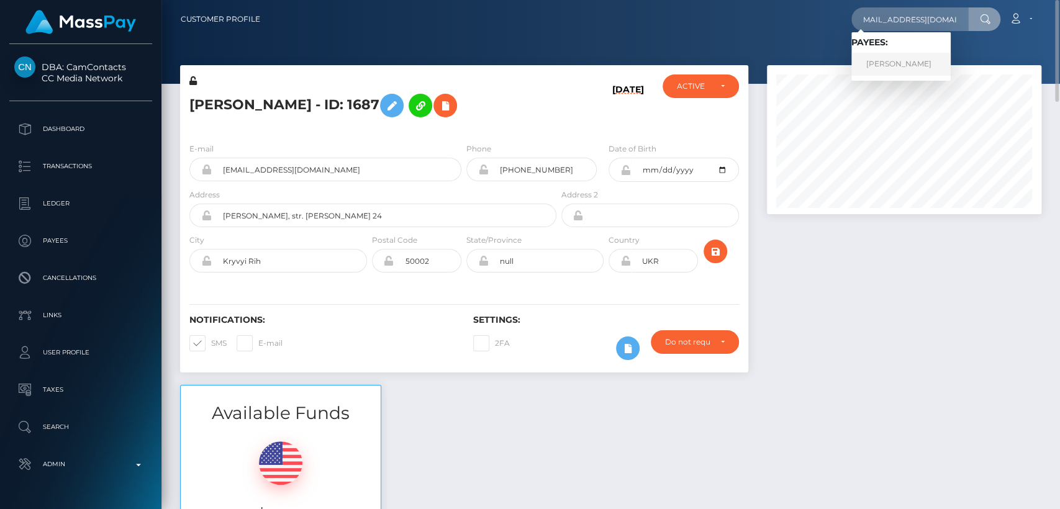
scroll to position [0, 0]
click at [912, 65] on link "Crystal Schumacher" at bounding box center [900, 64] width 99 height 23
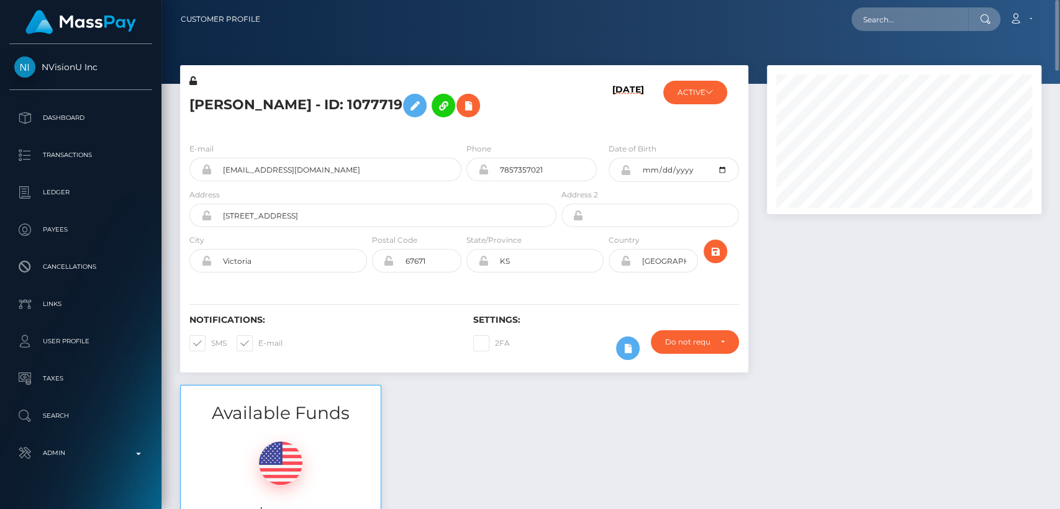
click at [228, 109] on h5 "Crystal Schumacher - ID: 1077719" at bounding box center [369, 106] width 360 height 36
copy h5 "Crystal"
click at [688, 106] on div "ACTIVE MassPay - ACTIVE DEACTIVE CLOSED ACTIVE NVisionU Inc - ACTIVE" at bounding box center [700, 103] width 94 height 58
click at [685, 100] on button "ACTIVE" at bounding box center [695, 93] width 64 height 24
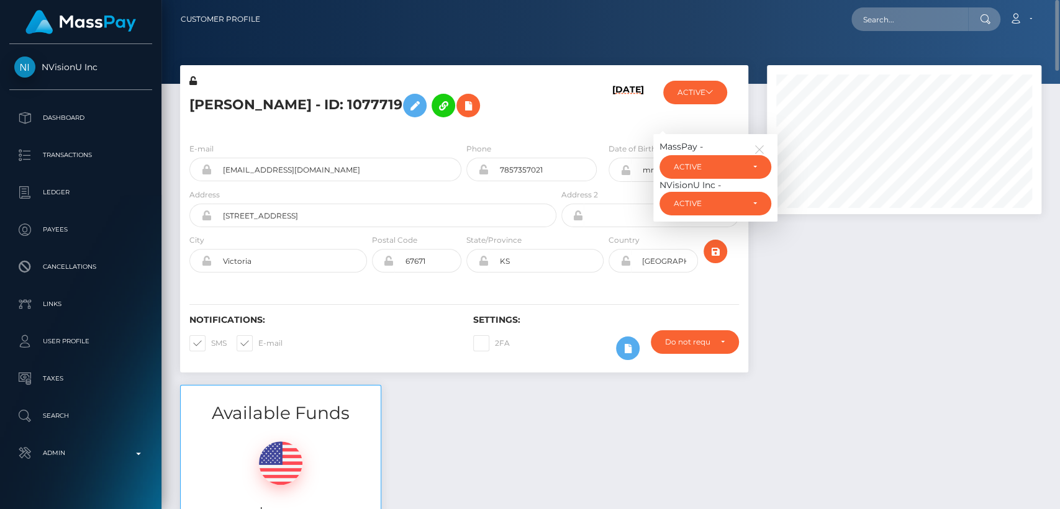
click at [616, 128] on div "08/24/25" at bounding box center [606, 103] width 94 height 58
drag, startPoint x: 41, startPoint y: 48, endPoint x: 114, endPoint y: 73, distance: 77.4
click at [114, 73] on div "NVisionU Inc Dashboard Transactions Ledger Payees Cancellations Links Taxes" at bounding box center [80, 275] width 161 height 463
copy span "NVisionU Inc"
click at [354, 130] on div "Crystal Schumacher - ID: 1077719" at bounding box center [369, 103] width 379 height 58
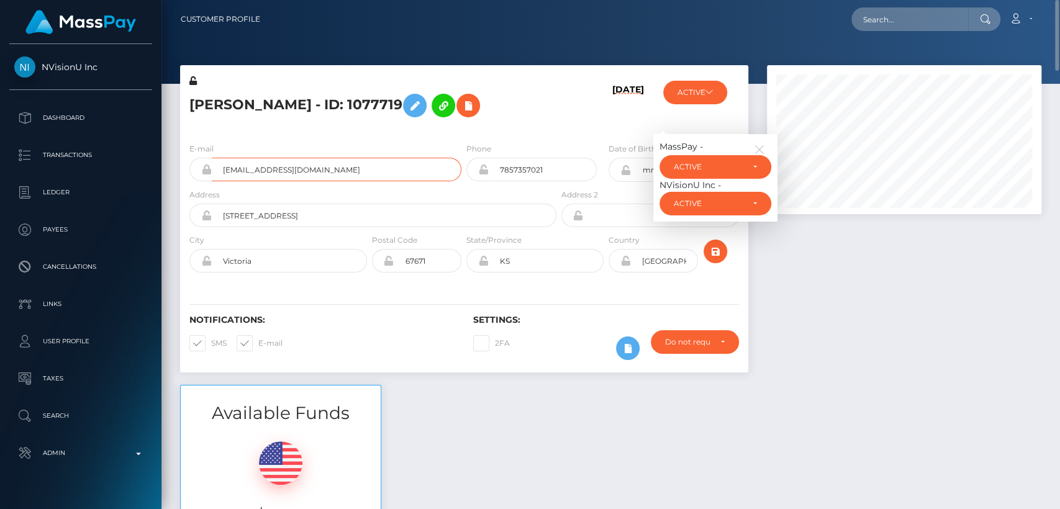
click at [255, 174] on input "[EMAIL_ADDRESS][DOMAIN_NAME]" at bounding box center [337, 170] width 250 height 24
click at [890, 25] on input "text" at bounding box center [909, 19] width 117 height 24
paste input "[EMAIL_ADDRESS][DOMAIN_NAME]"
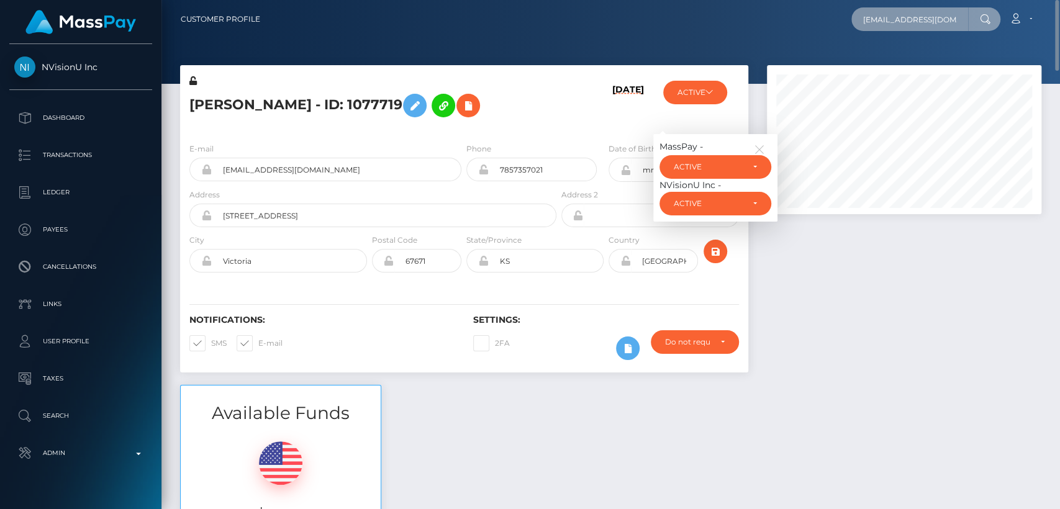
scroll to position [0, 27]
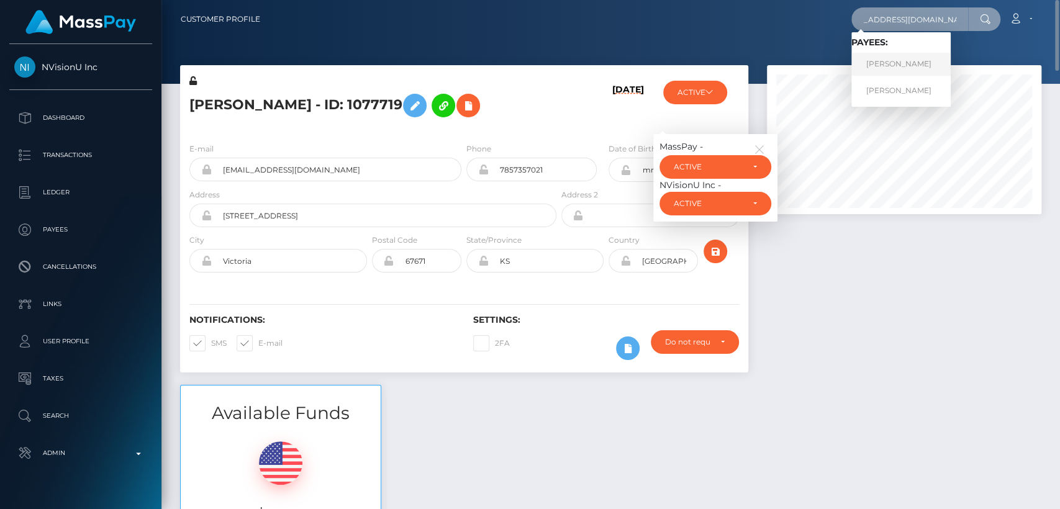
type input "[EMAIL_ADDRESS][DOMAIN_NAME]"
click at [890, 68] on link "MELISSA MARIE SMAIL" at bounding box center [900, 64] width 99 height 23
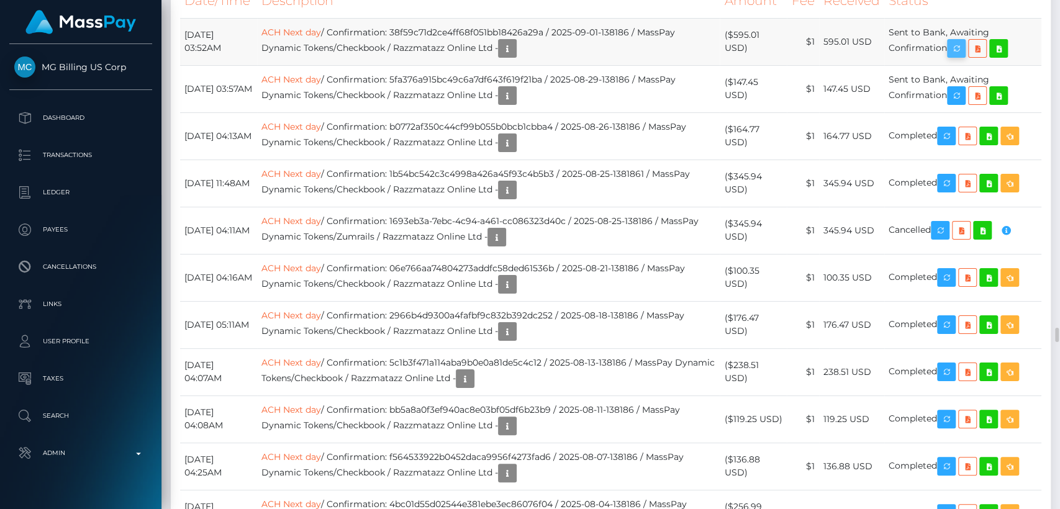
scroll to position [149, 274]
click at [960, 56] on icon "button" at bounding box center [956, 49] width 15 height 16
click at [959, 192] on div "Force status update" at bounding box center [956, 190] width 91 height 23
click at [962, 104] on icon "button" at bounding box center [956, 96] width 15 height 16
click at [961, 104] on icon "button" at bounding box center [956, 96] width 15 height 16
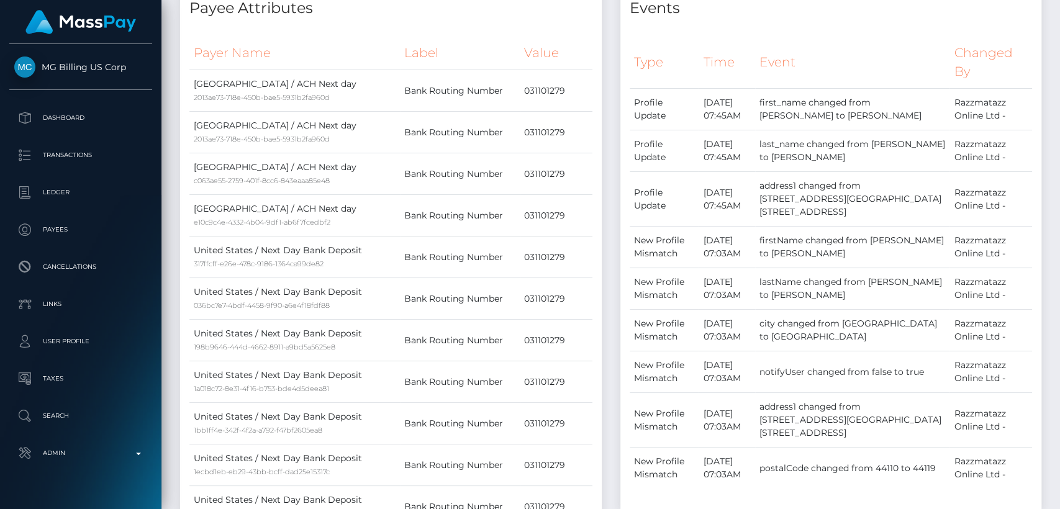
scroll to position [0, 0]
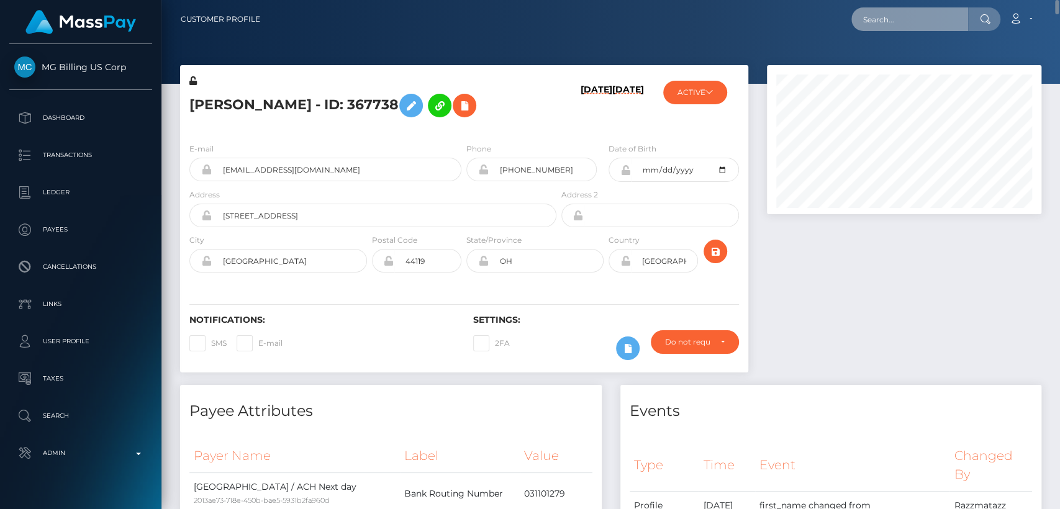
click at [877, 29] on input "text" at bounding box center [909, 19] width 117 height 24
paste input "crystal.schumacher@saintfrancisministries.org"
click at [933, 25] on input "crystal.schumacher@saintfrancisministries.org" at bounding box center [909, 19] width 117 height 24
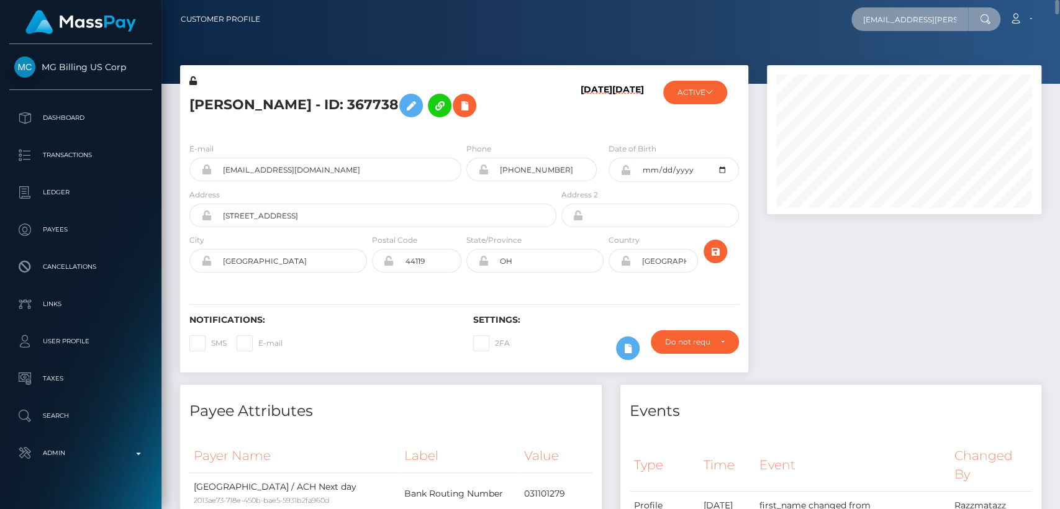
click at [933, 25] on input "crystal.schumacher@saintfrancisministries.org" at bounding box center [909, 19] width 117 height 24
paste input "schu82@yahoo.com,"
type input "crystalschu82@yahoo.com"
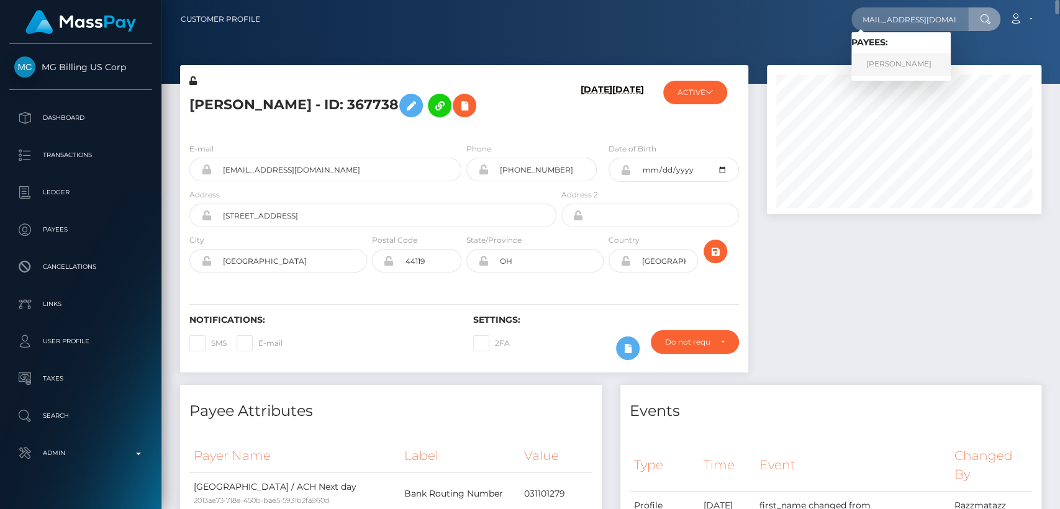
scroll to position [0, 0]
click at [912, 70] on link "Crystal Schumacher" at bounding box center [900, 64] width 99 height 23
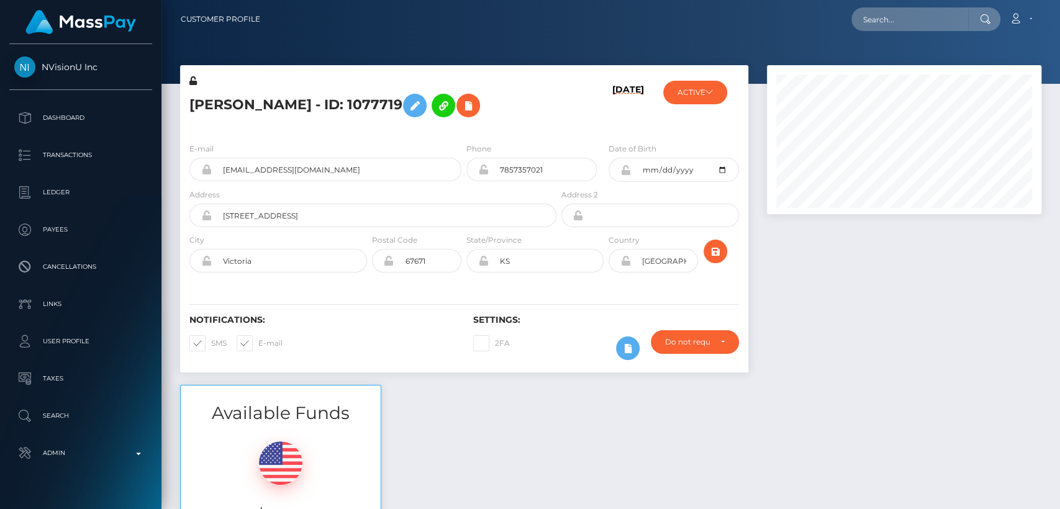
scroll to position [149, 274]
click at [521, 372] on div "[PERSON_NAME] - ID: 1077719 [DATE] ACTIVE MassPay -" at bounding box center [464, 225] width 587 height 320
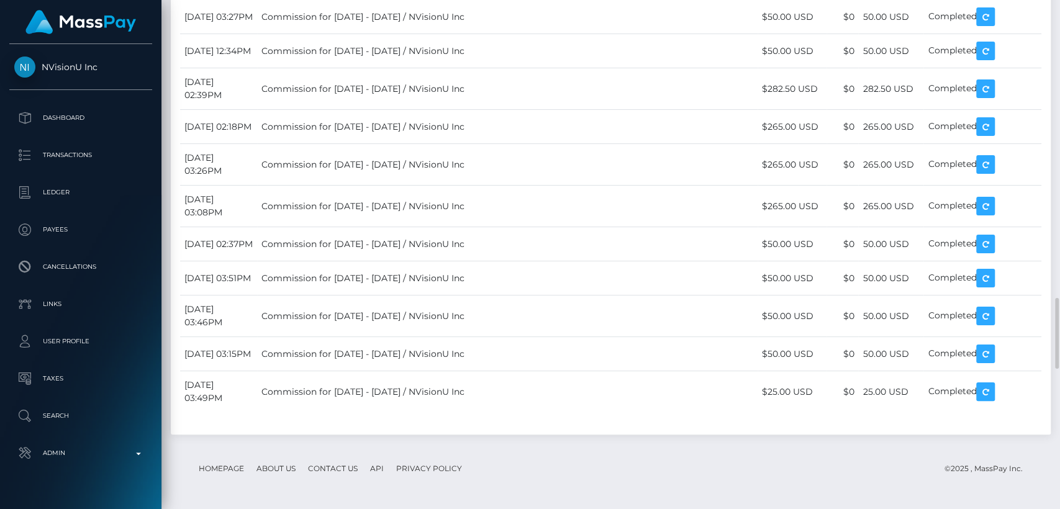
scroll to position [3149, 0]
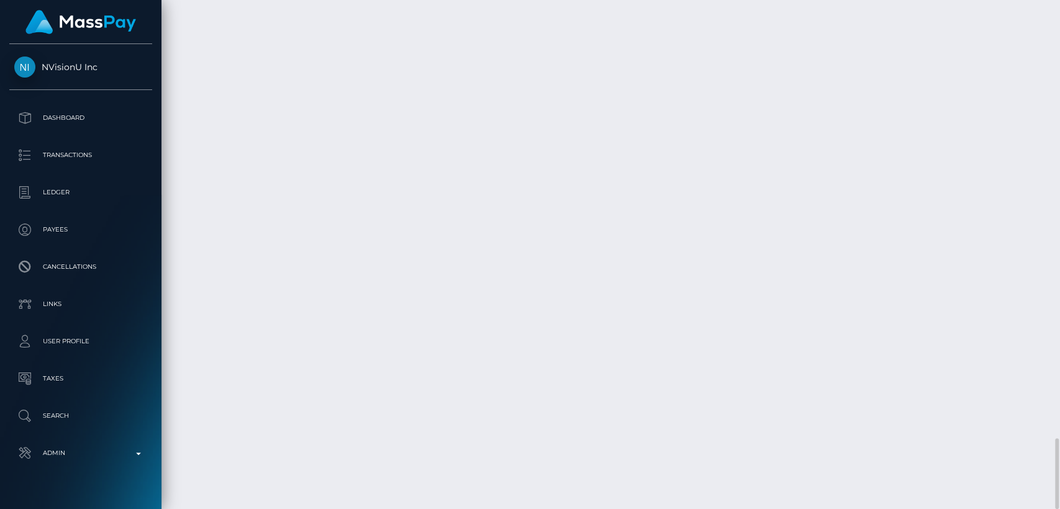
drag, startPoint x: 521, startPoint y: 372, endPoint x: 527, endPoint y: 394, distance: 21.8
drag, startPoint x: 252, startPoint y: 179, endPoint x: 187, endPoint y: 180, distance: 65.2
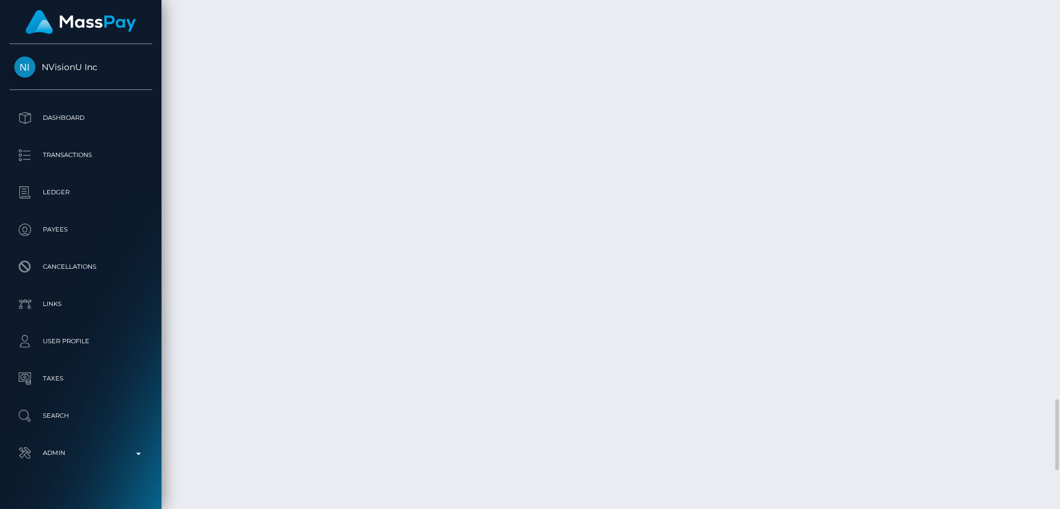
copy td "[DATE]"
drag, startPoint x: 864, startPoint y: 192, endPoint x: 914, endPoint y: 200, distance: 50.8
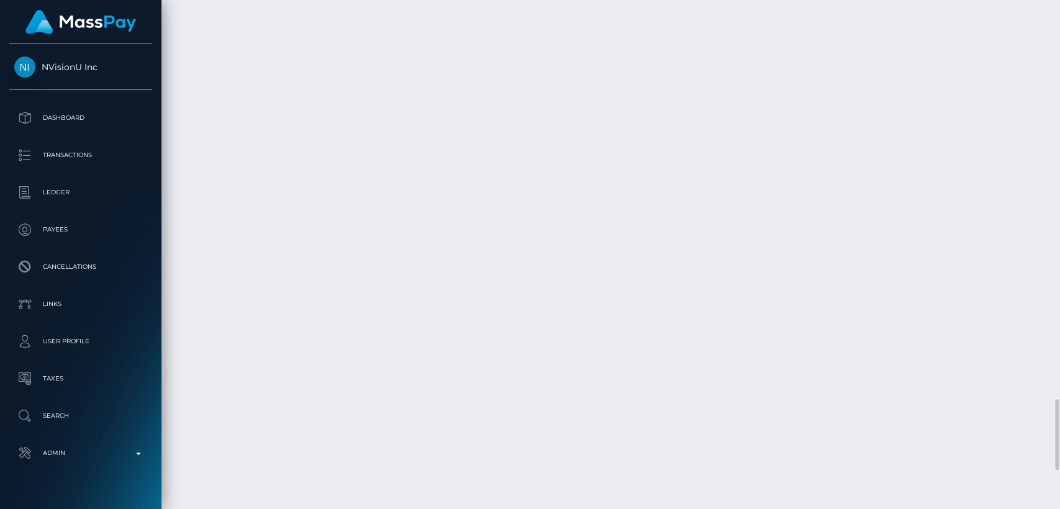
copy td "1,381.52 USD"
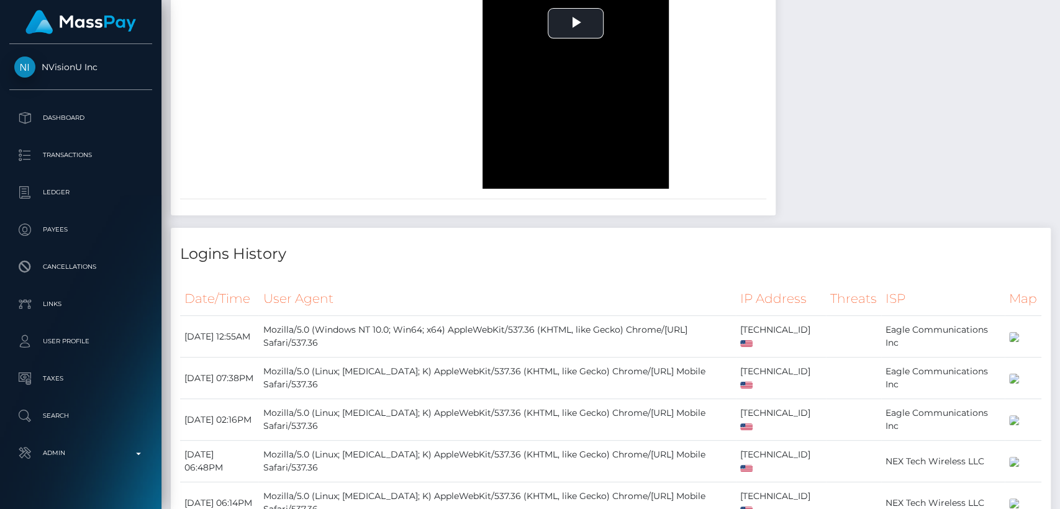
scroll to position [0, 0]
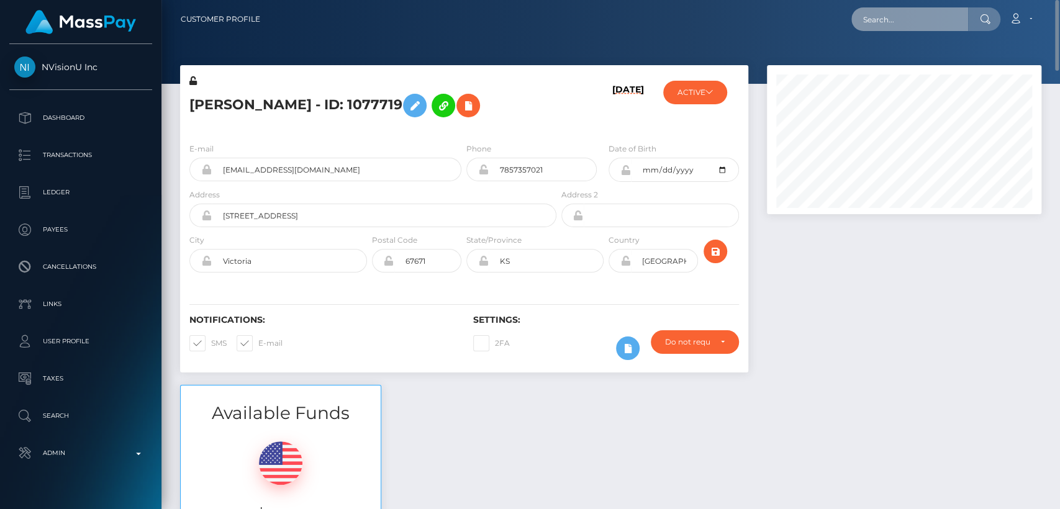
click at [919, 27] on input "text" at bounding box center [909, 19] width 117 height 24
paste input "[EMAIL_ADDRESS][DOMAIN_NAME]"
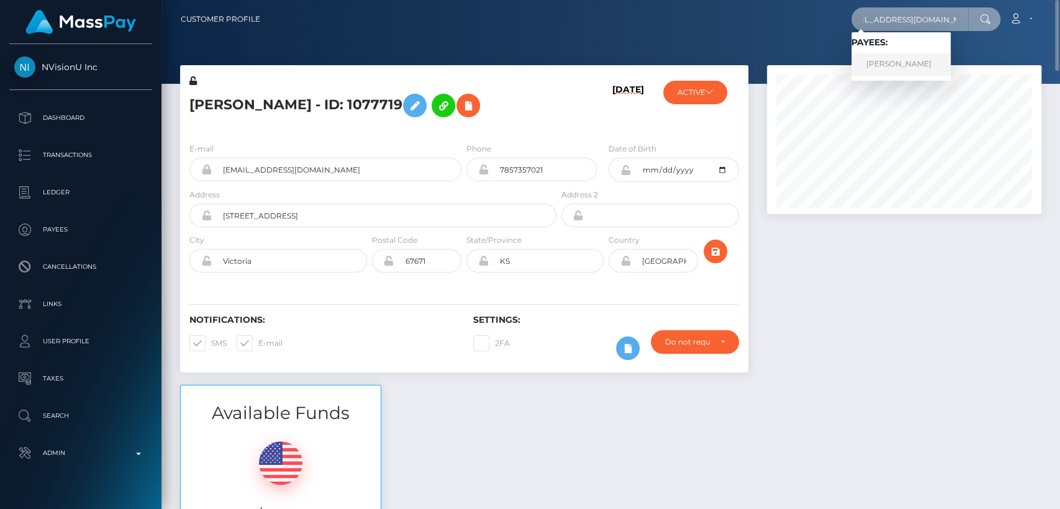
type input "[EMAIL_ADDRESS][DOMAIN_NAME]"
click at [923, 60] on link "Margarethe Ganschitter" at bounding box center [900, 64] width 99 height 23
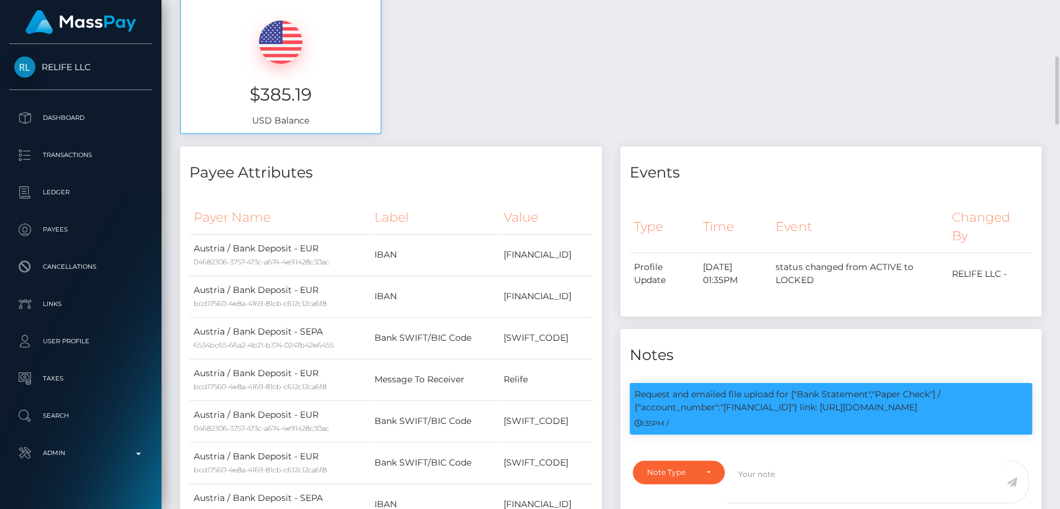
scroll to position [149, 274]
drag, startPoint x: 832, startPoint y: 406, endPoint x: 805, endPoint y: 404, distance: 26.8
click at [724, 408] on p "Request and emailed file upload for ["Bank Statement","Paper Check"] / {"accoun…" at bounding box center [830, 401] width 393 height 26
drag, startPoint x: 978, startPoint y: 402, endPoint x: 638, endPoint y: 397, distance: 340.2
click at [638, 397] on p "Request and emailed file upload for ["Bank Statement","Paper Check"] / {"accoun…" at bounding box center [830, 401] width 393 height 26
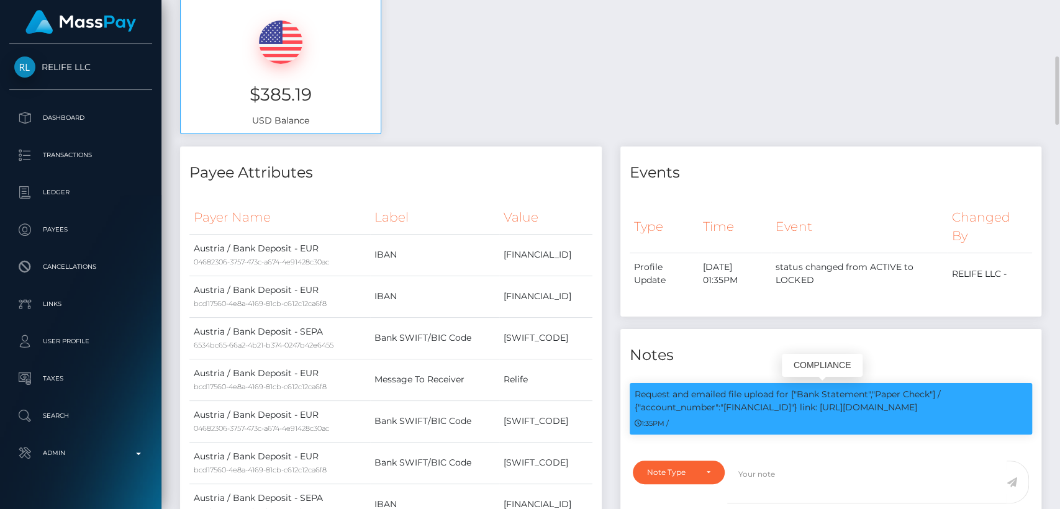
click at [636, 395] on p "Request and emailed file upload for ["Bank Statement","Paper Check"] / {"accoun…" at bounding box center [830, 401] width 393 height 26
drag, startPoint x: 635, startPoint y: 392, endPoint x: 875, endPoint y: 400, distance: 239.8
click at [882, 401] on p "Request and emailed file upload for ["Bank Statement","Paper Check"] / {"accoun…" at bounding box center [830, 401] width 393 height 26
click at [927, 405] on p "Request and emailed file upload for ["Bank Statement","Paper Check"] / {"accoun…" at bounding box center [830, 401] width 393 height 26
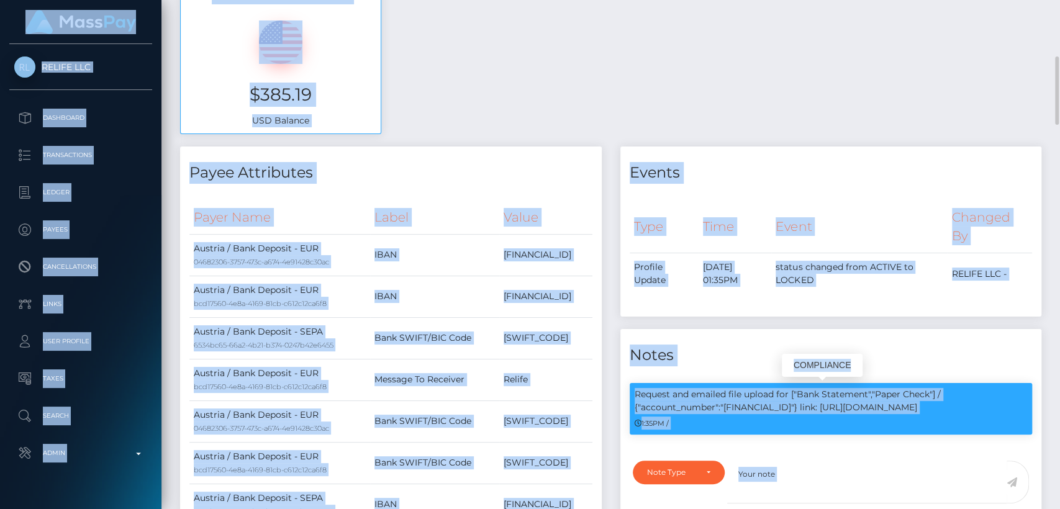
click at [927, 405] on p "Request and emailed file upload for ["Bank Statement","Paper Check"] / {"accoun…" at bounding box center [830, 401] width 393 height 26
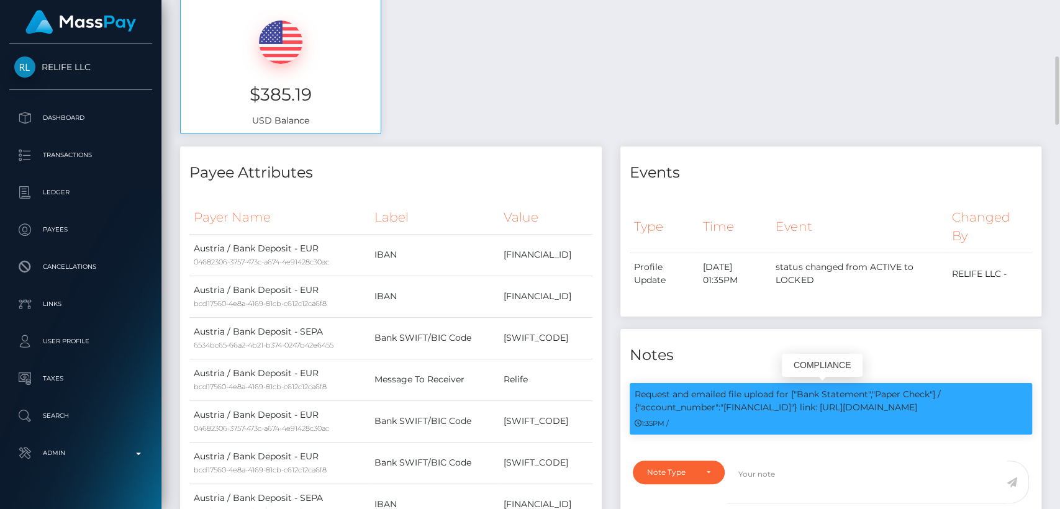
drag, startPoint x: 985, startPoint y: 405, endPoint x: 632, endPoint y: 391, distance: 353.5
click at [632, 391] on div "Request and emailed file upload for ["Bank Statement","Paper Check"] / {"accoun…" at bounding box center [831, 409] width 403 height 52
copy p "Request and emailed file upload for ["Bank Statement","Paper Check"] / {"accoun…"
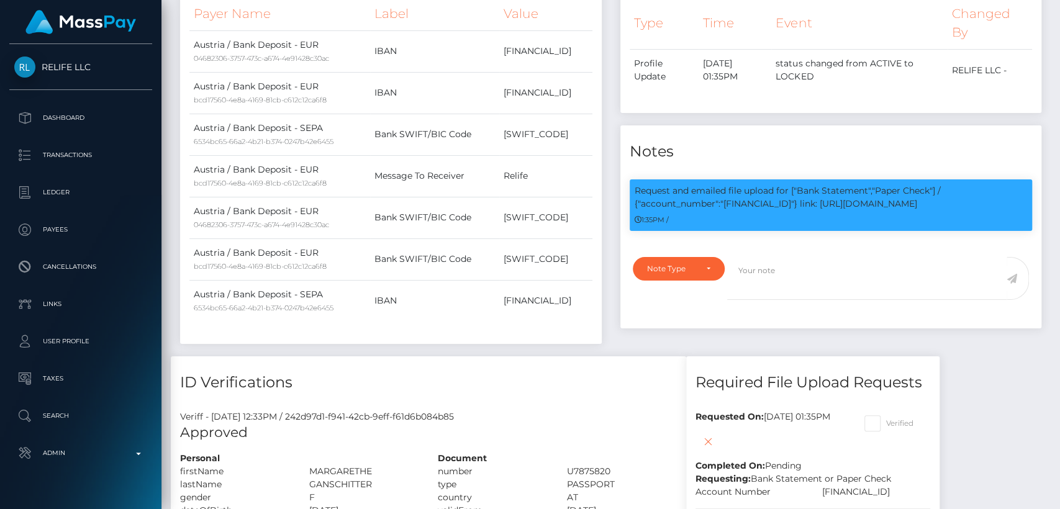
scroll to position [0, 0]
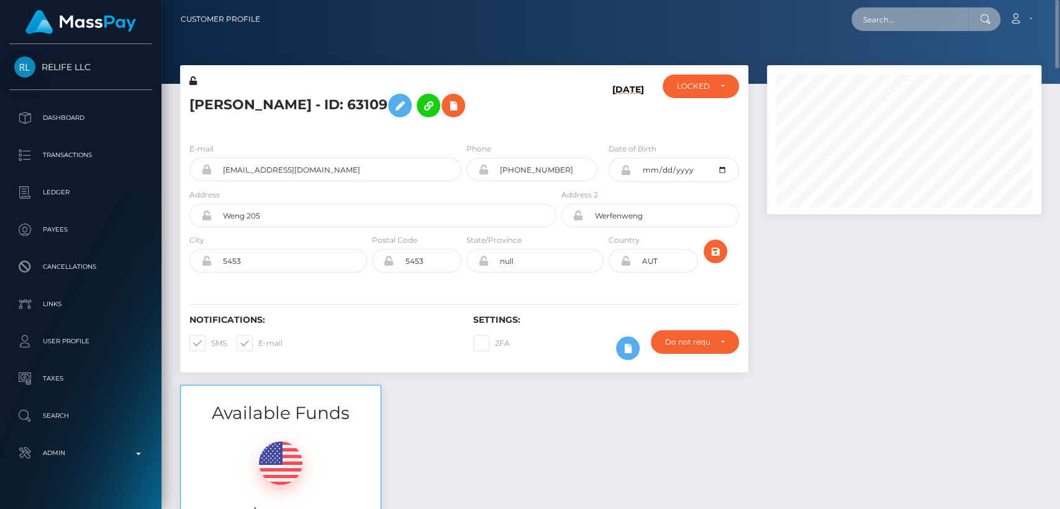
click at [884, 19] on input "text" at bounding box center [909, 19] width 117 height 24
paste input "[EMAIL_ADDRESS][DOMAIN_NAME]"
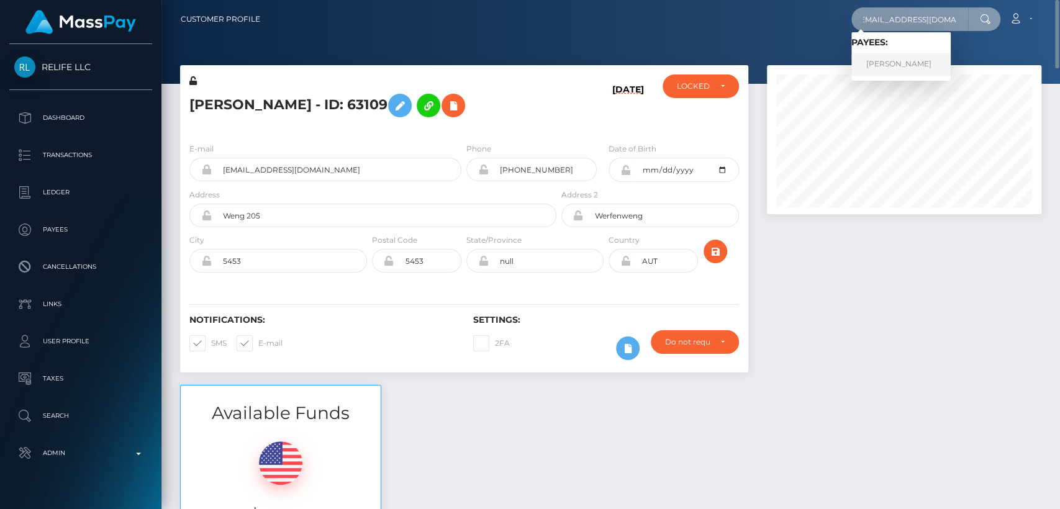
type input "[EMAIL_ADDRESS][DOMAIN_NAME]"
click at [869, 60] on link "[PERSON_NAME]" at bounding box center [900, 64] width 99 height 23
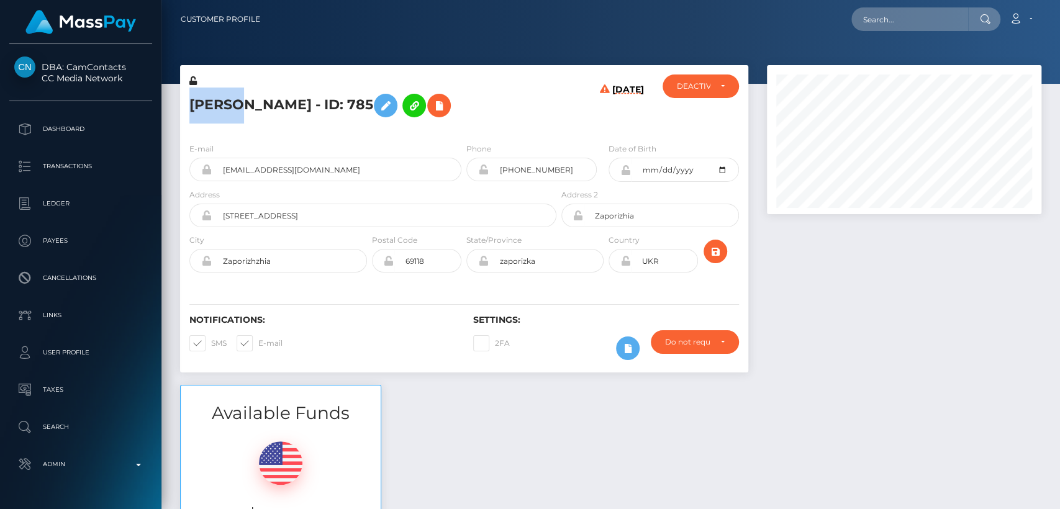
scroll to position [149, 274]
click at [473, 458] on div "Available Funds $665.02 USD Balance" at bounding box center [611, 476] width 880 height 183
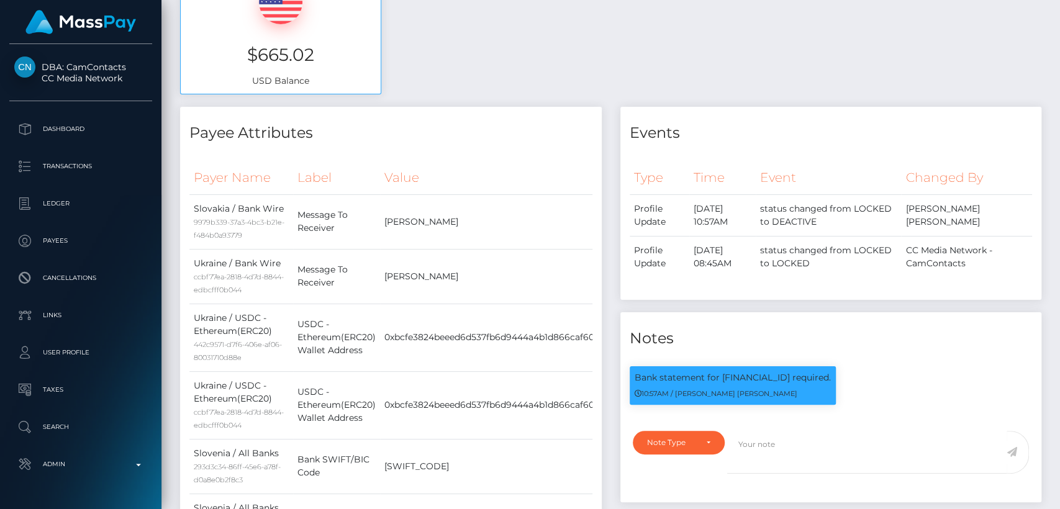
scroll to position [0, 0]
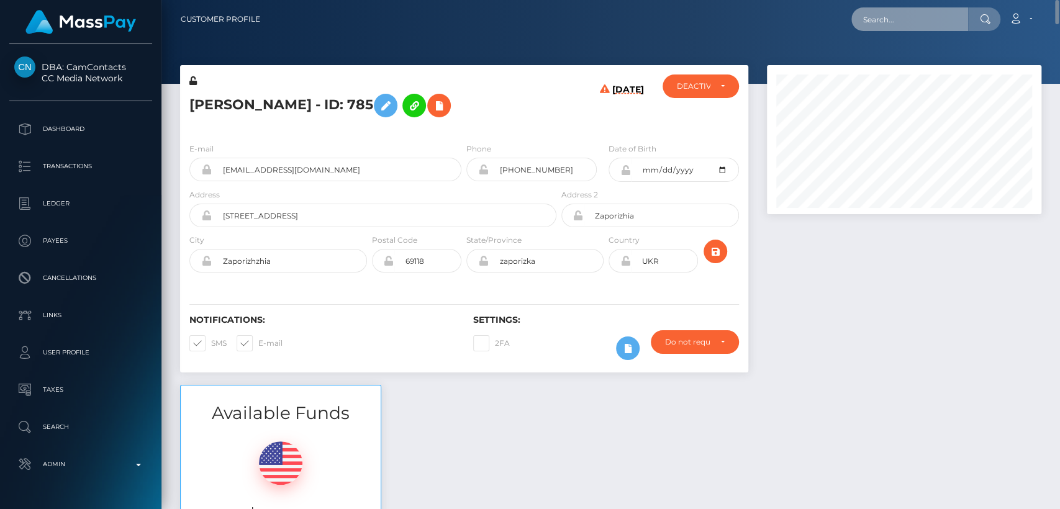
click at [898, 19] on input "text" at bounding box center [909, 19] width 117 height 24
paste input "[PERSON_NAME][EMAIL_ADDRESS][PERSON_NAME][DOMAIN_NAME]"
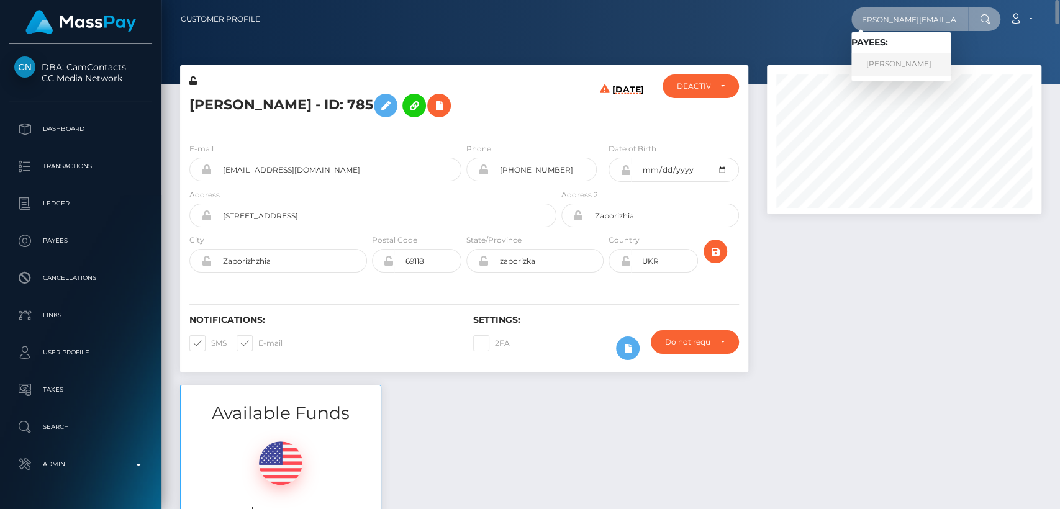
type input "[PERSON_NAME][EMAIL_ADDRESS][PERSON_NAME][DOMAIN_NAME]"
click at [883, 62] on link "SHANE R ROOKEY" at bounding box center [900, 64] width 99 height 23
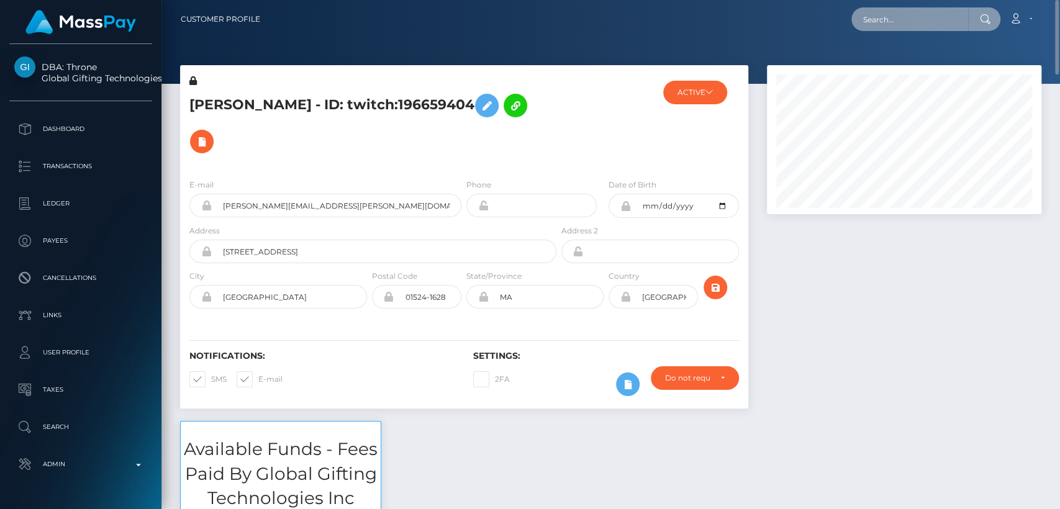
click at [878, 23] on input "text" at bounding box center [909, 19] width 117 height 24
paste input "[EMAIL_ADDRESS][DOMAIN_NAME]"
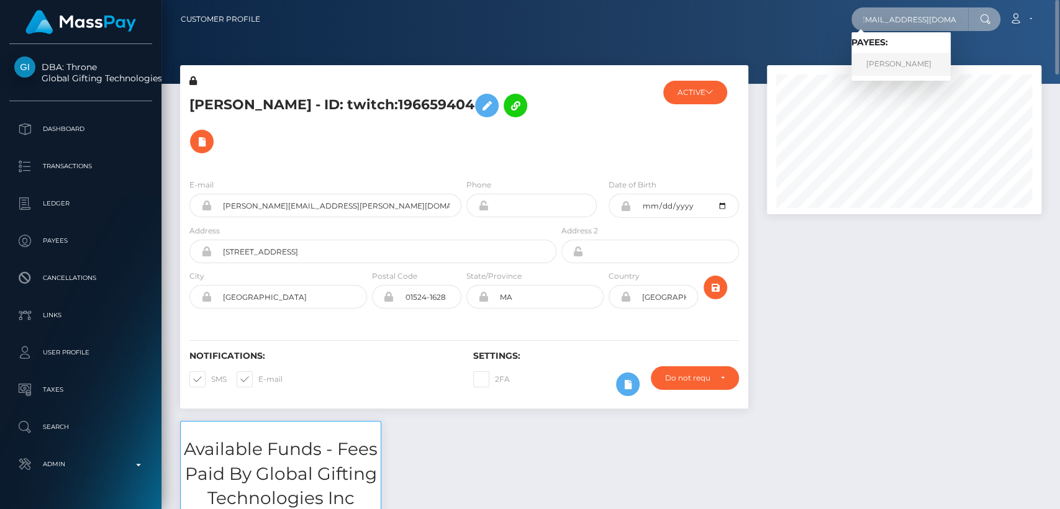
type input "[EMAIL_ADDRESS][DOMAIN_NAME]"
click at [869, 66] on link "Alona Anisimova" at bounding box center [900, 64] width 99 height 23
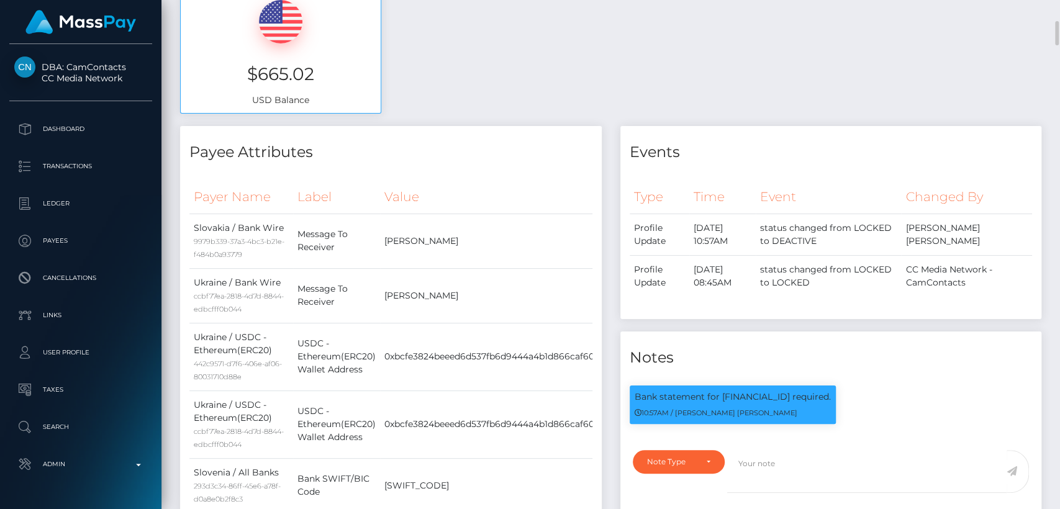
scroll to position [149, 274]
drag, startPoint x: 834, startPoint y: 394, endPoint x: 721, endPoint y: 392, distance: 113.0
click at [721, 392] on p "Bank statement for GB13CLJU00997188577761 required." at bounding box center [732, 396] width 196 height 13
copy p "GB13CLJU00997188577761"
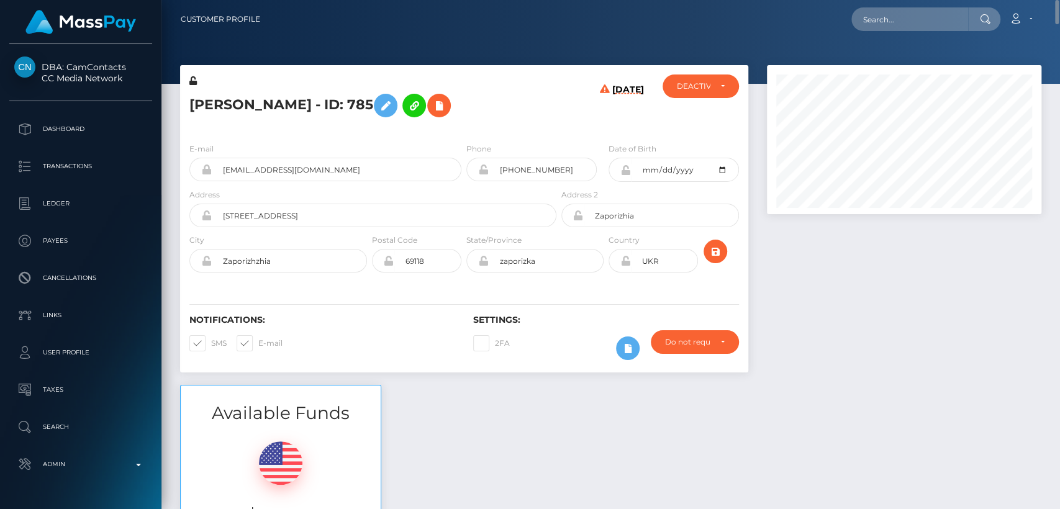
click at [208, 108] on h5 "Alona Anisimova - ID: 785" at bounding box center [369, 106] width 360 height 36
copy h5 "Alona"
click at [425, 392] on div "Available Funds $665.02 USD Balance" at bounding box center [611, 476] width 880 height 183
click at [520, 294] on div "Notifications: SMS E-mail Settings: 2FA" at bounding box center [464, 329] width 568 height 88
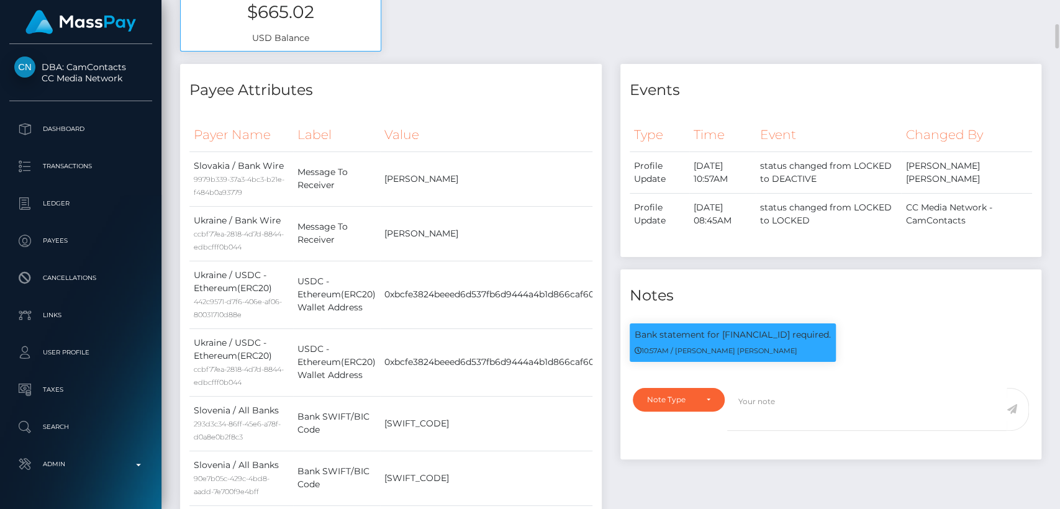
scroll to position [149, 274]
drag, startPoint x: 835, startPoint y: 334, endPoint x: 719, endPoint y: 335, distance: 116.1
click at [719, 335] on p "Bank statement for GB13CLJU00997188577761 required." at bounding box center [732, 334] width 196 height 13
copy p "GB13CLJU00997188577761"
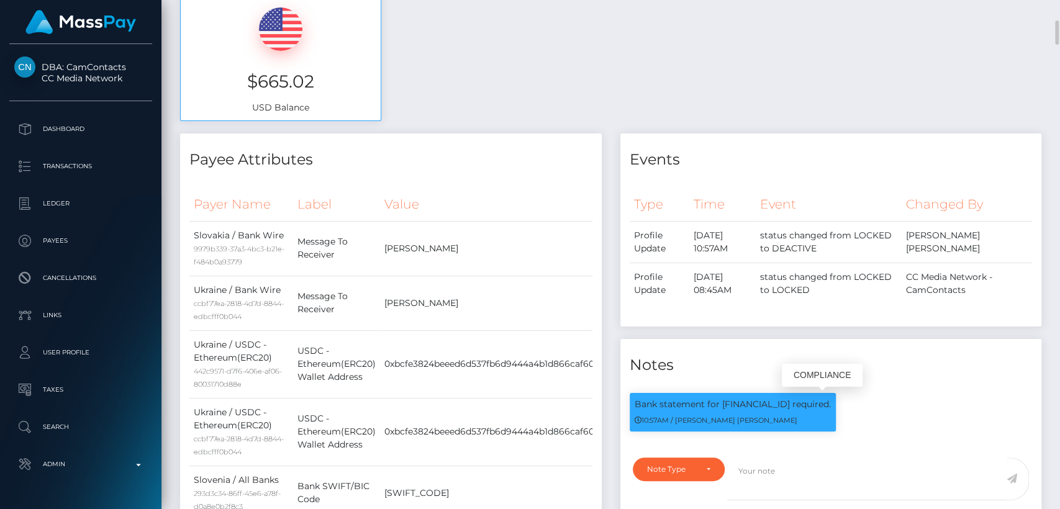
copy p "GB13CLJU00997188577761"
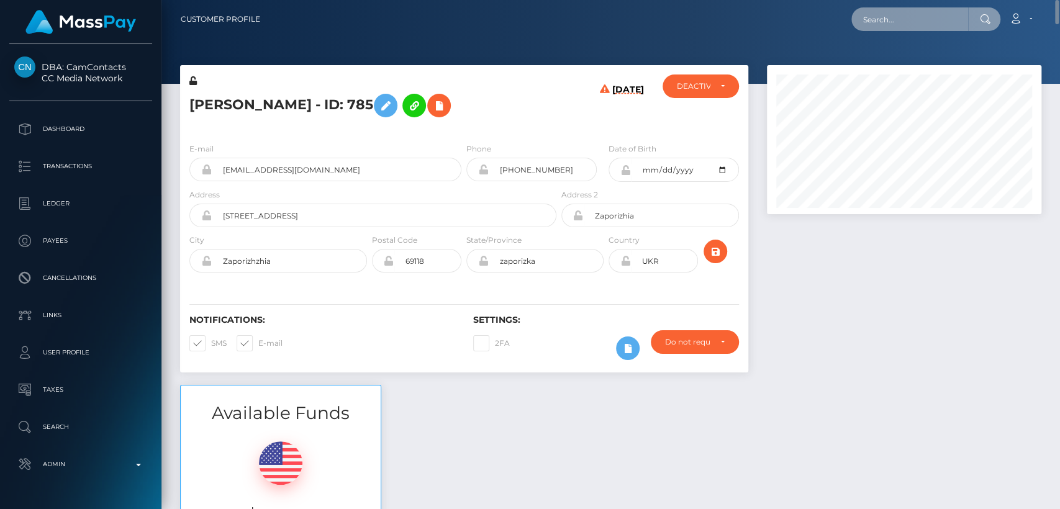
click at [886, 16] on input "text" at bounding box center [909, 19] width 117 height 24
type input "V"
paste input "trezureg3@gmail.com"
click at [924, 15] on input "trezureg3@gmail.com" at bounding box center [909, 19] width 117 height 24
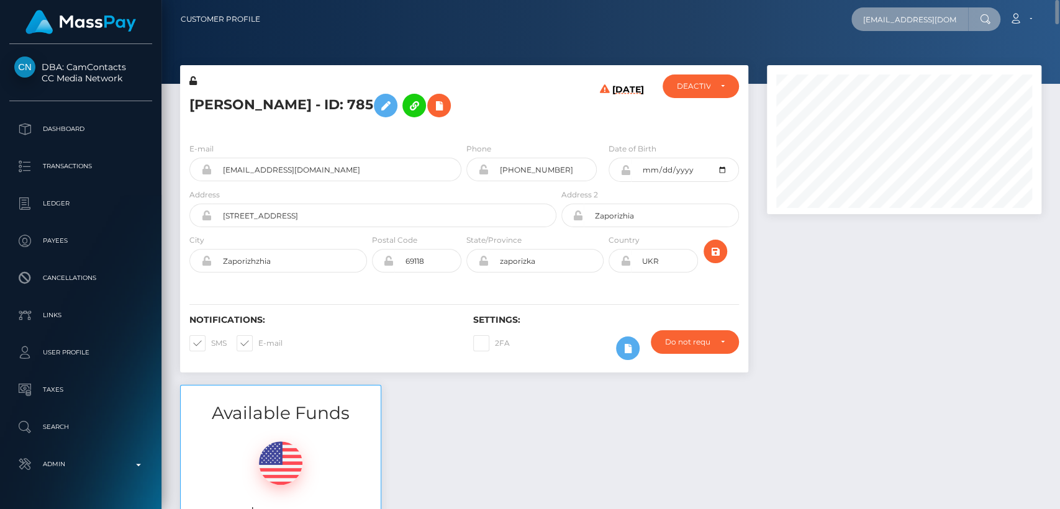
click at [924, 14] on input "trezureg3@gmail.com" at bounding box center [909, 19] width 117 height 24
paste input "mshoneydewblue"
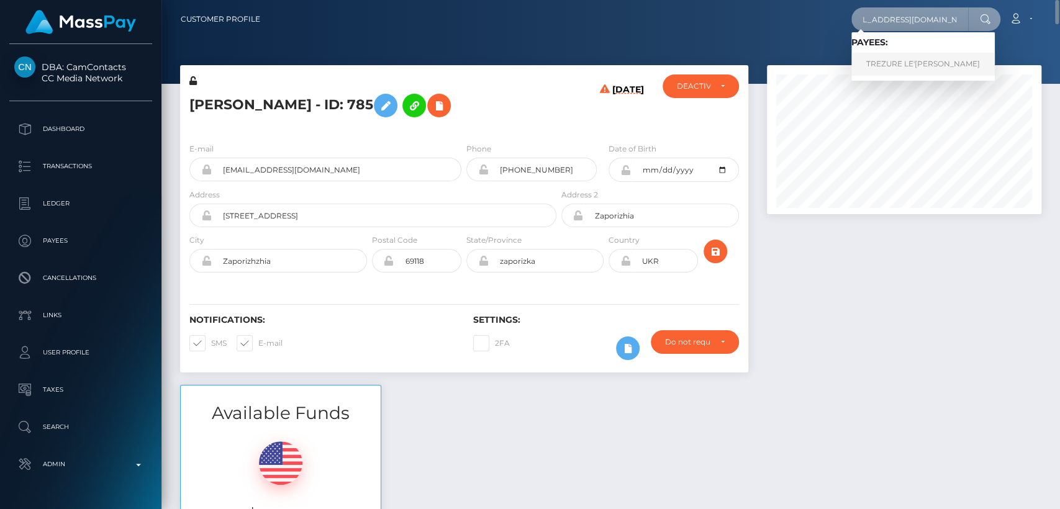
type input "mshoneydewblue@gmail.com"
click at [908, 66] on link "TREZURE LE'XANDRIA GRAVES" at bounding box center [922, 64] width 143 height 23
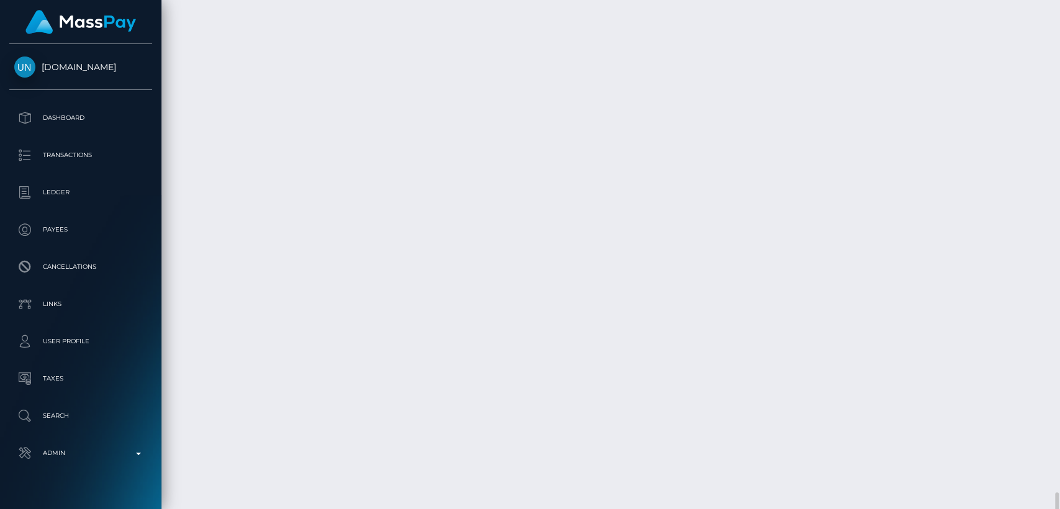
scroll to position [3442, 0]
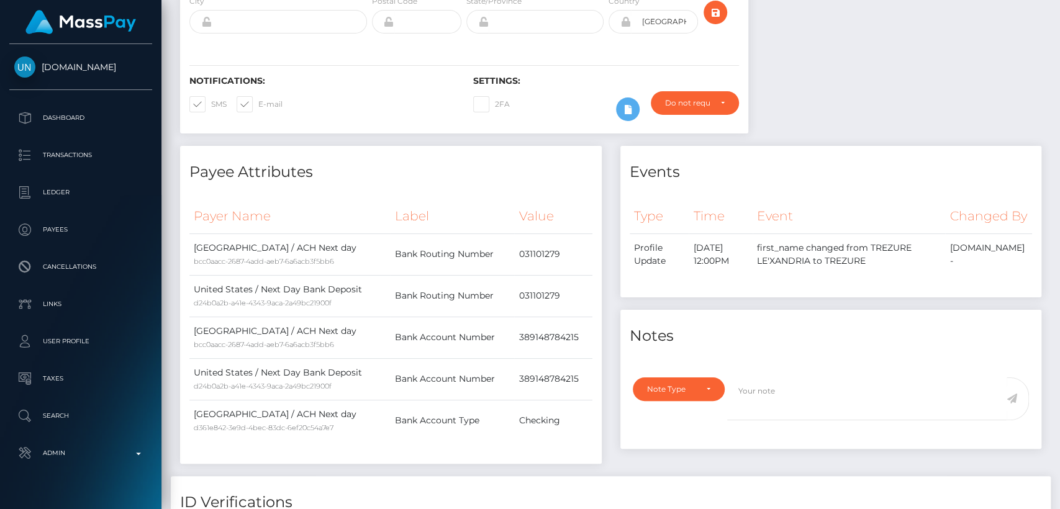
scroll to position [0, 0]
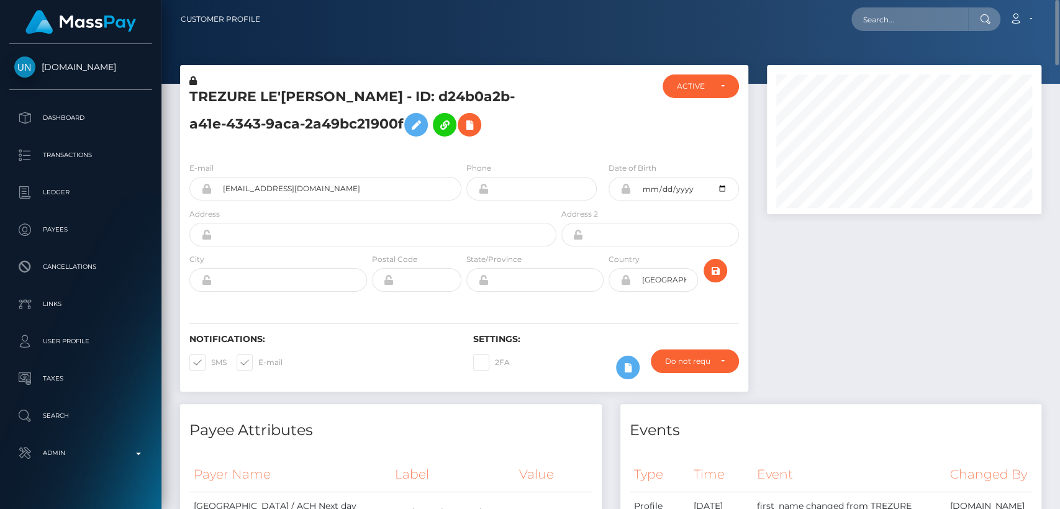
click at [879, 32] on nav "Customer Profile Loading... Loading... Account" at bounding box center [610, 19] width 898 height 38
click at [877, 17] on input "text" at bounding box center [909, 19] width 117 height 24
paste input "vrabelemma22723@gmail.com"
click at [880, 24] on input "vrabelemma22723@gmail.com" at bounding box center [909, 19] width 117 height 24
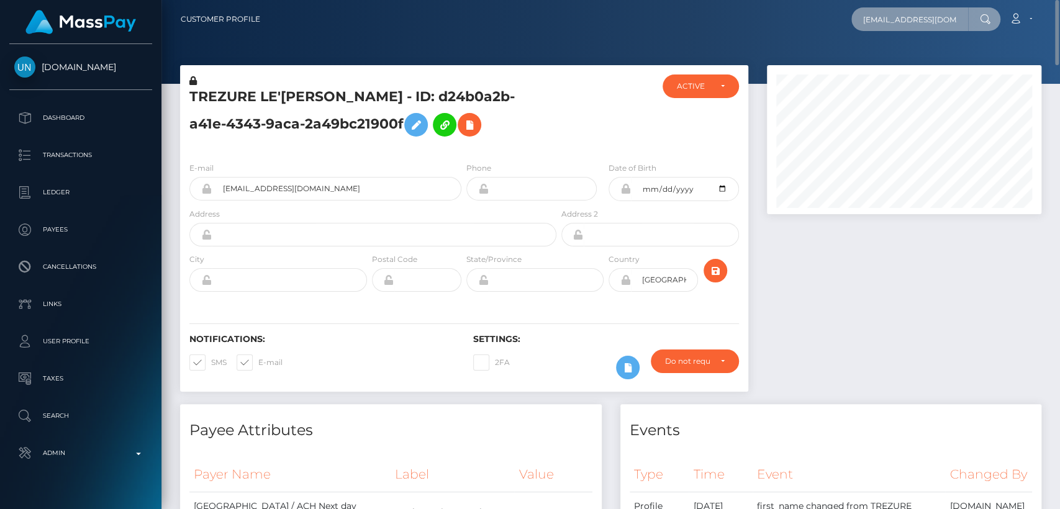
click at [880, 24] on input "vrabelemma22723@gmail.com" at bounding box center [909, 19] width 117 height 24
click at [869, 24] on input "vrabelemma22723@gmail.com" at bounding box center [909, 19] width 117 height 24
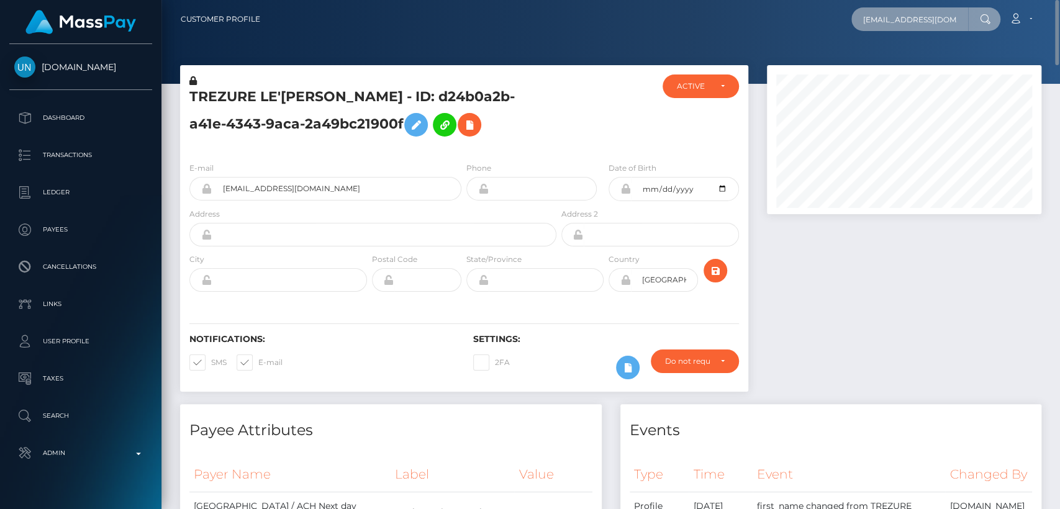
click at [869, 24] on input "vrabelemma22723@gmail.com" at bounding box center [909, 19] width 117 height 24
paste input "2sg9bbgfqm@privaterelay.appleid"
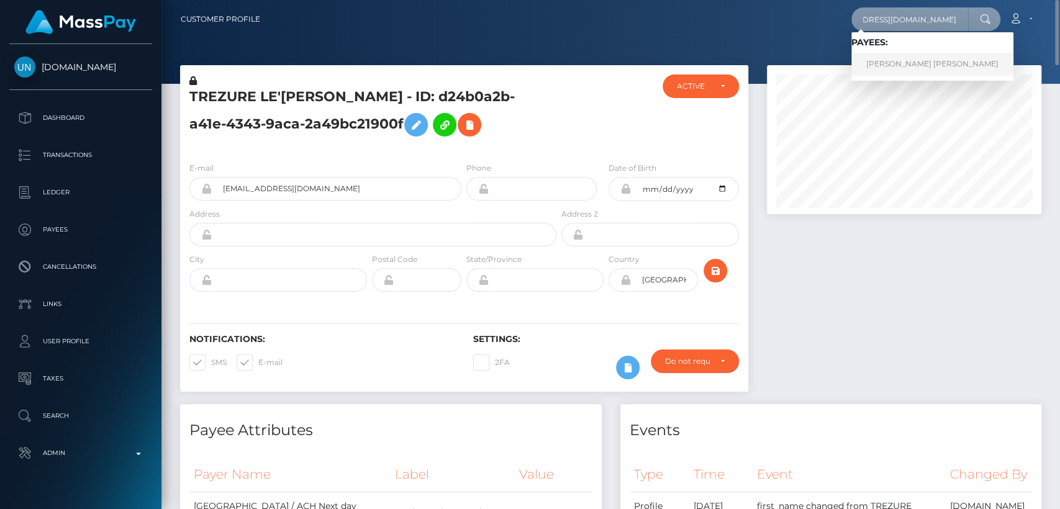
type input "2sg9bbgfqm@privaterelay.appleid.com"
click at [891, 67] on link "EMMA MARIE VRABEL" at bounding box center [932, 64] width 162 height 23
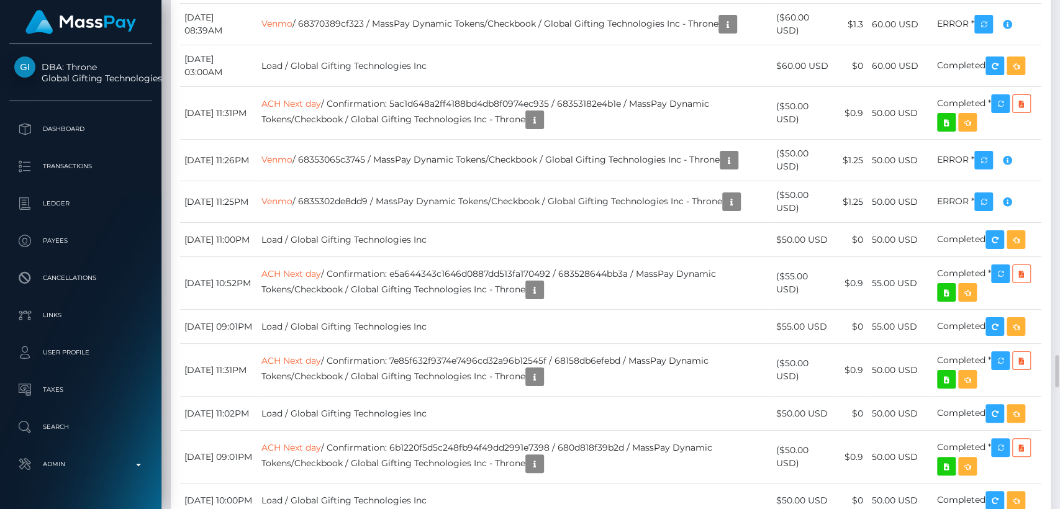
scroll to position [5557, 0]
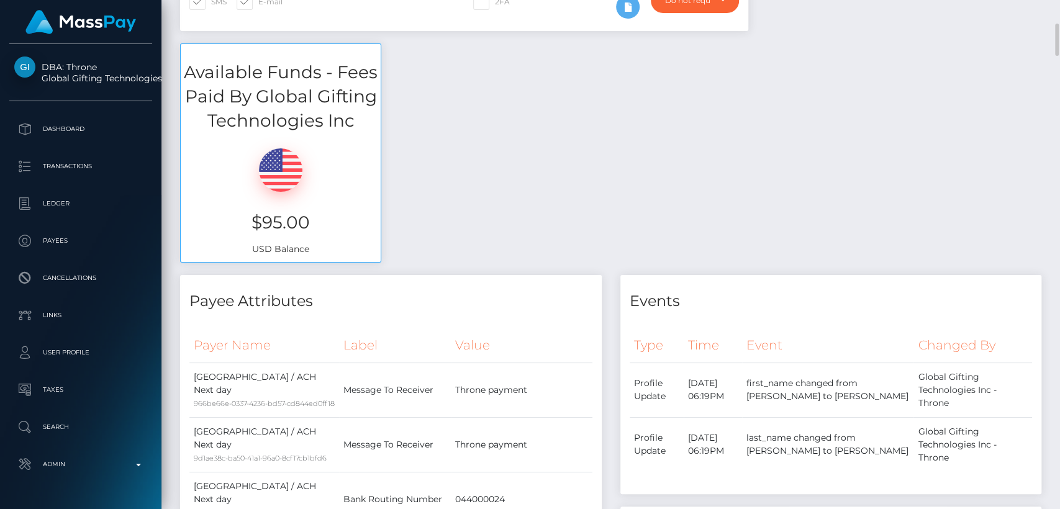
scroll to position [0, 0]
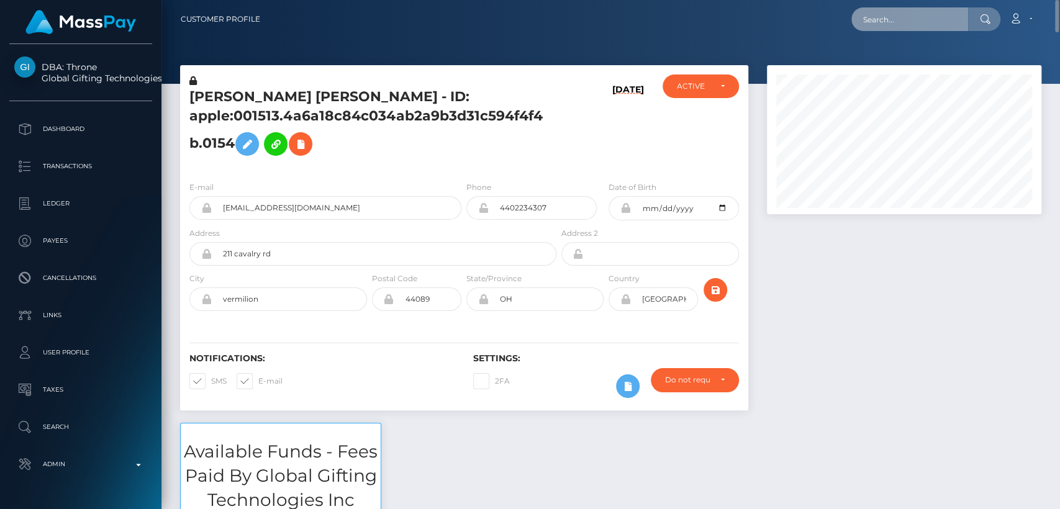
click at [865, 21] on input "text" at bounding box center [909, 19] width 117 height 24
paste input "[EMAIL_ADDRESS][DOMAIN_NAME]"
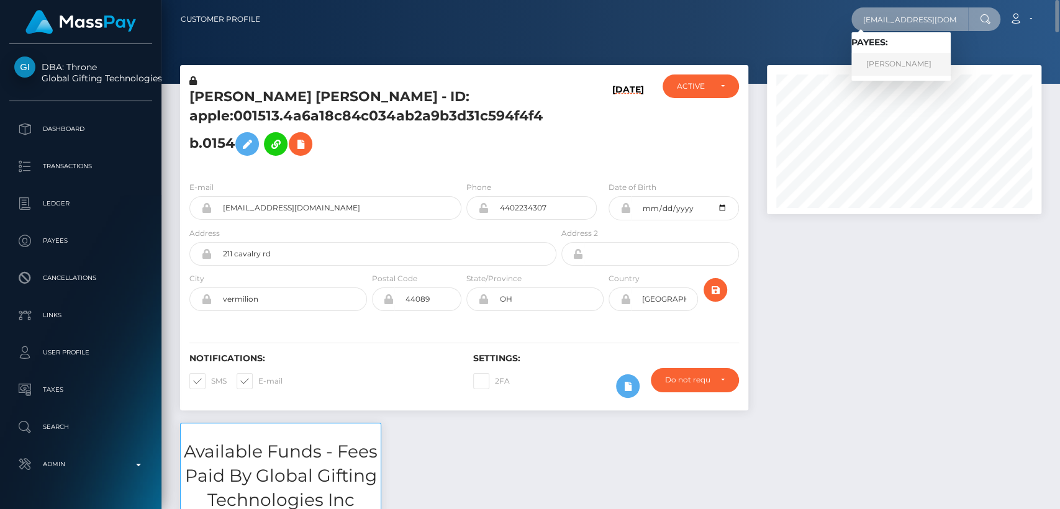
type input "[EMAIL_ADDRESS][DOMAIN_NAME]"
click at [894, 58] on link "[PERSON_NAME]" at bounding box center [900, 64] width 99 height 23
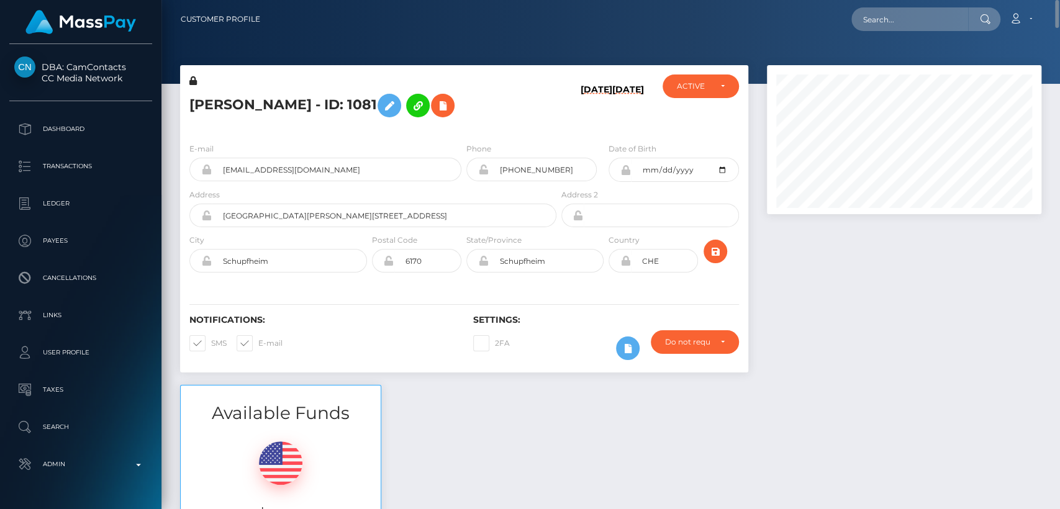
click at [226, 99] on h5 "[PERSON_NAME] - ID: 1081" at bounding box center [369, 106] width 360 height 36
copy h5 "NATALIIA"
click at [898, 20] on input "text" at bounding box center [909, 19] width 117 height 24
paste input "[EMAIL_ADDRESS][DOMAIN_NAME]"
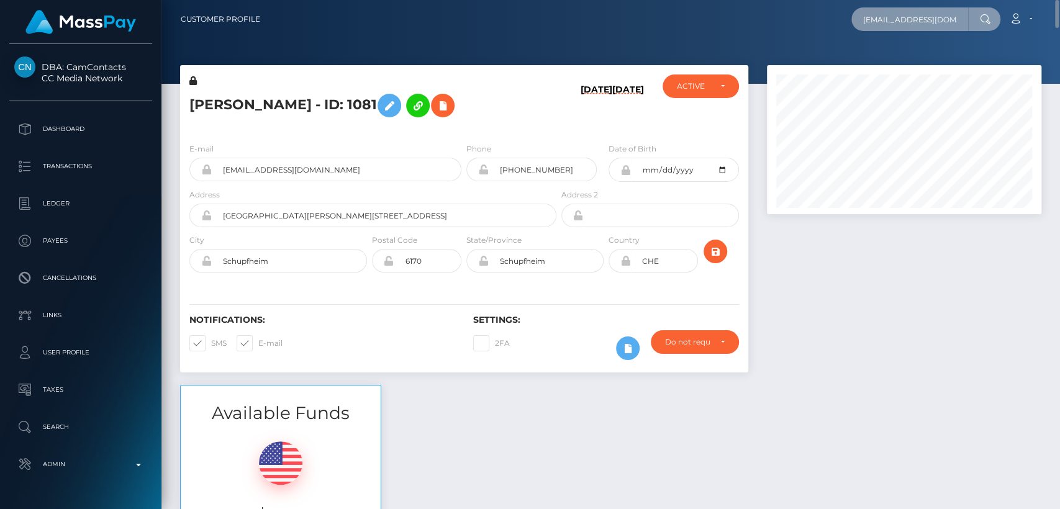
scroll to position [0, 12]
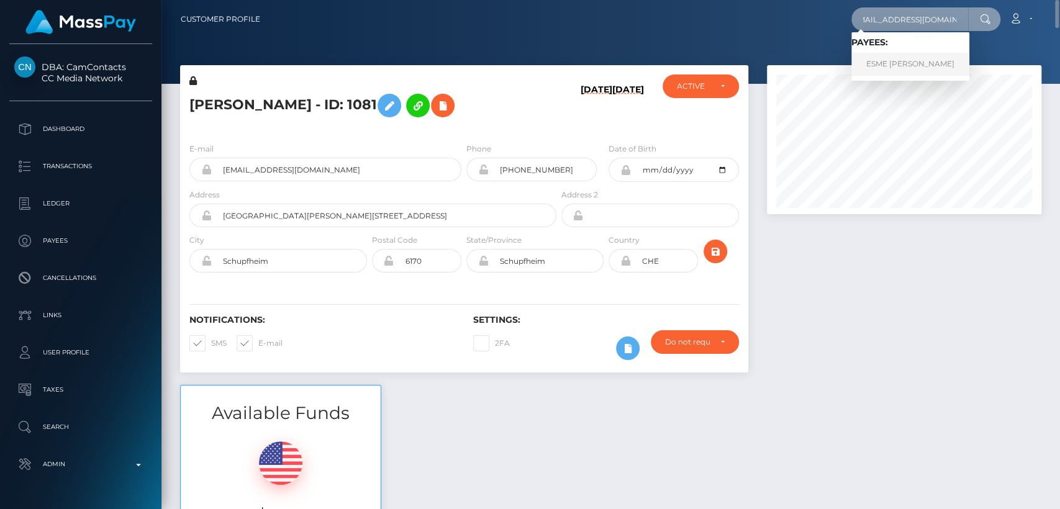
type input "[EMAIL_ADDRESS][DOMAIN_NAME]"
click at [926, 65] on link "ESME JOY MATTHEWS" at bounding box center [910, 64] width 118 height 23
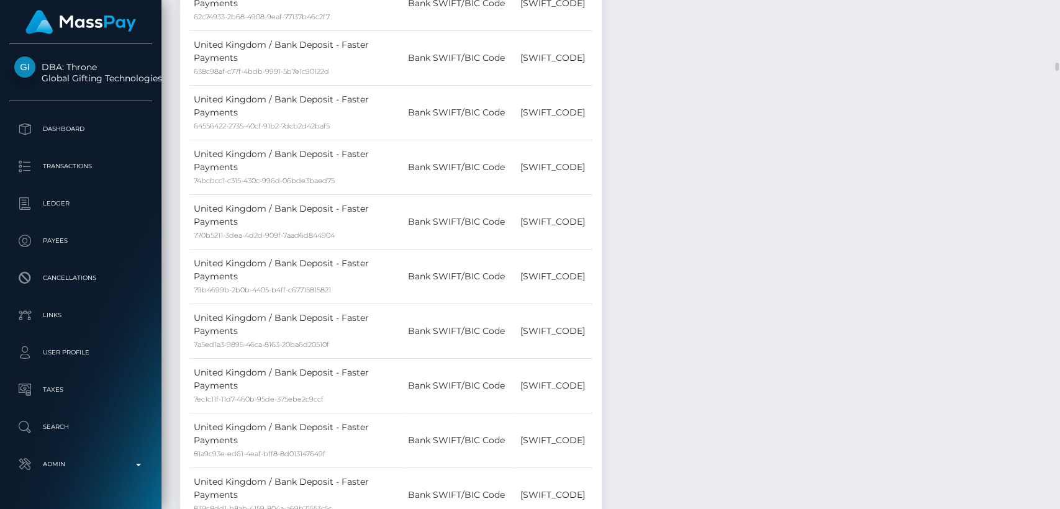
scroll to position [7539, 0]
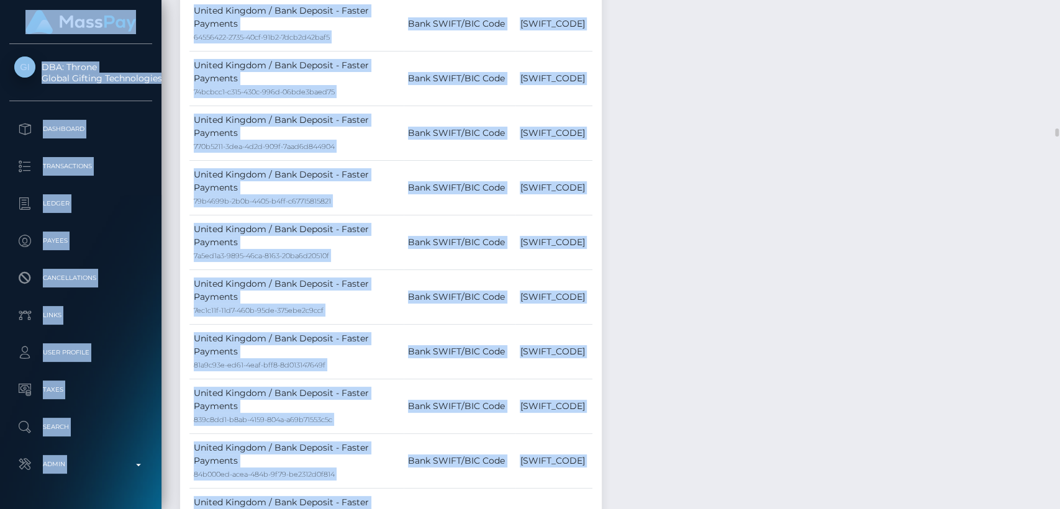
drag, startPoint x: 709, startPoint y: 138, endPoint x: 632, endPoint y: 354, distance: 229.9
click at [632, 354] on div "Events Type Time Event Changed By" at bounding box center [831, 278] width 440 height 14364
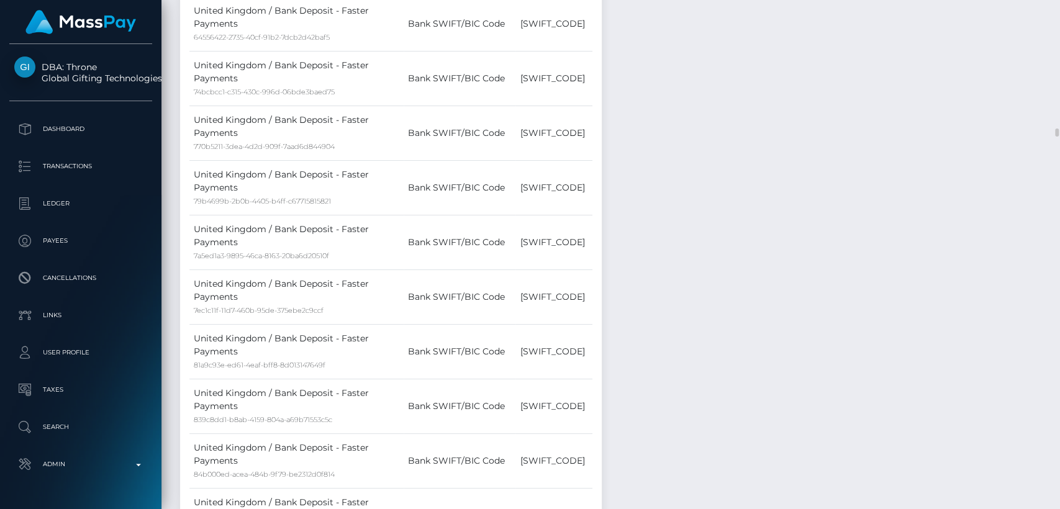
click at [646, 420] on div "Events Type Time Event Changed By" at bounding box center [831, 278] width 440 height 14364
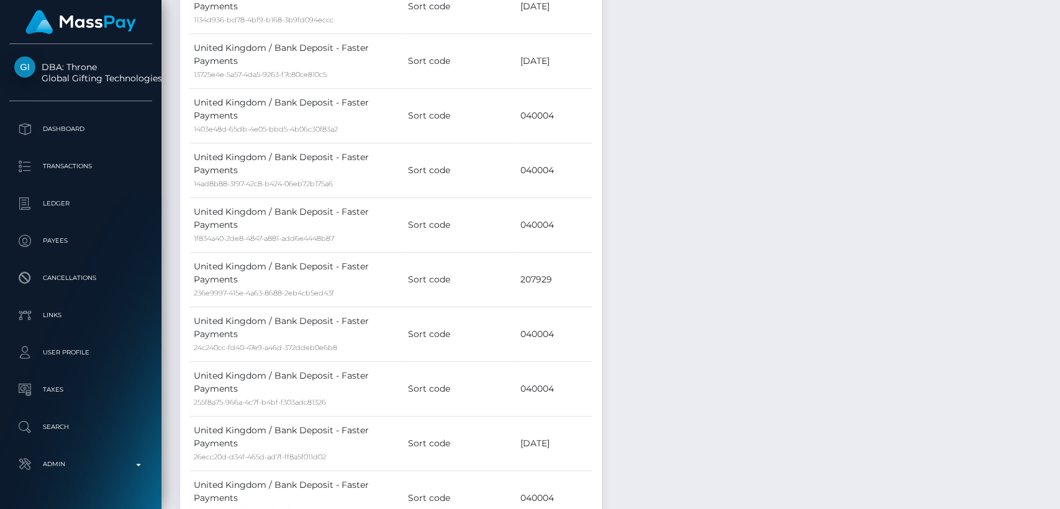
scroll to position [0, 0]
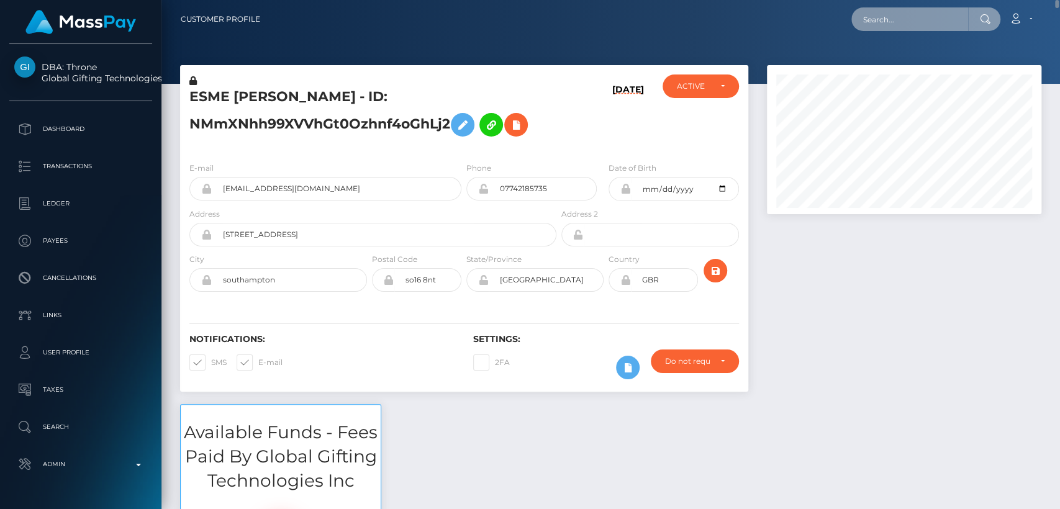
click at [915, 12] on input "text" at bounding box center [909, 19] width 117 height 24
paste input "[EMAIL_ADDRESS][DOMAIN_NAME]"
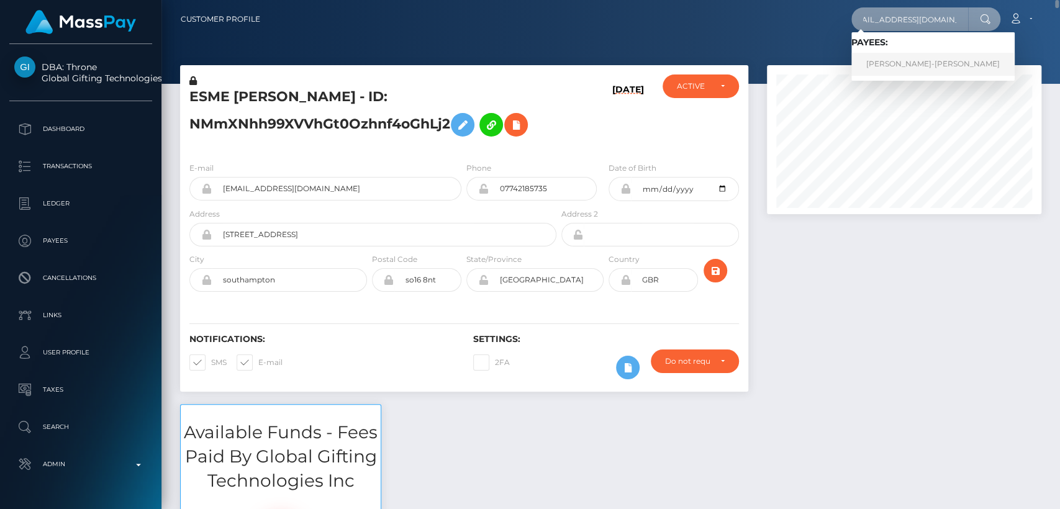
type input "g0blinwhore222@gmail.com"
click at [905, 56] on link "TYLER-JOHN VALENTINE" at bounding box center [932, 64] width 163 height 23
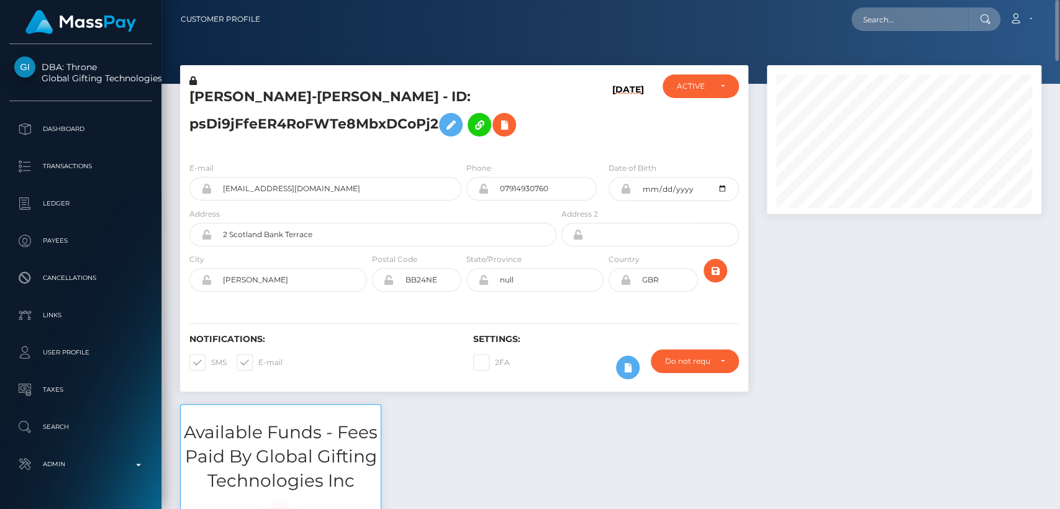
click at [198, 89] on h5 "[PERSON_NAME]-[PERSON_NAME] - ID: psDi9jFfeER4RoFWTe8MbxDCoPj2" at bounding box center [369, 115] width 360 height 55
copy h5 "[PERSON_NAME]"
click at [877, 21] on input "text" at bounding box center [909, 19] width 117 height 24
paste input "[EMAIL_ADDRESS][DOMAIN_NAME]"
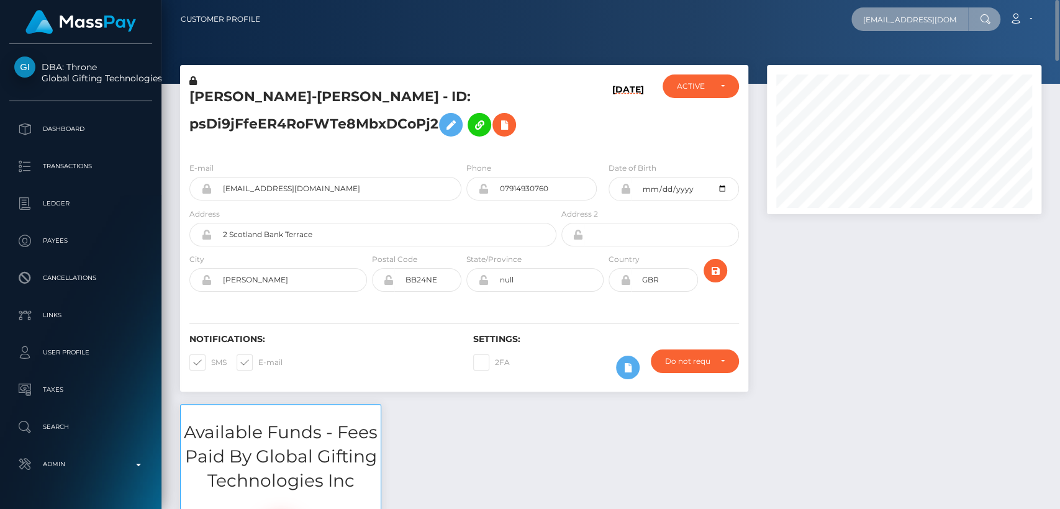
scroll to position [0, 5]
type input "[EMAIL_ADDRESS][DOMAIN_NAME]"
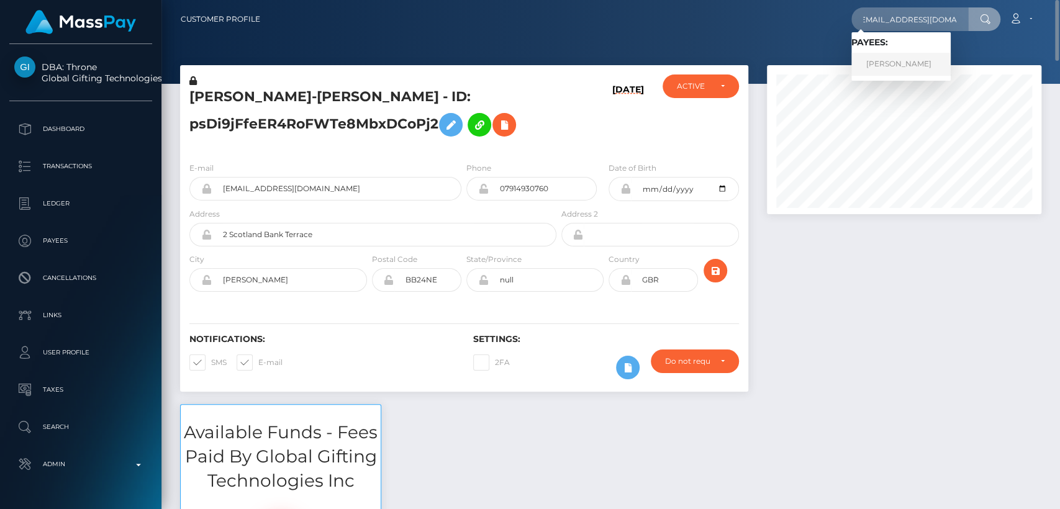
scroll to position [0, 0]
click at [877, 63] on link "Anamaria Barisic" at bounding box center [900, 64] width 99 height 23
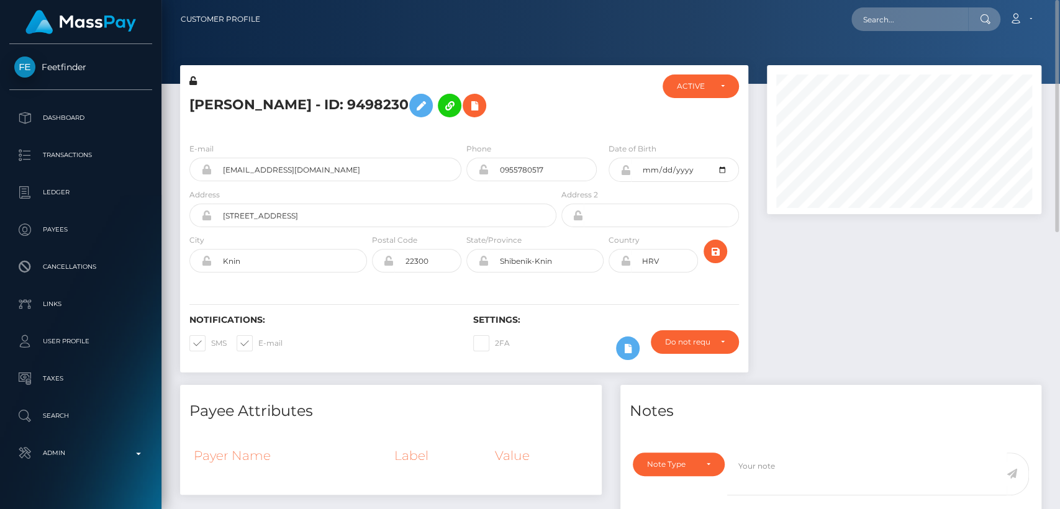
click at [208, 109] on h5 "Anamaria Barisic - ID: 9498230" at bounding box center [369, 106] width 360 height 36
copy h5 "Anamaria"
click at [889, 26] on input "text" at bounding box center [909, 19] width 117 height 24
paste input "j38518417@gmail.com"
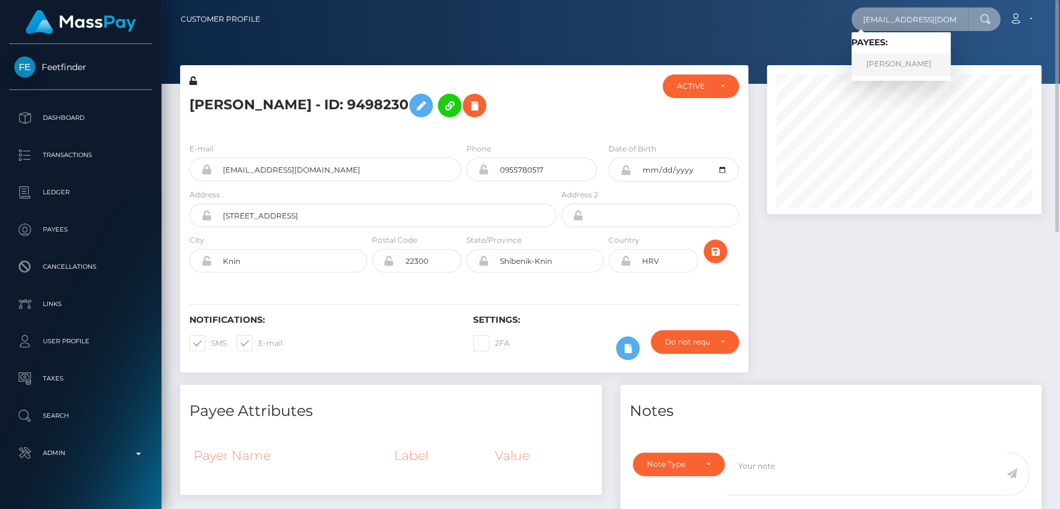
type input "j38518417@gmail.com"
click at [907, 71] on link "LAUREN JOLIE WATT" at bounding box center [900, 64] width 99 height 23
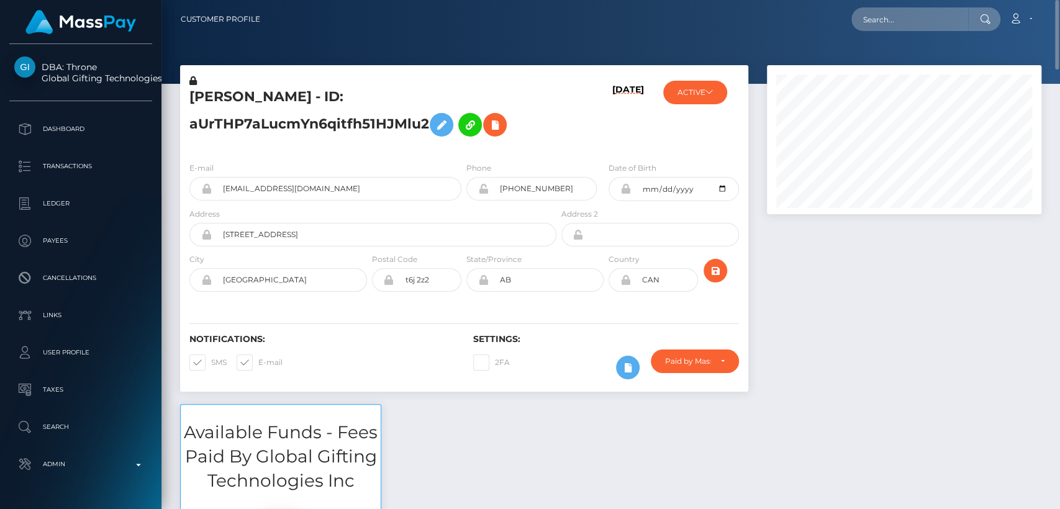
click at [237, 98] on h5 "LAUREN JOLIE WATT - ID: aUrTHP7aLucmYn6qitfh51HJMlu2" at bounding box center [369, 115] width 360 height 55
copy h5 "LAUREN"
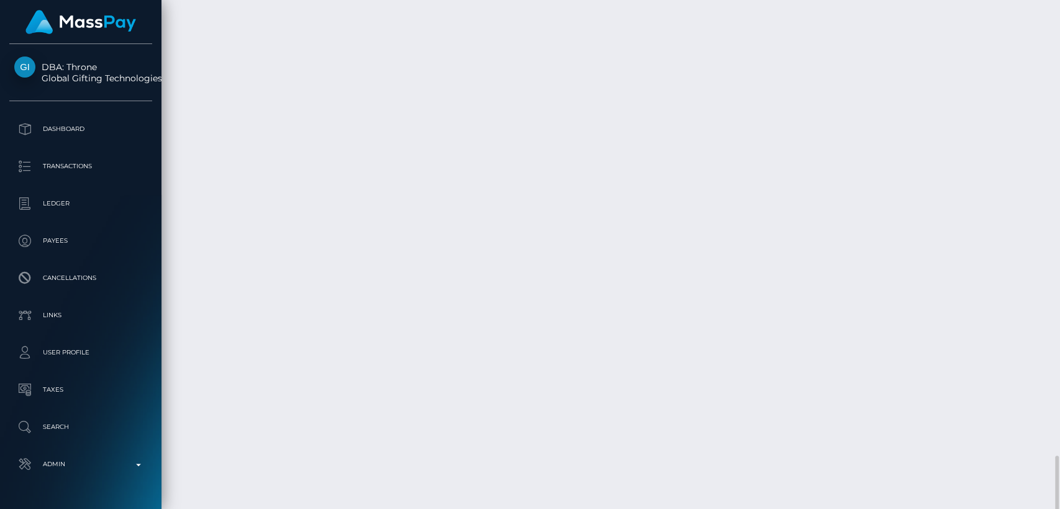
scroll to position [3214, 0]
copy tr "-9.99 USD"
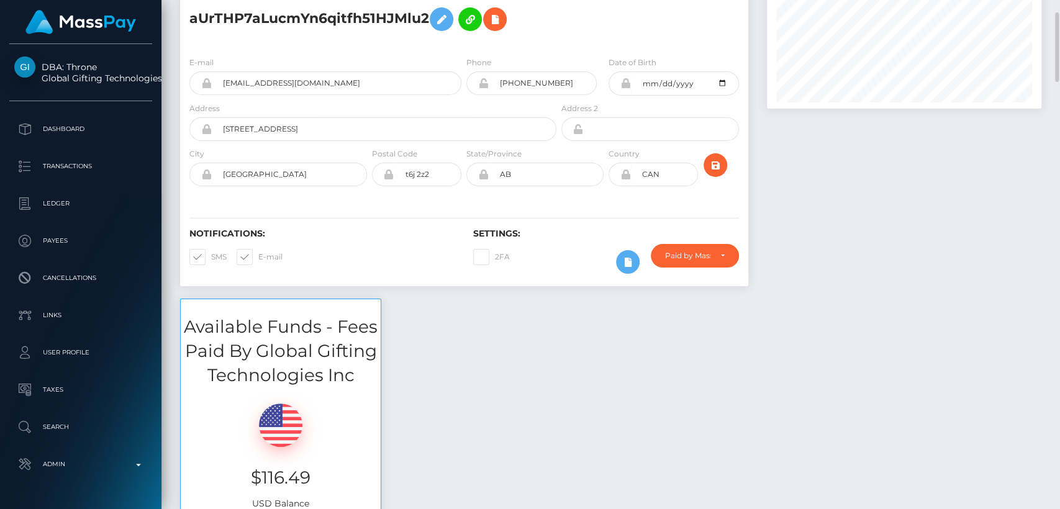
scroll to position [109, 0]
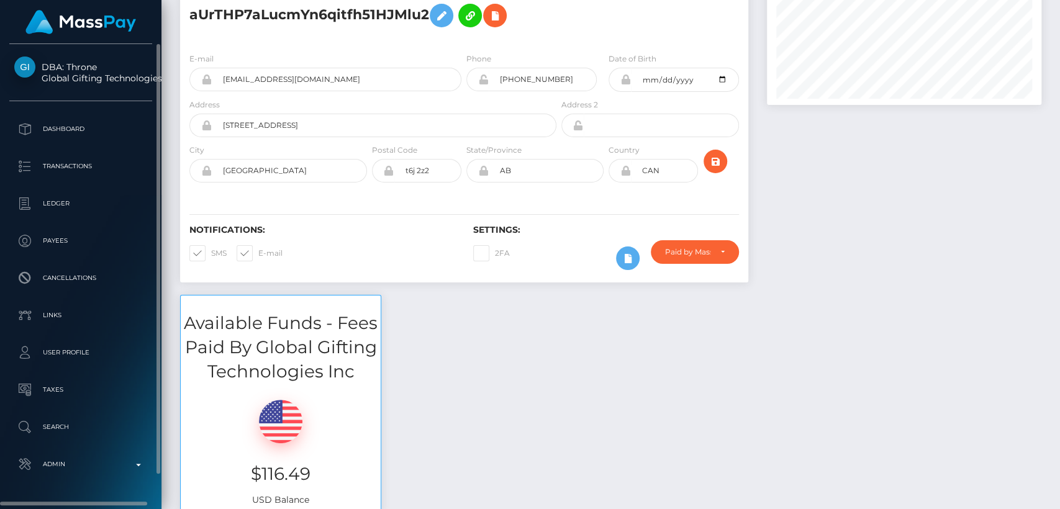
drag, startPoint x: 68, startPoint y: 50, endPoint x: 147, endPoint y: 74, distance: 83.3
click at [147, 74] on div "DBA: Throne Global Gifting Technologies Inc Dashboard Transactions Ledger Payee…" at bounding box center [80, 275] width 161 height 463
copy span "Throne Global Gifting Technolog"
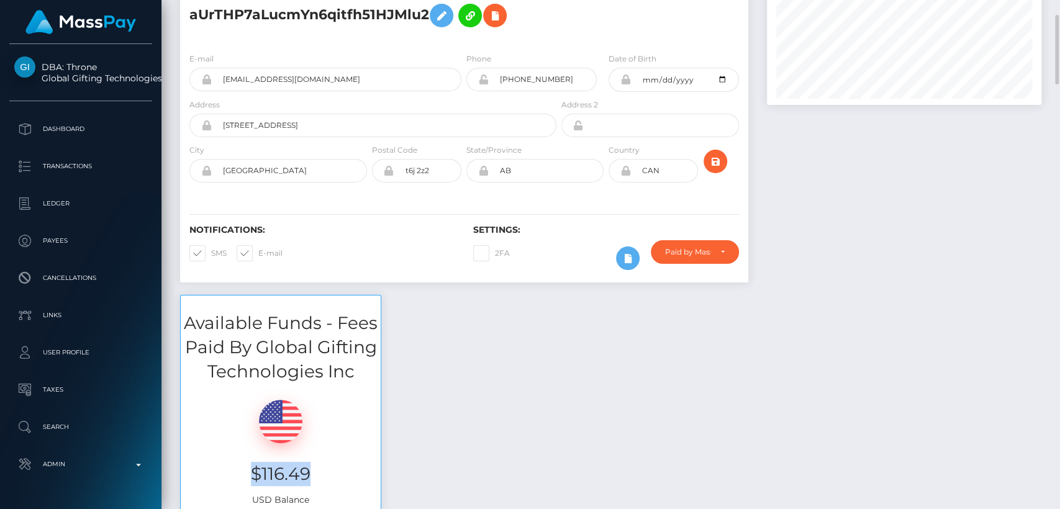
drag, startPoint x: 318, startPoint y: 467, endPoint x: 255, endPoint y: 467, distance: 63.9
click at [255, 467] on h3 "$116.49" at bounding box center [280, 474] width 181 height 24
copy h3 "$116.49"
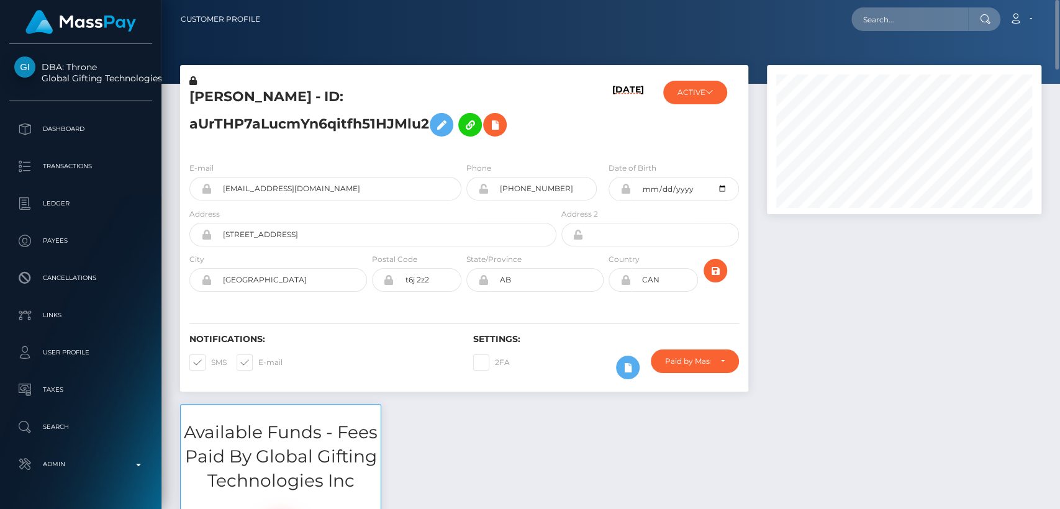
click at [895, 38] on div at bounding box center [610, 42] width 898 height 84
click at [893, 16] on input "text" at bounding box center [909, 19] width 117 height 24
paste input "edgarmarquezroa@gmail.com"
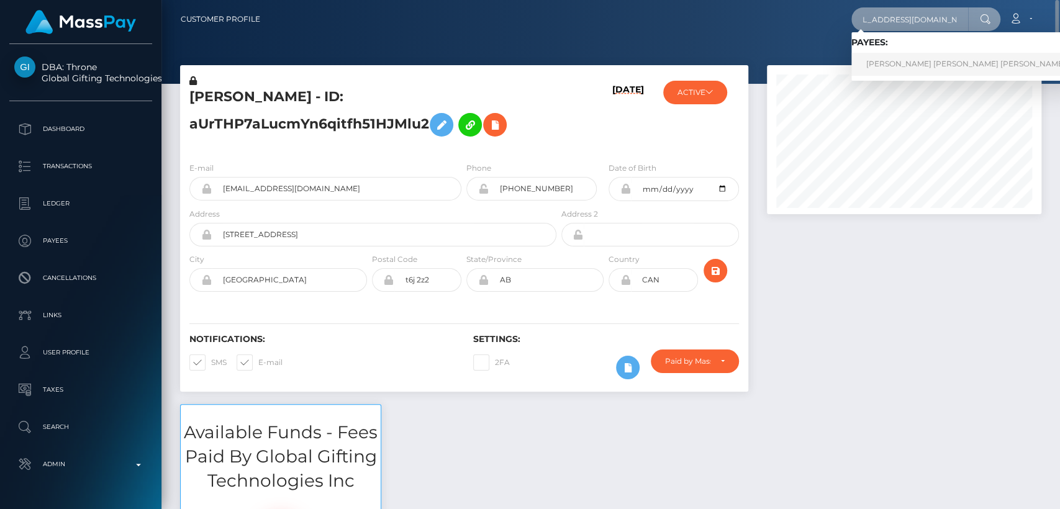
type input "edgarmarquezroa@gmail.com"
click at [895, 60] on link "EDGAR JOSE MARQUEZ ROA" at bounding box center [965, 64] width 229 height 23
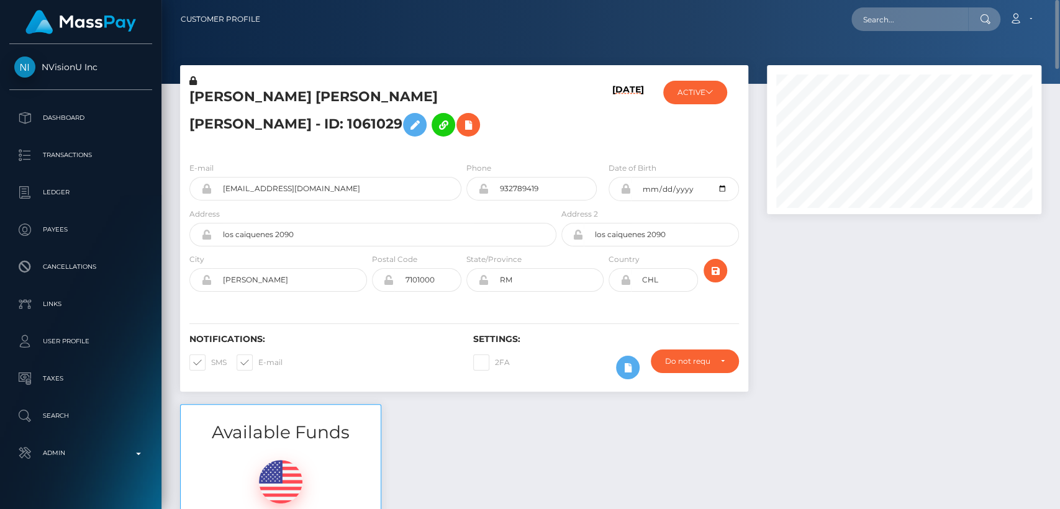
click at [209, 101] on h5 "EDGAR JOSE MARQUEZ ROA - ID: 1061029" at bounding box center [369, 115] width 360 height 55
copy h5 "EDGAR"
click at [878, 19] on input "text" at bounding box center [909, 19] width 117 height 24
paste input "1mrjointventure@gmail.com"
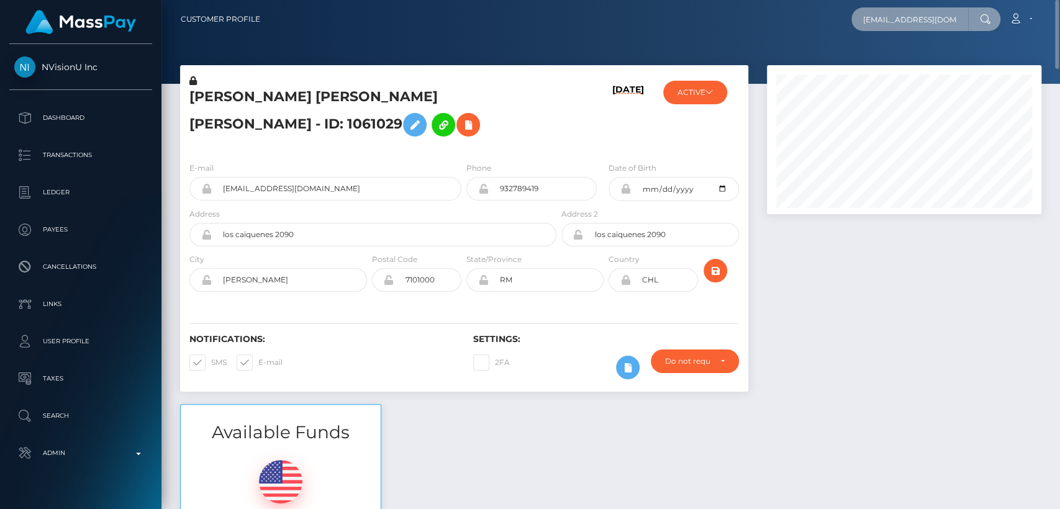
scroll to position [0, 15]
type input "1mrjointventure@gmail.com"
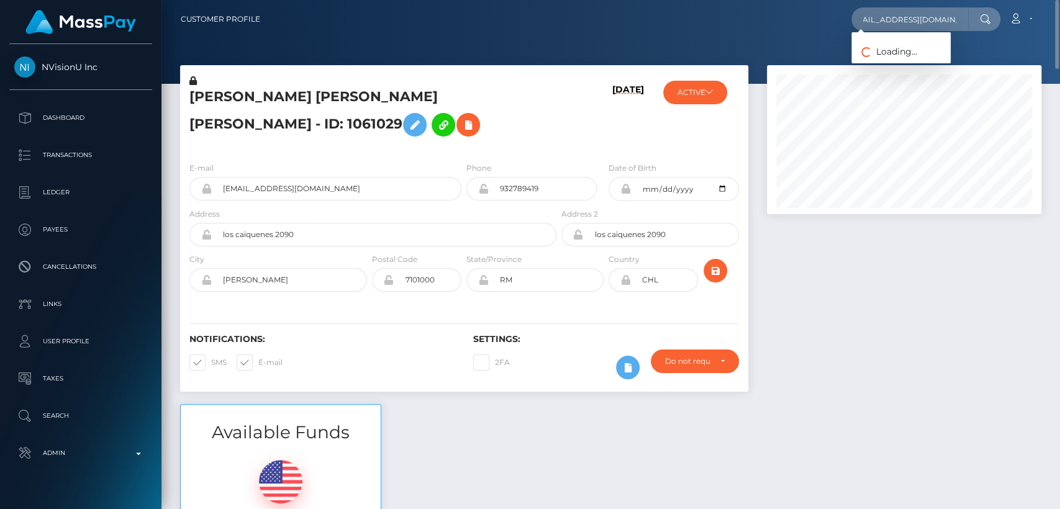
scroll to position [0, 0]
click at [447, 143] on h5 "EDGAR JOSE MARQUEZ ROA - ID: 1061029" at bounding box center [369, 115] width 360 height 55
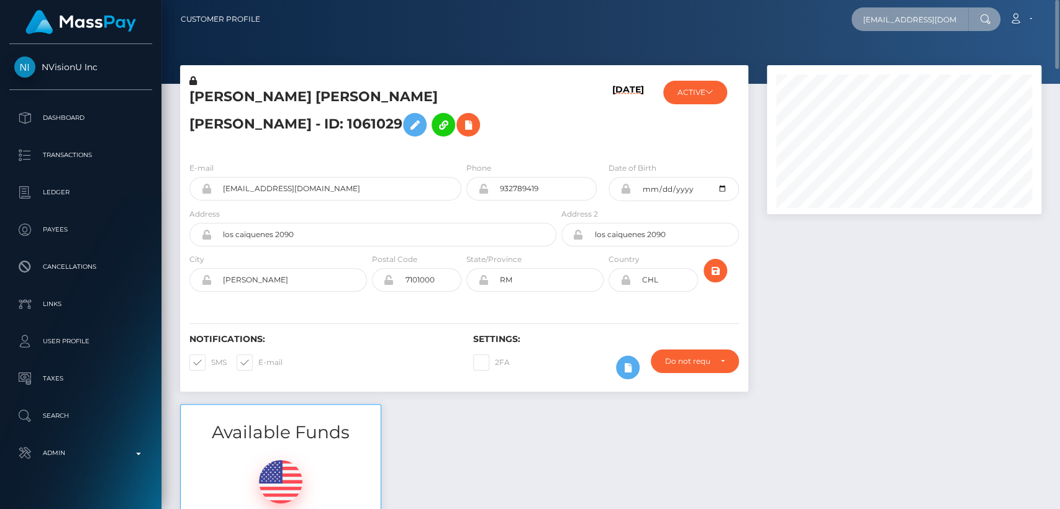
click at [929, 14] on input "1mrjointventure@gmail.com" at bounding box center [909, 19] width 117 height 24
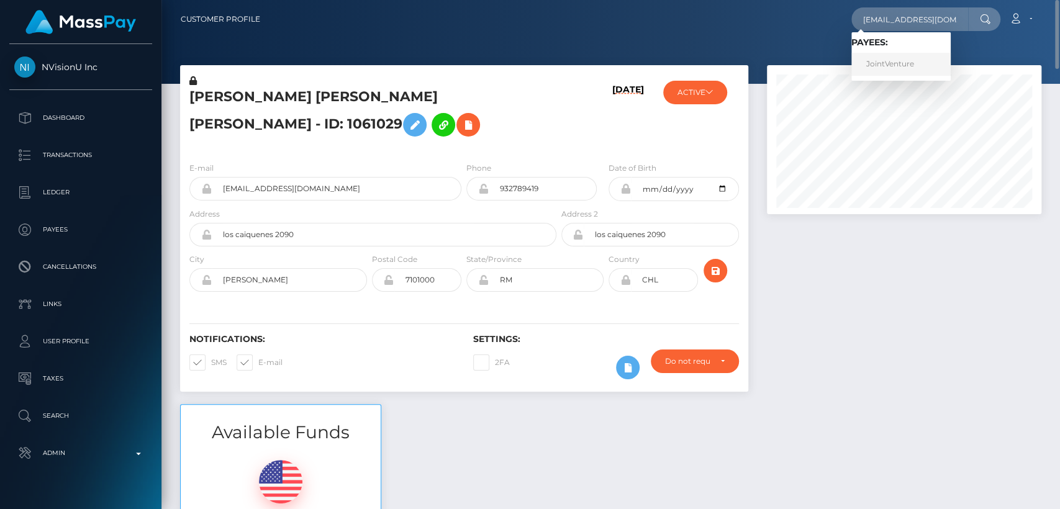
click at [909, 65] on link "JointVenture" at bounding box center [900, 64] width 99 height 23
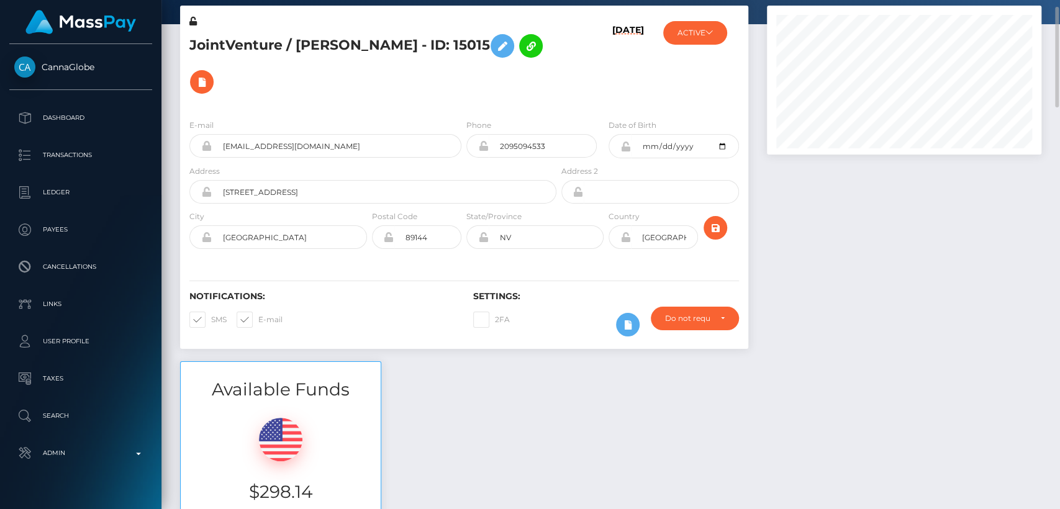
scroll to position [63, 0]
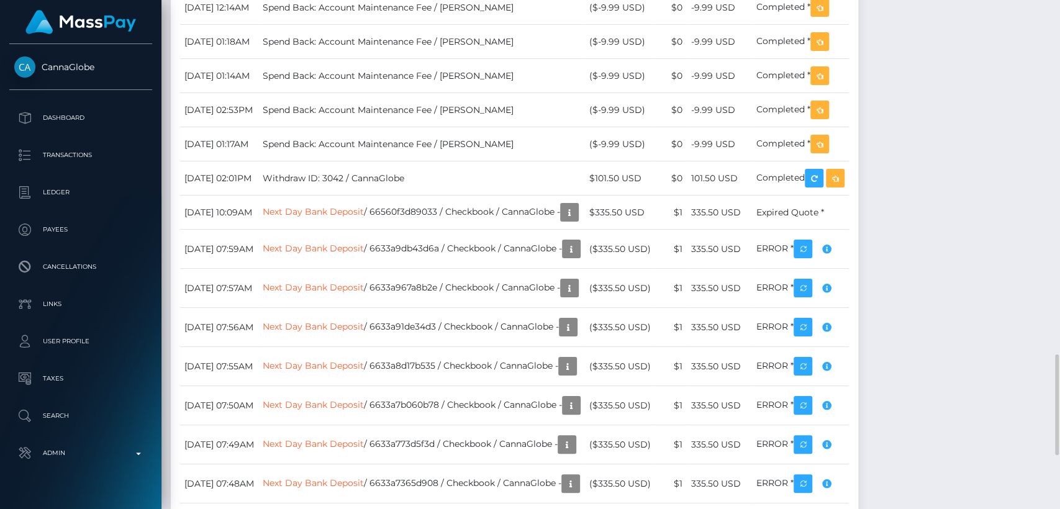
click at [541, 127] on td "Spend Back: Account Maintenance Fee / [PERSON_NAME]" at bounding box center [421, 110] width 327 height 34
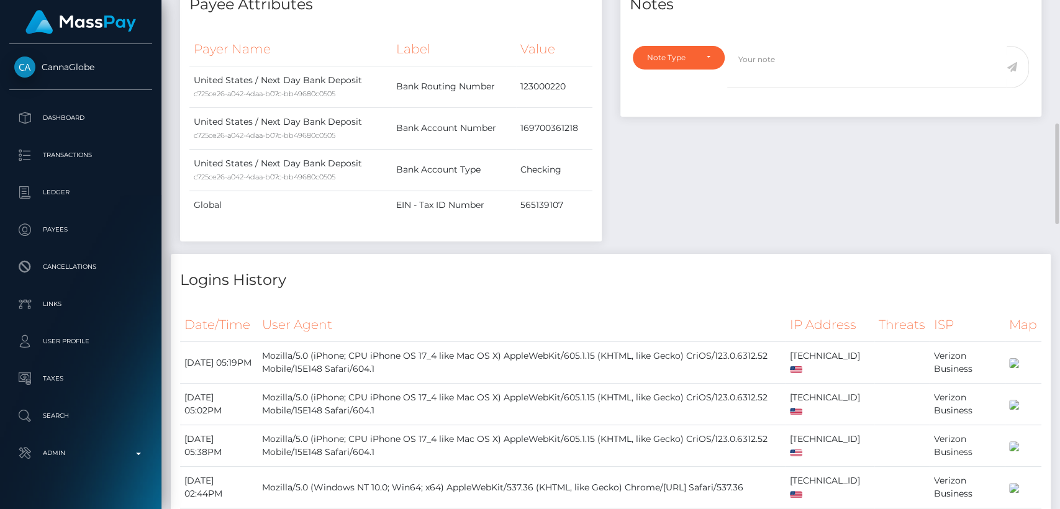
scroll to position [0, 0]
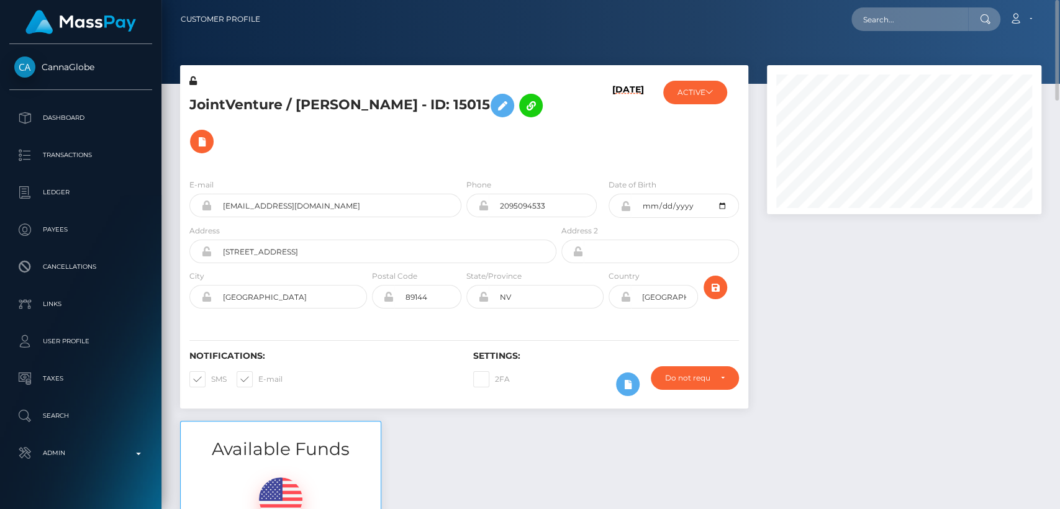
click at [207, 101] on h5 "JointVenture / Chris Gandy - ID: 15015" at bounding box center [369, 124] width 360 height 72
click at [313, 106] on h5 "JointVenture / Chris Gandy - ID: 15015" at bounding box center [369, 124] width 360 height 72
copy h5 "Chris"
click at [500, 421] on div "Available Funds $298.14 USD Balance" at bounding box center [611, 512] width 880 height 183
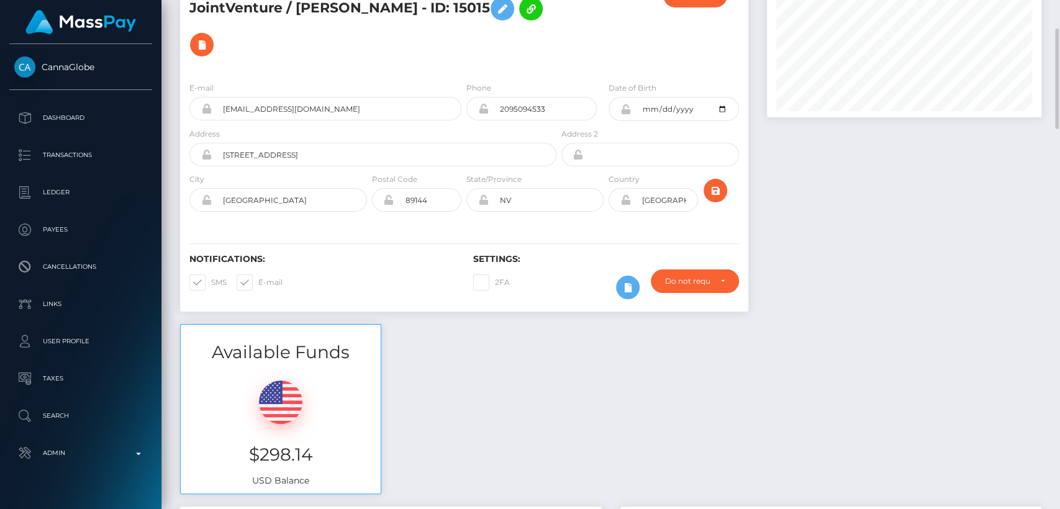
scroll to position [112, 0]
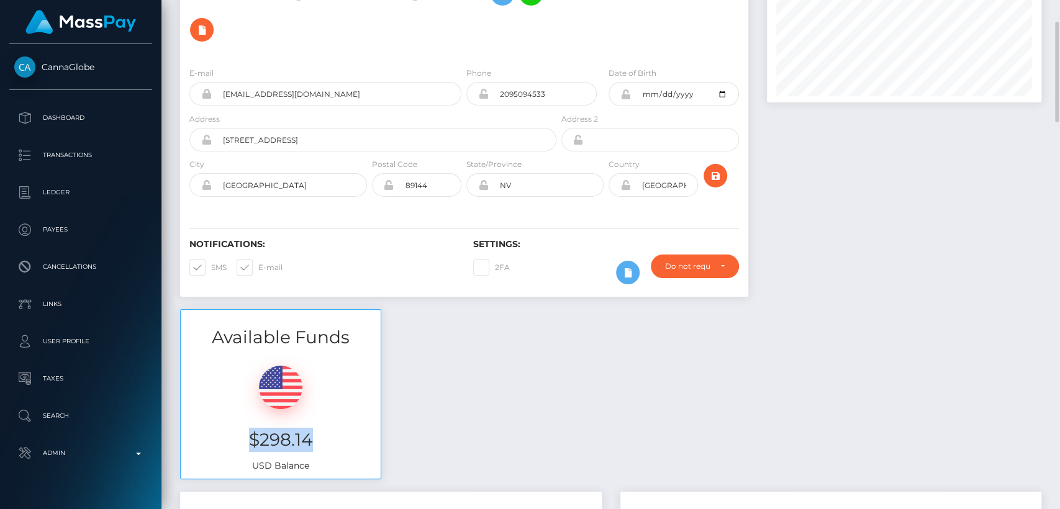
drag, startPoint x: 333, startPoint y: 396, endPoint x: 253, endPoint y: 399, distance: 79.5
click at [253, 428] on h3 "$298.14" at bounding box center [280, 440] width 181 height 24
click at [247, 428] on h3 "$298.14" at bounding box center [280, 440] width 181 height 24
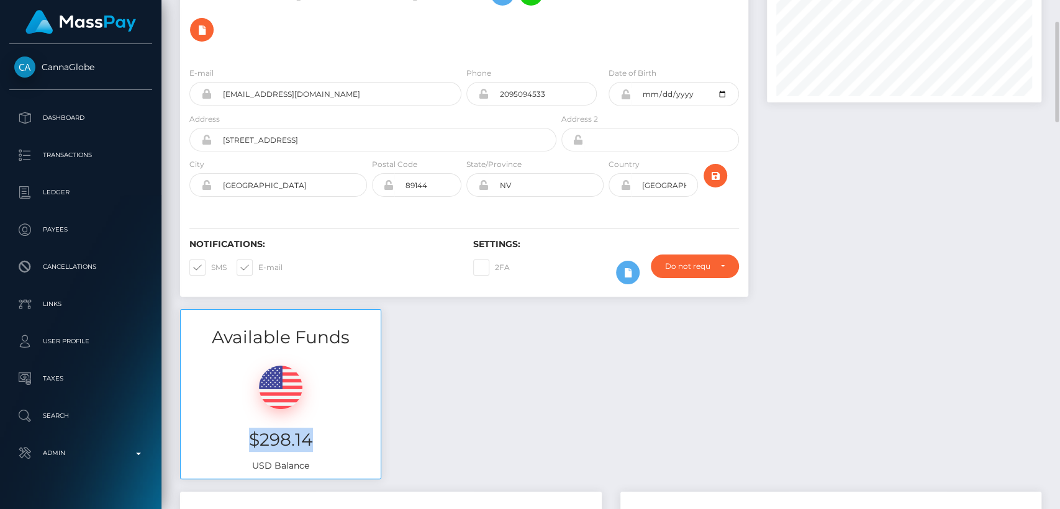
drag, startPoint x: 251, startPoint y: 398, endPoint x: 320, endPoint y: 404, distance: 69.2
click at [320, 428] on h3 "$298.14" at bounding box center [280, 440] width 181 height 24
copy h3 "$298.14"
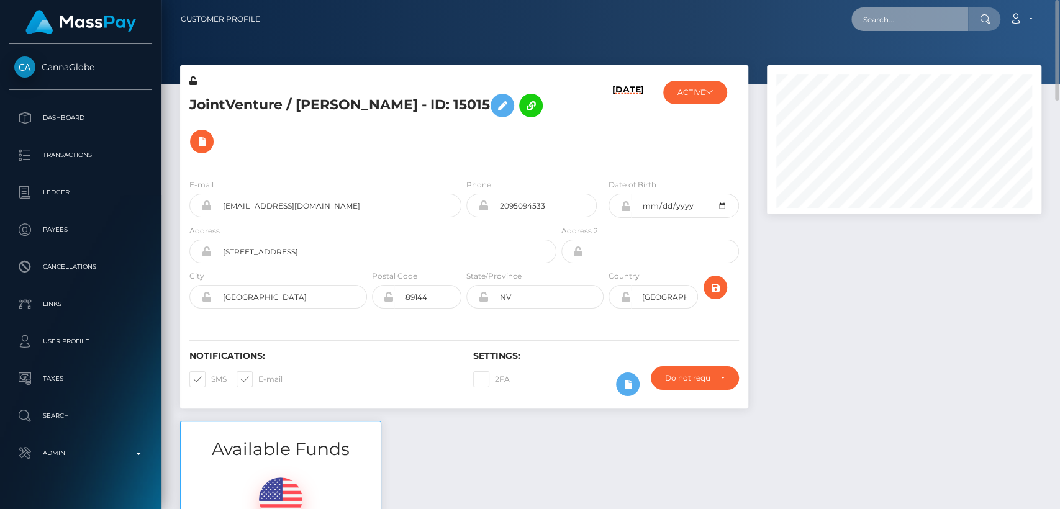
click at [916, 17] on input "text" at bounding box center [909, 19] width 117 height 24
paste input "baddiewafattyy@gmail.com"
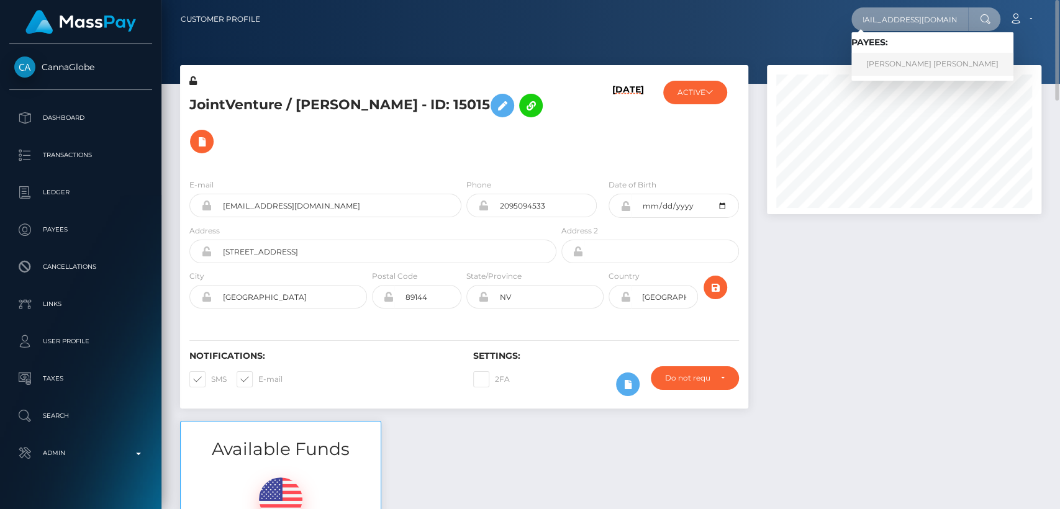
type input "baddiewafattyy@gmail.com"
click at [921, 68] on link "ALEXIS CHRISTINE AQUINO" at bounding box center [932, 64] width 162 height 23
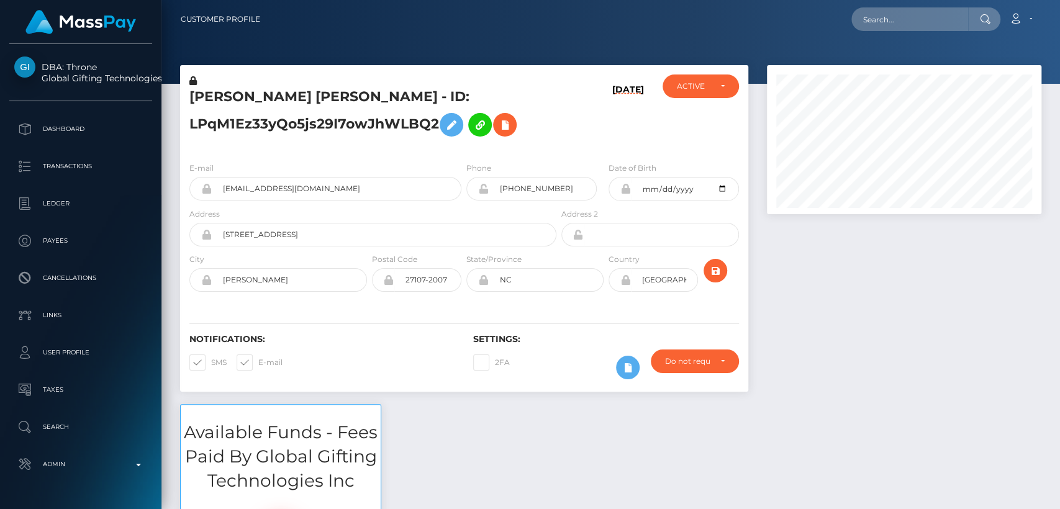
scroll to position [149, 274]
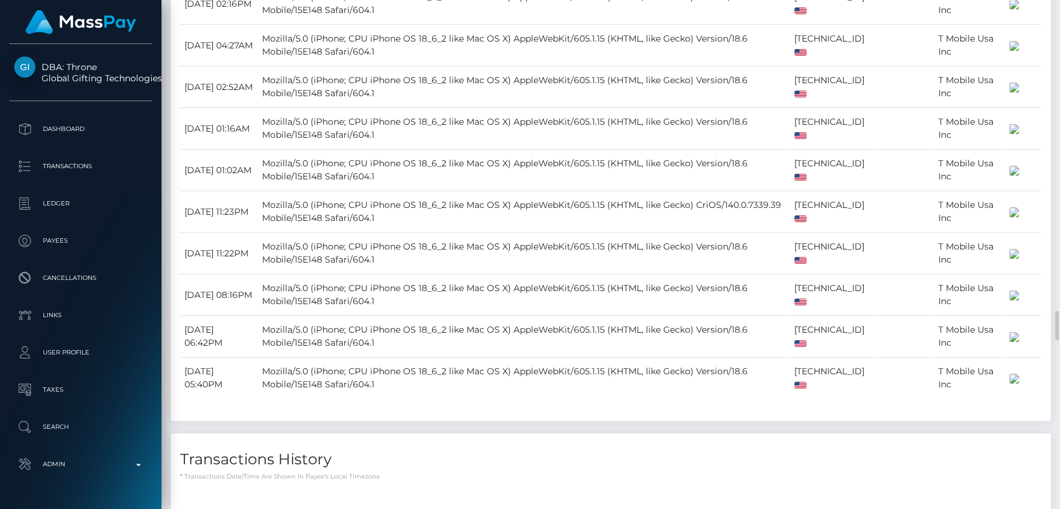
scroll to position [5312, 0]
click at [402, 189] on td "Mozilla/5.0 (iPhone; CPU iPhone OS 18_6_2 like Mac OS X) AppleWebKit/605.1.15 (…" at bounding box center [524, 169] width 532 height 42
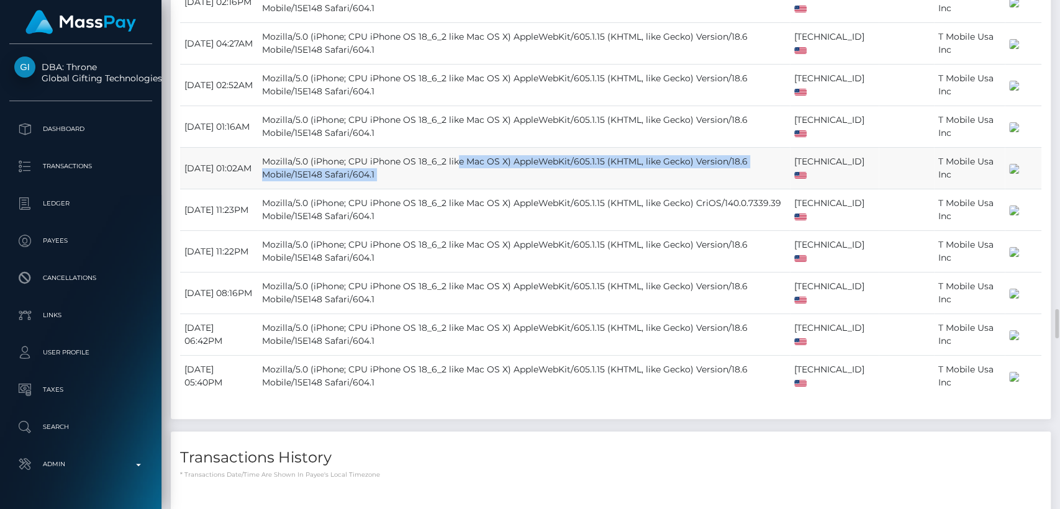
click at [402, 189] on td "Mozilla/5.0 (iPhone; CPU iPhone OS 18_6_2 like Mac OS X) AppleWebKit/605.1.15 (…" at bounding box center [524, 169] width 532 height 42
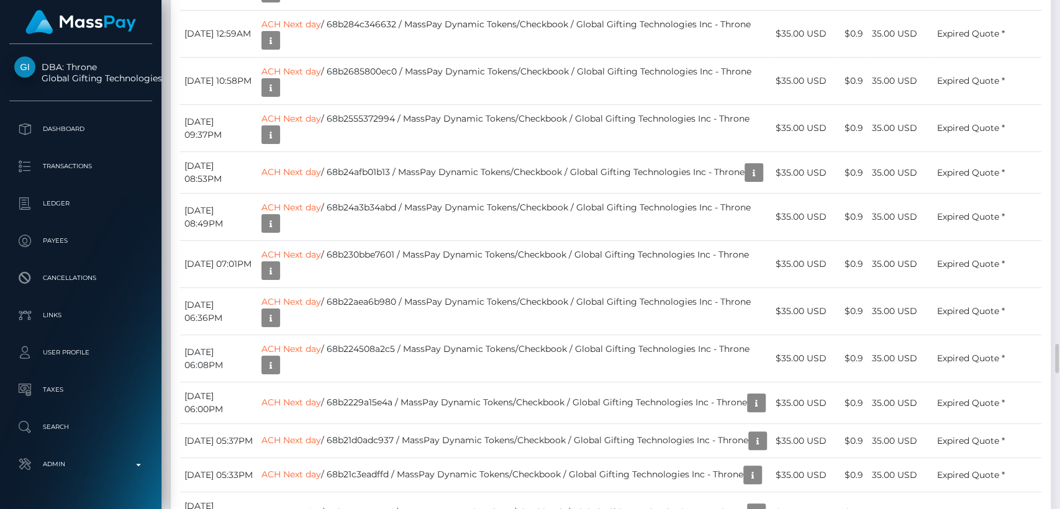
scroll to position [5920, 0]
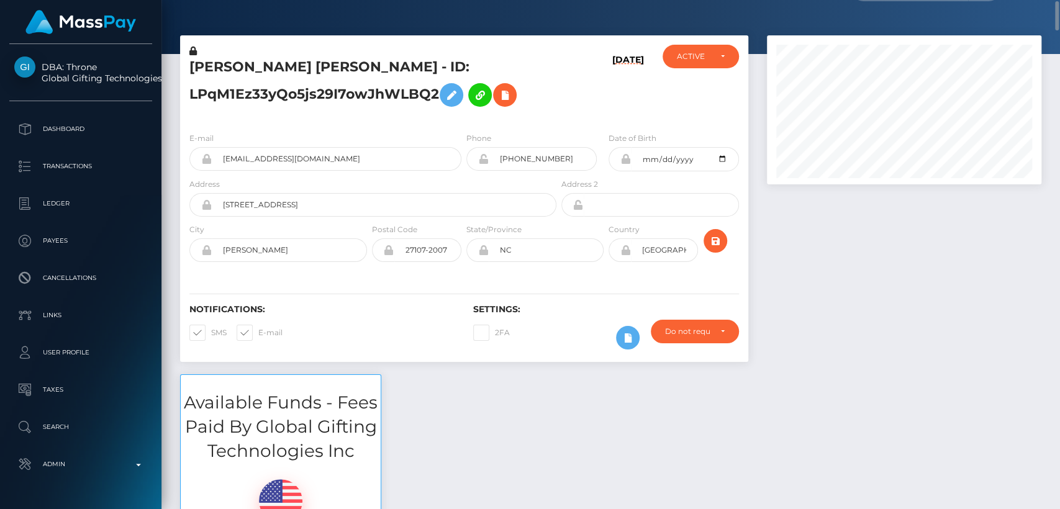
scroll to position [15, 0]
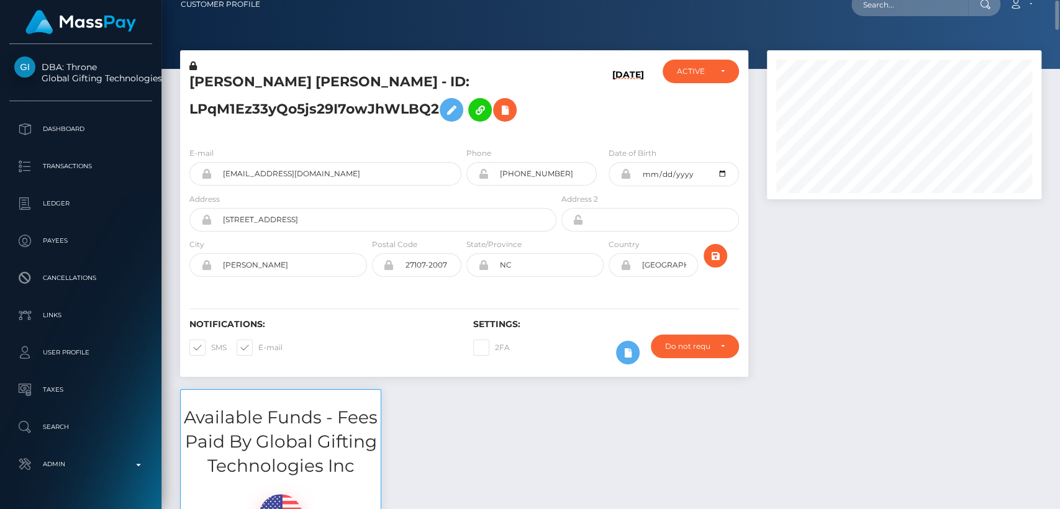
click at [205, 89] on h5 "ALEXIS CHRISTINE AQUINO - ID: LPqM1Ez33yQo5js29I7owJhWLBQ2" at bounding box center [369, 100] width 360 height 55
drag, startPoint x: 205, startPoint y: 89, endPoint x: 241, endPoint y: 84, distance: 35.7
click at [241, 84] on h5 "ALEXIS CHRISTINE AQUINO - ID: LPqM1Ez33yQo5js29I7owJhWLBQ2" at bounding box center [369, 100] width 360 height 55
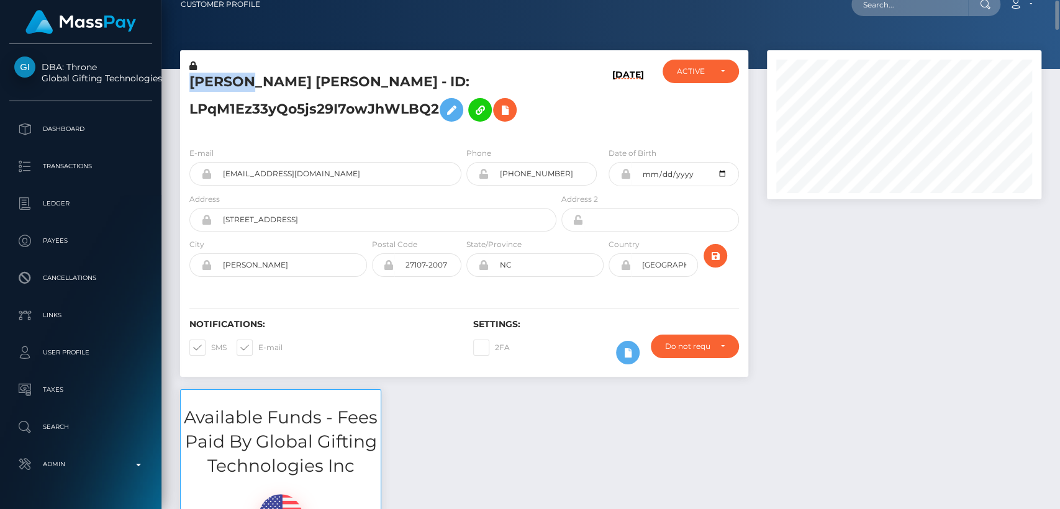
copy h5 "ALEXIS"
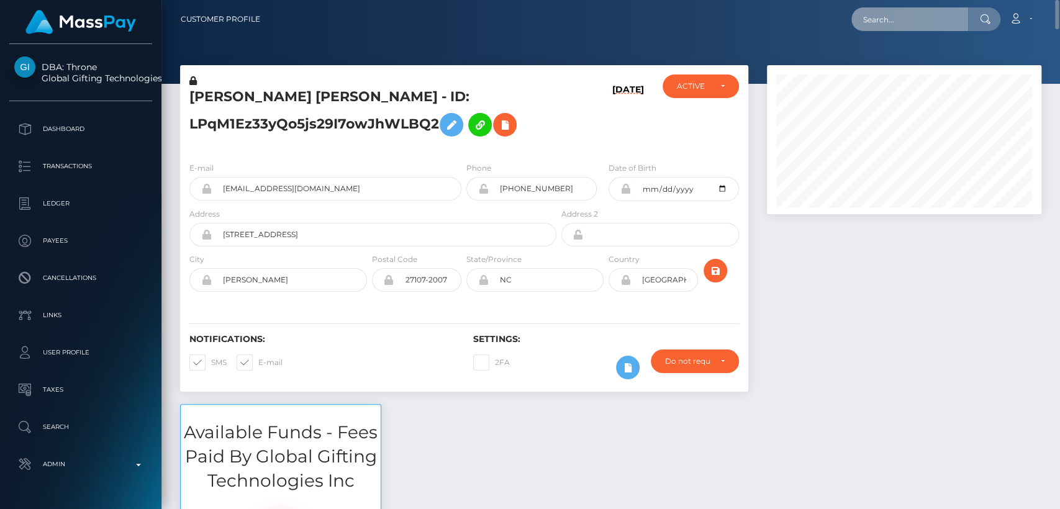
click at [891, 30] on input "text" at bounding box center [909, 19] width 117 height 24
paste input "sabbbbile.collab@gmail.com"
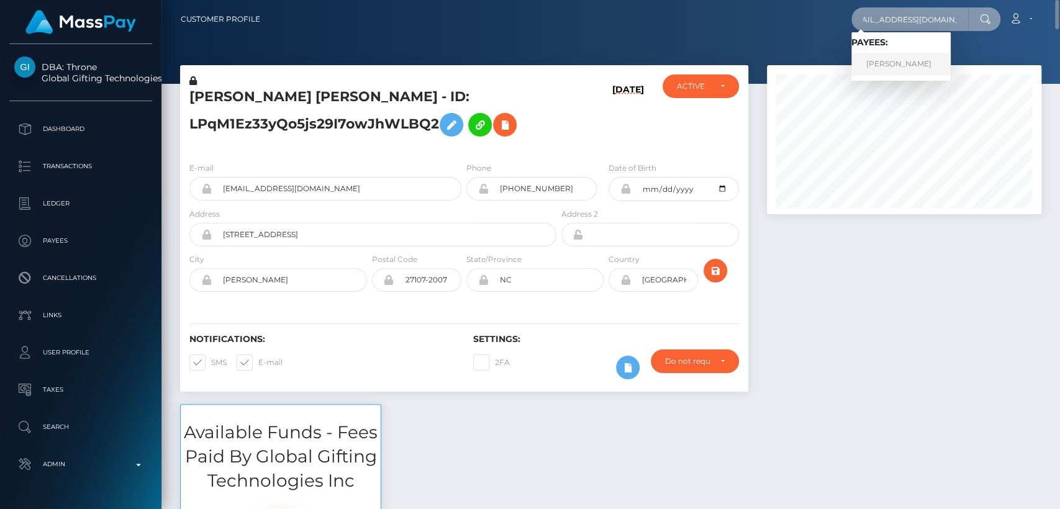
type input "sabbbbile.collab@gmail.com"
click at [902, 61] on link "SABRINA CHAIMA BAS" at bounding box center [900, 64] width 99 height 23
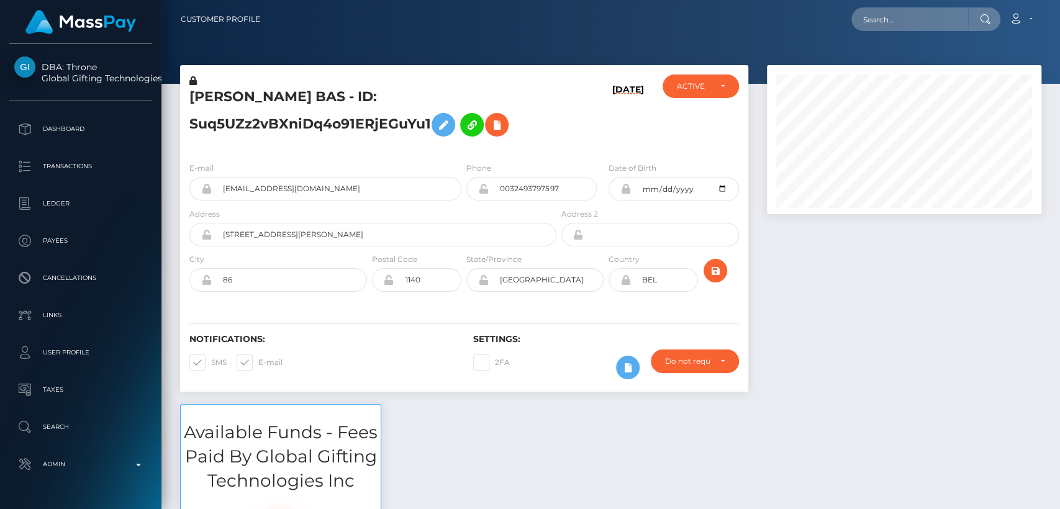
scroll to position [149, 274]
click at [222, 99] on h5 "[PERSON_NAME] BAS - ID: Suq5UZz2vBXniDq4o91ERjEGuYu1" at bounding box center [369, 115] width 360 height 55
copy h5 "[PERSON_NAME]"
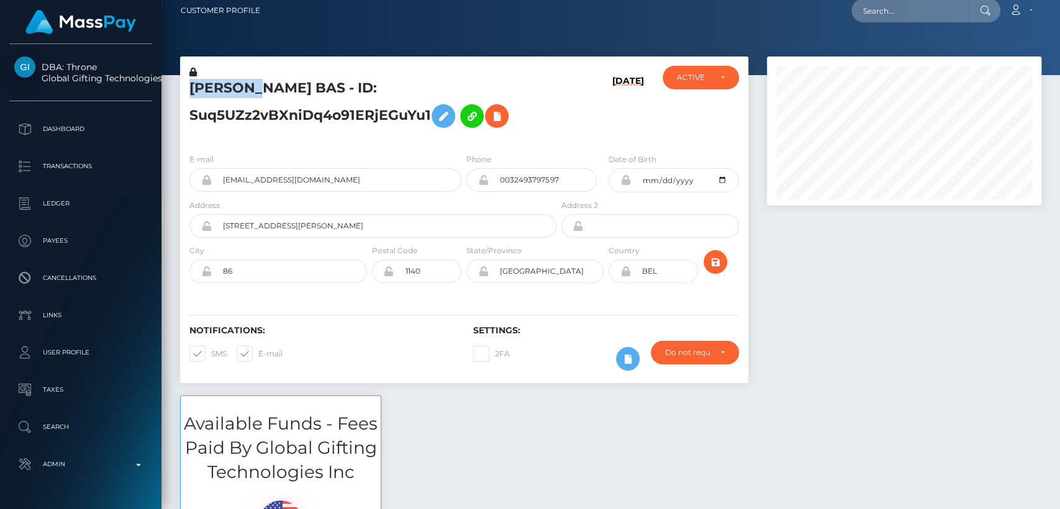
scroll to position [0, 0]
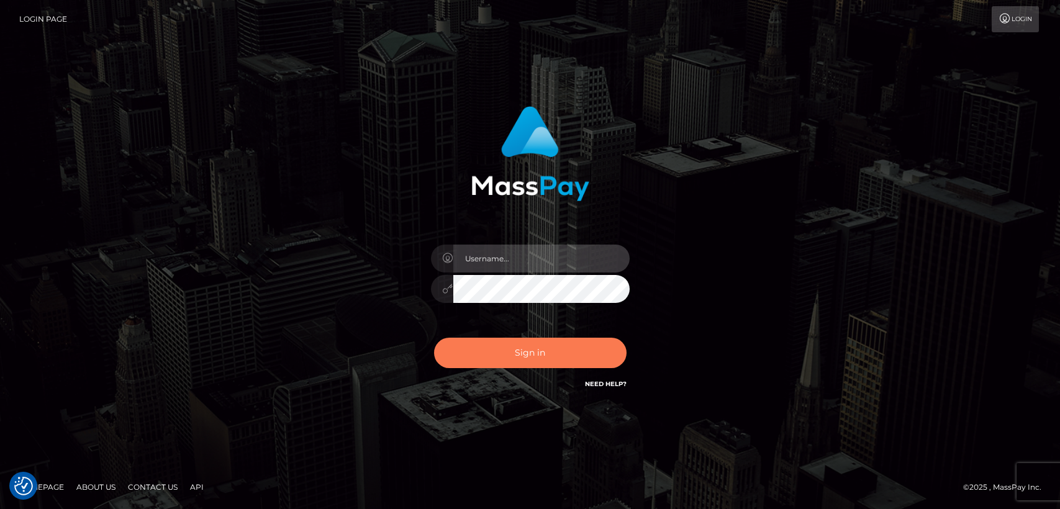
type input "[DOMAIN_NAME]"
click at [521, 354] on button "Sign in" at bounding box center [530, 353] width 192 height 30
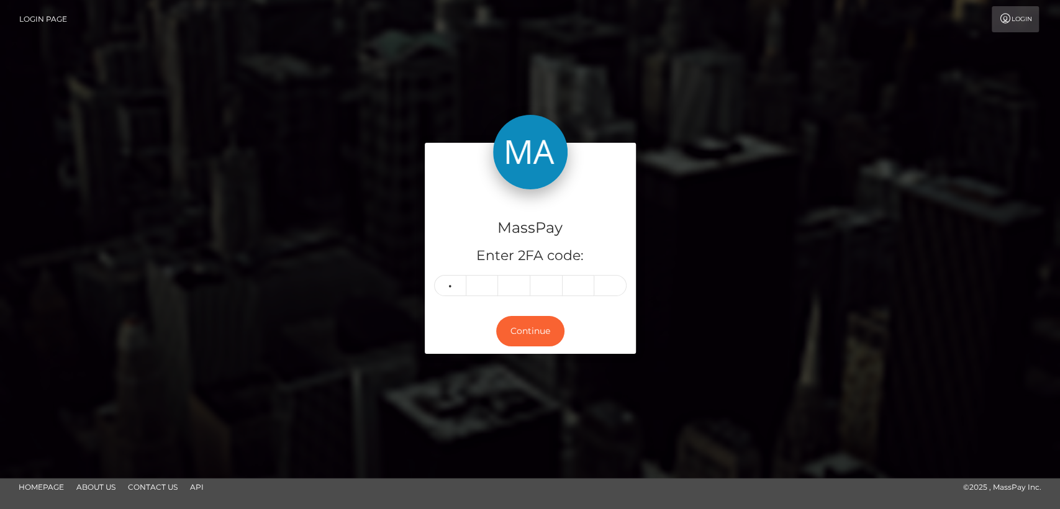
type input "2"
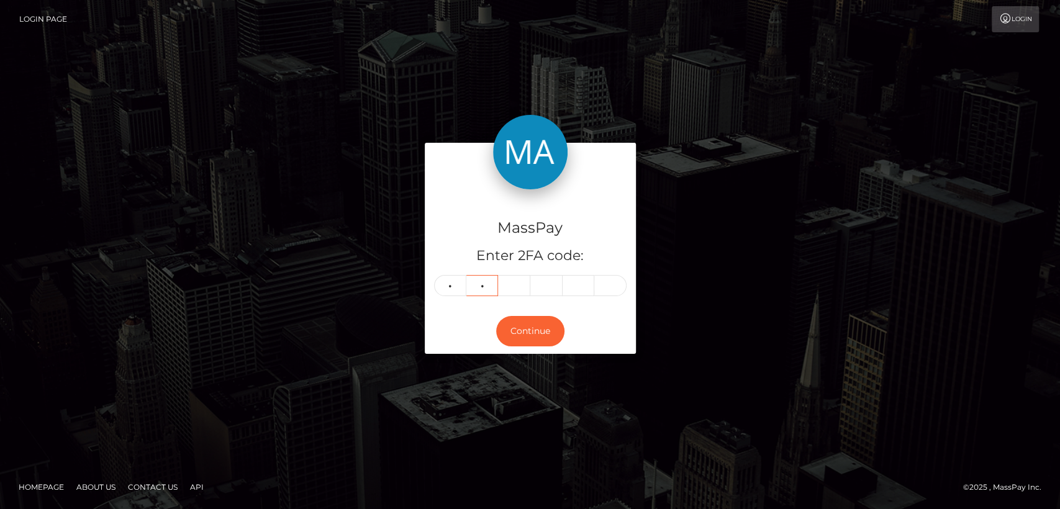
type input "1"
type input "2"
type input "3"
type input "1"
type input "5"
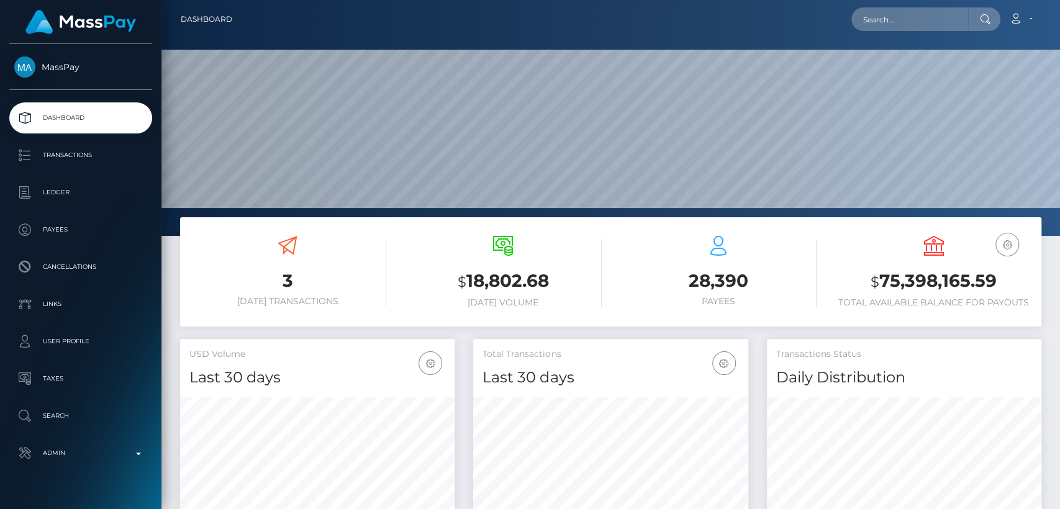
scroll to position [219, 274]
click at [919, 26] on input "text" at bounding box center [909, 19] width 117 height 24
paste input "[EMAIL_ADDRESS][DOMAIN_NAME]"
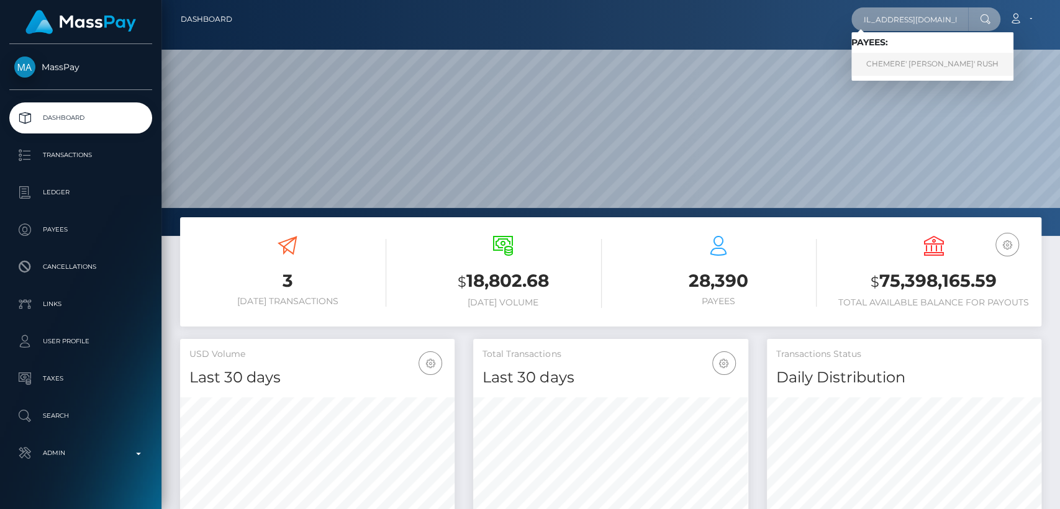
type input "[EMAIL_ADDRESS][DOMAIN_NAME]"
click at [904, 61] on link "CHEMERE' SHANTE' RUSH" at bounding box center [932, 64] width 162 height 23
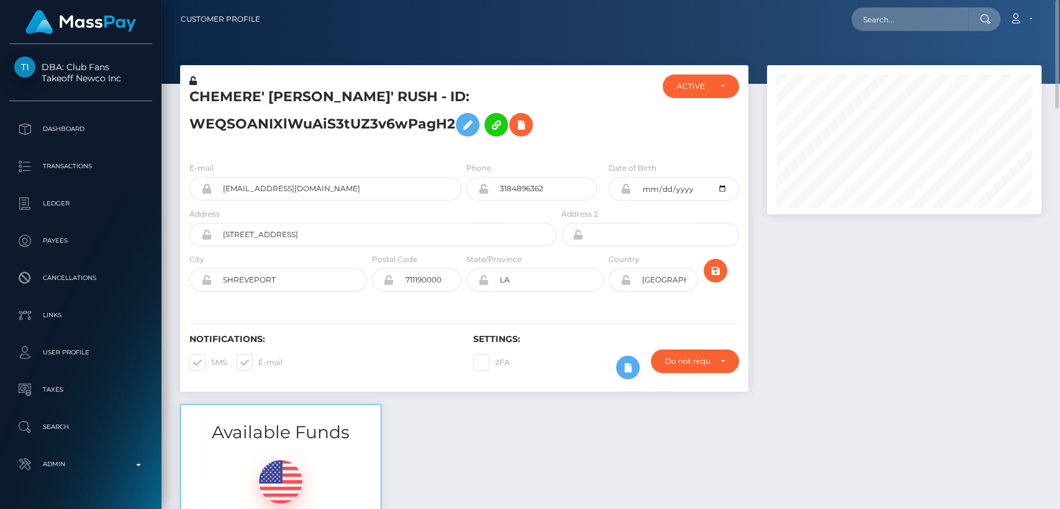
click at [230, 88] on h5 "CHEMERE' SHANTE' RUSH - ID: WEQSOANIXlWuAiS3tUZ3v6wPagH2" at bounding box center [369, 115] width 360 height 55
copy h5 "CHEMERE"
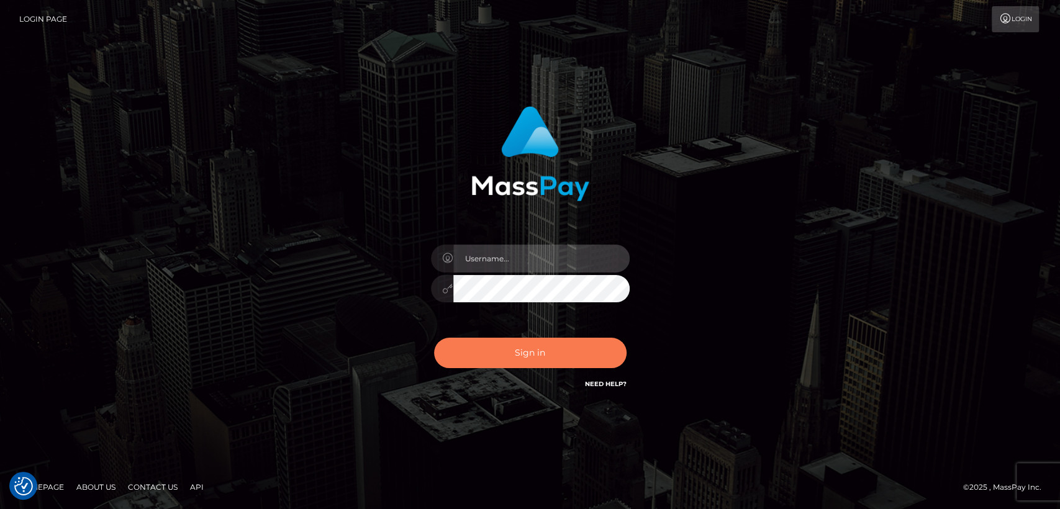
type input "[DOMAIN_NAME]"
click at [493, 355] on button "Sign in" at bounding box center [530, 353] width 192 height 30
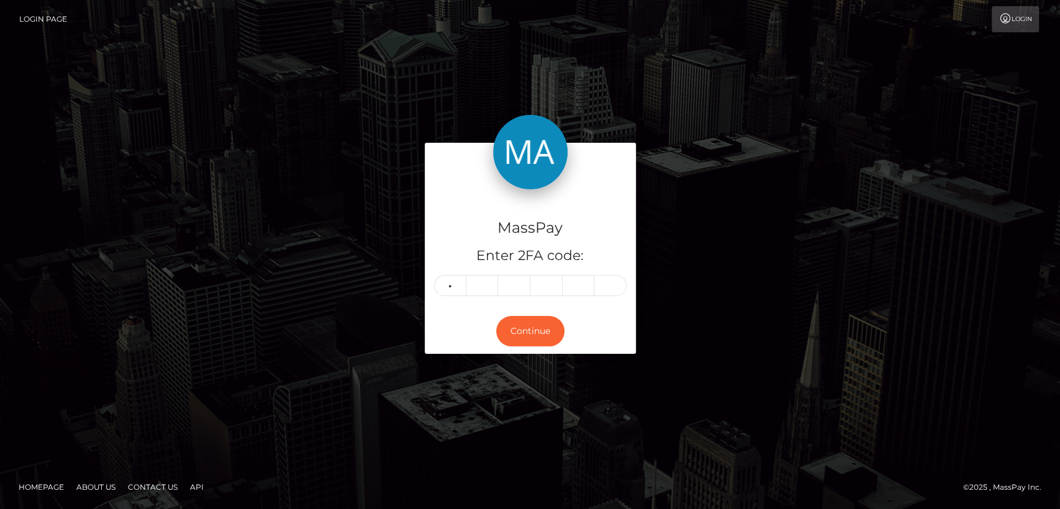
type input "0"
type input "1"
type input "2"
type input "6"
type input "4"
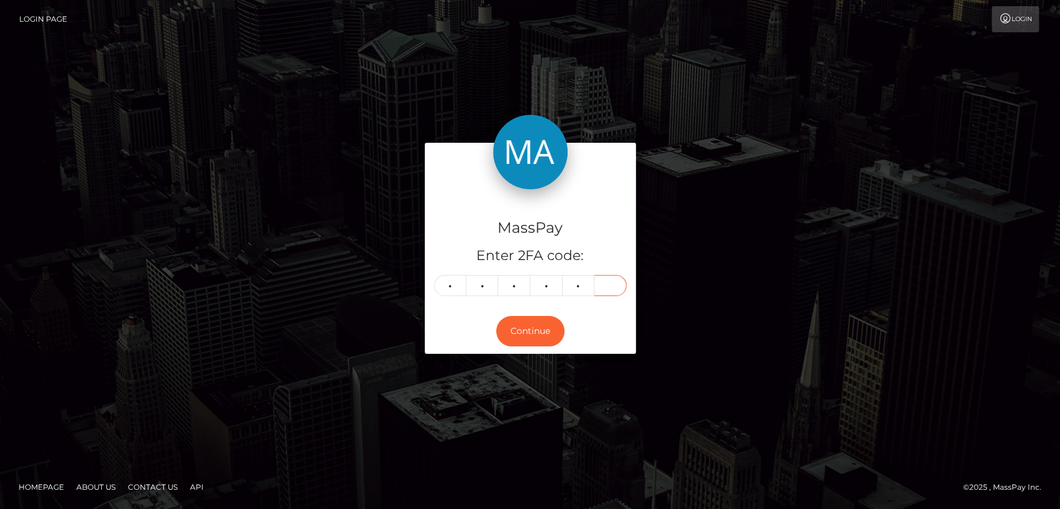
type input "7"
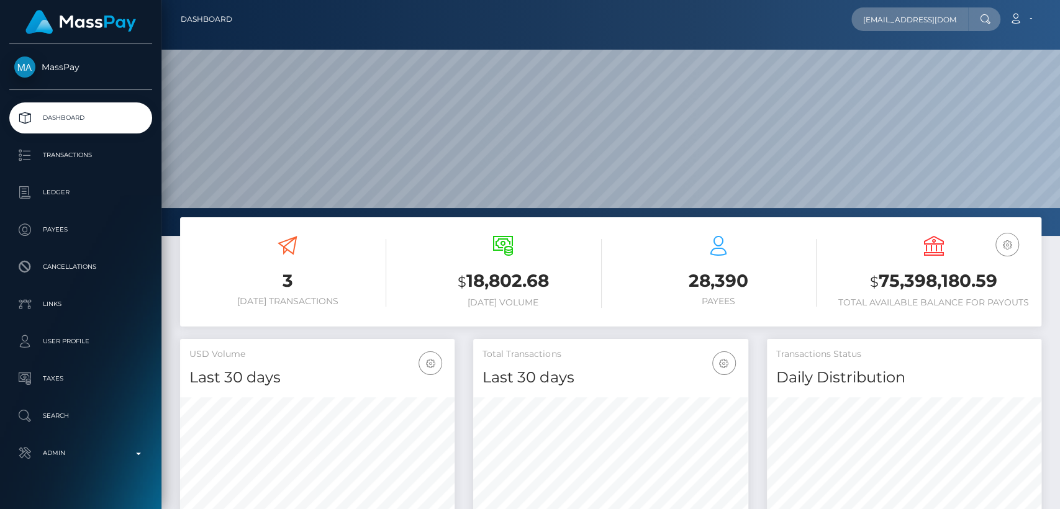
scroll to position [219, 274]
type input "lgarnett1989@gmail.com"
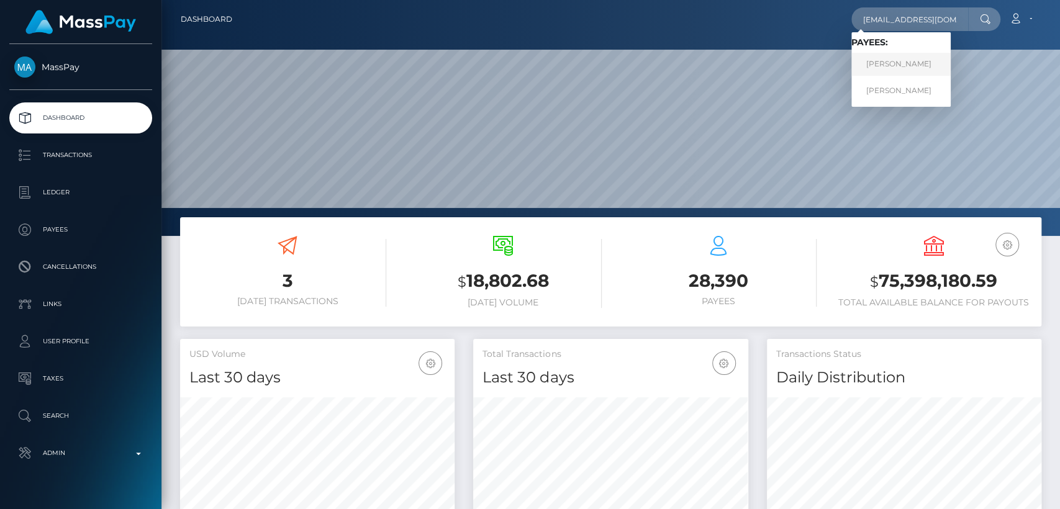
click at [917, 63] on link "Lydia Elizabeth Garnett" at bounding box center [900, 64] width 99 height 23
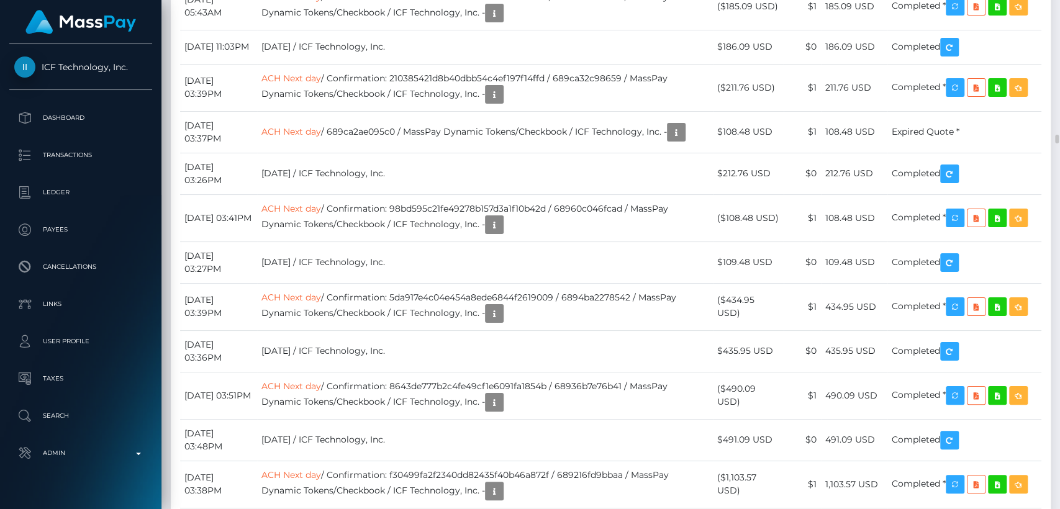
scroll to position [149, 274]
click at [957, 147] on div "Force status update" at bounding box center [964, 154] width 91 height 23
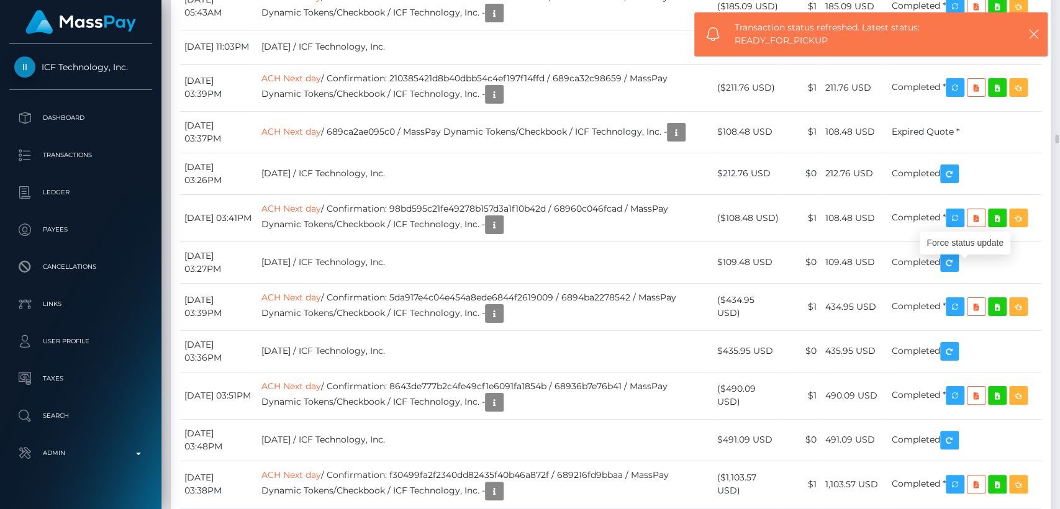
click at [965, 245] on div "Force status update" at bounding box center [964, 243] width 91 height 23
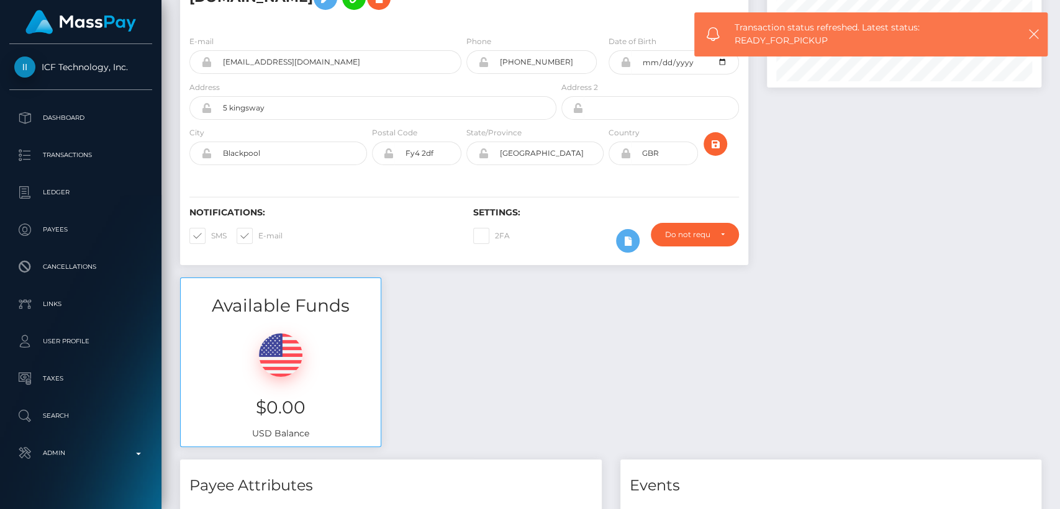
scroll to position [0, 0]
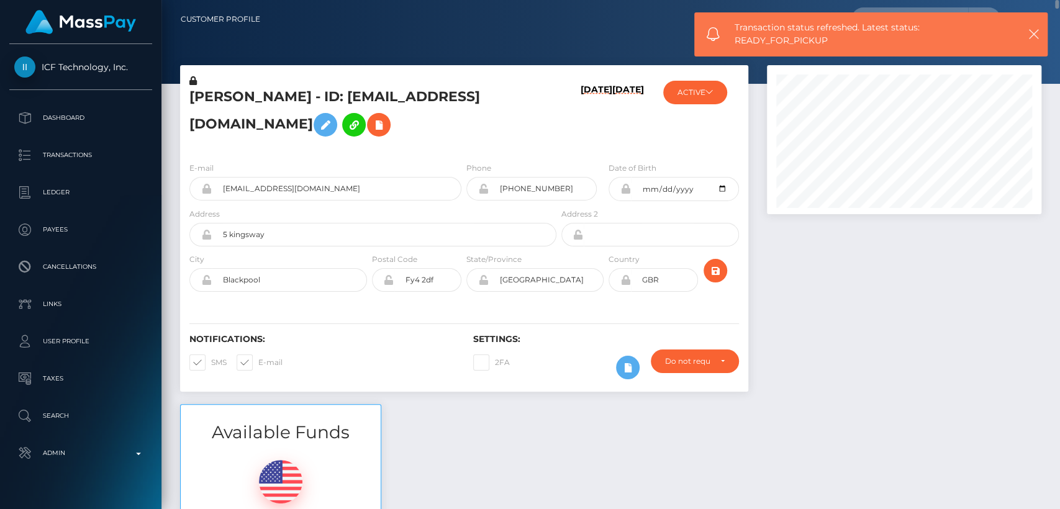
click at [358, 304] on div "Notifications: SMS E-mail Settings: 2FA" at bounding box center [464, 348] width 568 height 88
click at [209, 105] on h5 "Lydia Elizabeth Garnett - ID: lgarnett1989@gmail.com" at bounding box center [369, 115] width 360 height 55
copy h5 "Lydia"
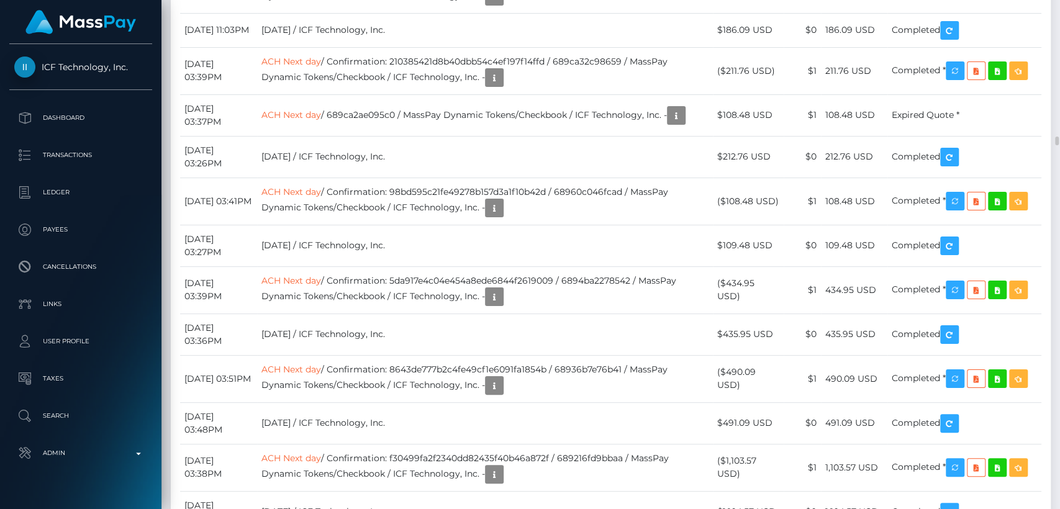
scroll to position [7604, 0]
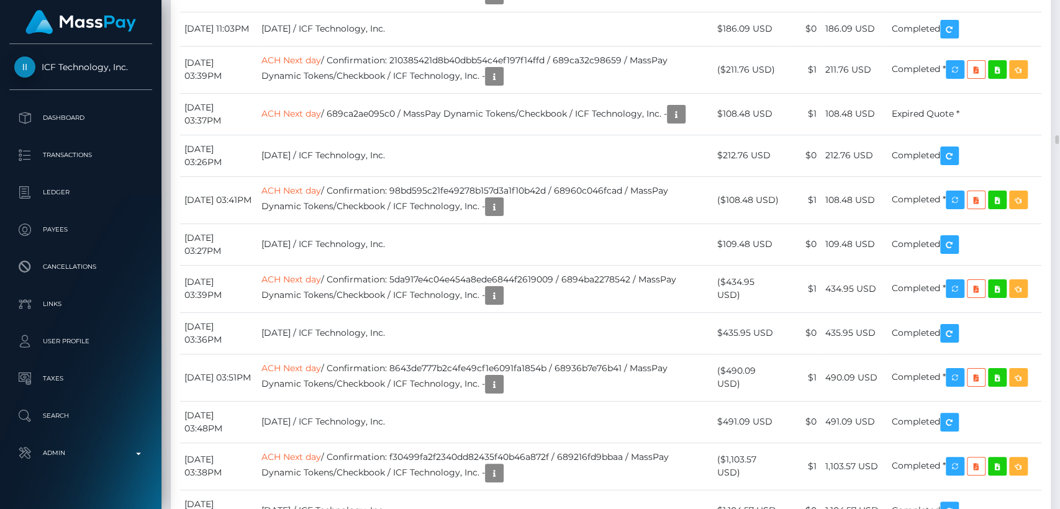
drag, startPoint x: 252, startPoint y: 244, endPoint x: 185, endPoint y: 246, distance: 67.1
copy td "August 29, 2025"
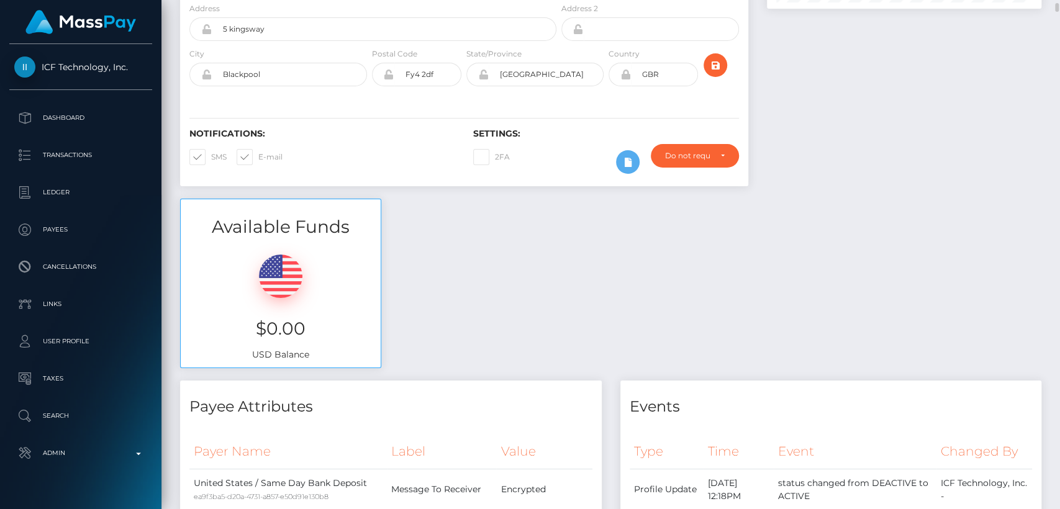
scroll to position [0, 0]
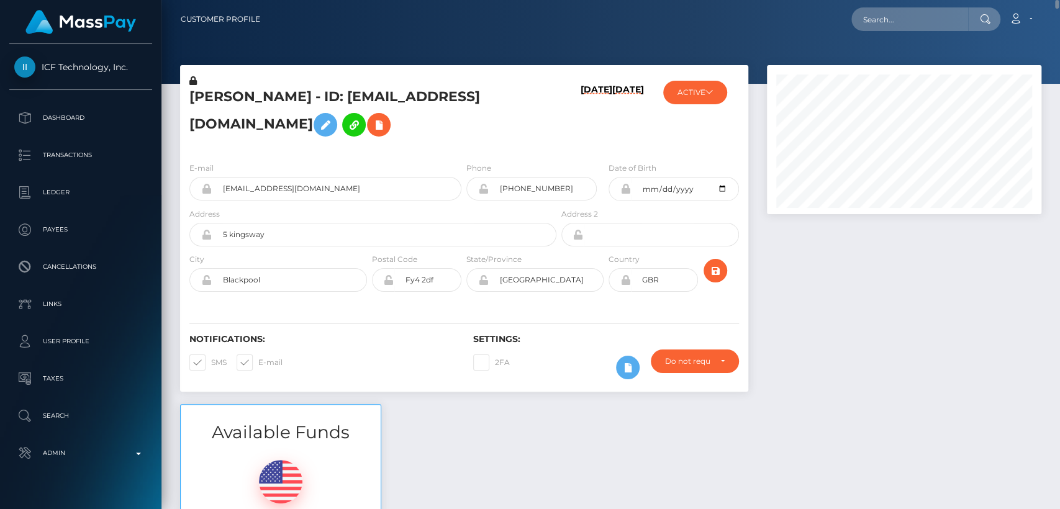
drag, startPoint x: 863, startPoint y: 36, endPoint x: 869, endPoint y: 32, distance: 7.1
click at [869, 32] on nav "Customer Profile Loading... Loading... Account" at bounding box center [610, 19] width 898 height 38
click at [869, 32] on div "Loading... Loading... Account Edit Profile Logout" at bounding box center [655, 19] width 770 height 26
click at [874, 21] on input "text" at bounding box center [909, 19] width 117 height 24
paste input "victory2023sheva@gmail.com"
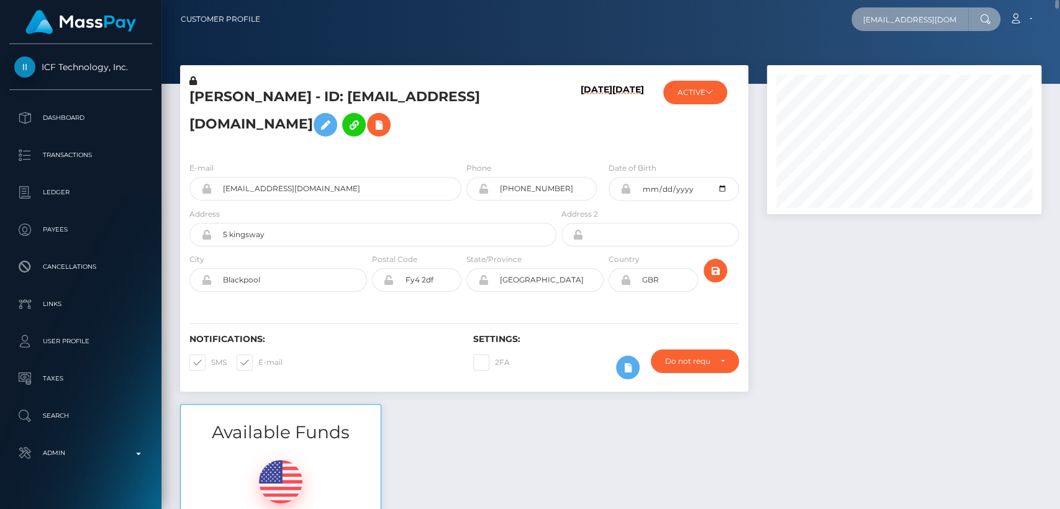
scroll to position [0, 19]
type input "victory2023sheva@gmail.com"
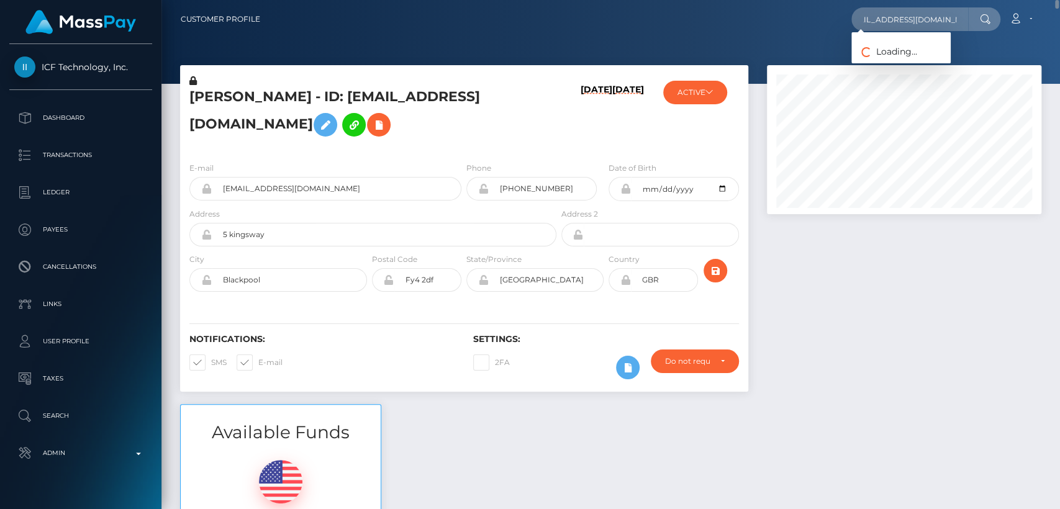
scroll to position [0, 0]
click at [499, 98] on h5 "Lydia Elizabeth Garnett - ID: lgarnett1989@gmail.com" at bounding box center [369, 115] width 360 height 55
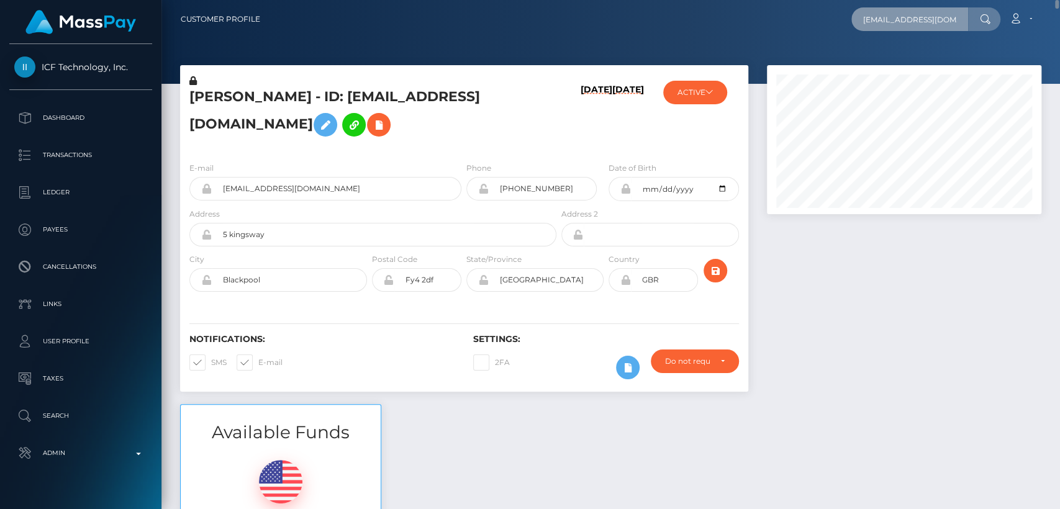
click at [926, 14] on input "victory2023sheva@gmail.com" at bounding box center [909, 19] width 117 height 24
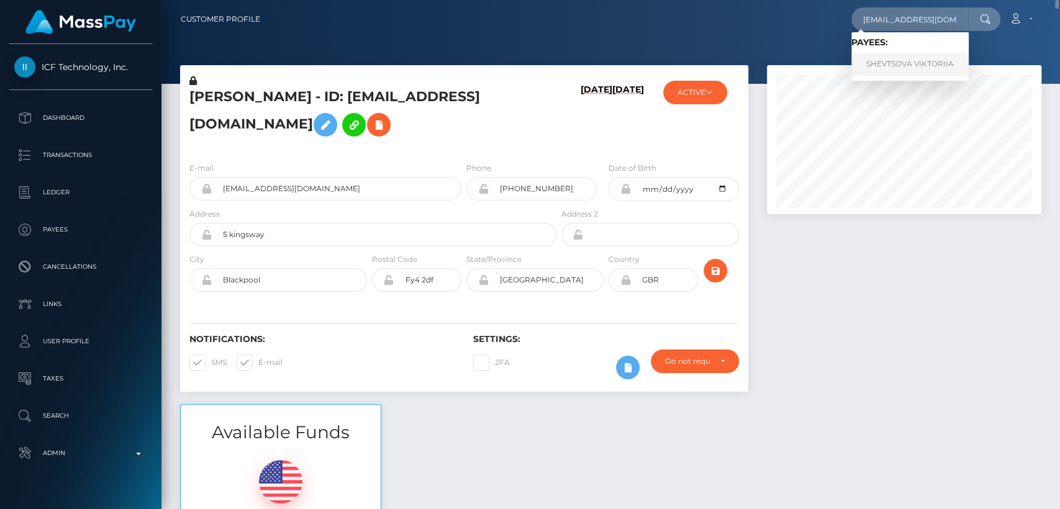
click at [929, 63] on link "SHEVTSOVA VIKTORIIA" at bounding box center [909, 64] width 117 height 23
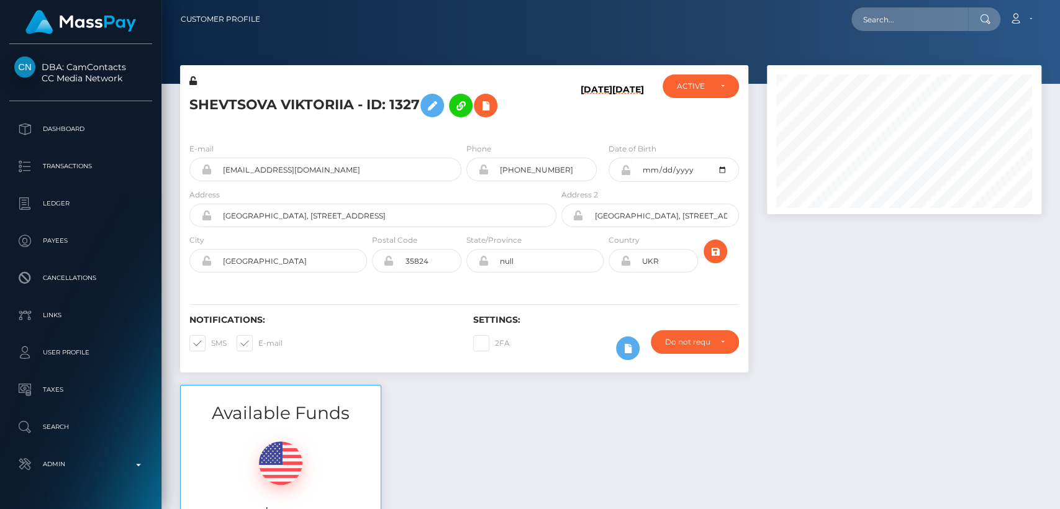
scroll to position [149, 274]
click at [834, 41] on div at bounding box center [610, 42] width 898 height 84
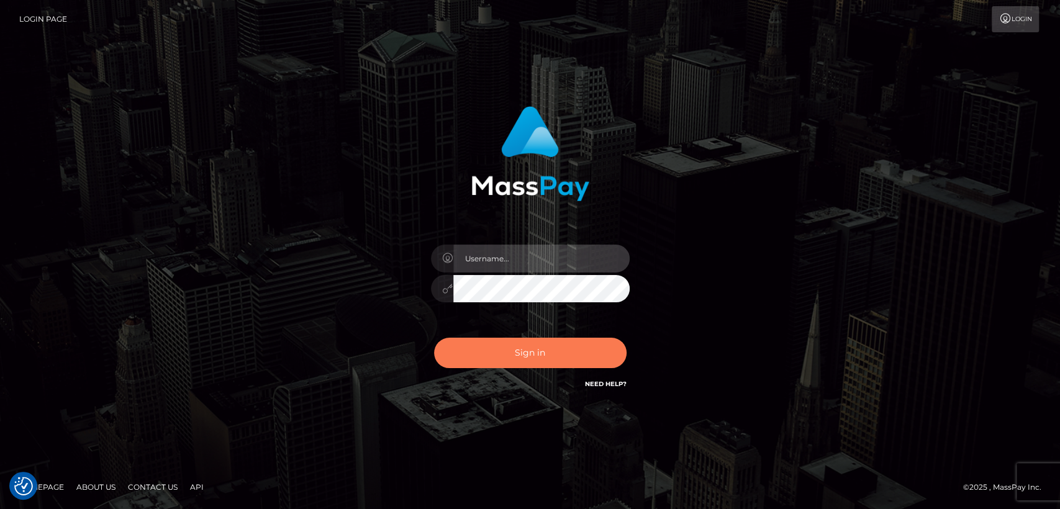
type input "nt.es"
click at [500, 351] on button "Sign in" at bounding box center [530, 353] width 192 height 30
type input "nt.es"
click at [500, 351] on button "Sign in" at bounding box center [530, 353] width 192 height 30
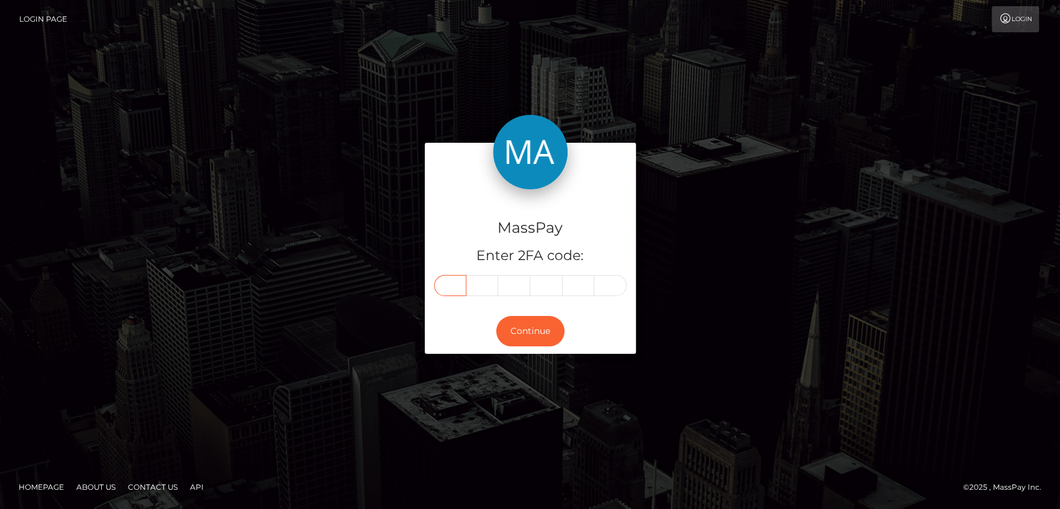
click at [436, 288] on input "text" at bounding box center [450, 285] width 32 height 21
click at [459, 282] on input "text" at bounding box center [450, 285] width 32 height 21
click at [451, 278] on input "text" at bounding box center [450, 285] width 32 height 21
type input "5"
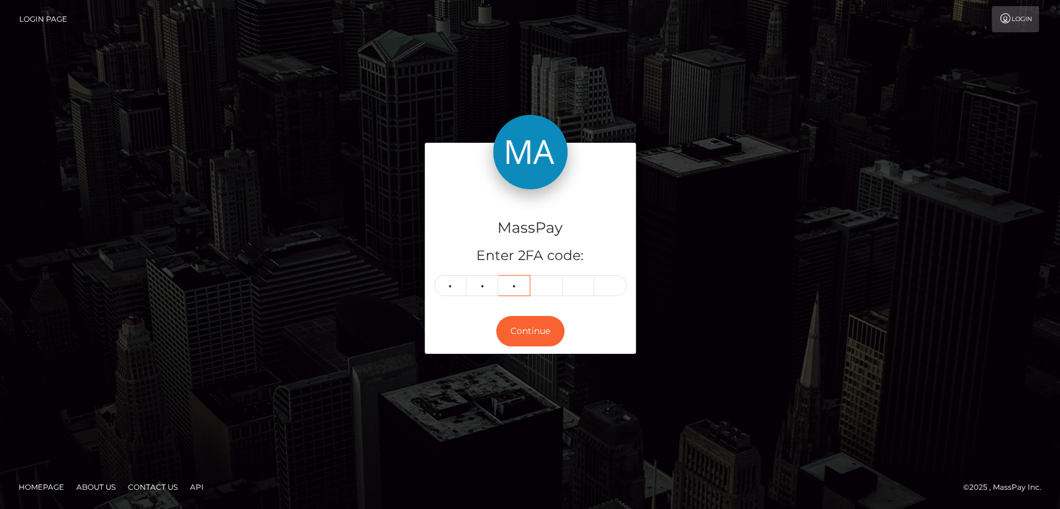
type input "0"
type input "3"
type input "2"
type input "8"
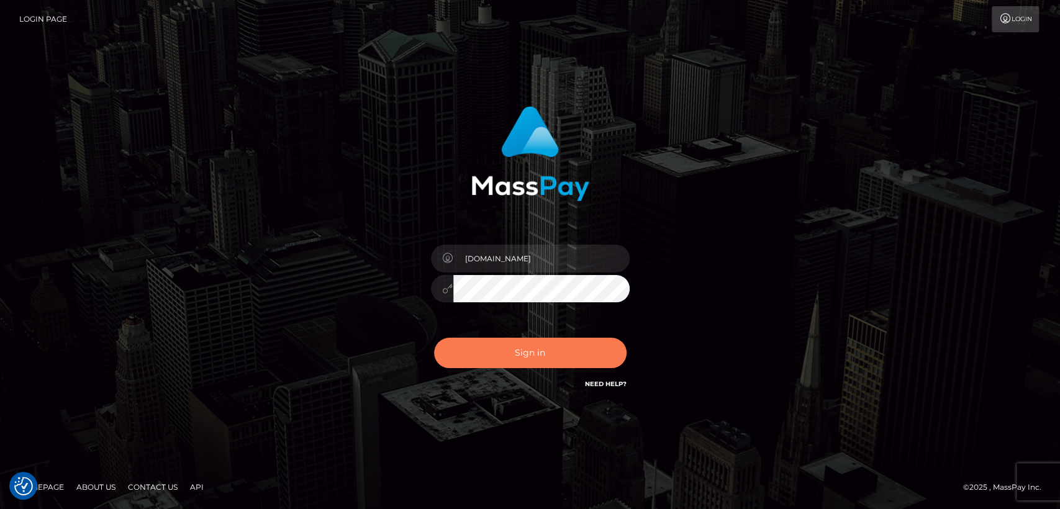
click at [524, 347] on button "Sign in" at bounding box center [530, 353] width 192 height 30
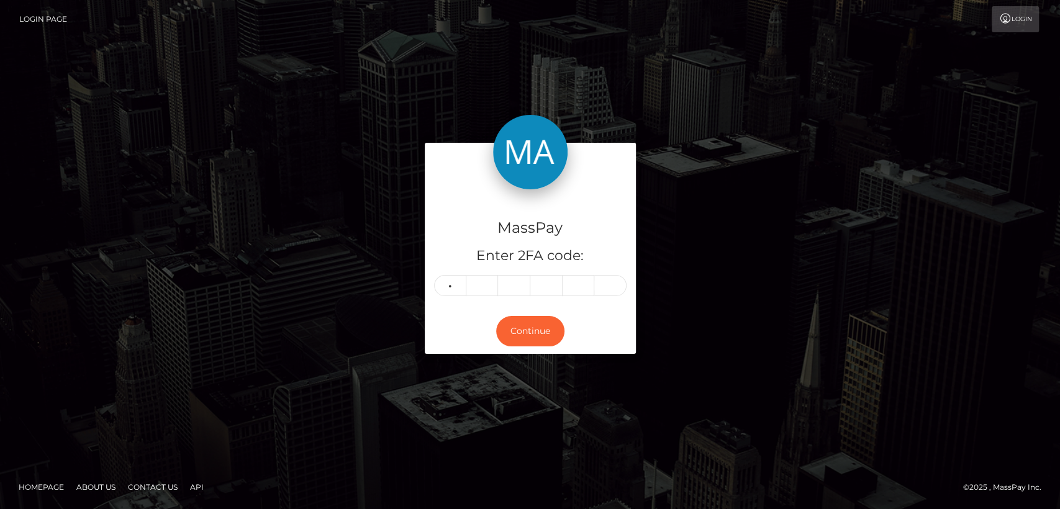
type input "1"
type input "3"
type input "2"
type input "3"
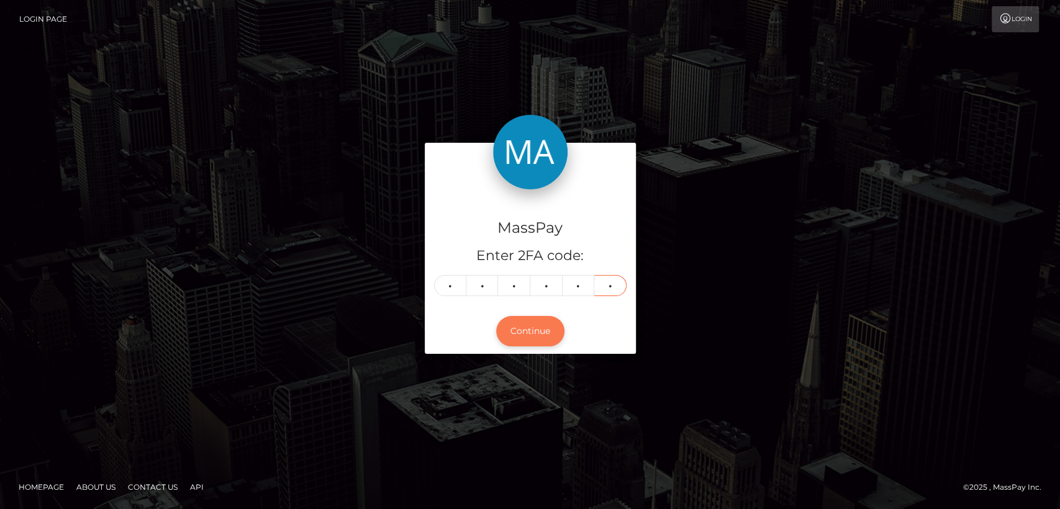
type input "7"
click at [542, 338] on button "Continue" at bounding box center [530, 331] width 68 height 30
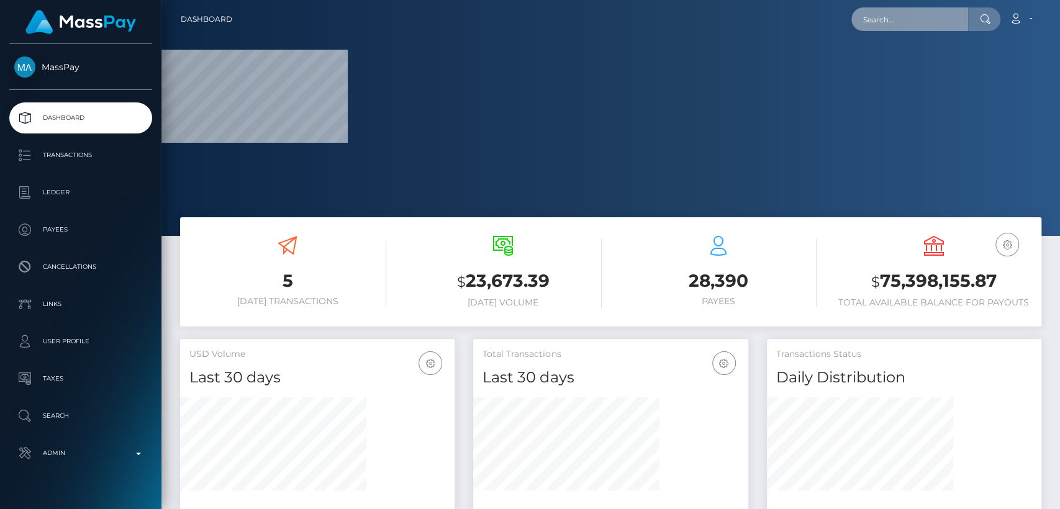
click at [900, 21] on input "text" at bounding box center [909, 19] width 117 height 24
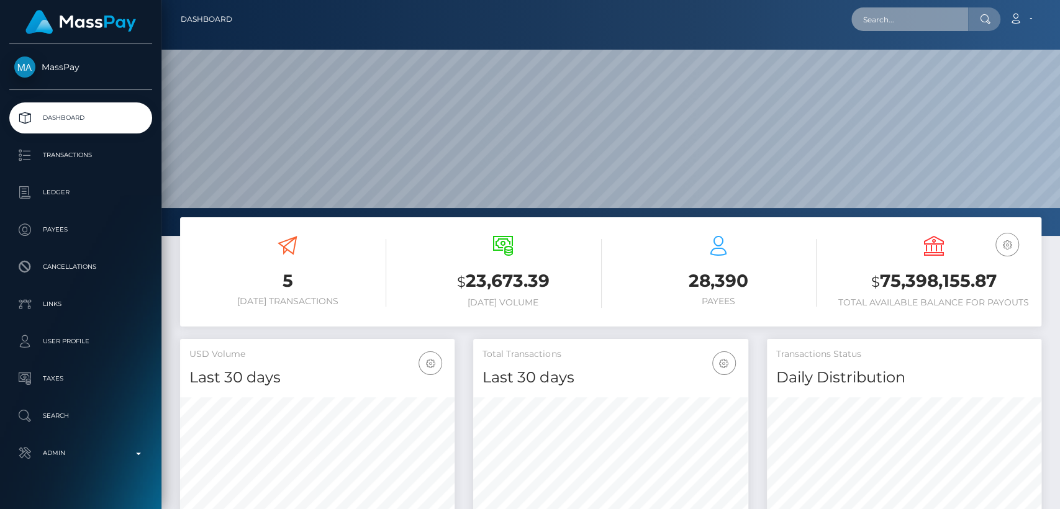
scroll to position [219, 274]
paste input "[EMAIL_ADDRESS][DOMAIN_NAME]"
type input "[EMAIL_ADDRESS][DOMAIN_NAME]"
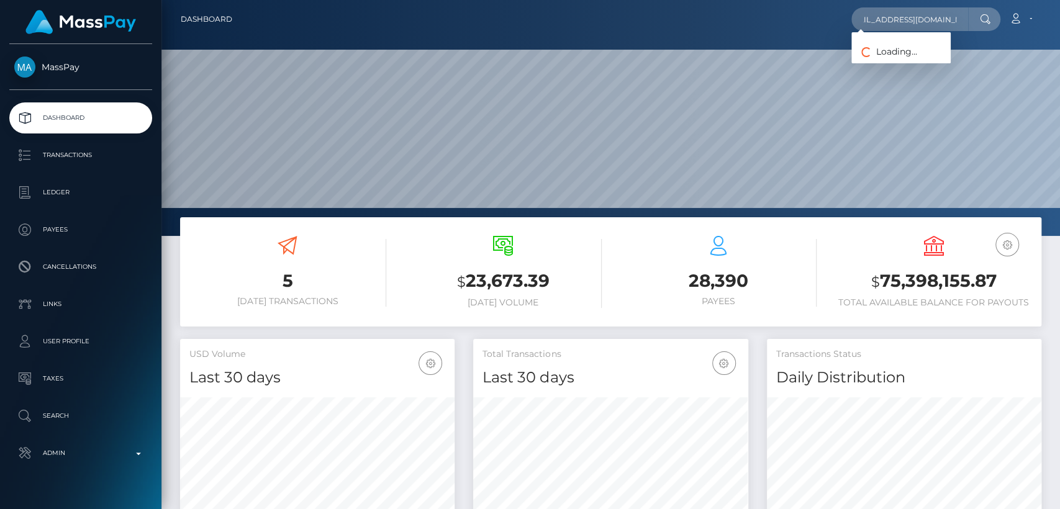
scroll to position [0, 0]
click at [899, 71] on link "SHEVTSOVA VIKTORIIA" at bounding box center [909, 64] width 117 height 23
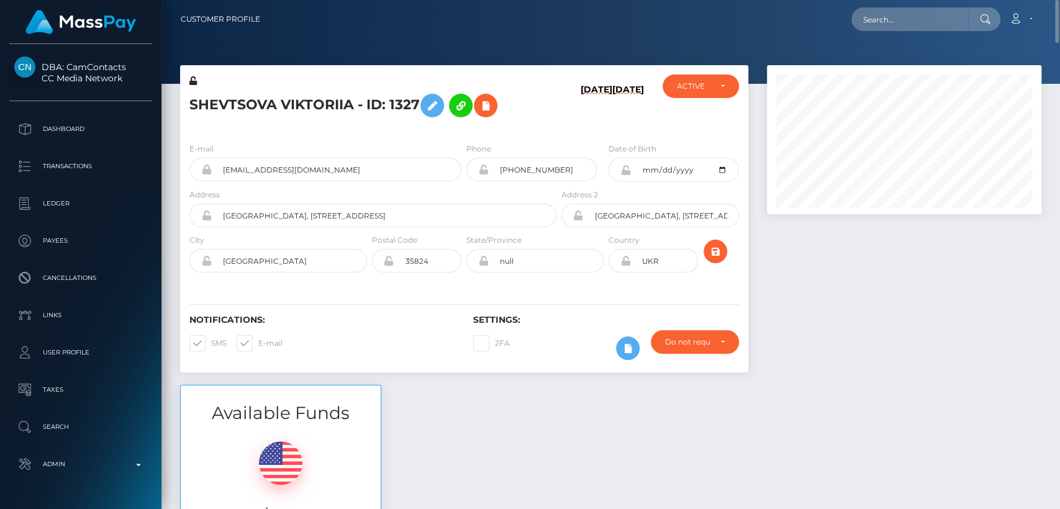
click at [208, 110] on h5 "SHEVTSOVA VIKTORIIA - ID: 1327" at bounding box center [369, 106] width 360 height 36
copy h5 "SHEVTSOVA"
click at [474, 433] on div "Available Funds $0.11 USD Balance" at bounding box center [611, 476] width 880 height 183
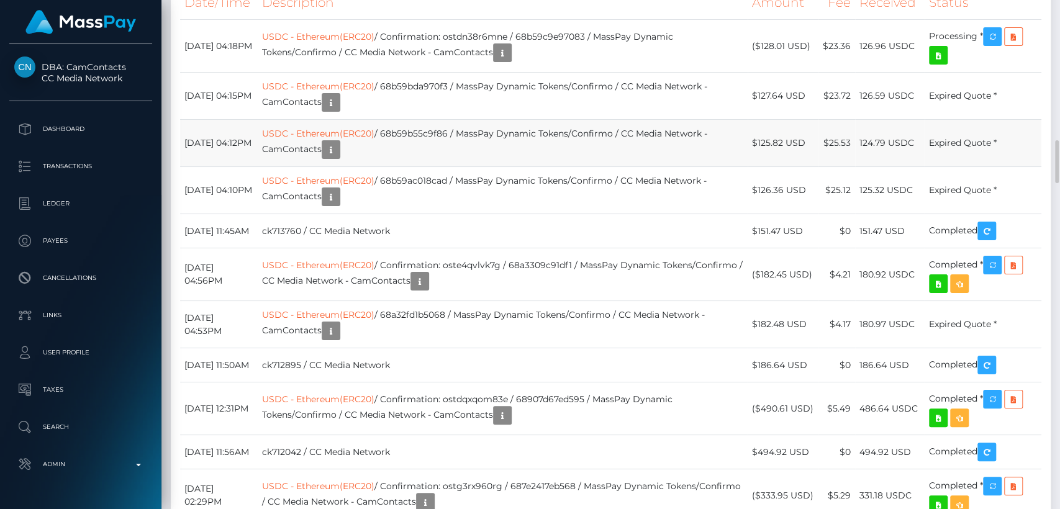
scroll to position [149, 274]
drag, startPoint x: 253, startPoint y: 279, endPoint x: 182, endPoint y: 274, distance: 71.6
click at [182, 73] on td "September 1, 2025 04:18PM" at bounding box center [219, 46] width 78 height 53
copy td "September 1, 2025"
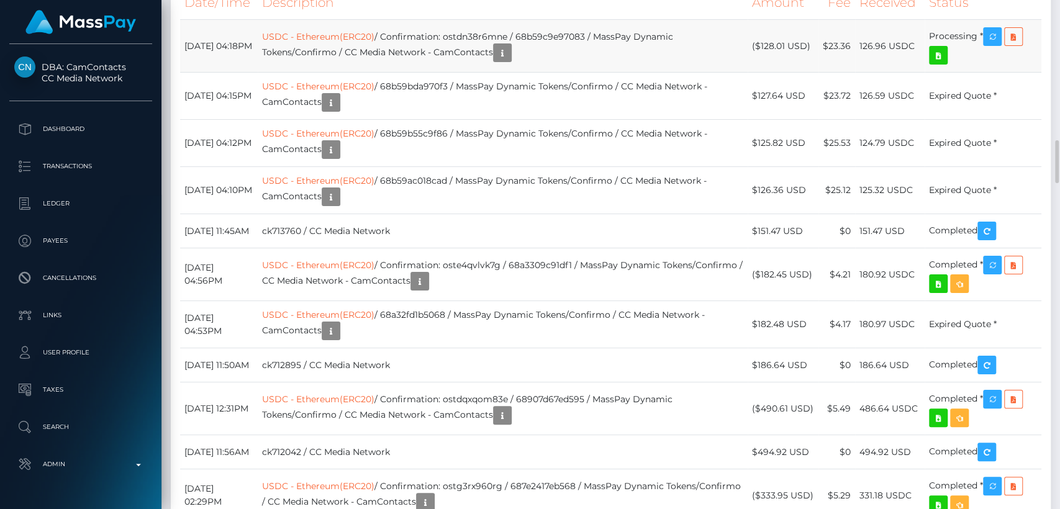
drag, startPoint x: 810, startPoint y: 287, endPoint x: 760, endPoint y: 290, distance: 49.7
click at [760, 73] on td "($128.01 USD)" at bounding box center [782, 46] width 71 height 53
copy td "$128.01 USD"
drag, startPoint x: 921, startPoint y: 289, endPoint x: 862, endPoint y: 285, distance: 58.5
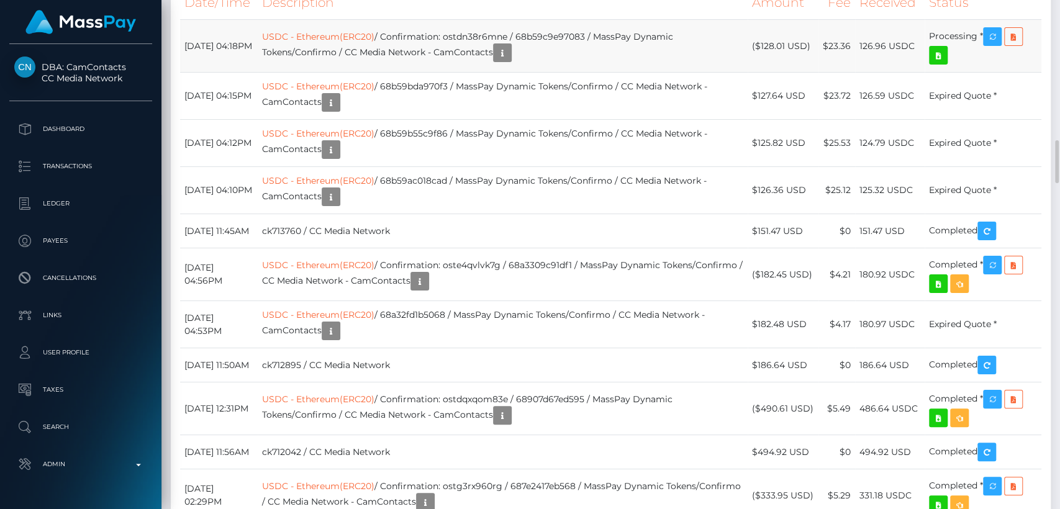
click at [862, 73] on td "126.96 USDC" at bounding box center [890, 46] width 70 height 53
copy td "126.96 USDC"
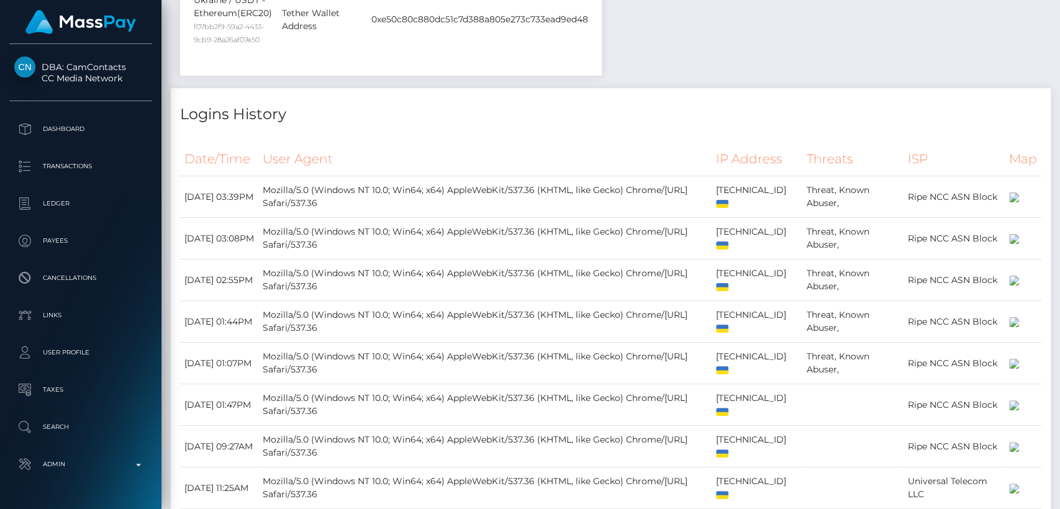
scroll to position [0, 0]
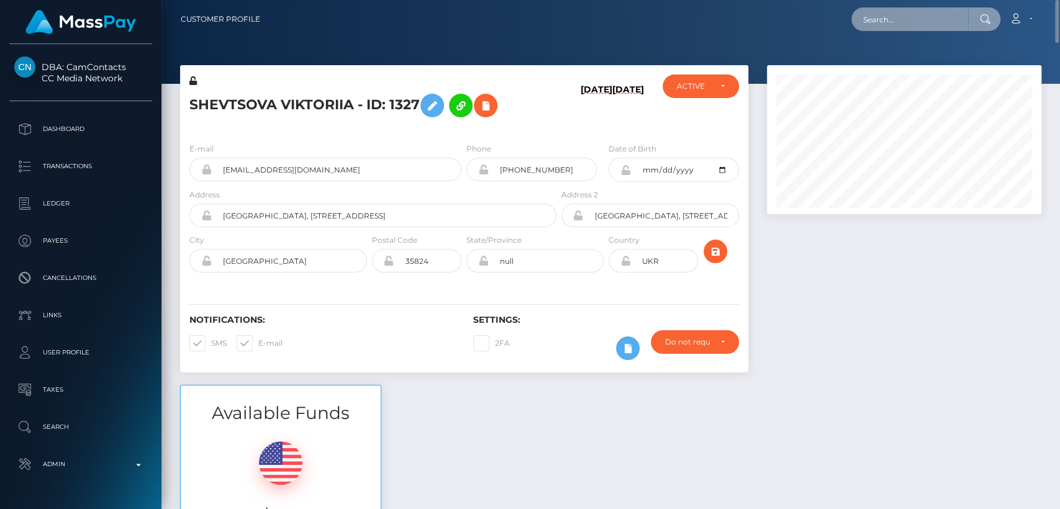
click at [903, 22] on input "text" at bounding box center [909, 19] width 117 height 24
paste input "jaxon223322@gmail.com"
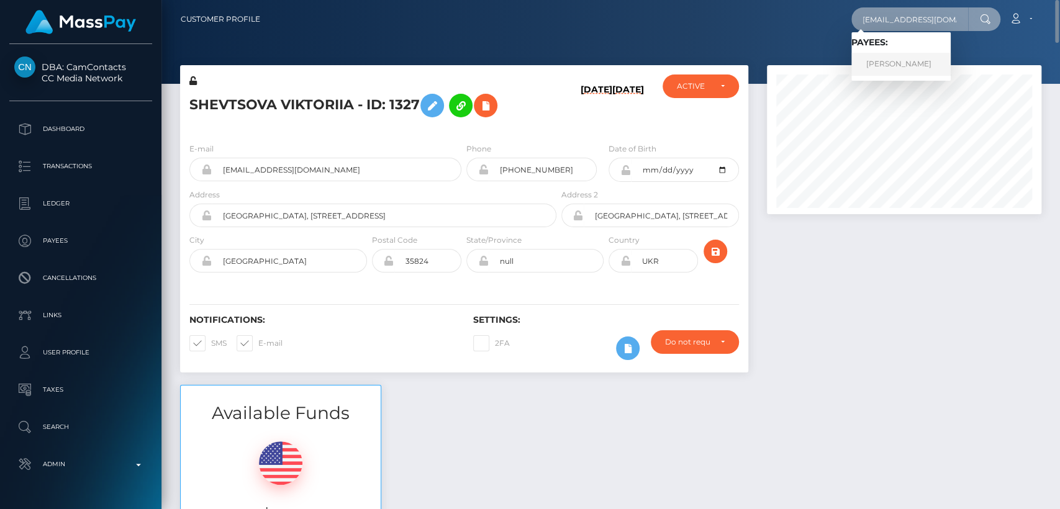
type input "jaxon223322@gmail.com"
click at [888, 62] on link "MATTHEW A REYES" at bounding box center [900, 64] width 99 height 23
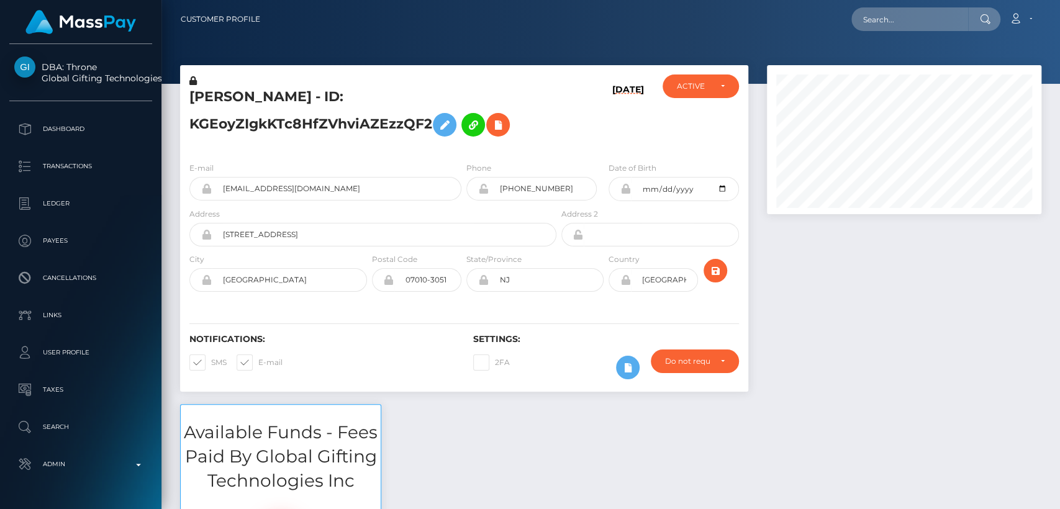
scroll to position [149, 274]
click at [424, 351] on div "Notifications: SMS E-mail" at bounding box center [322, 360] width 284 height 52
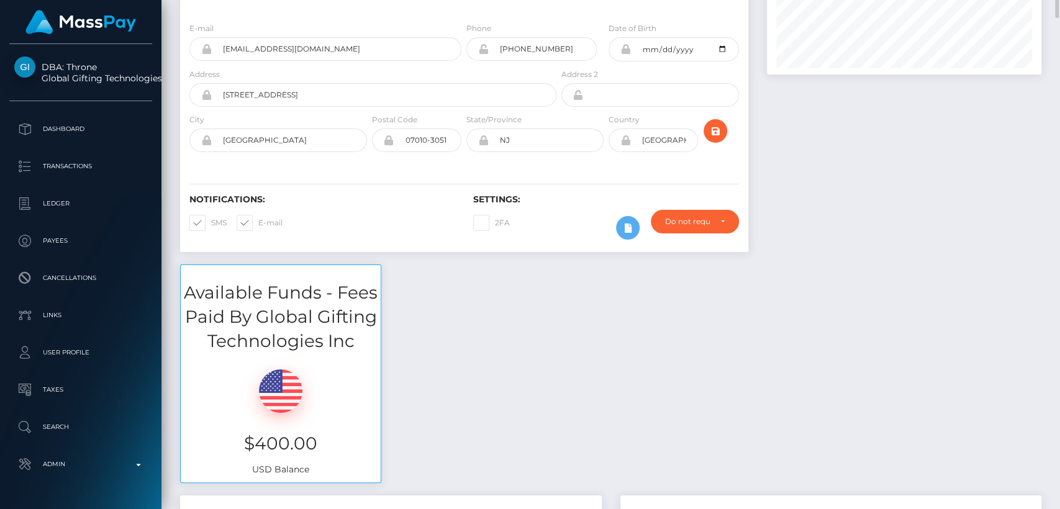
scroll to position [0, 0]
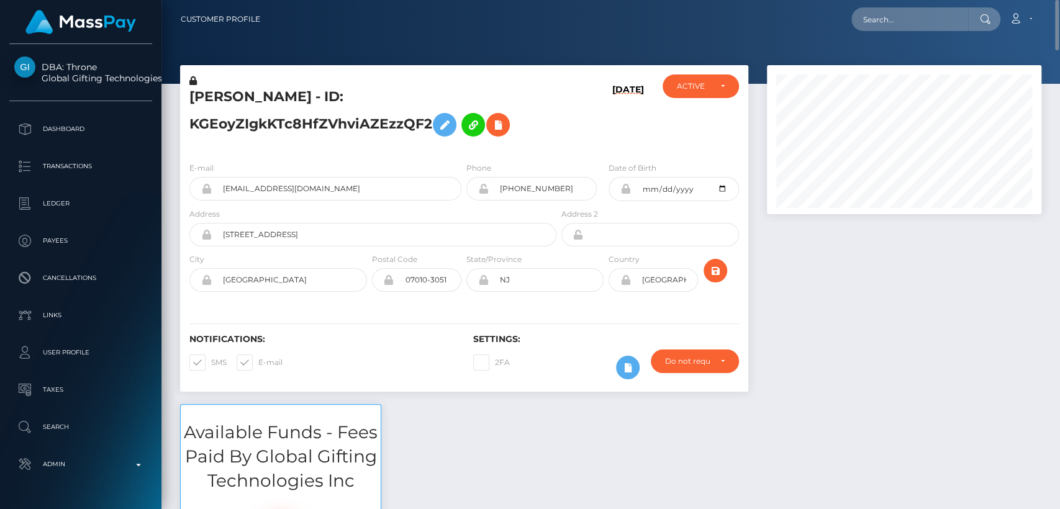
click at [234, 90] on h5 "MATTHEW A REYES - ID: KGEoyZIgkKTc8HfZVhviAZEzzQF2" at bounding box center [369, 115] width 360 height 55
copy h5 "MATTHEW"
click at [880, 22] on input "text" at bounding box center [909, 19] width 117 height 24
paste input "[EMAIL_ADDRESS][DOMAIN_NAME]"
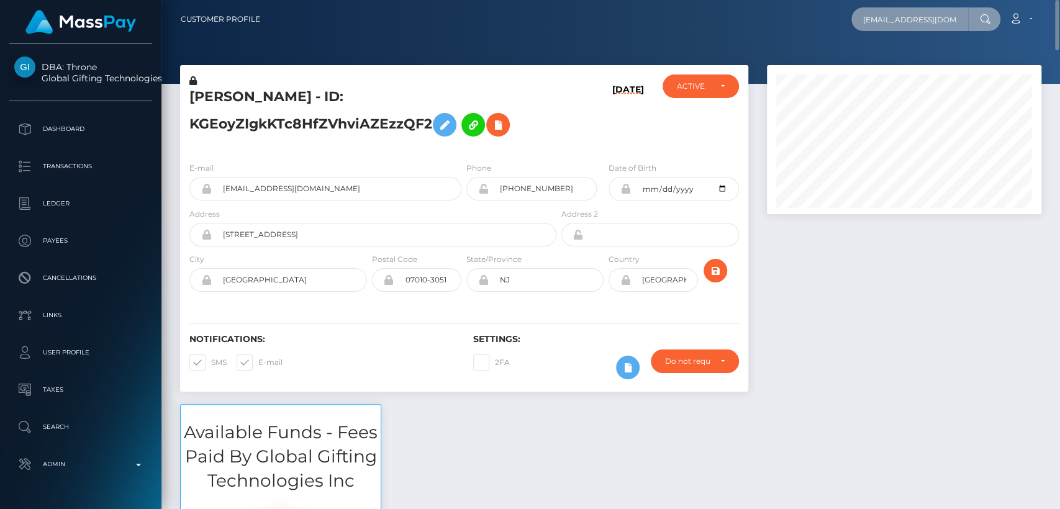
scroll to position [0, 9]
type input "[EMAIL_ADDRESS][DOMAIN_NAME]"
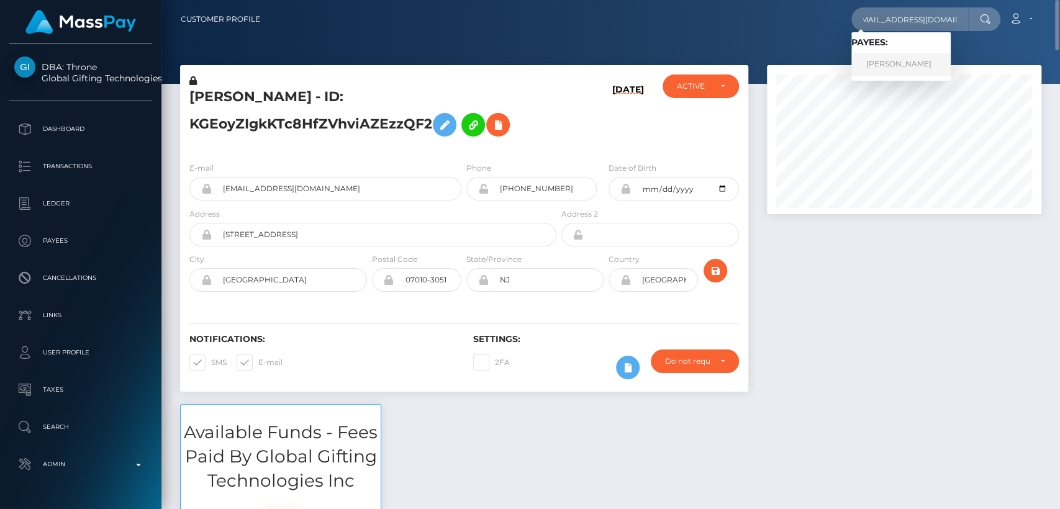
scroll to position [0, 0]
click at [868, 65] on link "HANNAH MARIE ZIAS" at bounding box center [900, 64] width 99 height 23
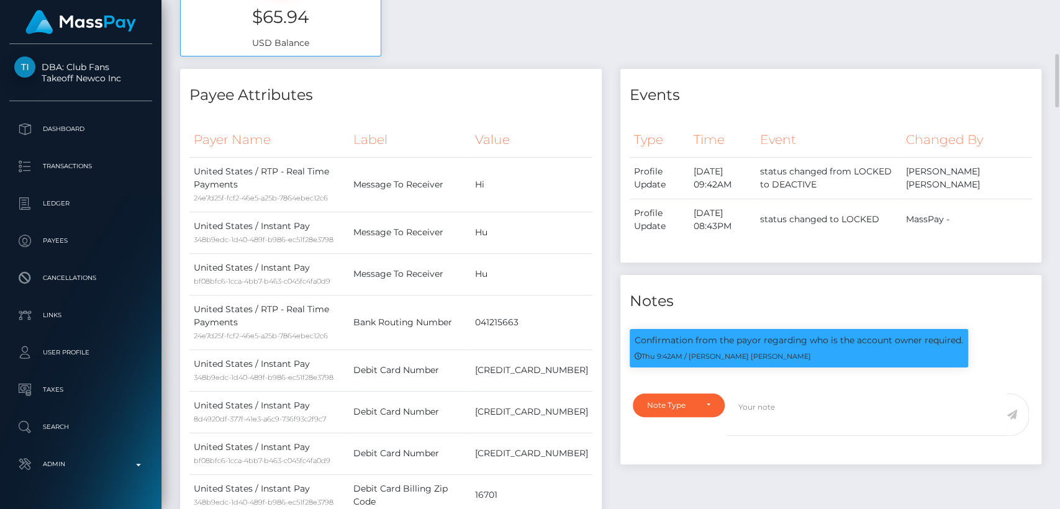
scroll to position [519, 0]
